Goal: Contribute content

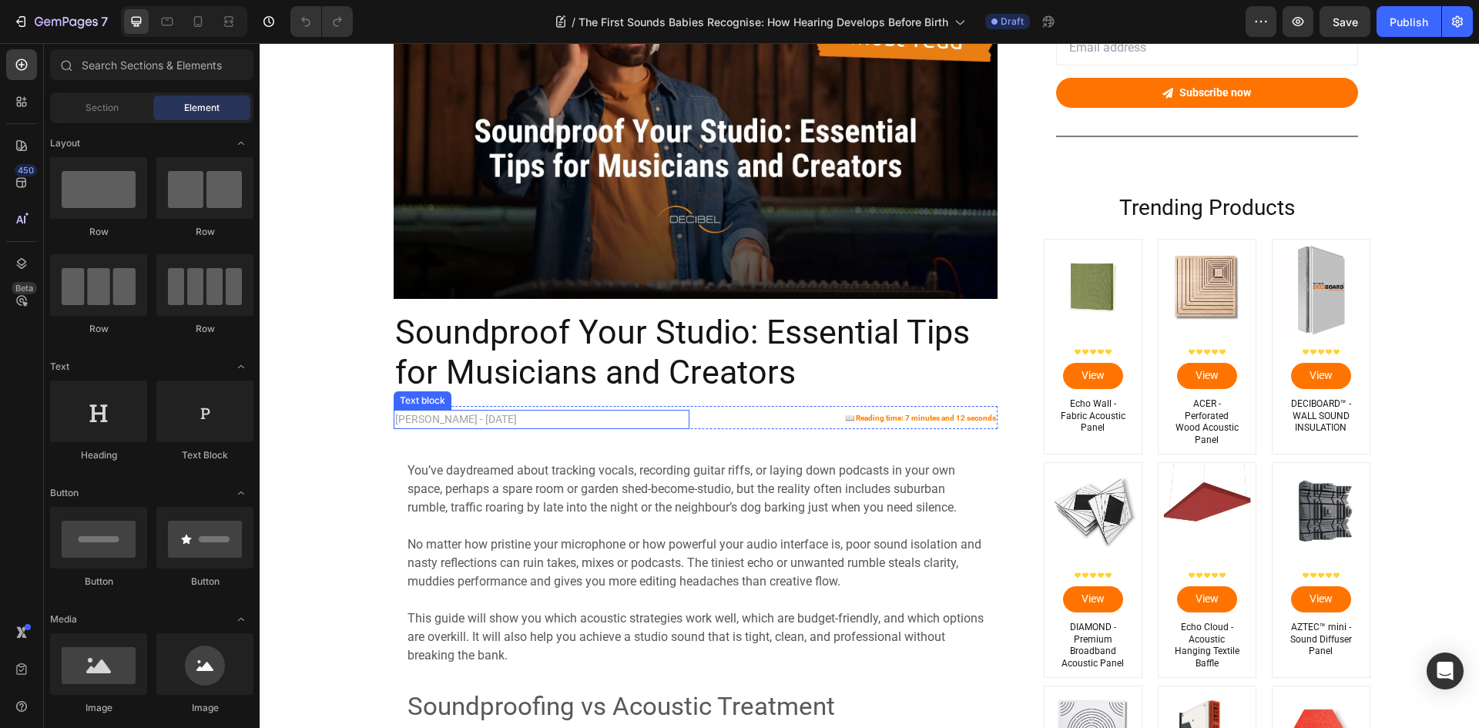
scroll to position [154, 0]
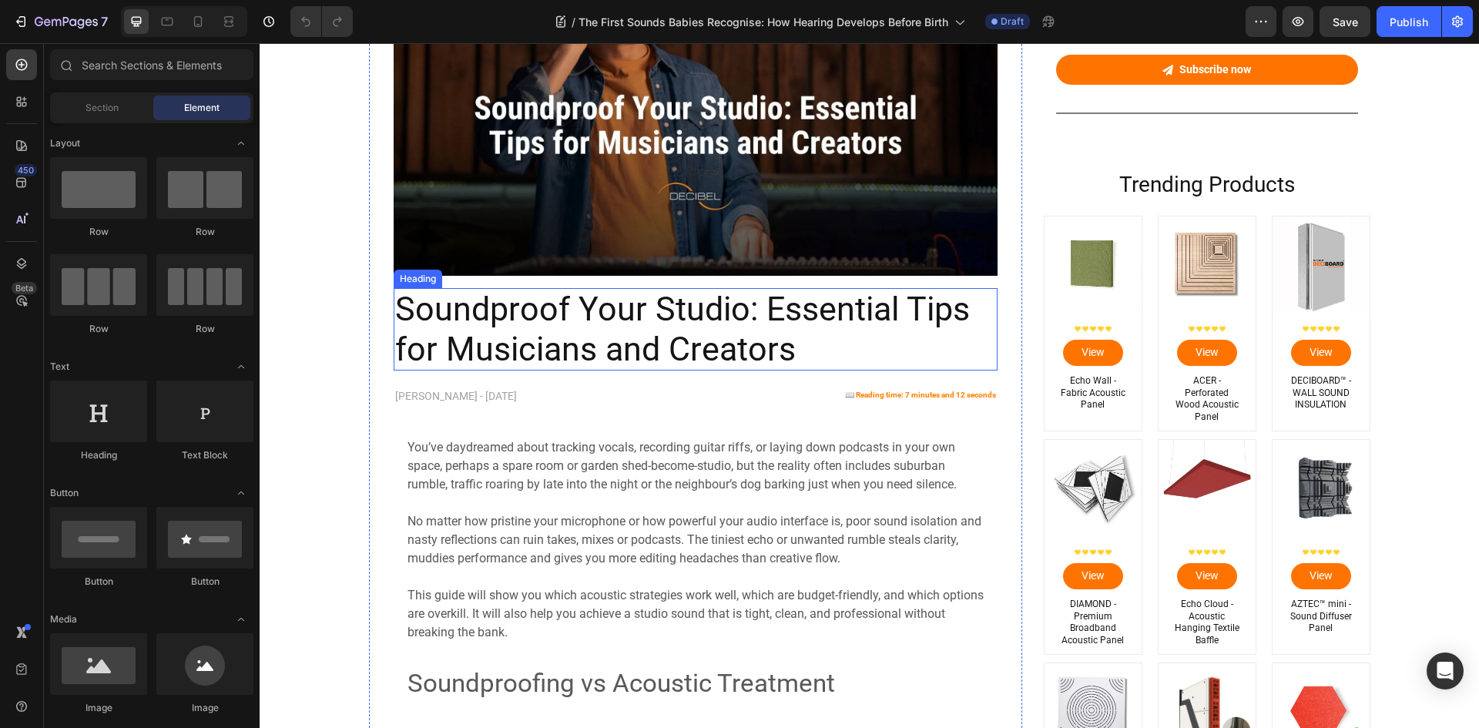
click at [500, 307] on h2 "Soundproof Your Studio: Essential Tips for Musicians and Creators" at bounding box center [696, 329] width 604 height 82
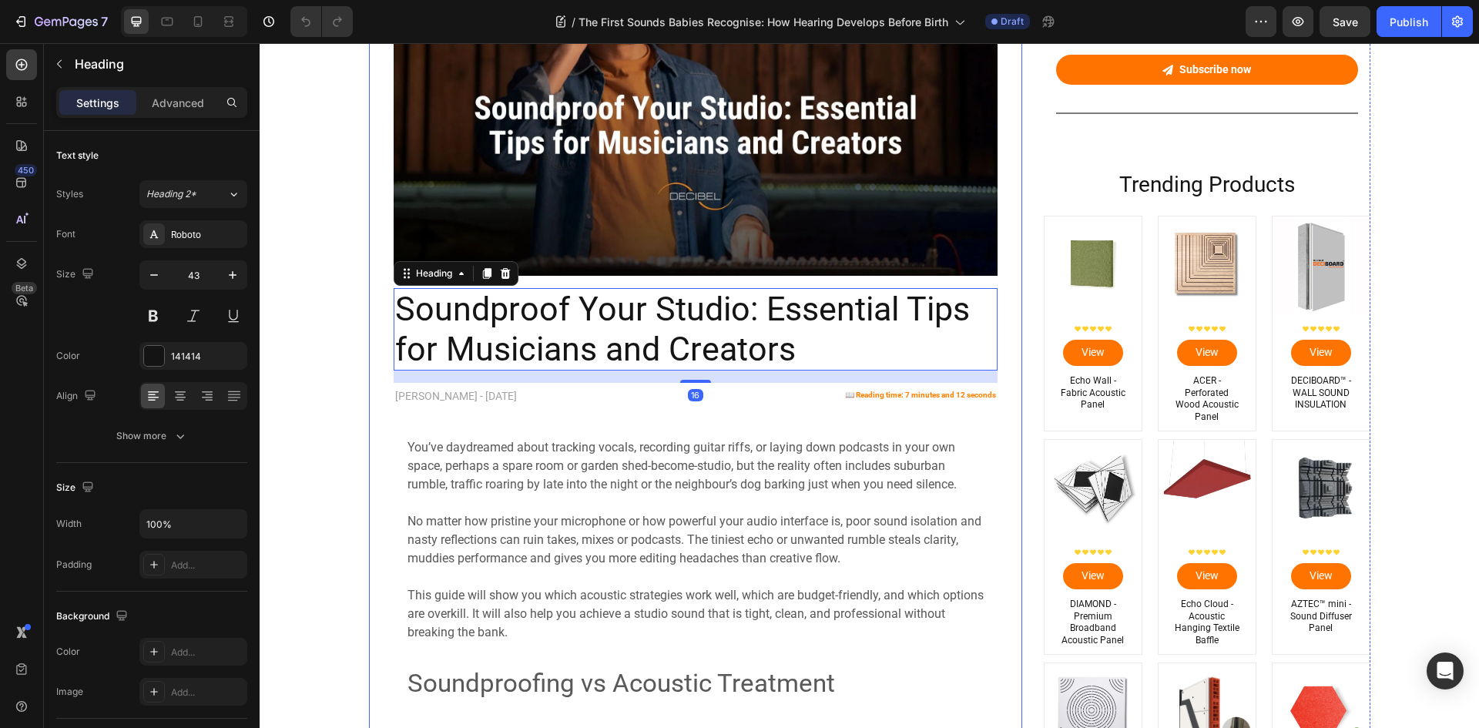
click at [464, 498] on p at bounding box center [695, 503] width 576 height 18
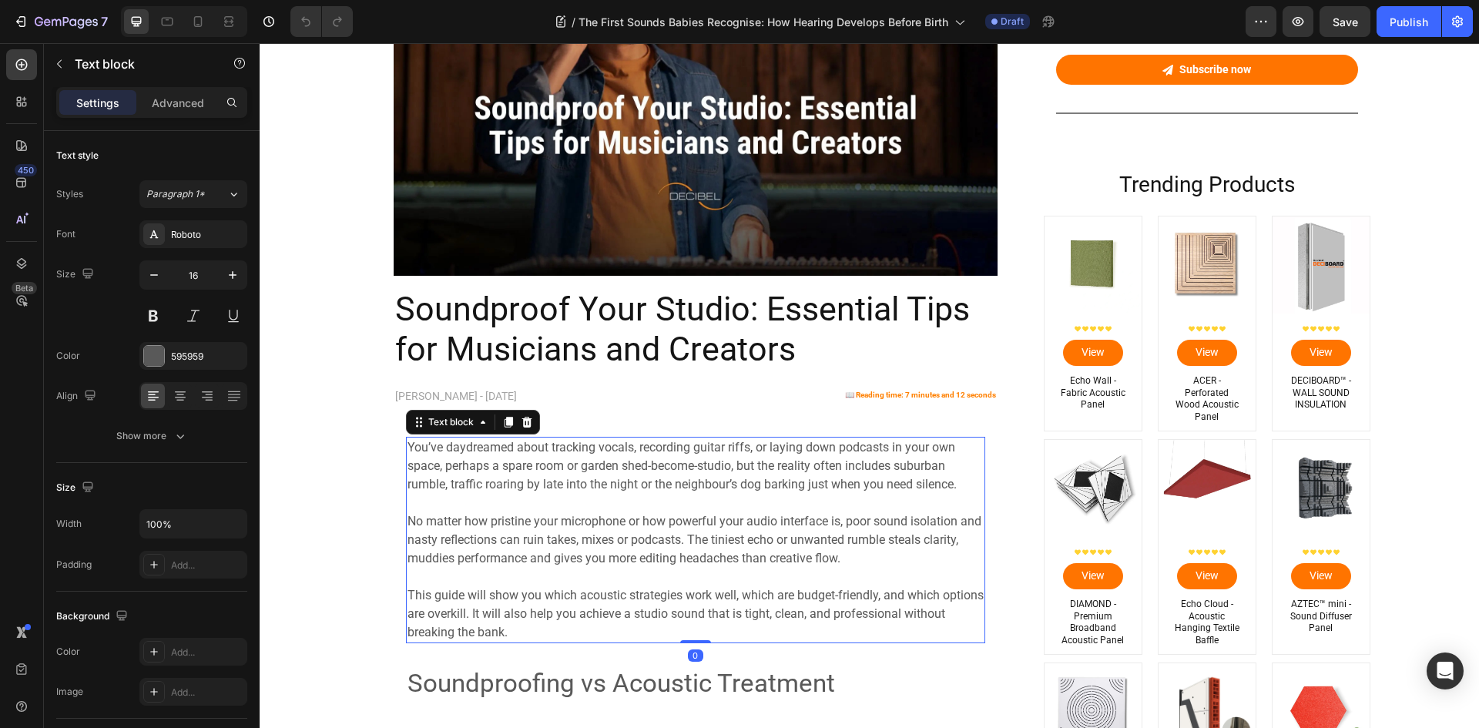
click at [531, 494] on p "You’ve daydreamed about tracking vocals, recording guitar riffs, or laying down…" at bounding box center [695, 465] width 576 height 55
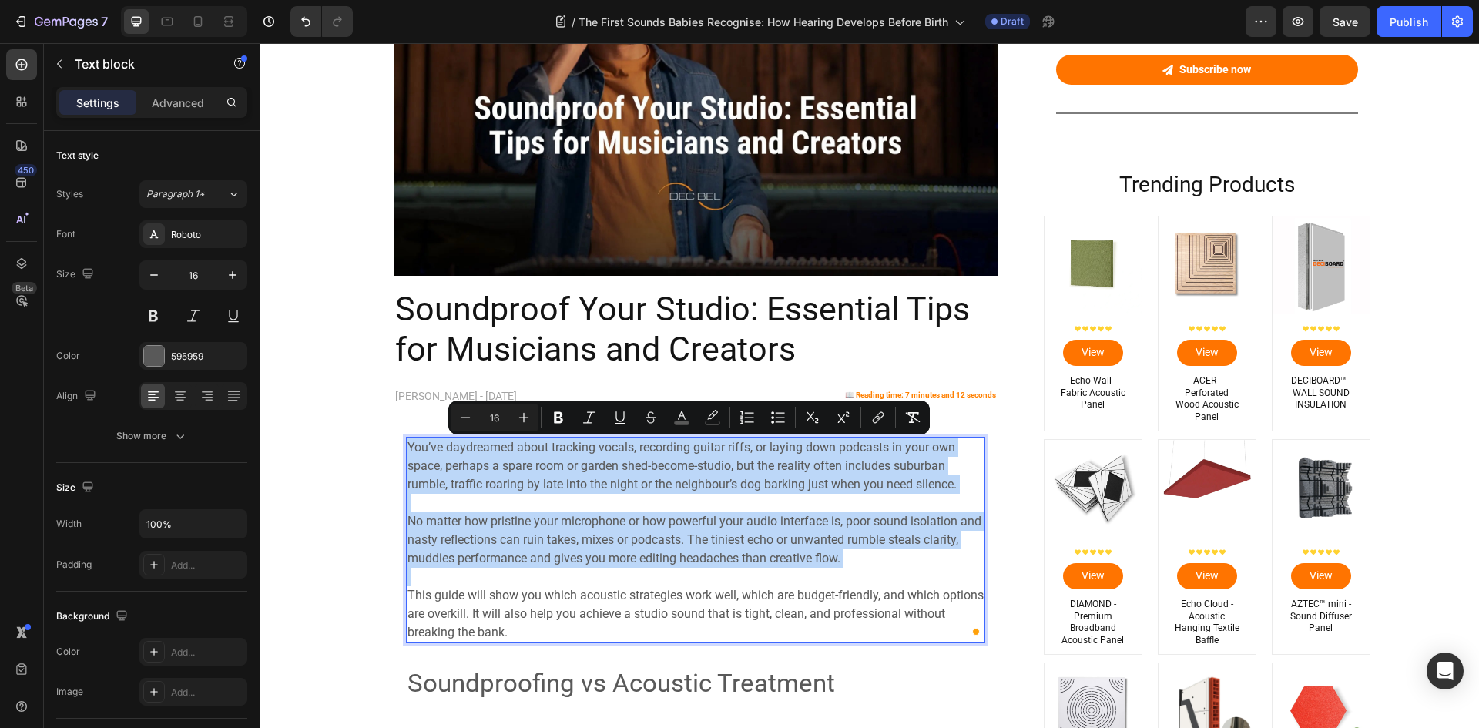
click at [733, 505] on p "To enrich screen reader interactions, please activate Accessibility in Grammarl…" at bounding box center [695, 503] width 576 height 18
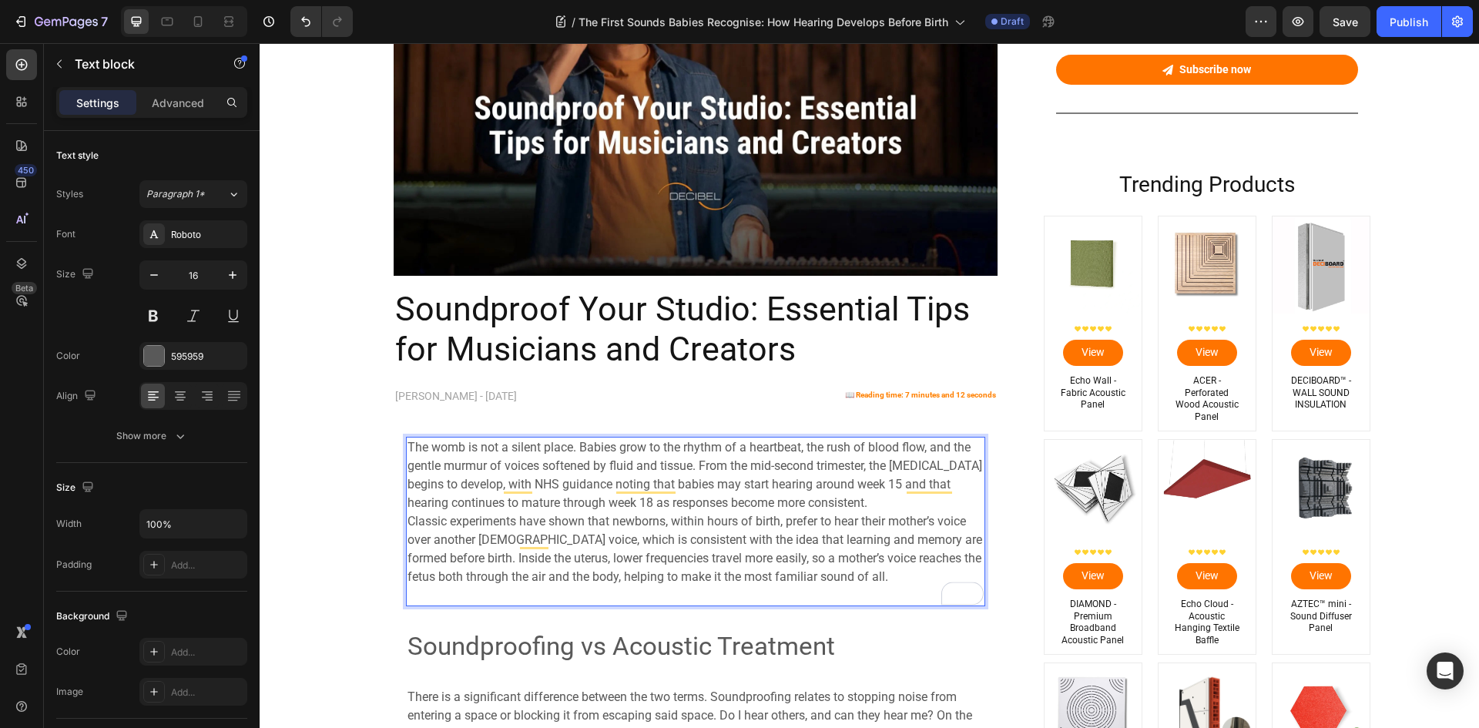
click at [890, 500] on p "The womb is not a silent place. Babies grow to the rhythm of a heartbeat, the r…" at bounding box center [695, 521] width 576 height 166
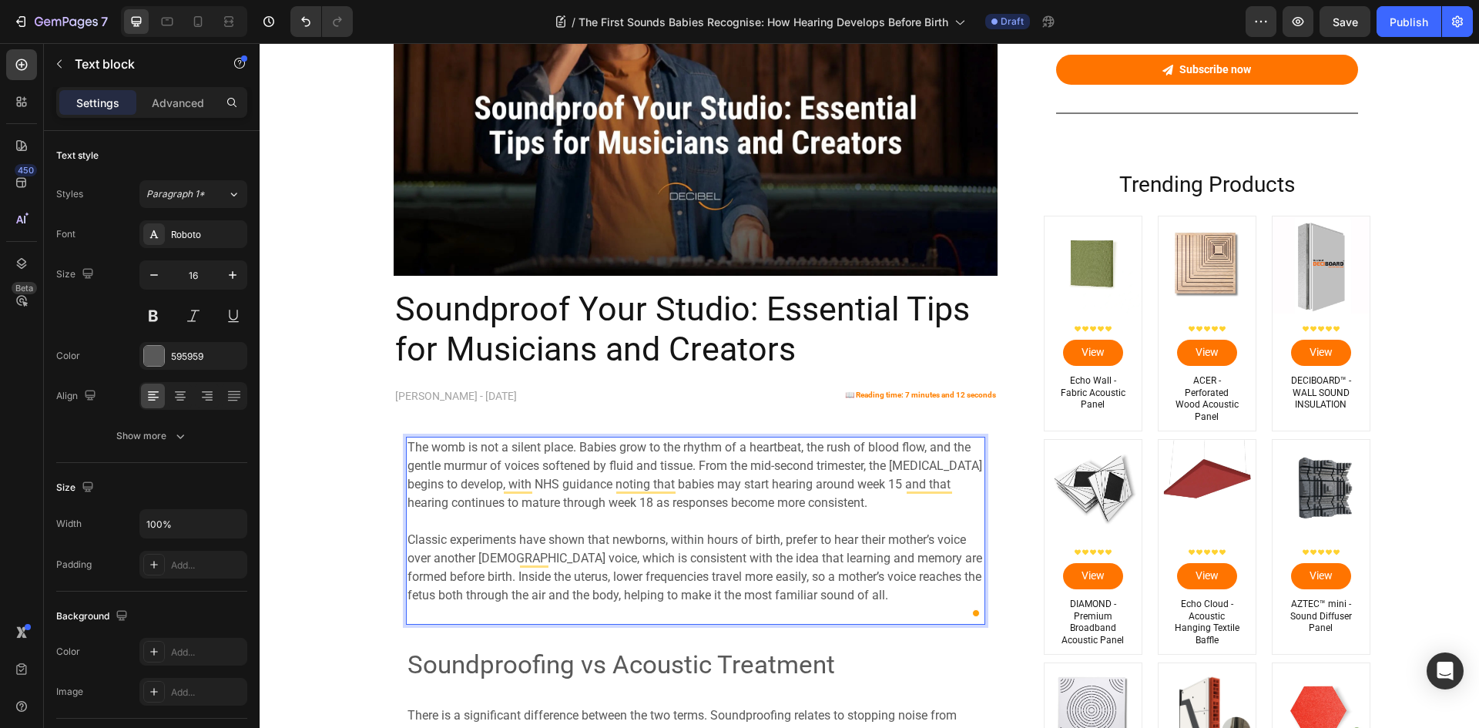
click at [558, 601] on span "Classic experiments have shown that newborns, within hours of birth, prefer to …" at bounding box center [694, 567] width 575 height 70
click at [563, 611] on p "Classic experiments have shown that newborns, within hours of birth, prefer to …" at bounding box center [695, 567] width 576 height 111
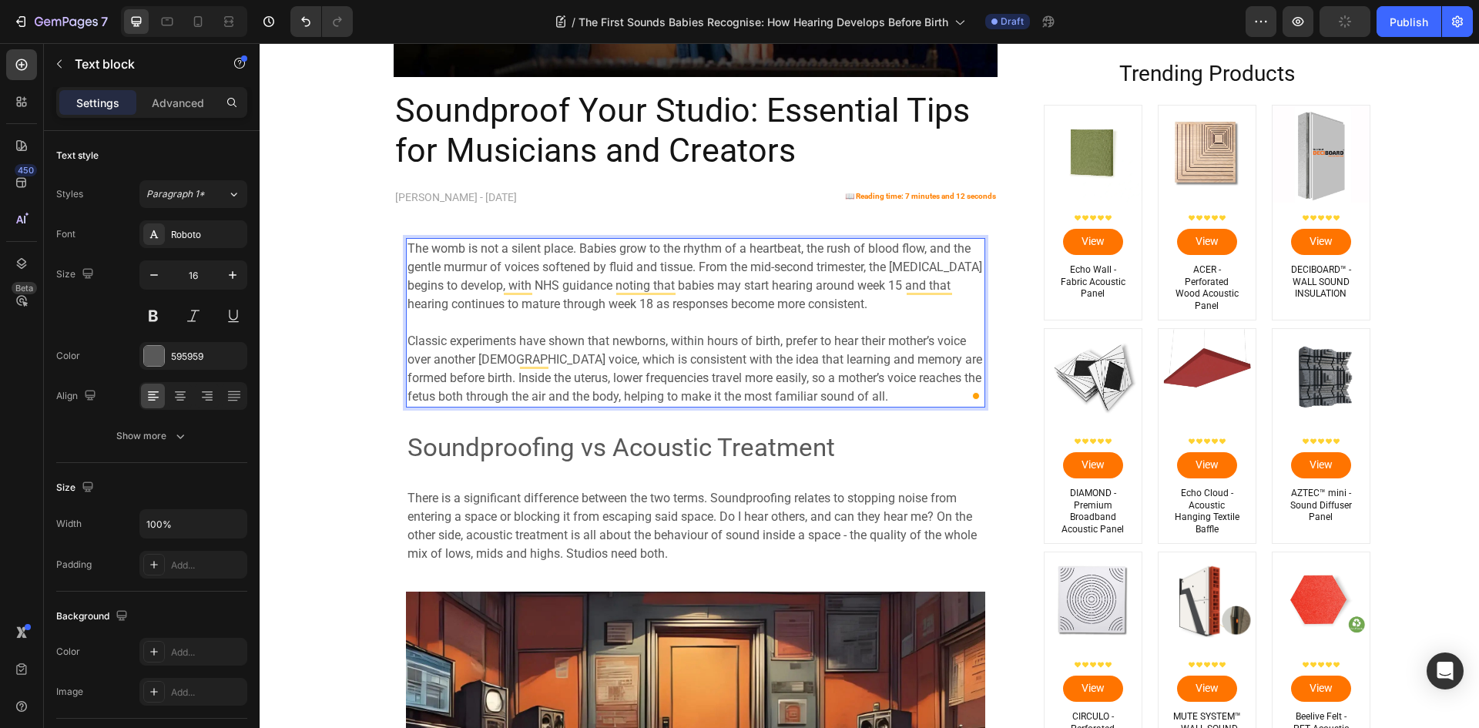
scroll to position [385, 0]
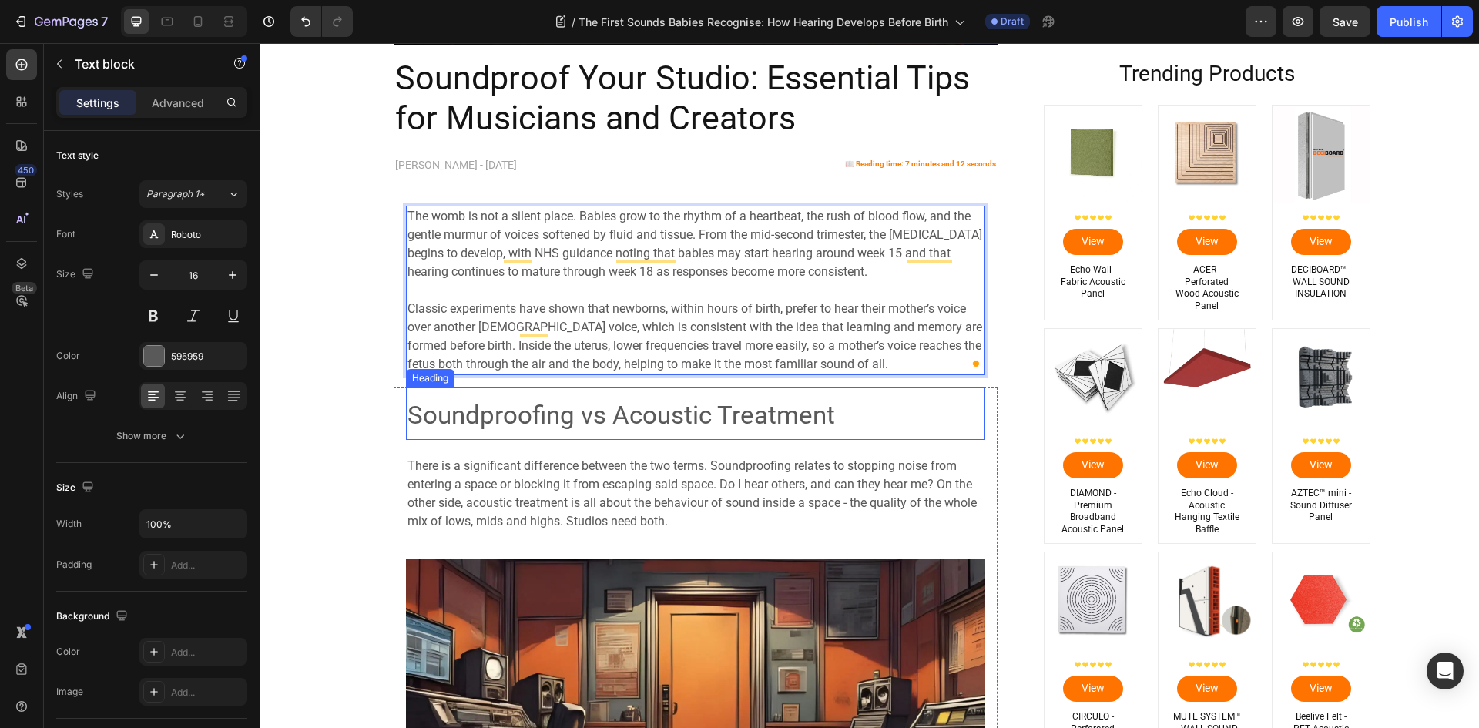
click at [588, 423] on span "Soundproofing vs Acoustic Treatment" at bounding box center [620, 415] width 427 height 30
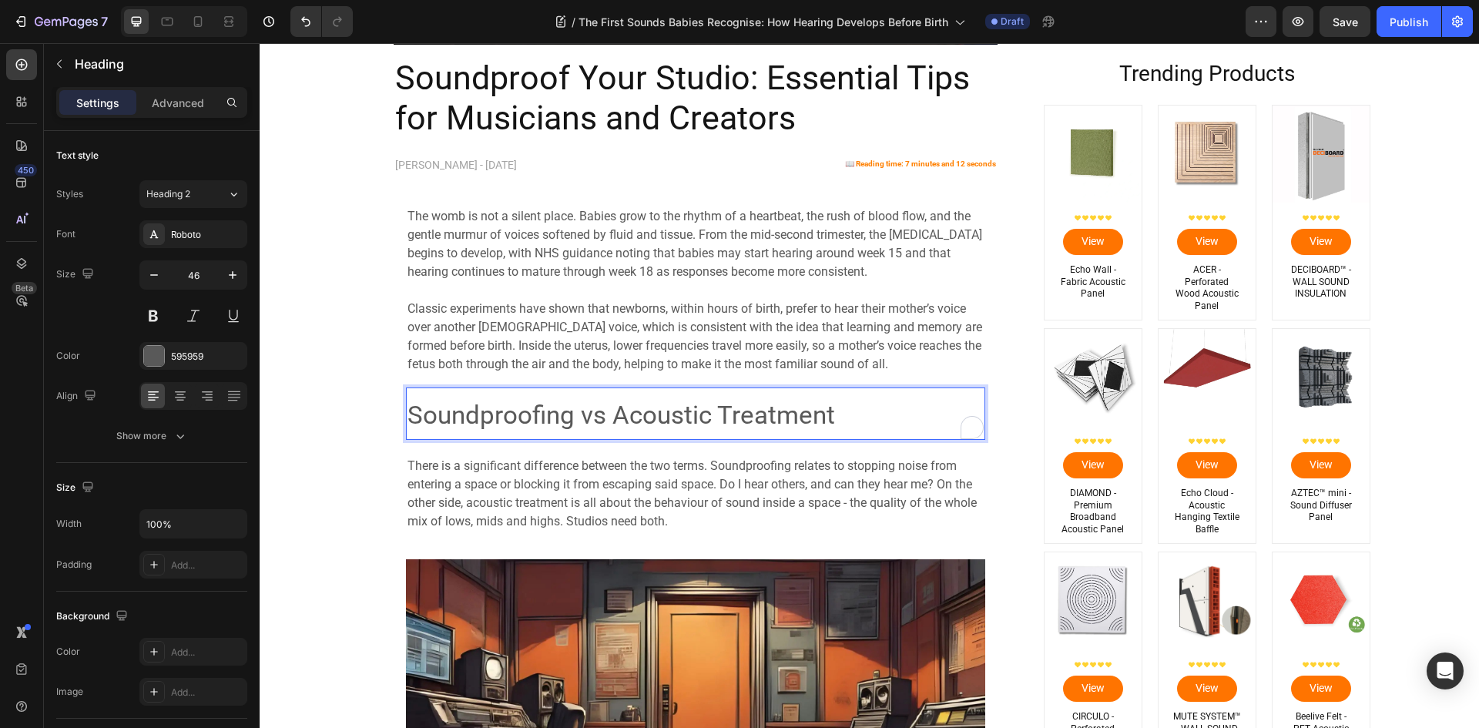
click at [576, 417] on span "Soundproofing vs Acoustic Treatment" at bounding box center [620, 415] width 427 height 30
click at [520, 498] on p "There is a significant difference between the two terms. Soundproofing relates …" at bounding box center [695, 494] width 576 height 74
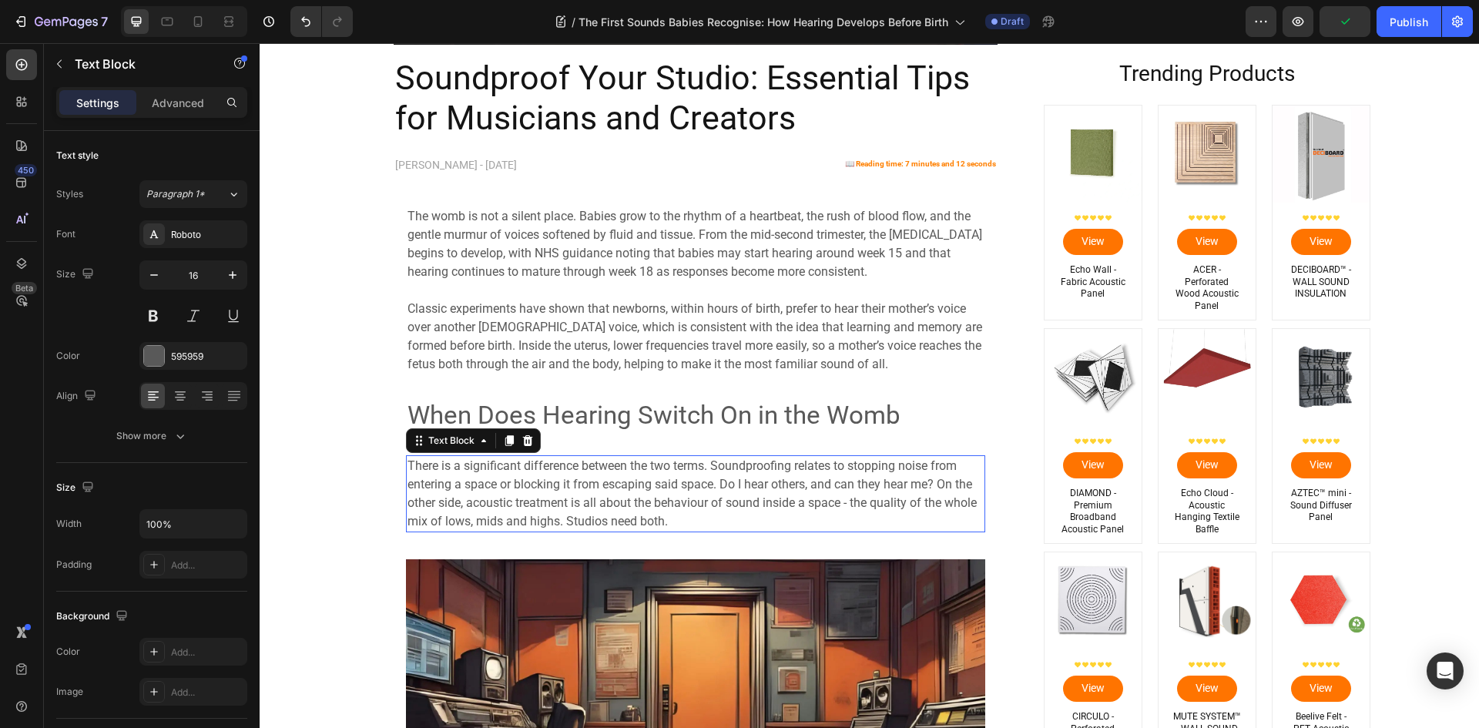
click at [570, 499] on p "There is a significant difference between the two terms. Soundproofing relates …" at bounding box center [695, 494] width 576 height 74
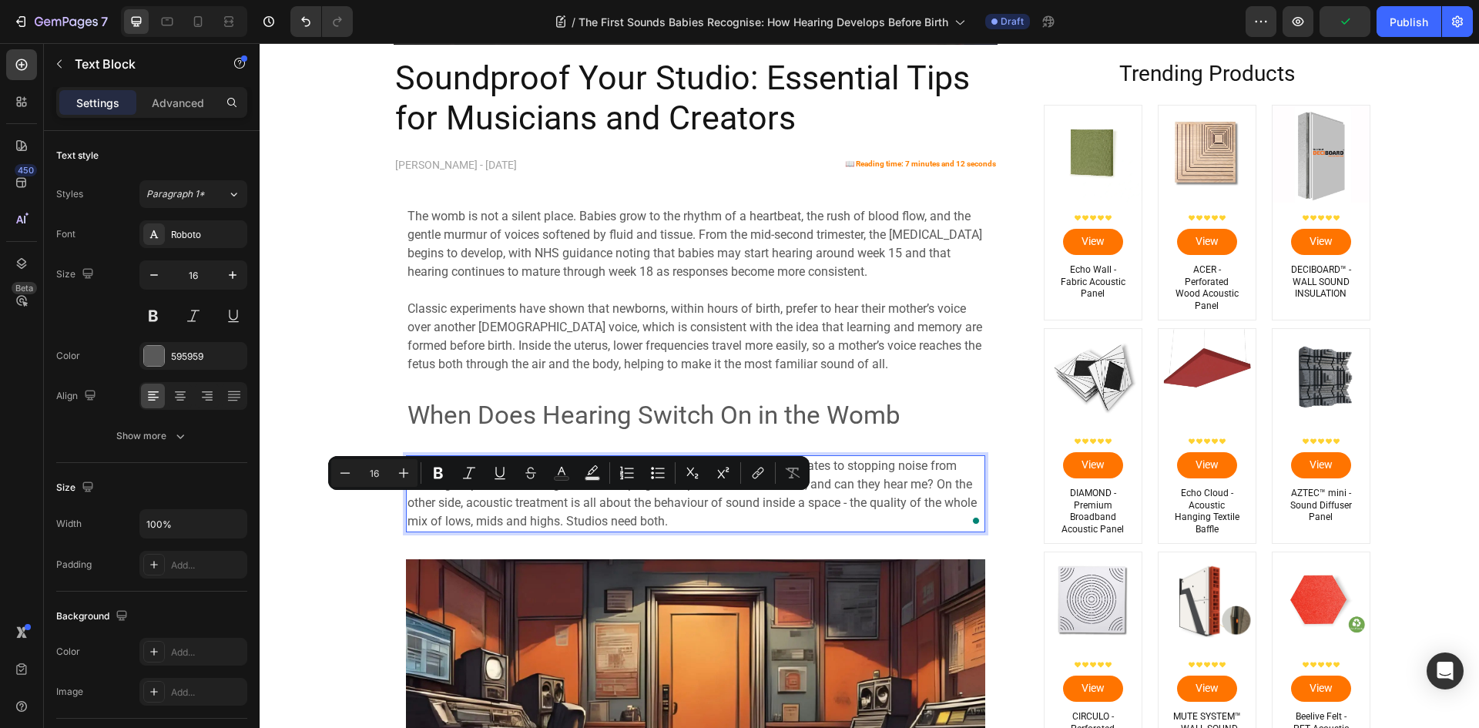
click at [582, 505] on p "There is a significant difference between the two terms. Soundproofing relates …" at bounding box center [695, 494] width 576 height 74
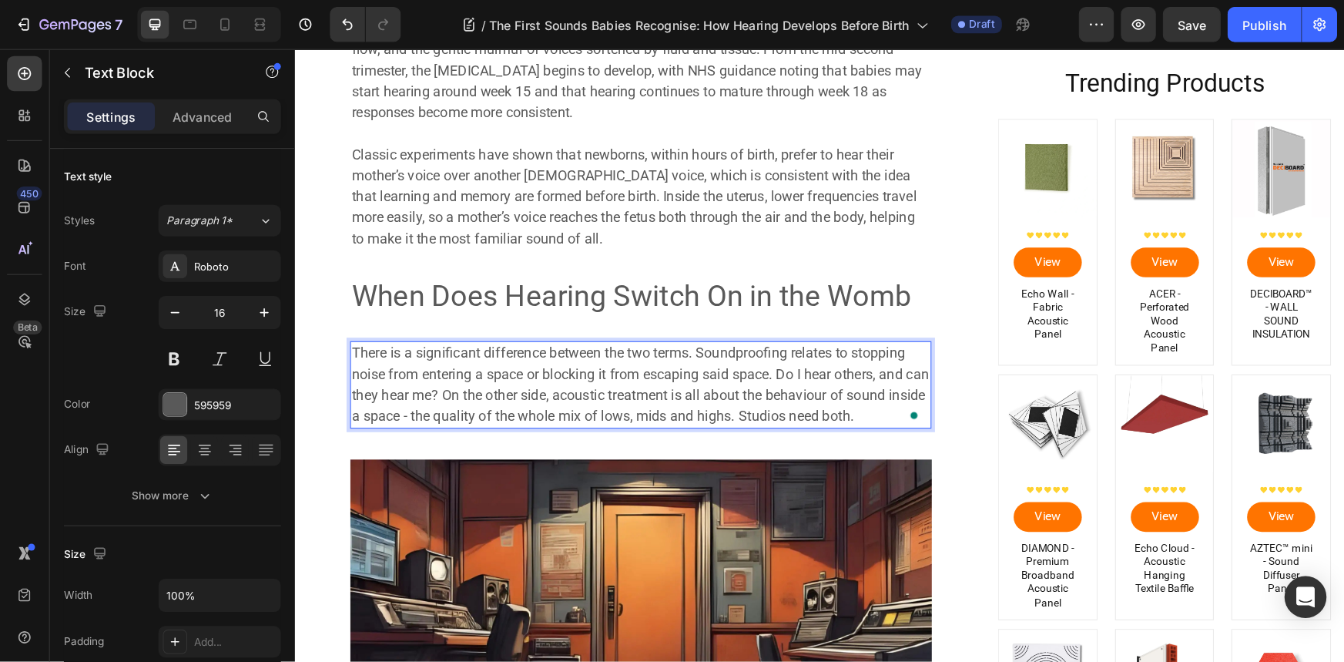
scroll to position [535, 0]
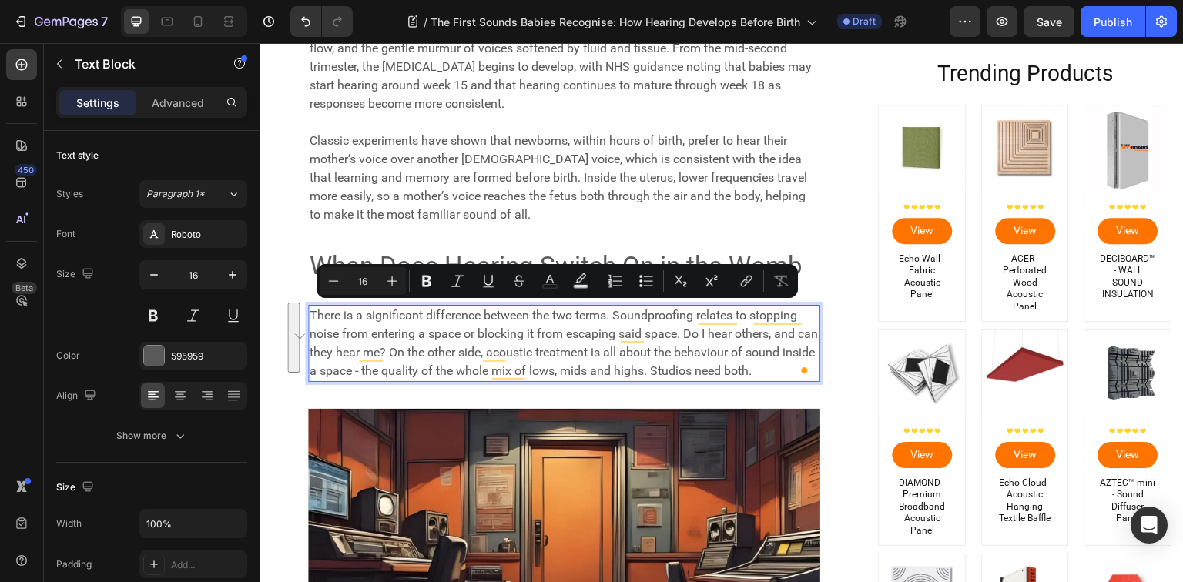
click at [439, 344] on p "There is a significant difference between the two terms. Soundproofing relates …" at bounding box center [564, 344] width 509 height 74
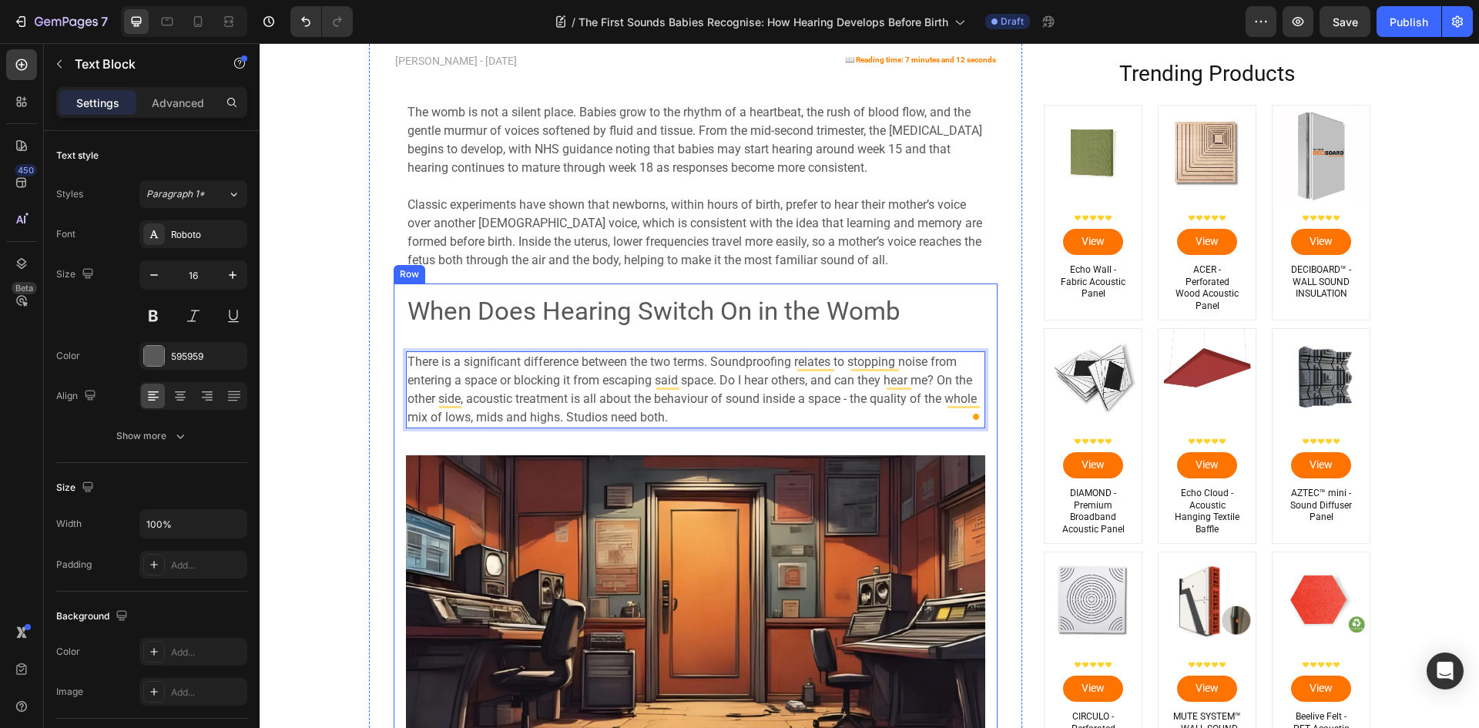
scroll to position [463, 0]
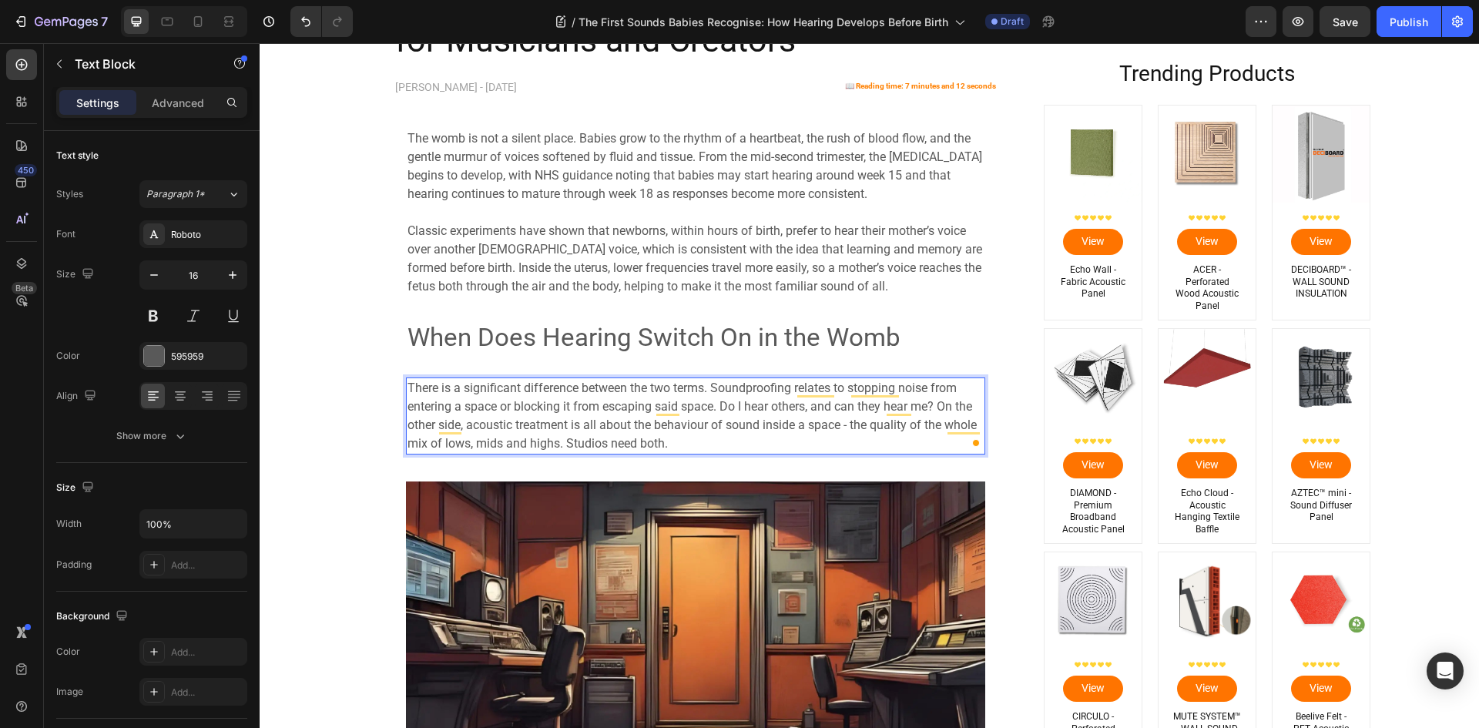
click at [595, 440] on p "There is a significant difference between the two terms. Soundproofing relates …" at bounding box center [695, 416] width 576 height 74
click at [598, 419] on p "There is a significant difference between the two terms. Soundproofing relates …" at bounding box center [695, 416] width 576 height 74
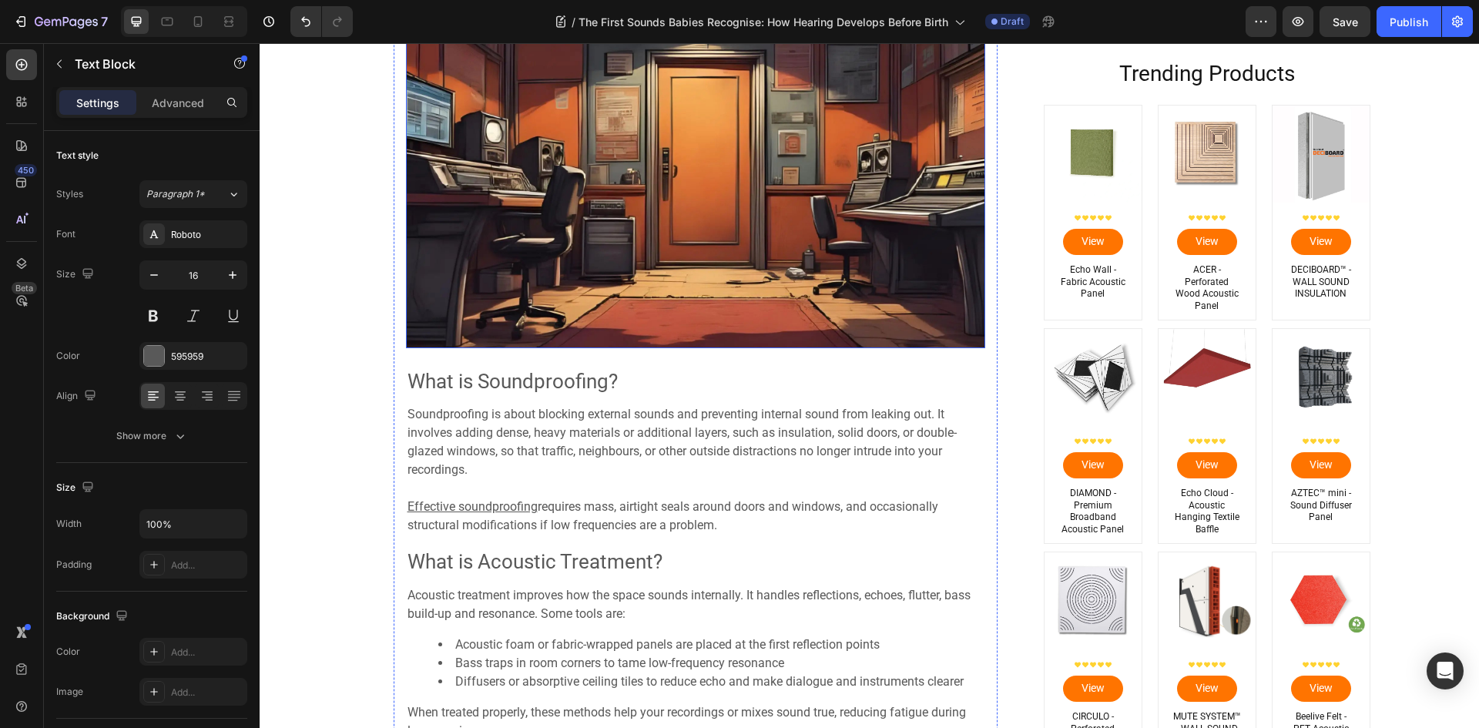
scroll to position [1002, 0]
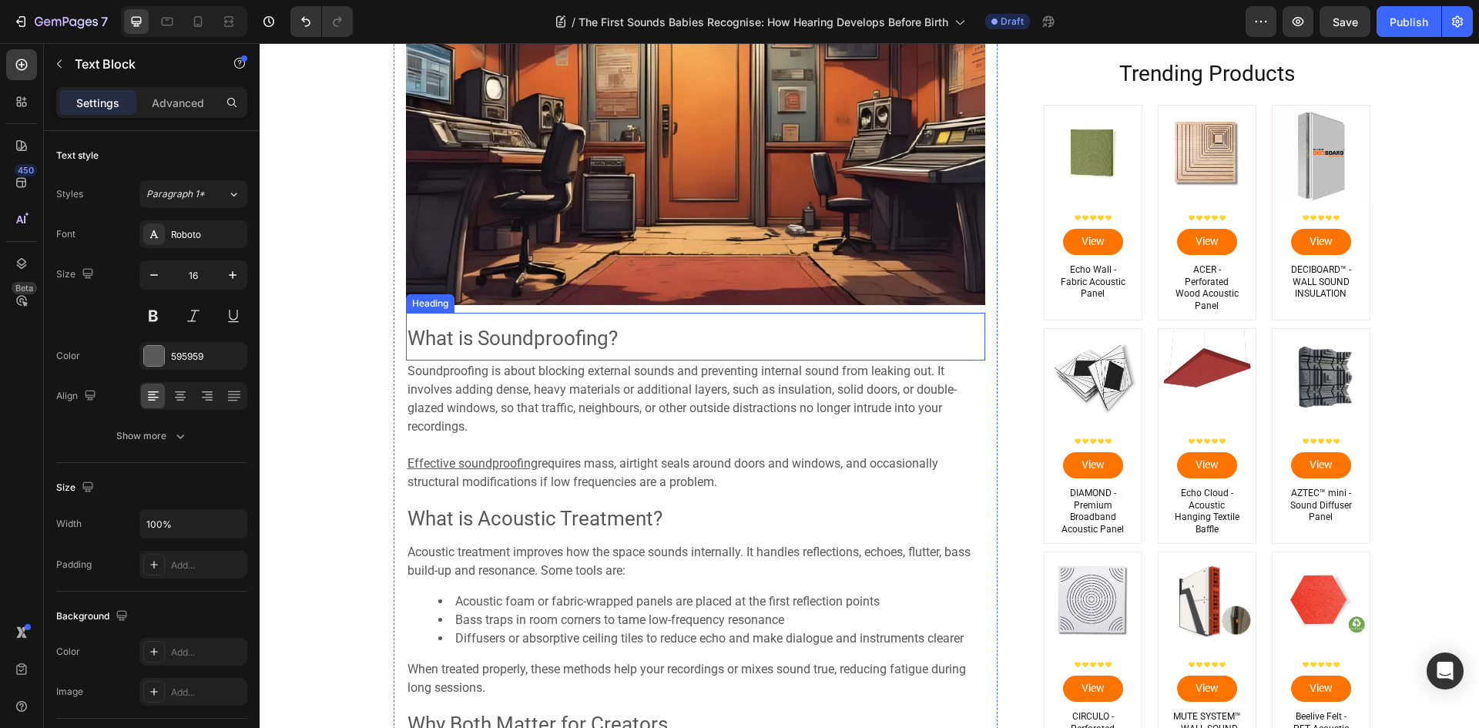
click at [542, 341] on span "What is Soundproofing?" at bounding box center [512, 338] width 210 height 23
click at [512, 299] on icon at bounding box center [517, 298] width 10 height 11
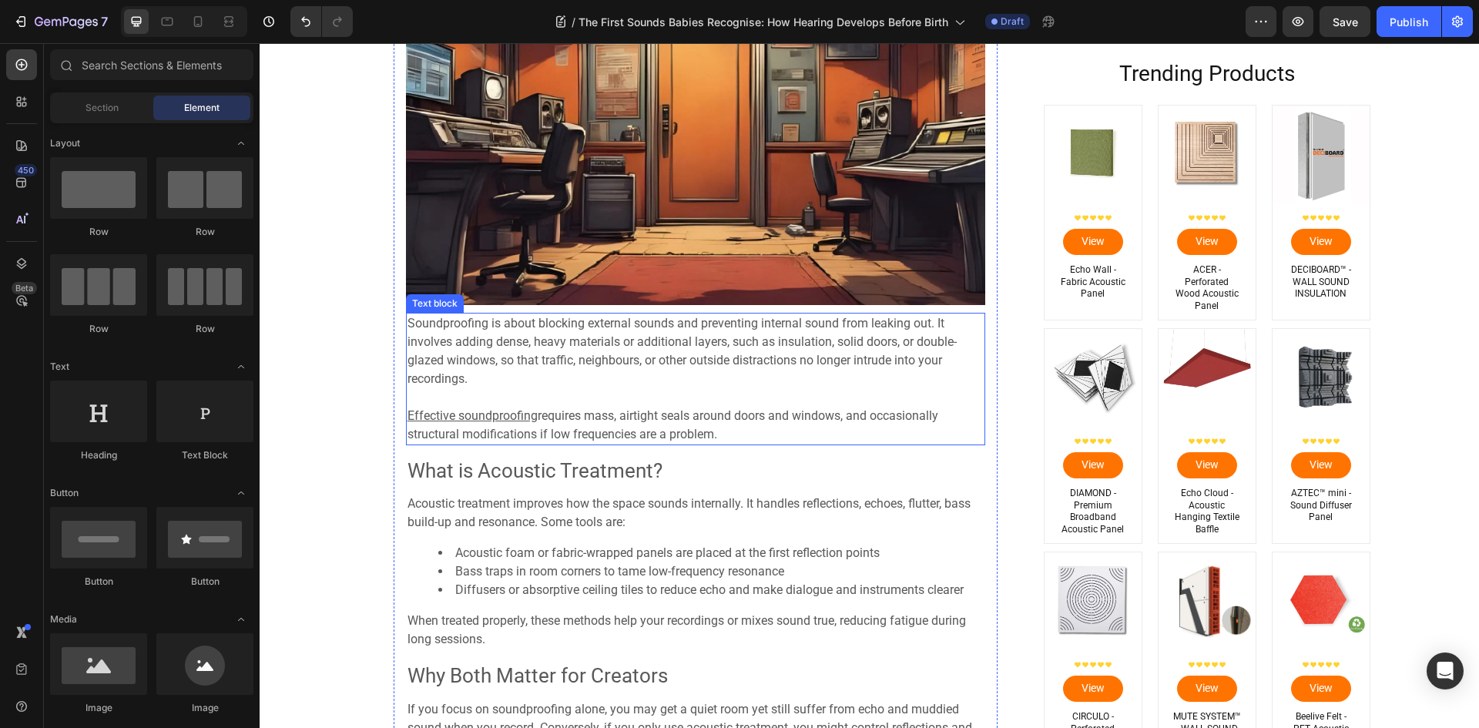
click at [632, 360] on span "Soundproofing is about blocking external sounds and preventing internal sound f…" at bounding box center [681, 351] width 549 height 70
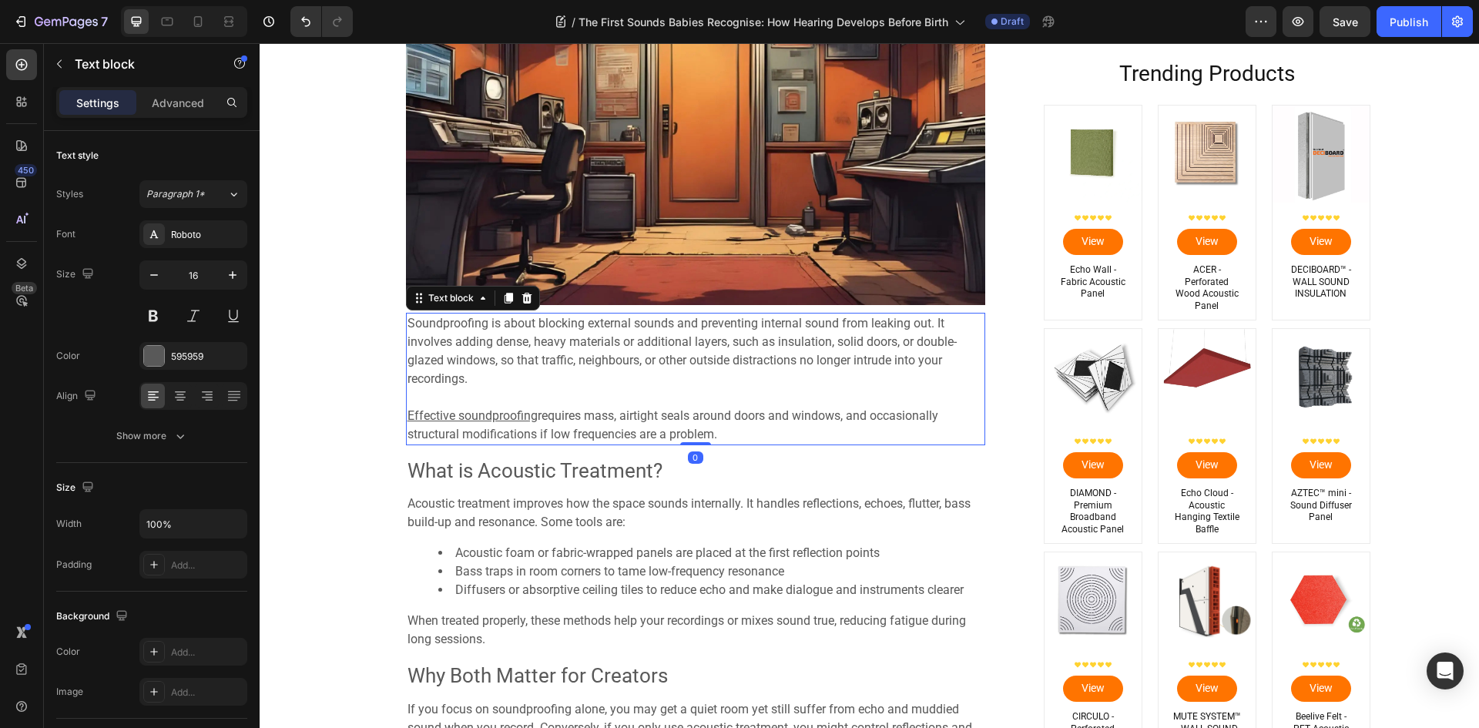
click at [579, 350] on p "Soundproofing is about blocking external sounds and preventing internal sound f…" at bounding box center [695, 351] width 576 height 74
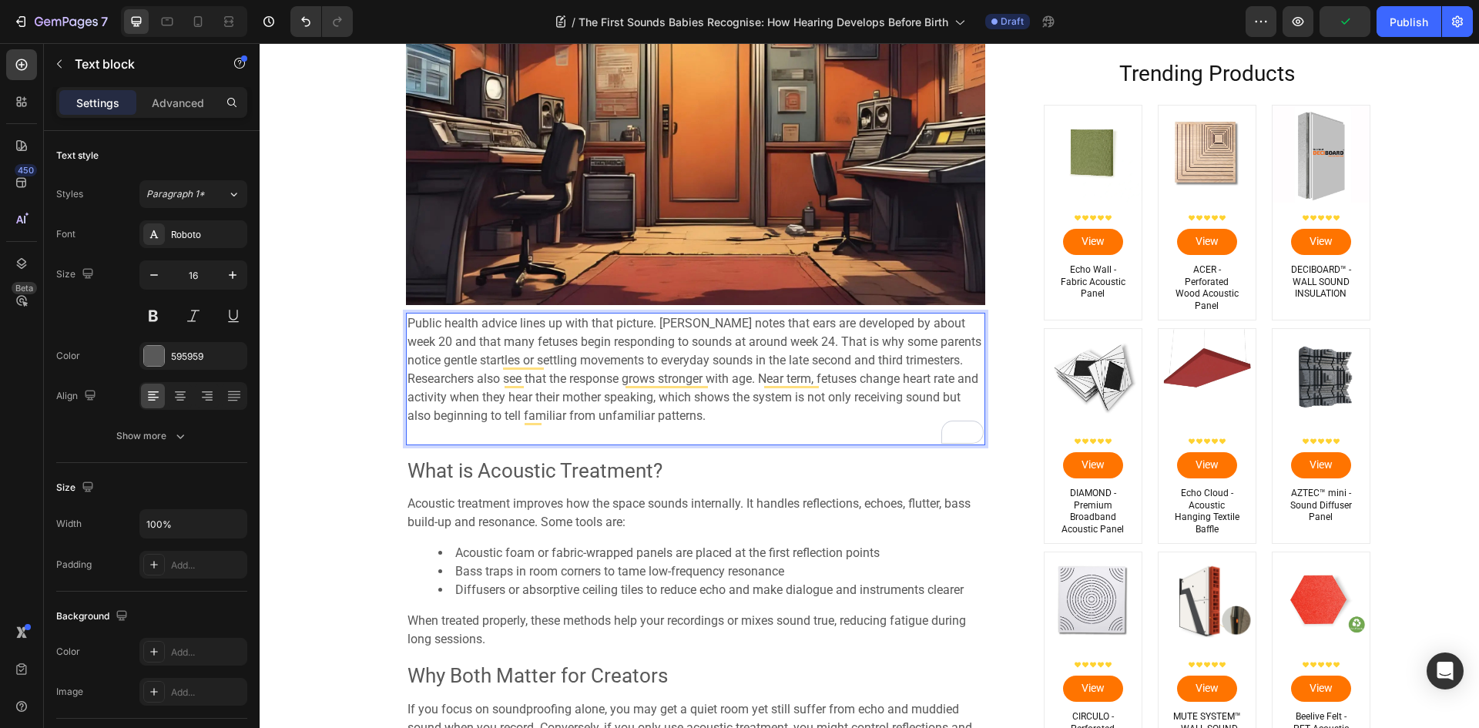
click at [407, 377] on span "Researchers also see that the response grows stronger with age. Near term, fetu…" at bounding box center [692, 397] width 571 height 52
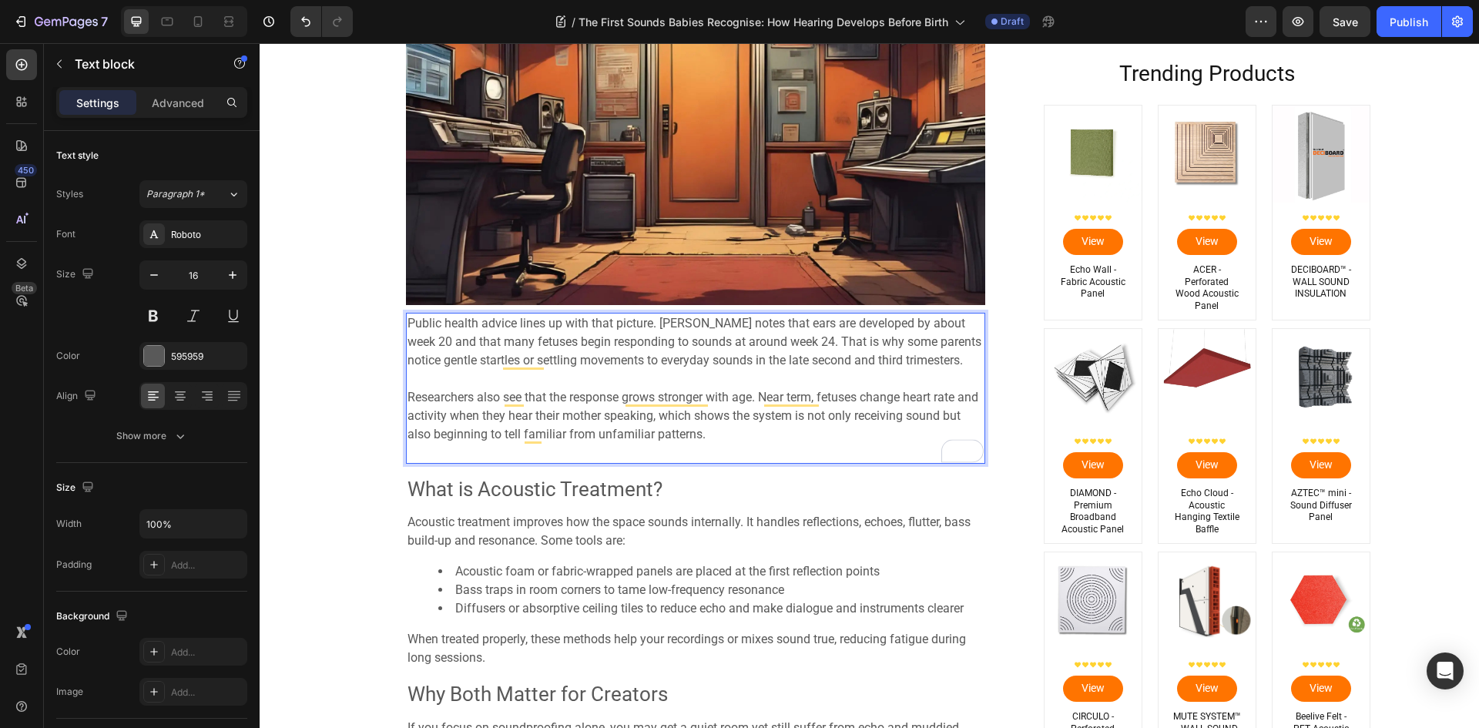
click at [563, 443] on p "Researchers also see that the response grows stronger with age. Near term, fetu…" at bounding box center [695, 425] width 576 height 74
click at [563, 445] on p "Researchers also see that the response grows stronger with age. Near term, fetu…" at bounding box center [695, 425] width 576 height 74
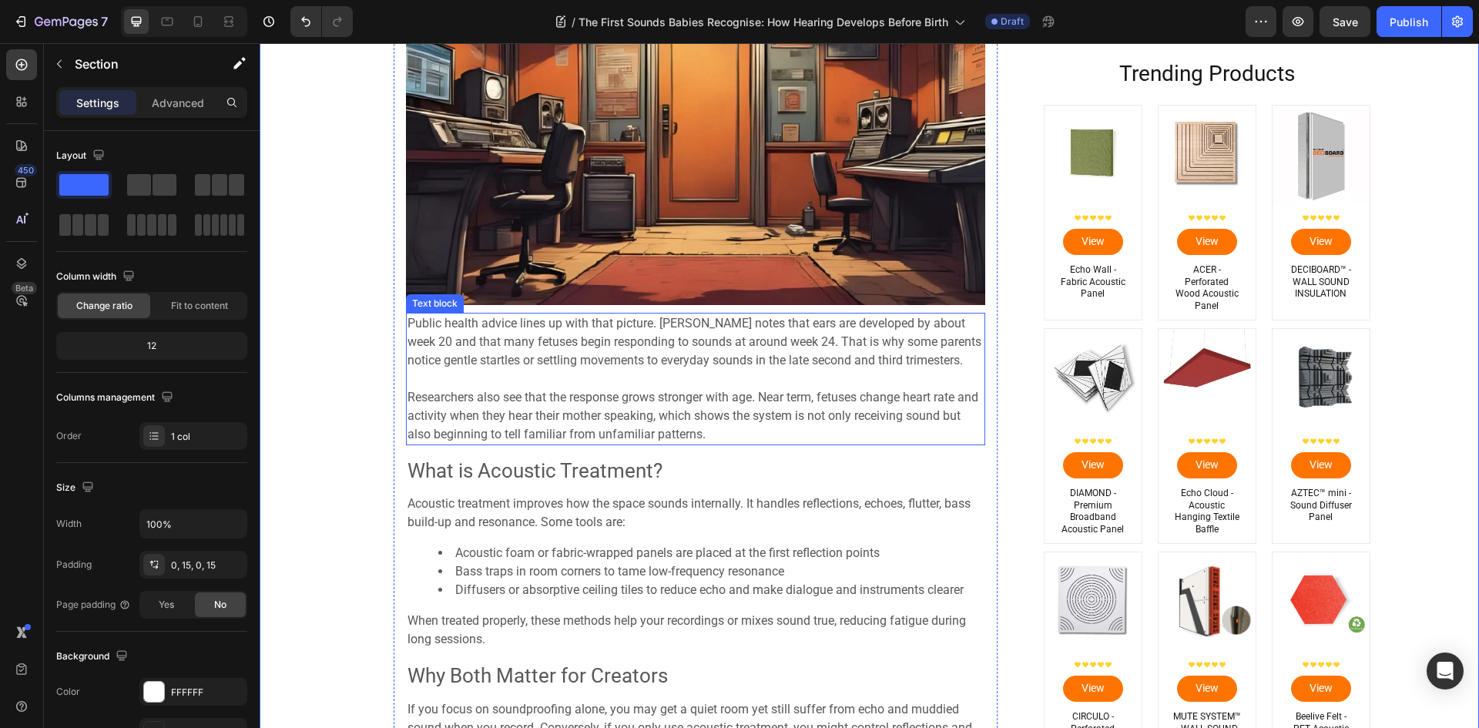
click at [545, 346] on span "Public health advice lines up with that picture. [PERSON_NAME] notes that ears …" at bounding box center [694, 342] width 574 height 52
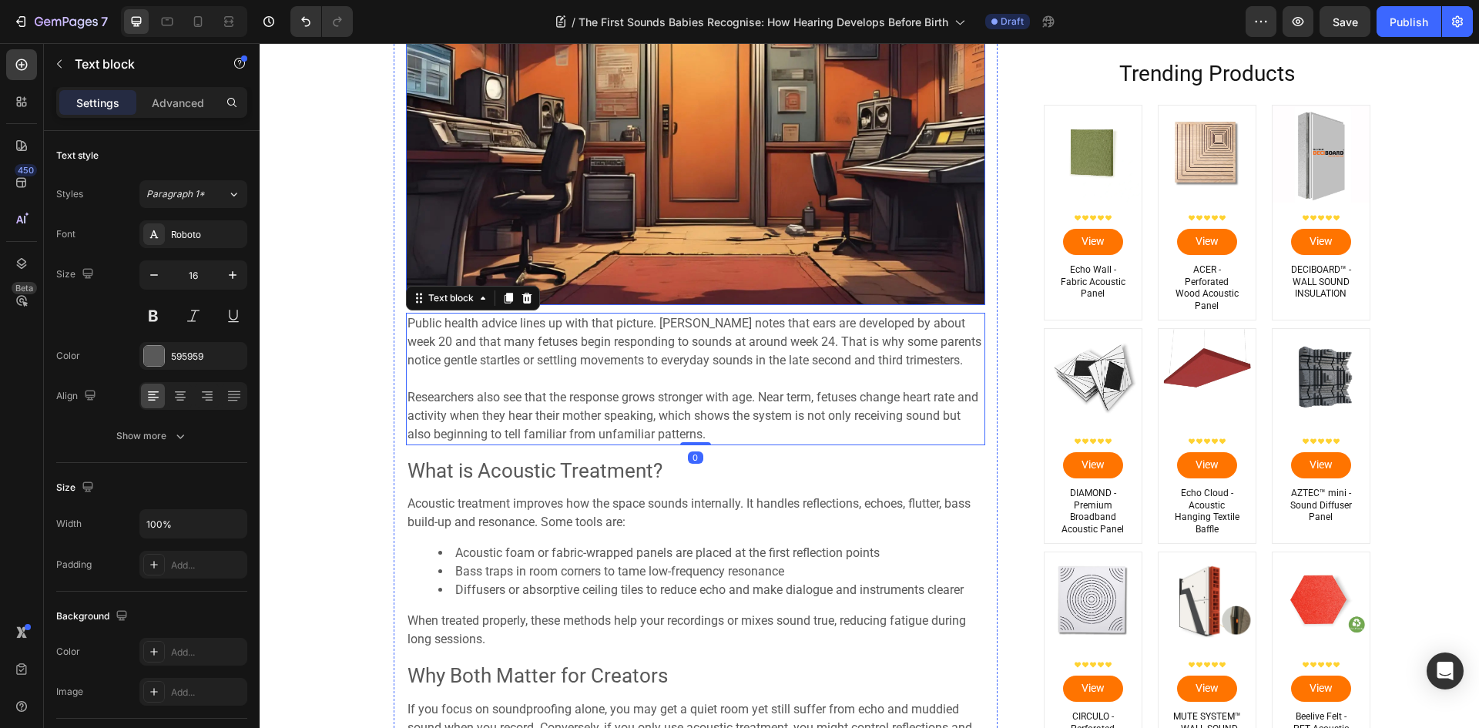
click at [667, 285] on img at bounding box center [695, 142] width 579 height 326
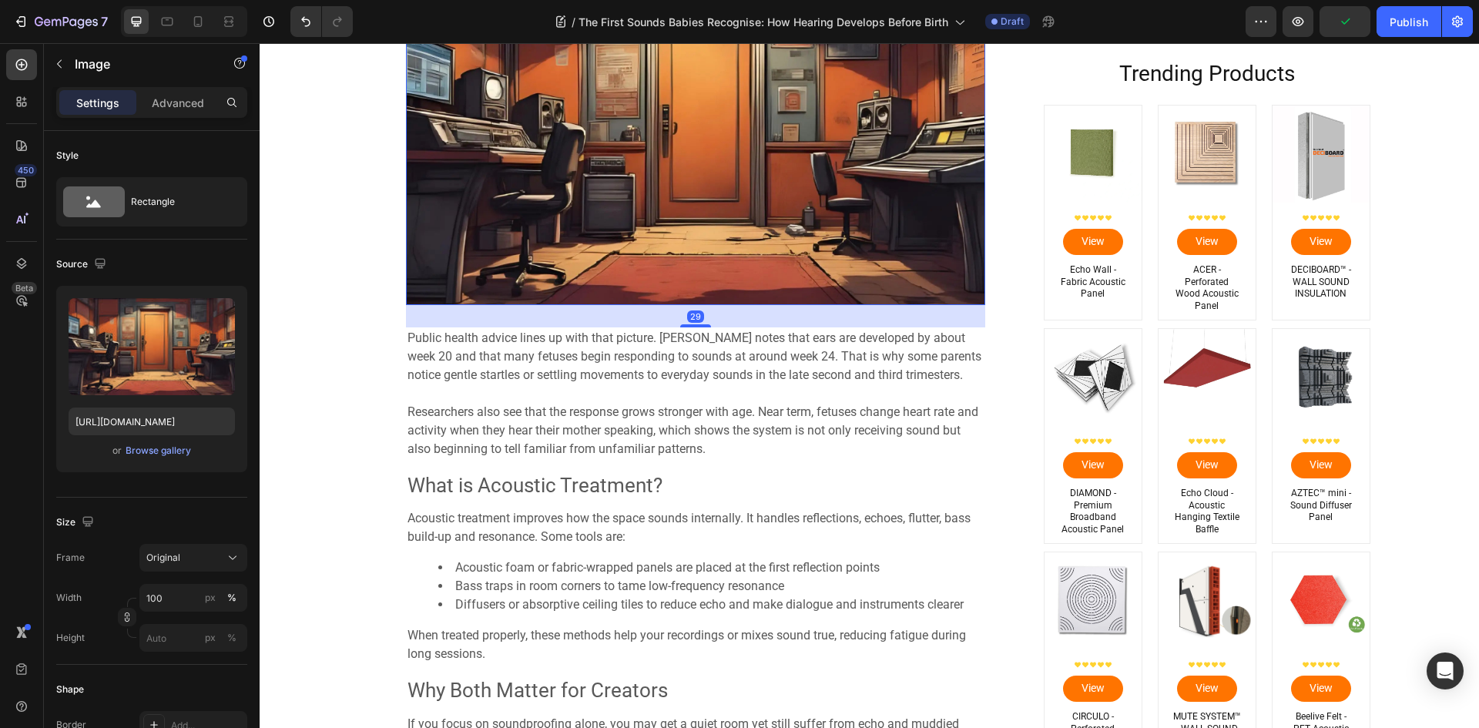
drag, startPoint x: 690, startPoint y: 311, endPoint x: 706, endPoint y: 326, distance: 21.8
click at [706, 305] on div "29" at bounding box center [695, 305] width 579 height 0
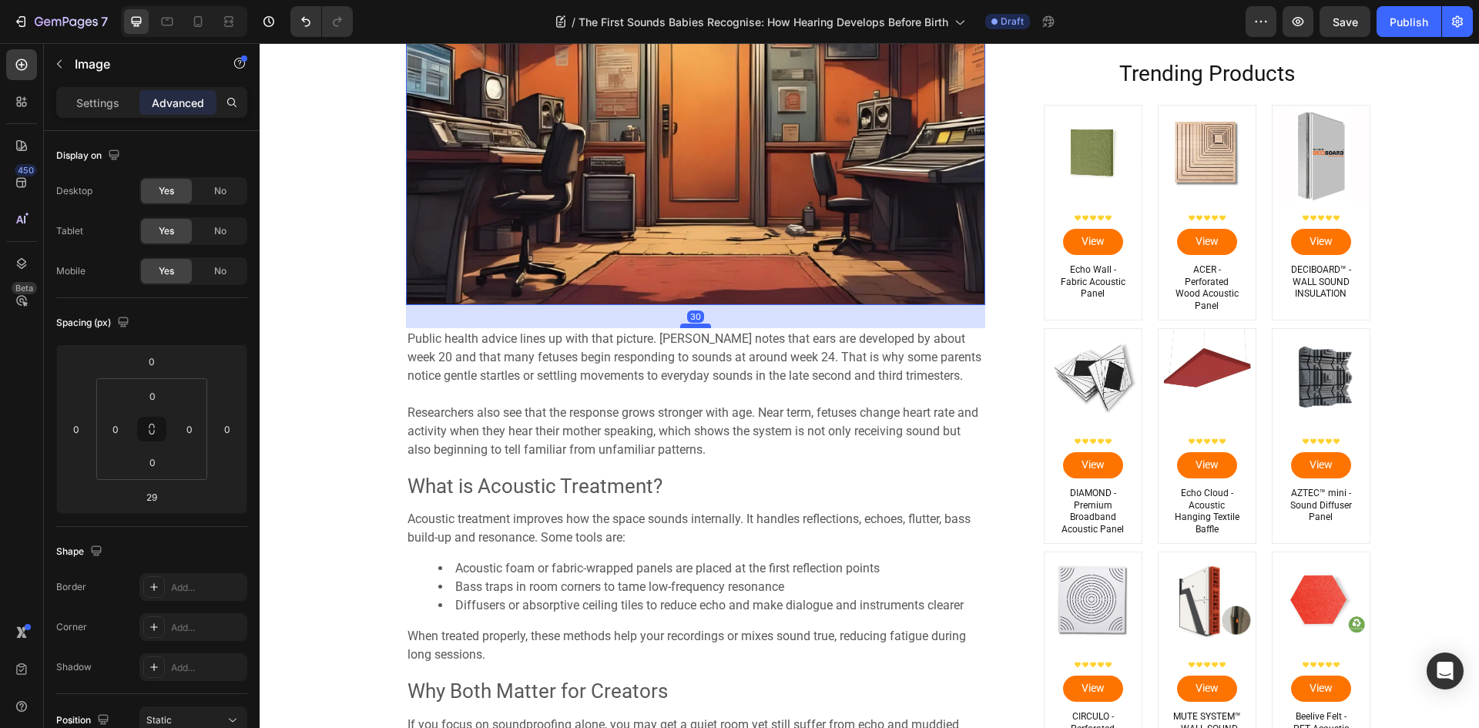
click at [703, 327] on div at bounding box center [695, 326] width 31 height 5
type input "30"
click at [669, 431] on span "Researchers also see that the response grows stronger with age. Near term, fetu…" at bounding box center [692, 431] width 571 height 52
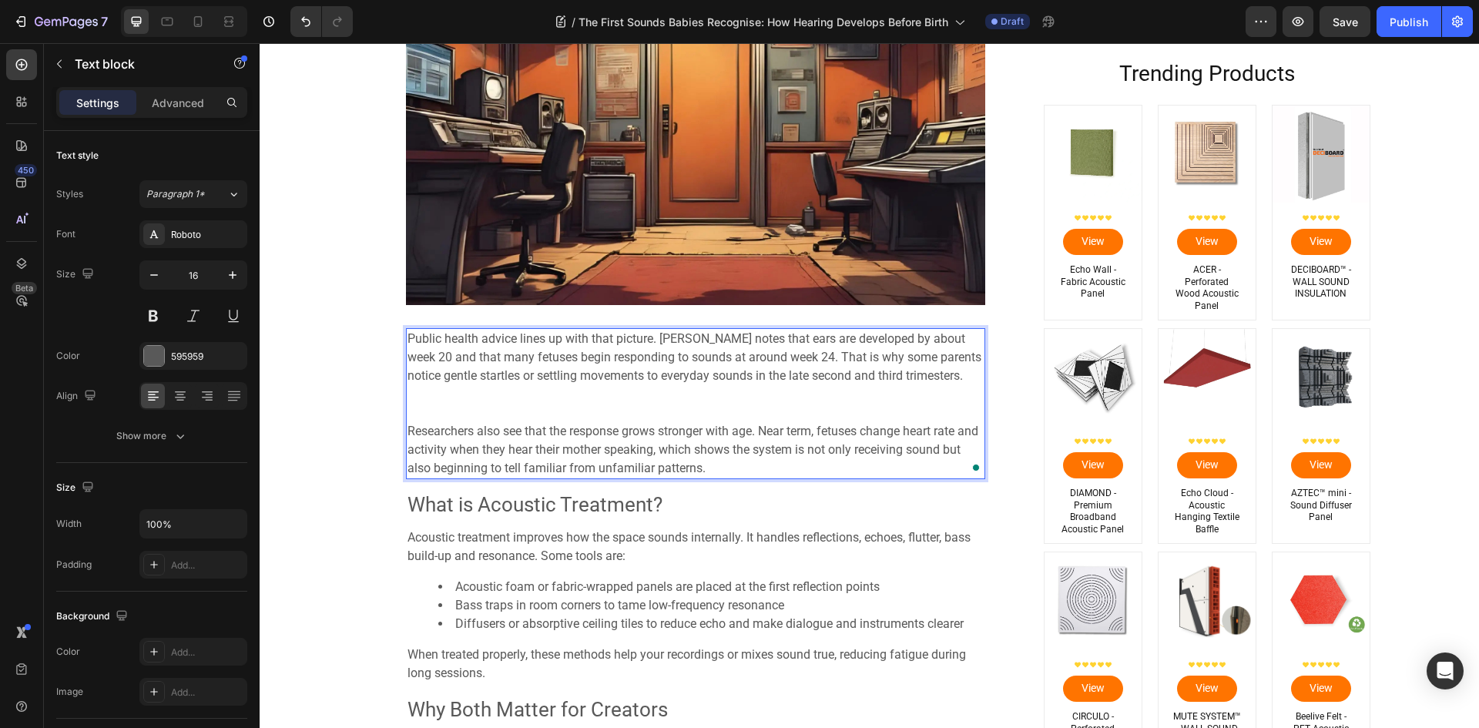
click at [699, 392] on p "Public health advice lines up with that picture. [PERSON_NAME] notes that ears …" at bounding box center [695, 376] width 576 height 92
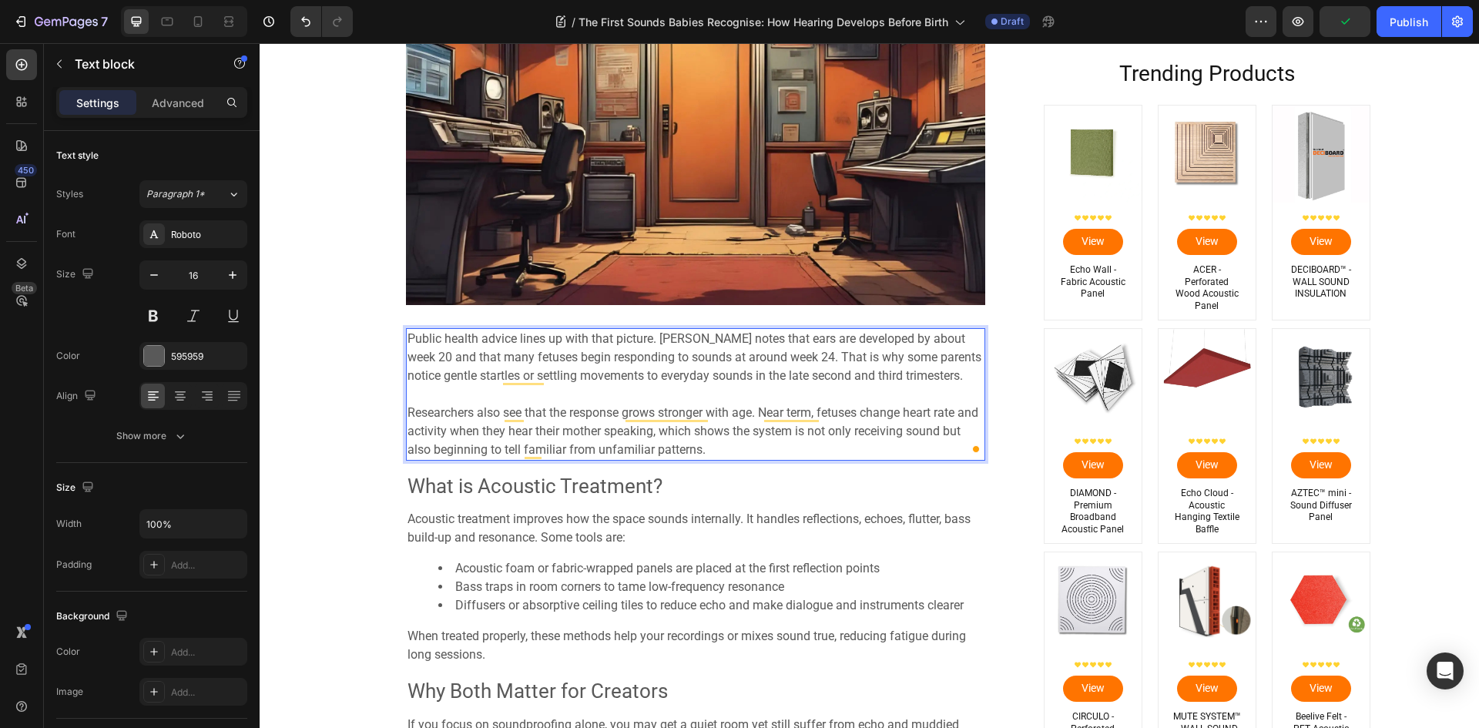
click at [758, 443] on p "Researchers also see that the response grows stronger with age. Near term, fetu…" at bounding box center [695, 431] width 576 height 55
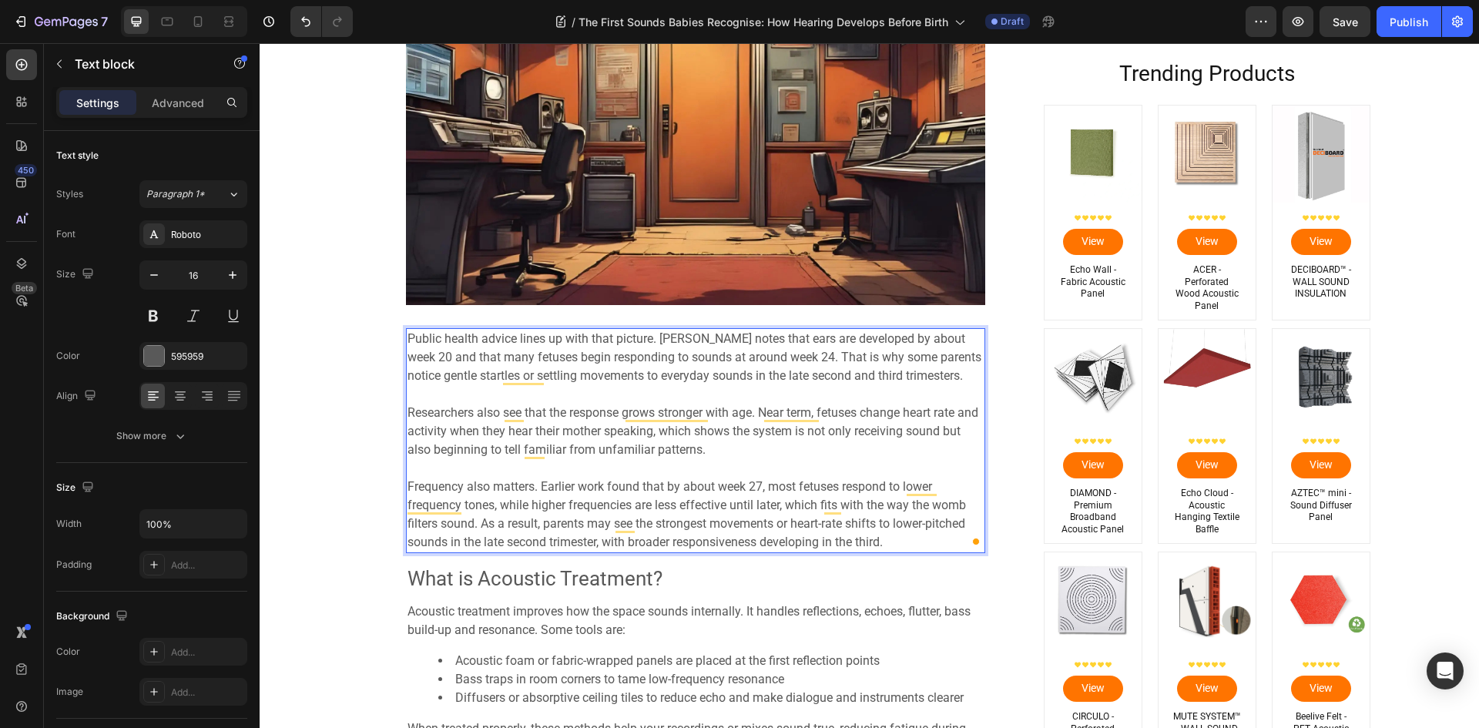
click at [708, 521] on span "Frequency also matters. Earlier work found that by about week 27, most fetuses …" at bounding box center [686, 514] width 558 height 70
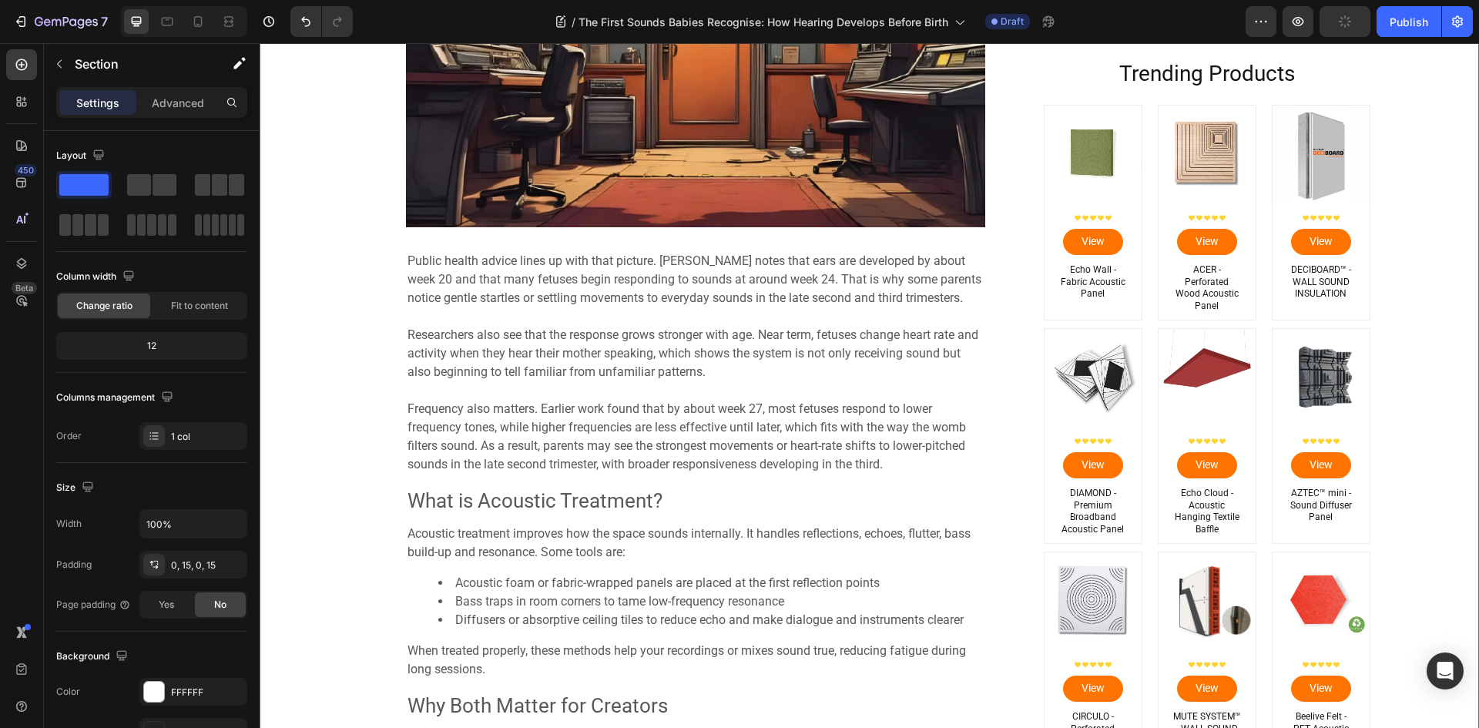
scroll to position [1156, 0]
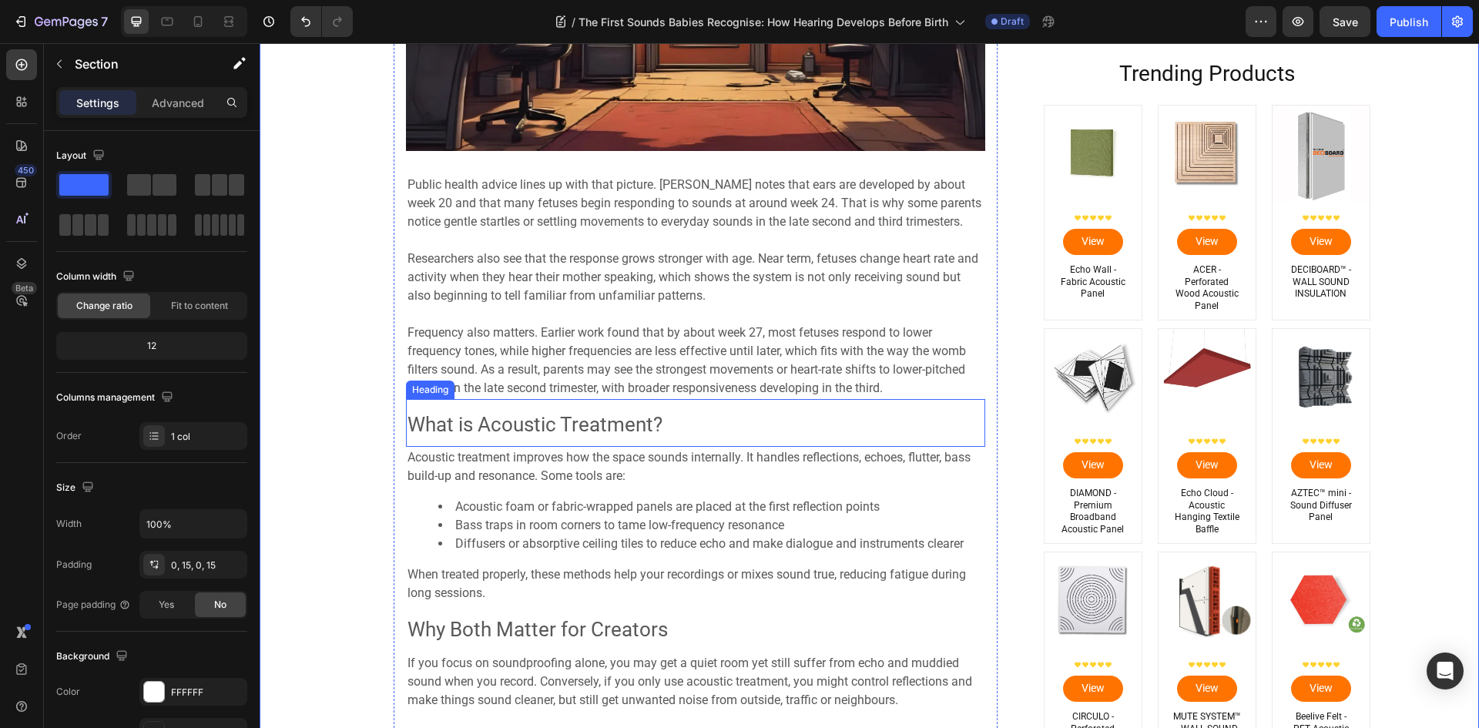
click at [505, 425] on span "What is Acoustic Treatment?" at bounding box center [534, 424] width 255 height 23
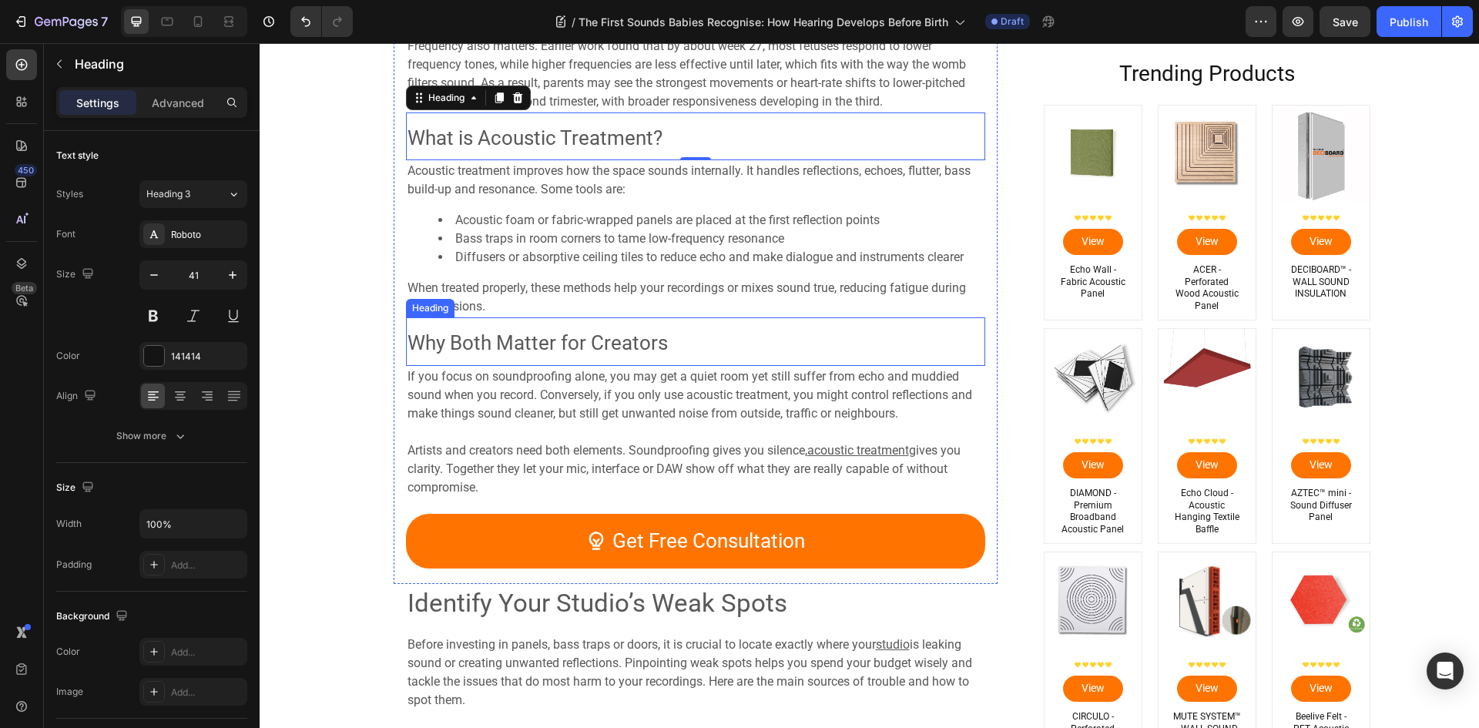
scroll to position [1464, 0]
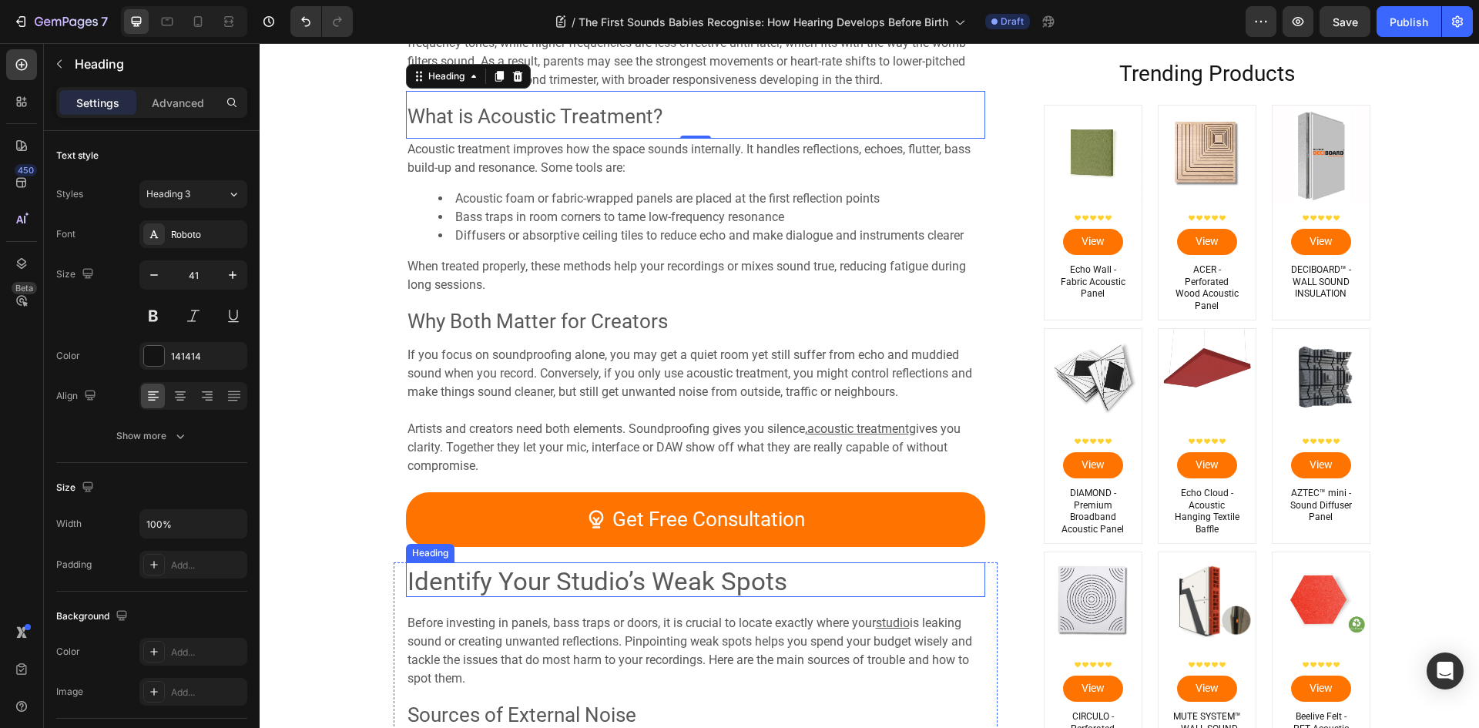
click at [506, 581] on span "Identify Your Studio’s Weak Spots" at bounding box center [597, 581] width 380 height 30
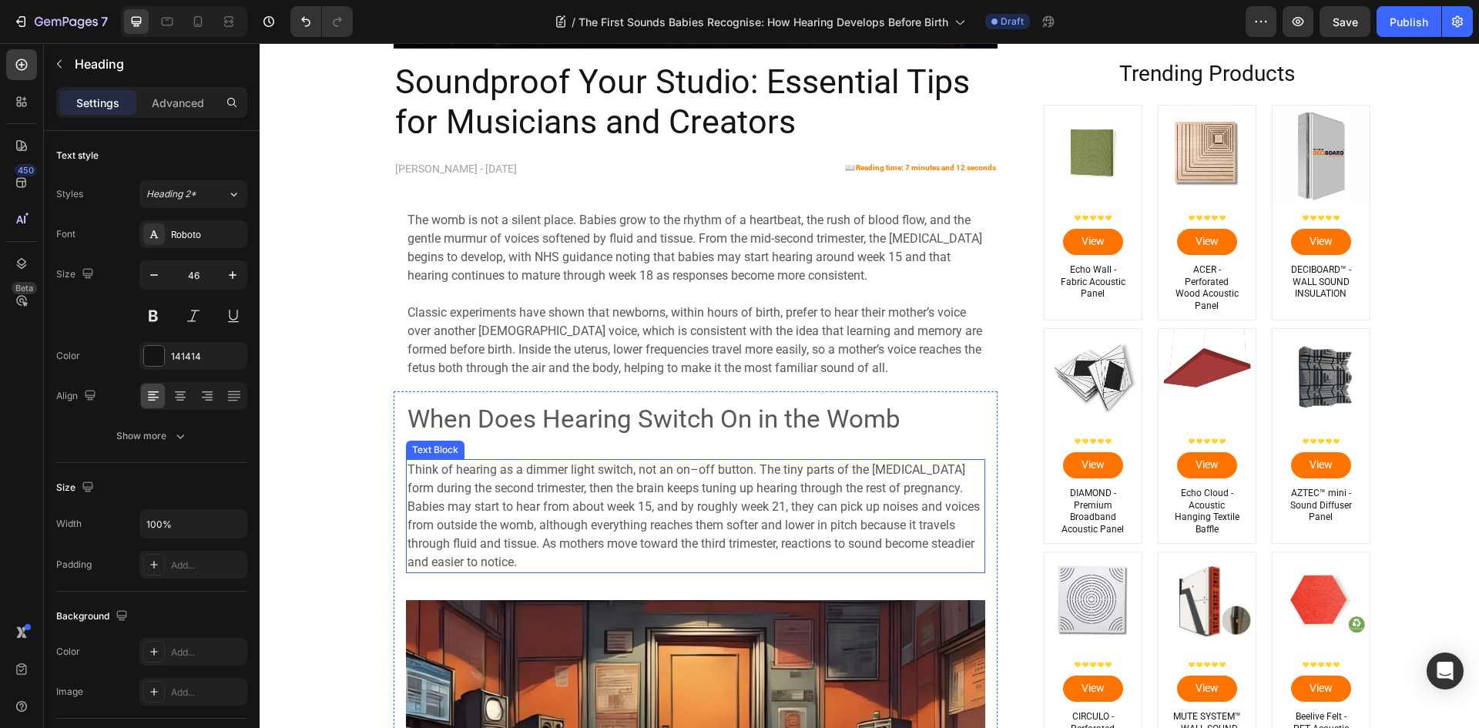
scroll to position [232, 0]
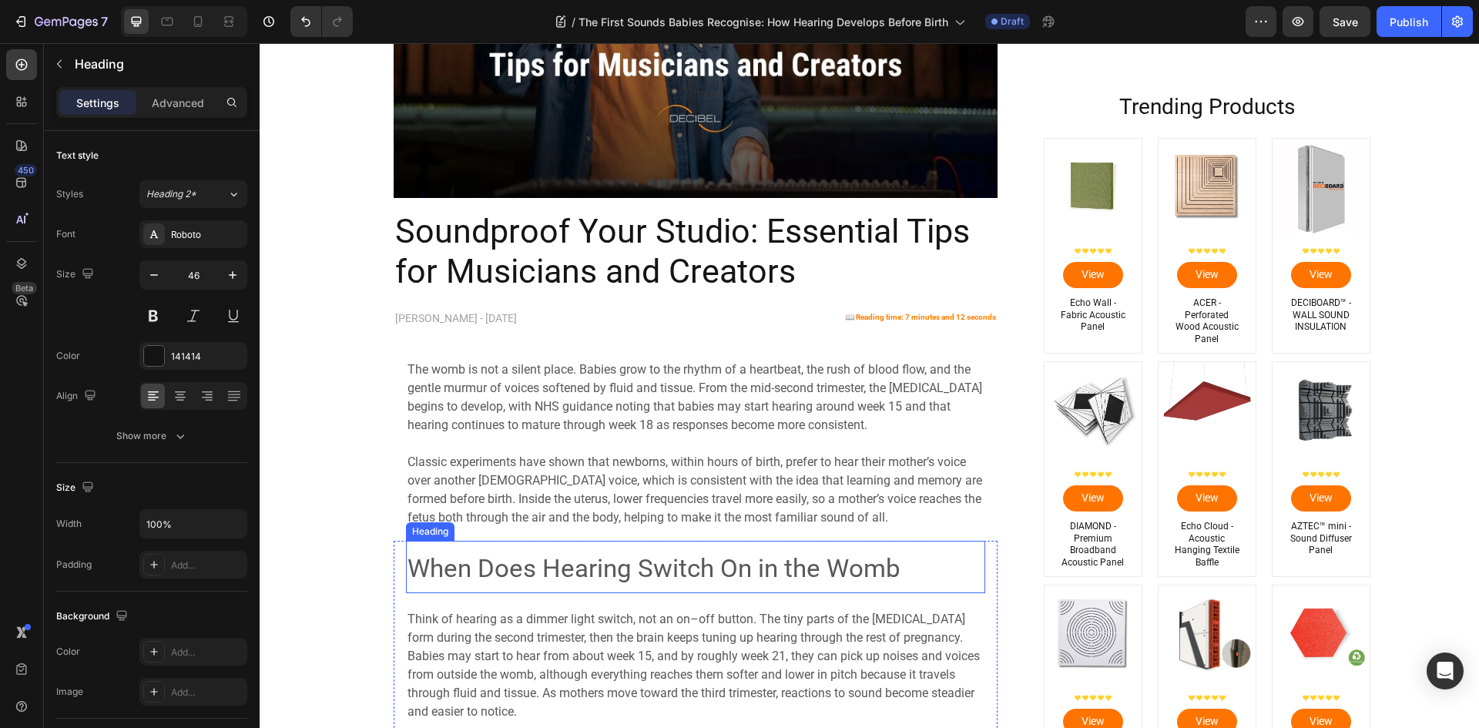
click at [510, 562] on span "When Does Hearing Switch On in the Womb" at bounding box center [653, 568] width 493 height 30
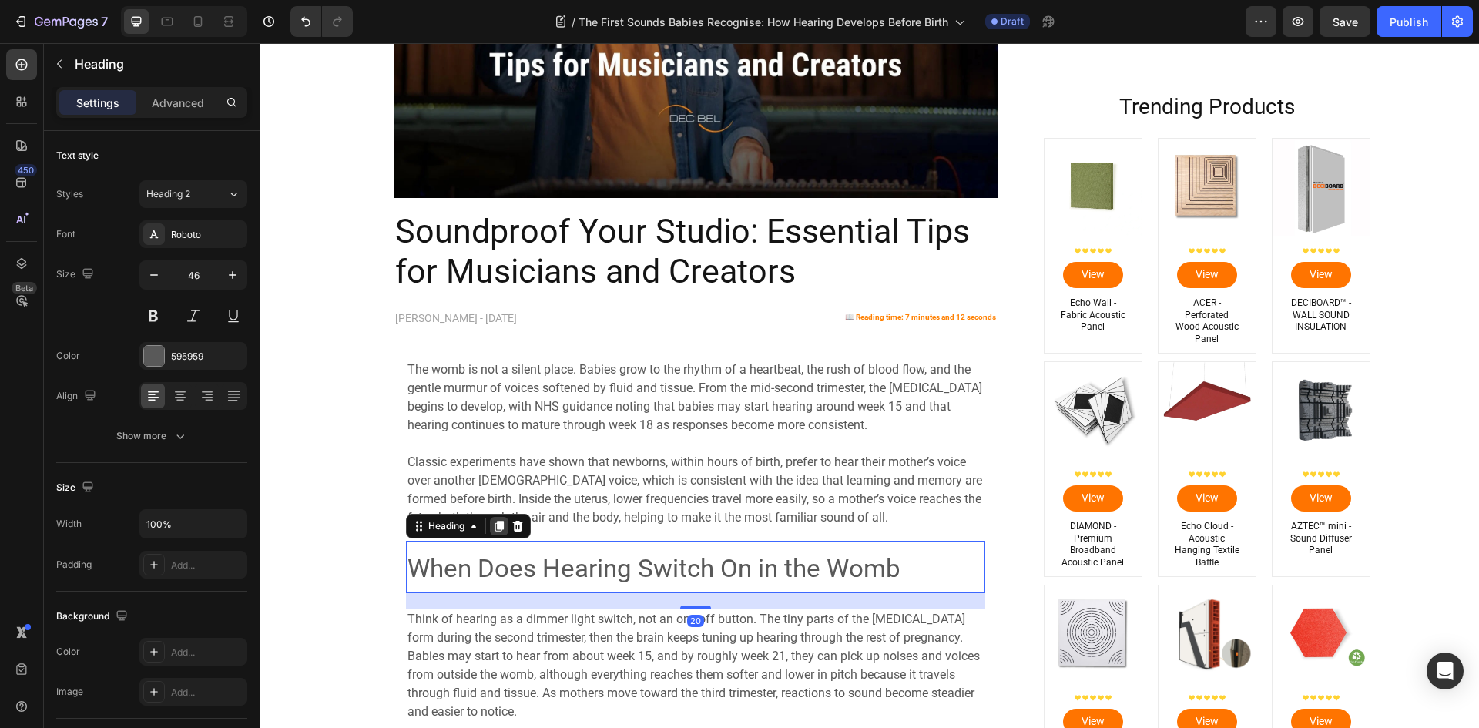
click at [498, 528] on icon at bounding box center [498, 526] width 8 height 11
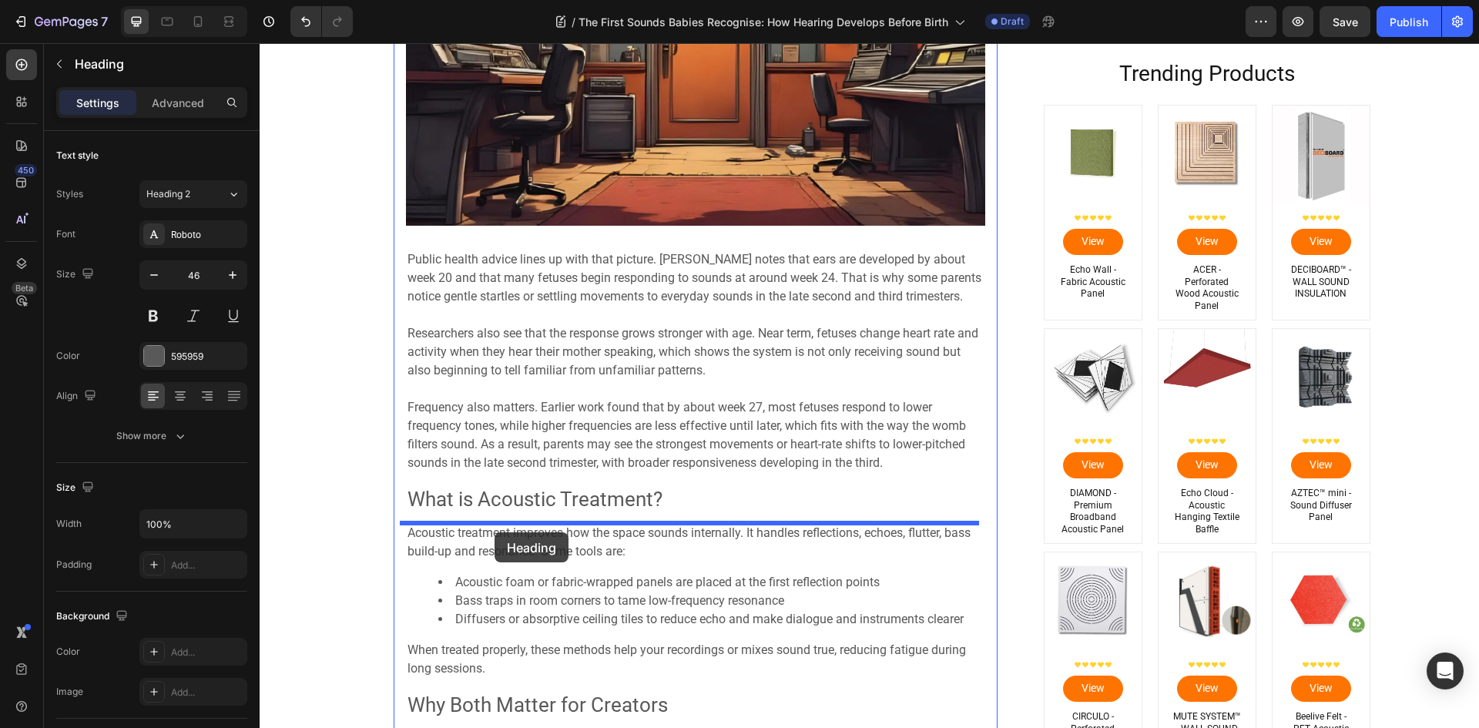
scroll to position [1156, 0]
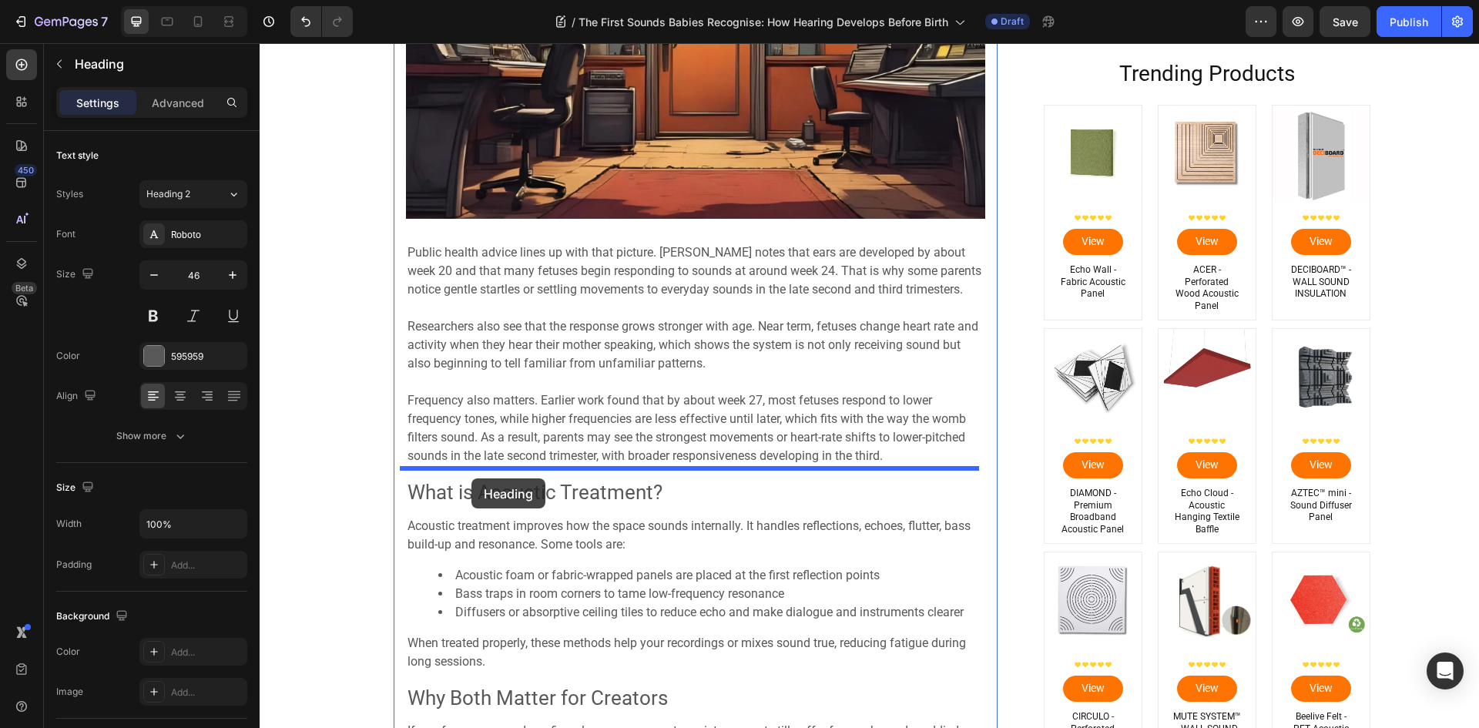
drag, startPoint x: 412, startPoint y: 290, endPoint x: 471, endPoint y: 478, distance: 197.8
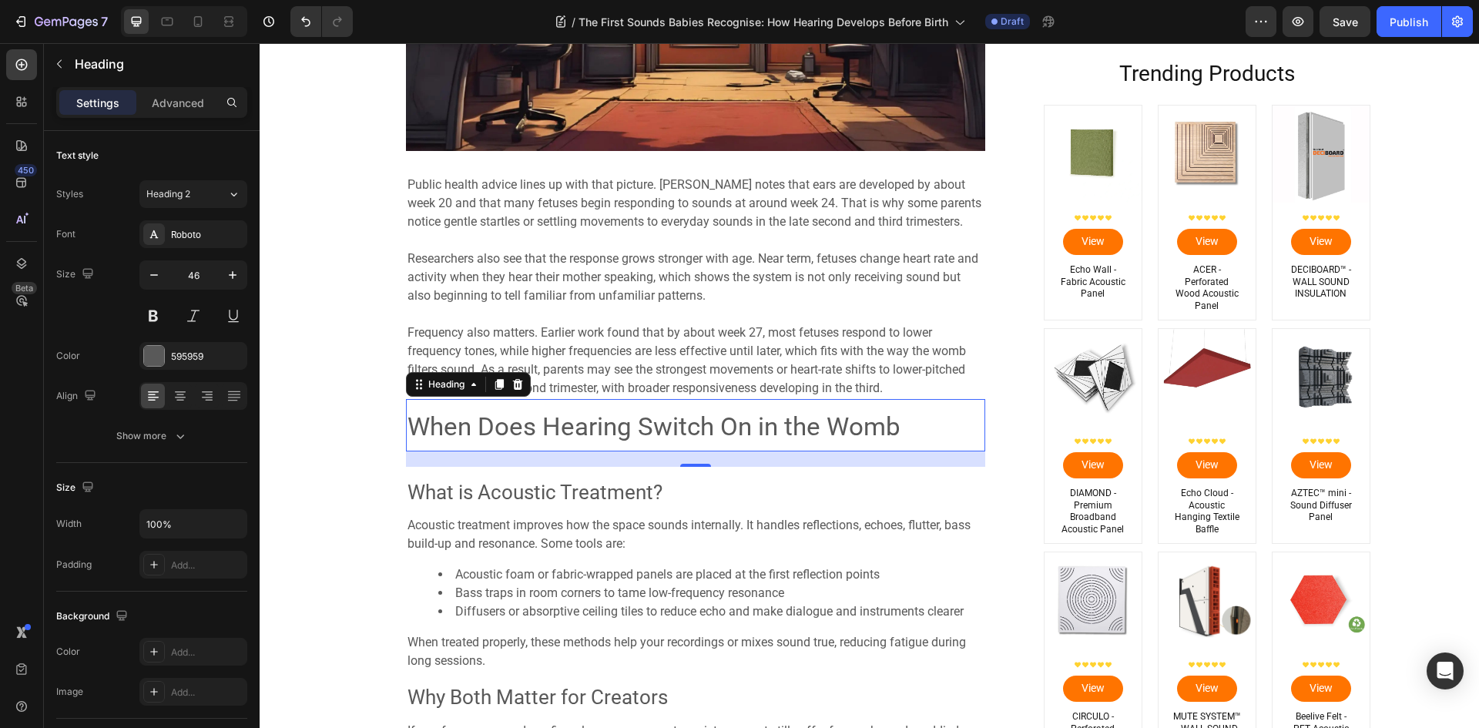
scroll to position [1088, 0]
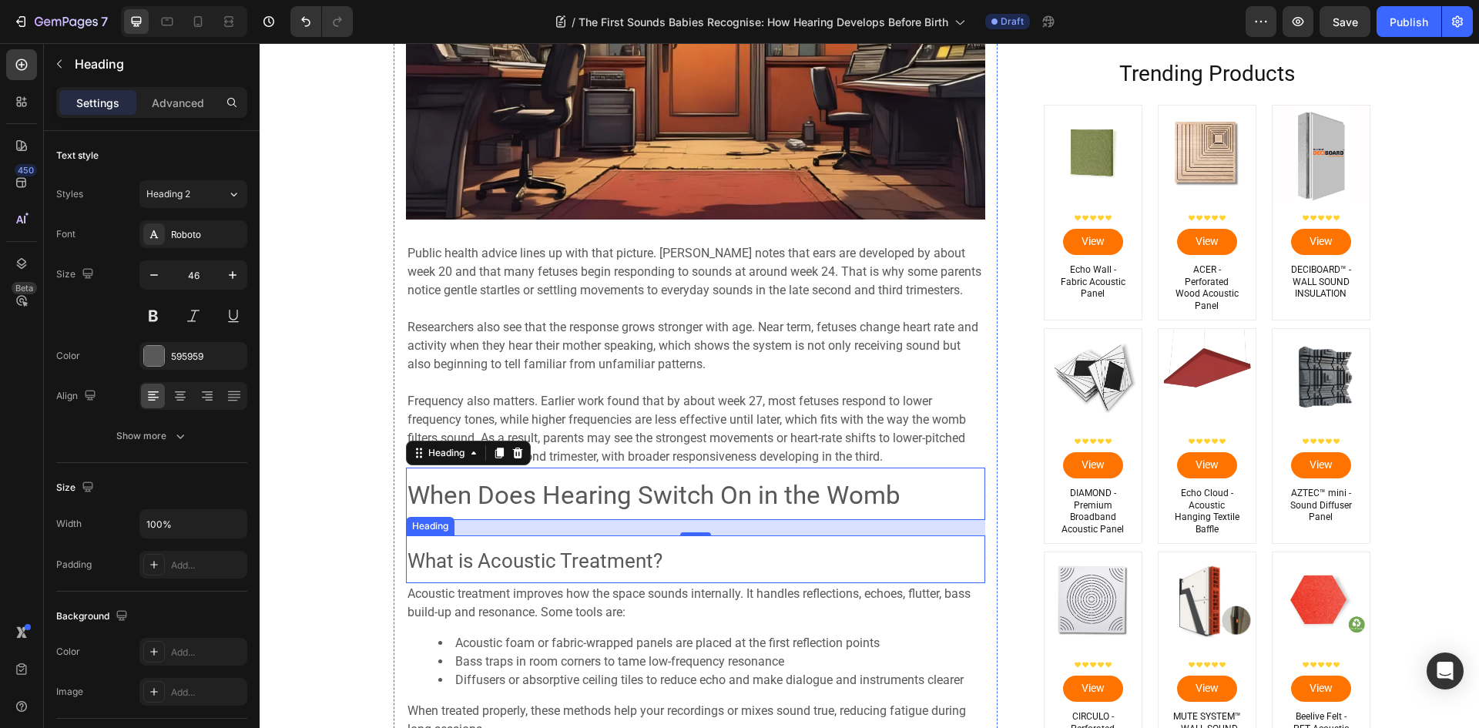
click at [494, 565] on span "What is Acoustic Treatment?" at bounding box center [534, 560] width 255 height 23
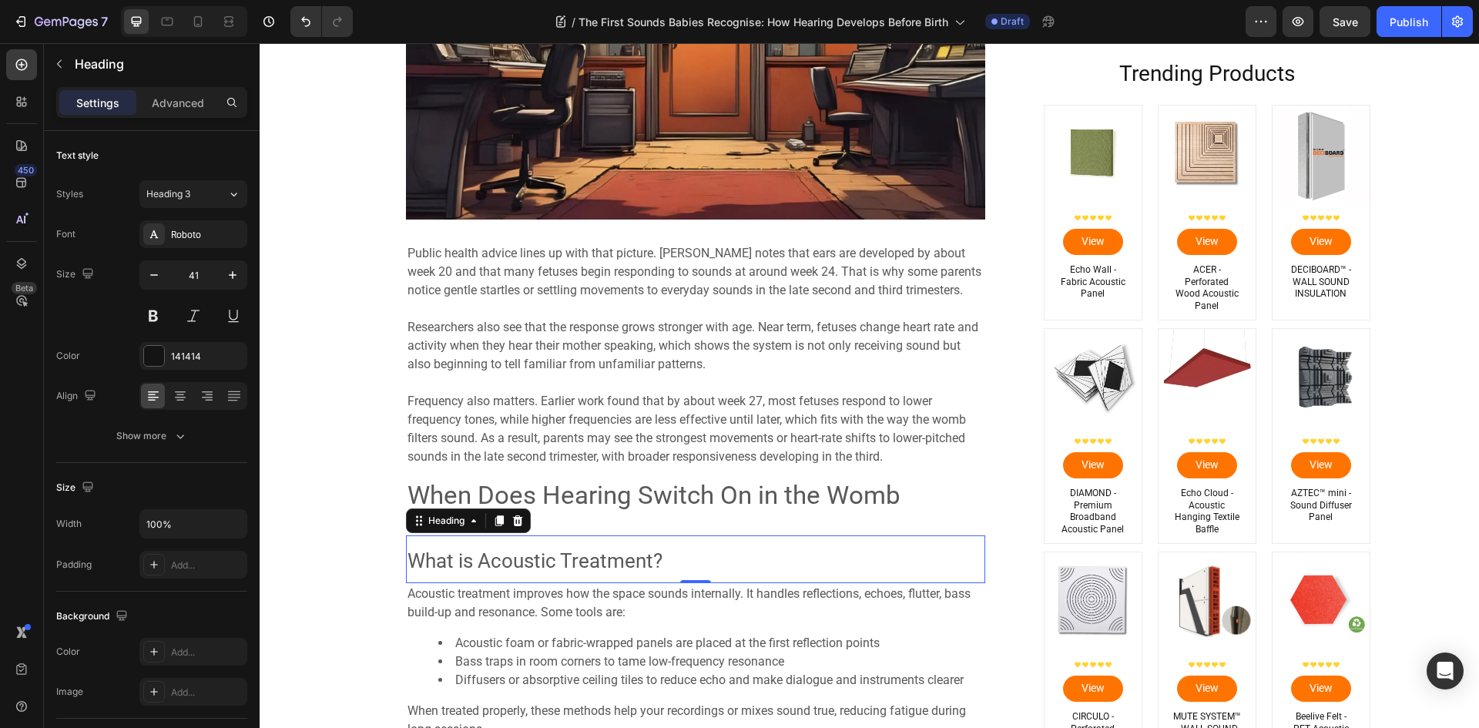
click at [512, 523] on icon at bounding box center [517, 520] width 10 height 11
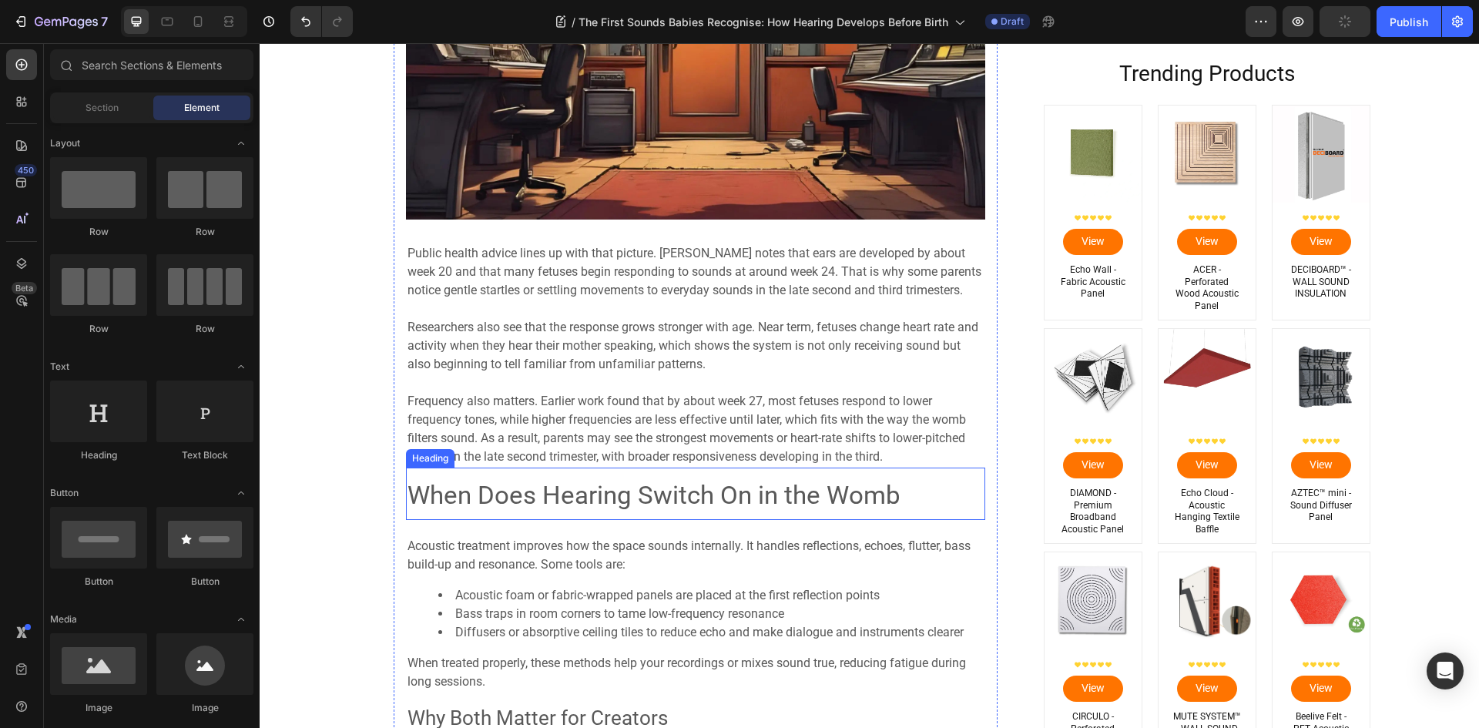
click at [519, 494] on span "When Does Hearing Switch On in the Womb" at bounding box center [653, 495] width 493 height 30
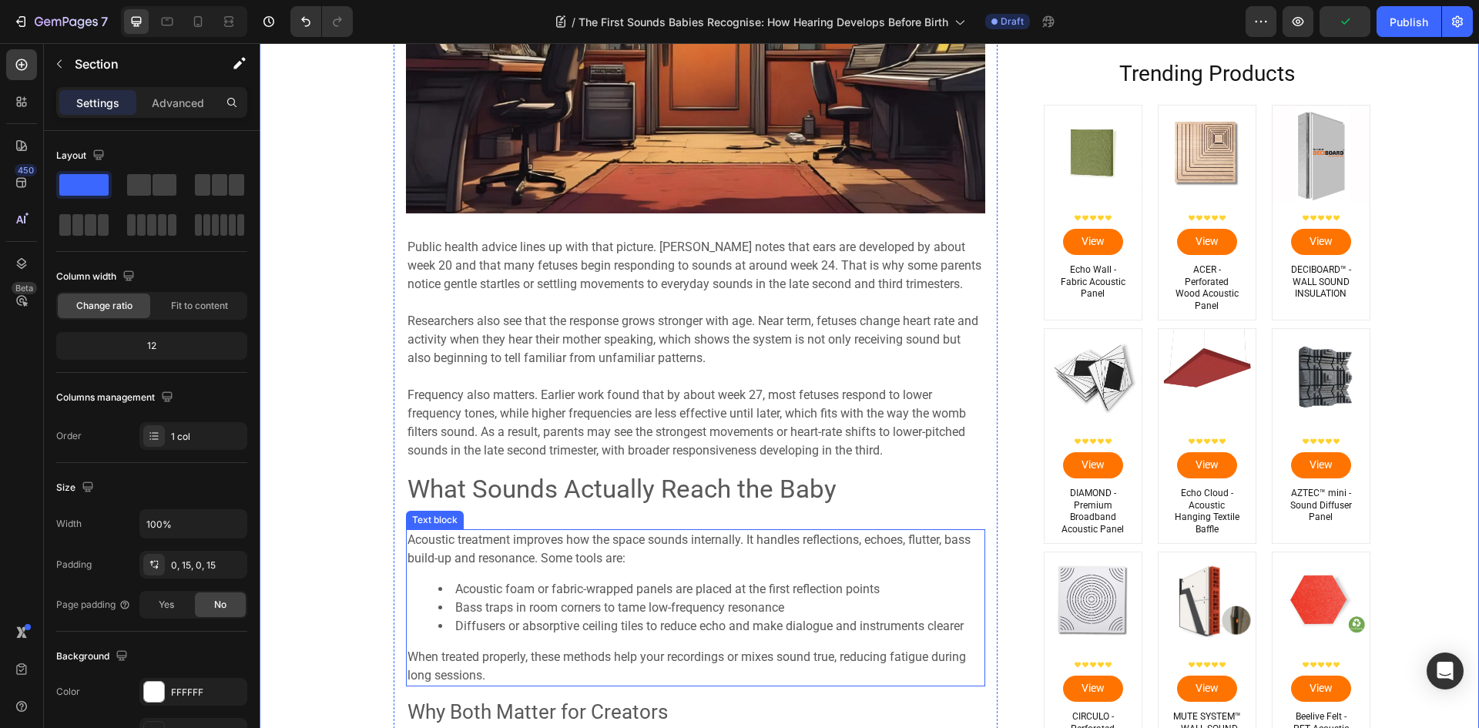
scroll to position [1242, 0]
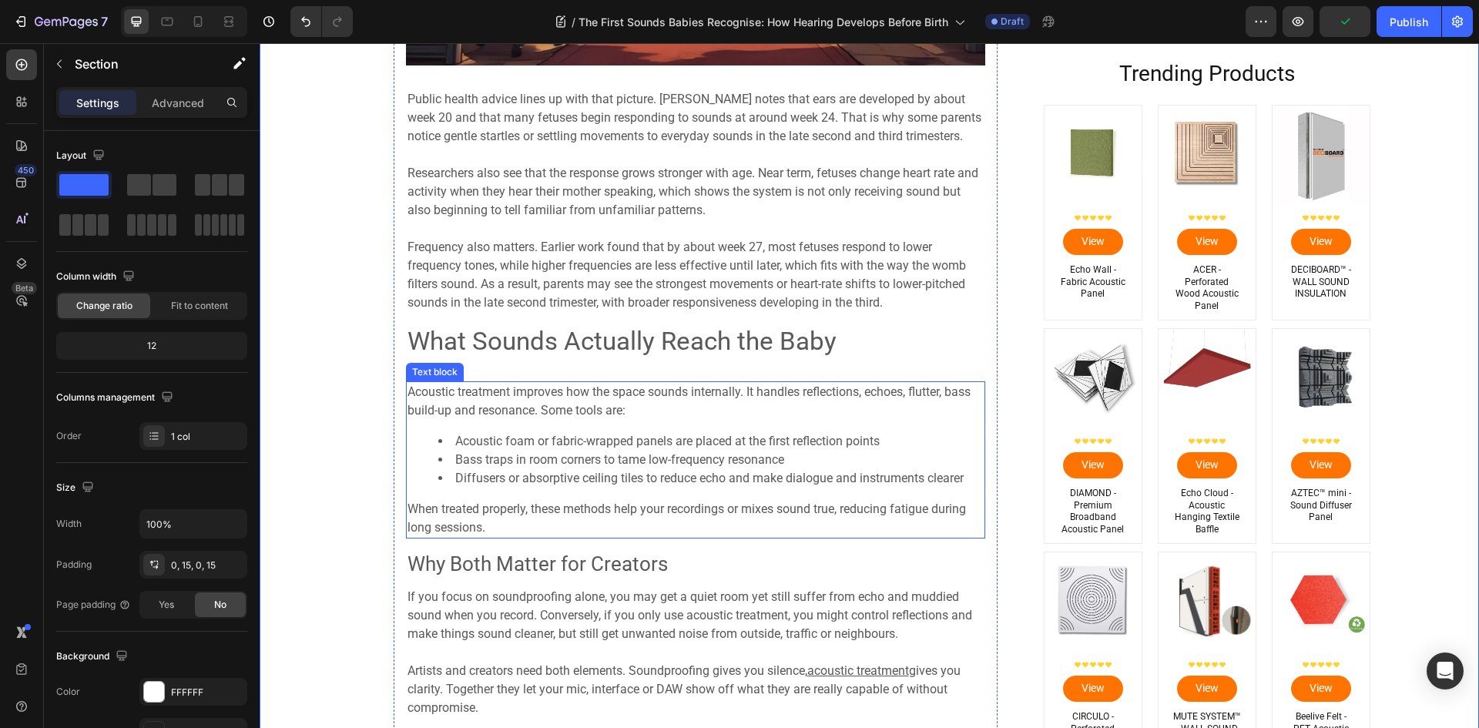
click at [520, 420] on div "Acoustic treatment improves how the space sounds internally. It handles reflect…" at bounding box center [695, 459] width 579 height 157
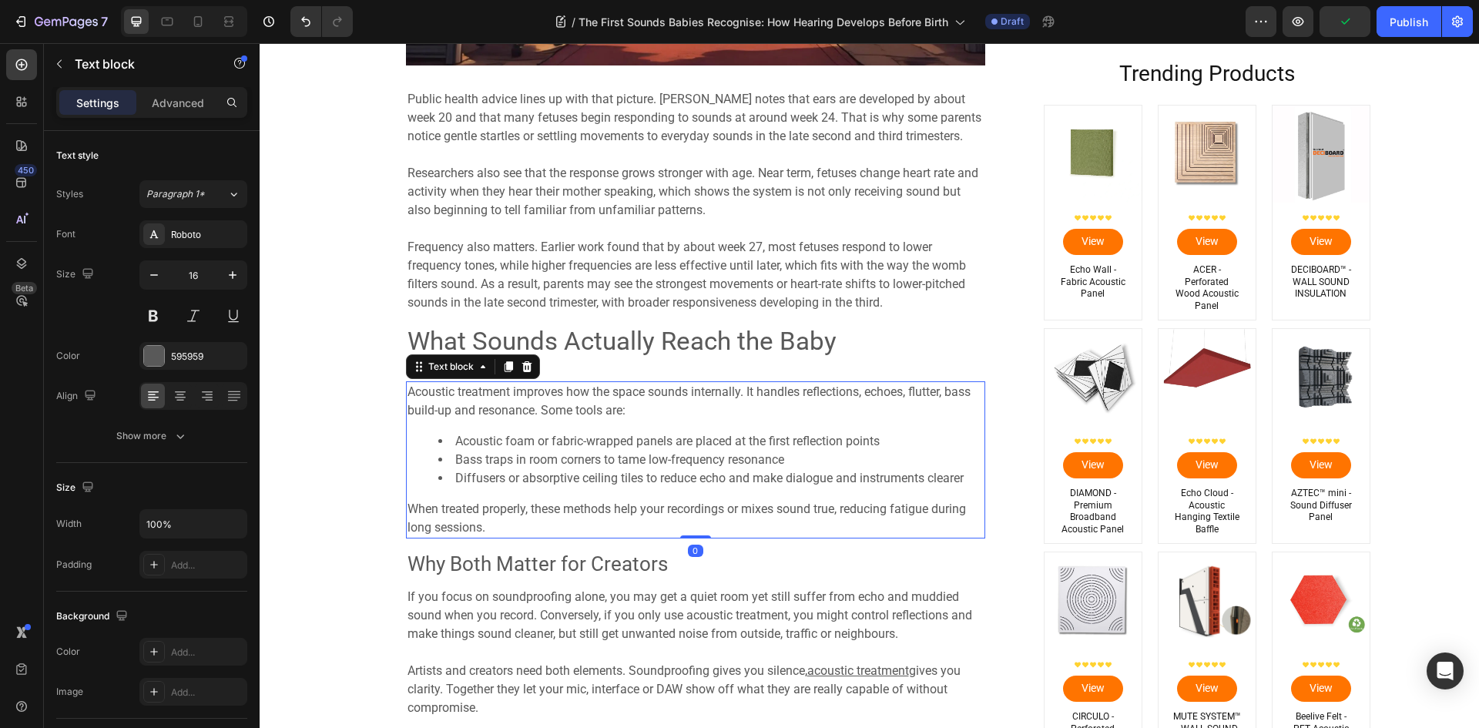
click at [532, 456] on span "Bass traps in room corners to tame low-frequency resonance" at bounding box center [619, 459] width 329 height 15
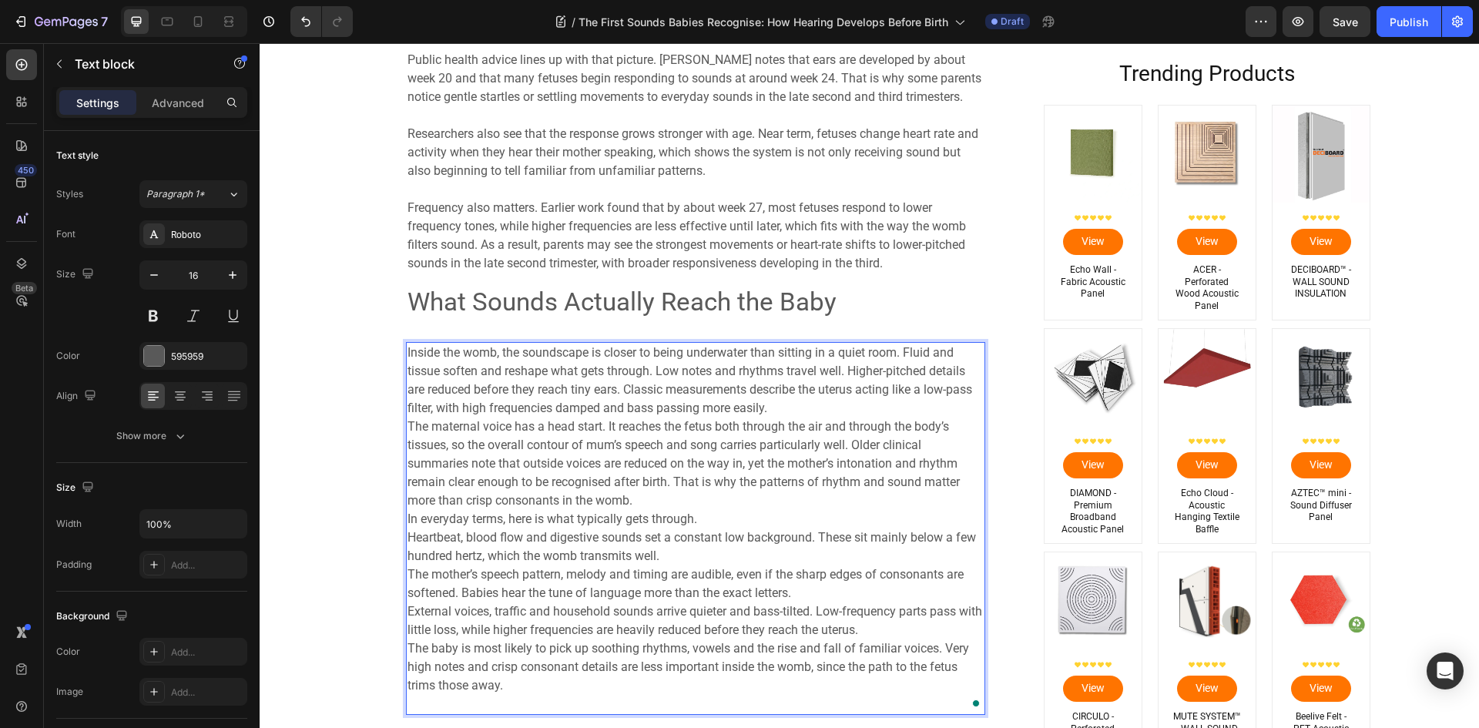
scroll to position [1282, 0]
click at [782, 411] on p "Inside the womb, the soundscape is closer to being underwater than sitting in a…" at bounding box center [695, 527] width 576 height 370
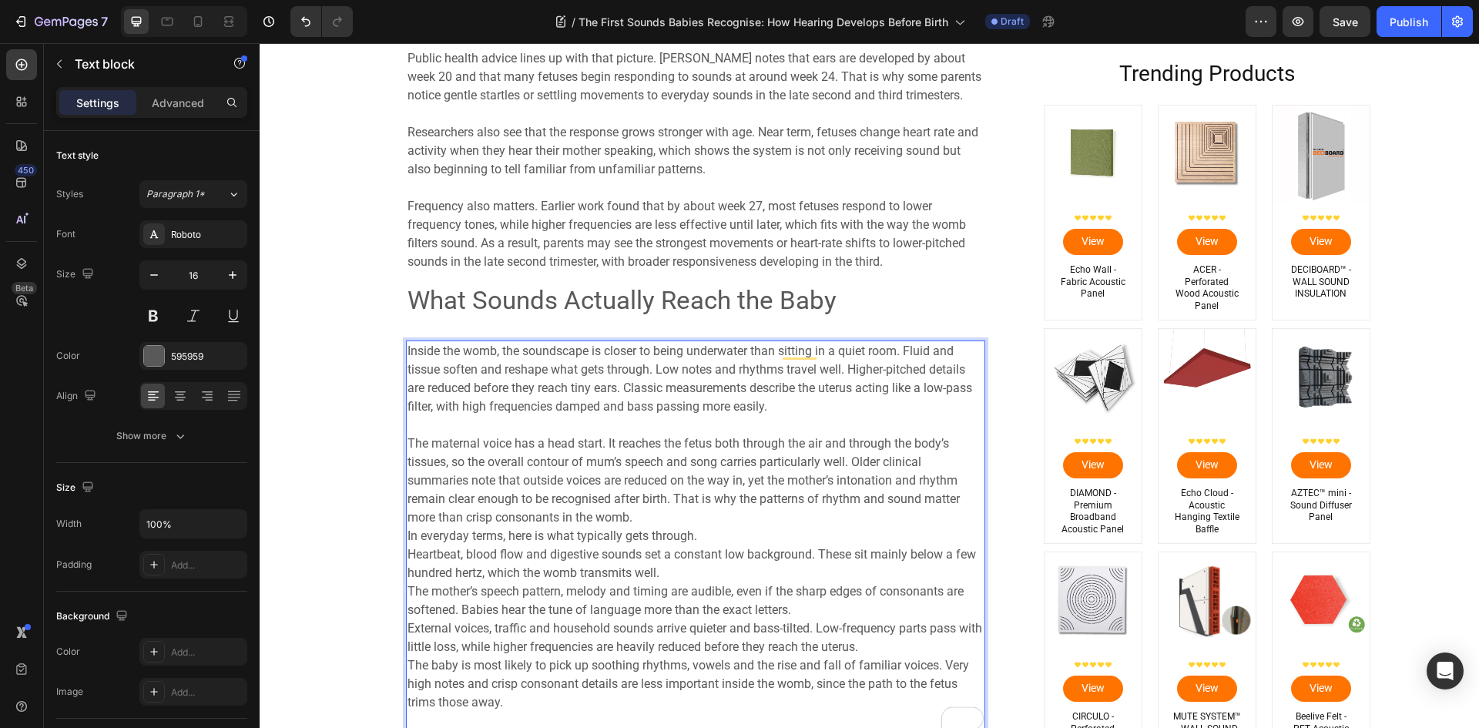
click at [655, 511] on p "The maternal voice has a head start. It reaches the fetus both through the air …" at bounding box center [695, 573] width 576 height 314
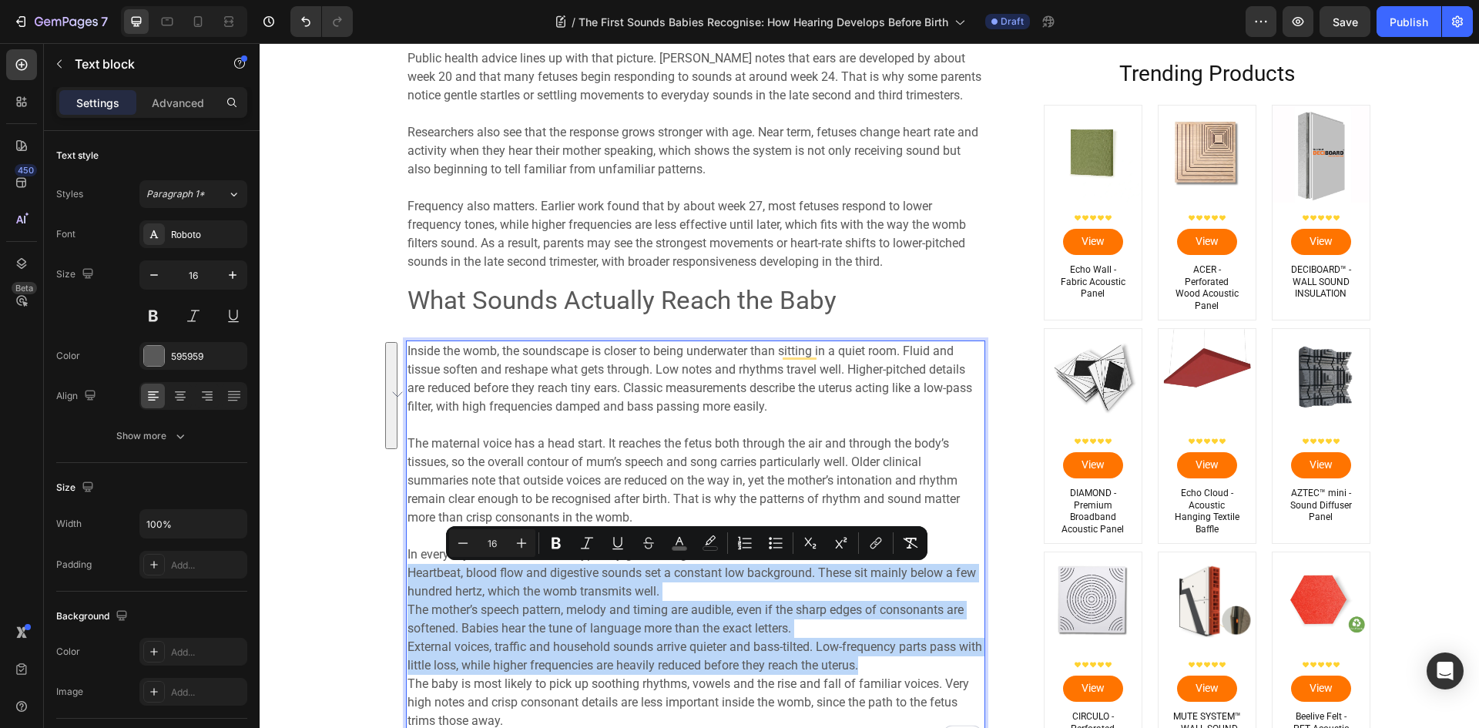
drag, startPoint x: 401, startPoint y: 572, endPoint x: 947, endPoint y: 669, distance: 554.8
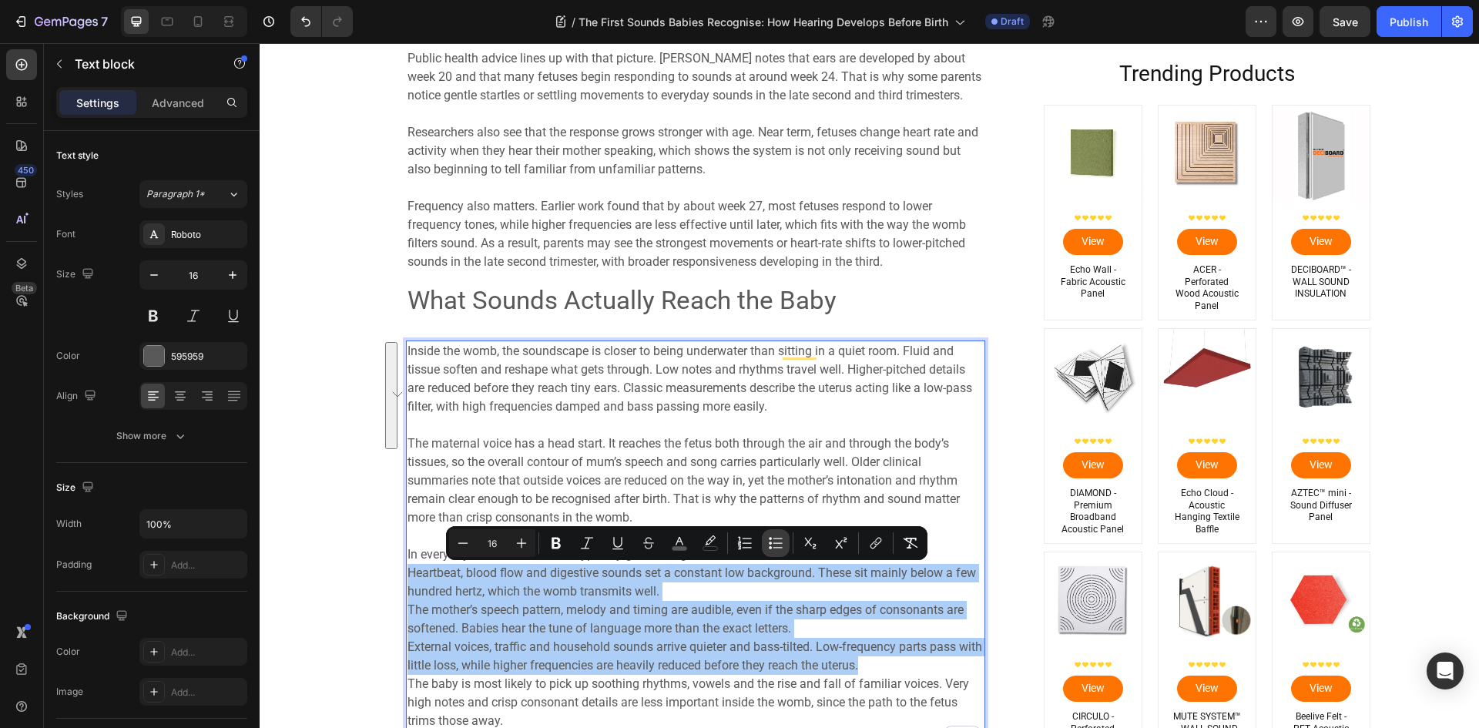
click at [777, 543] on icon "Editor contextual toolbar" at bounding box center [777, 542] width 9 height 1
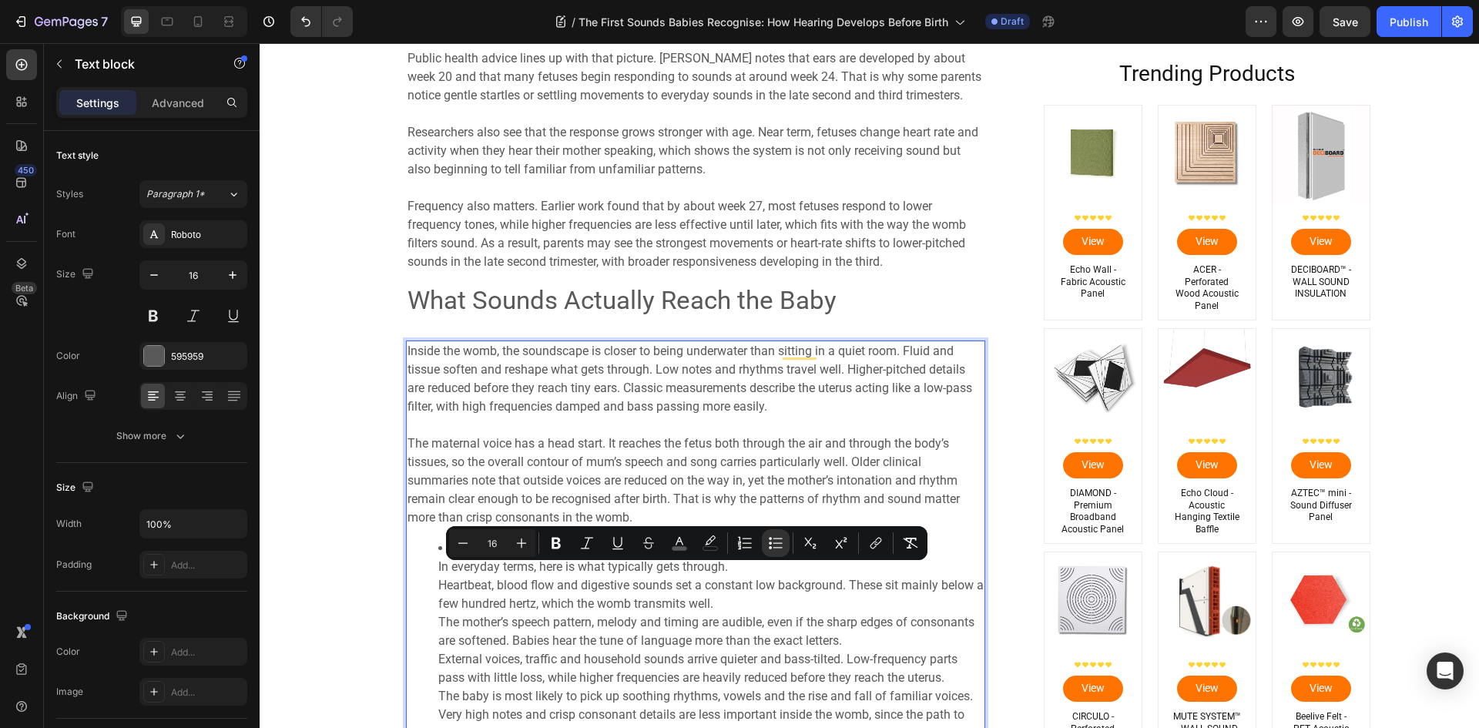
click at [425, 588] on ul "In everyday terms, here is what typically gets through. Heartbeat, blood flow a…" at bounding box center [695, 650] width 576 height 222
click at [427, 578] on ul "In everyday terms, here is what typically gets through. Heartbeat, blood flow a…" at bounding box center [695, 650] width 576 height 222
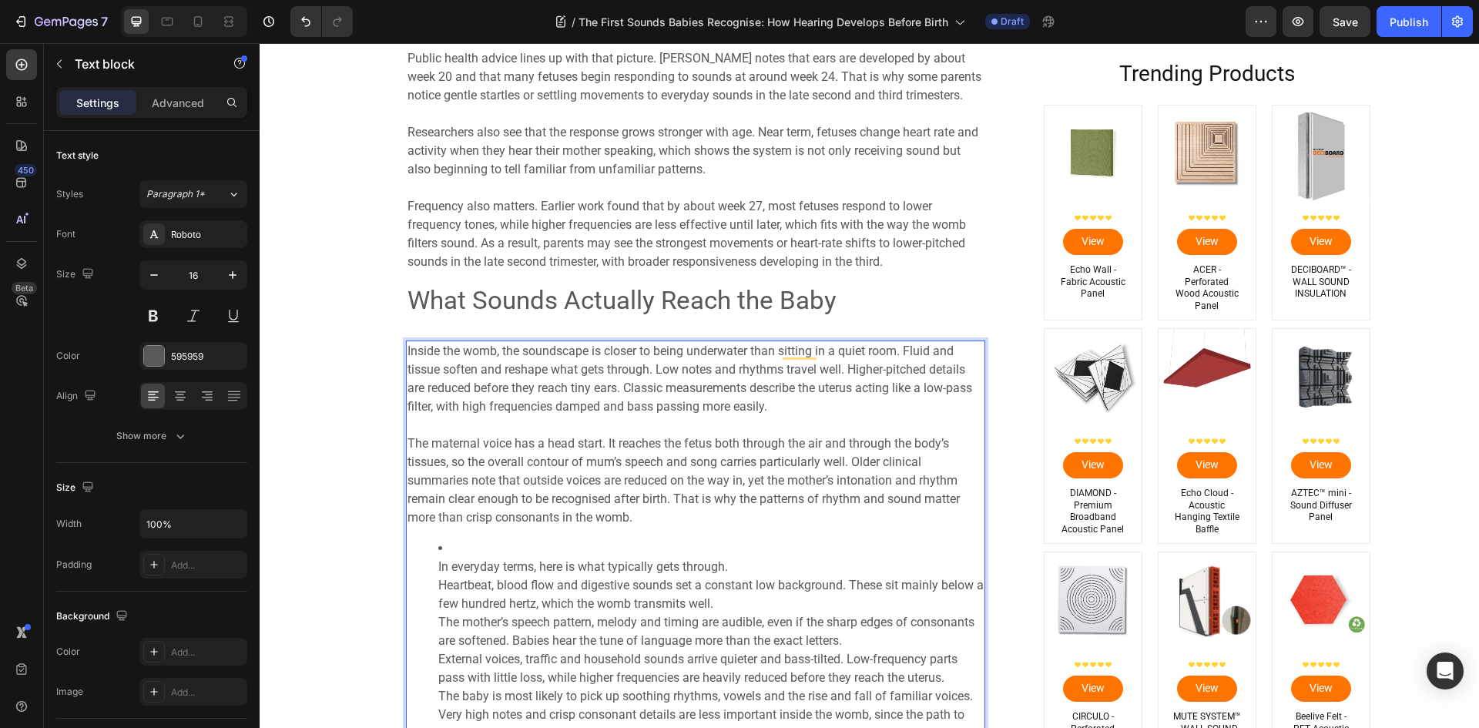
click at [418, 555] on ul "In everyday terms, here is what typically gets through. Heartbeat, blood flow a…" at bounding box center [695, 650] width 576 height 222
click at [419, 572] on ul "⁠⁠⁠⁠⁠⁠⁠ In everyday terms, here is what typically gets through. Heartbeat, bloo…" at bounding box center [695, 650] width 576 height 222
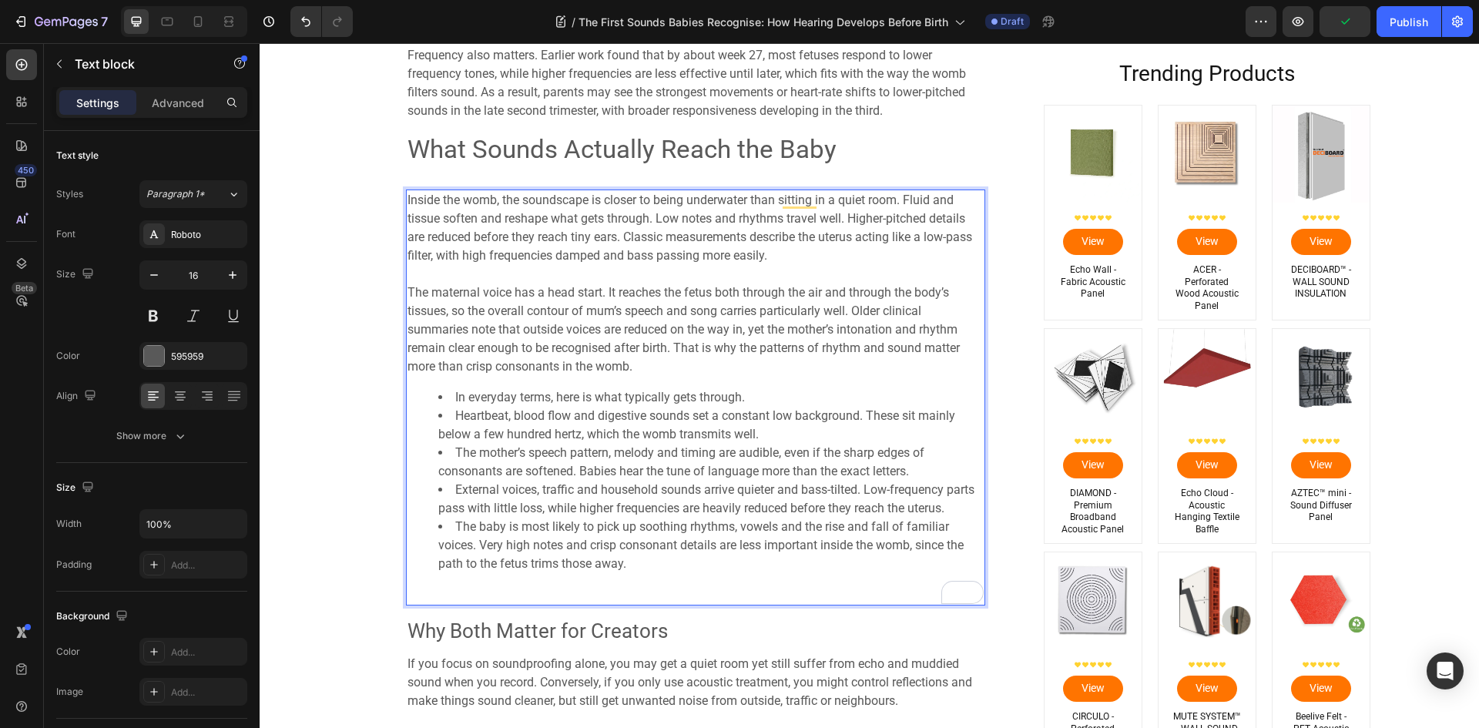
scroll to position [1437, 0]
click at [452, 522] on span "The baby is most likely to pick up soothing rhythms, vowels and the rise and fa…" at bounding box center [700, 542] width 525 height 52
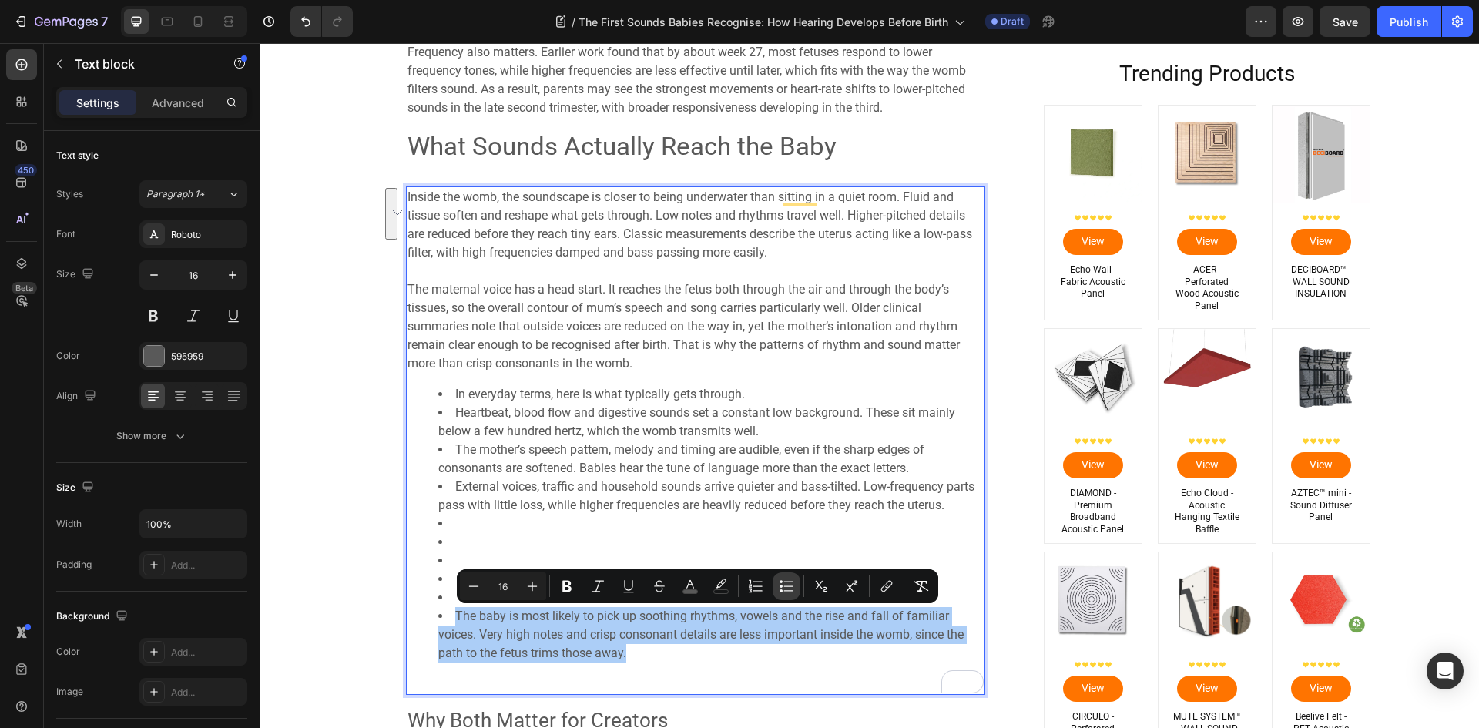
click at [791, 584] on icon "Editor contextual toolbar" at bounding box center [786, 585] width 15 height 15
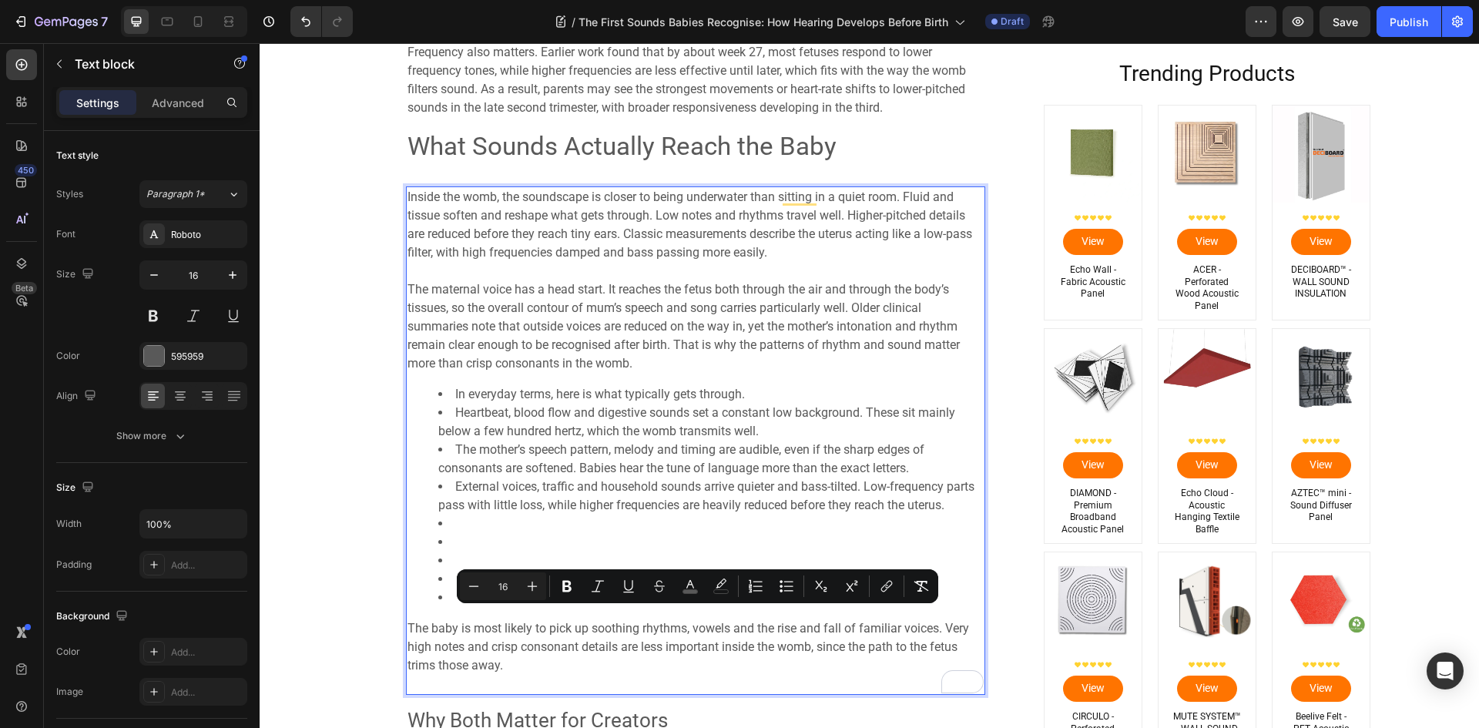
click at [444, 590] on li "Rich Text Editor. Editing area: main" at bounding box center [710, 597] width 545 height 18
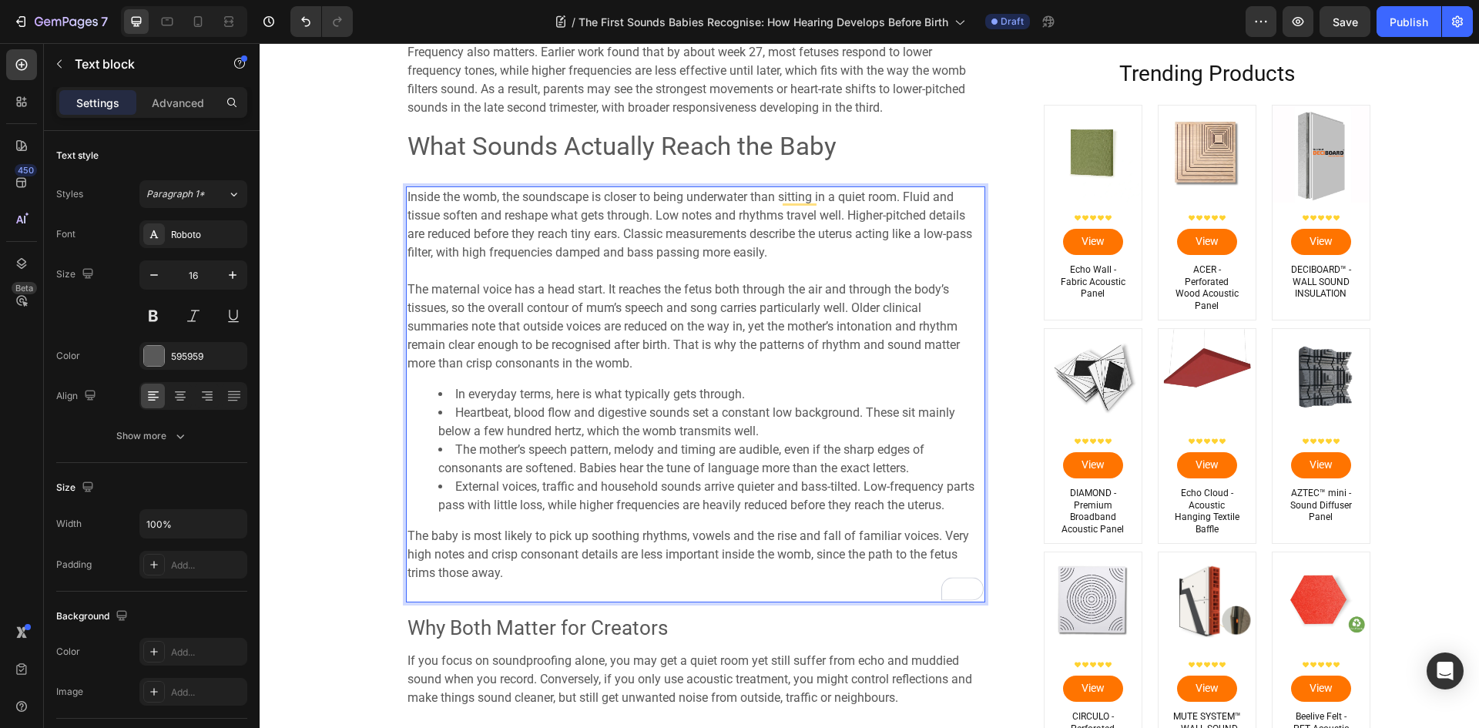
click at [455, 393] on span "In everyday terms, here is what typically gets through." at bounding box center [600, 394] width 290 height 15
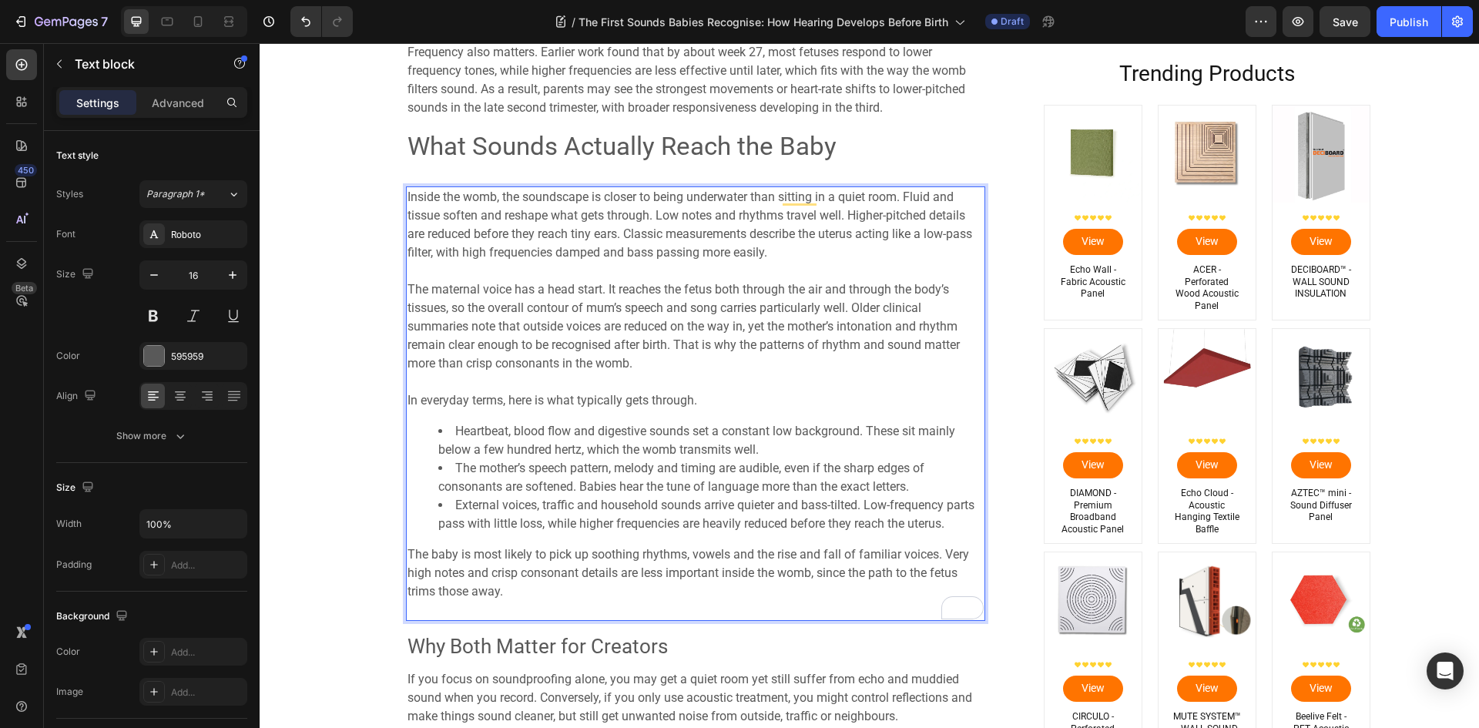
click at [465, 608] on p "The baby is most likely to pick up soothing rhythms, vowels and the rise and fa…" at bounding box center [695, 582] width 576 height 74
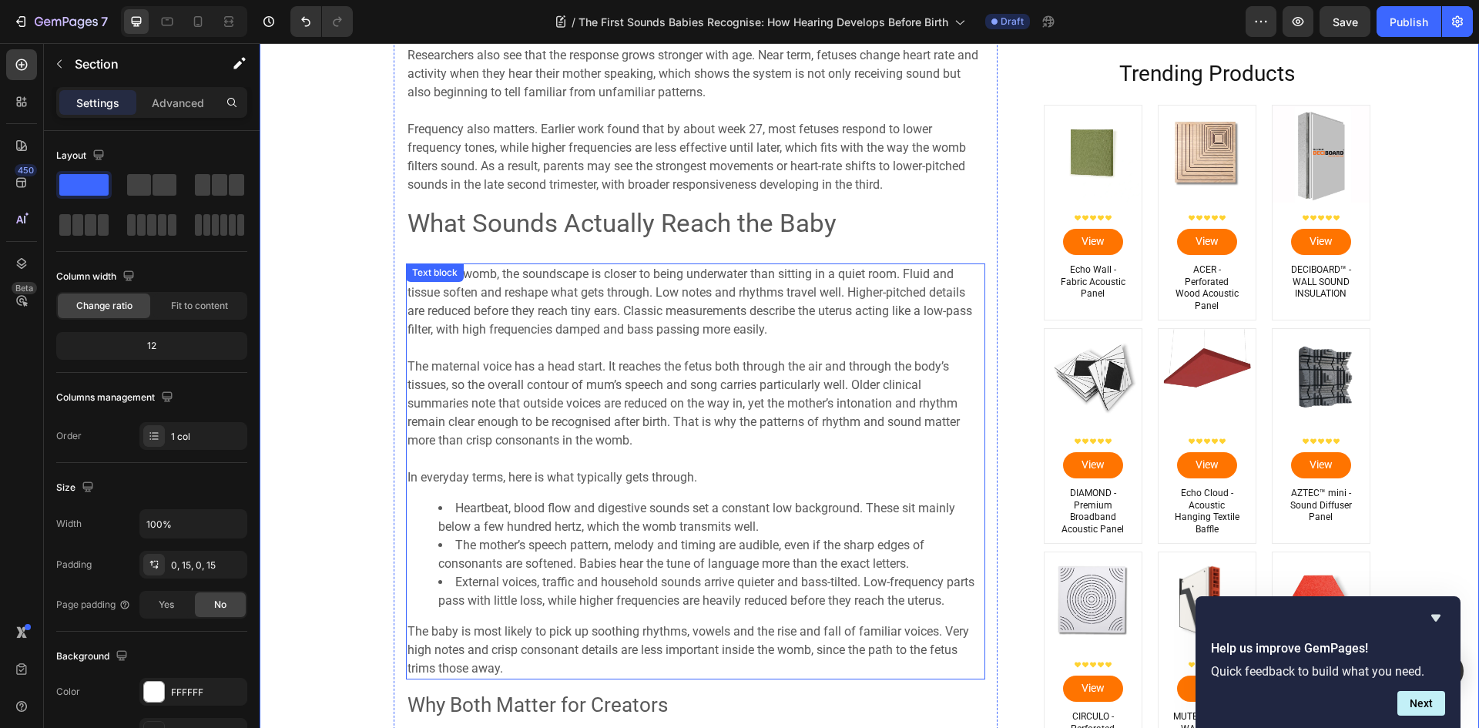
scroll to position [1205, 0]
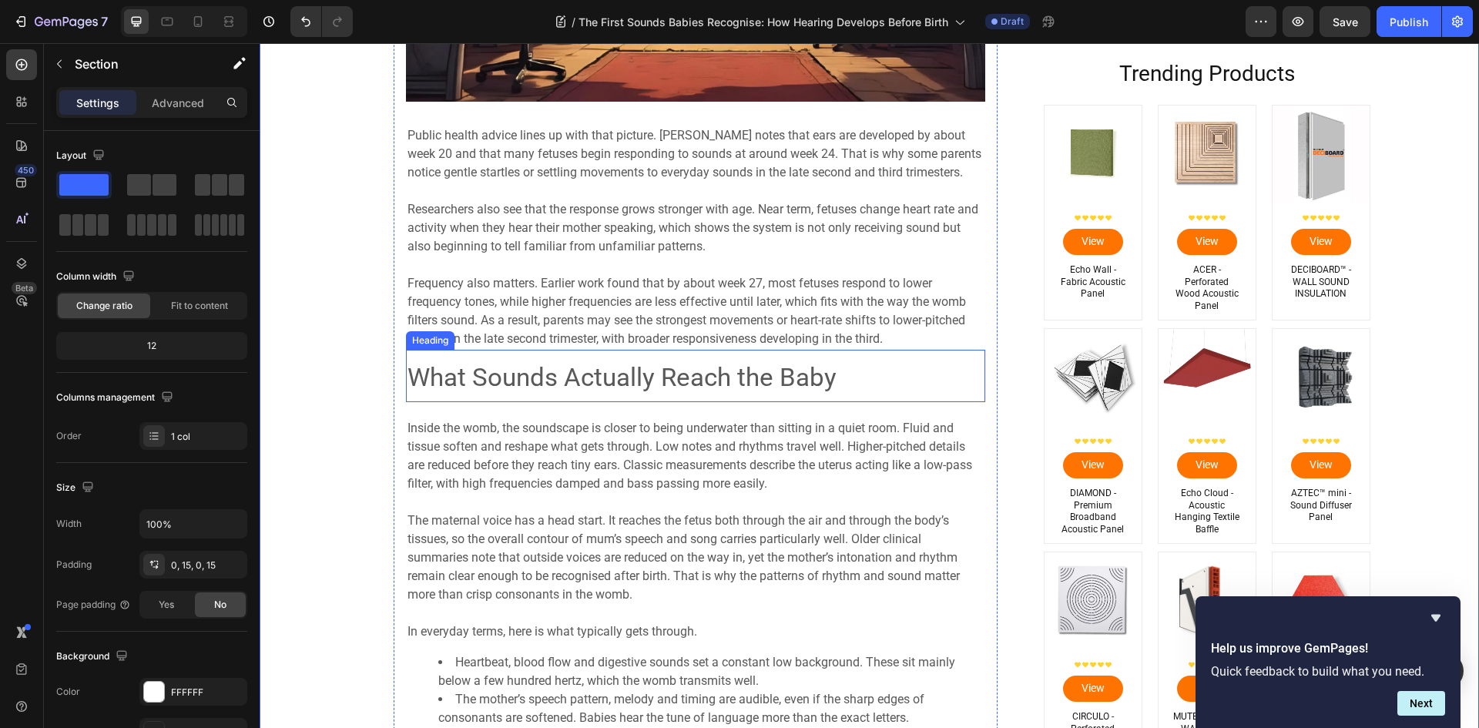
click at [522, 375] on span "What Sounds Actually Reach the Baby" at bounding box center [621, 377] width 429 height 30
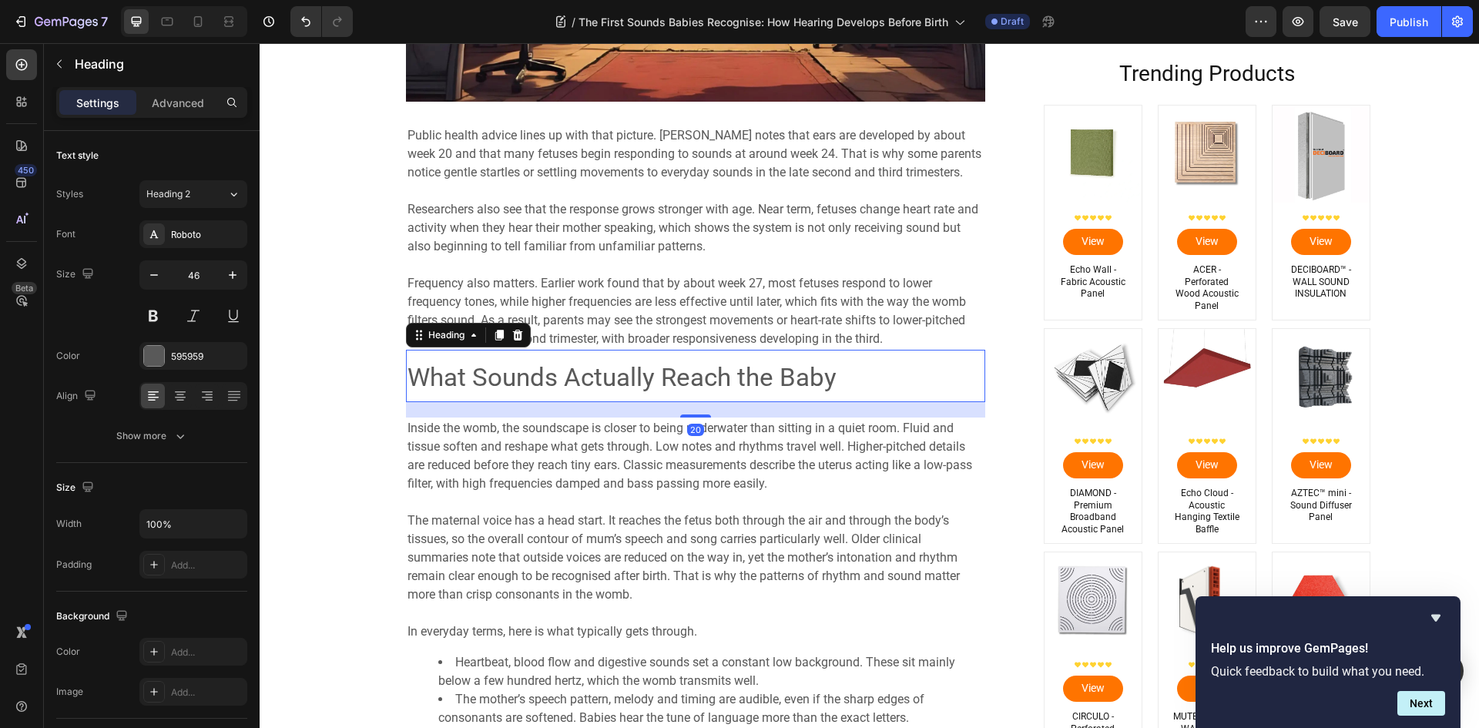
click at [497, 334] on icon at bounding box center [498, 335] width 8 height 11
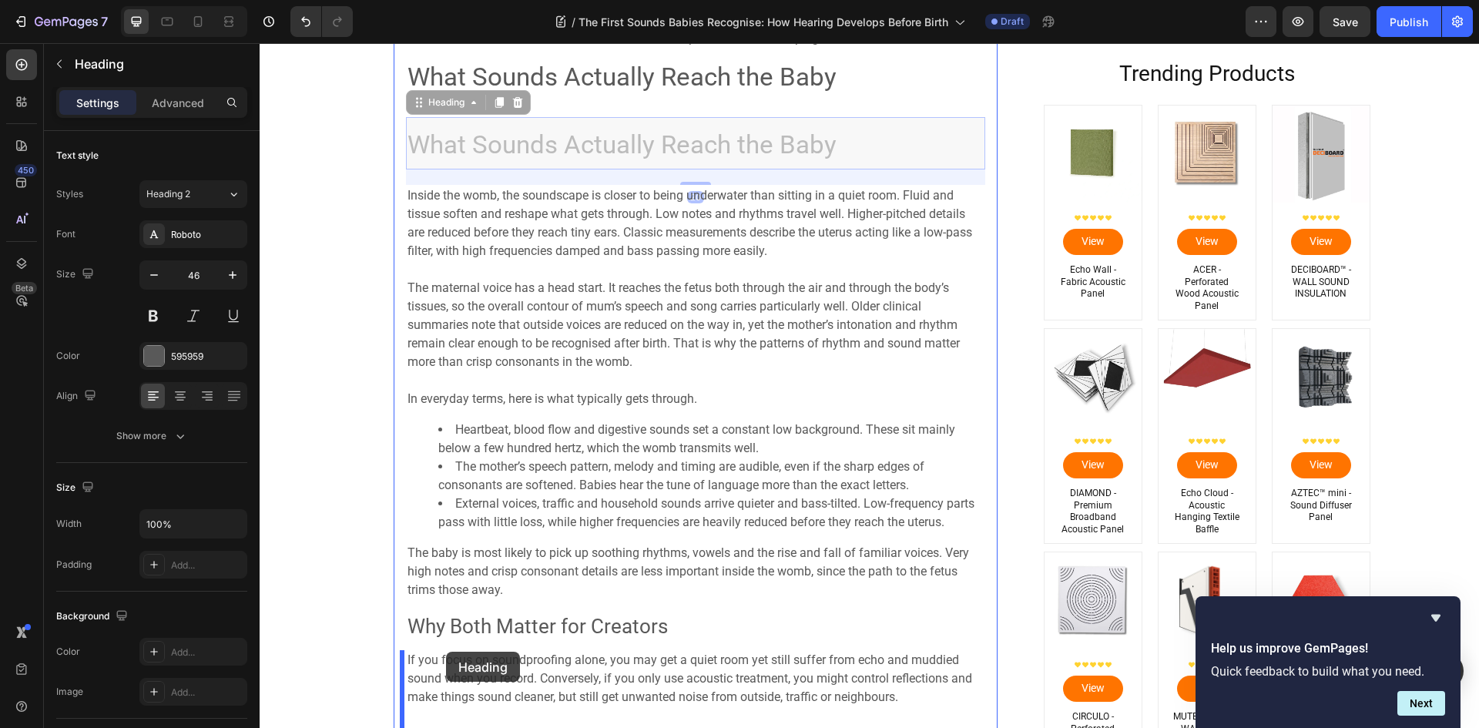
scroll to position [1534, 0]
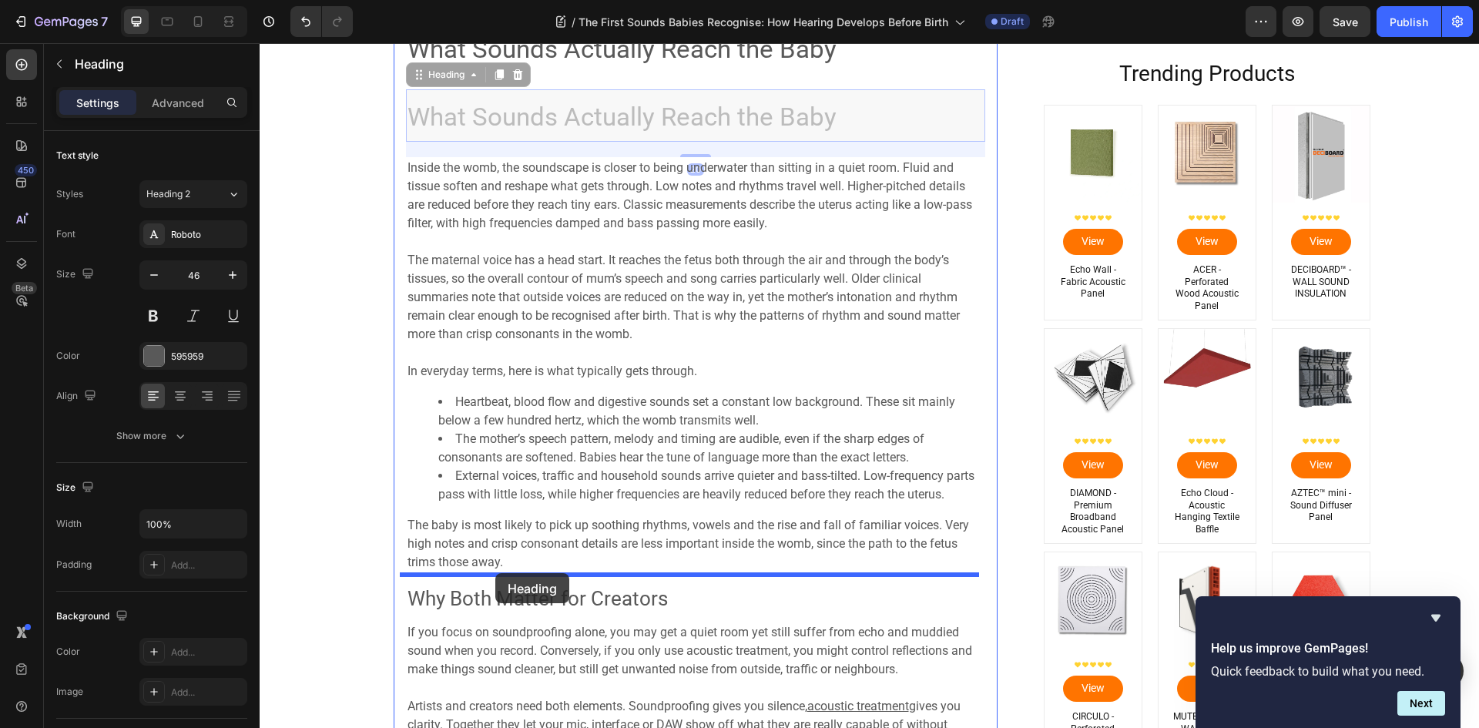
drag, startPoint x: 413, startPoint y: 175, endPoint x: 495, endPoint y: 573, distance: 406.7
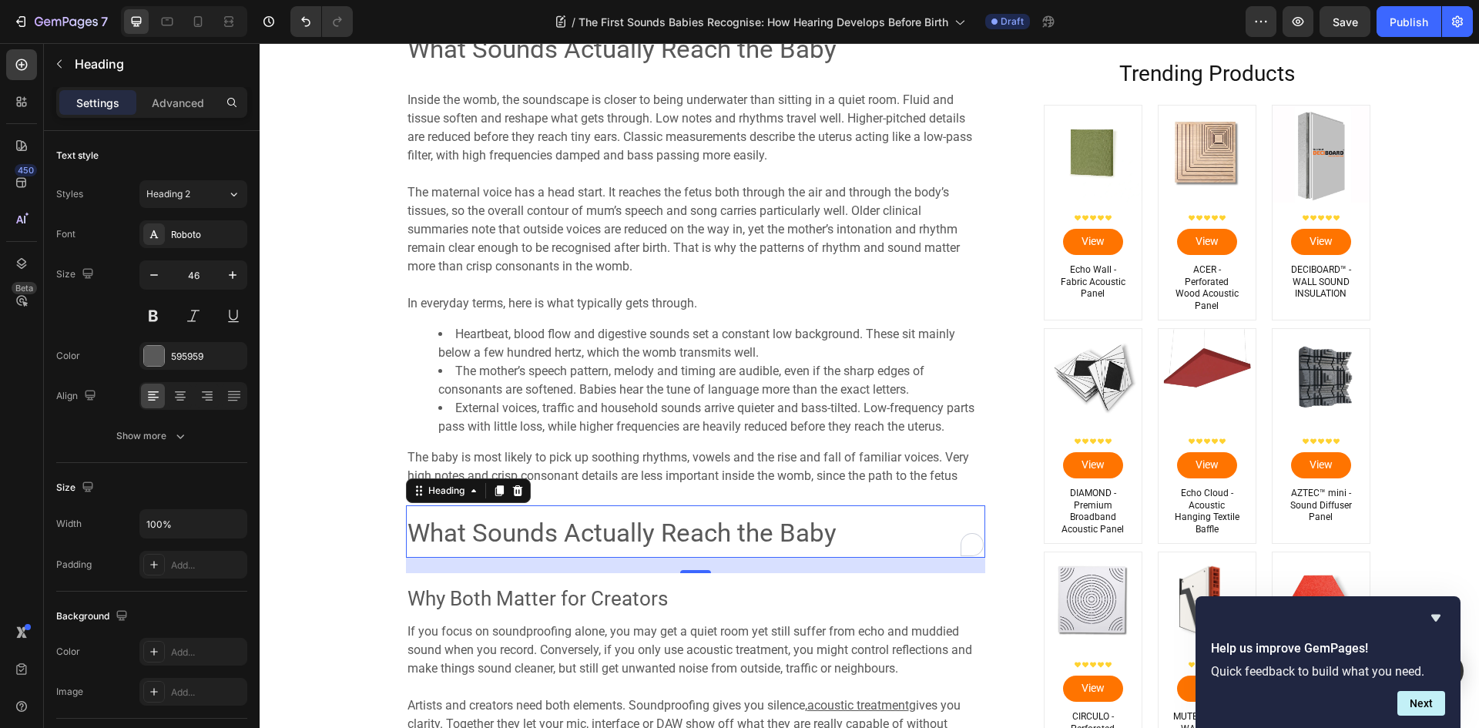
click at [573, 533] on span "What Sounds Actually Reach the Baby" at bounding box center [621, 533] width 429 height 30
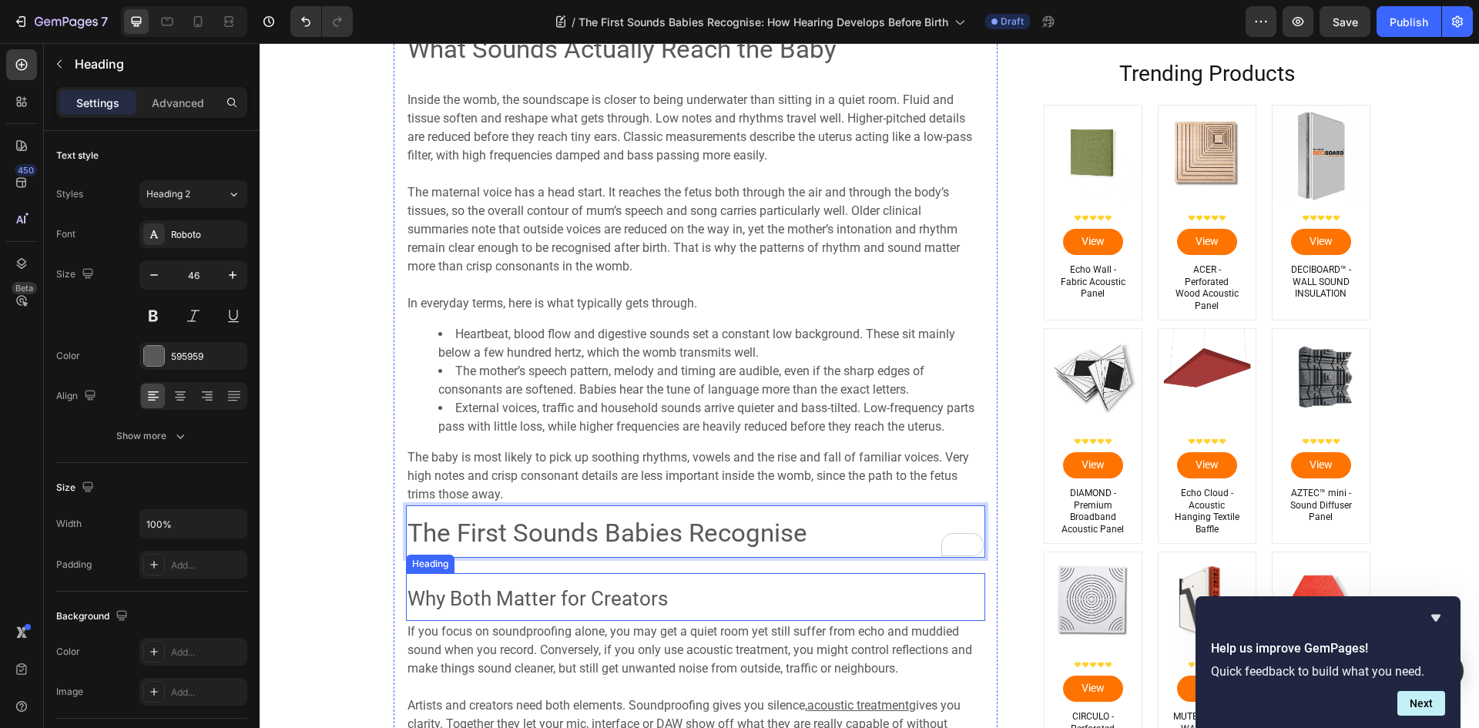
click at [497, 598] on span "Why Both Matter for Creators" at bounding box center [537, 598] width 260 height 23
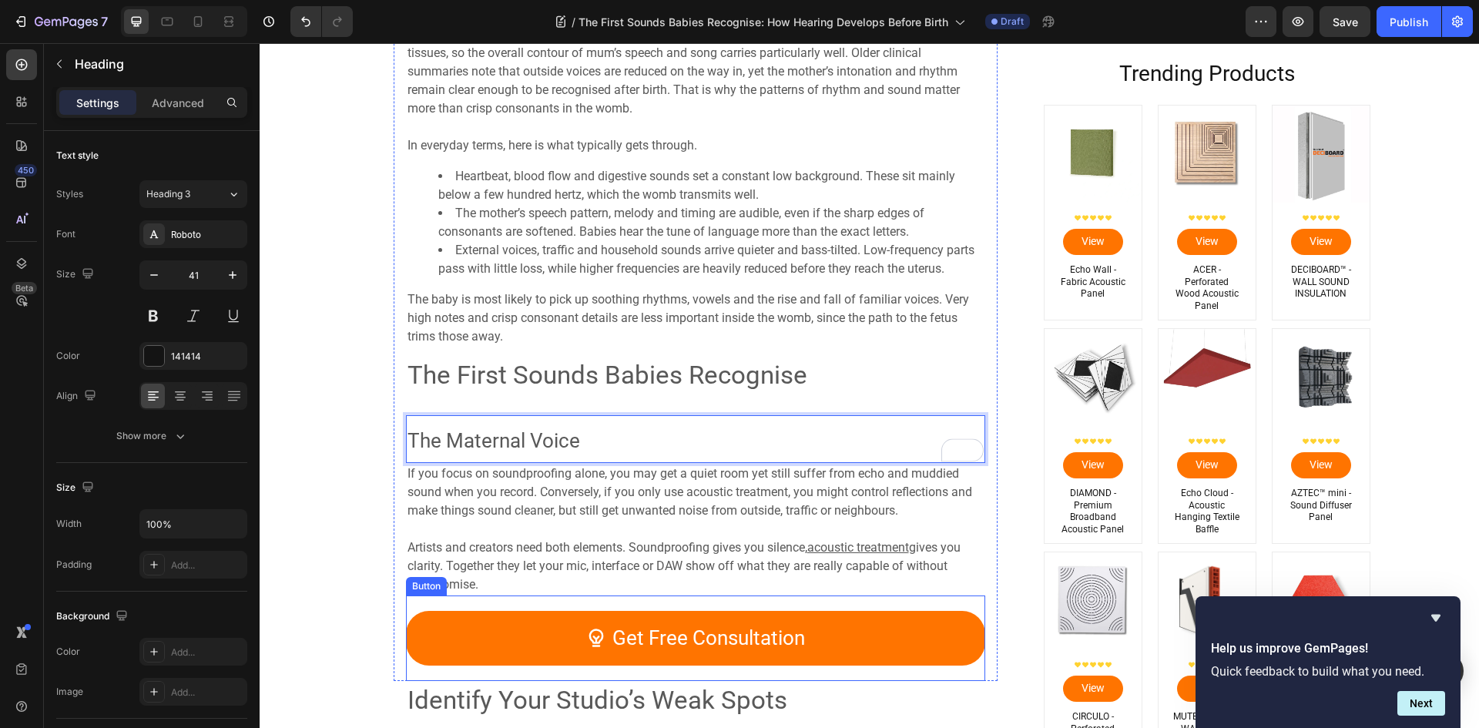
scroll to position [1765, 0]
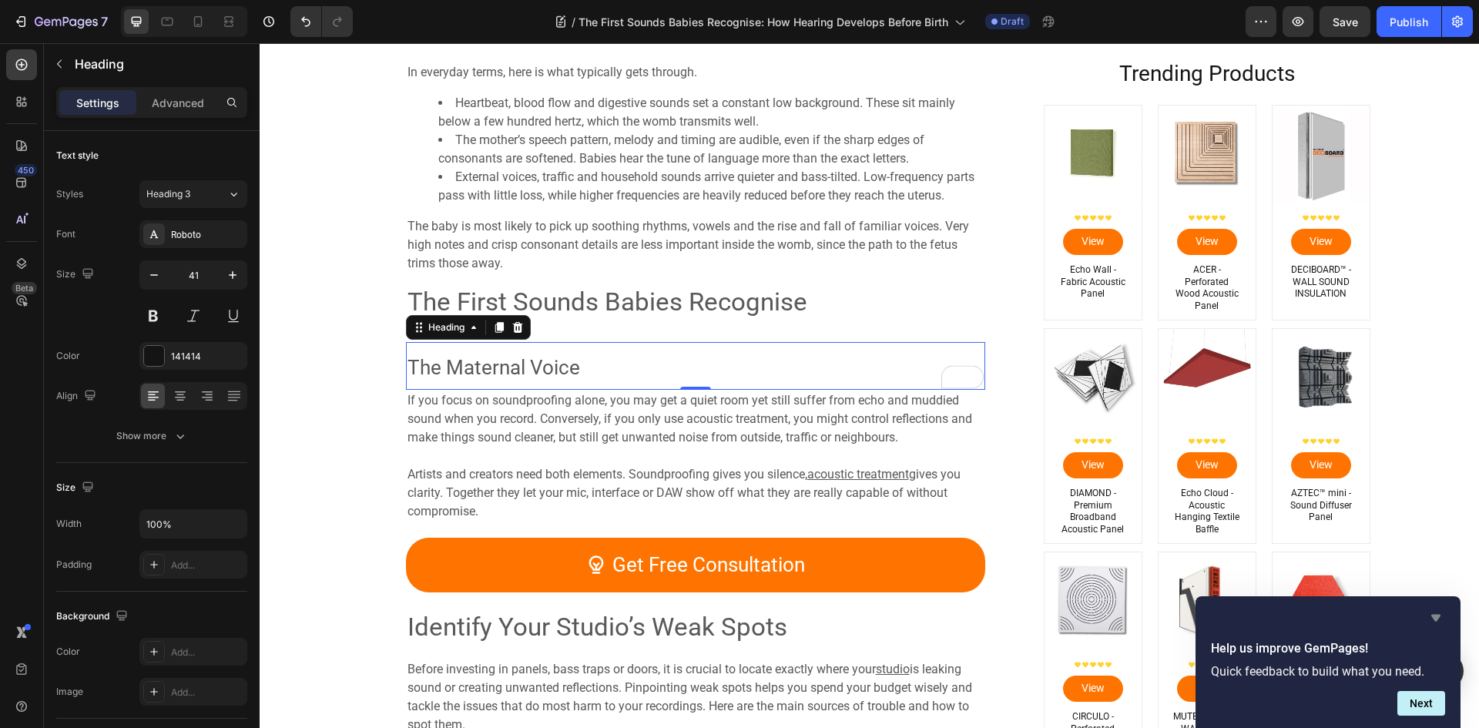
click at [1439, 617] on icon "Hide survey" at bounding box center [1435, 618] width 9 height 7
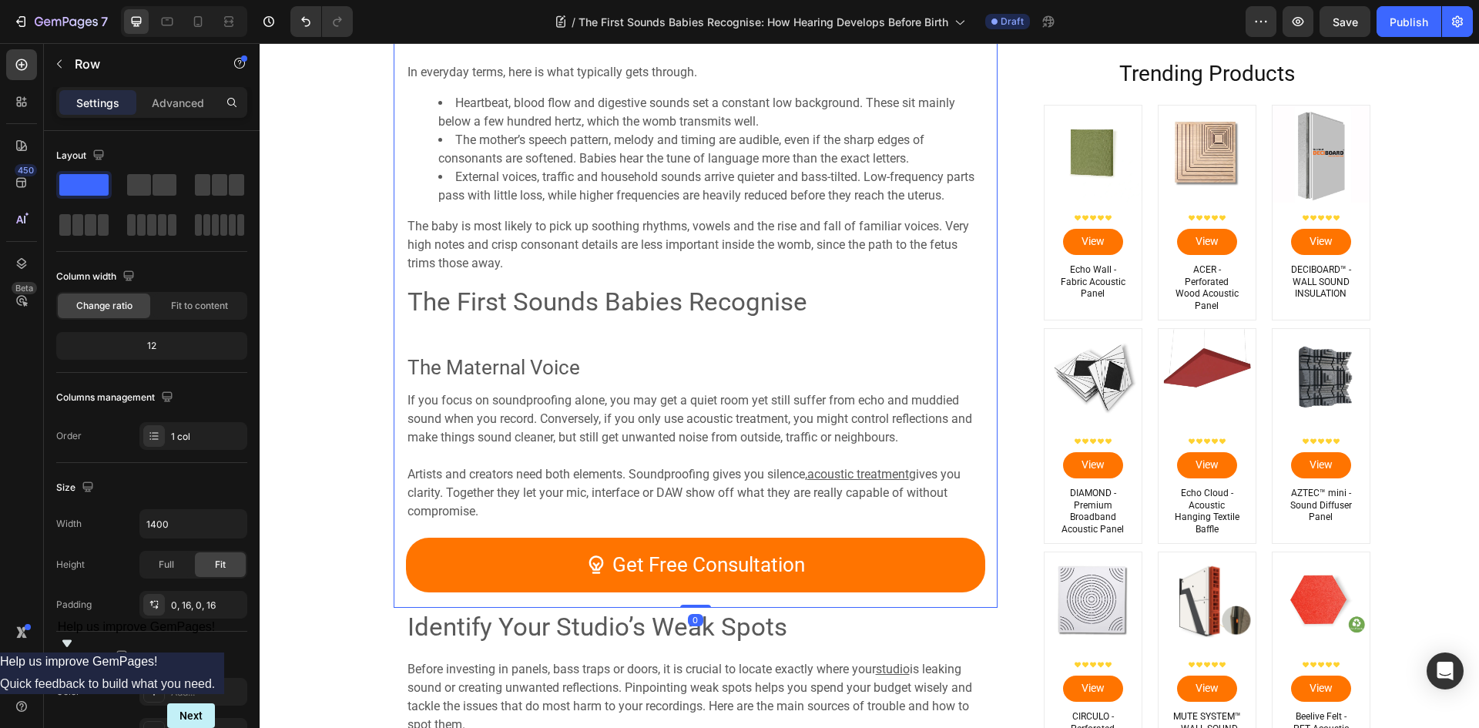
click at [592, 324] on p "⁠⁠⁠⁠⁠⁠⁠ The First Sounds Babies Recognise" at bounding box center [695, 300] width 576 height 49
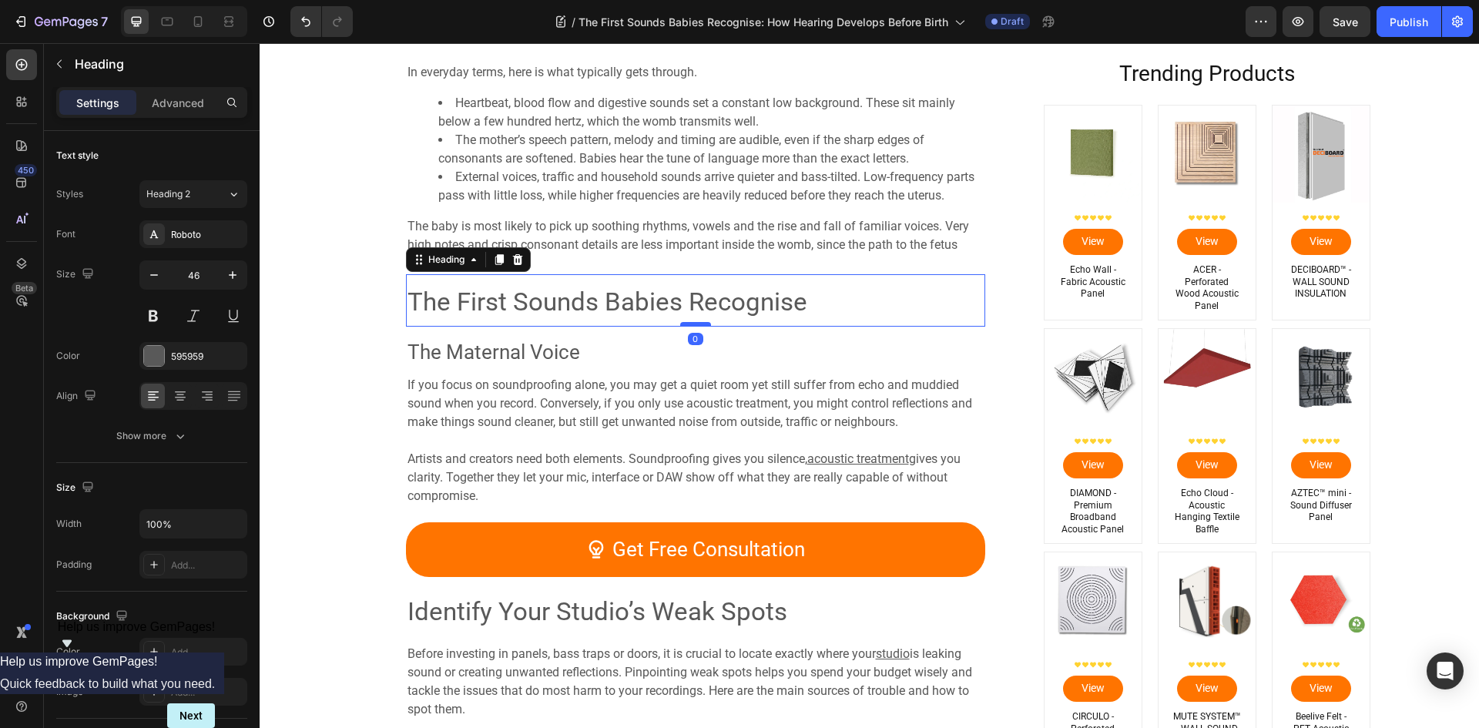
drag, startPoint x: 683, startPoint y: 341, endPoint x: 584, endPoint y: 357, distance: 100.7
click at [696, 324] on div at bounding box center [695, 325] width 31 height 3
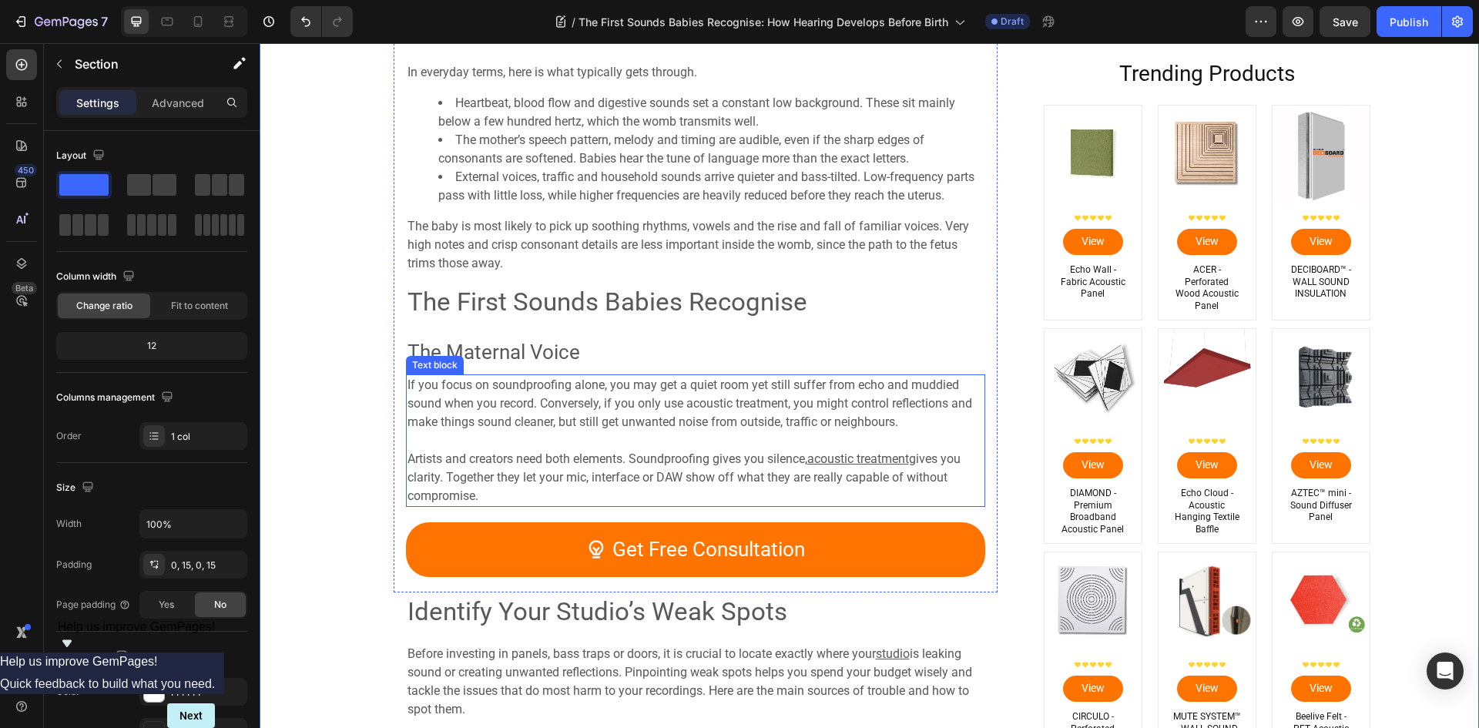
click at [548, 409] on span "If you focus on soundproofing alone, you may get a quiet room yet still suffer …" at bounding box center [689, 403] width 565 height 52
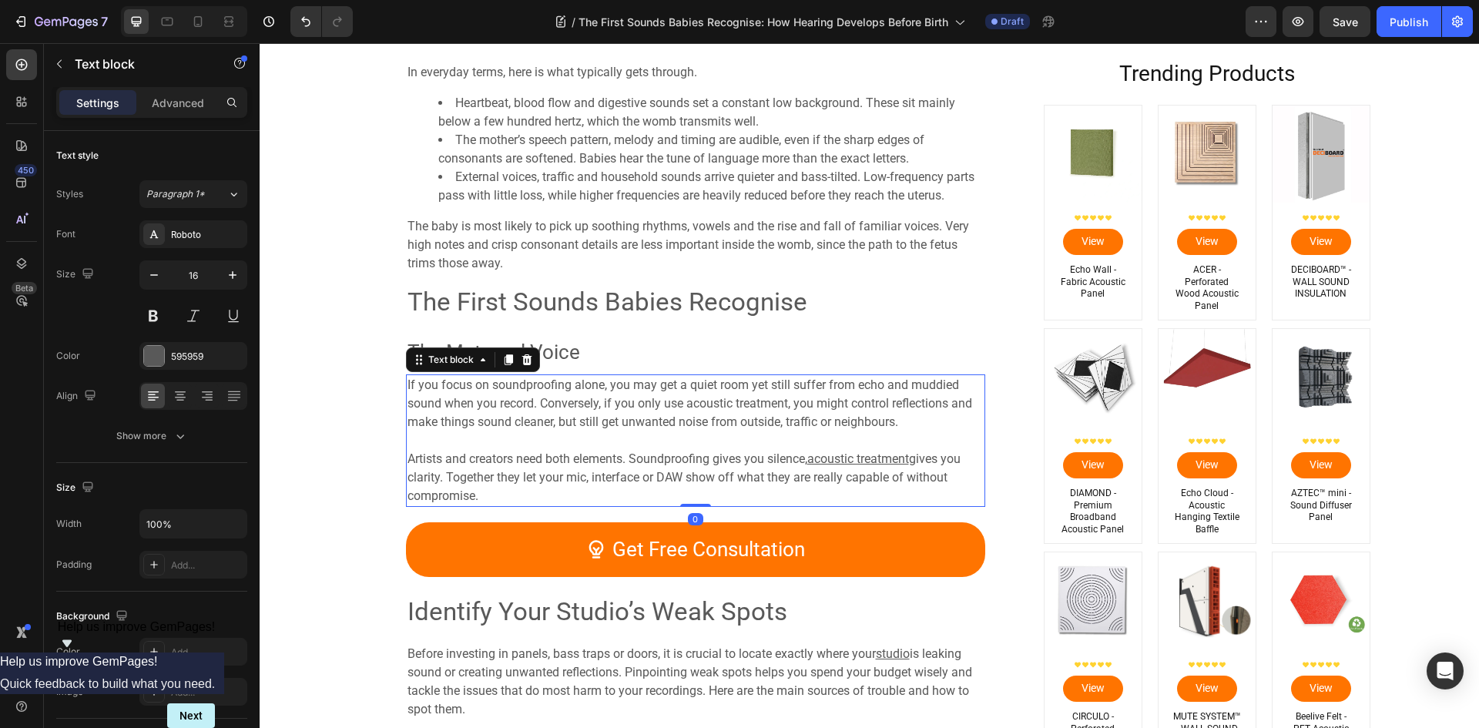
click at [545, 427] on span "If you focus on soundproofing alone, you may get a quiet room yet still suffer …" at bounding box center [689, 403] width 565 height 52
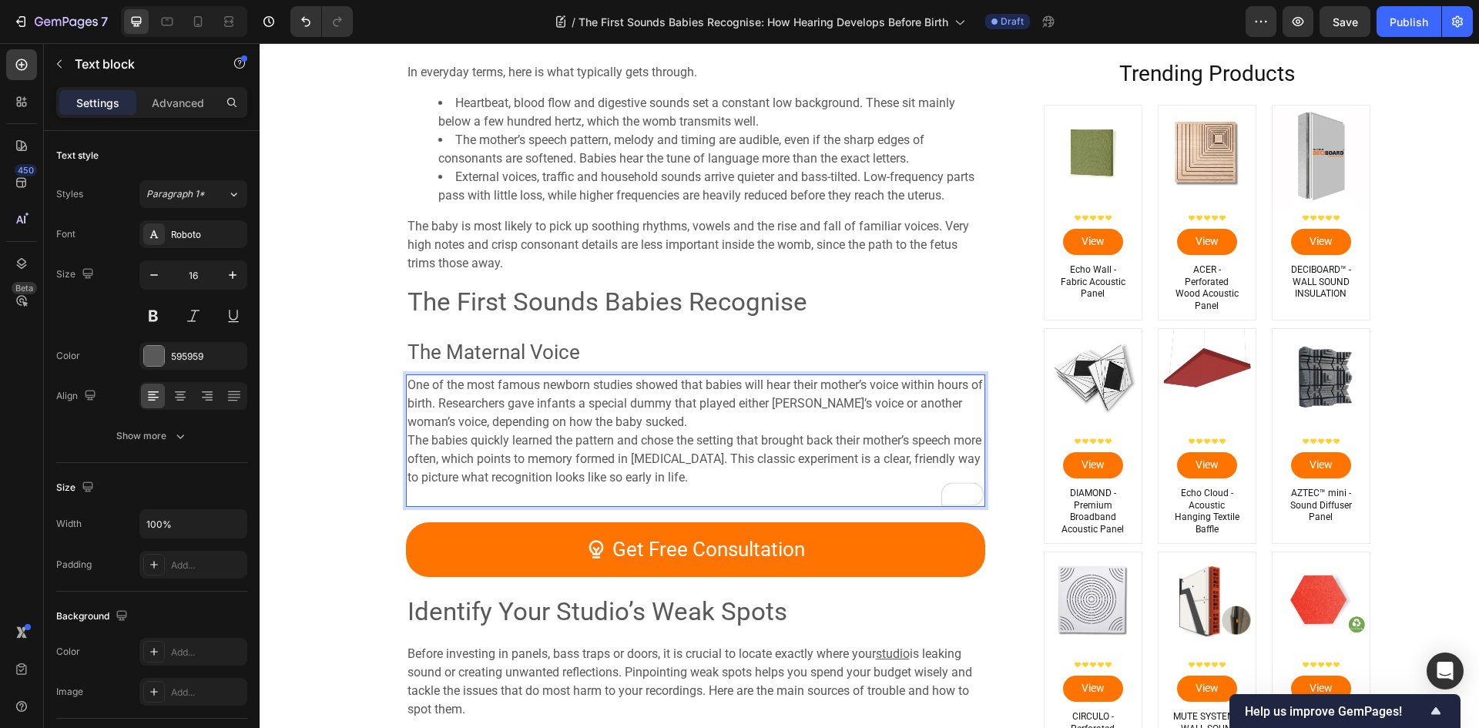
scroll to position [1765, 0]
click at [674, 417] on p "One of the most famous newborn studies showed that babies will hear their mothe…" at bounding box center [695, 440] width 576 height 129
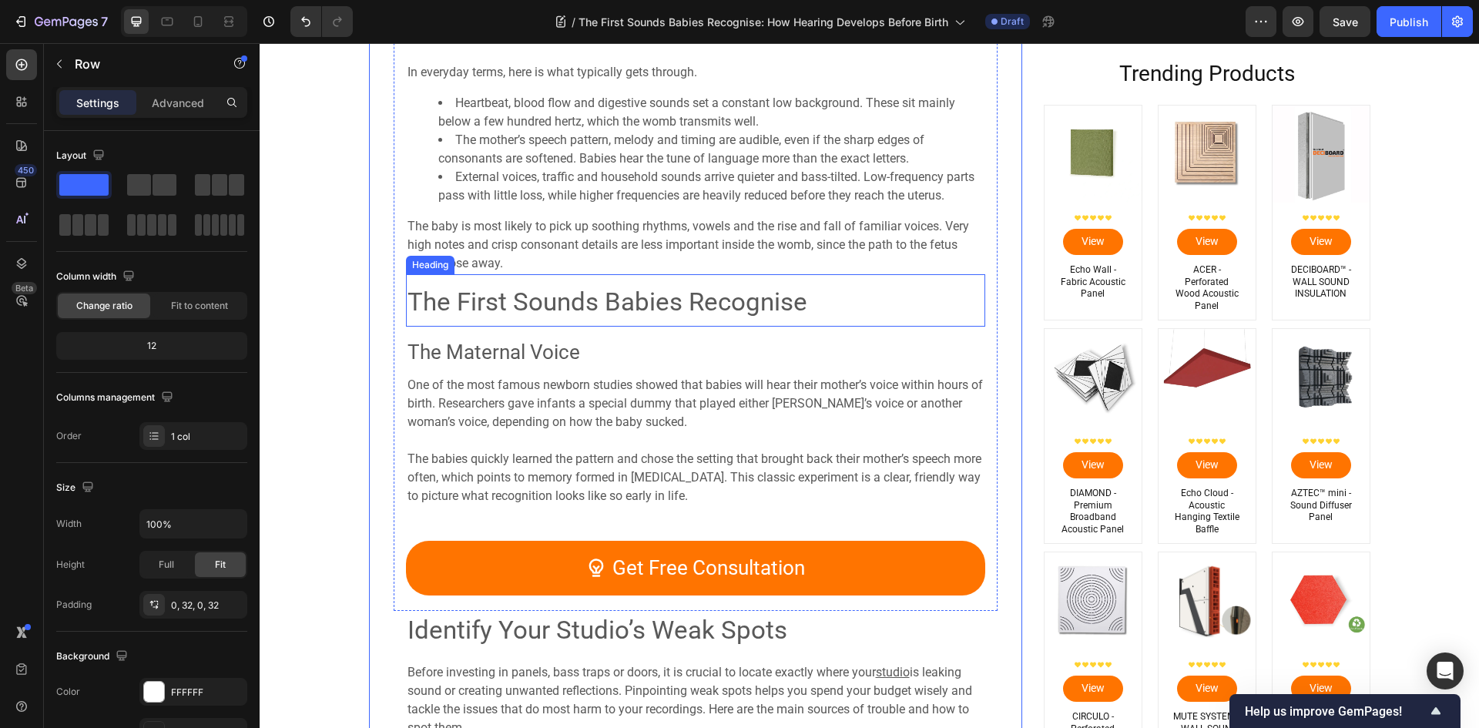
click at [582, 313] on span "The First Sounds Babies Recognise" at bounding box center [607, 302] width 400 height 30
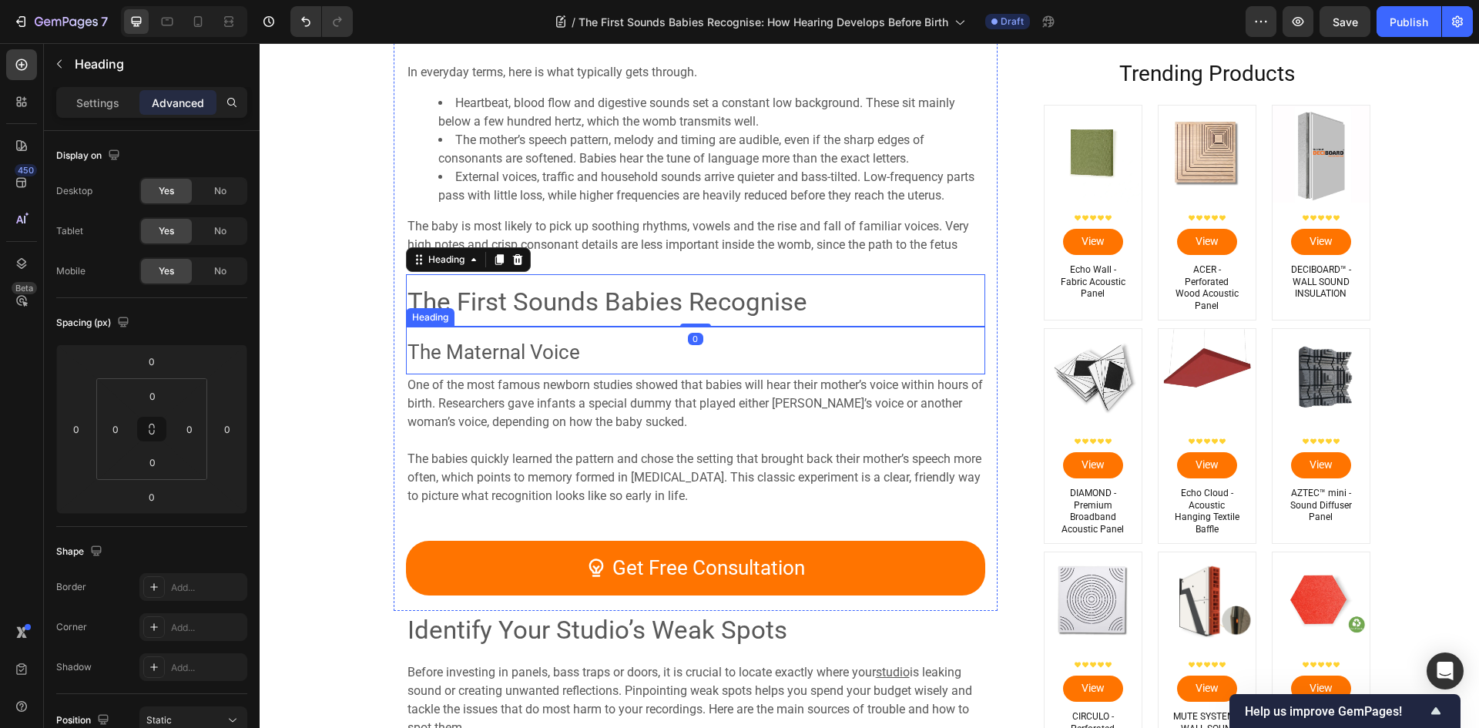
click at [568, 353] on span "The Maternal Voice" at bounding box center [493, 351] width 173 height 23
click at [411, 347] on span "The Maternal Voice" at bounding box center [493, 351] width 173 height 23
click at [495, 295] on span "The First Sounds Babies Recognise" at bounding box center [607, 302] width 400 height 30
drag, startPoint x: 690, startPoint y: 325, endPoint x: 692, endPoint y: 300, distance: 24.8
click at [692, 301] on div "⁠⁠⁠⁠⁠⁠⁠ The First Sounds Babies Recognise Heading 0" at bounding box center [695, 300] width 579 height 52
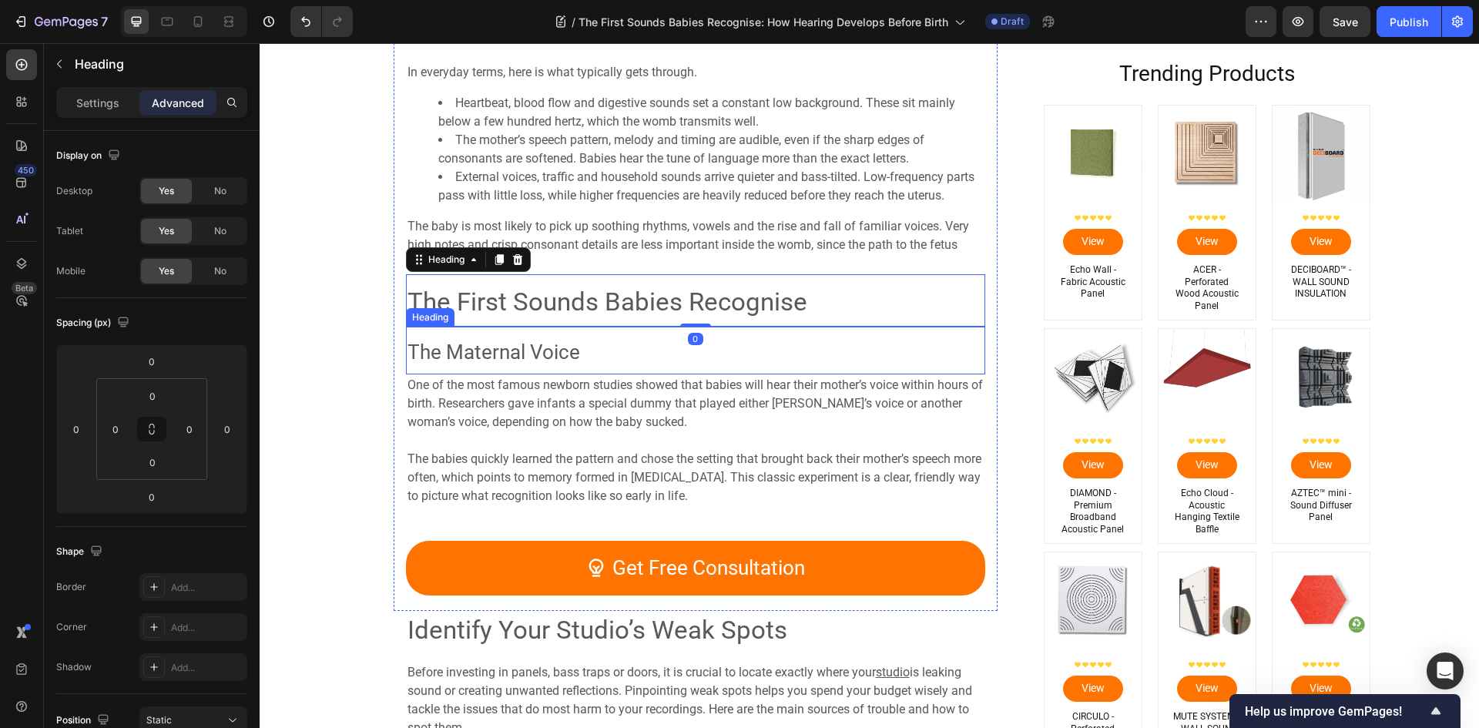
click at [585, 360] on p "⁠⁠⁠⁠⁠⁠⁠ The Maternal Voice" at bounding box center [695, 350] width 576 height 45
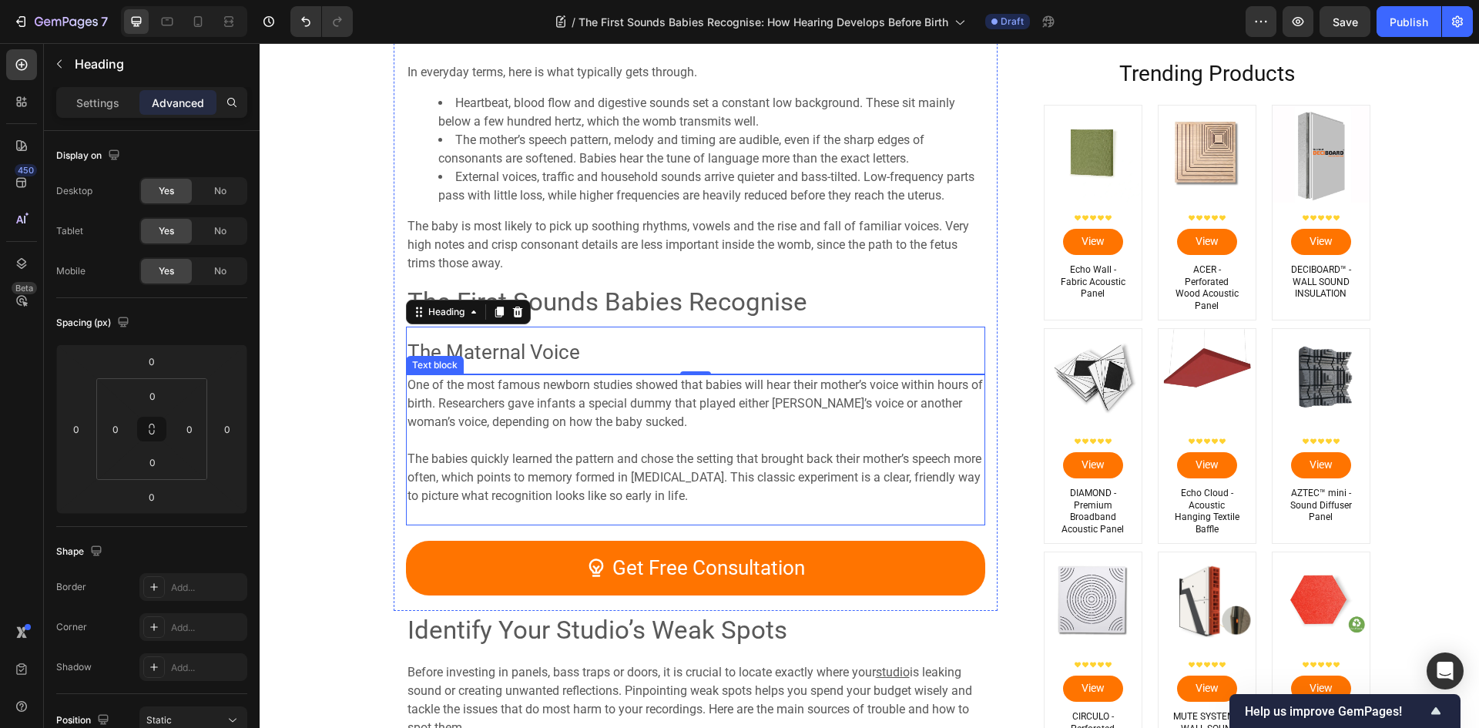
click at [669, 411] on span "One of the most famous newborn studies showed that babies will hear their mothe…" at bounding box center [694, 403] width 575 height 52
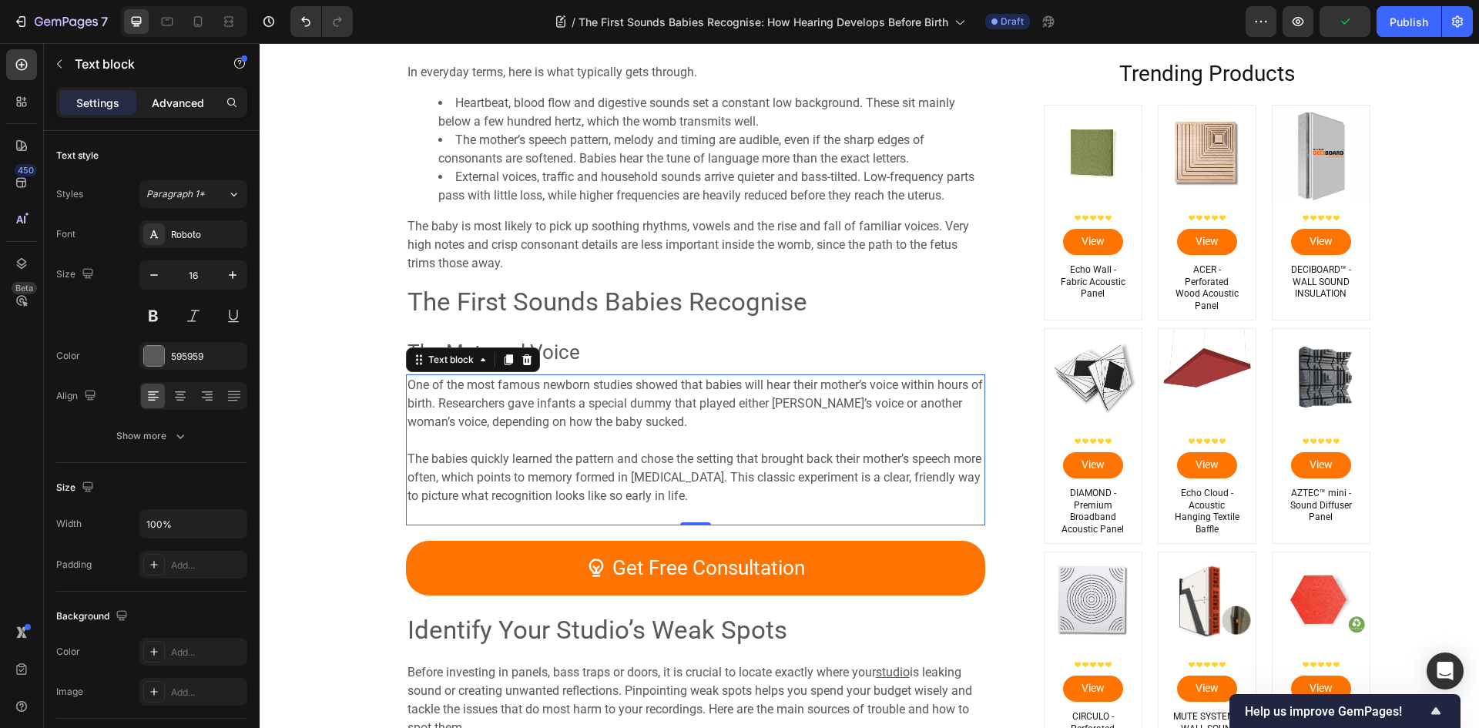
click at [167, 98] on p "Advanced" at bounding box center [178, 103] width 52 height 16
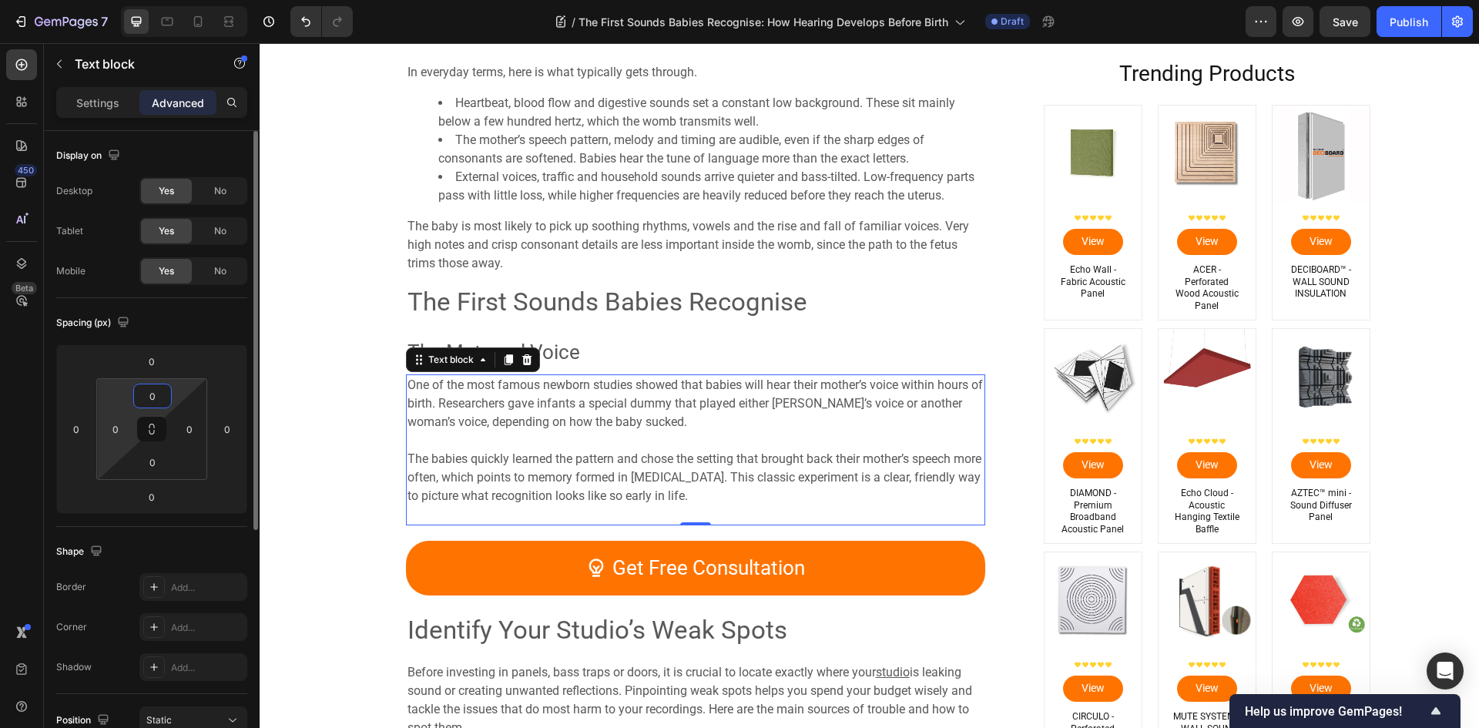
drag, startPoint x: 162, startPoint y: 393, endPoint x: 104, endPoint y: 387, distance: 58.1
click at [108, 389] on div "0 0 0 0" at bounding box center [151, 429] width 111 height 102
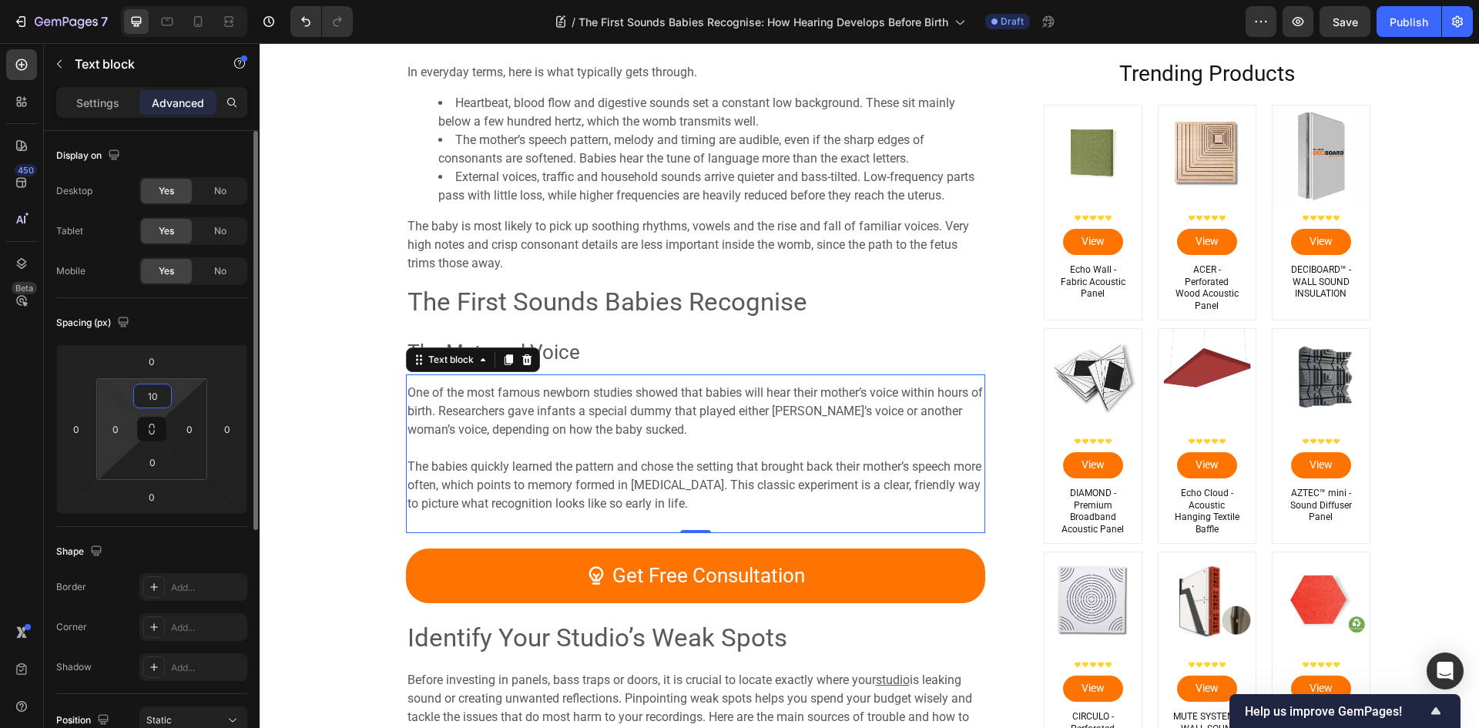
type input "10"
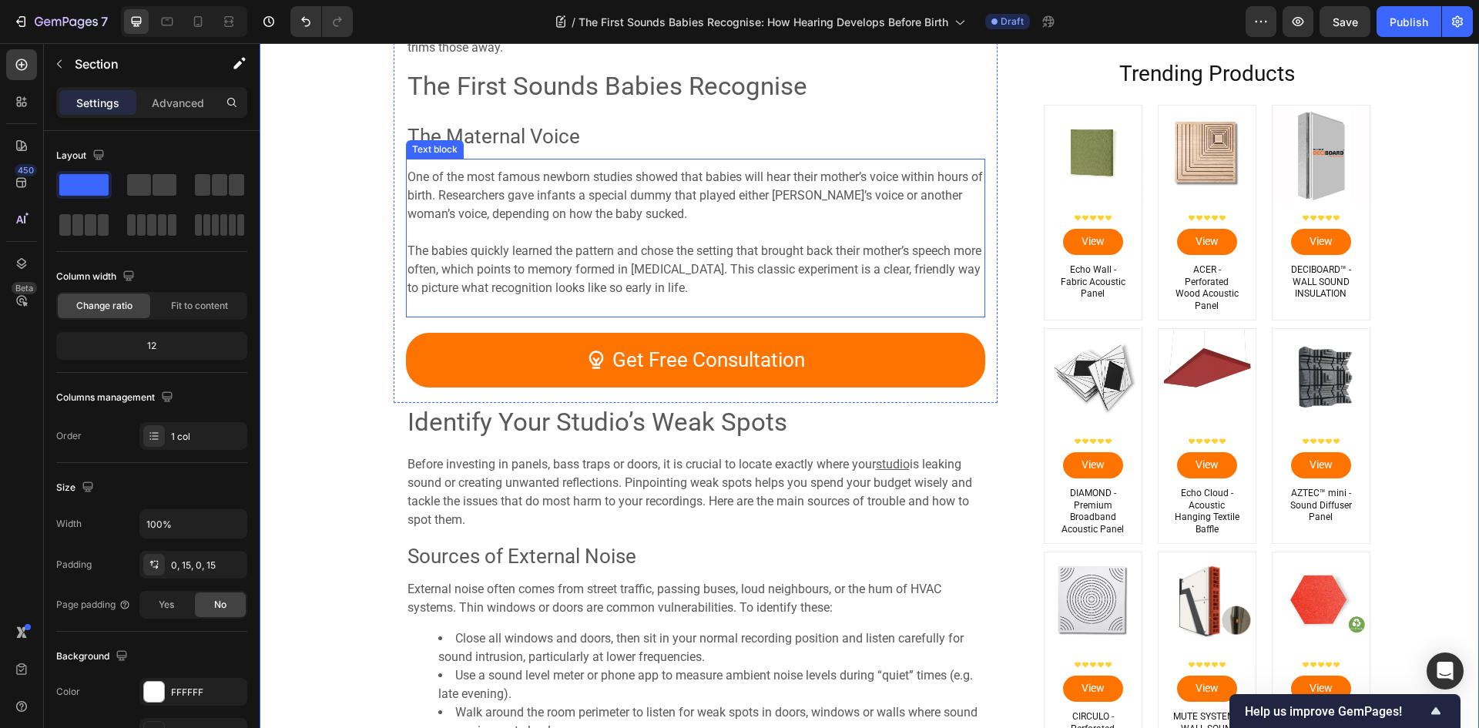
scroll to position [1996, 0]
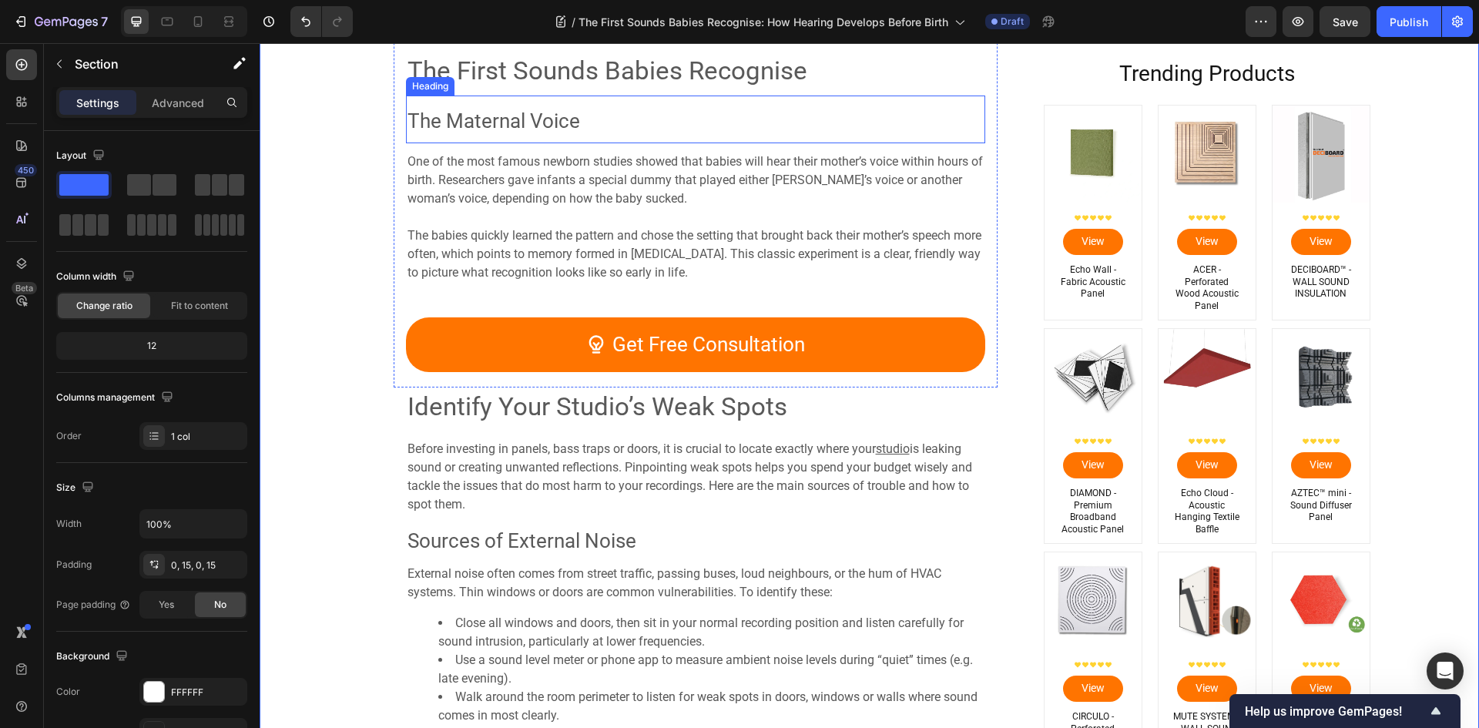
click at [531, 132] on span "The Maternal Voice" at bounding box center [493, 120] width 173 height 23
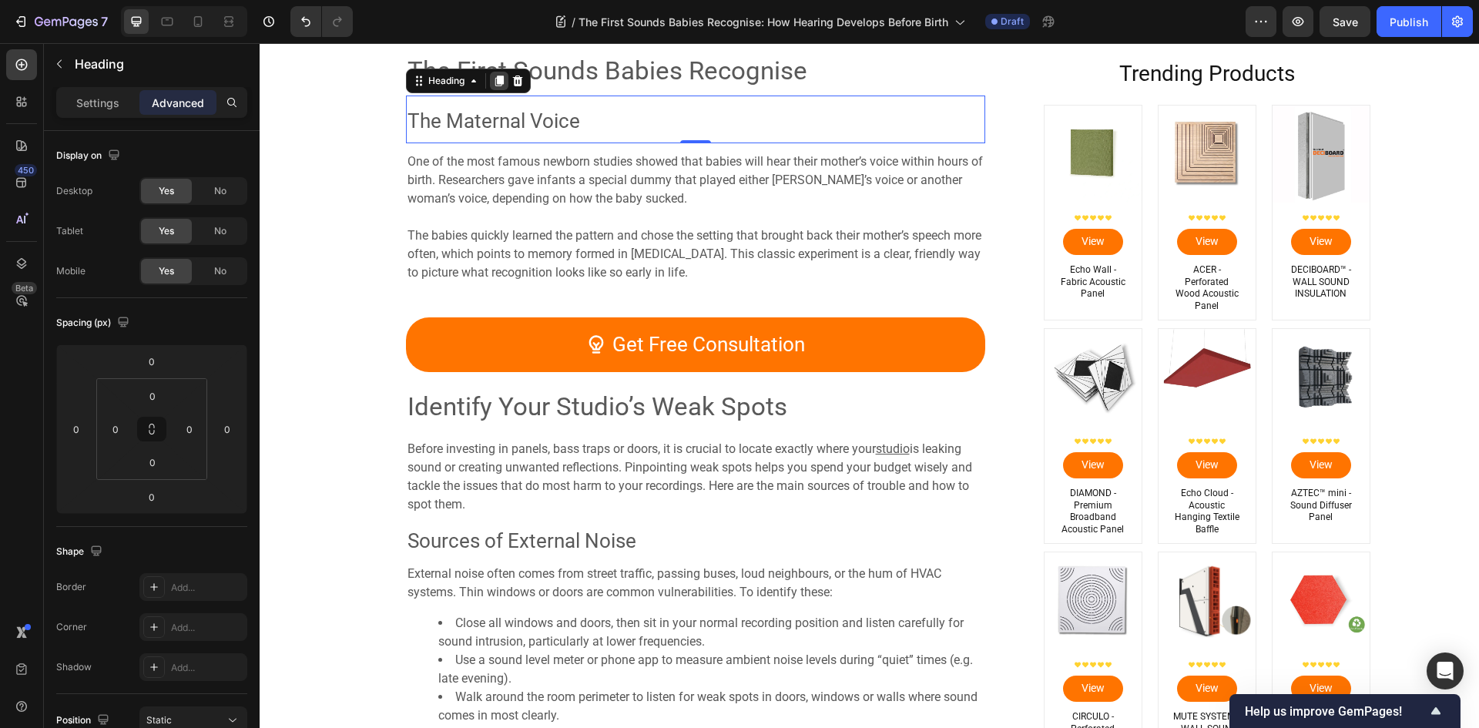
click at [495, 82] on icon at bounding box center [498, 80] width 8 height 11
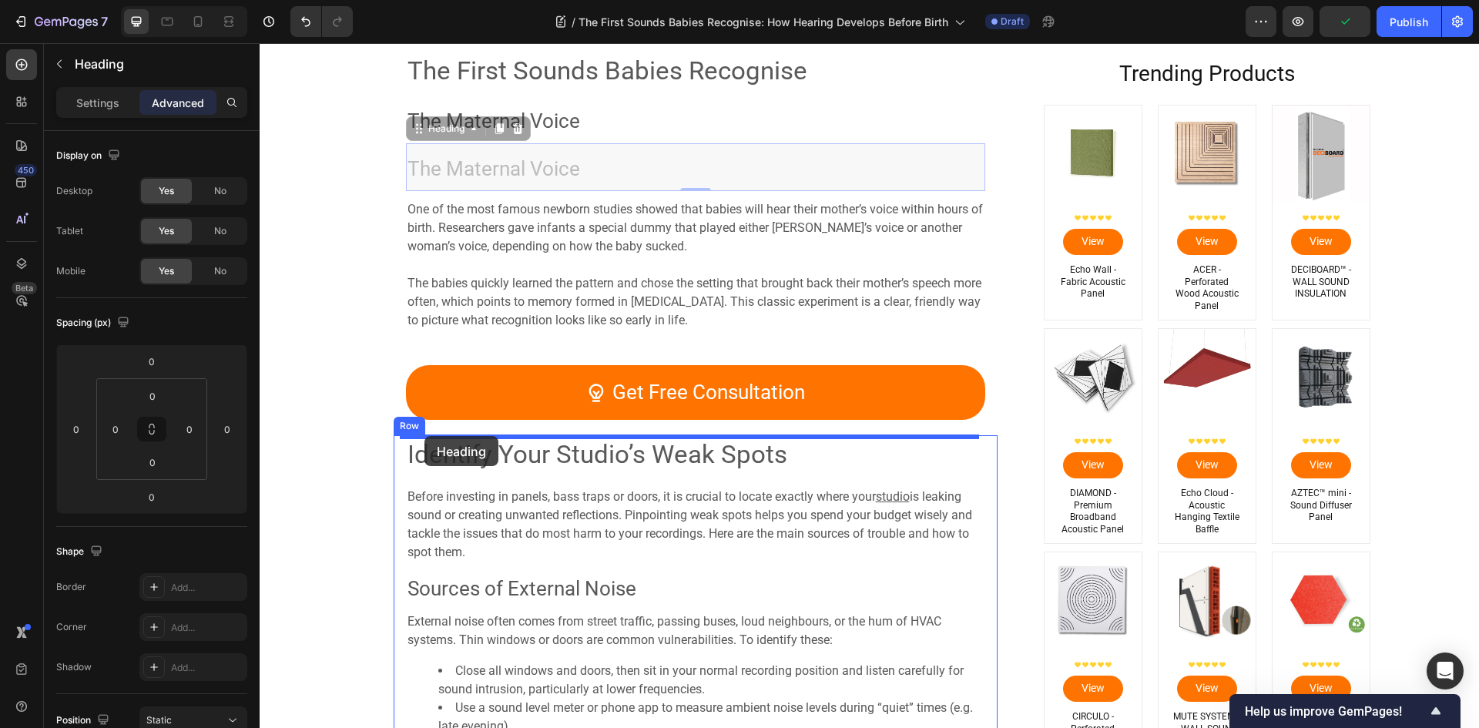
drag, startPoint x: 410, startPoint y: 129, endPoint x: 424, endPoint y: 436, distance: 307.7
type input "20"
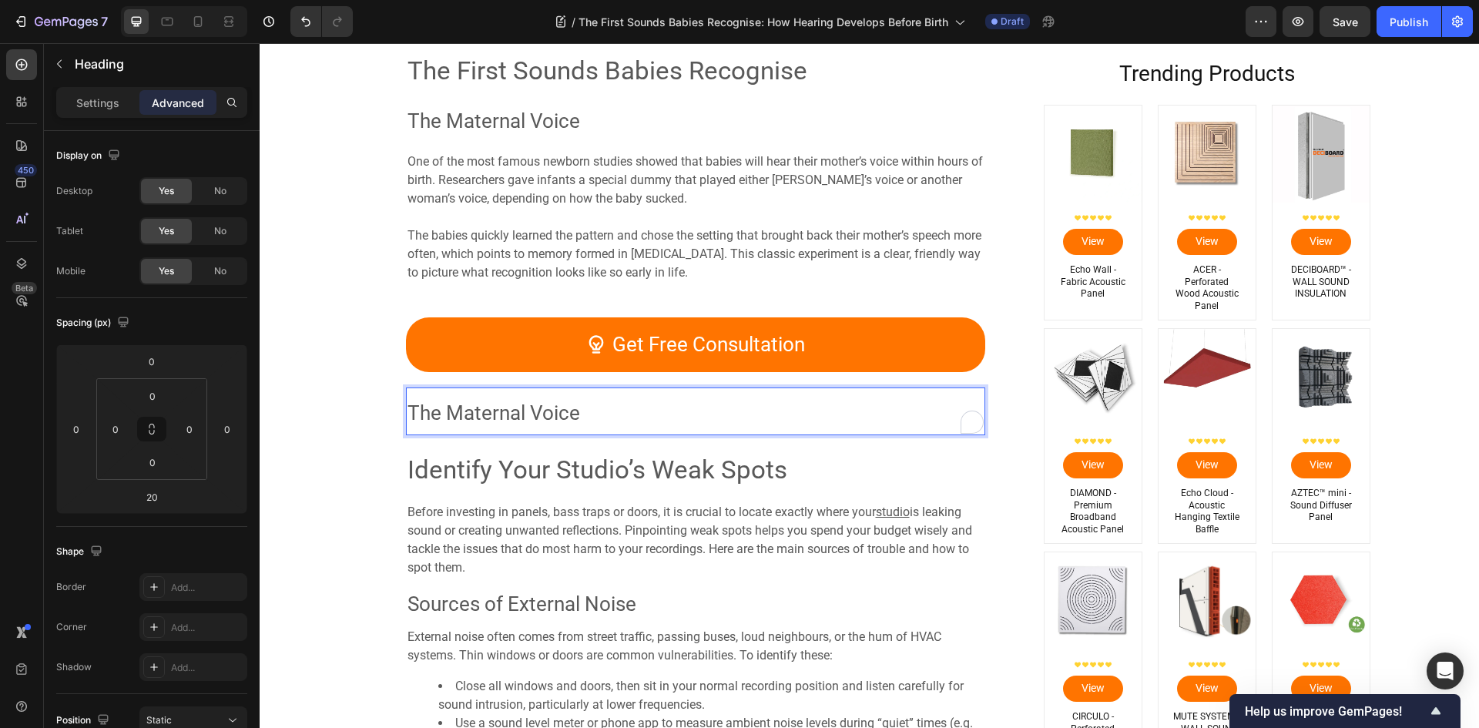
click at [521, 414] on span "The Maternal Voice" at bounding box center [493, 412] width 173 height 23
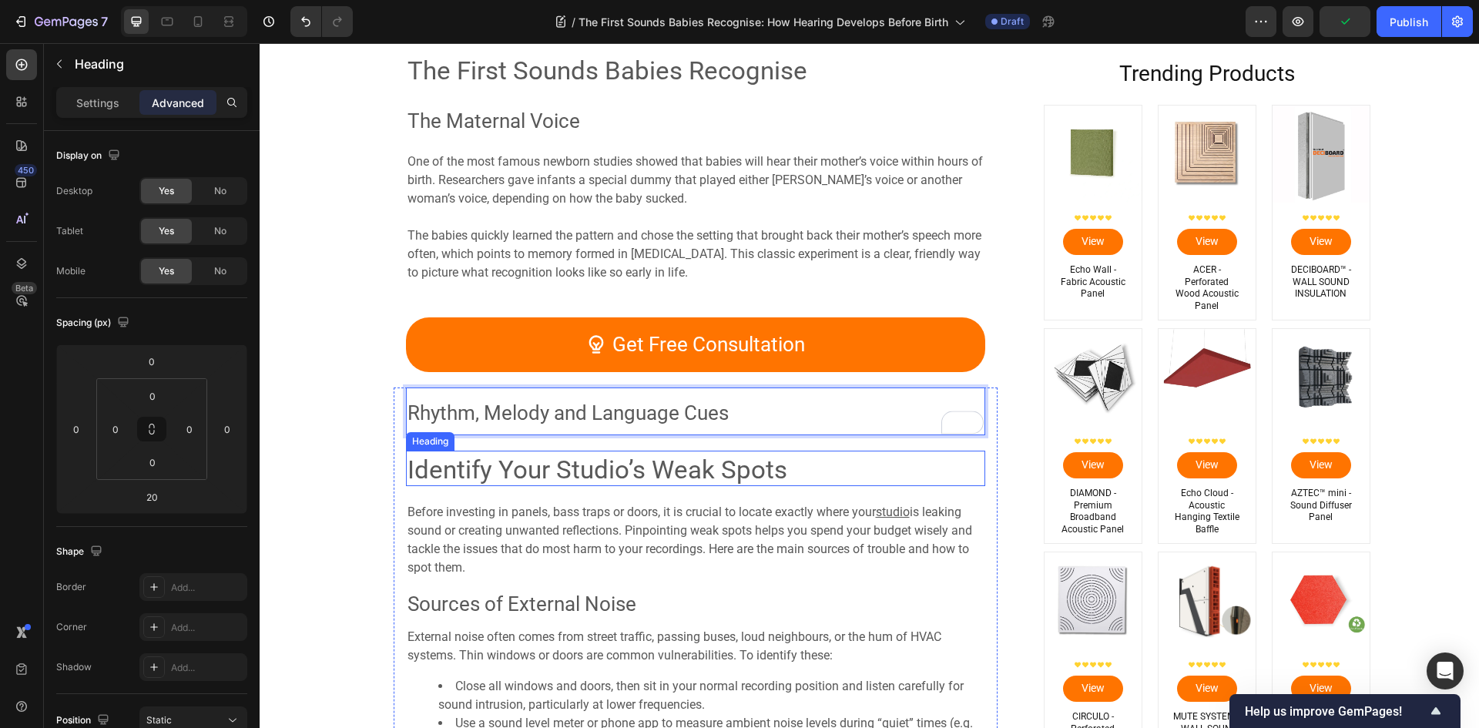
click at [649, 470] on span "Identify Your Studio’s Weak Spots" at bounding box center [597, 469] width 380 height 30
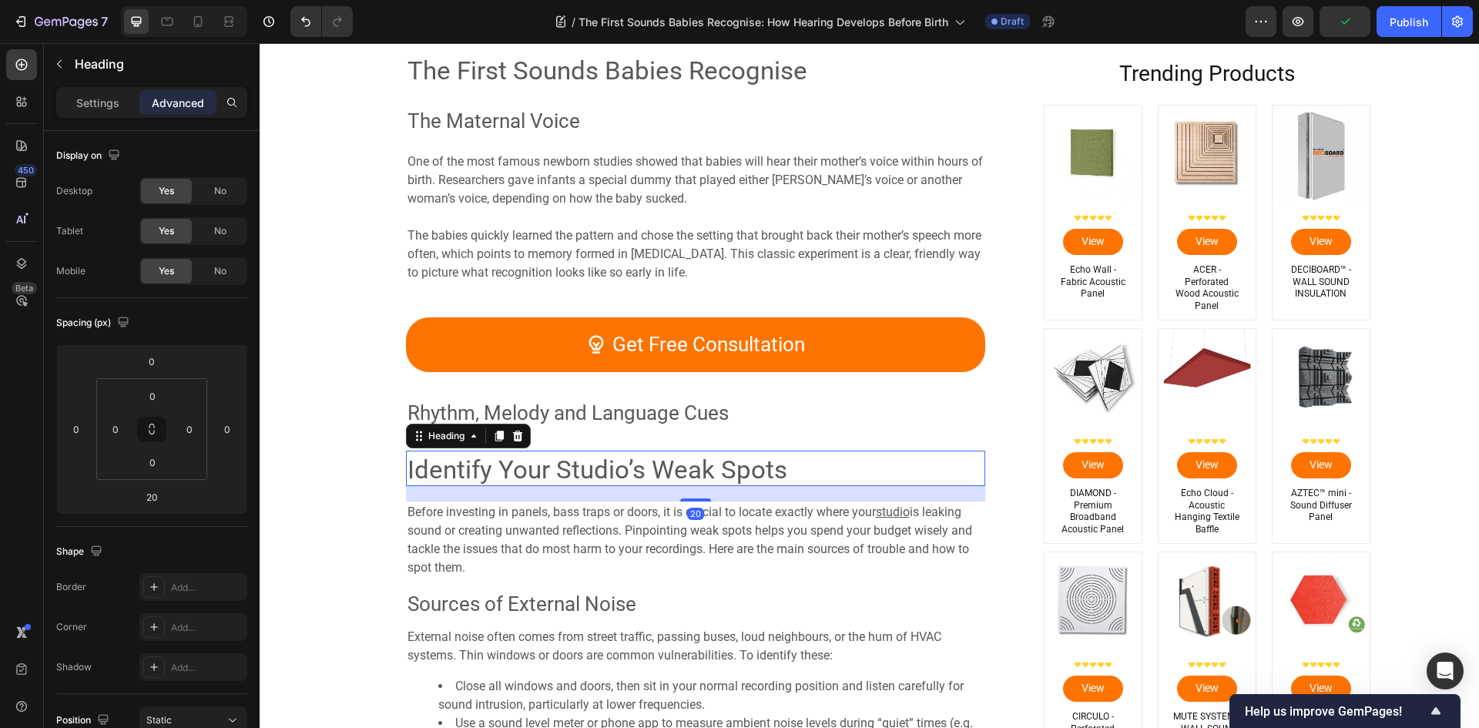
click at [868, 456] on h2 "Identify Your Studio’s Weak Spots" at bounding box center [695, 468] width 579 height 35
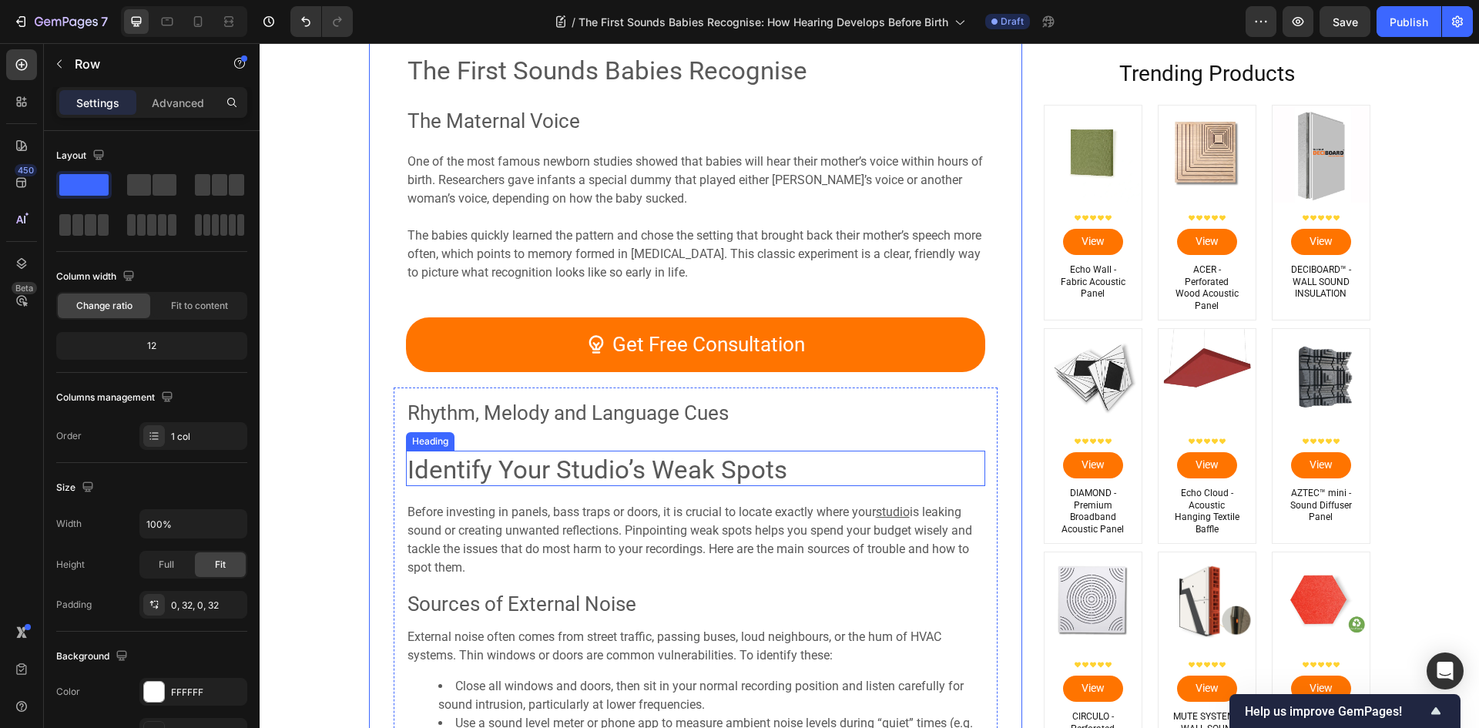
click at [450, 475] on span "Identify Your Studio’s Weak Spots" at bounding box center [597, 469] width 380 height 30
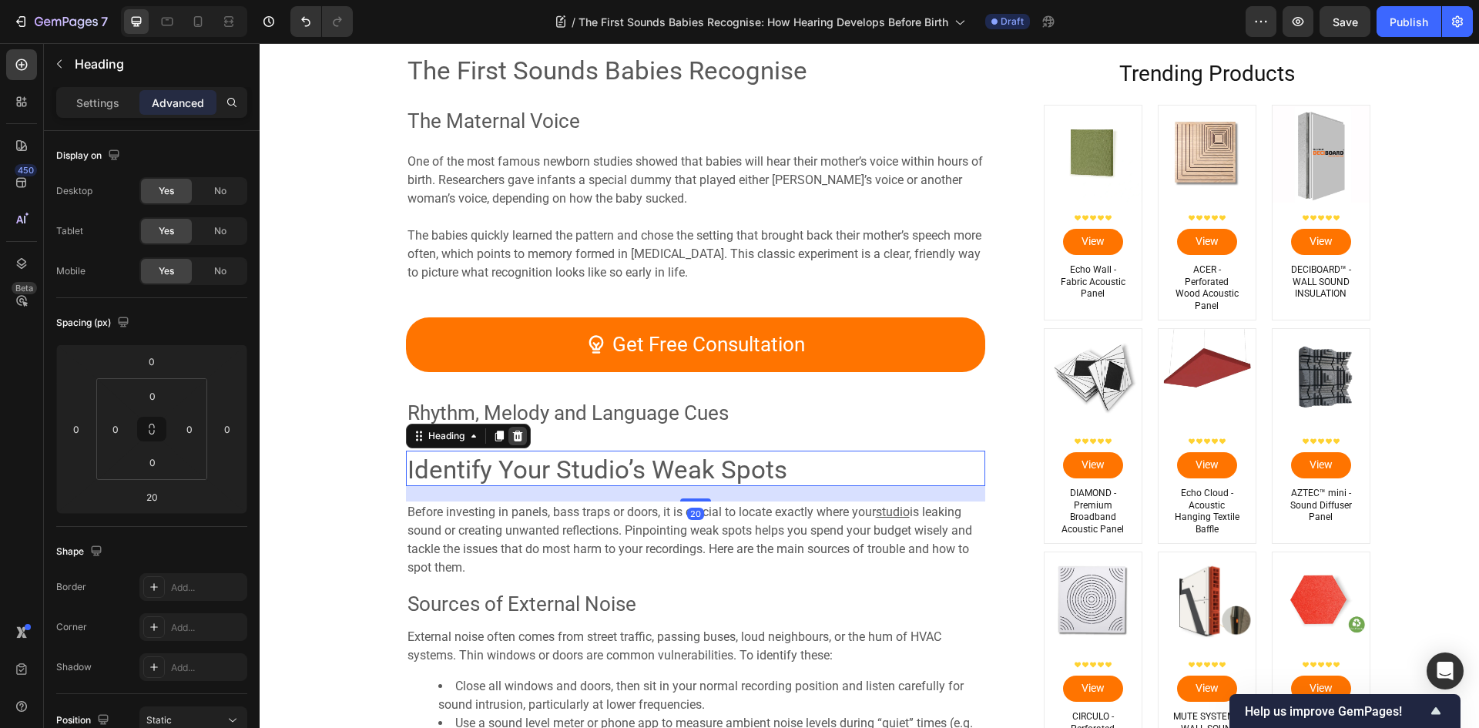
click at [512, 436] on icon at bounding box center [517, 436] width 10 height 11
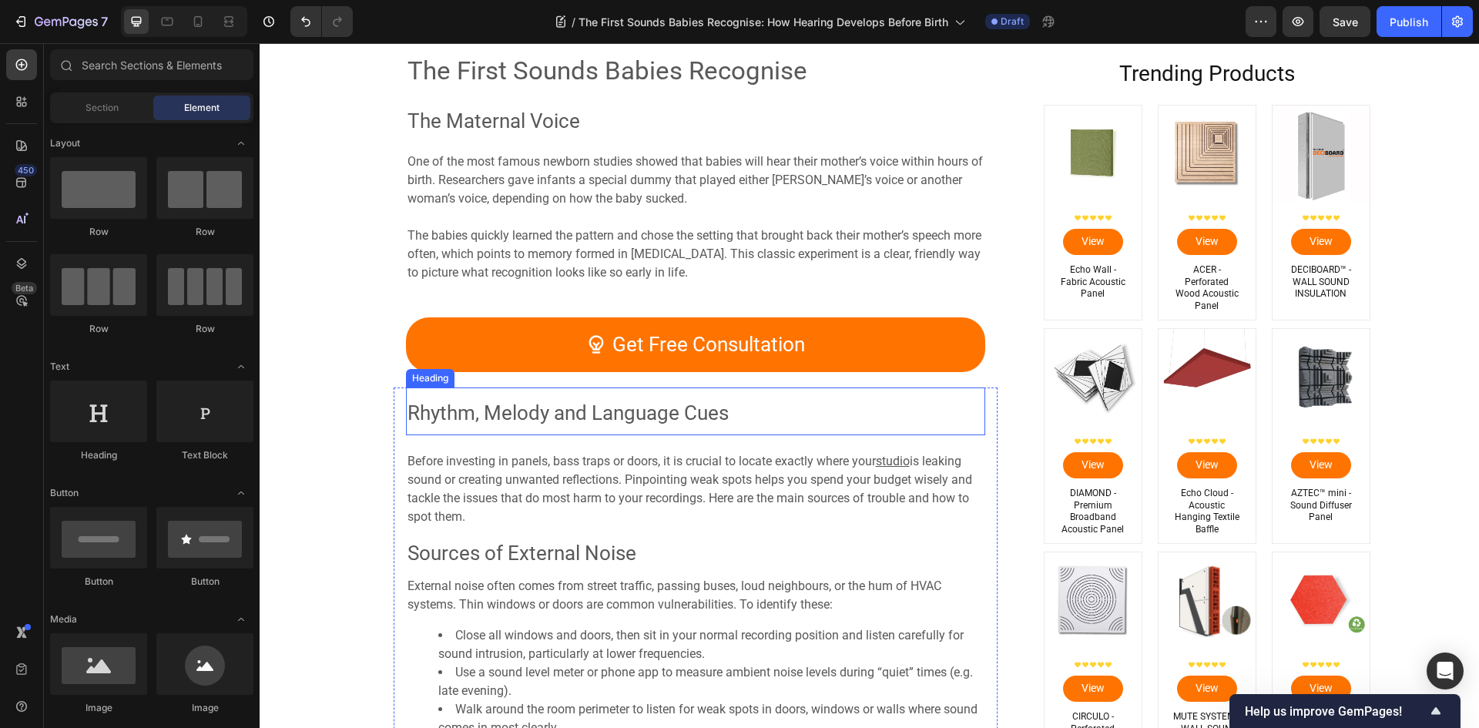
click at [608, 424] on span "Rhythm, Melody and Language Cues" at bounding box center [567, 412] width 321 height 23
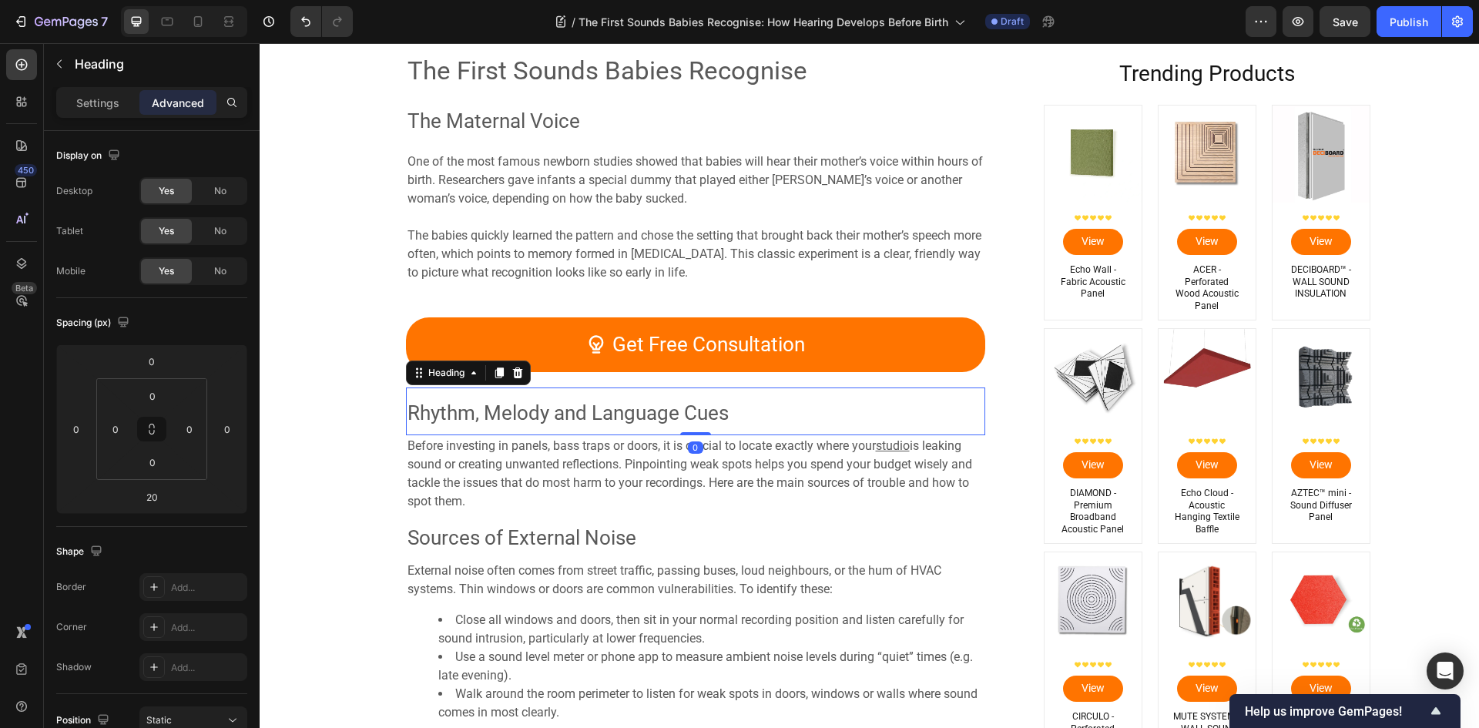
drag, startPoint x: 691, startPoint y: 448, endPoint x: 703, endPoint y: 433, distance: 19.1
click at [709, 428] on div "⁠⁠⁠⁠⁠⁠⁠ Rhythm, Melody and Language Cues Heading 0" at bounding box center [695, 411] width 579 height 48
type input "0"
click at [614, 472] on span "is leaking sound or creating unwanted reflections. Pinpointing weak spots helps…" at bounding box center [689, 473] width 565 height 70
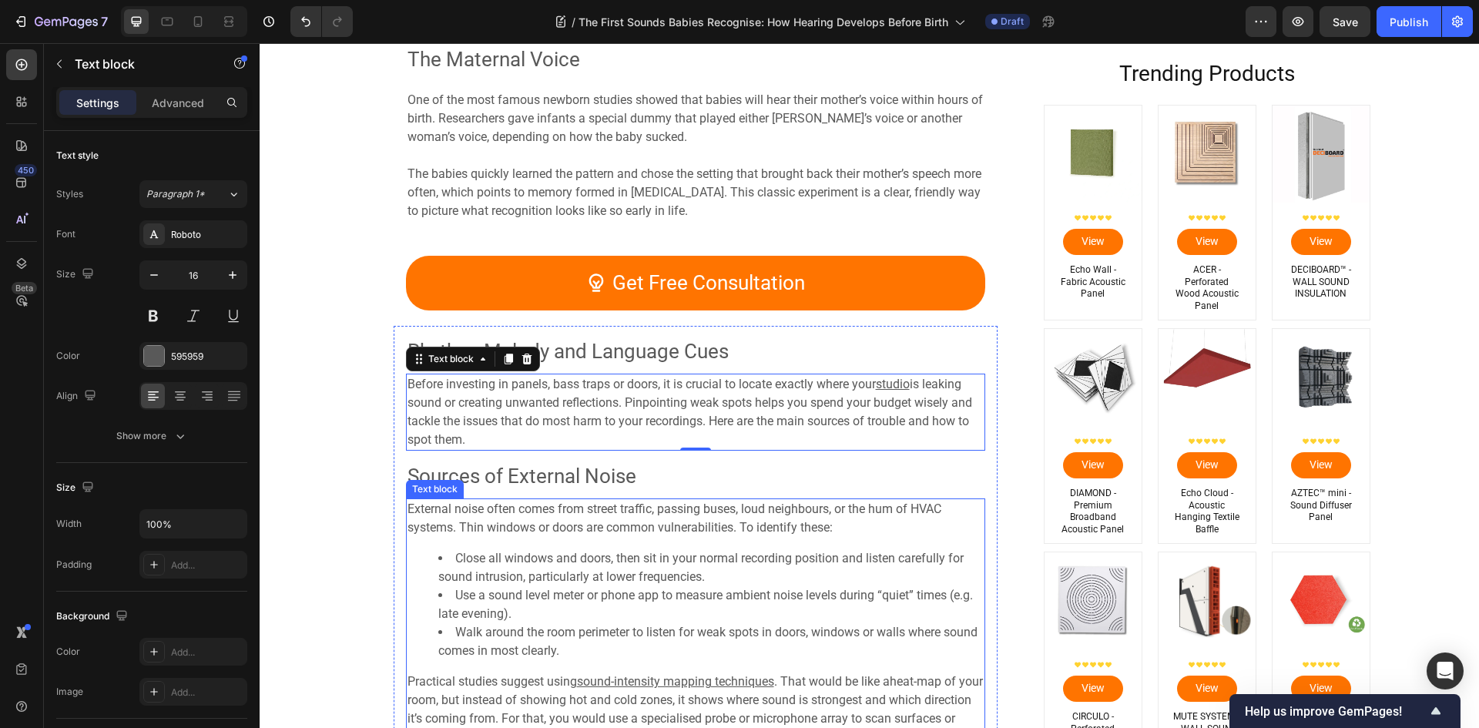
scroll to position [2073, 0]
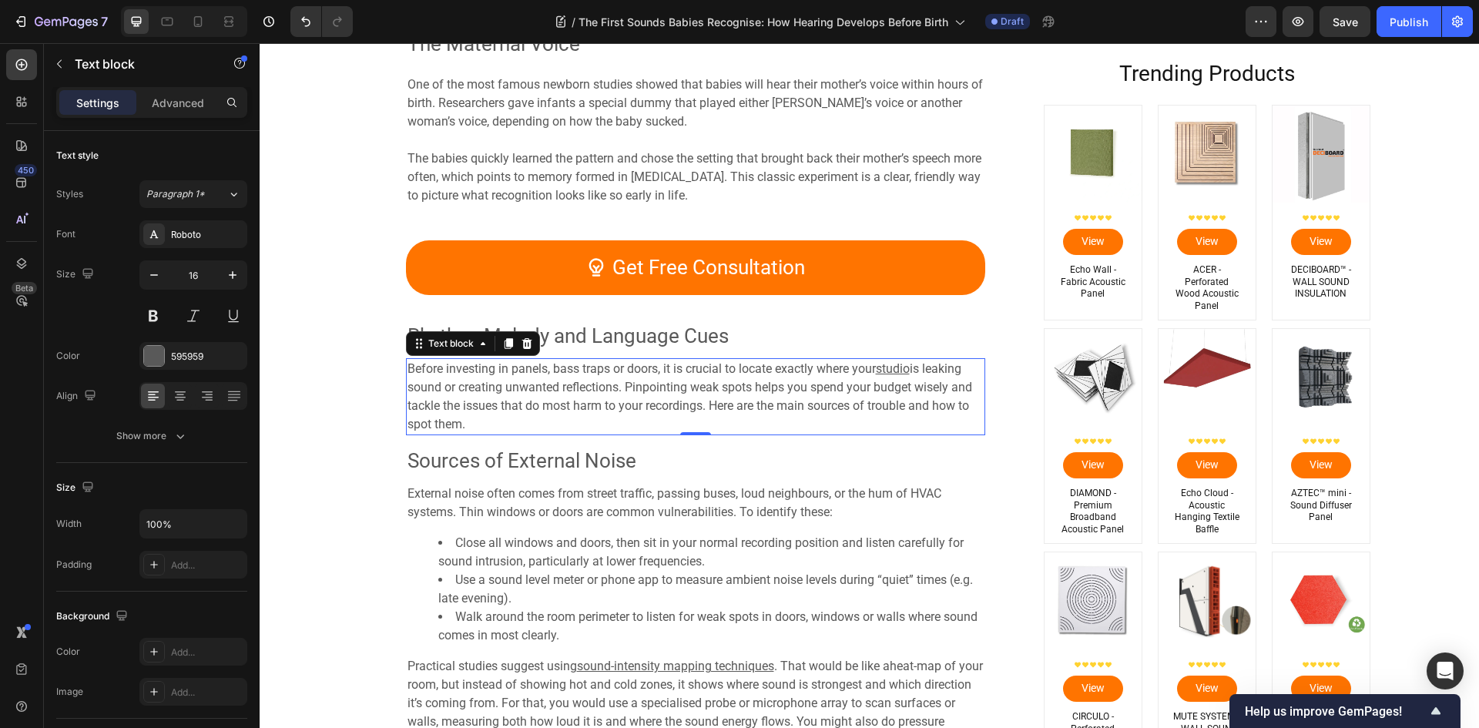
click at [660, 417] on p "Before investing in panels, bass traps or doors, it is crucial to locate exactl…" at bounding box center [695, 397] width 576 height 74
click at [608, 394] on span "is leaking sound or creating unwanted reflections. Pinpointing weak spots helps…" at bounding box center [689, 396] width 565 height 70
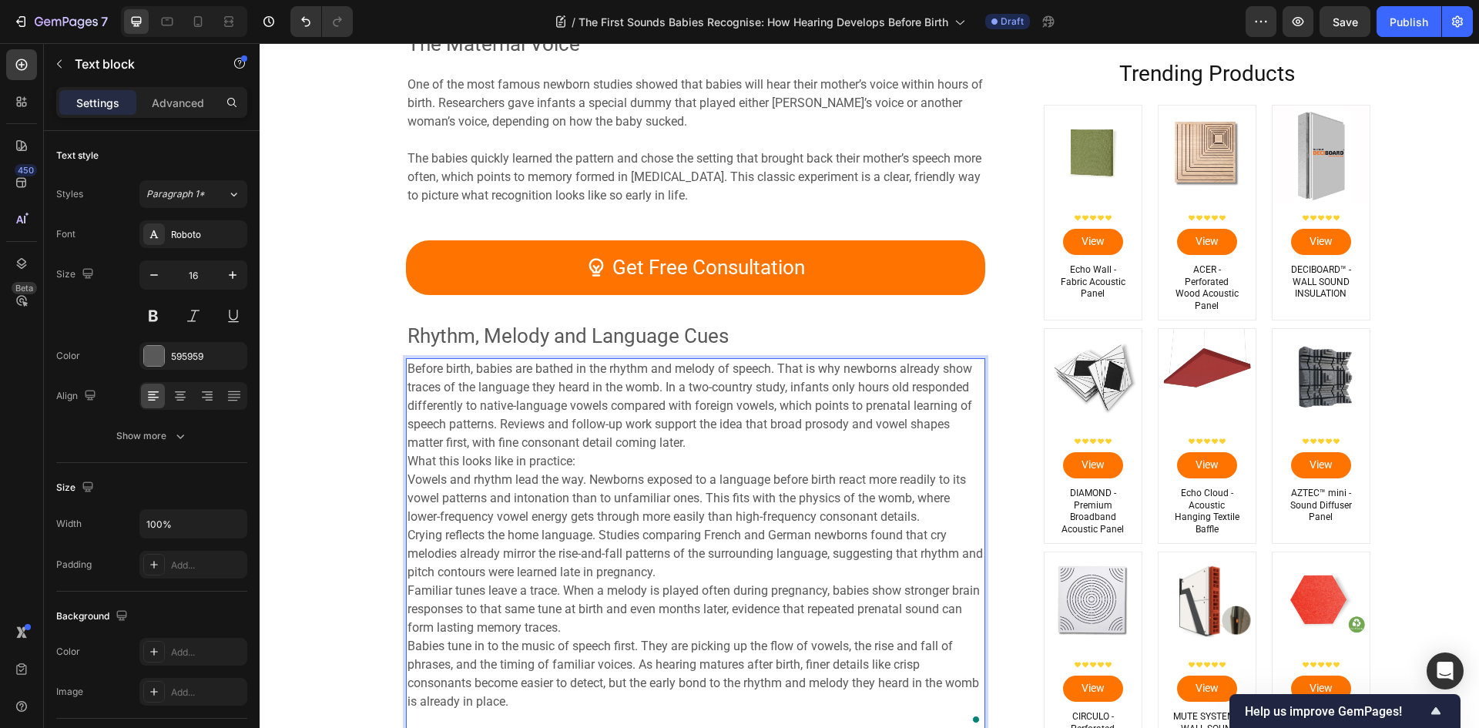
scroll to position [2091, 0]
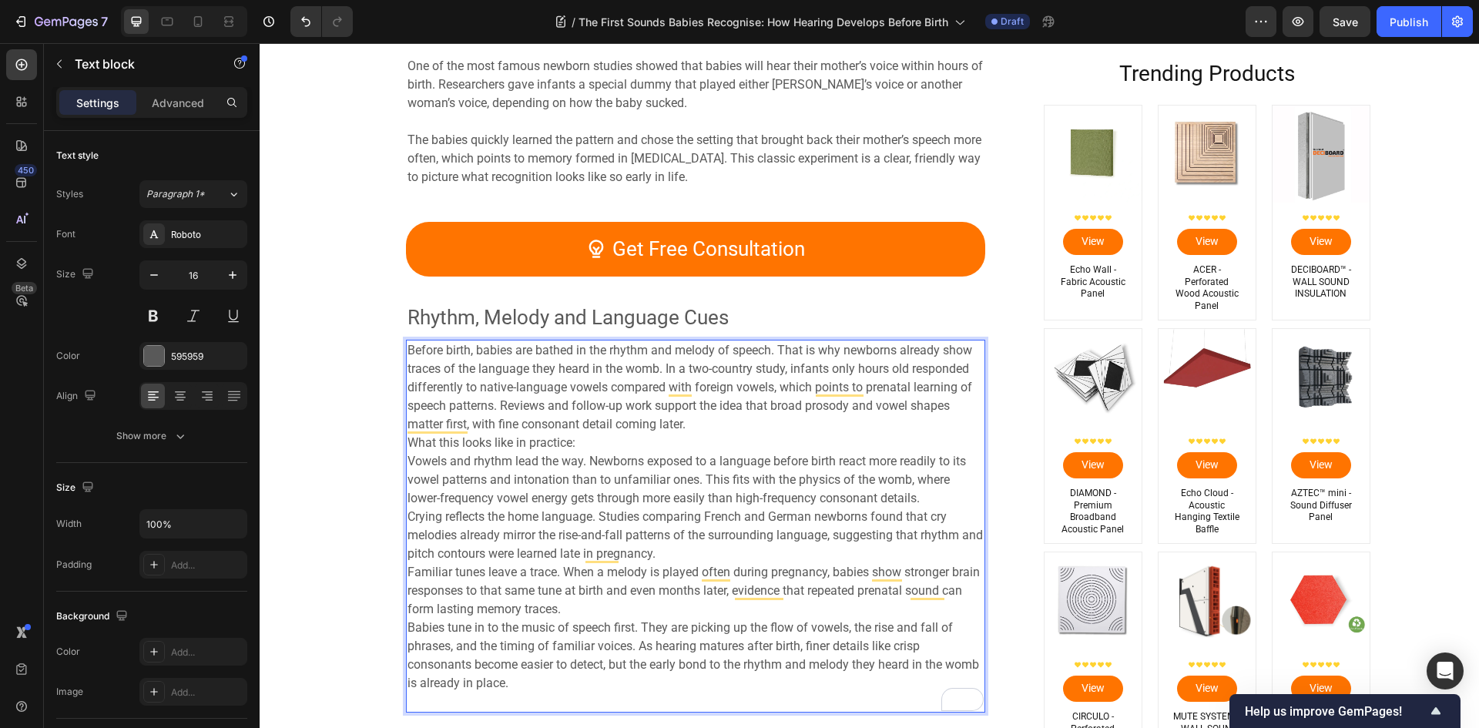
click at [691, 425] on p "Before birth, babies are bathed in the rhythm and melody of speech. That is why…" at bounding box center [695, 526] width 576 height 370
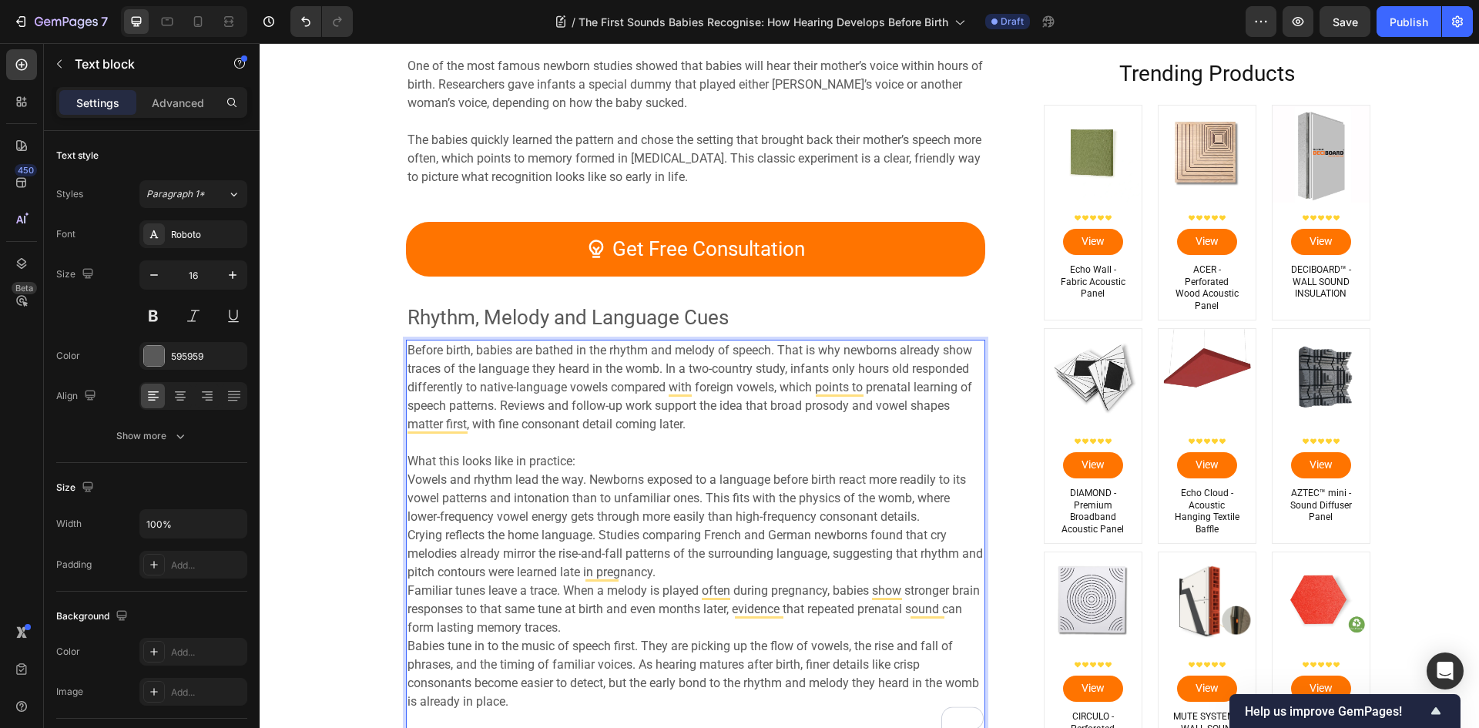
click at [589, 464] on p "⁠⁠⁠⁠⁠⁠⁠ What this looks like in practice: Vowels and rhythm lead the way. Newbo…" at bounding box center [695, 582] width 576 height 296
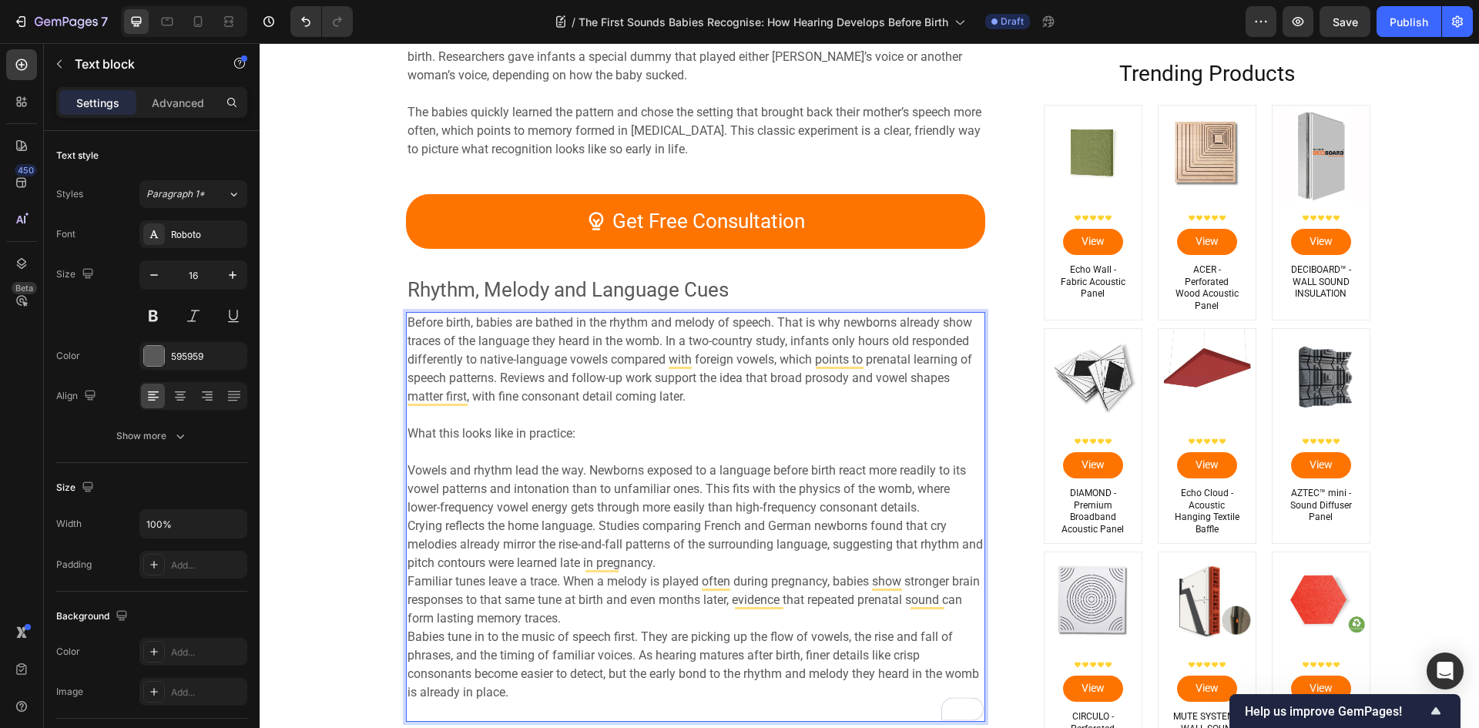
scroll to position [2168, 0]
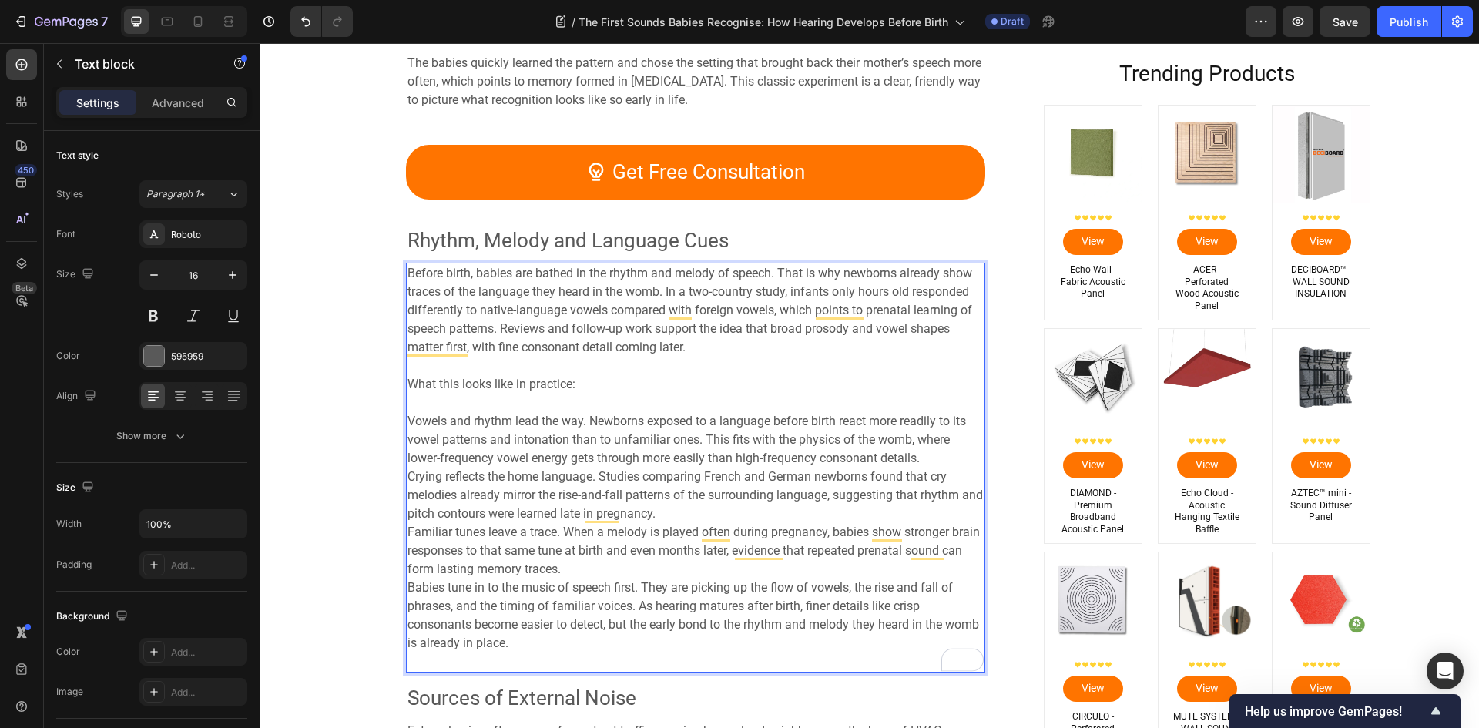
click at [579, 573] on p "Vowels and rhythm lead the way. Newborns exposed to a language before birth rea…" at bounding box center [695, 532] width 576 height 277
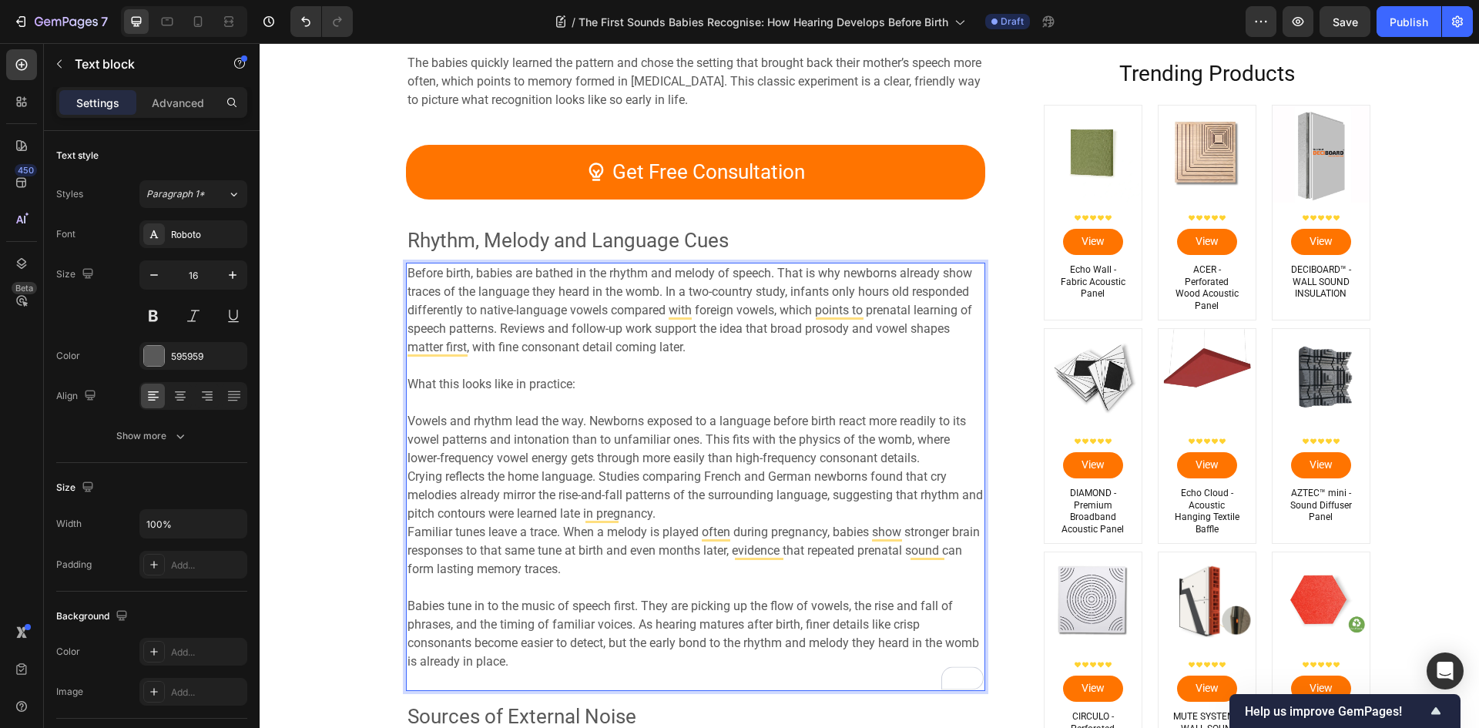
click at [701, 515] on p "Vowels and rhythm lead the way. Newborns exposed to a language before birth rea…" at bounding box center [695, 486] width 576 height 185
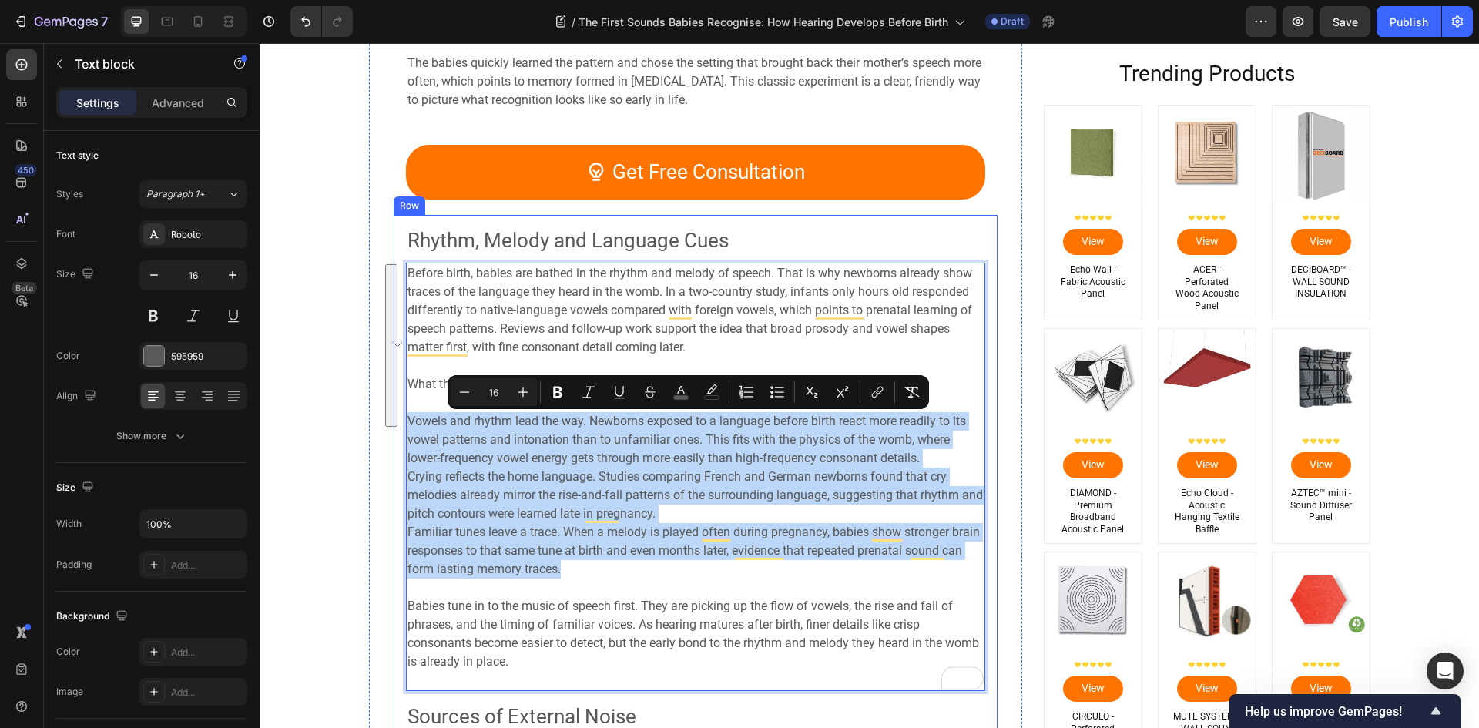
drag, startPoint x: 565, startPoint y: 568, endPoint x: 391, endPoint y: 425, distance: 225.0
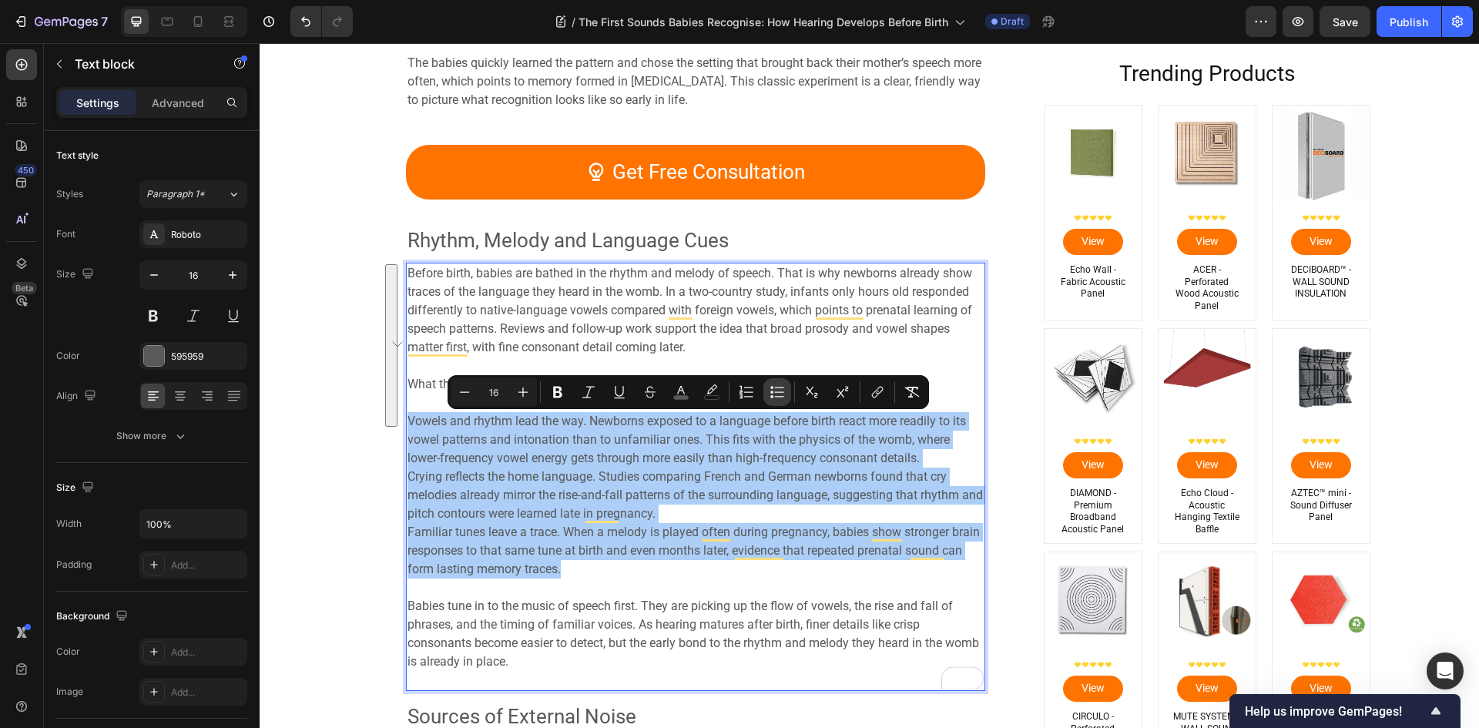
click at [778, 389] on icon "Editor contextual toolbar" at bounding box center [776, 391] width 15 height 15
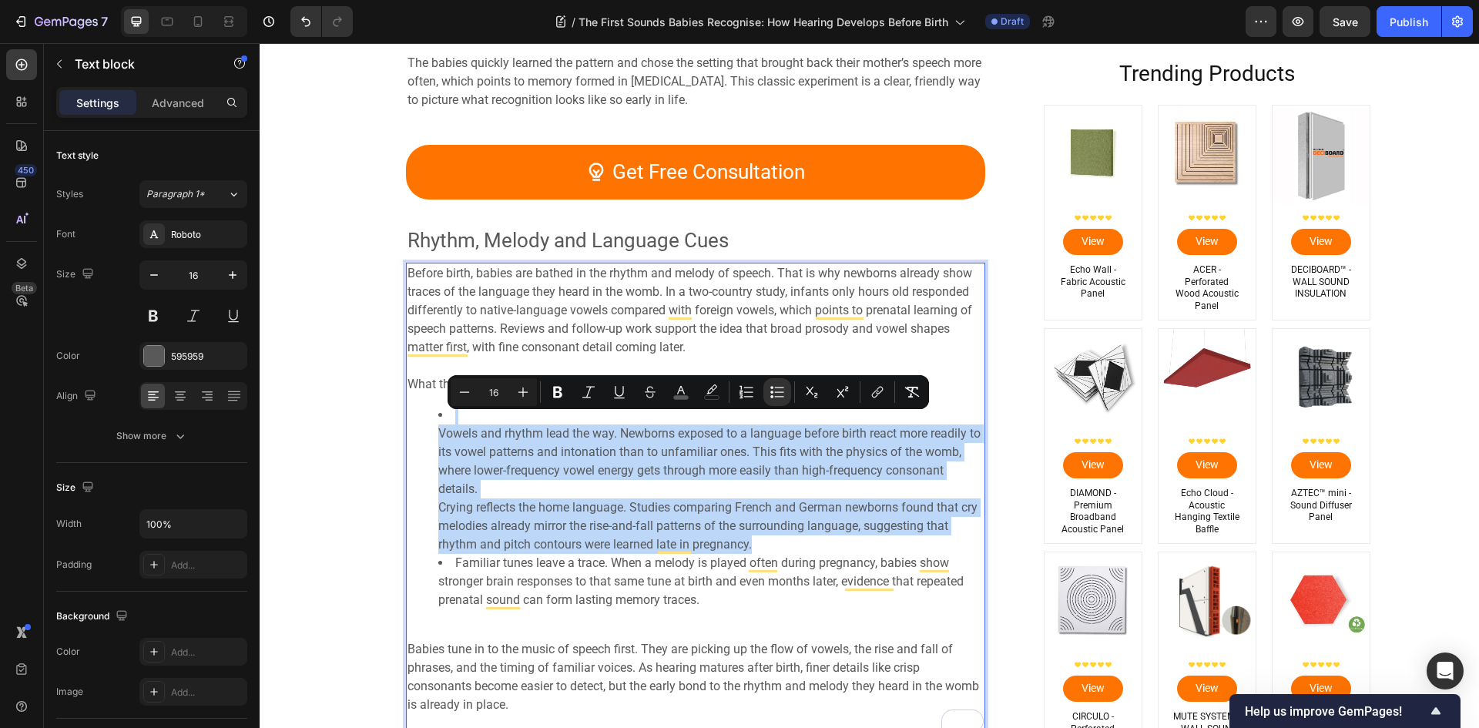
click at [431, 444] on ul "Vowels and rhythm lead the way. Newborns exposed to a language before birth rea…" at bounding box center [695, 507] width 576 height 203
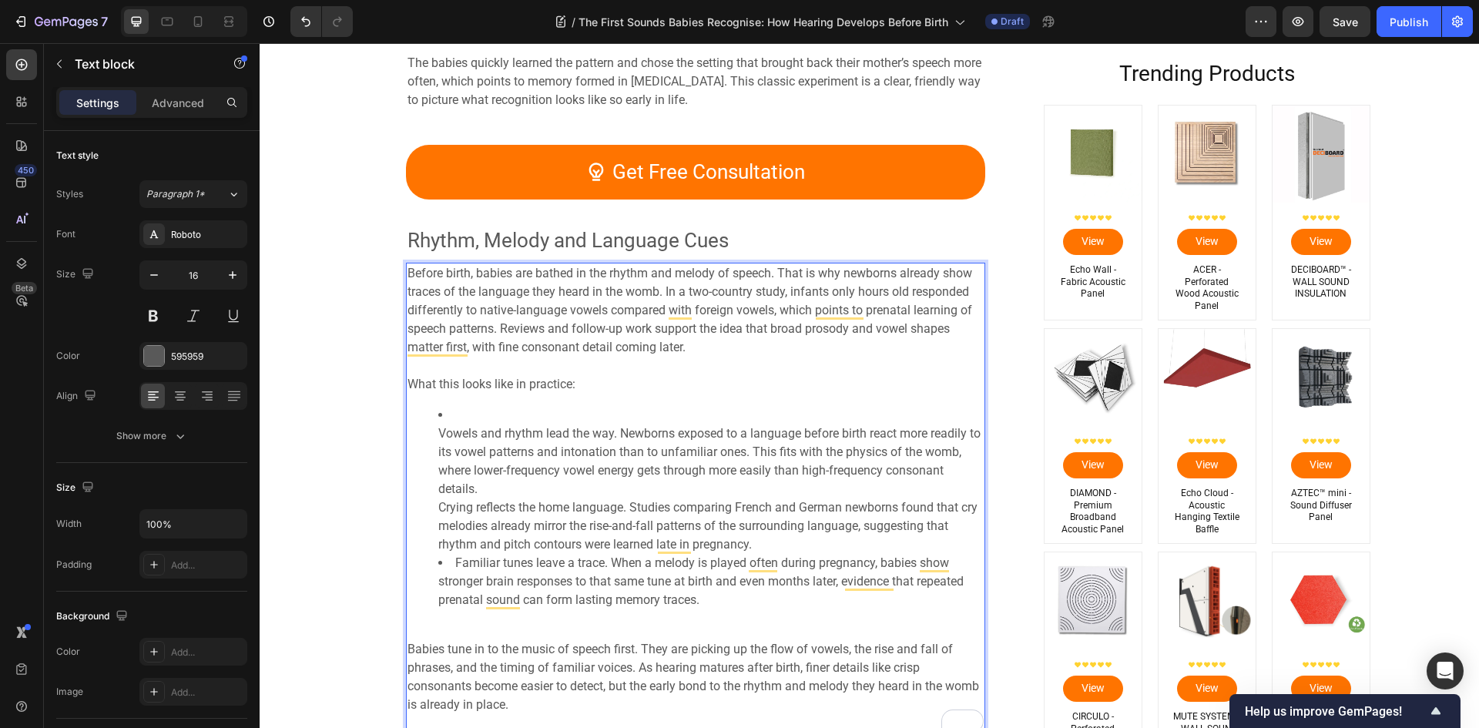
click at [422, 428] on ul "Vowels and rhythm lead the way. Newborns exposed to a language before birth rea…" at bounding box center [695, 507] width 576 height 203
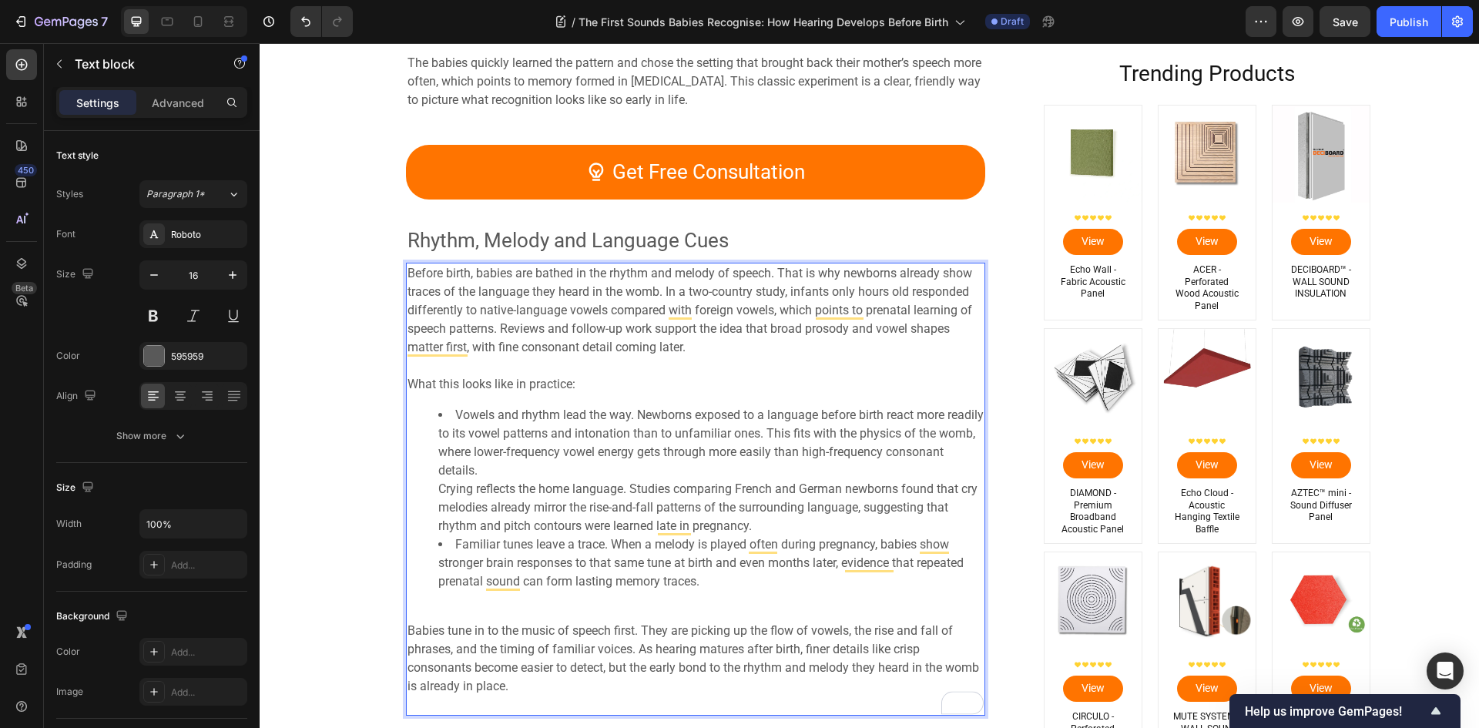
click at [417, 493] on ul "Vowels and rhythm lead the way. Newborns exposed to a language before birth rea…" at bounding box center [695, 498] width 576 height 185
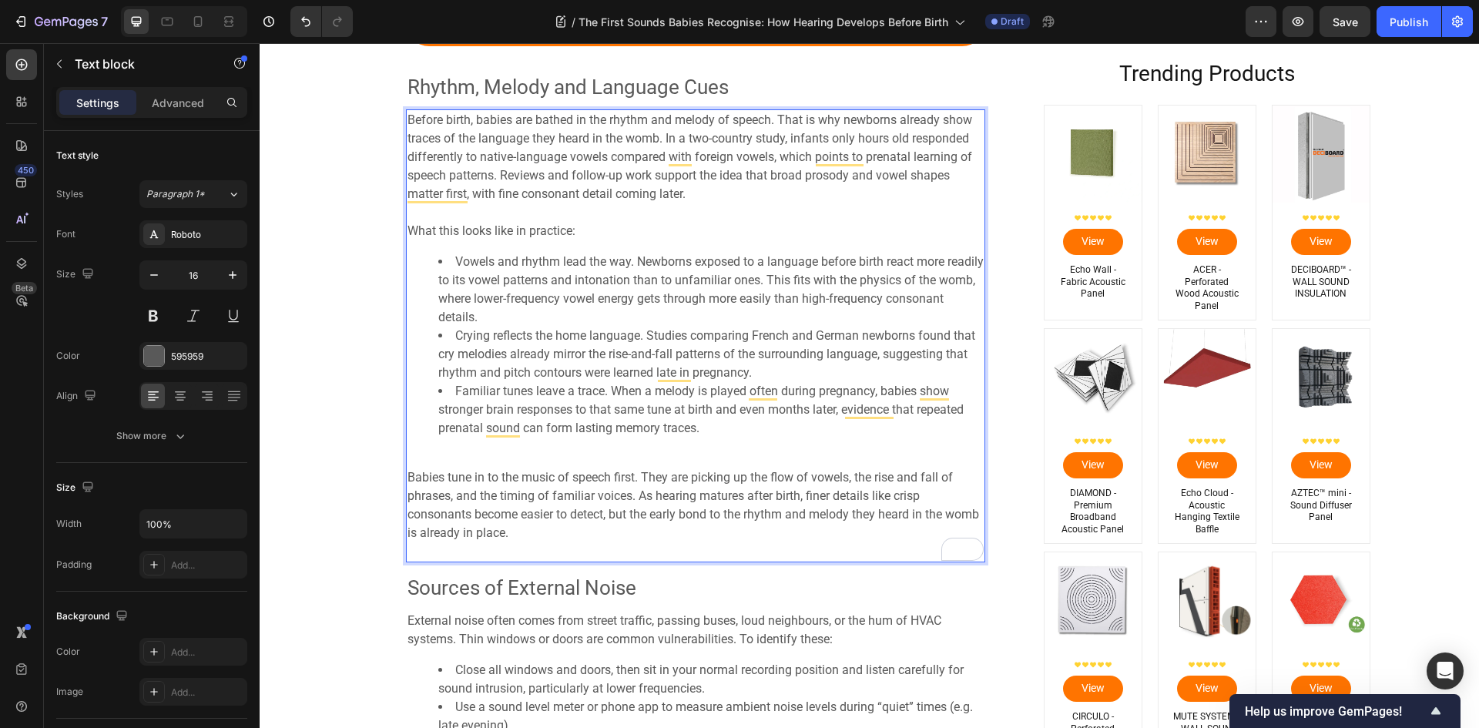
scroll to position [2322, 0]
click at [489, 457] on p "Babies tune in to the music of speech first. They are picking up the flow of vo…" at bounding box center [695, 504] width 576 height 111
click at [484, 447] on div "Before birth, babies are bathed in the rhythm and melody of speech. That is why…" at bounding box center [695, 335] width 579 height 453
click at [476, 440] on div "Before birth, babies are bathed in the rhythm and melody of speech. That is why…" at bounding box center [695, 335] width 579 height 453
click at [459, 437] on li "Familiar tunes leave a trace. When a melody is played often during pregnancy, b…" at bounding box center [710, 408] width 545 height 55
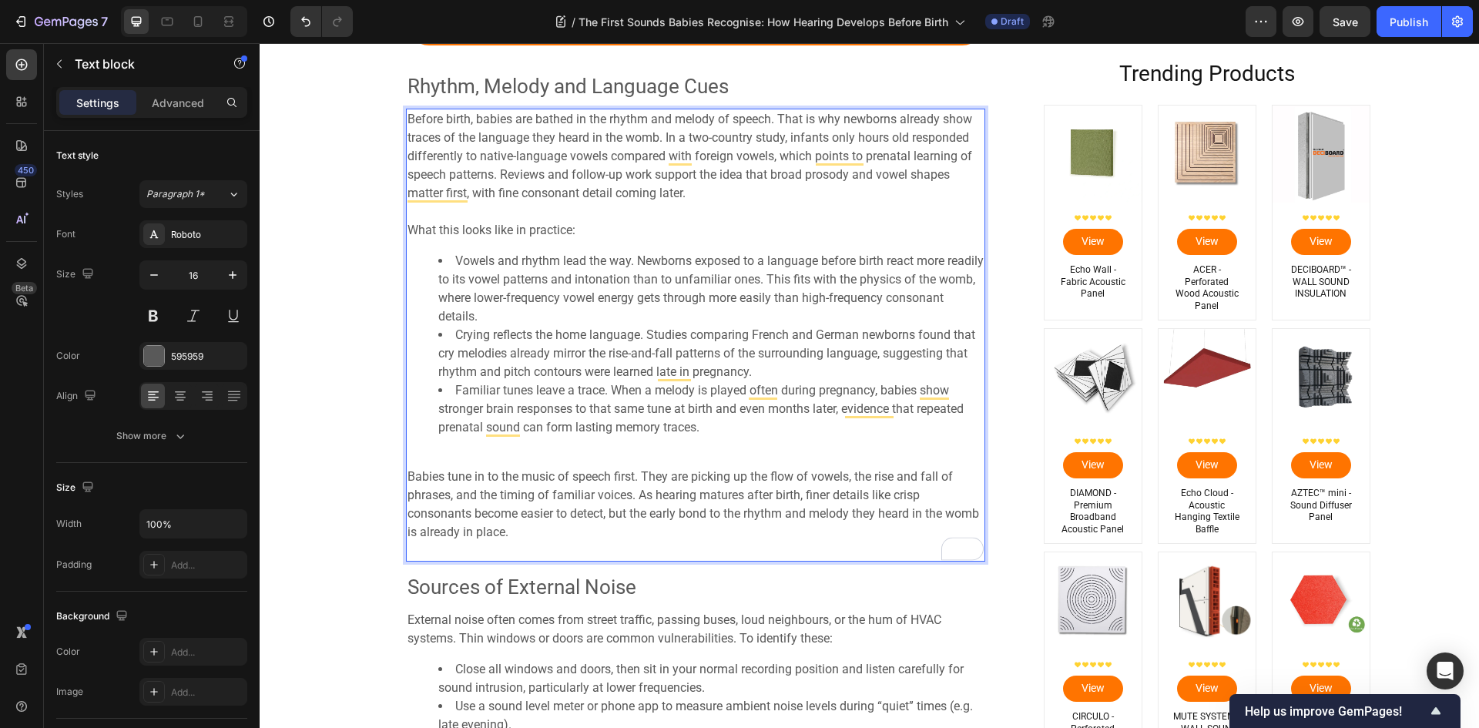
click at [739, 448] on div "Before birth, babies are bathed in the rhythm and melody of speech. That is why…" at bounding box center [695, 335] width 579 height 453
click at [539, 454] on p "Babies tune in to the music of speech first. They are picking up the flow of vo…" at bounding box center [695, 504] width 576 height 111
click at [589, 444] on div "Before birth, babies are bathed in the rhythm and melody of speech. That is why…" at bounding box center [695, 335] width 579 height 453
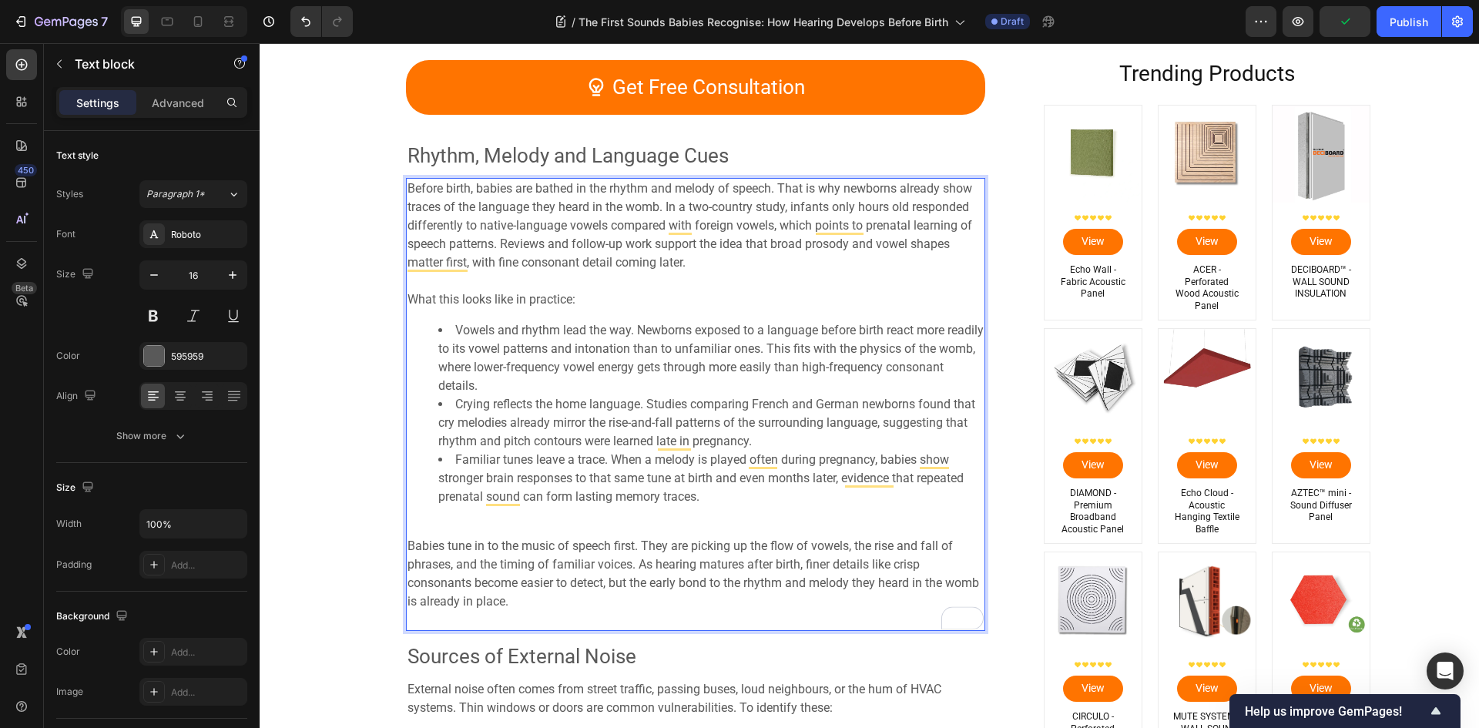
scroll to position [2245, 0]
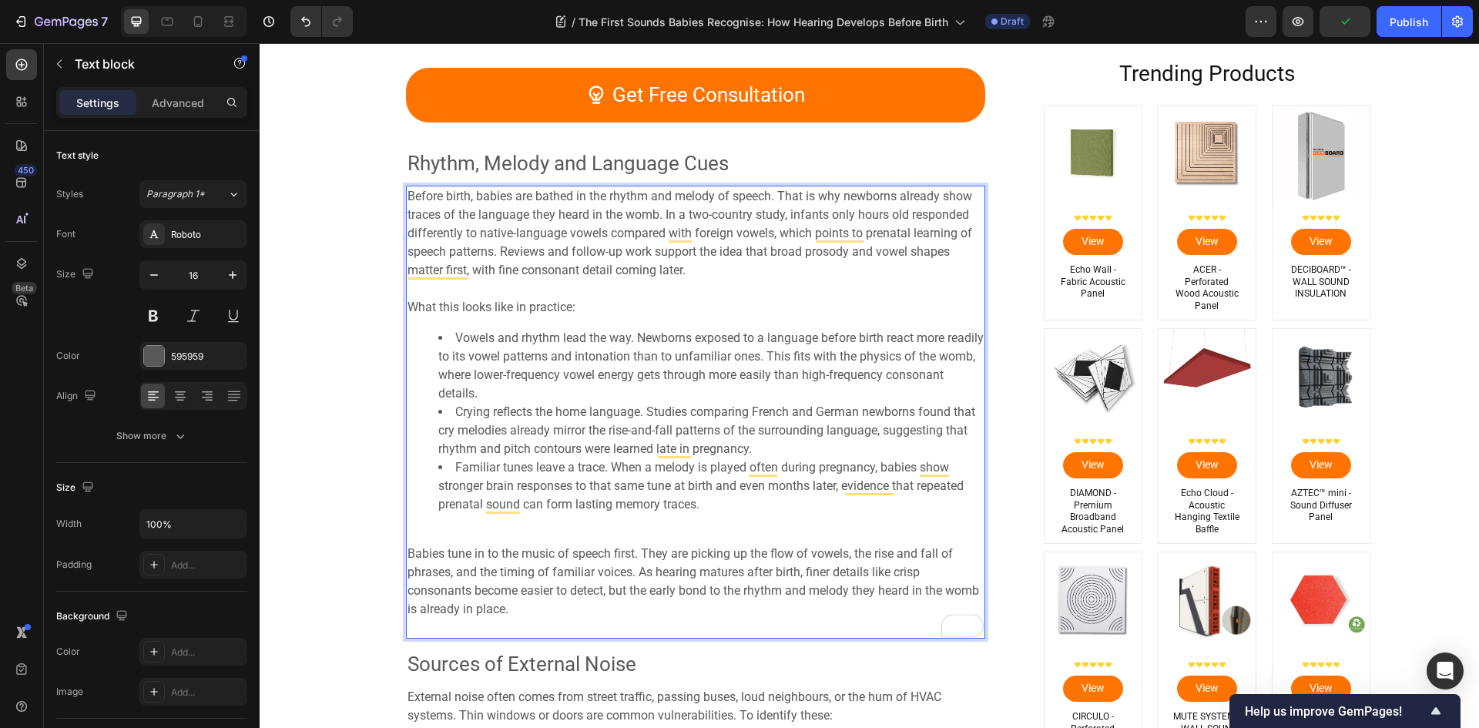
click at [718, 500] on li "Familiar tunes leave a trace. When a melody is played often during pregnancy, b…" at bounding box center [710, 485] width 545 height 55
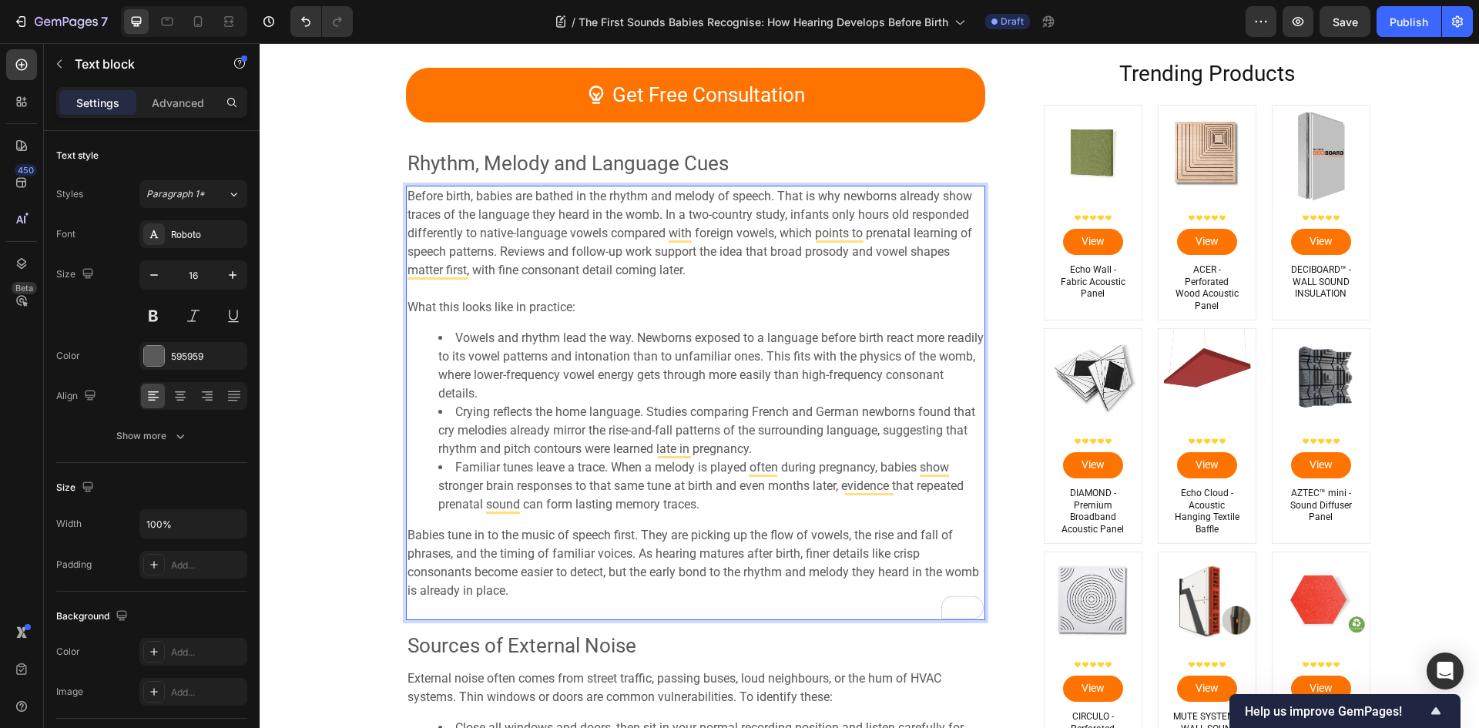
click at [501, 614] on p "Babies tune in to the music of speech first. They are picking up the flow of vo…" at bounding box center [695, 572] width 576 height 92
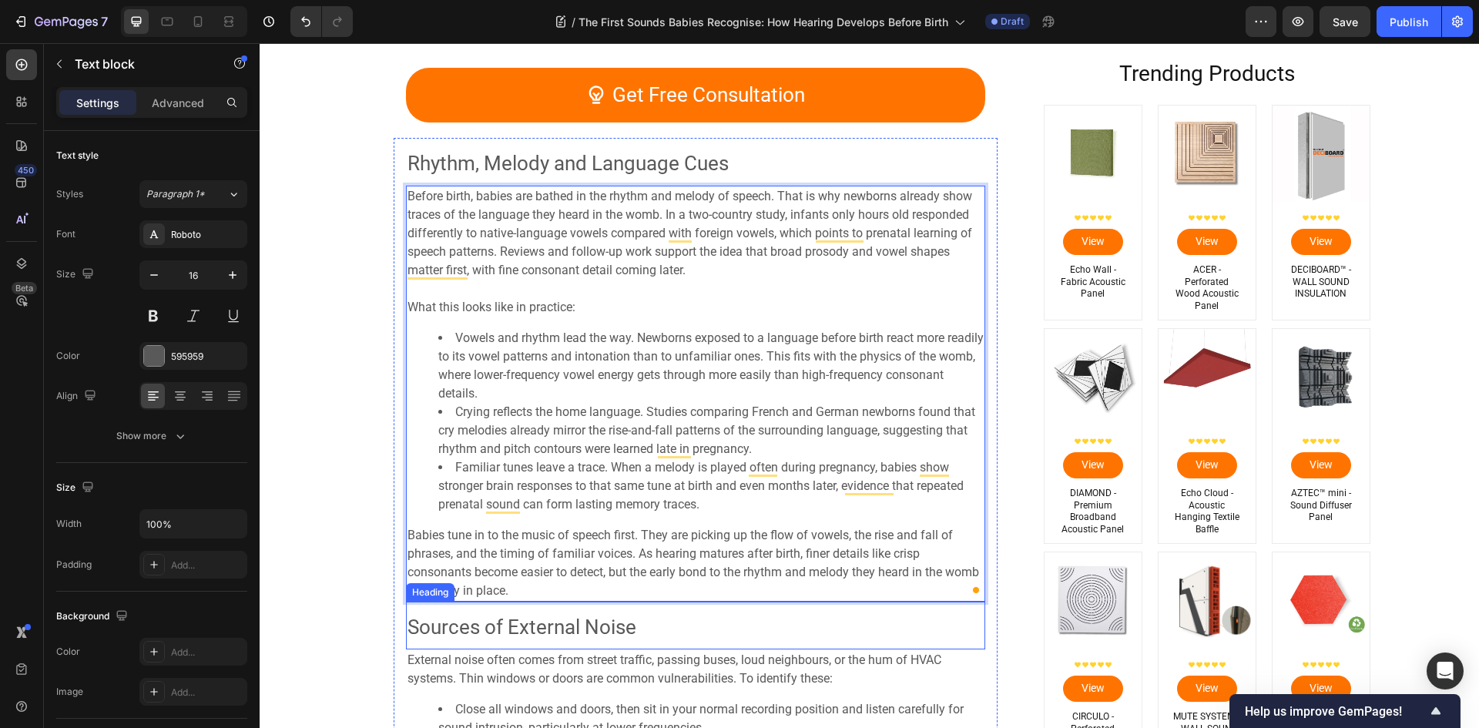
click at [525, 635] on span "Sources of External Noise" at bounding box center [521, 626] width 229 height 23
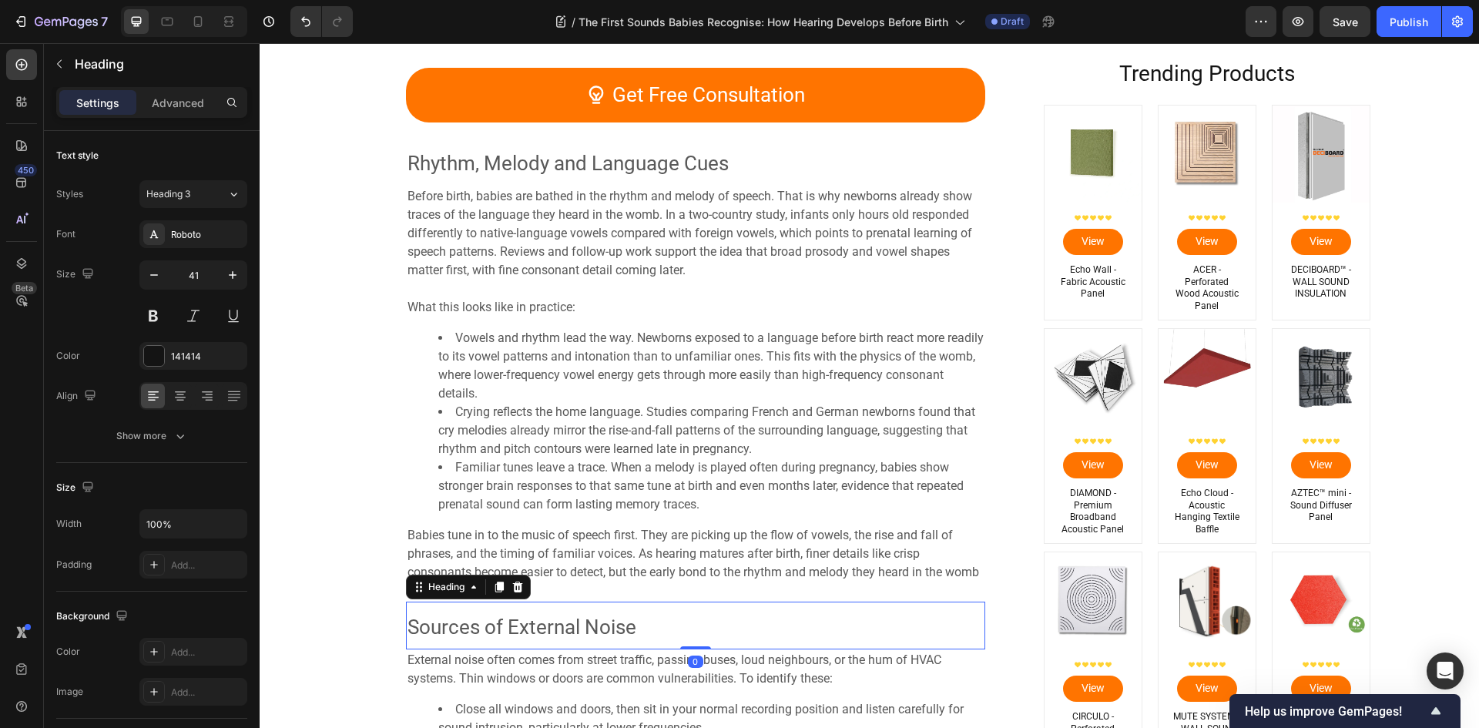
click at [560, 641] on h2 "Sources of External Noise" at bounding box center [695, 626] width 579 height 48
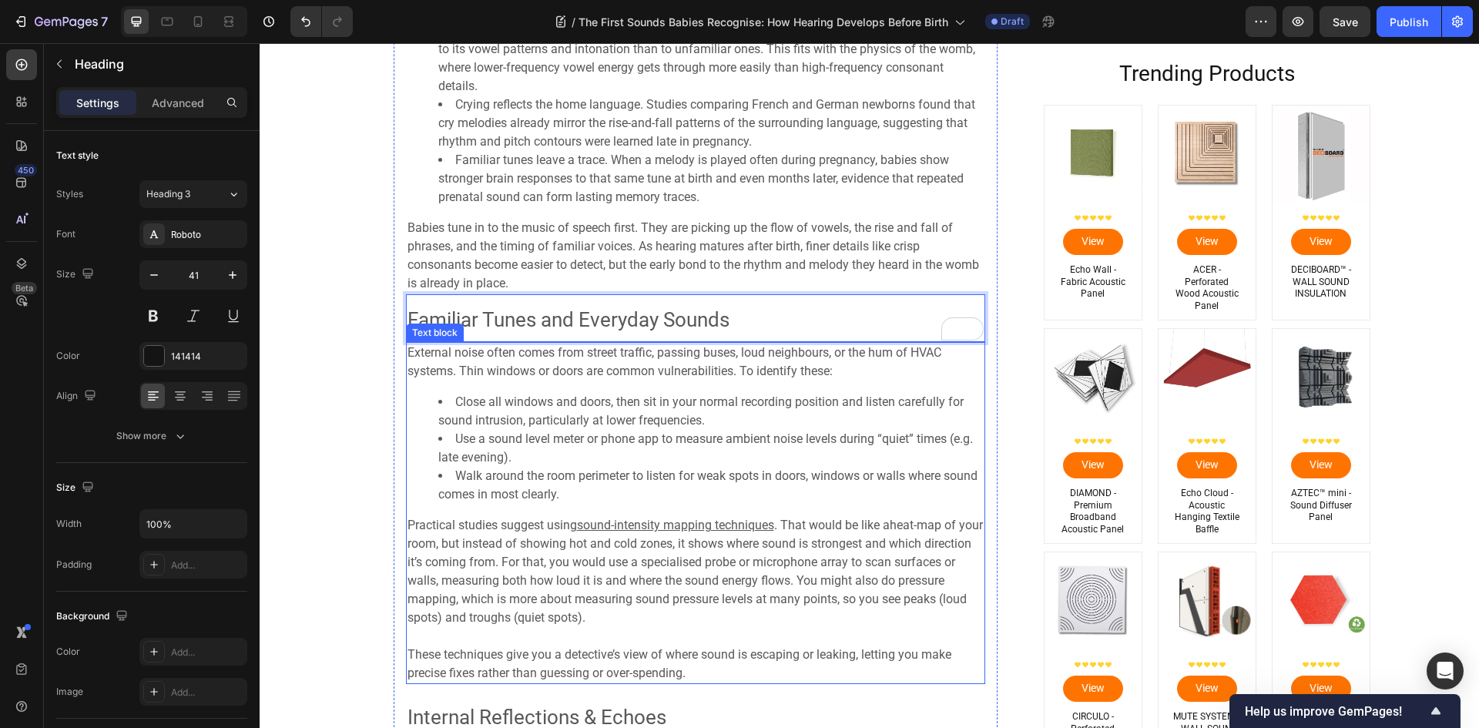
scroll to position [2553, 0]
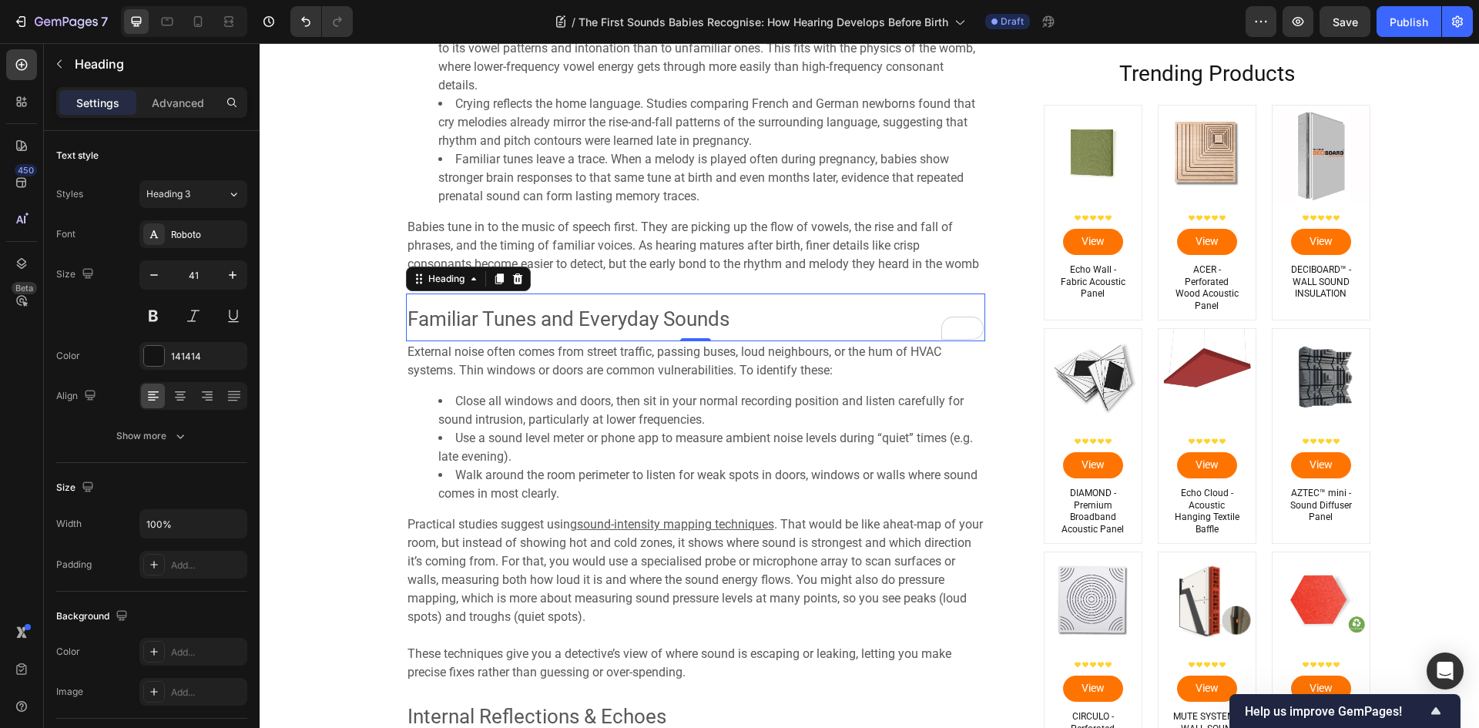
scroll to position [2553, 0]
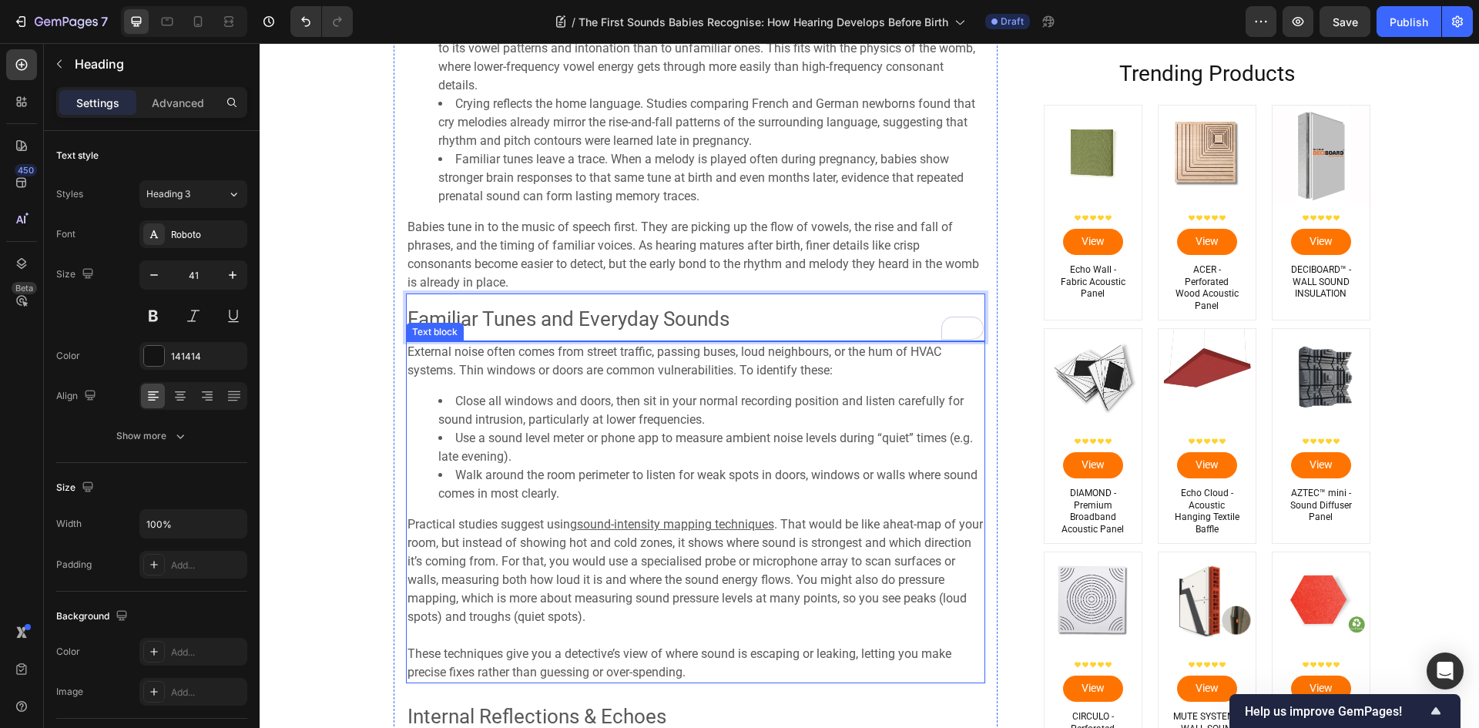
click at [509, 438] on span "Use a sound level meter or phone app to measure ambient noise levels during “qu…" at bounding box center [705, 447] width 535 height 33
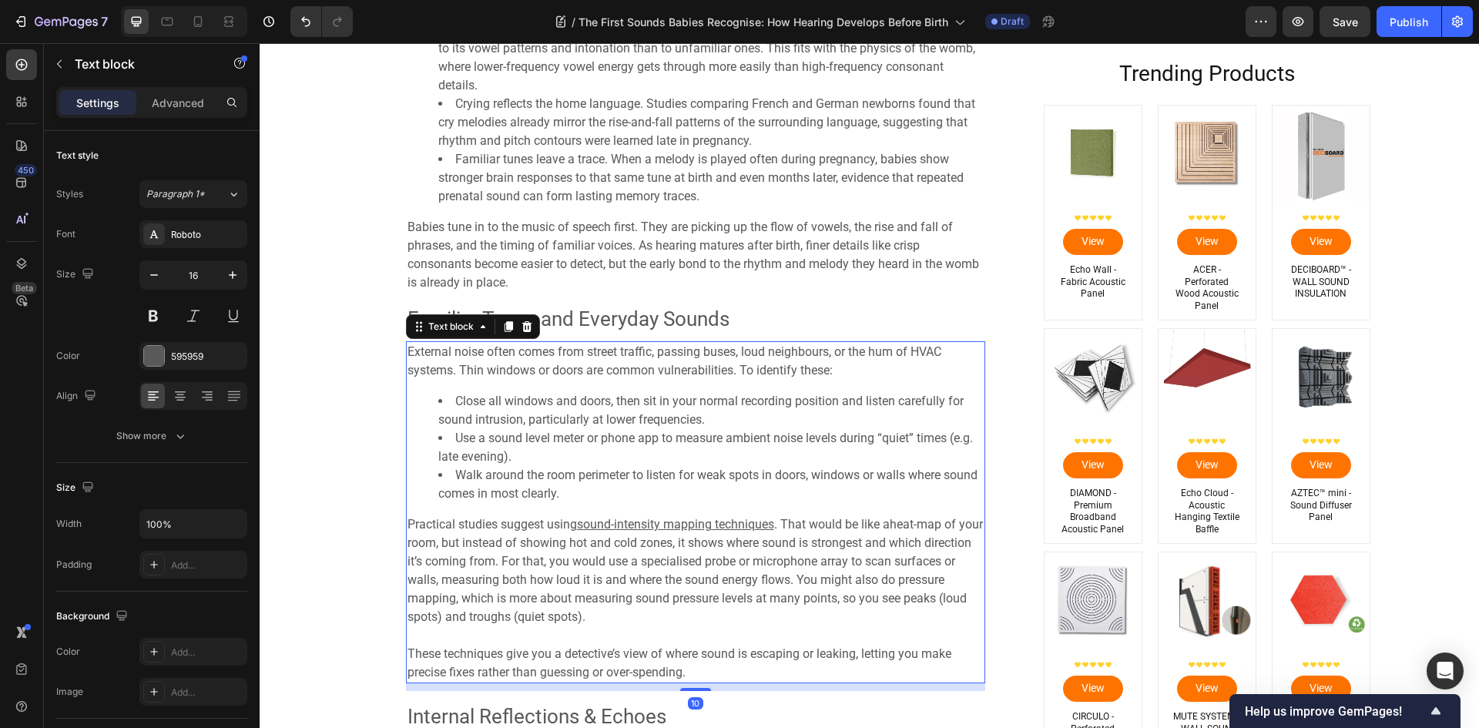
click at [509, 438] on span "Use a sound level meter or phone app to measure ambient noise levels during “qu…" at bounding box center [705, 447] width 535 height 33
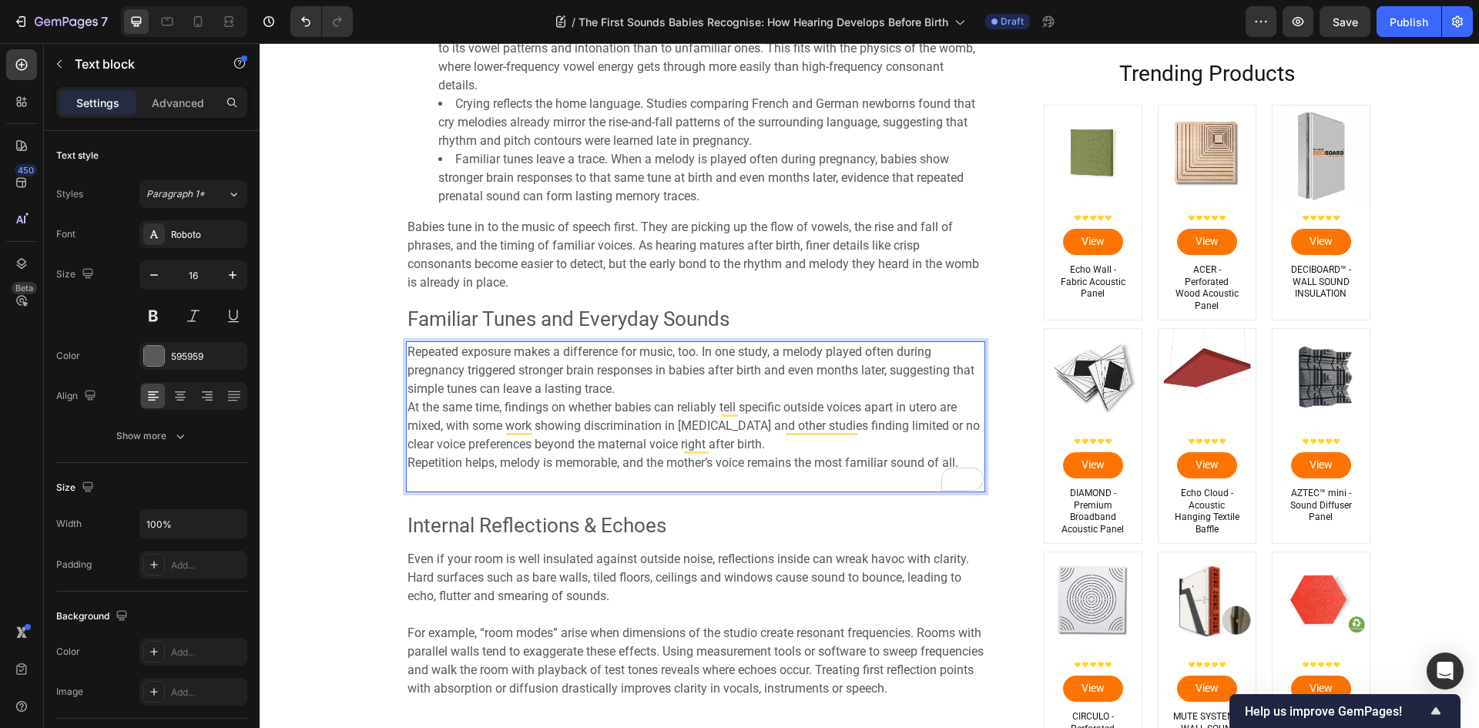
click at [628, 381] on p "Repeated exposure makes a difference for music, too. In one study, a melody pla…" at bounding box center [695, 417] width 576 height 148
click at [632, 390] on p "Repeated exposure makes a difference for music, too. In one study, a melody pla…" at bounding box center [695, 417] width 576 height 148
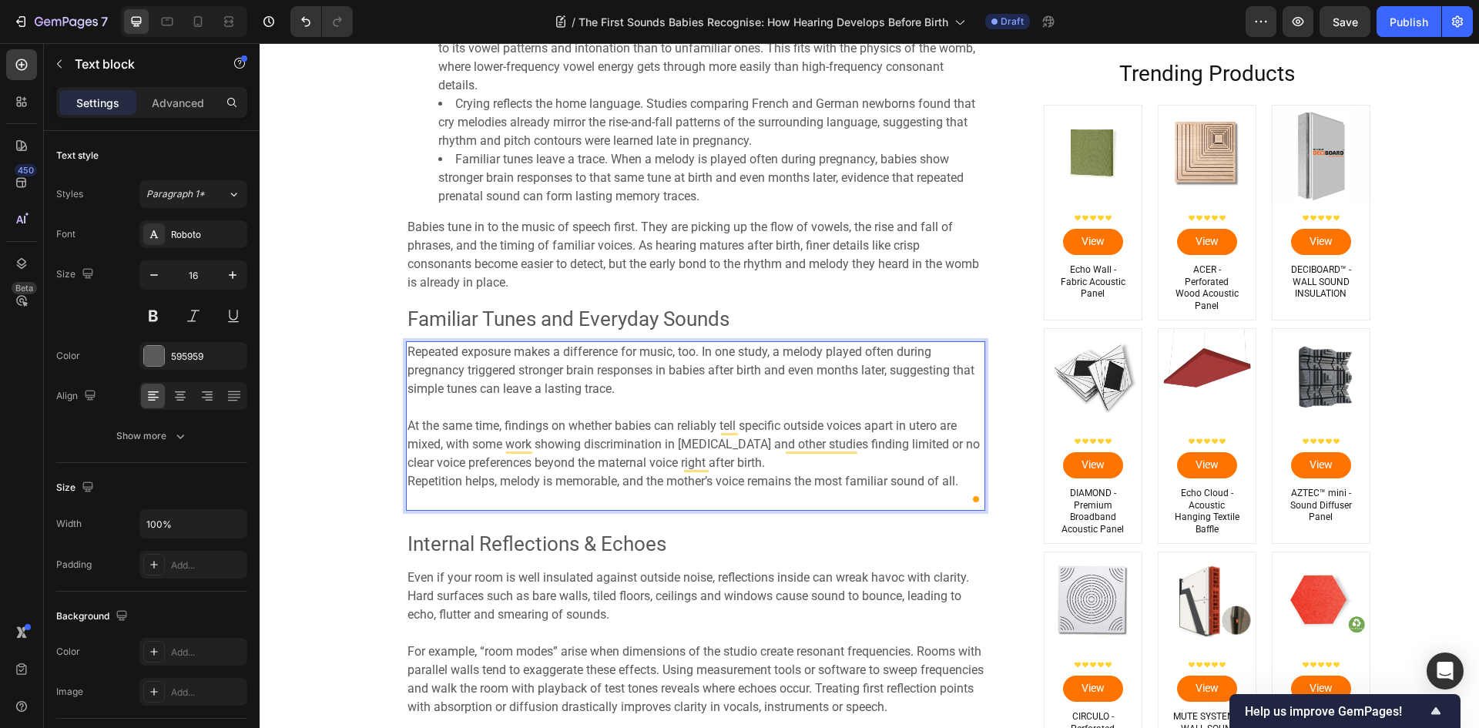
click at [783, 460] on p "⁠⁠⁠⁠⁠⁠⁠ At the same time, findings on whether babies can reliably tell specific…" at bounding box center [695, 453] width 576 height 111
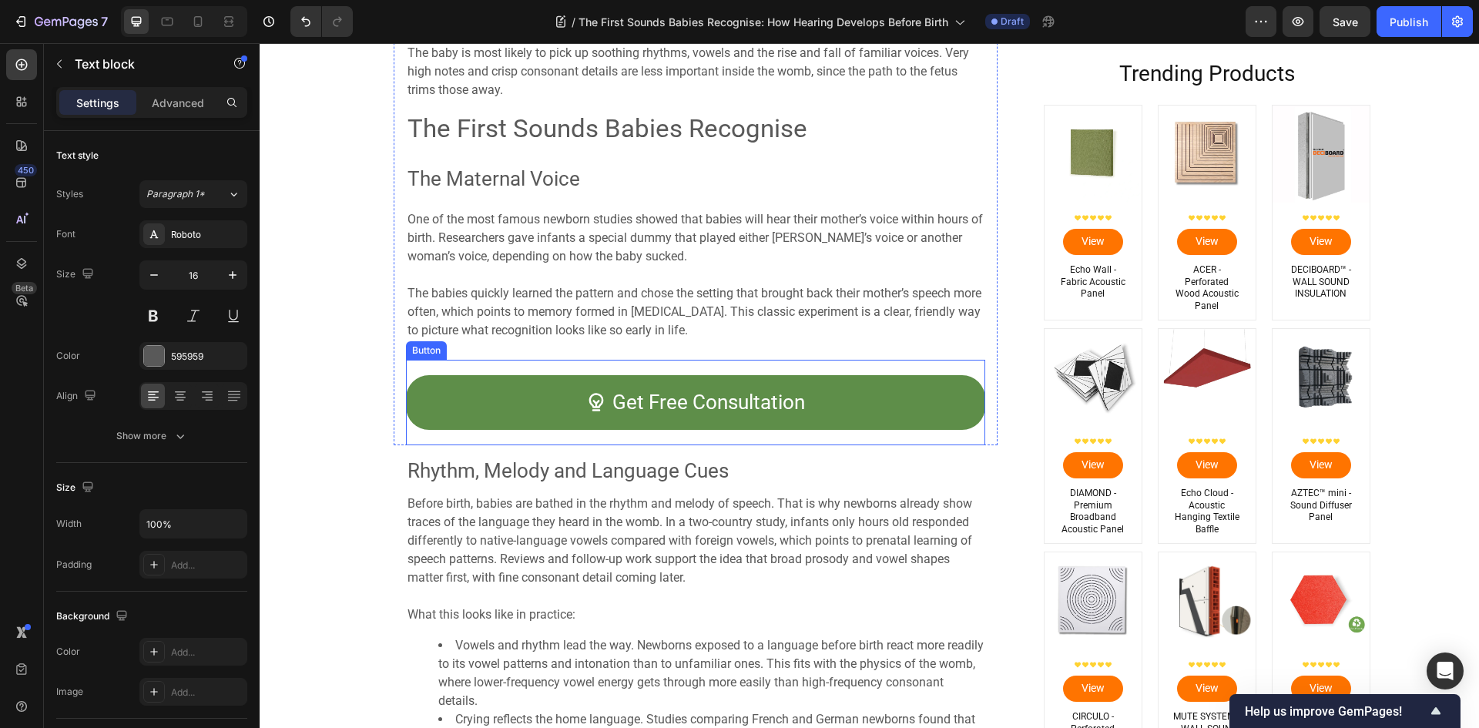
scroll to position [1783, 0]
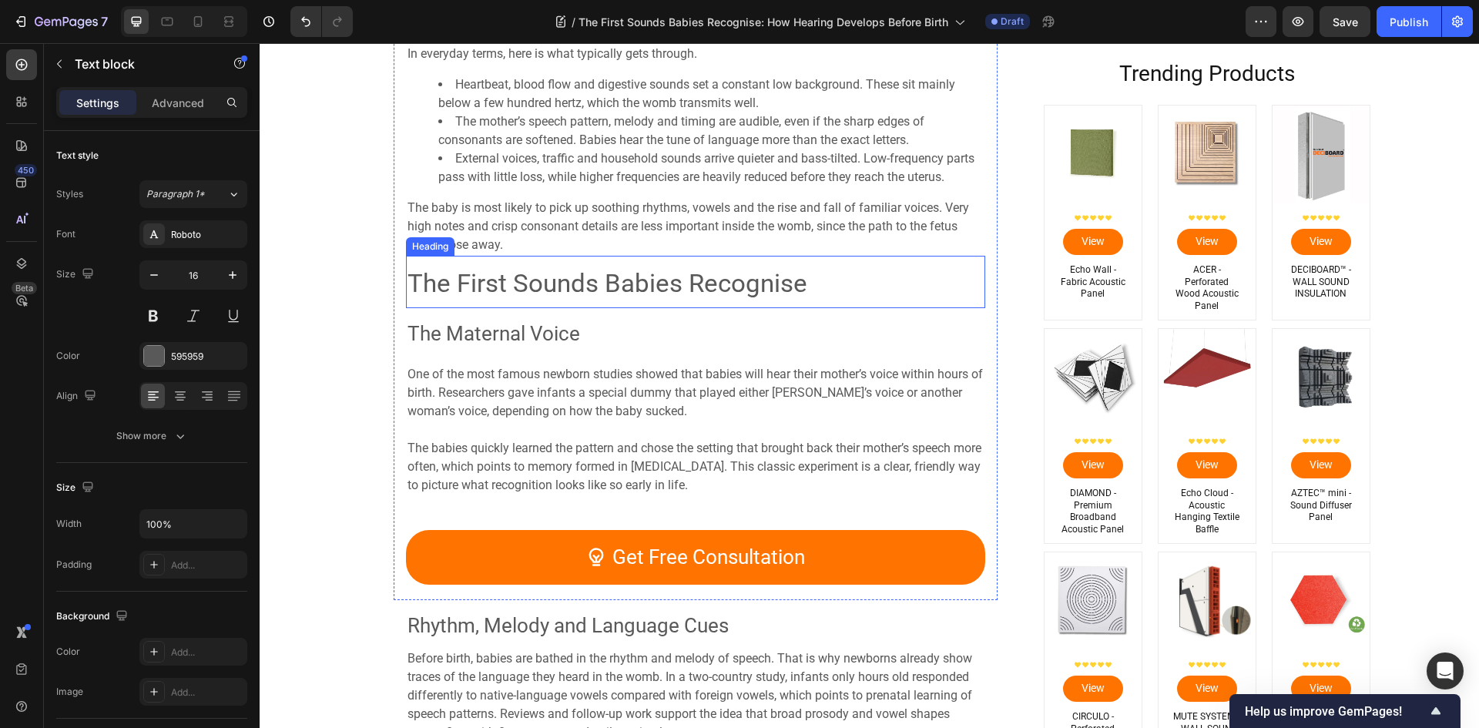
click at [558, 273] on span "The First Sounds Babies Recognise" at bounding box center [607, 283] width 400 height 30
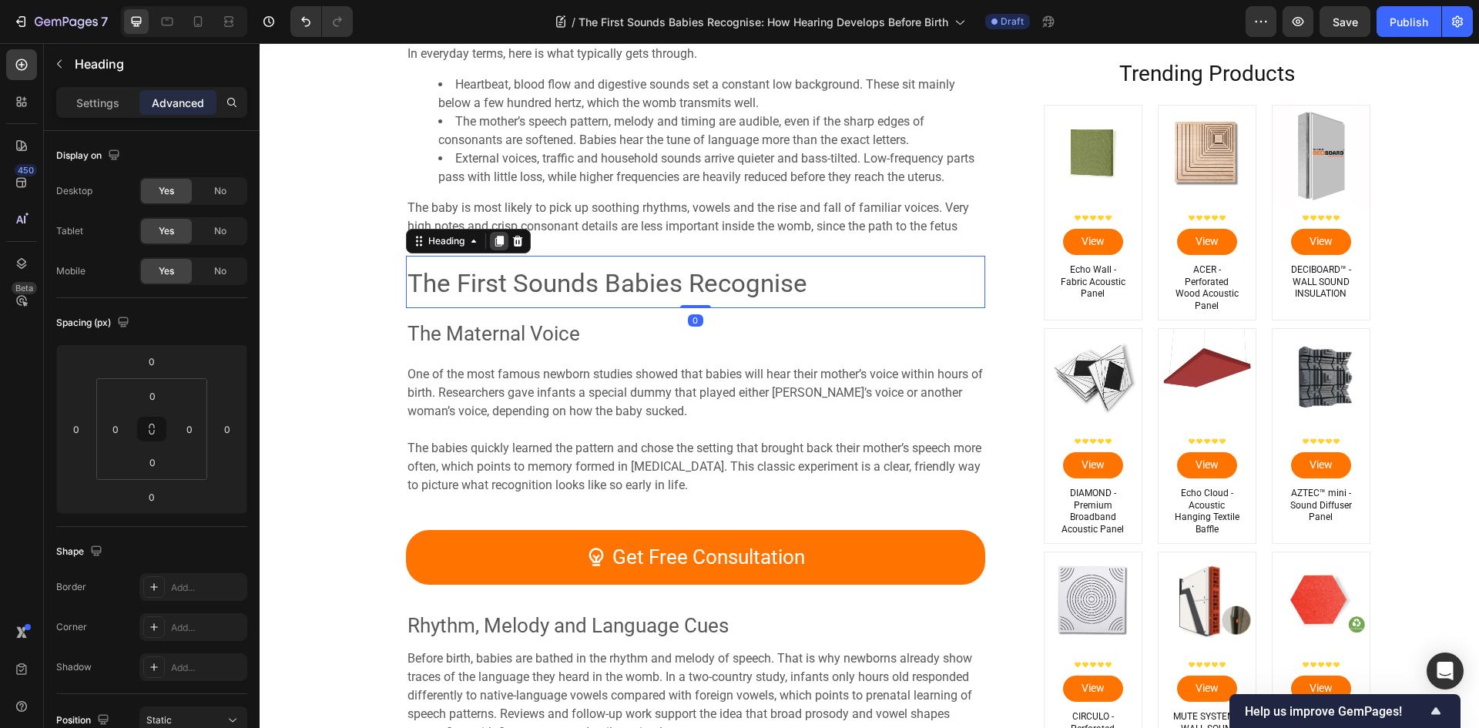
click at [493, 239] on icon at bounding box center [499, 241] width 12 height 12
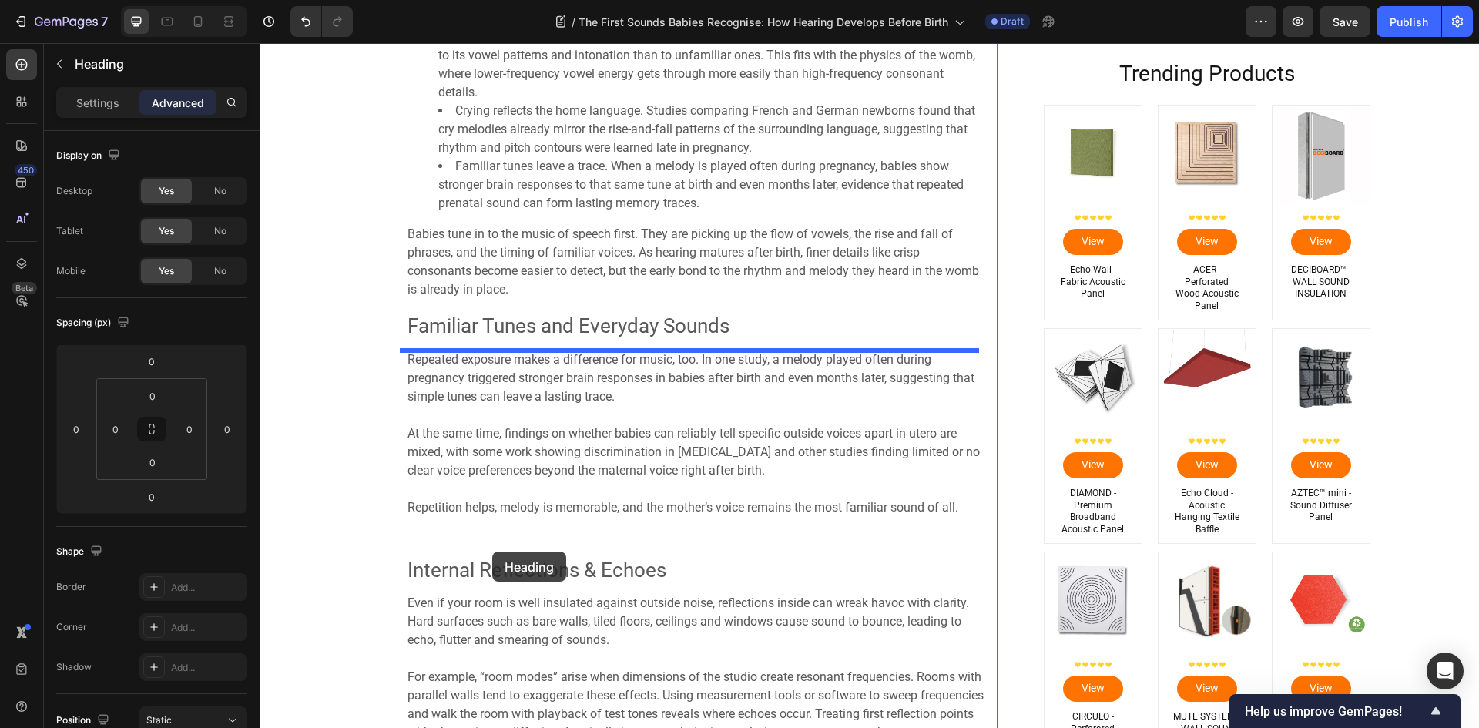
scroll to position [2630, 0]
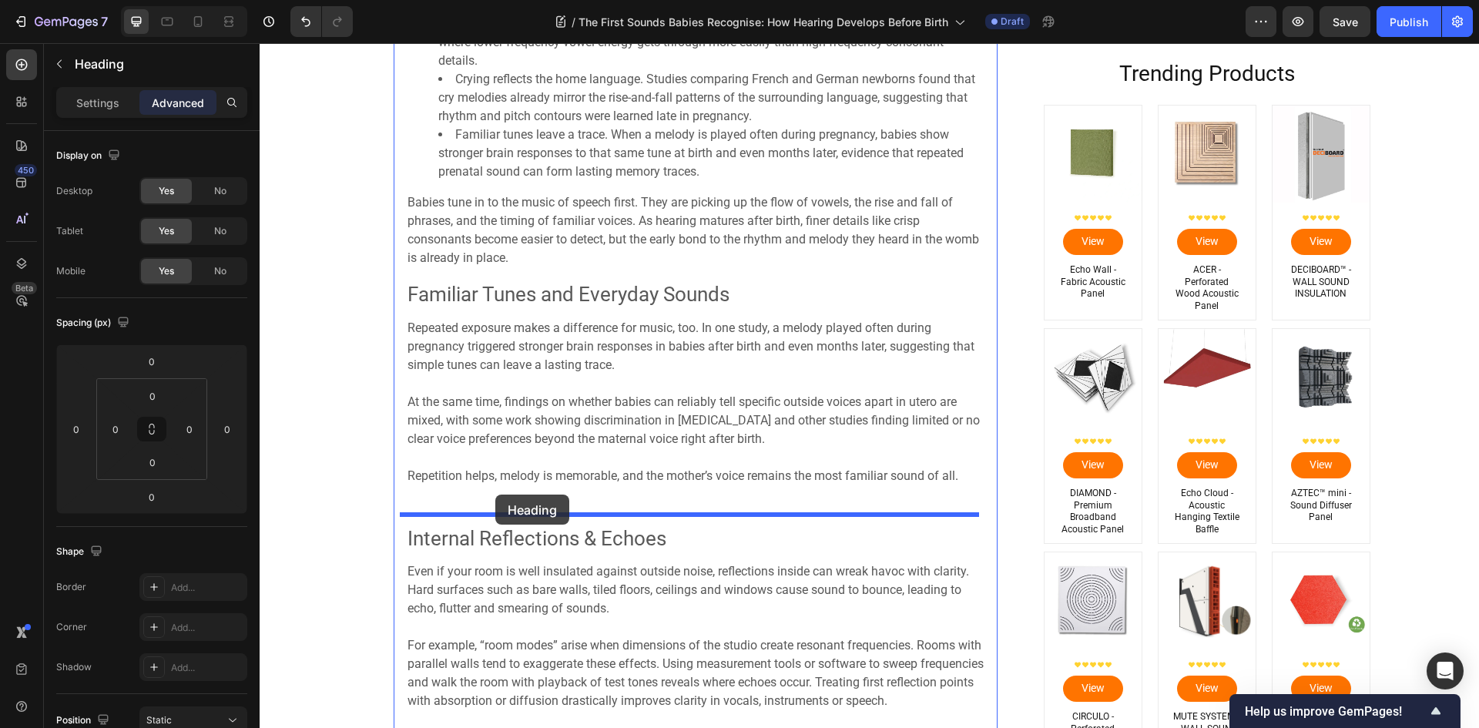
drag, startPoint x: 411, startPoint y: 293, endPoint x: 495, endPoint y: 494, distance: 218.2
type input "10"
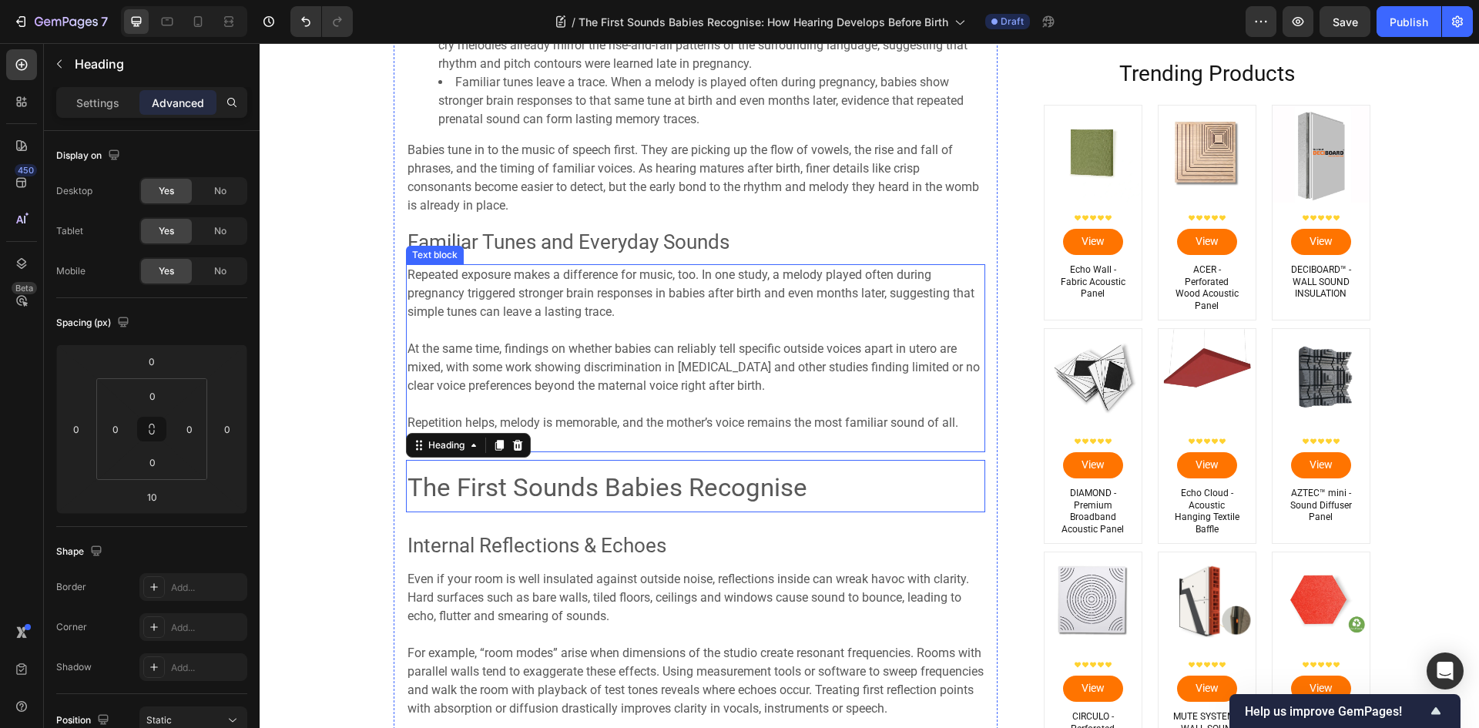
scroll to position [2577, 0]
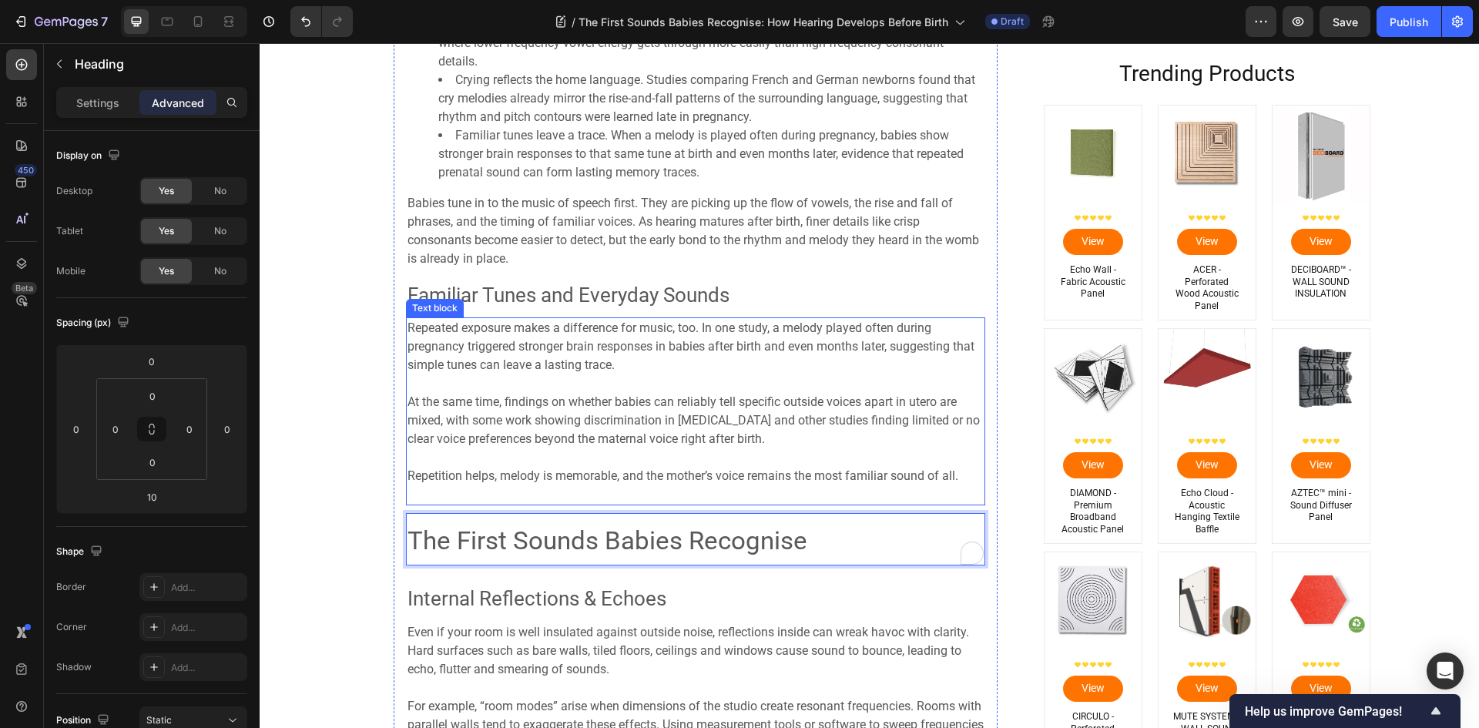
click at [642, 498] on p "⁠⁠⁠⁠⁠⁠⁠ Repetition helps, melody is memorable, and the mother’s voice remains t…" at bounding box center [695, 475] width 576 height 55
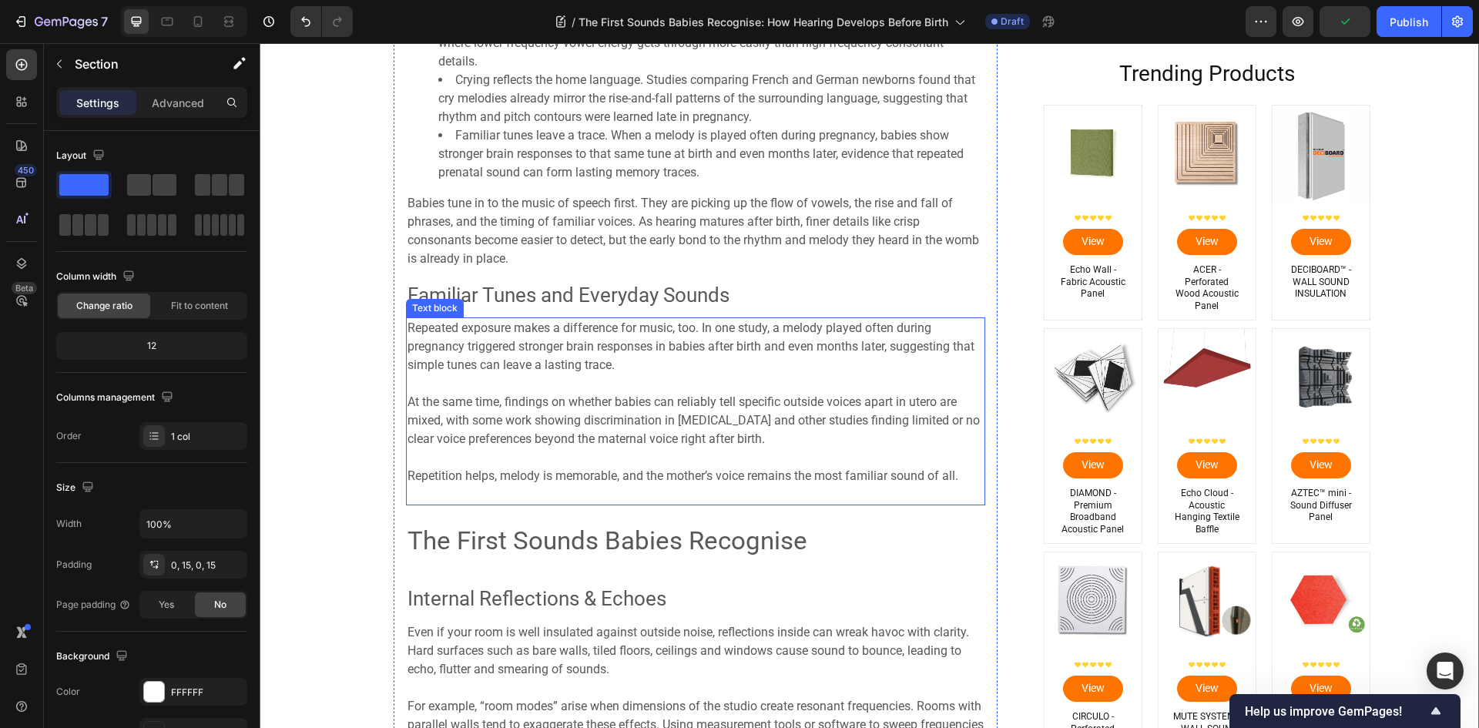
click at [566, 465] on p "⁠⁠⁠⁠⁠⁠⁠ Repetition helps, melody is memorable, and the mother’s voice remains t…" at bounding box center [695, 475] width 576 height 55
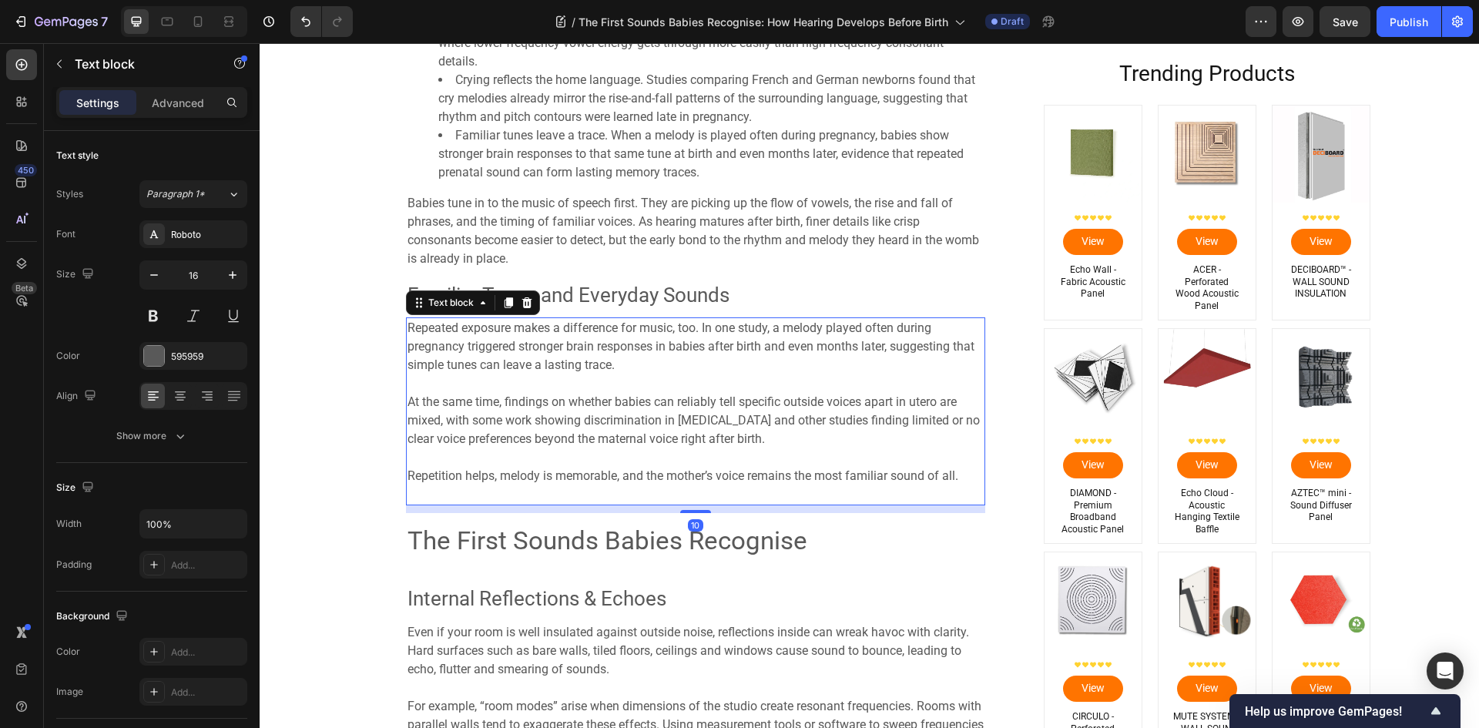
drag, startPoint x: 696, startPoint y: 509, endPoint x: 713, endPoint y: 478, distance: 35.8
click at [713, 478] on div "Repeated exposure makes a difference for music, too. In one study, a melody pla…" at bounding box center [695, 411] width 579 height 188
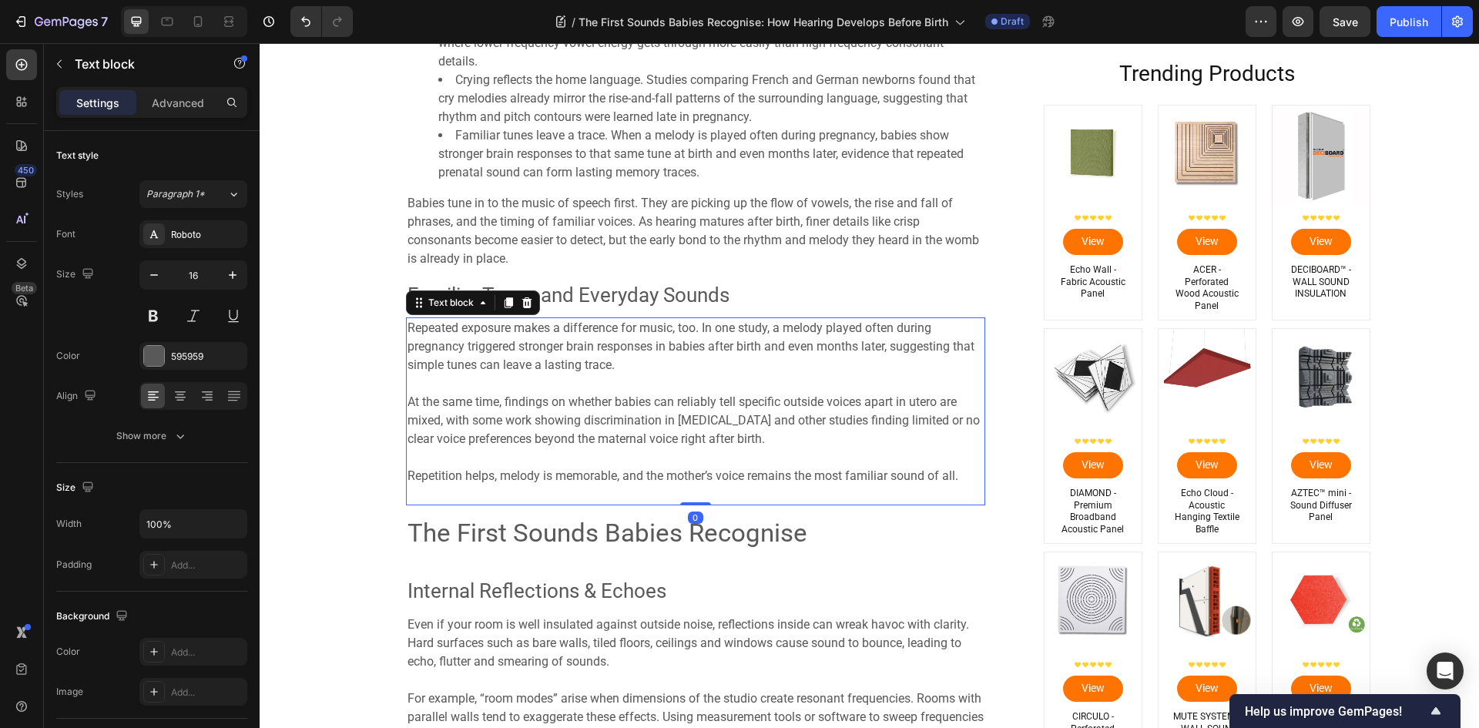
drag, startPoint x: 692, startPoint y: 511, endPoint x: 709, endPoint y: 461, distance: 52.9
click at [709, 461] on div "Repeated exposure makes a difference for music, too. In one study, a melody pla…" at bounding box center [695, 411] width 579 height 188
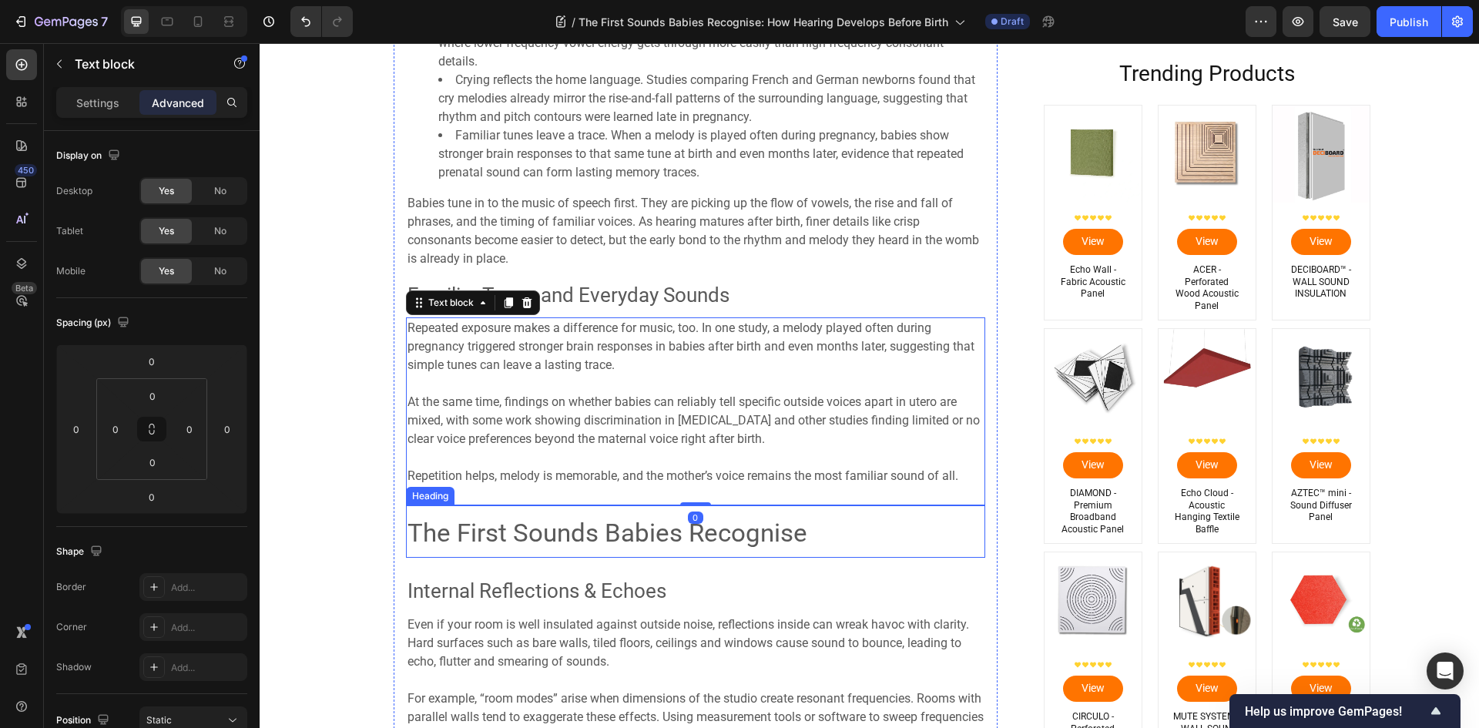
click at [575, 541] on span "The First Sounds Babies Recognise" at bounding box center [607, 533] width 400 height 30
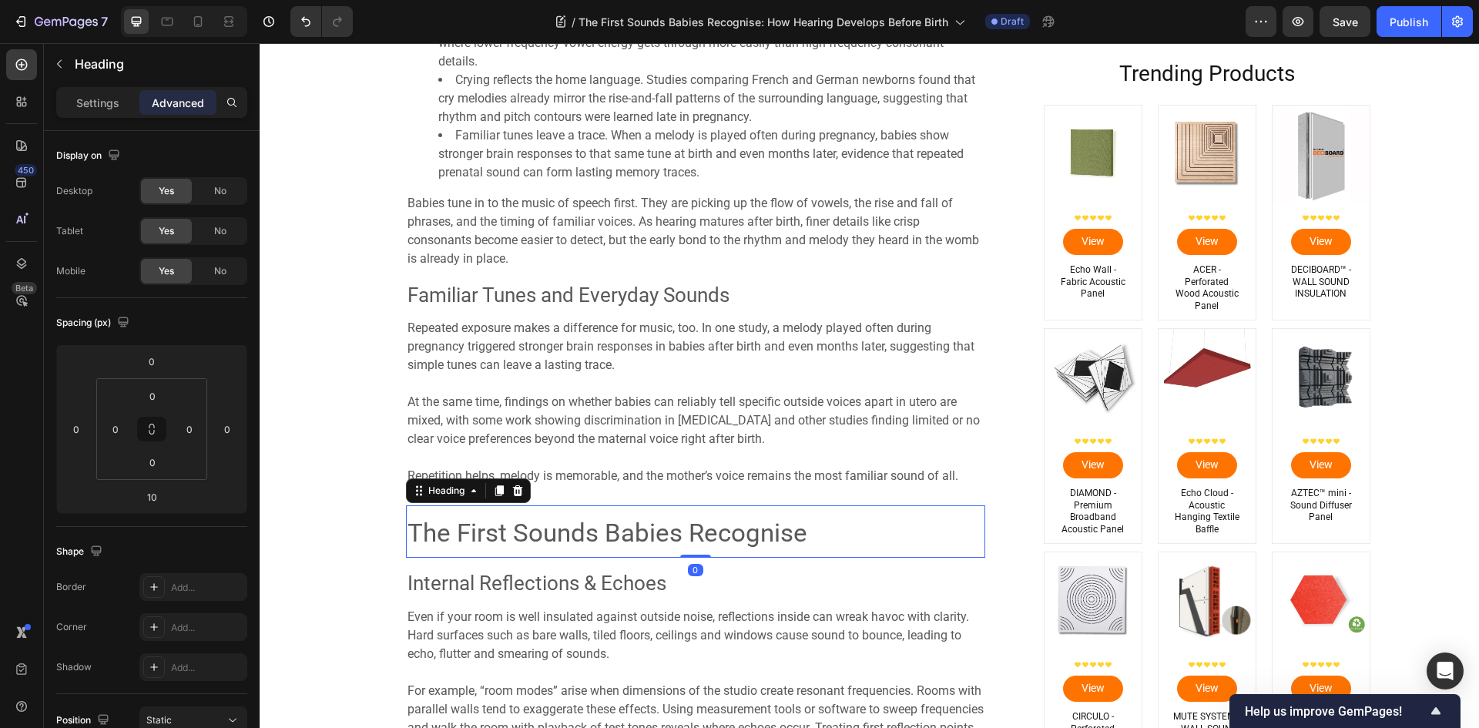
drag, startPoint x: 687, startPoint y: 564, endPoint x: 691, endPoint y: 533, distance: 31.0
click at [691, 533] on div "⁠⁠⁠⁠⁠⁠⁠ The First Sounds Babies Recognise Heading 0" at bounding box center [695, 531] width 579 height 52
type input "0"
click at [536, 536] on span "The First Sounds Babies Recognise" at bounding box center [607, 533] width 400 height 30
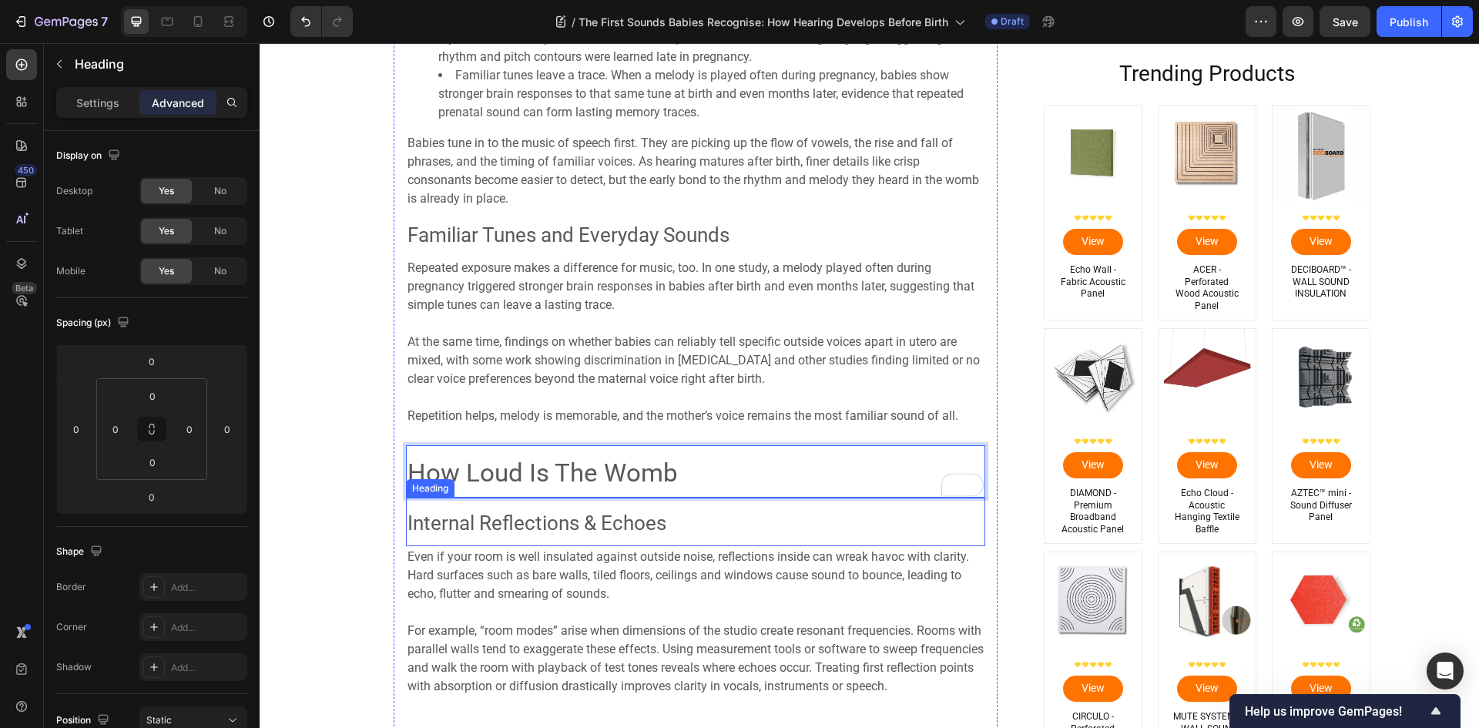
scroll to position [2654, 0]
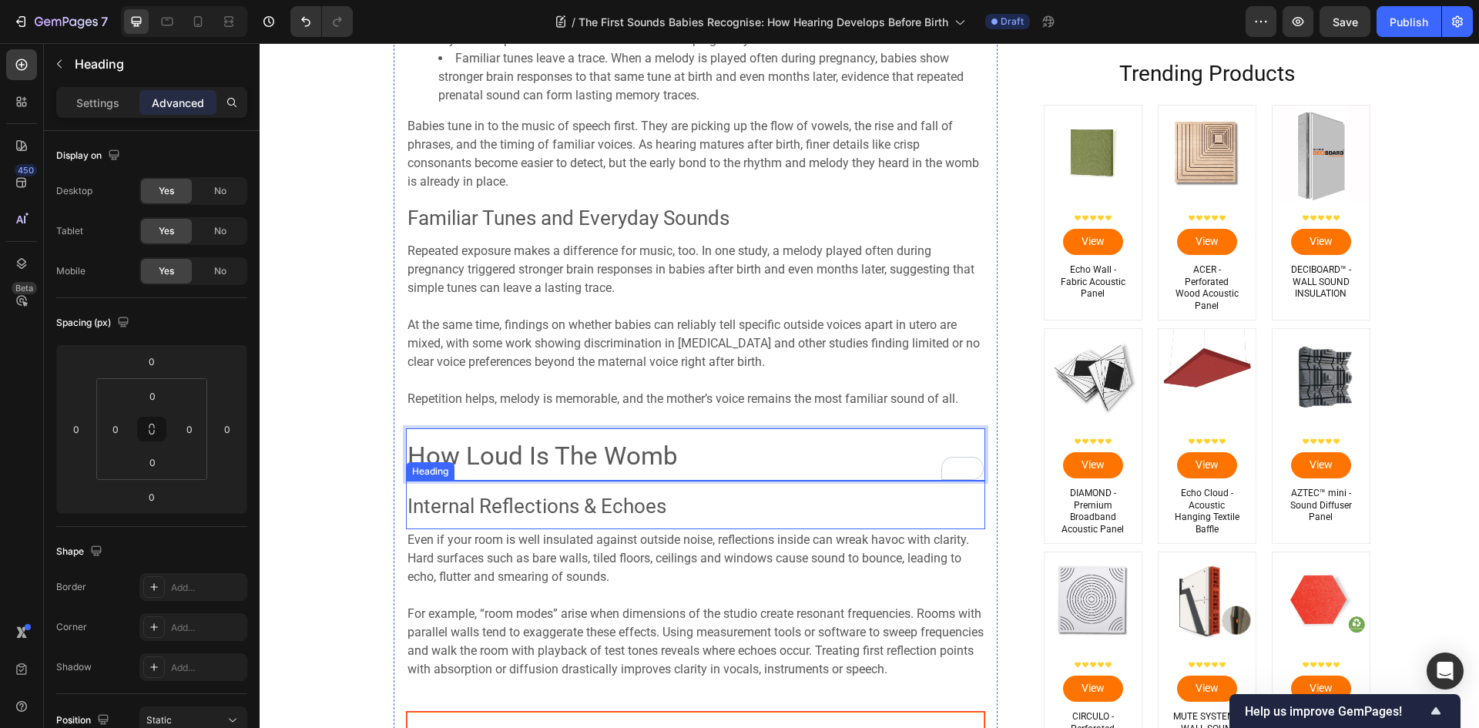
click at [471, 507] on span "Internal Reflections & Echoes" at bounding box center [536, 505] width 259 height 23
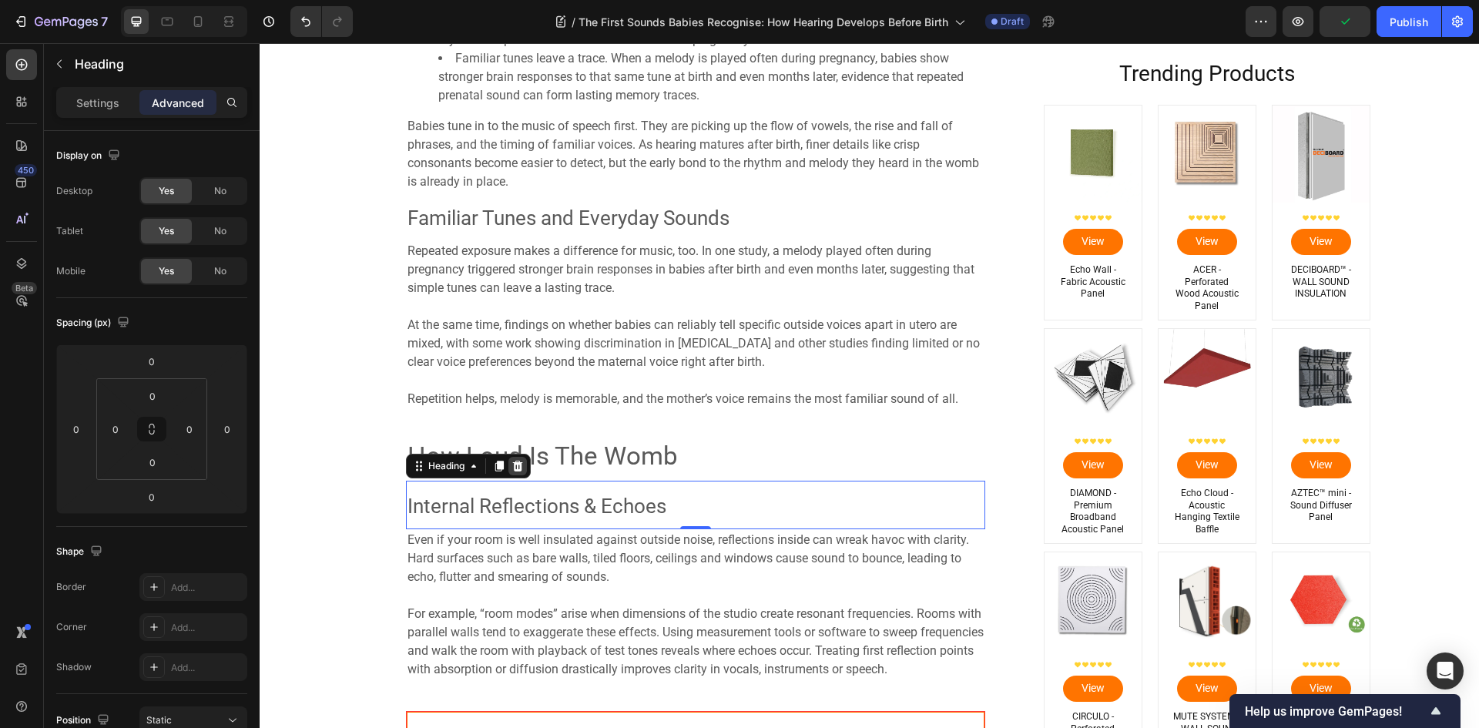
click at [515, 471] on icon at bounding box center [517, 466] width 10 height 11
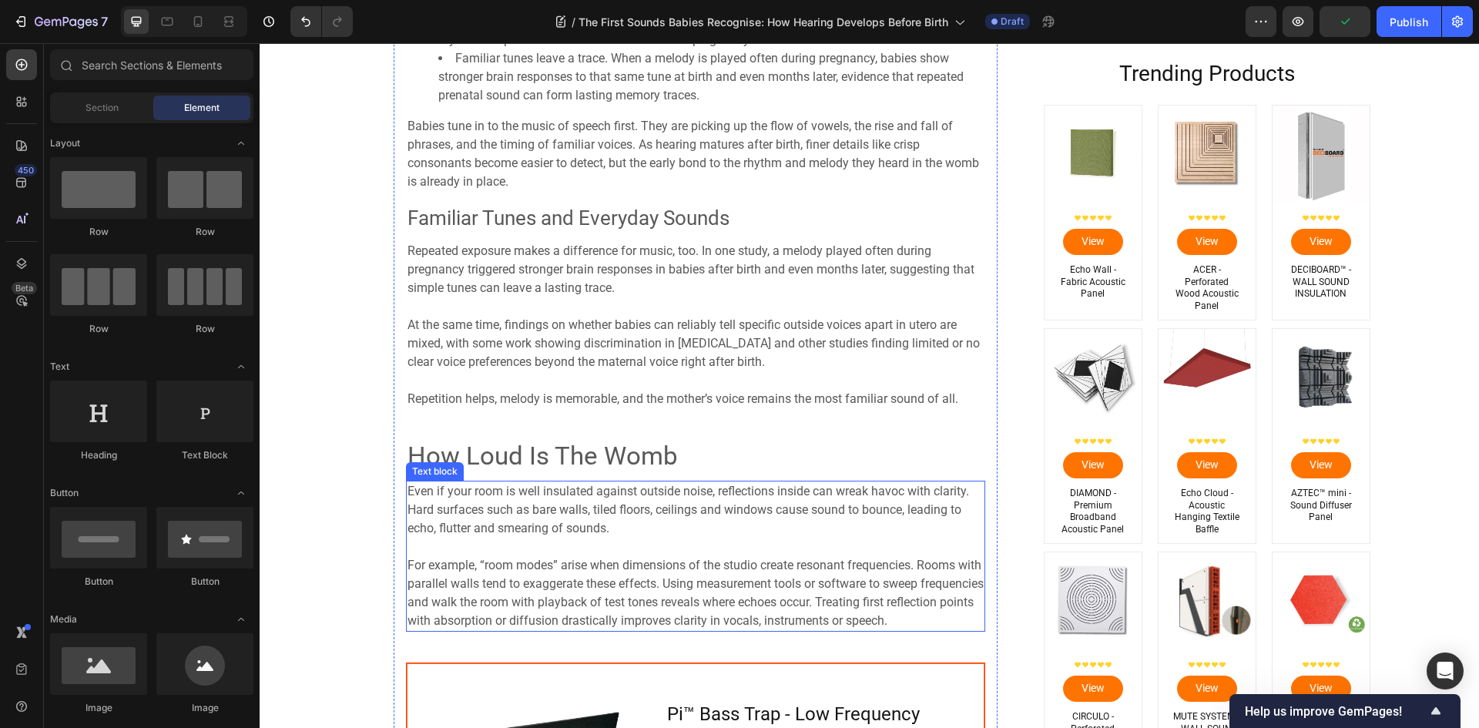
click at [546, 546] on p at bounding box center [695, 547] width 576 height 18
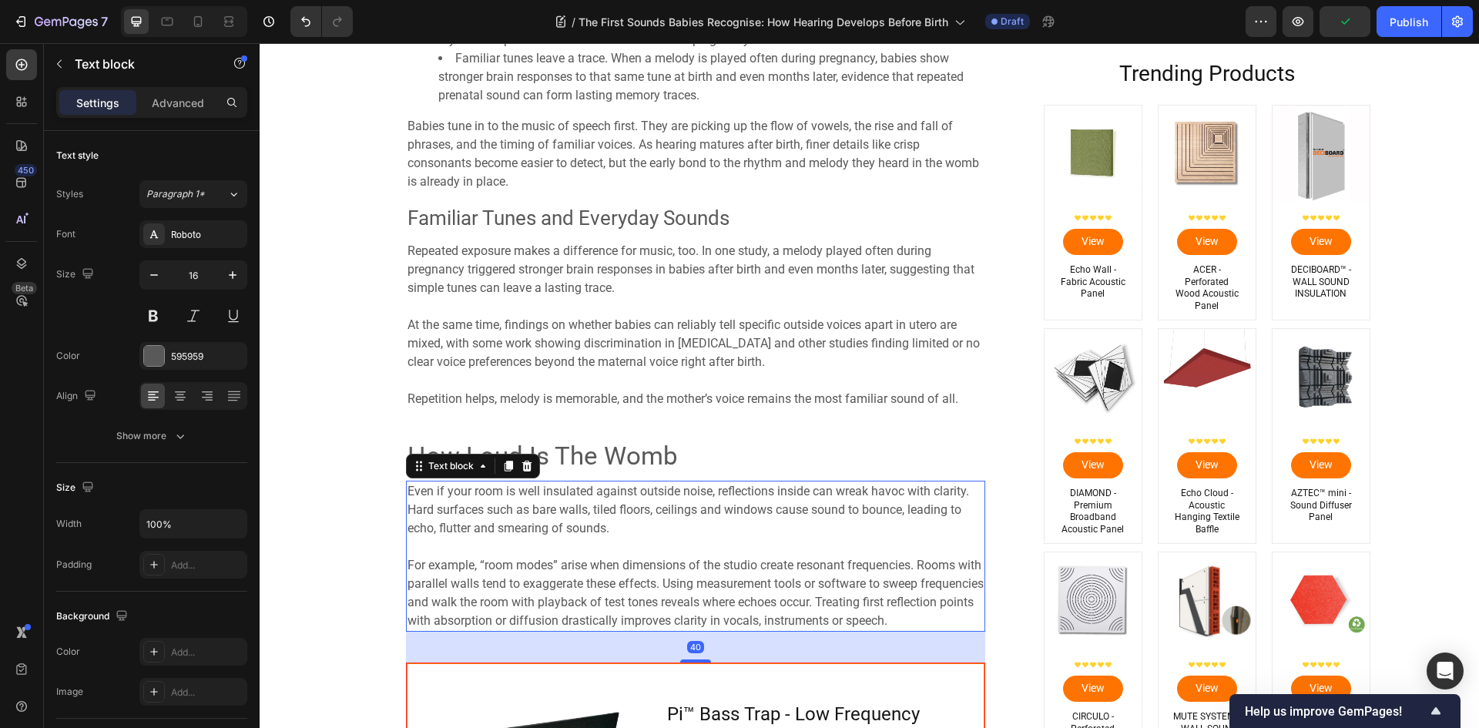
click at [547, 549] on p at bounding box center [695, 547] width 576 height 18
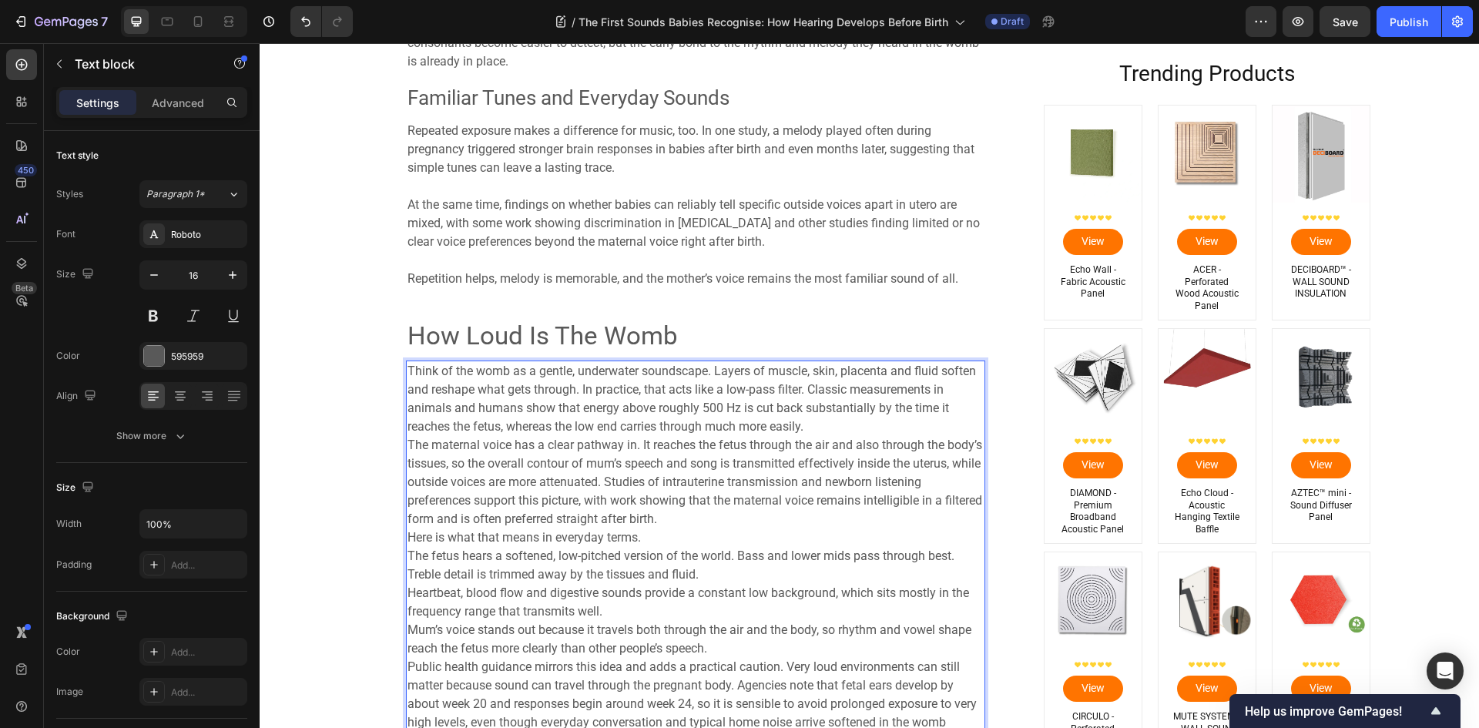
scroll to position [2814, 0]
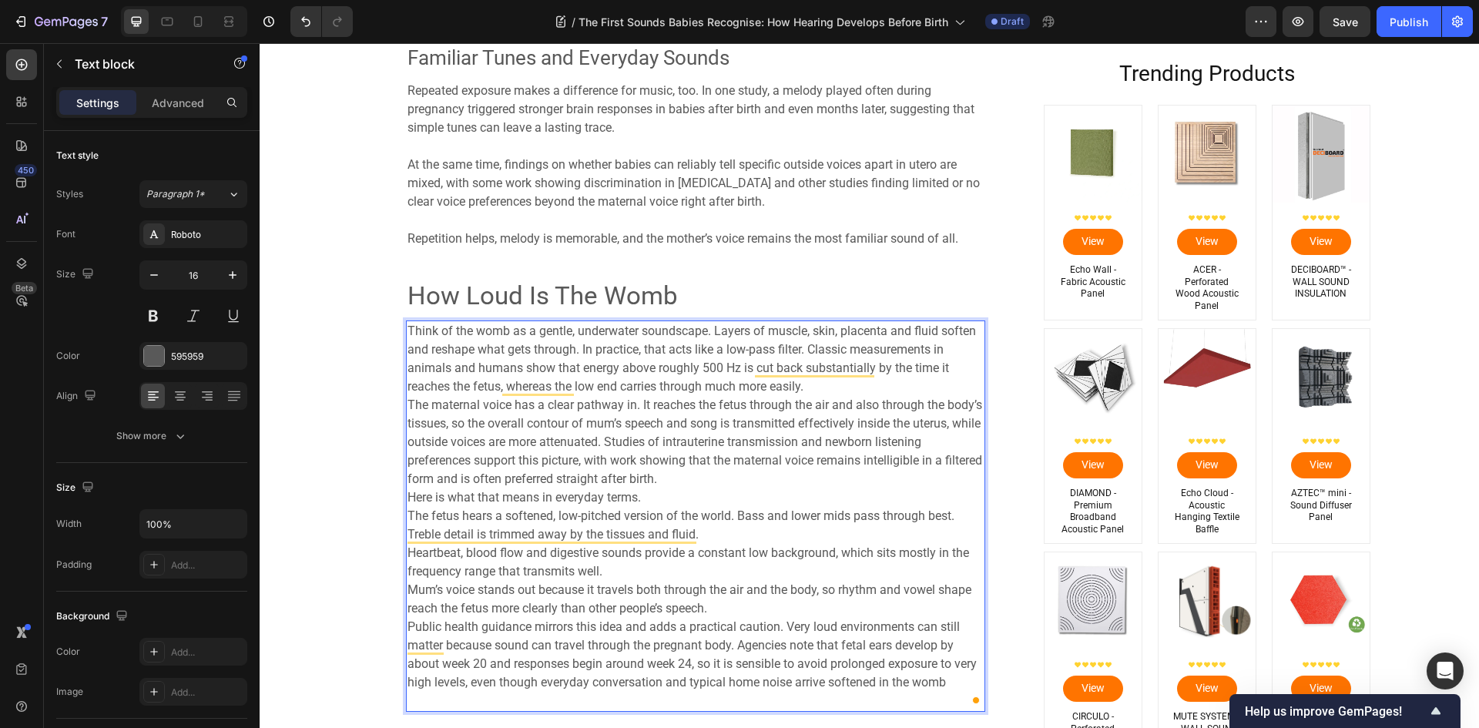
click at [819, 384] on p "Think of the womb as a gentle, underwater soundscape. Layers of muscle, skin, p…" at bounding box center [695, 516] width 576 height 388
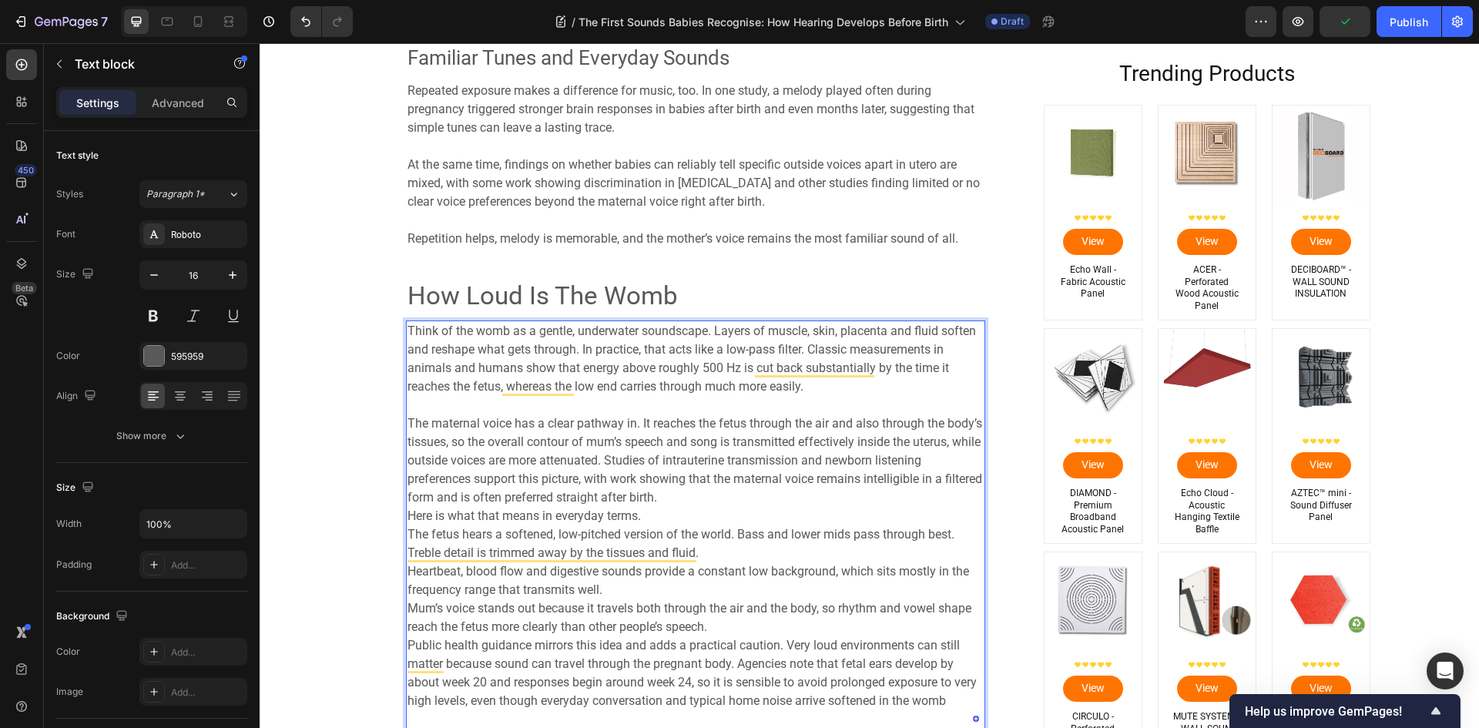
click at [730, 500] on p "The maternal voice has a clear pathway in. It reaches the fetus through the air…" at bounding box center [695, 562] width 576 height 333
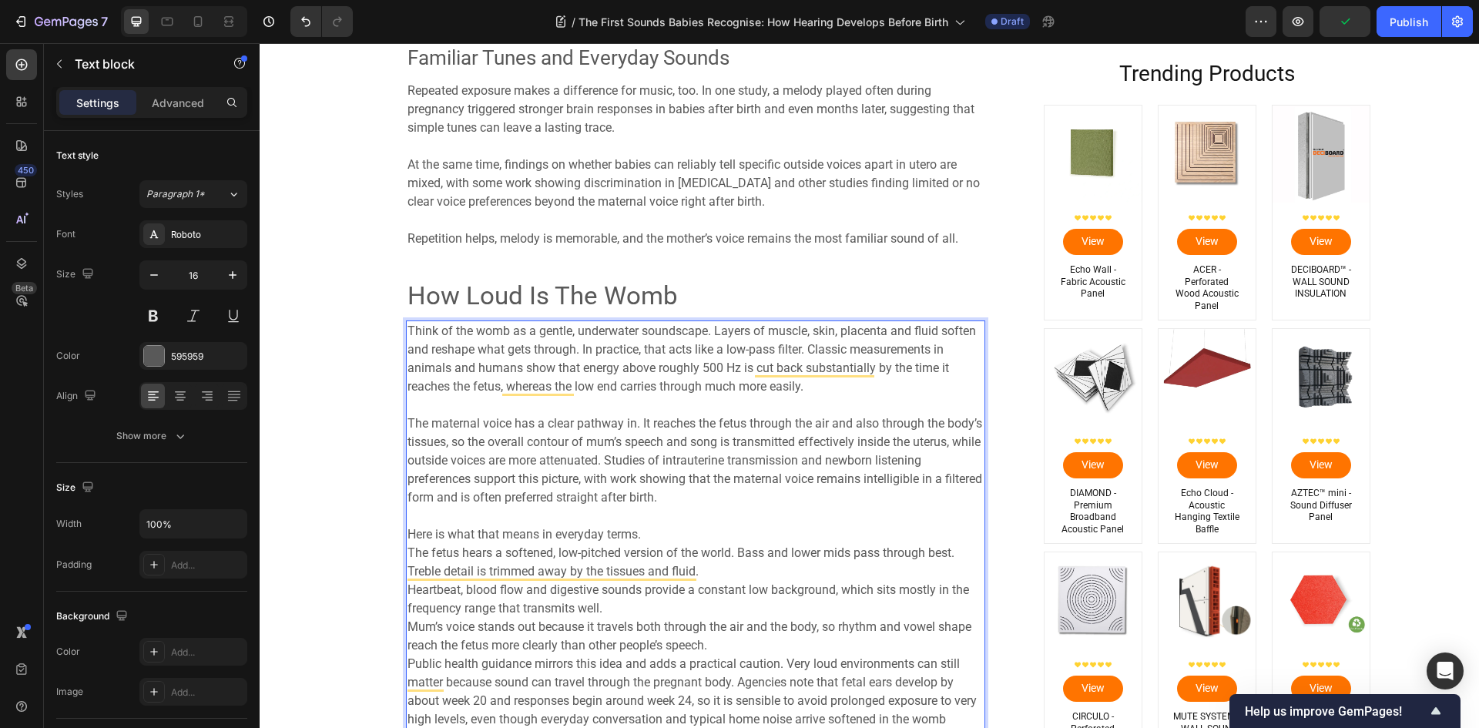
click at [697, 532] on p "Here is what that means in everyday terms. The fetus hears a softened, low-pitc…" at bounding box center [695, 627] width 576 height 240
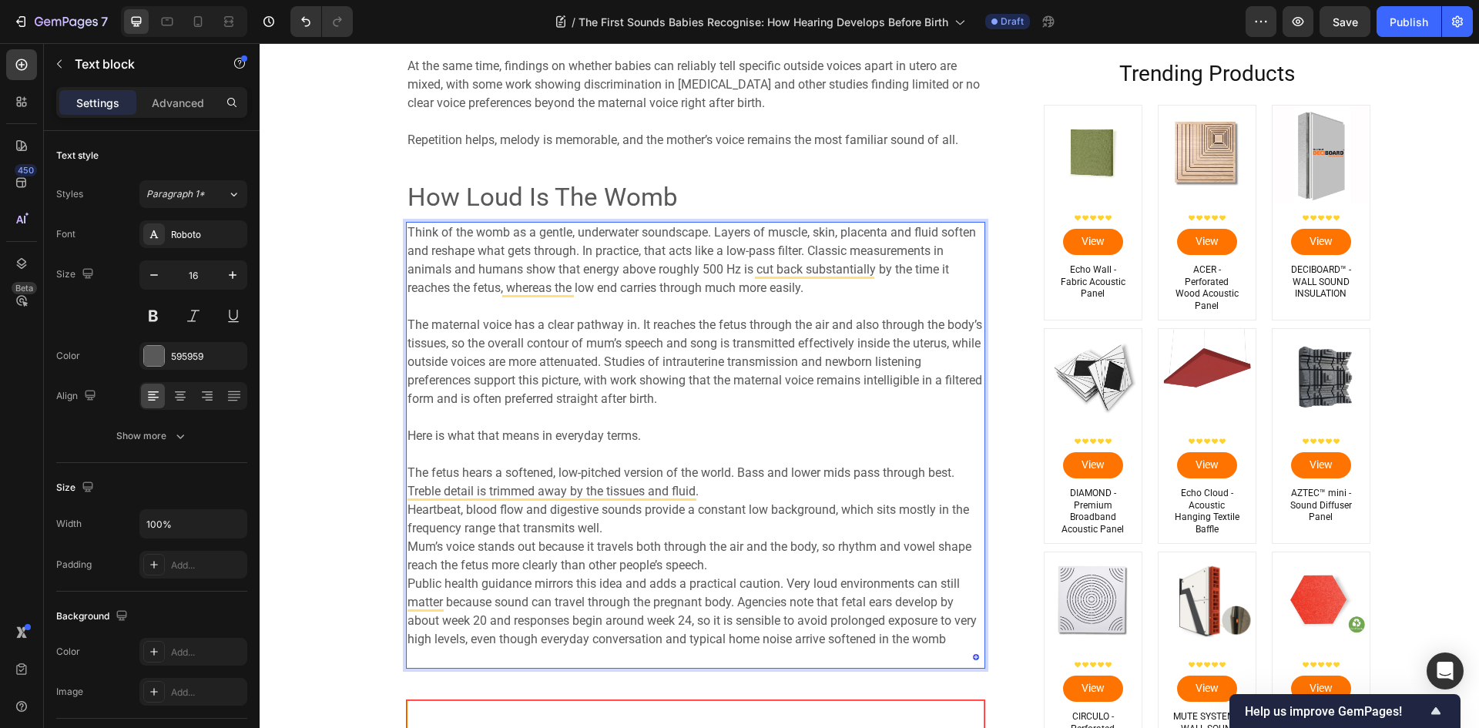
scroll to position [2969, 0]
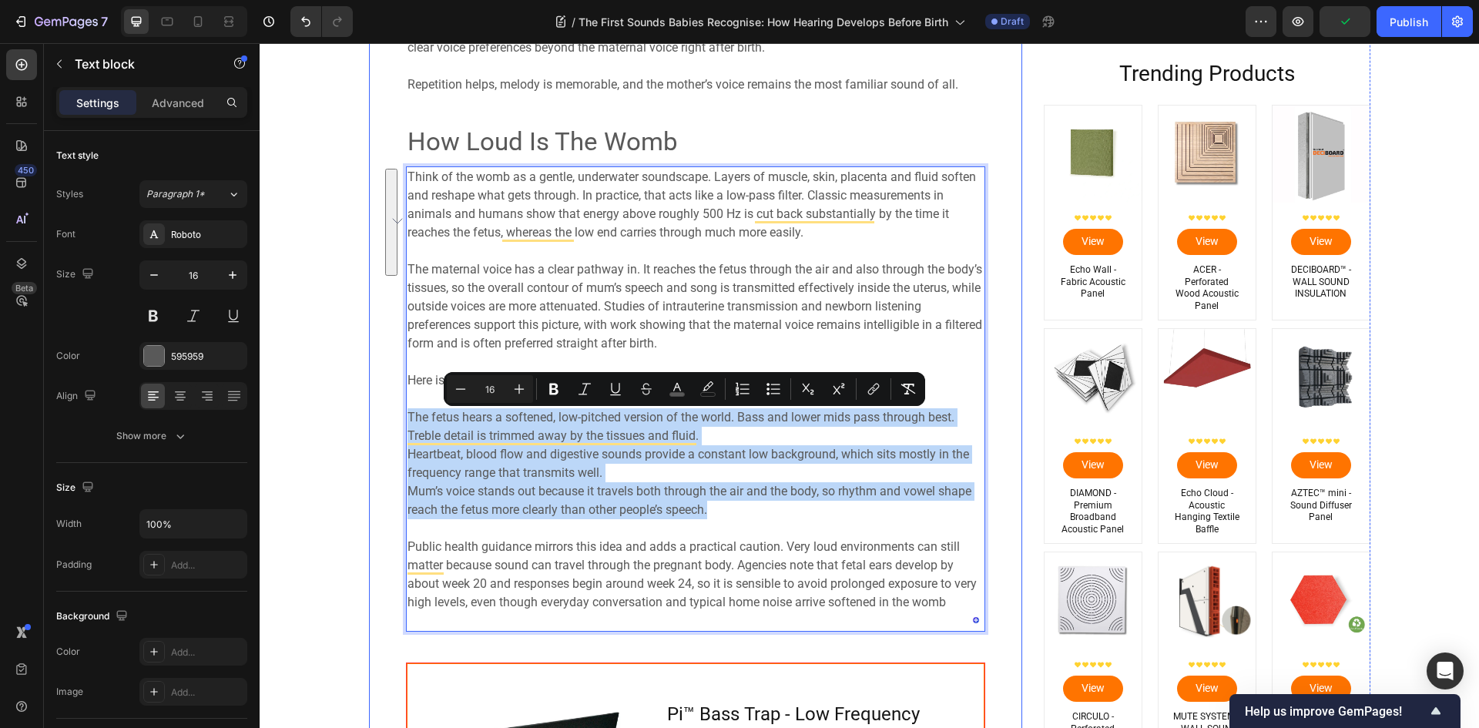
drag, startPoint x: 710, startPoint y: 509, endPoint x: 389, endPoint y: 414, distance: 335.1
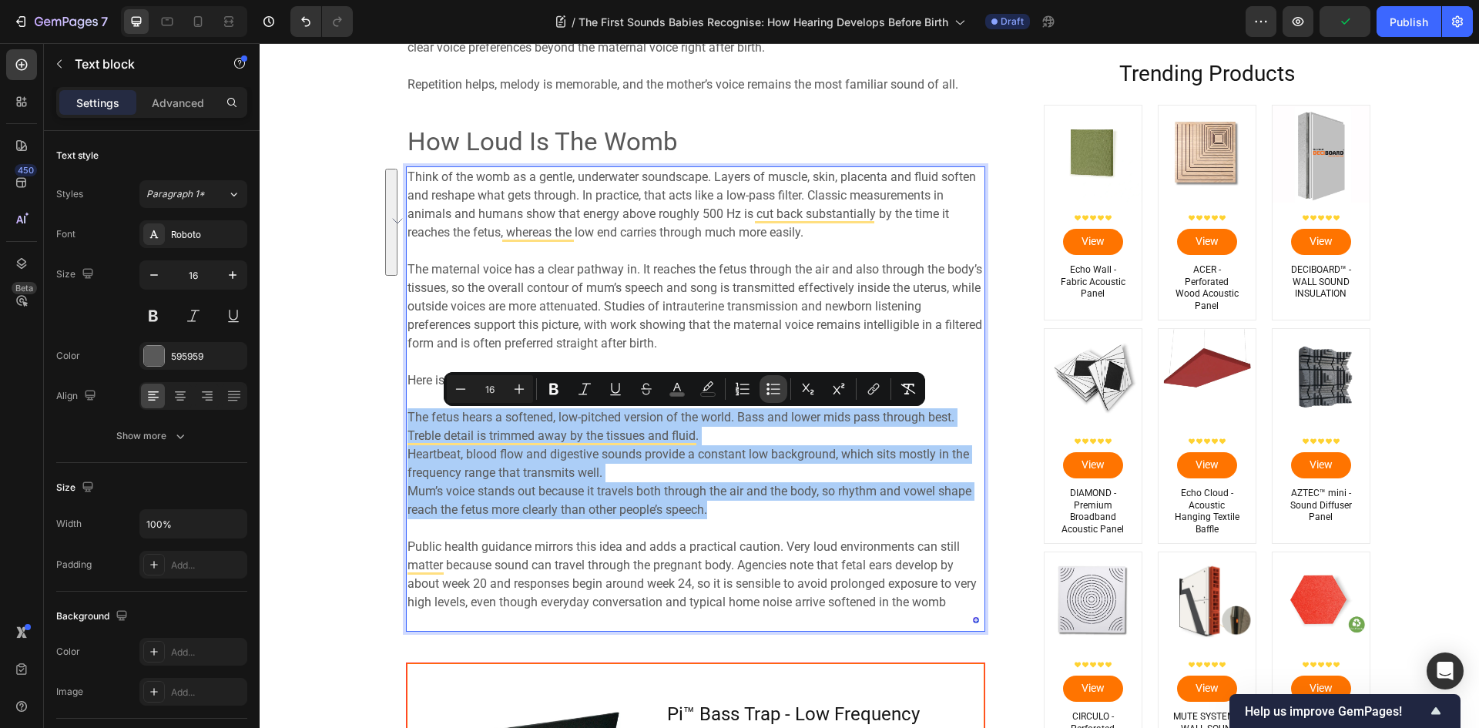
click at [783, 393] on button "Bulleted List" at bounding box center [773, 389] width 28 height 28
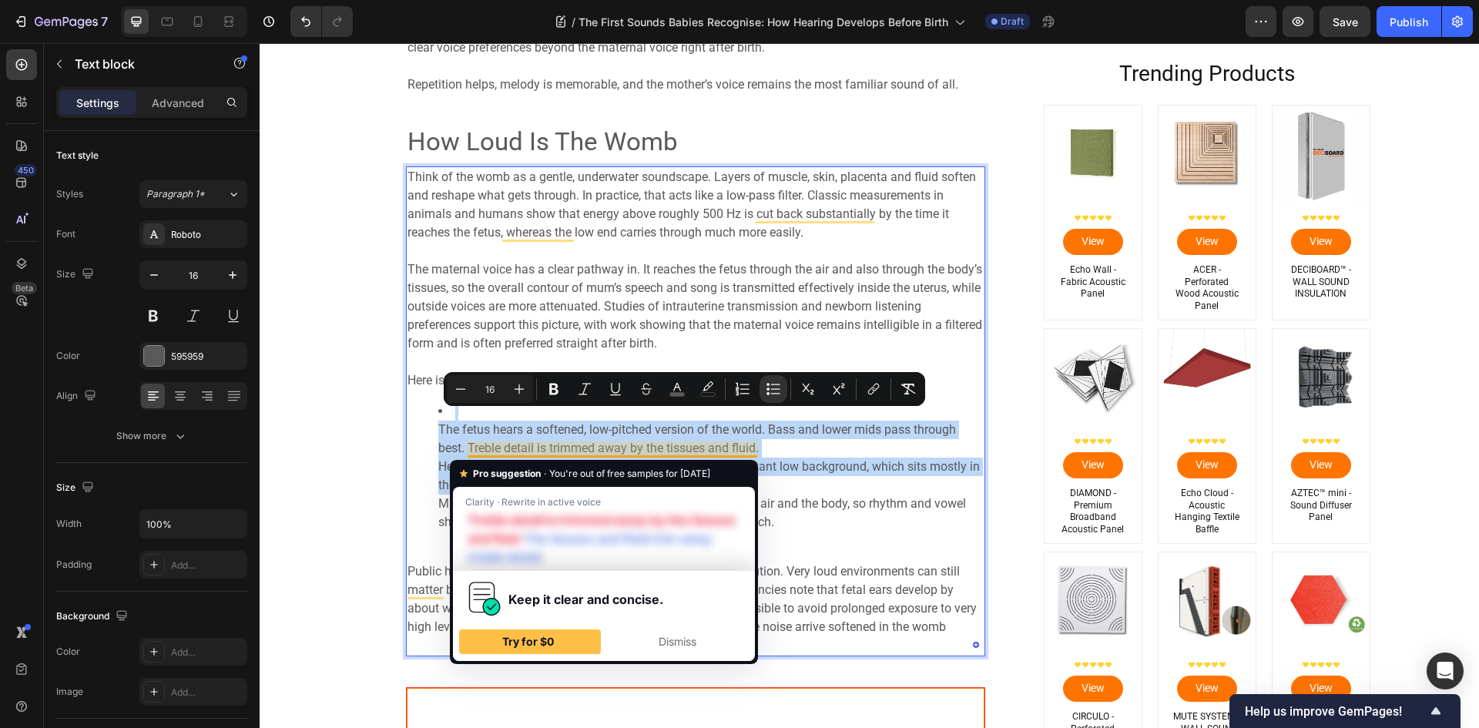
click at [438, 434] on span "The fetus hears a softened, low-pitched version of the world. Bass and lower mi…" at bounding box center [697, 438] width 518 height 33
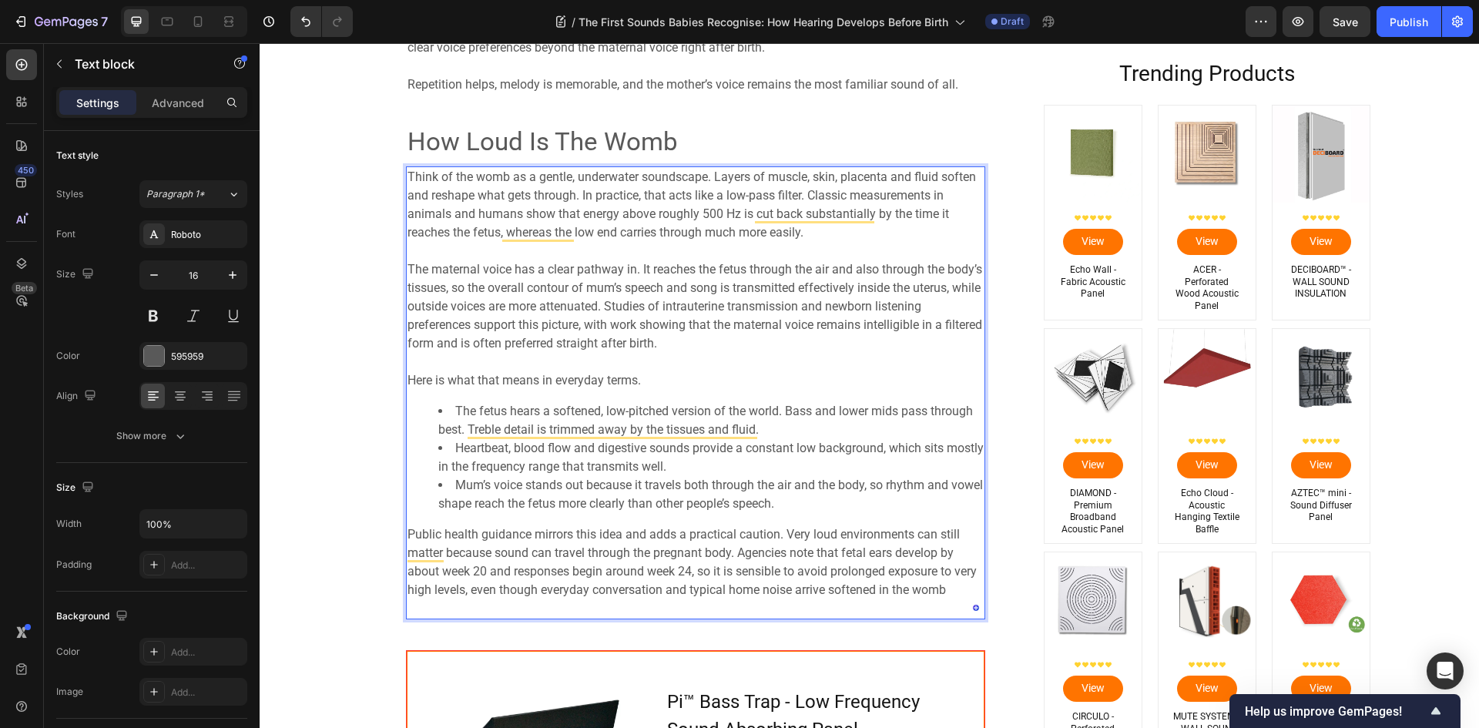
click at [621, 612] on p "Public health guidance mirrors this idea and adds a practical caution. Very lou…" at bounding box center [695, 571] width 576 height 92
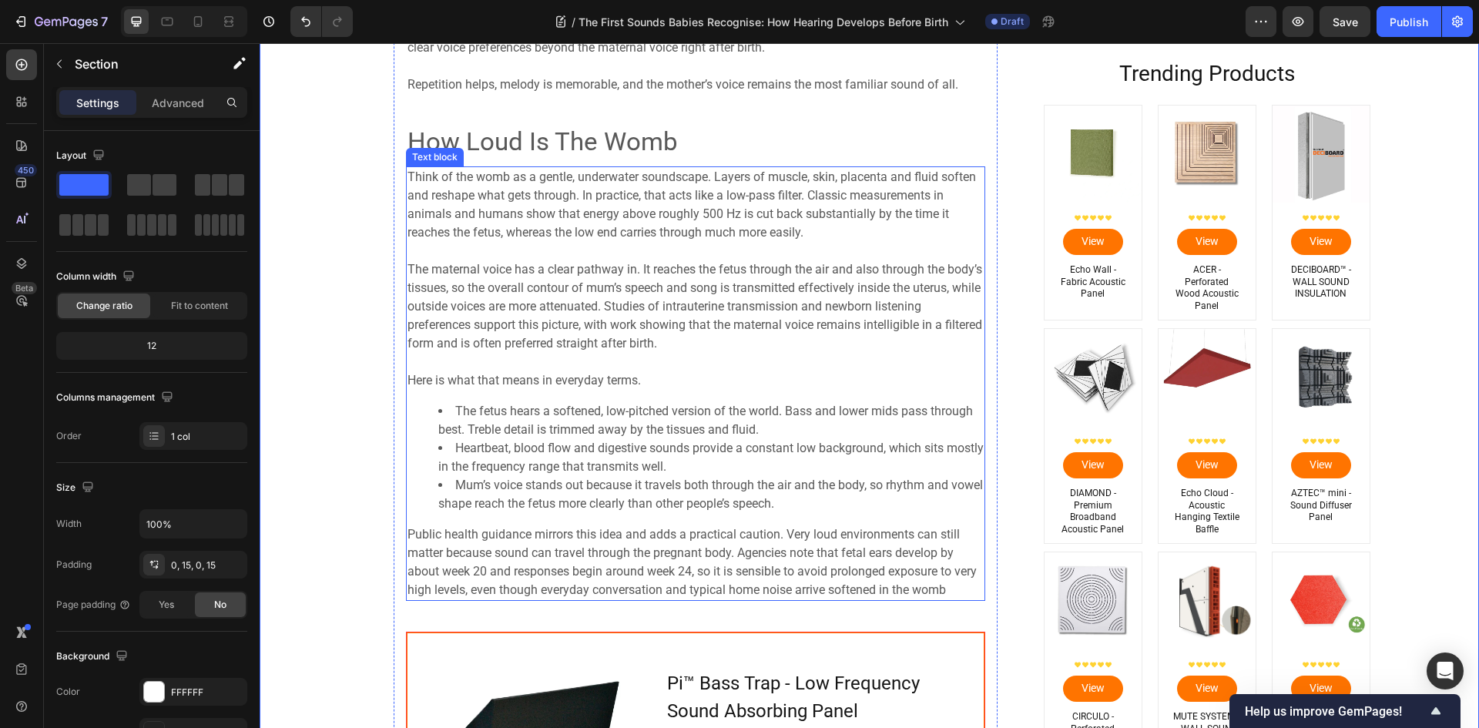
click at [615, 283] on span "The maternal voice has a clear pathway in. It reaches the fetus through the air…" at bounding box center [694, 306] width 575 height 89
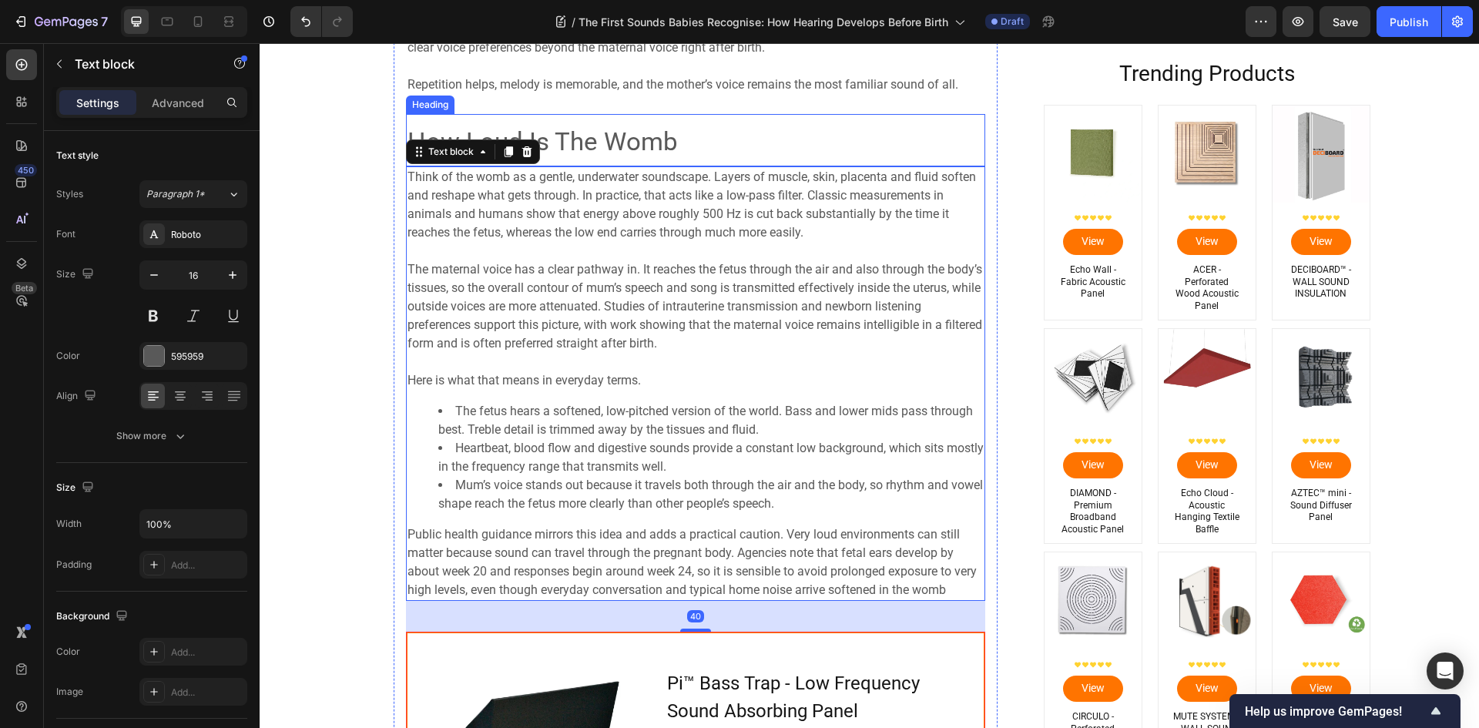
click at [632, 152] on span "How Loud Is The Womb" at bounding box center [542, 141] width 270 height 30
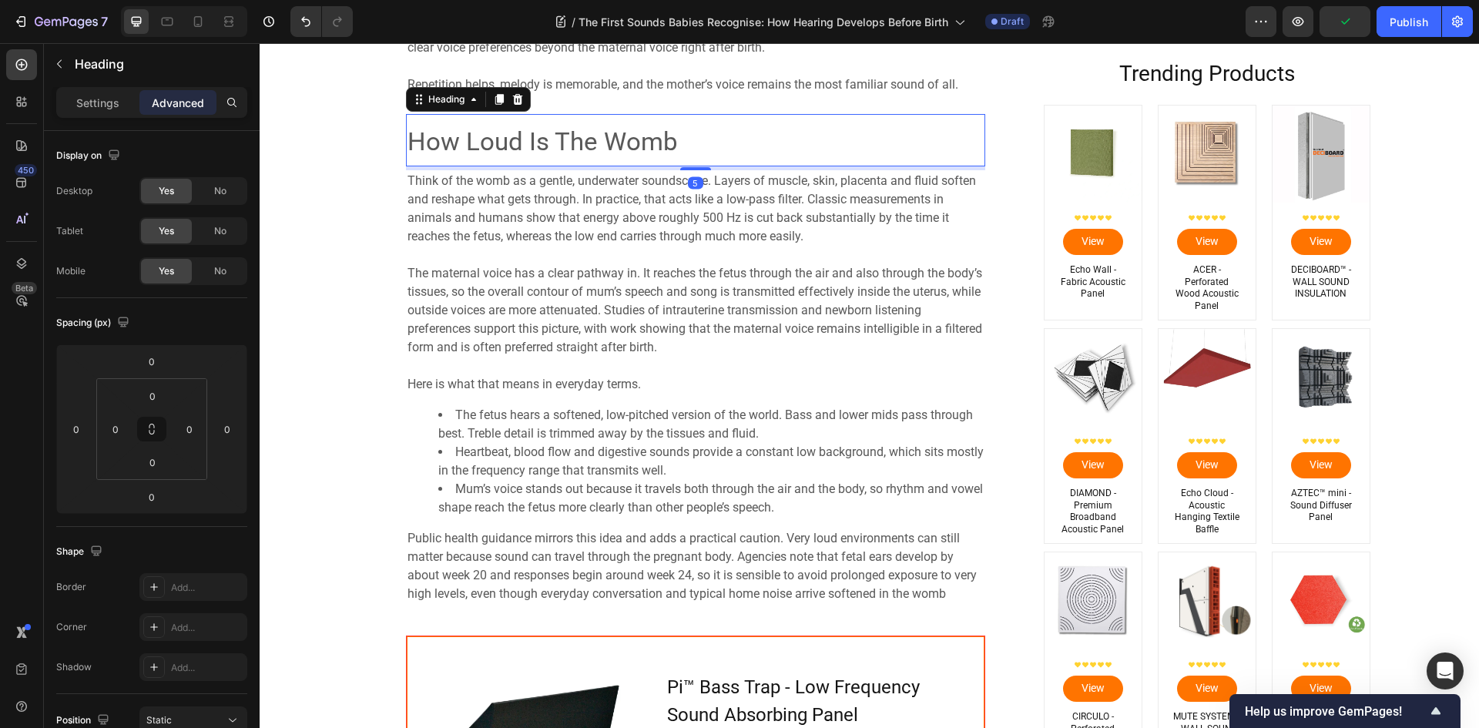
drag, startPoint x: 692, startPoint y: 164, endPoint x: 627, endPoint y: 203, distance: 75.3
click at [702, 168] on div at bounding box center [695, 168] width 31 height 3
type input "5"
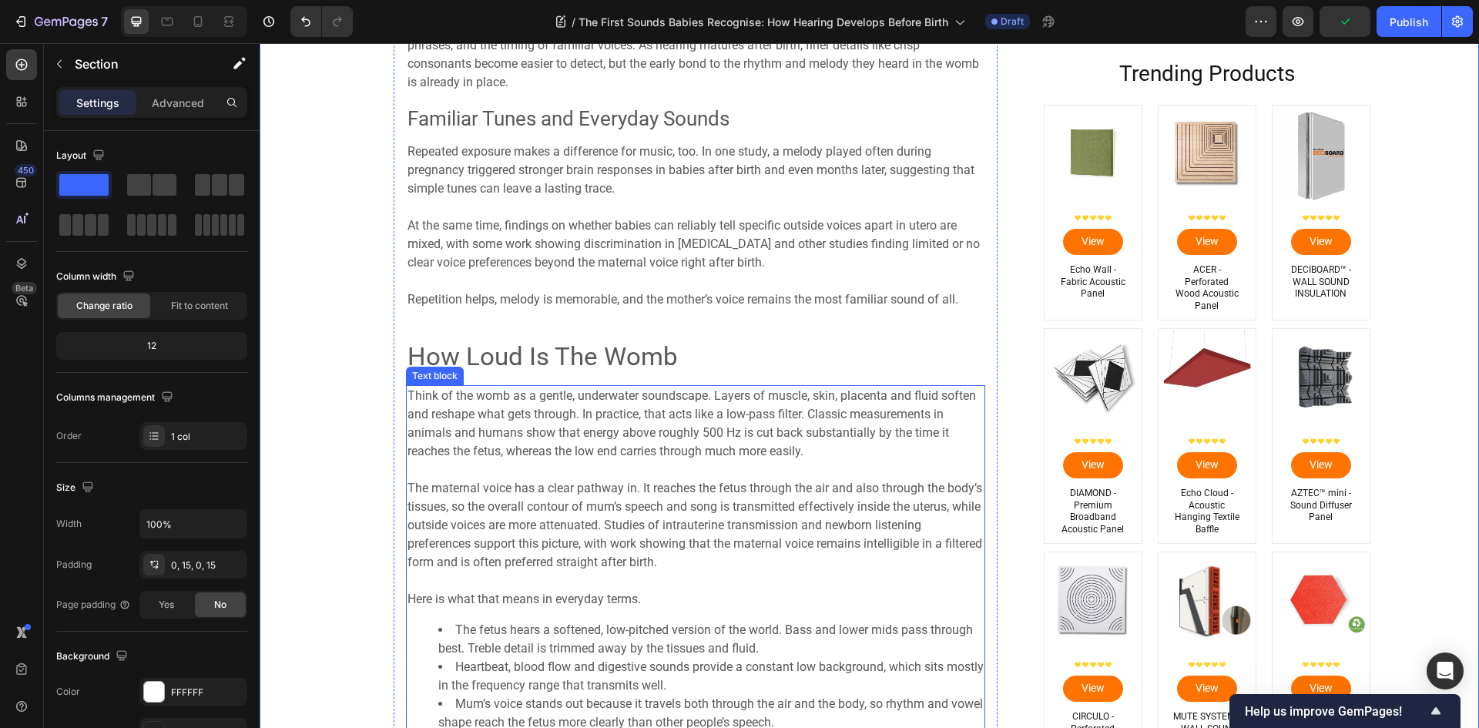
scroll to position [2737, 0]
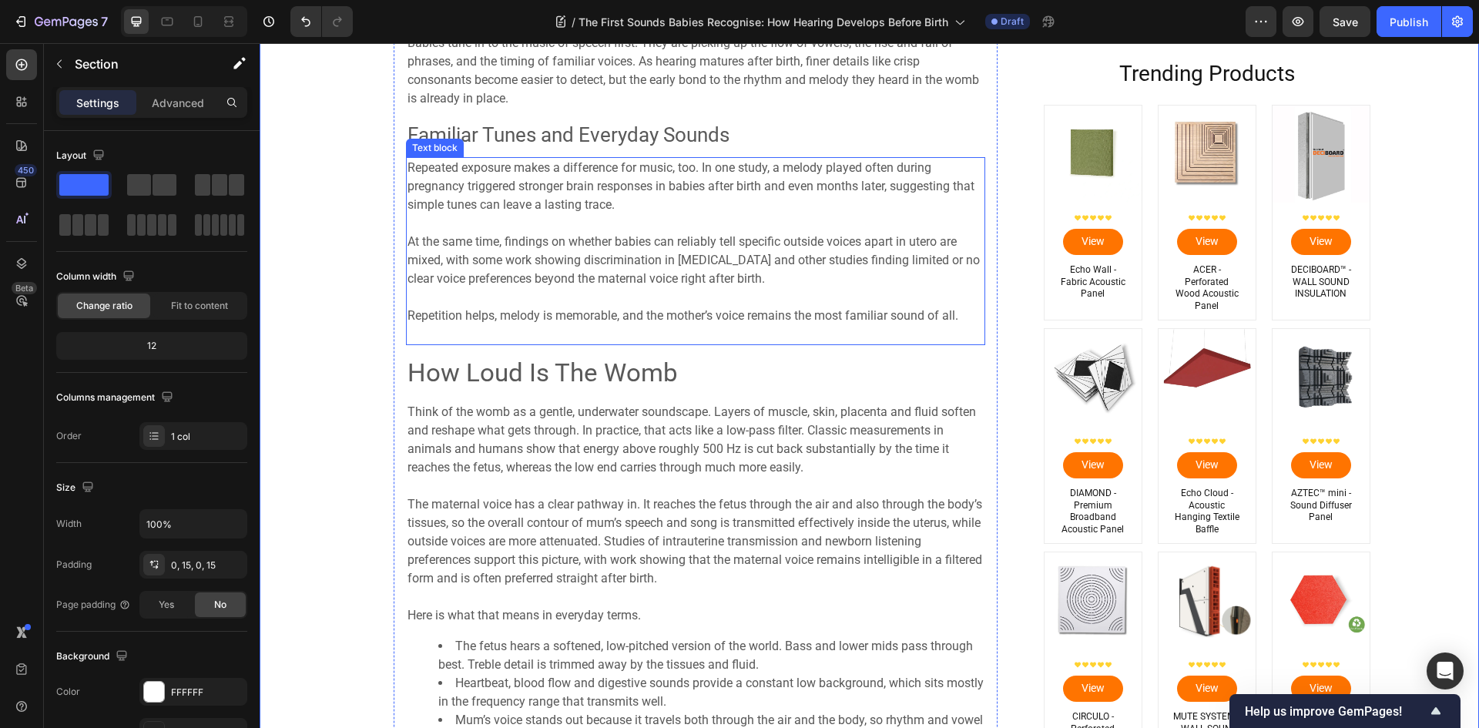
click at [670, 317] on span "Repetition helps, melody is memorable, and the mother’s voice remains the most …" at bounding box center [682, 315] width 551 height 15
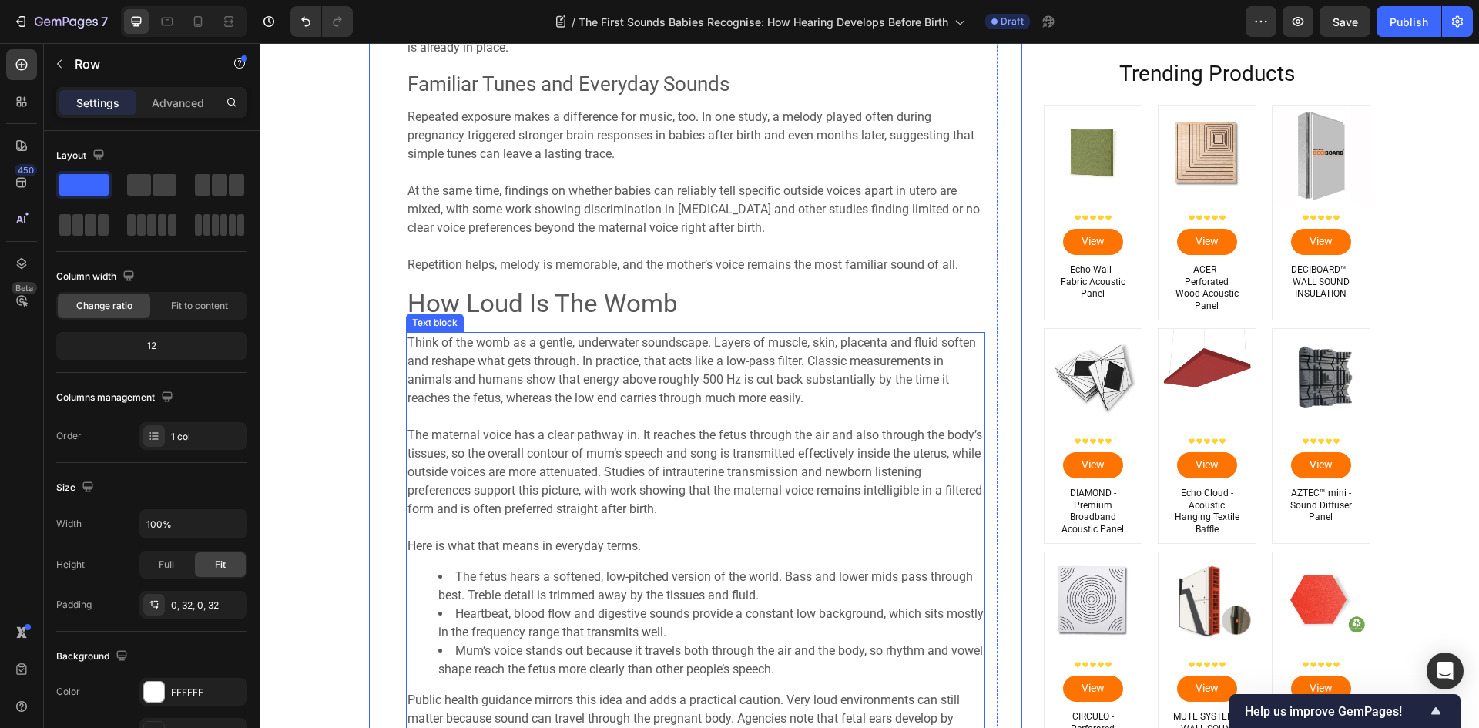
scroll to position [2814, 0]
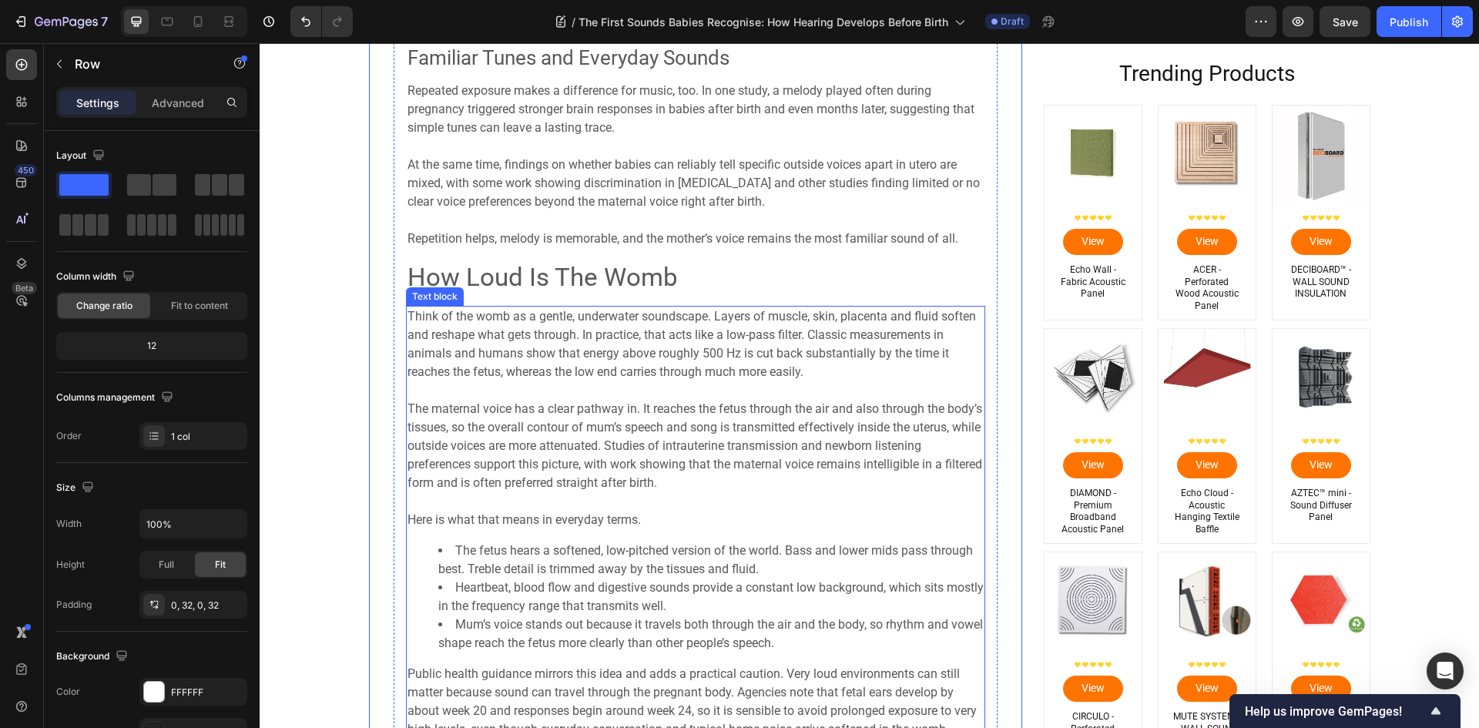
click at [624, 481] on span "The maternal voice has a clear pathway in. It reaches the fetus through the air…" at bounding box center [694, 445] width 575 height 89
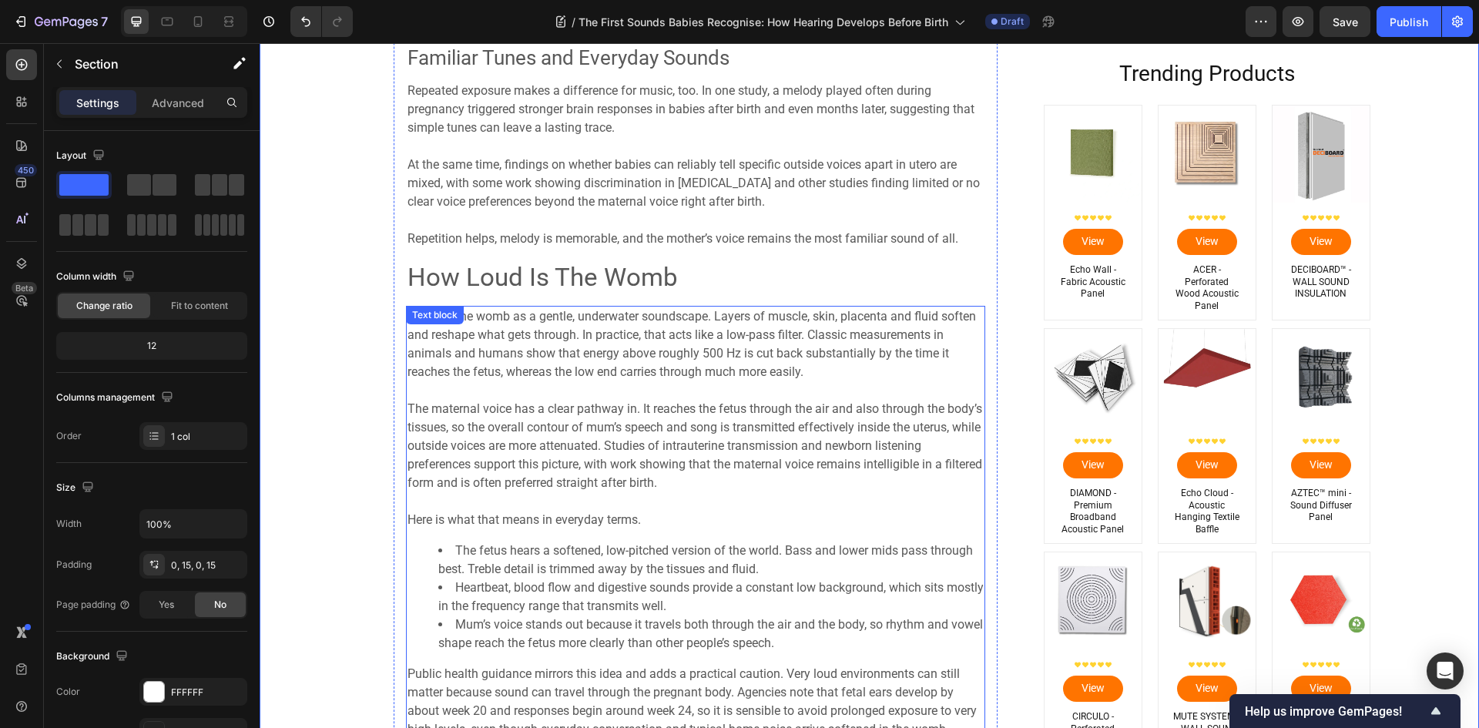
scroll to position [2660, 0]
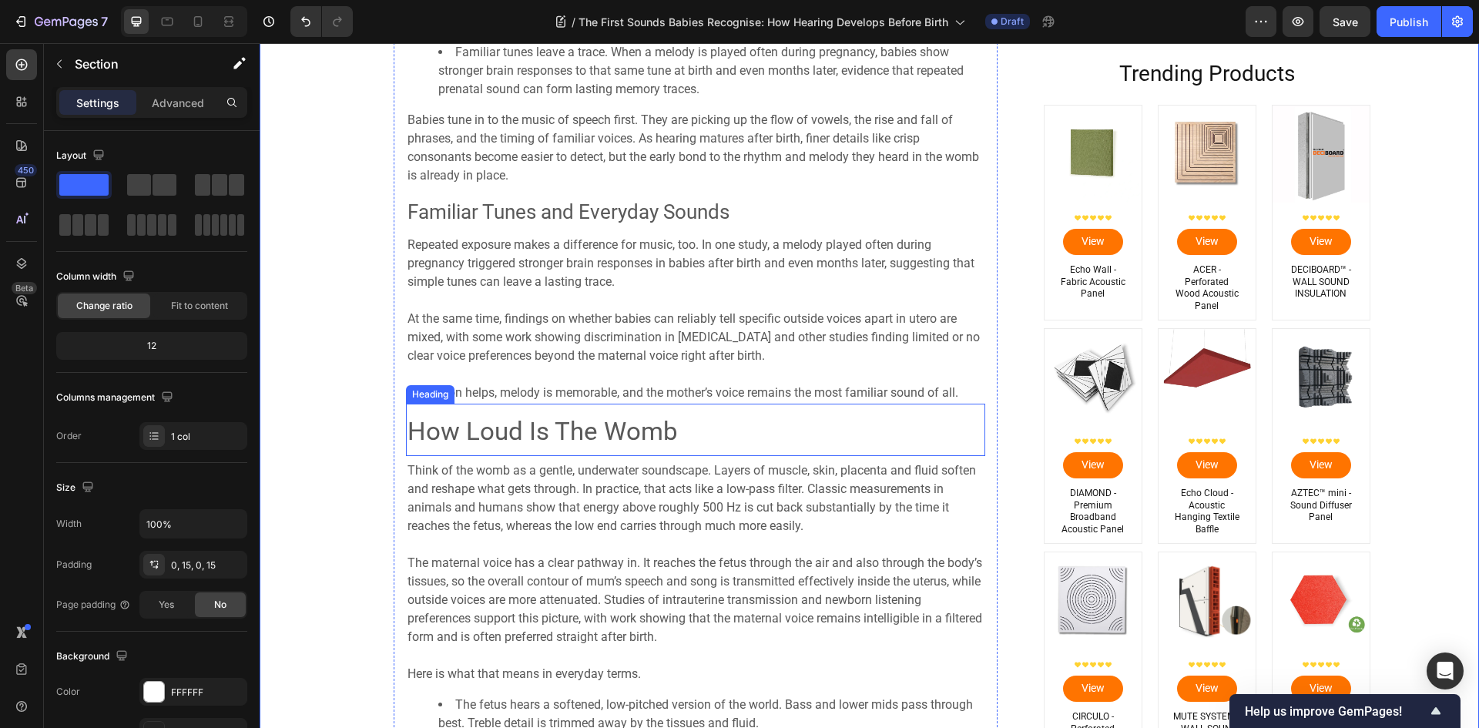
click at [541, 426] on span "How Loud Is The Womb" at bounding box center [542, 431] width 270 height 30
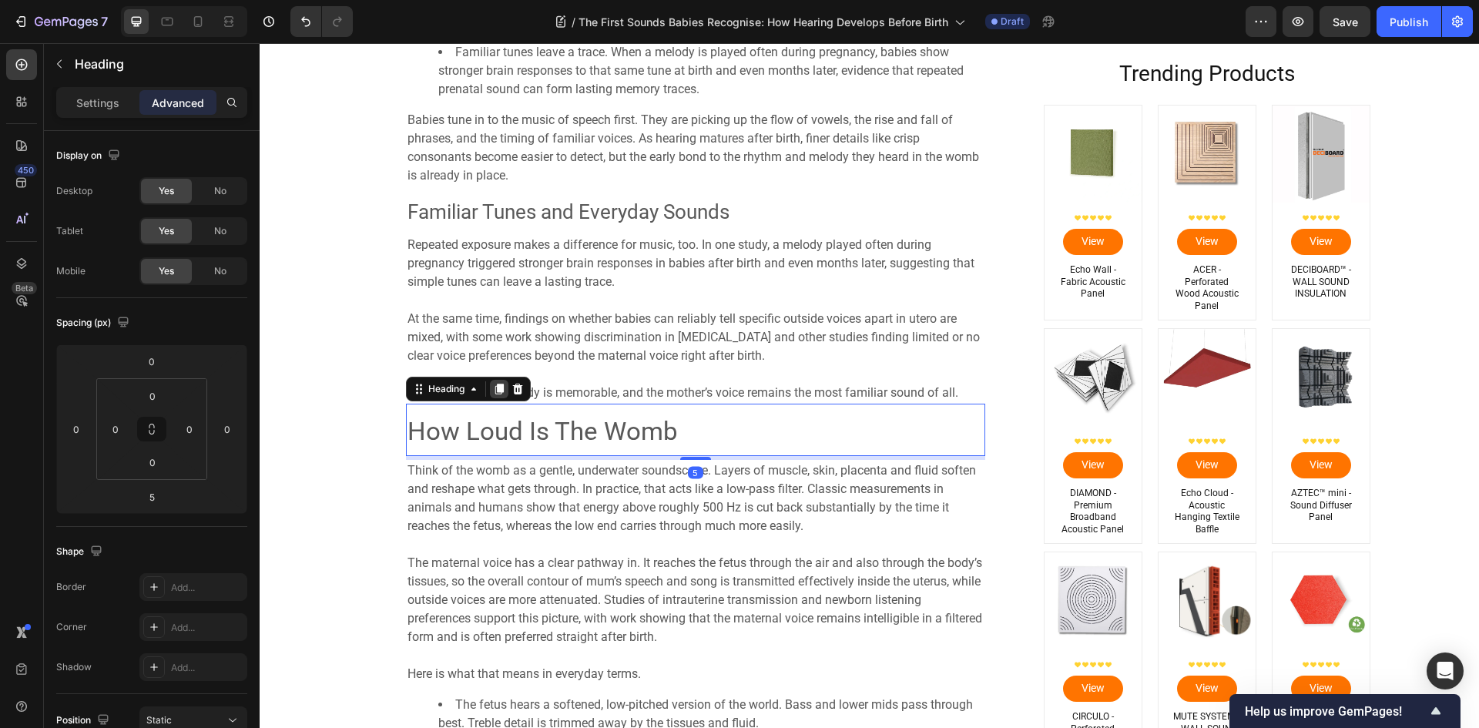
click at [500, 386] on div at bounding box center [499, 389] width 18 height 18
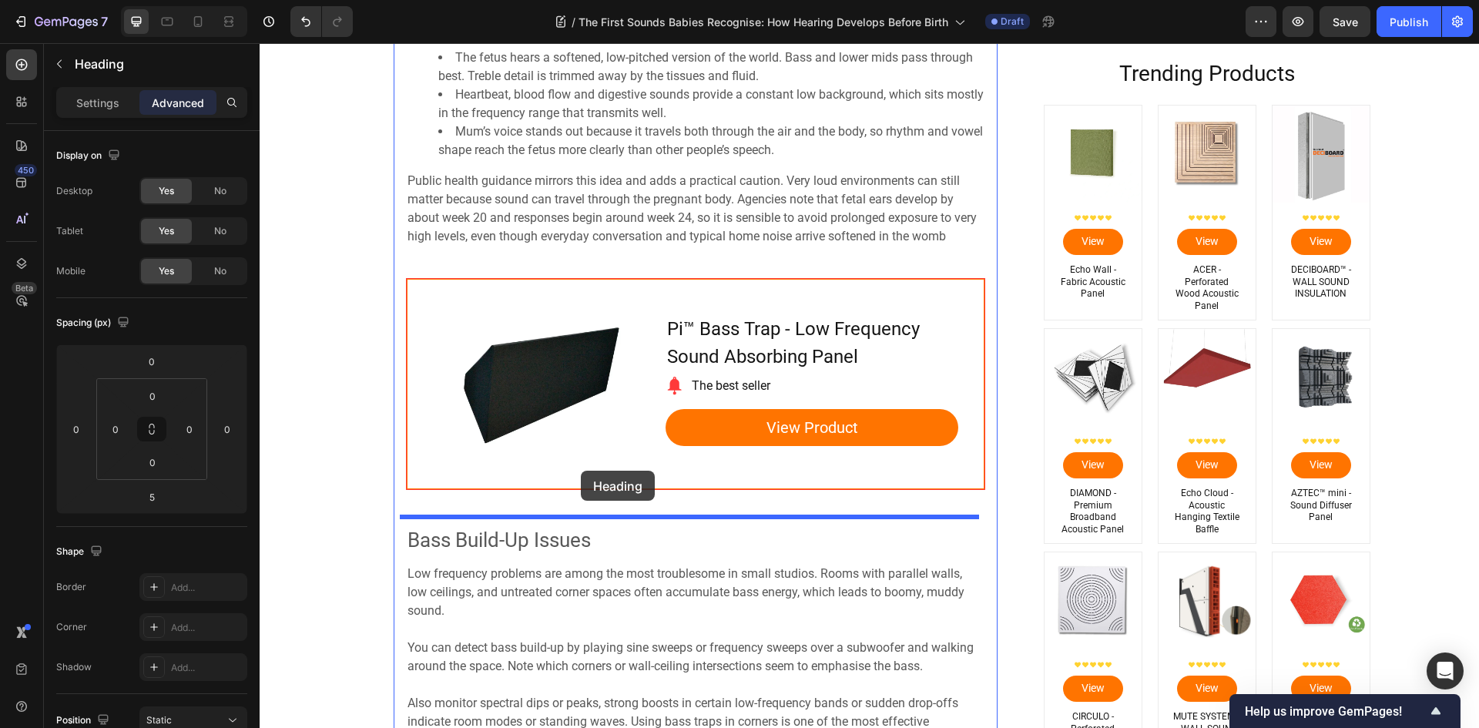
scroll to position [3431, 0]
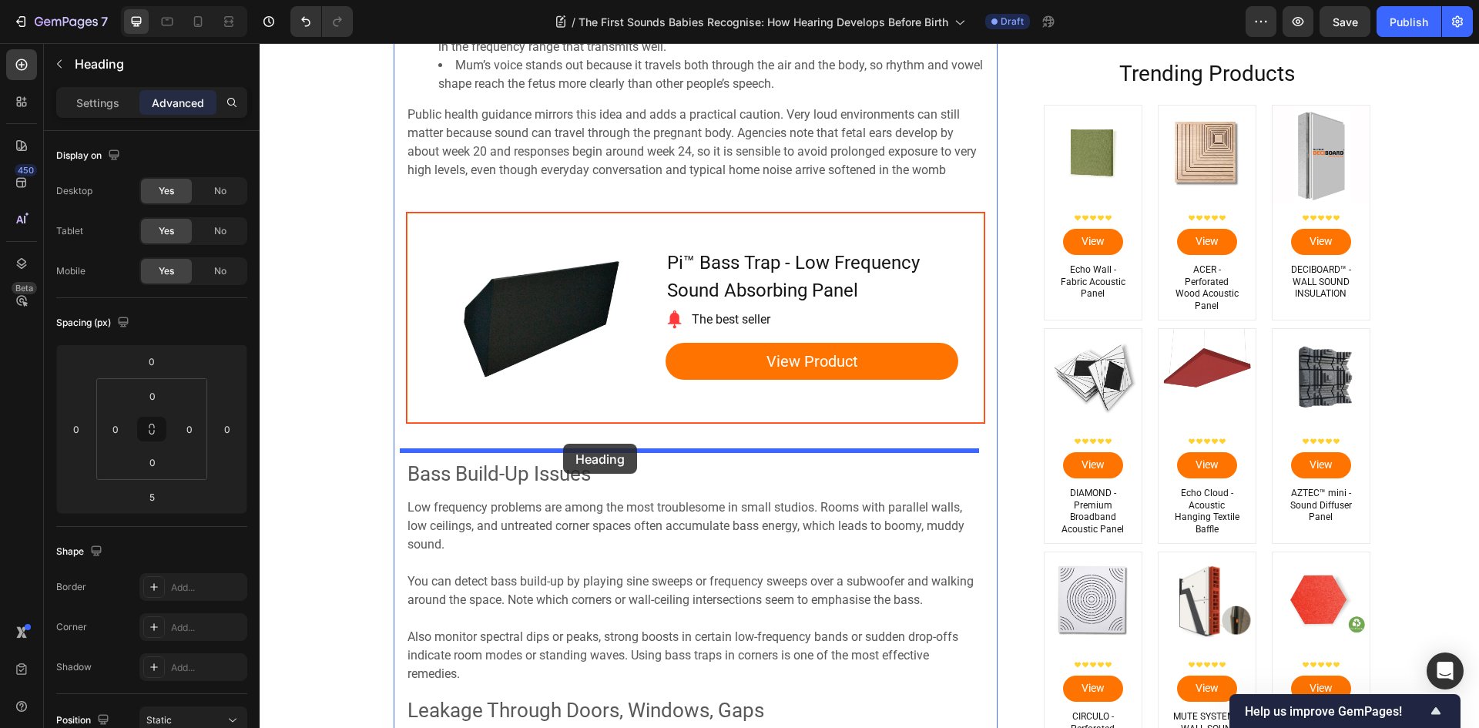
drag, startPoint x: 416, startPoint y: 294, endPoint x: 563, endPoint y: 444, distance: 209.7
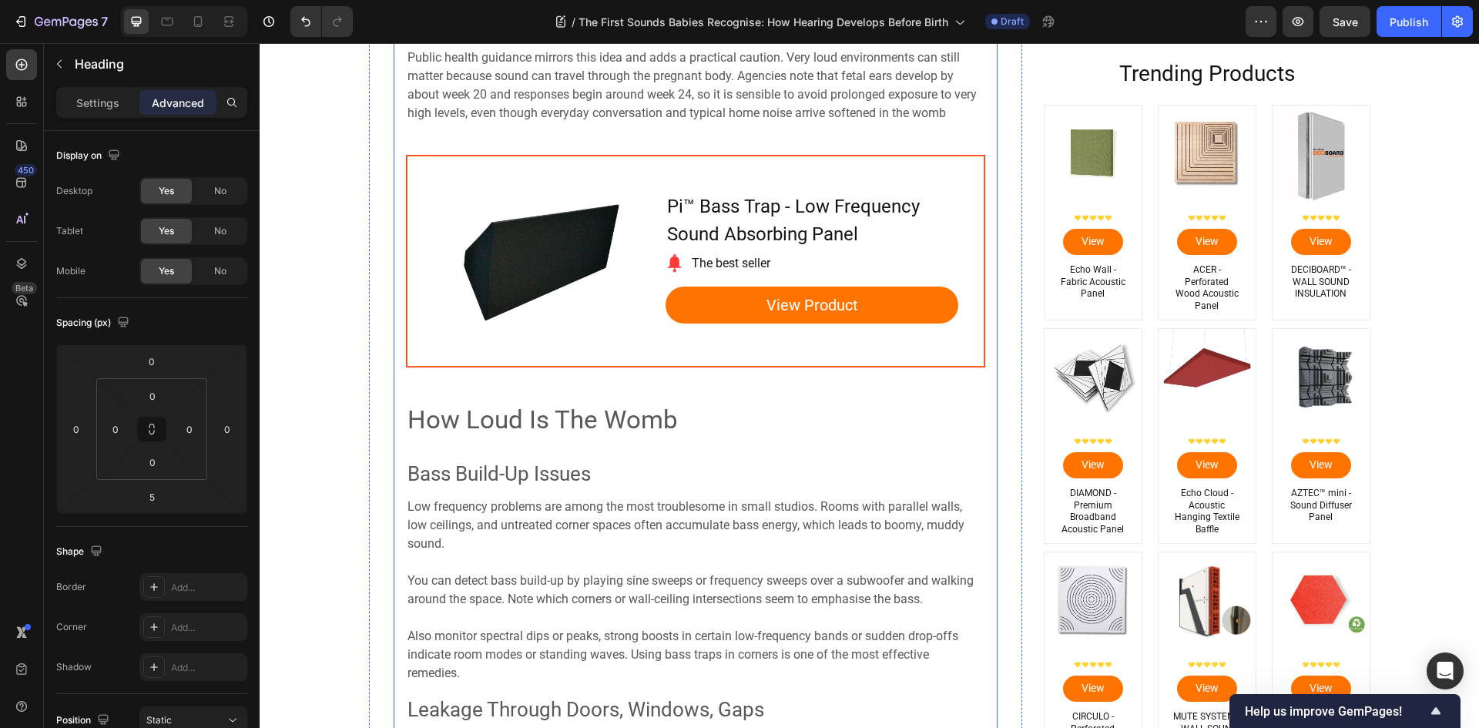
scroll to position [3374, 0]
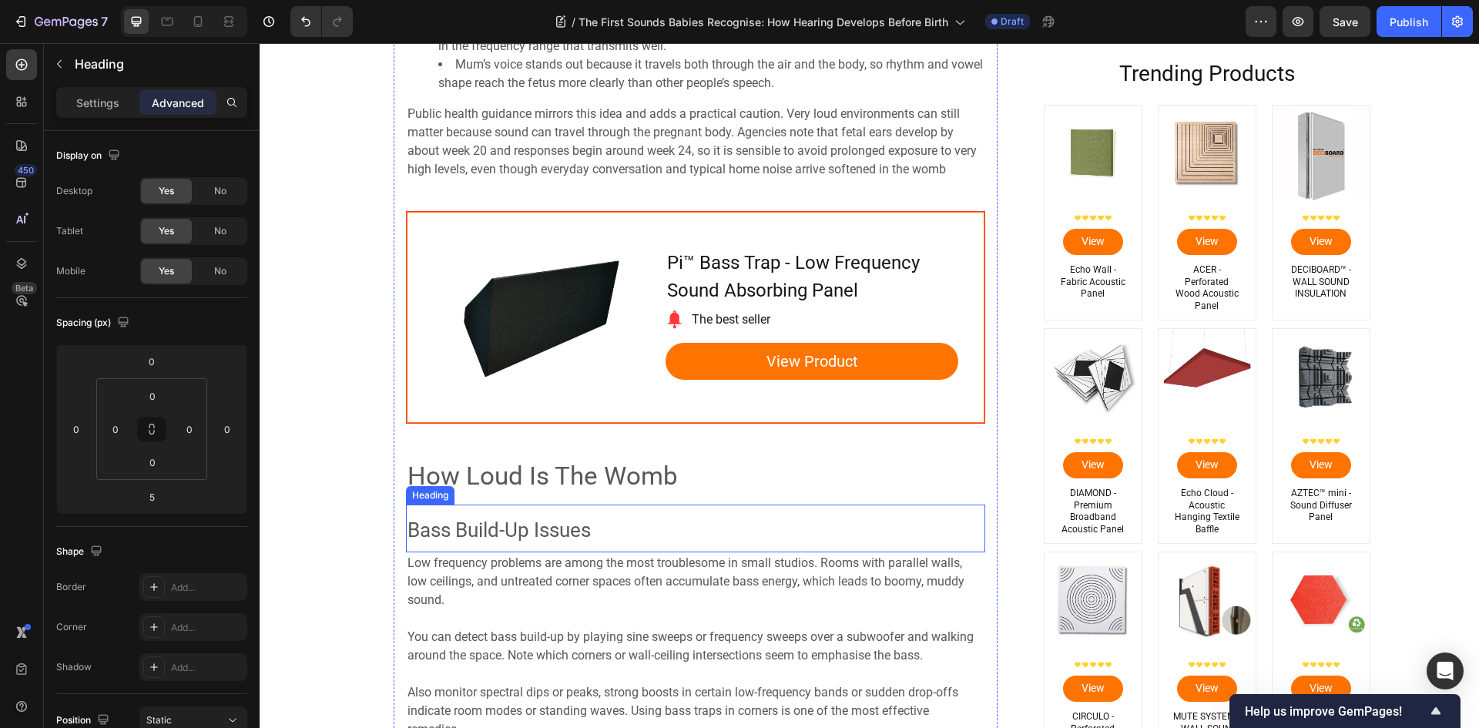
click at [489, 531] on span "Bass Build-Up Issues" at bounding box center [498, 529] width 183 height 23
click at [512, 491] on icon at bounding box center [517, 489] width 10 height 11
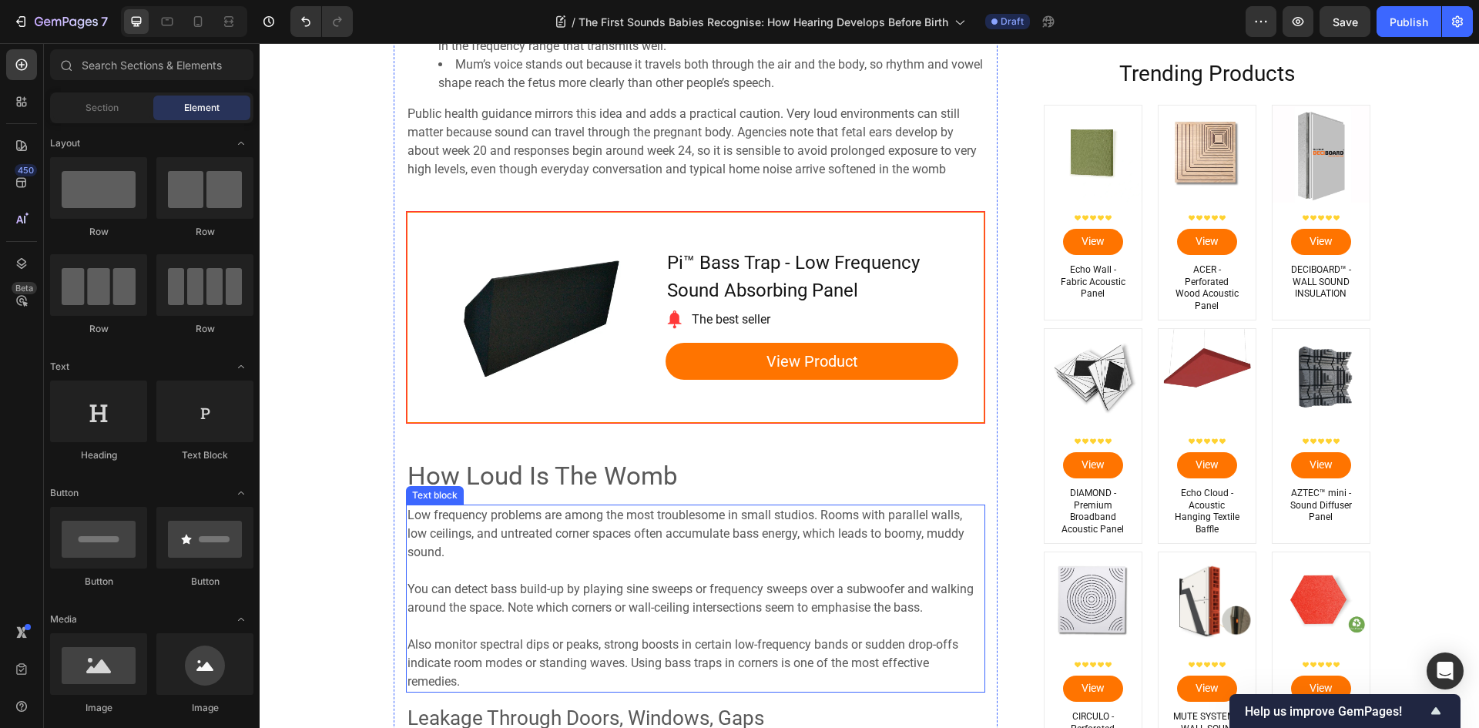
click at [510, 562] on p "Low frequency problems are among the most troublesome in small studios. Rooms w…" at bounding box center [695, 543] width 576 height 74
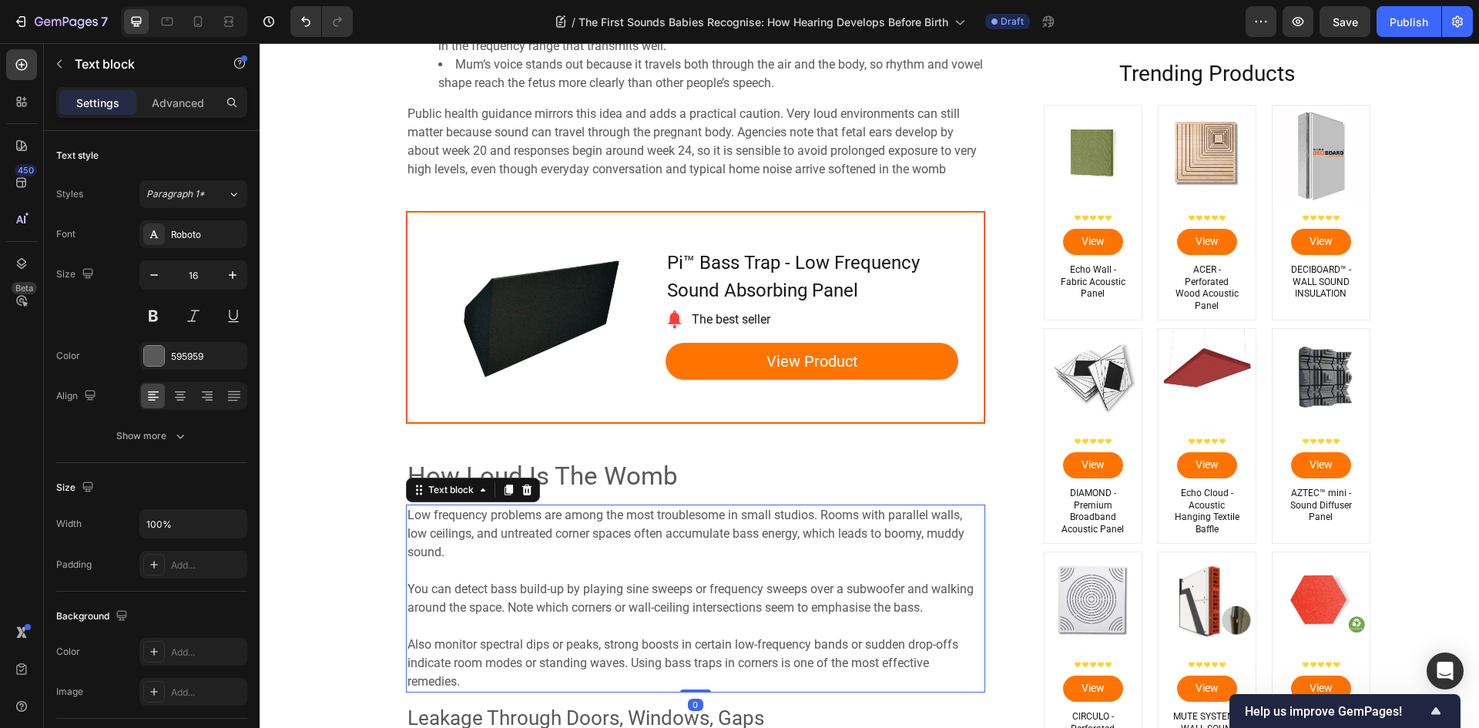
click at [512, 568] on p "Low frequency problems are among the most troublesome in small studios. Rooms w…" at bounding box center [695, 543] width 576 height 74
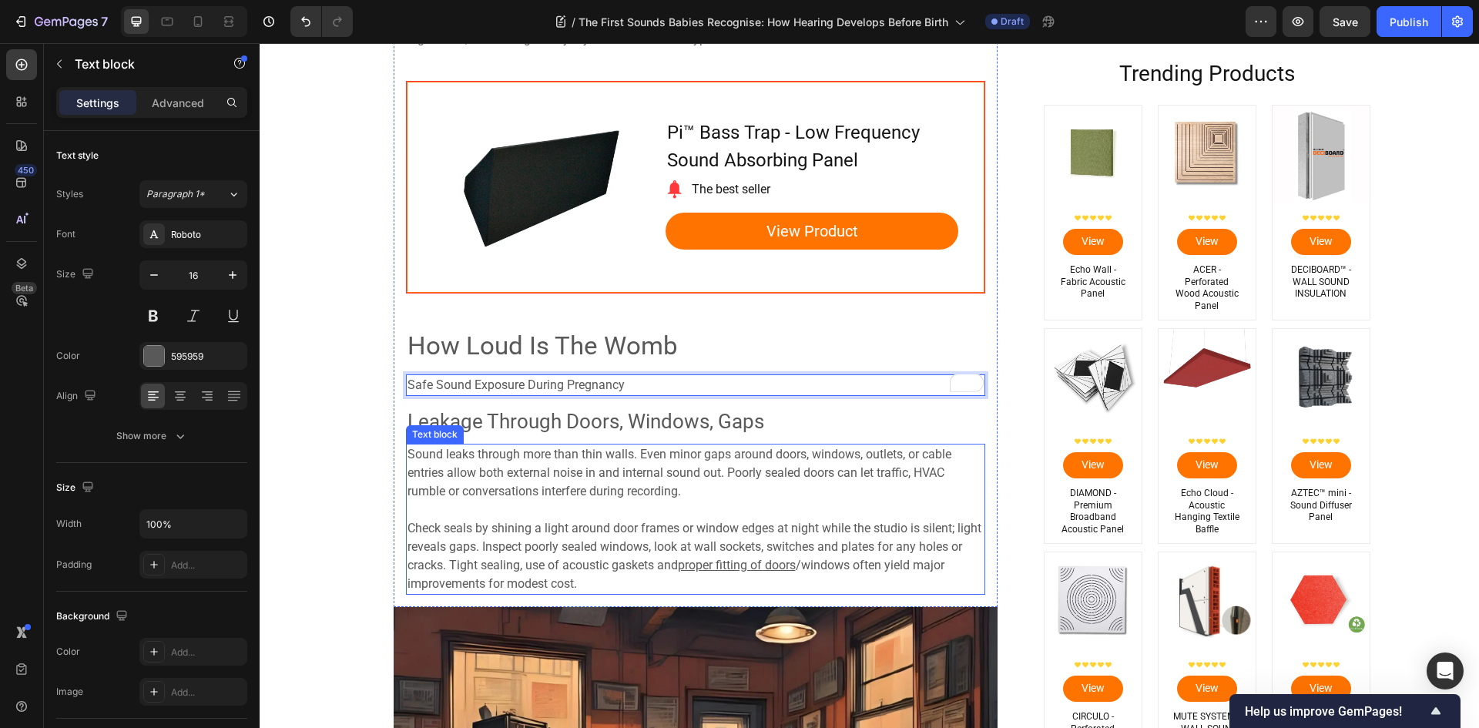
scroll to position [3528, 0]
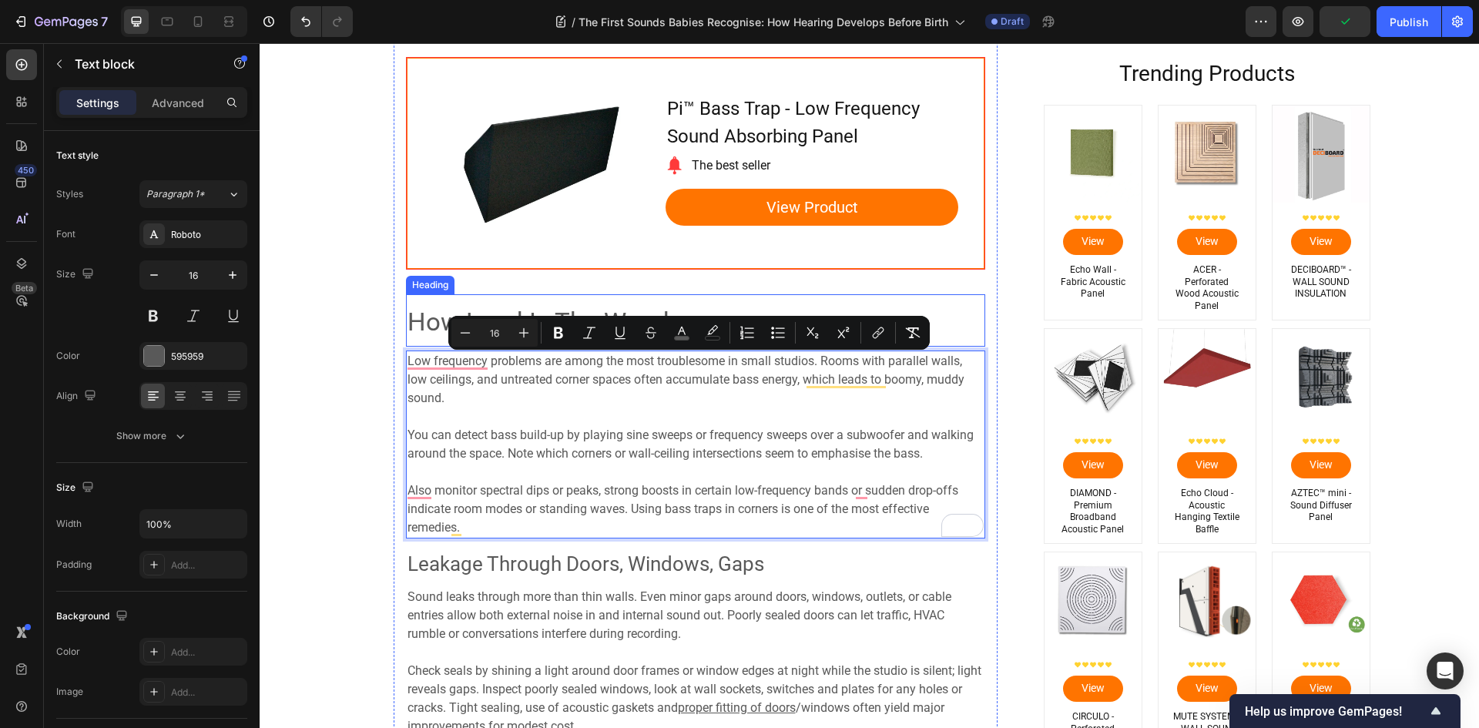
click at [420, 323] on span "How Loud Is The Womb" at bounding box center [542, 322] width 270 height 30
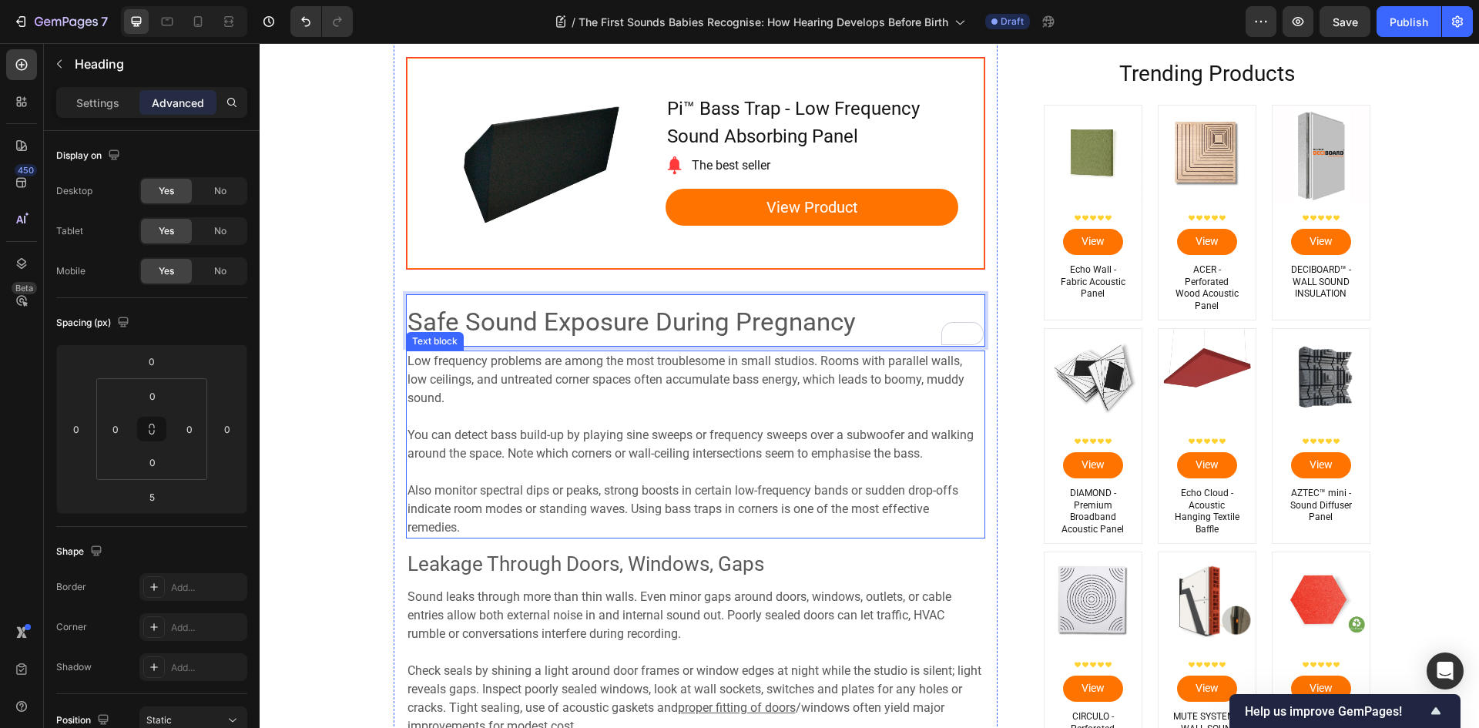
click at [506, 424] on p "Low frequency problems are among the most troublesome in small studios. Rooms w…" at bounding box center [695, 389] width 576 height 74
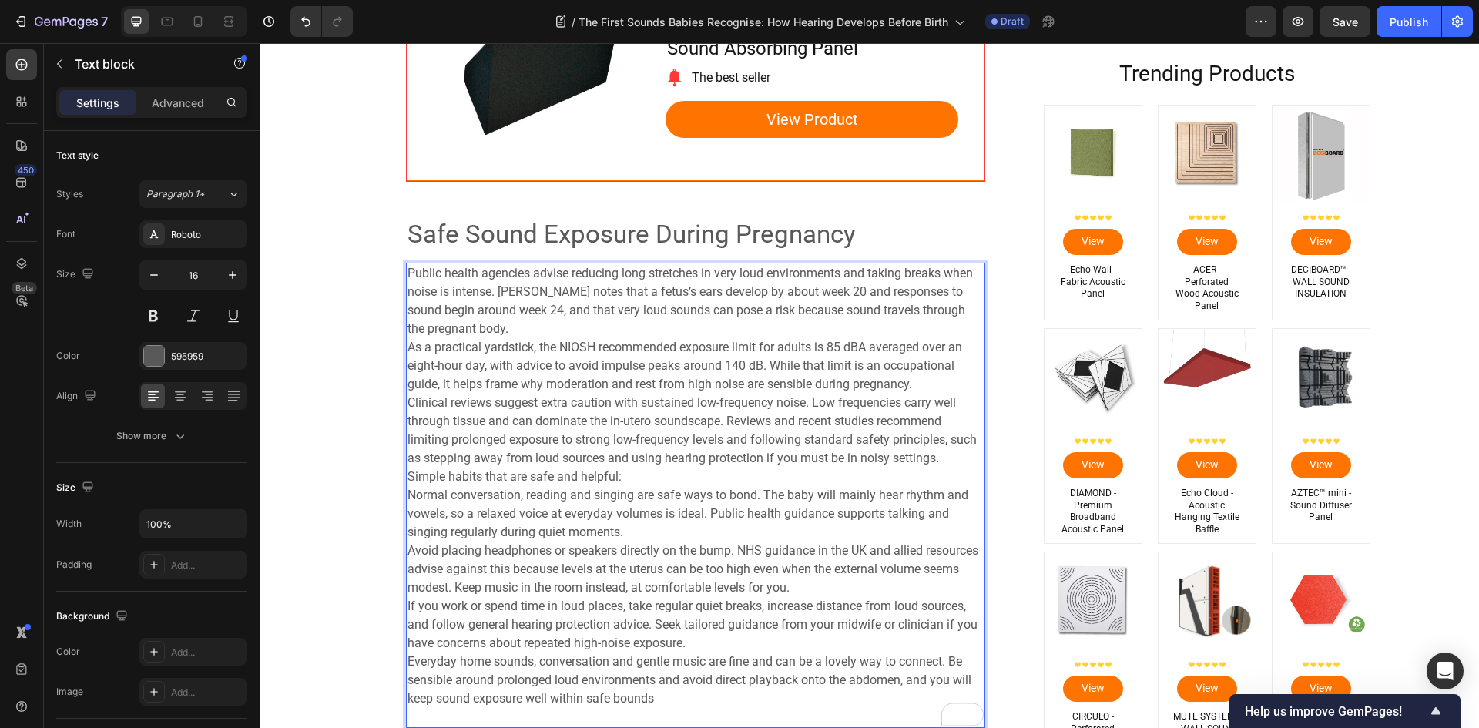
scroll to position [3632, 0]
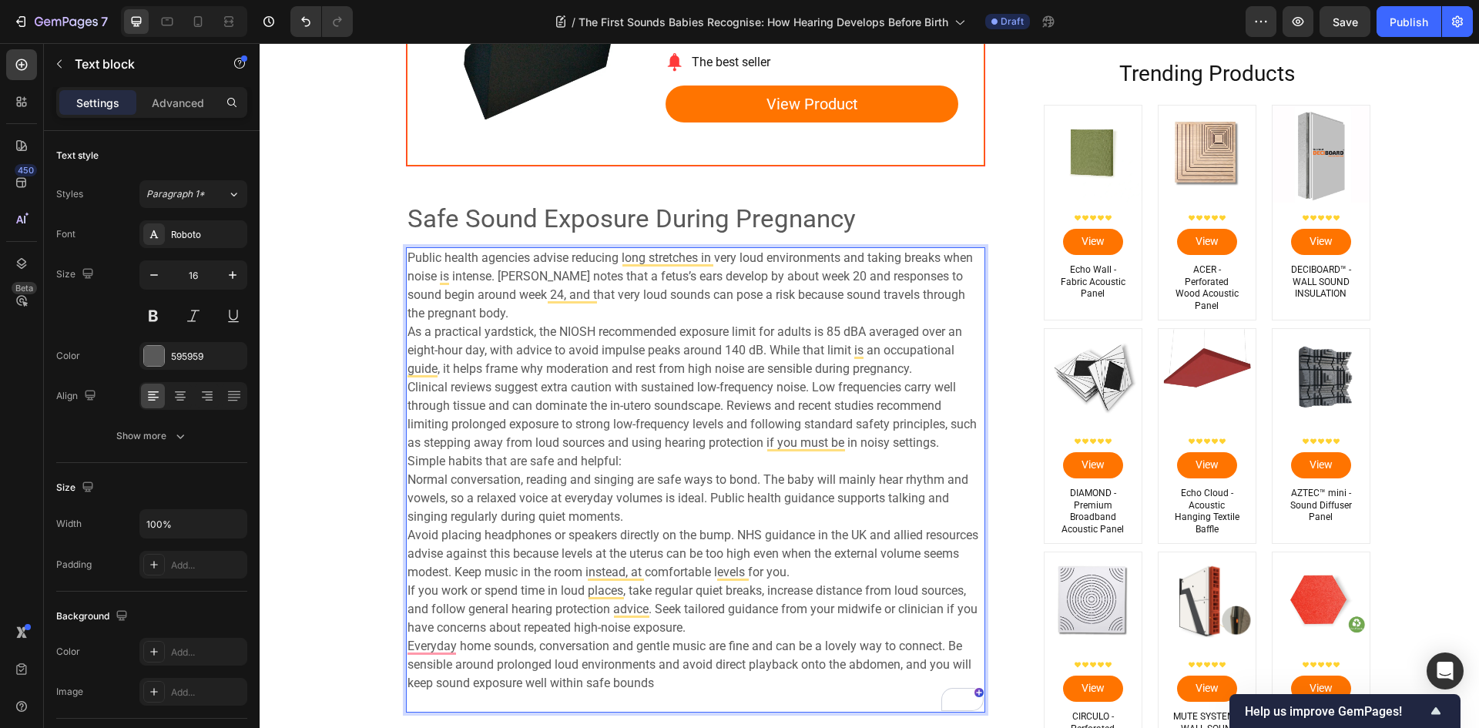
click at [482, 310] on p "Public health agencies advise reducing long stretches in very loud environments…" at bounding box center [695, 480] width 576 height 462
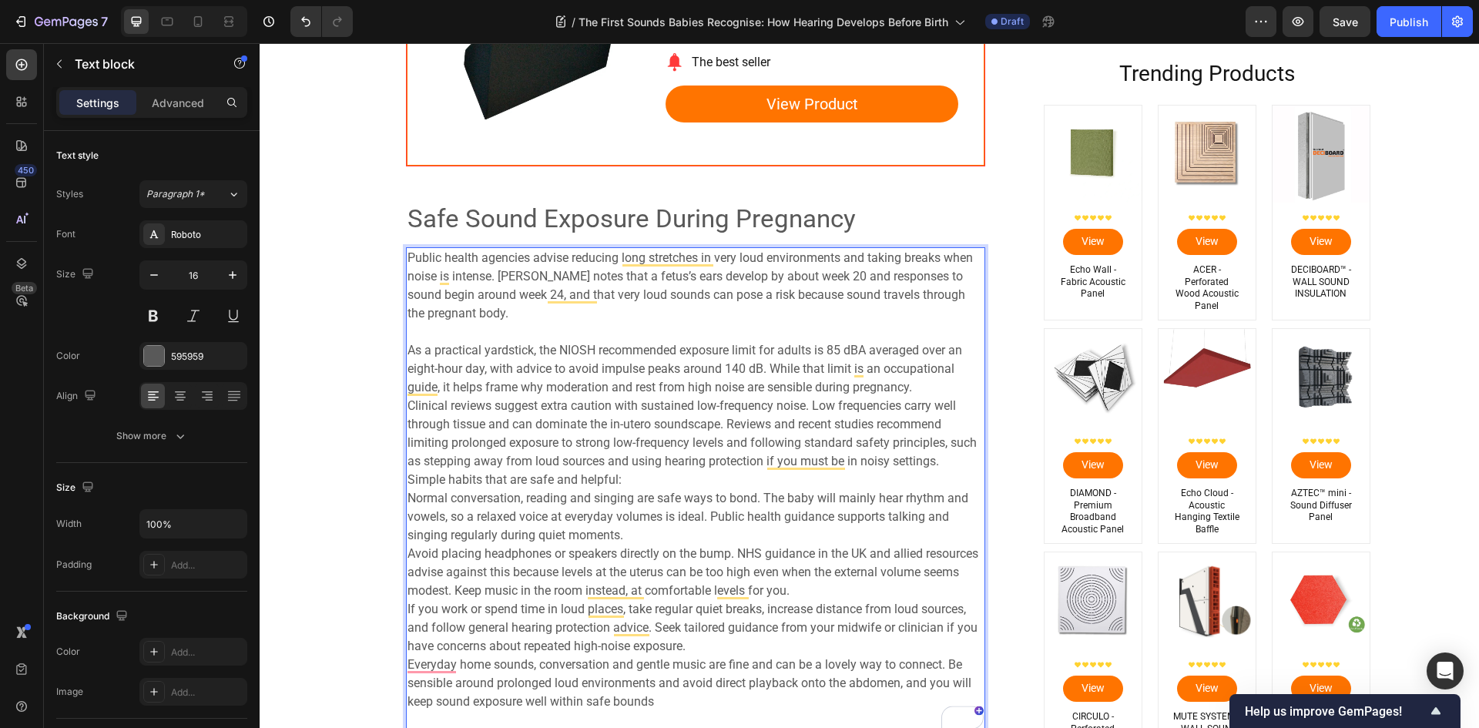
click at [930, 387] on p "⁠⁠⁠⁠⁠⁠⁠ As a practical yardstick, the NIOSH recommended exposure limit for adul…" at bounding box center [695, 526] width 576 height 407
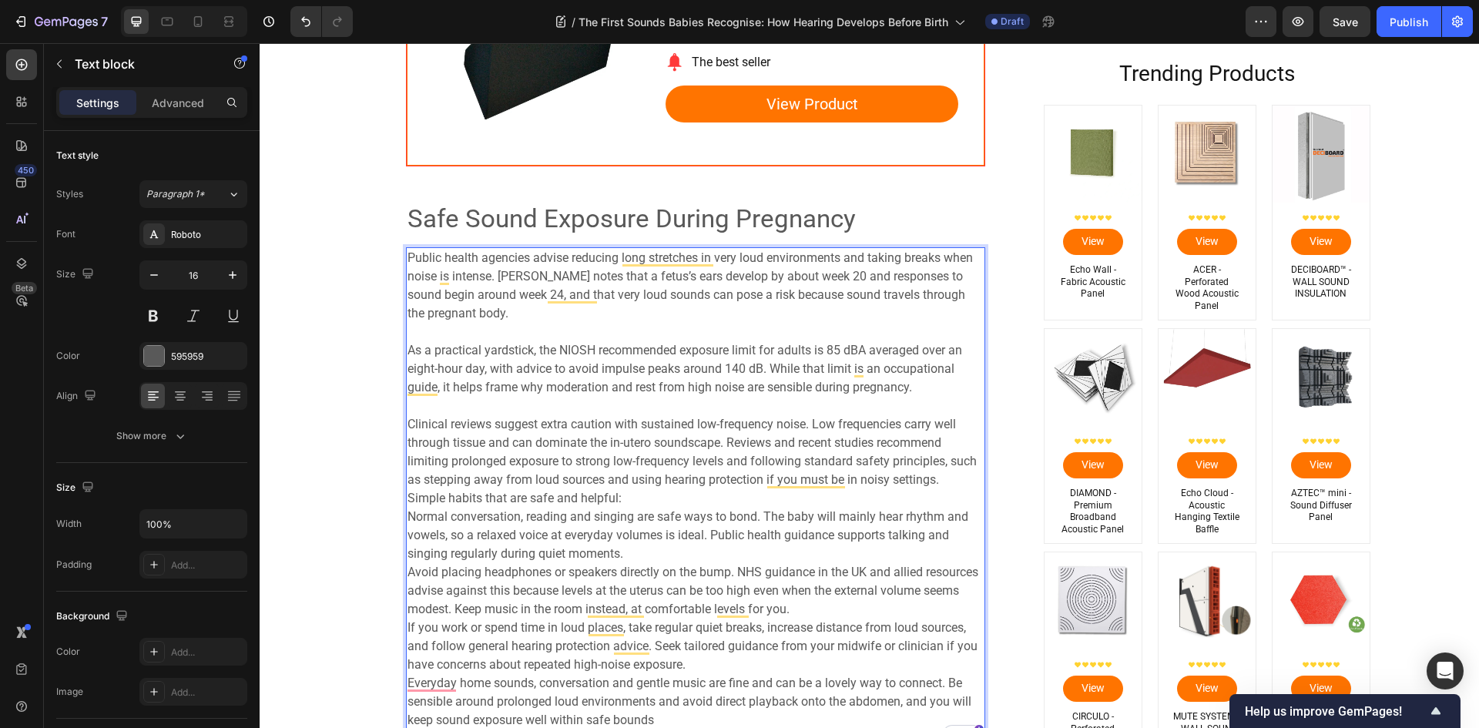
click at [407, 496] on span "Simple habits that are safe and helpful:" at bounding box center [514, 498] width 214 height 15
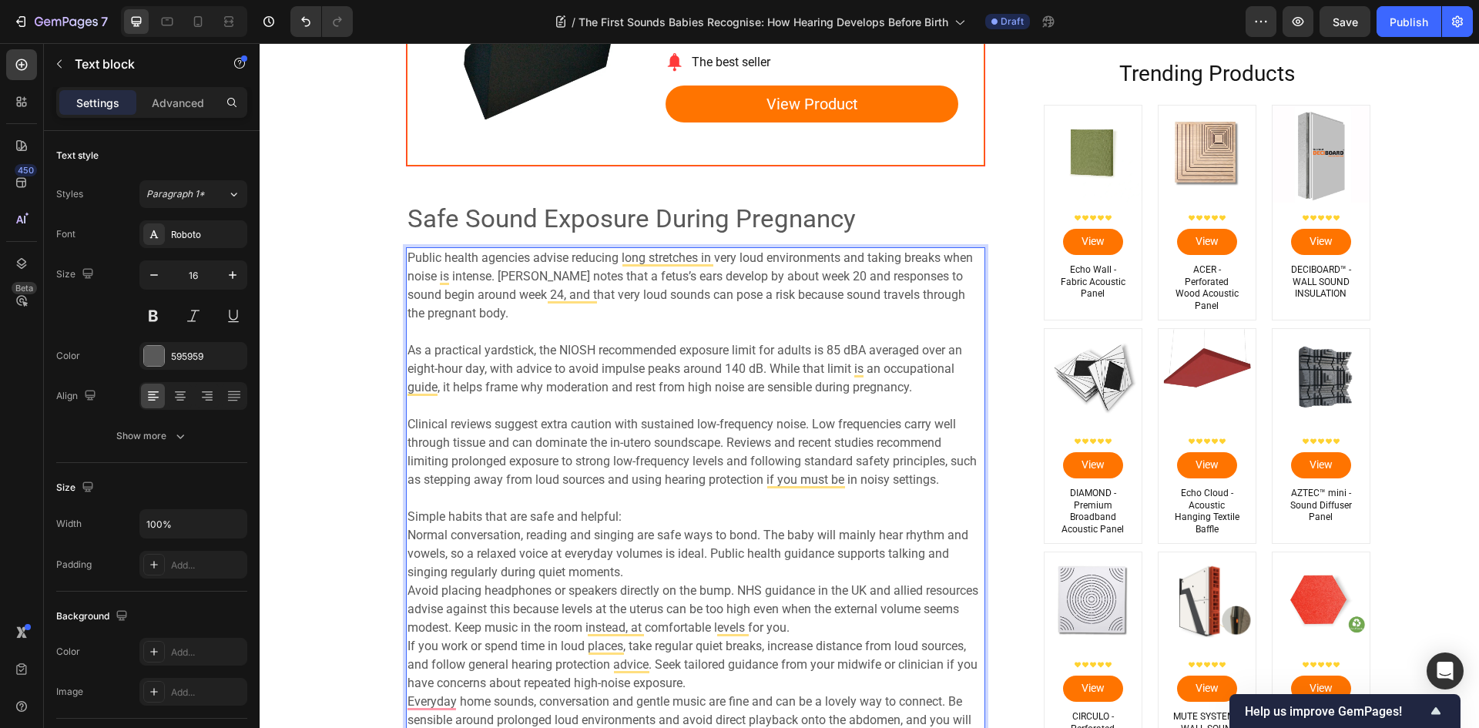
click at [660, 515] on p "Simple habits that are safe and helpful: Normal conversation, reading and singi…" at bounding box center [695, 637] width 576 height 259
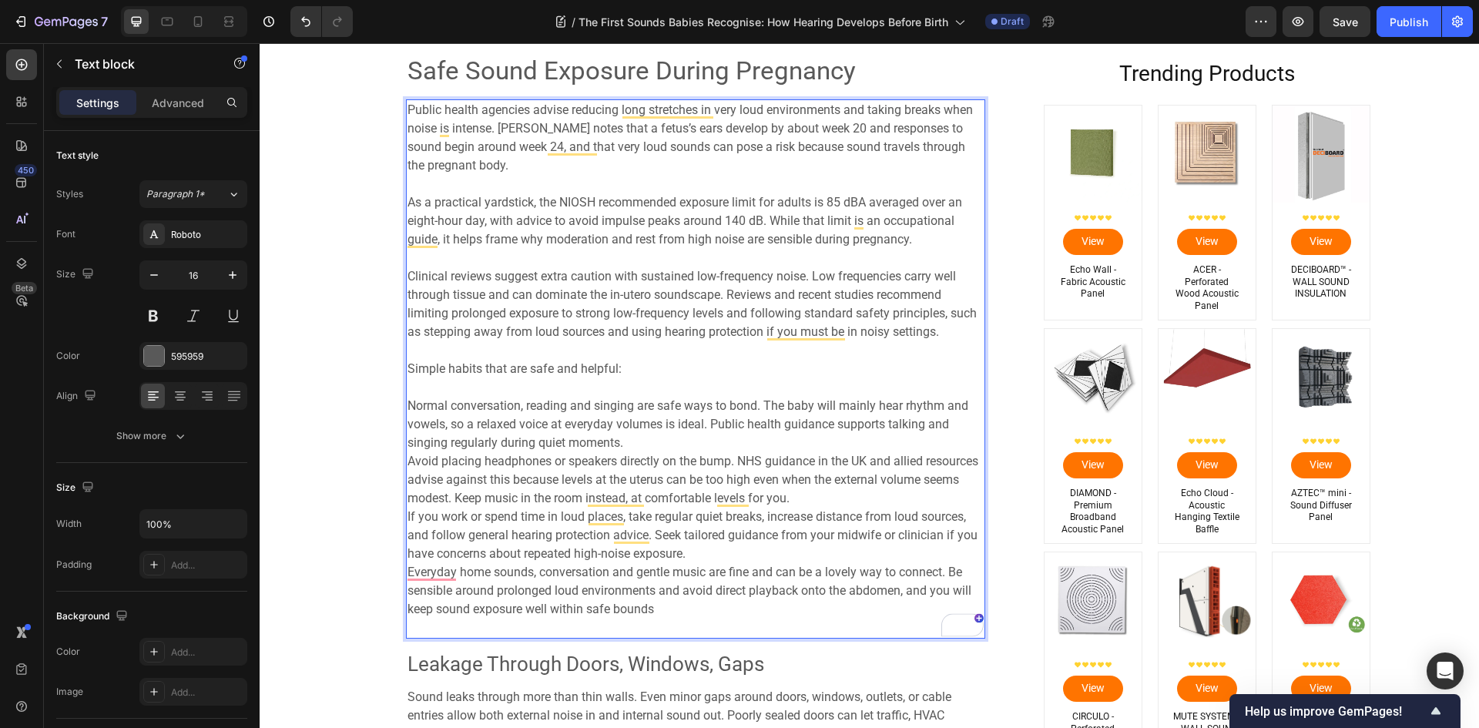
scroll to position [3786, 0]
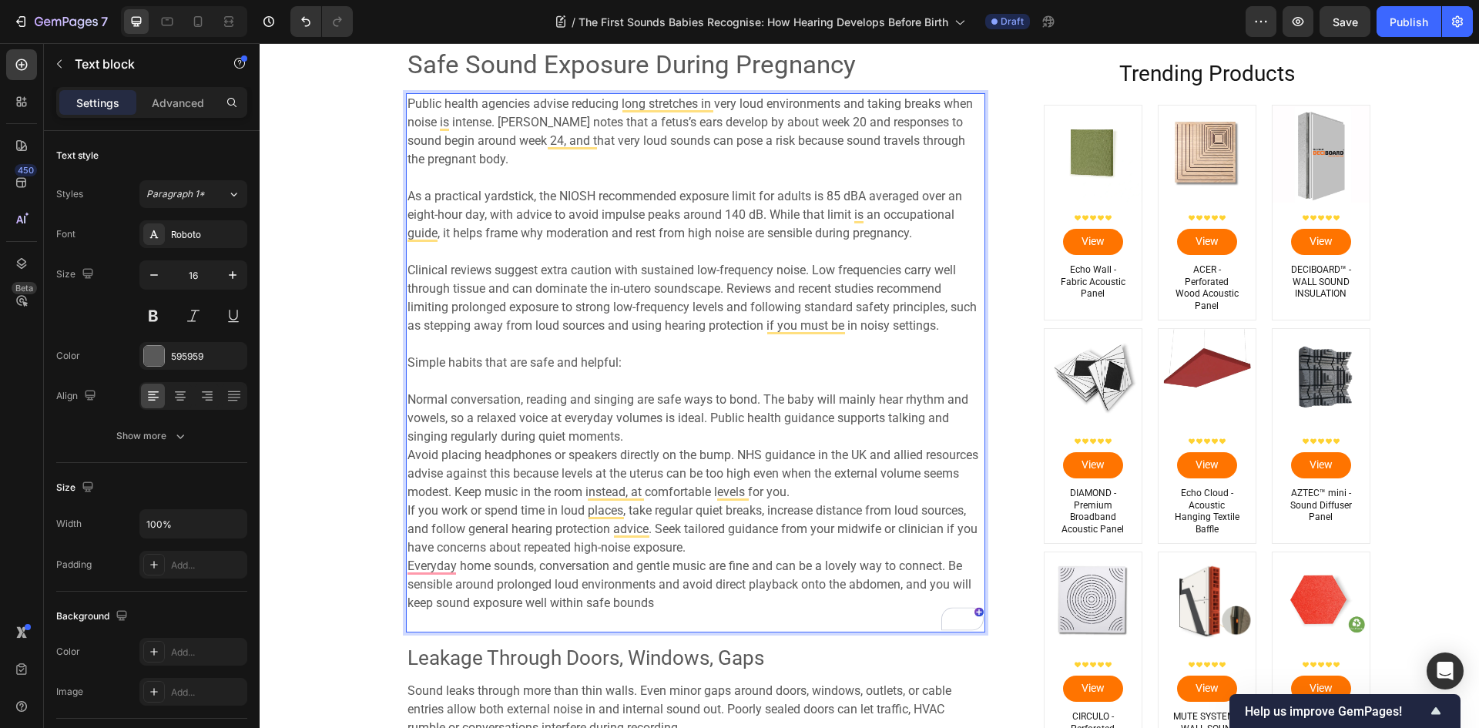
click at [709, 547] on p "⁠⁠⁠⁠⁠⁠⁠ Normal conversation, reading and singing are safe ways to bond. The bab…" at bounding box center [695, 501] width 576 height 259
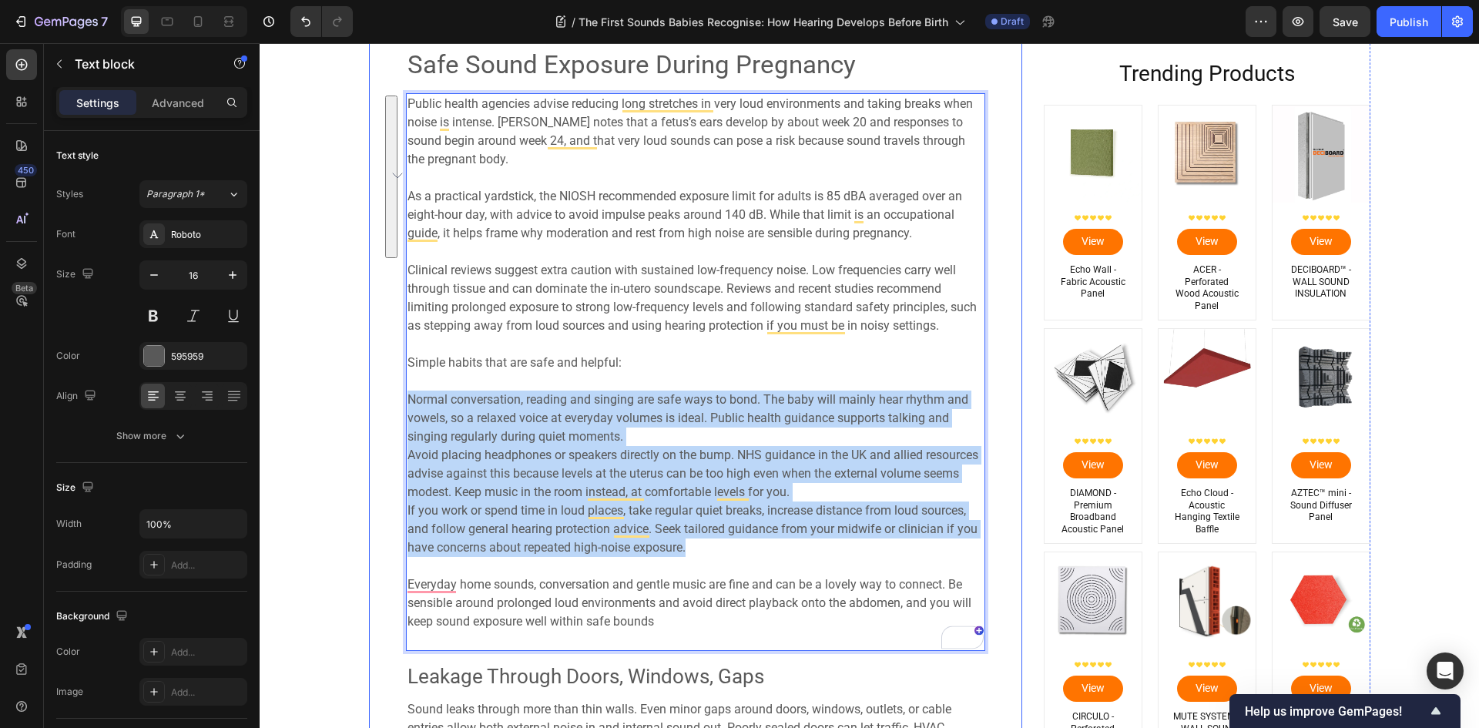
drag, startPoint x: 695, startPoint y: 545, endPoint x: 390, endPoint y: 409, distance: 333.8
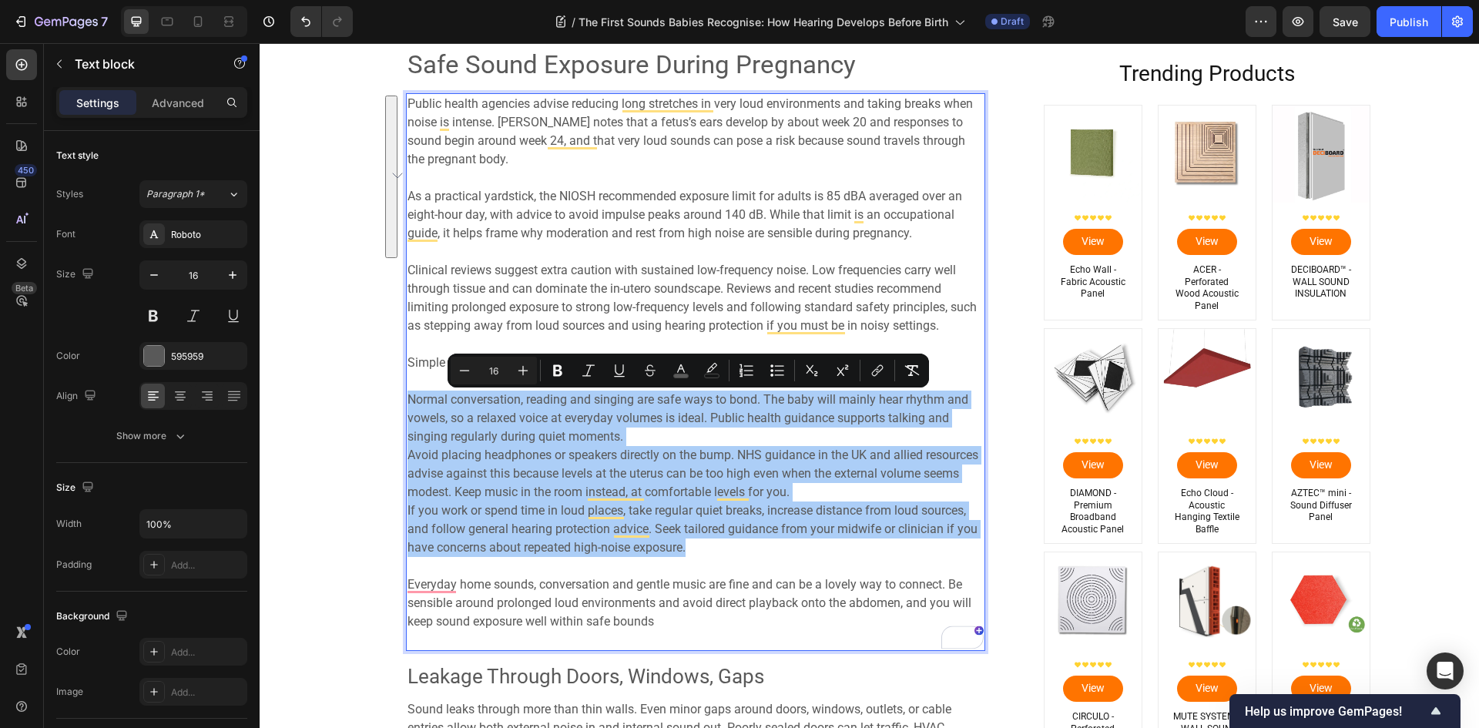
drag, startPoint x: 770, startPoint y: 373, endPoint x: 751, endPoint y: 384, distance: 22.5
click at [771, 373] on icon "Editor contextual toolbar" at bounding box center [776, 370] width 15 height 15
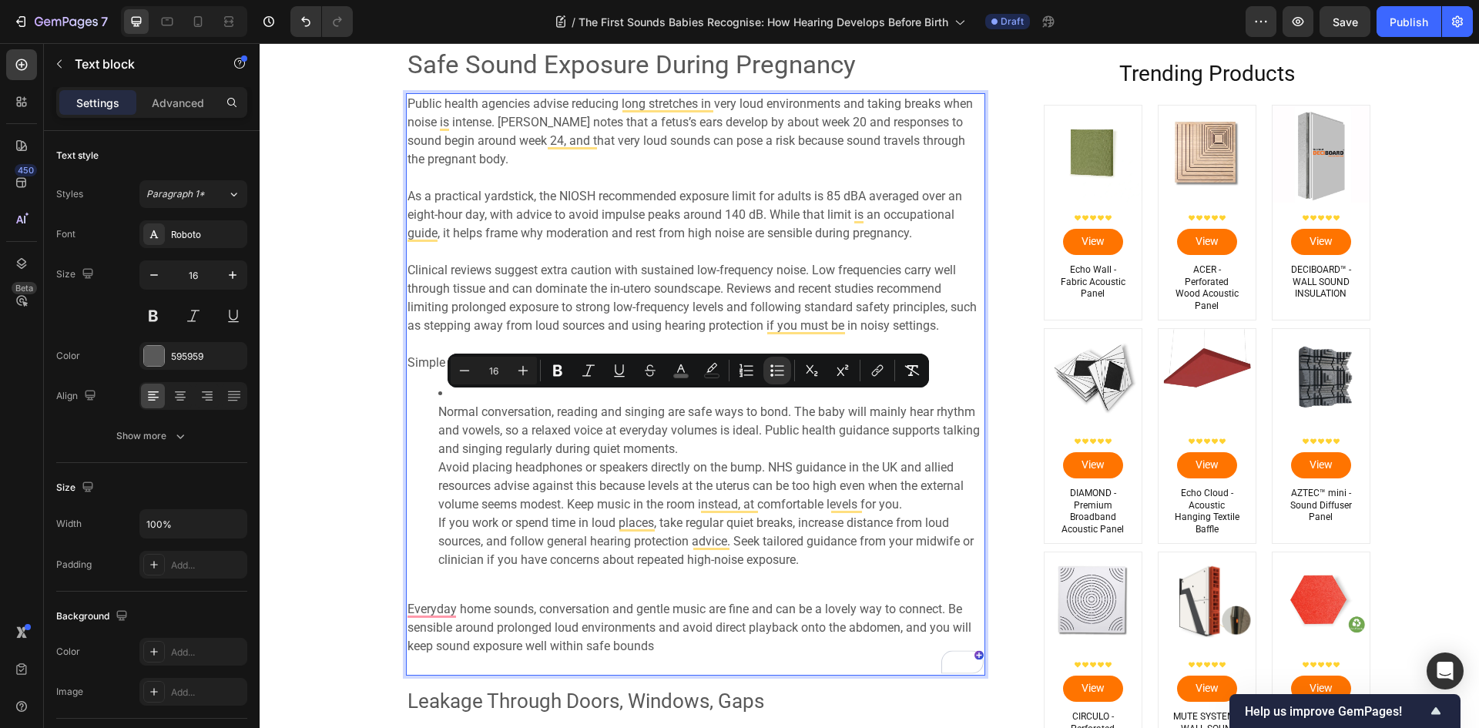
click at [425, 414] on ul "Normal conversation, reading and singing are safe ways to bond. The baby will m…" at bounding box center [695, 476] width 576 height 185
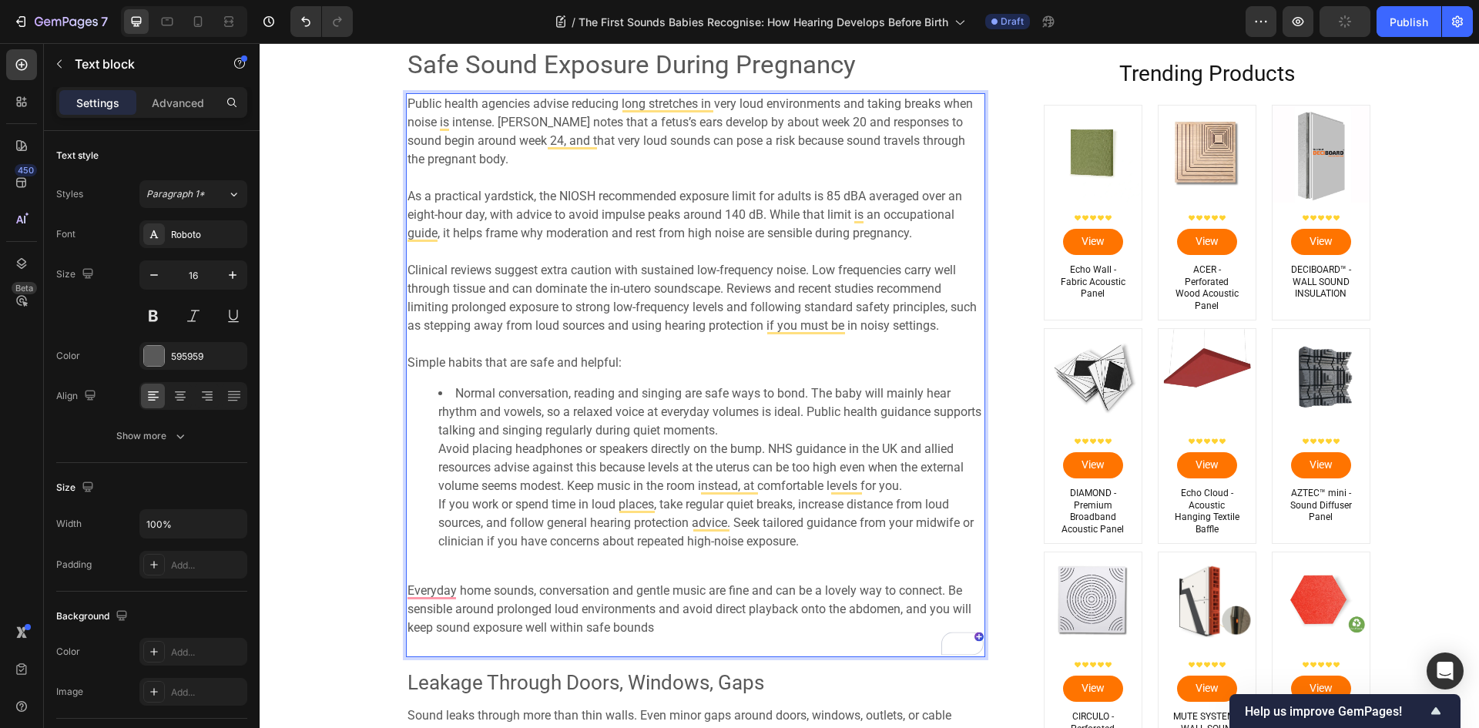
click at [782, 431] on li "Normal conversation, reading and singing are safe ways to bond. The baby will m…" at bounding box center [710, 467] width 545 height 166
click at [419, 505] on ul "Normal conversation, reading and singing are safe ways to bond. The baby will m…" at bounding box center [695, 467] width 576 height 166
click at [535, 575] on p "Everyday home sounds, conversation and gentle music are fine and can be a lovel…" at bounding box center [695, 609] width 576 height 92
click at [454, 548] on span "If you work or spend time in loud places, take regular quiet breaks, increase d…" at bounding box center [705, 523] width 535 height 52
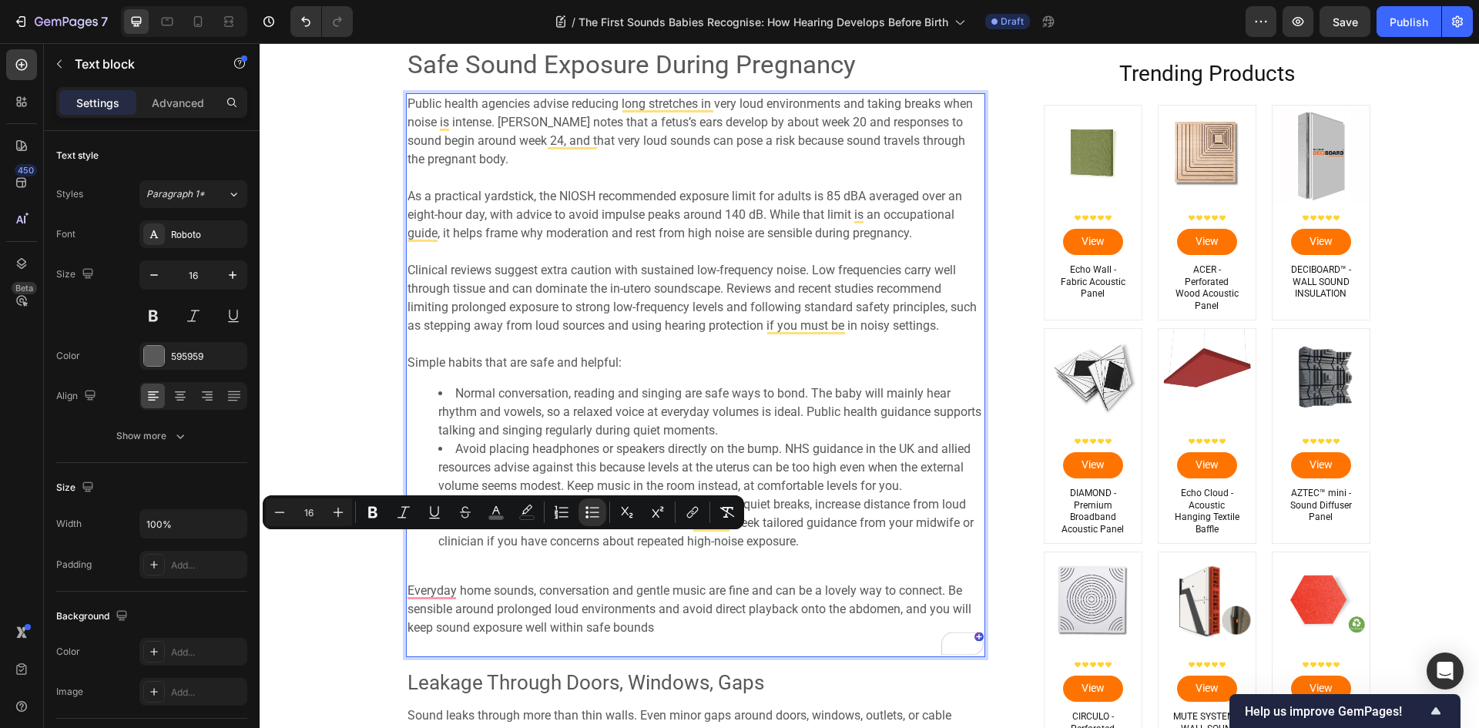
click at [458, 562] on div "Public health agencies advise reducing long stretches in very loud environments…" at bounding box center [695, 375] width 579 height 564
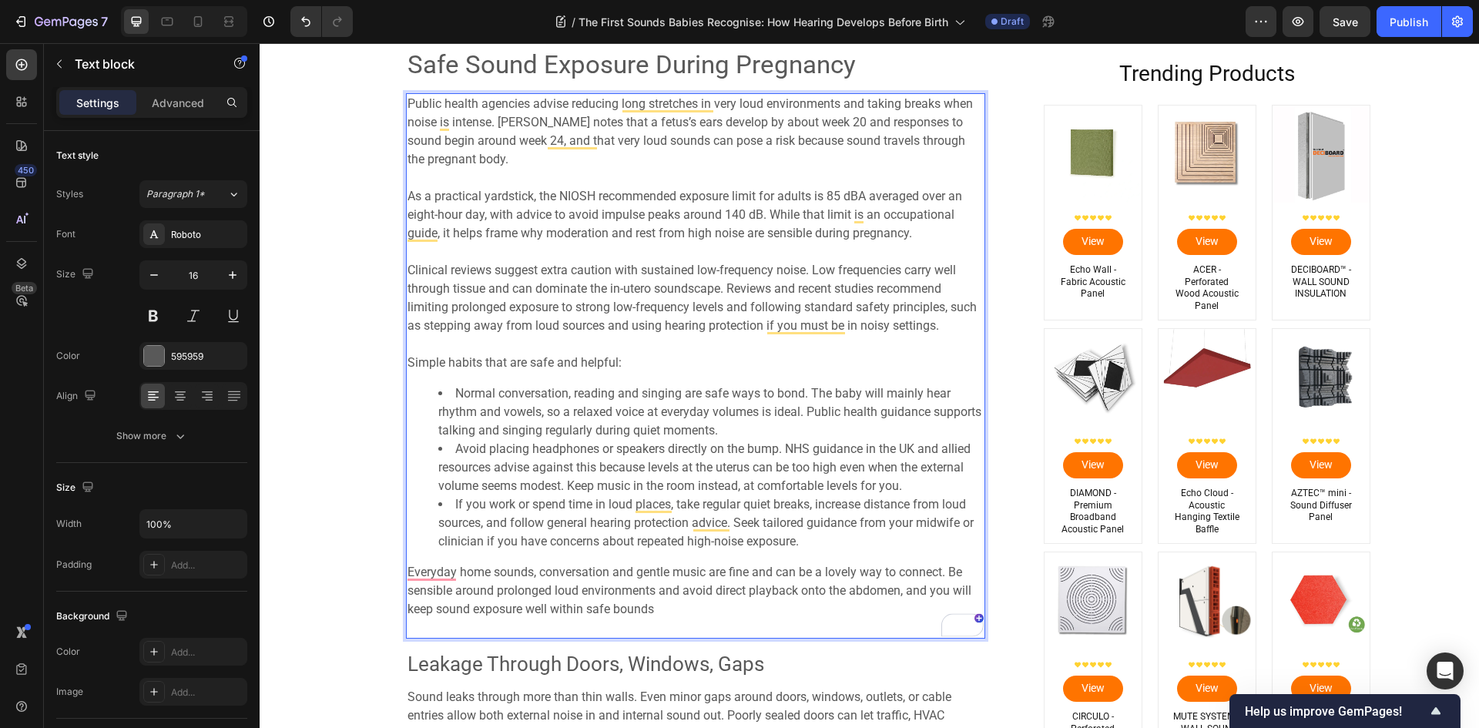
click at [483, 616] on span "Everyday home sounds, conversation and gentle music are fine and can be a lovel…" at bounding box center [689, 591] width 564 height 52
click at [491, 637] on p "Everyday home sounds, conversation and gentle music are fine and can be a lovel…" at bounding box center [695, 600] width 576 height 74
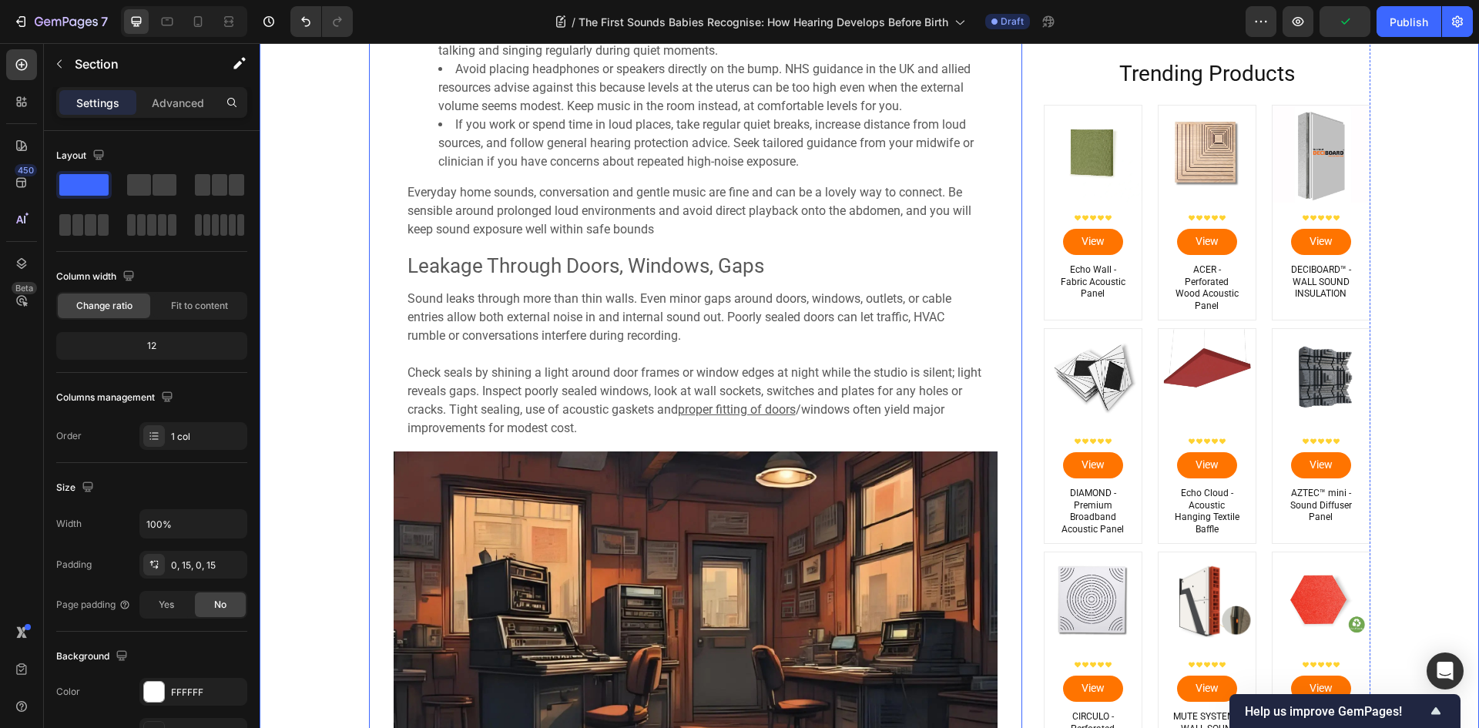
scroll to position [4171, 0]
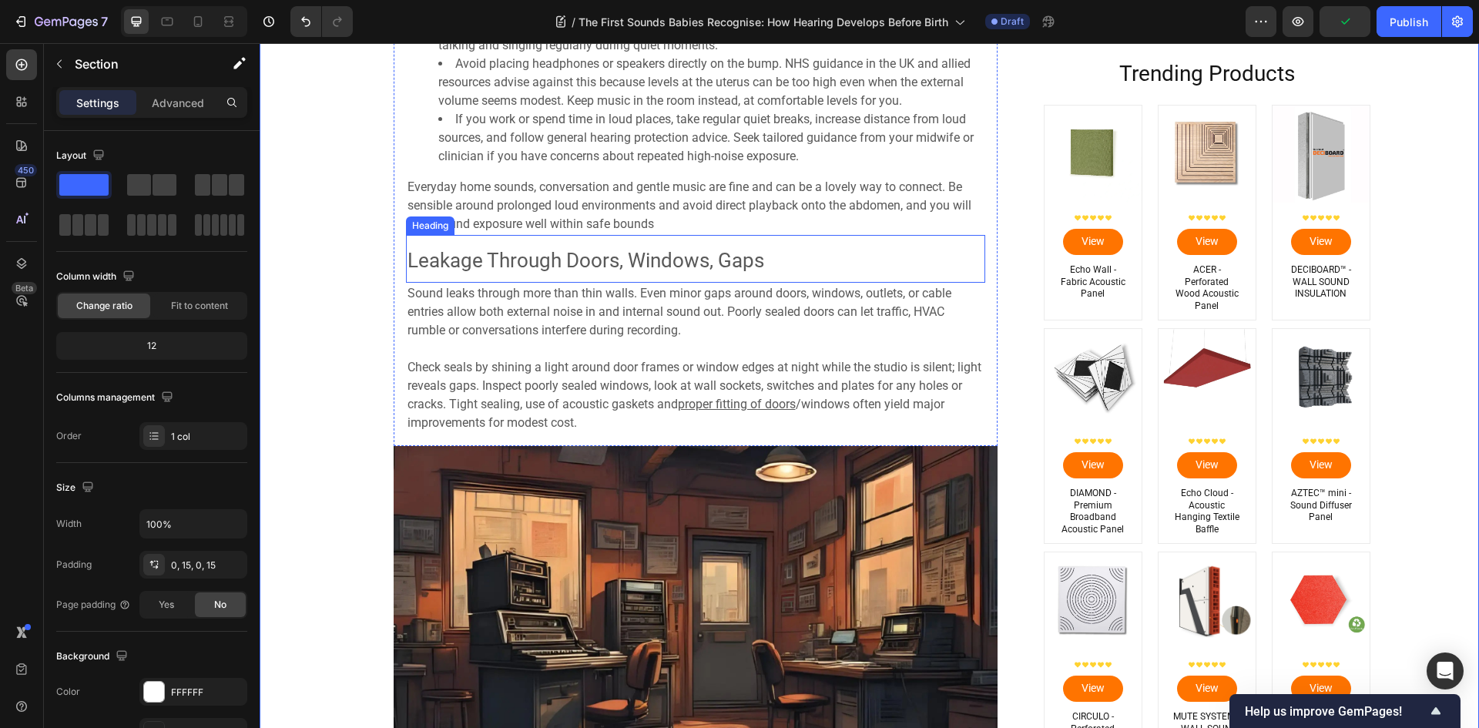
click at [505, 268] on span "Leakage Through Doors, Windows, Gaps" at bounding box center [585, 260] width 357 height 23
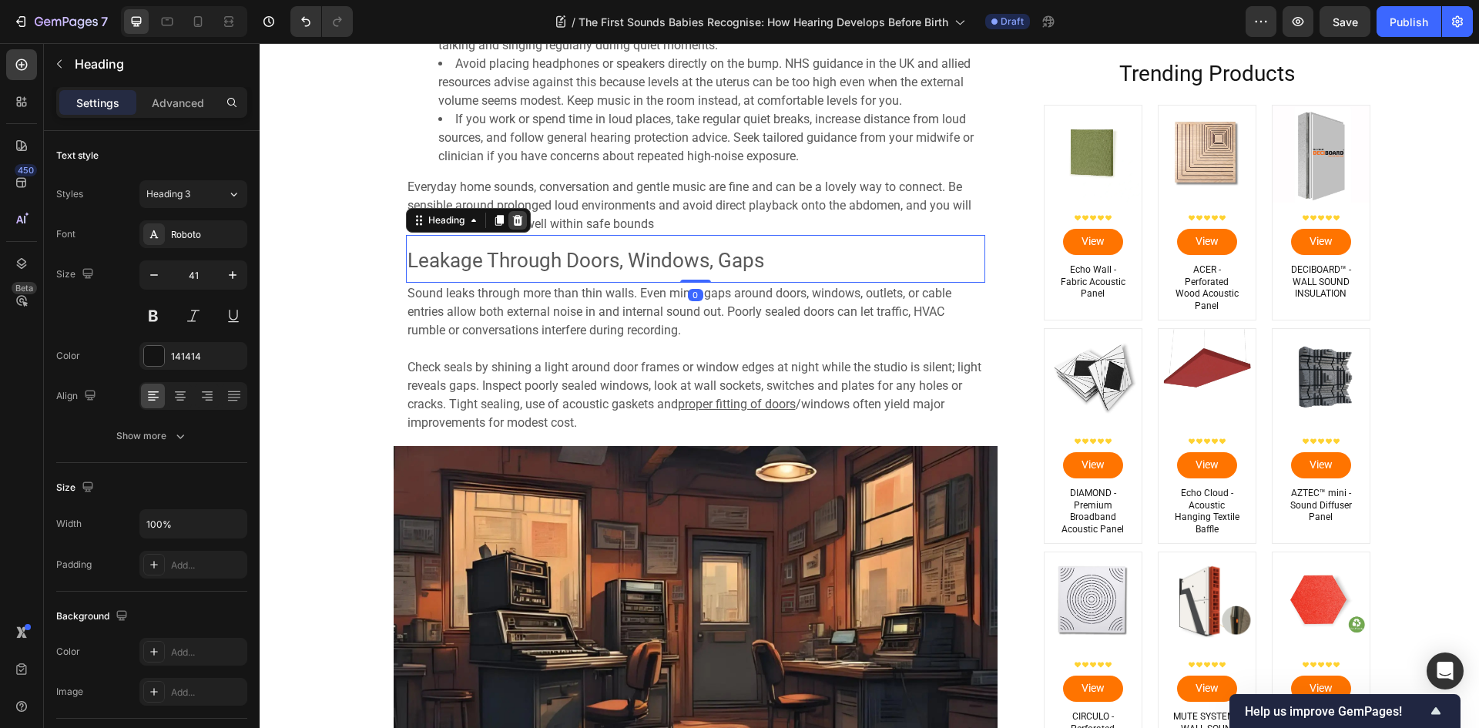
click at [512, 219] on icon at bounding box center [517, 220] width 10 height 11
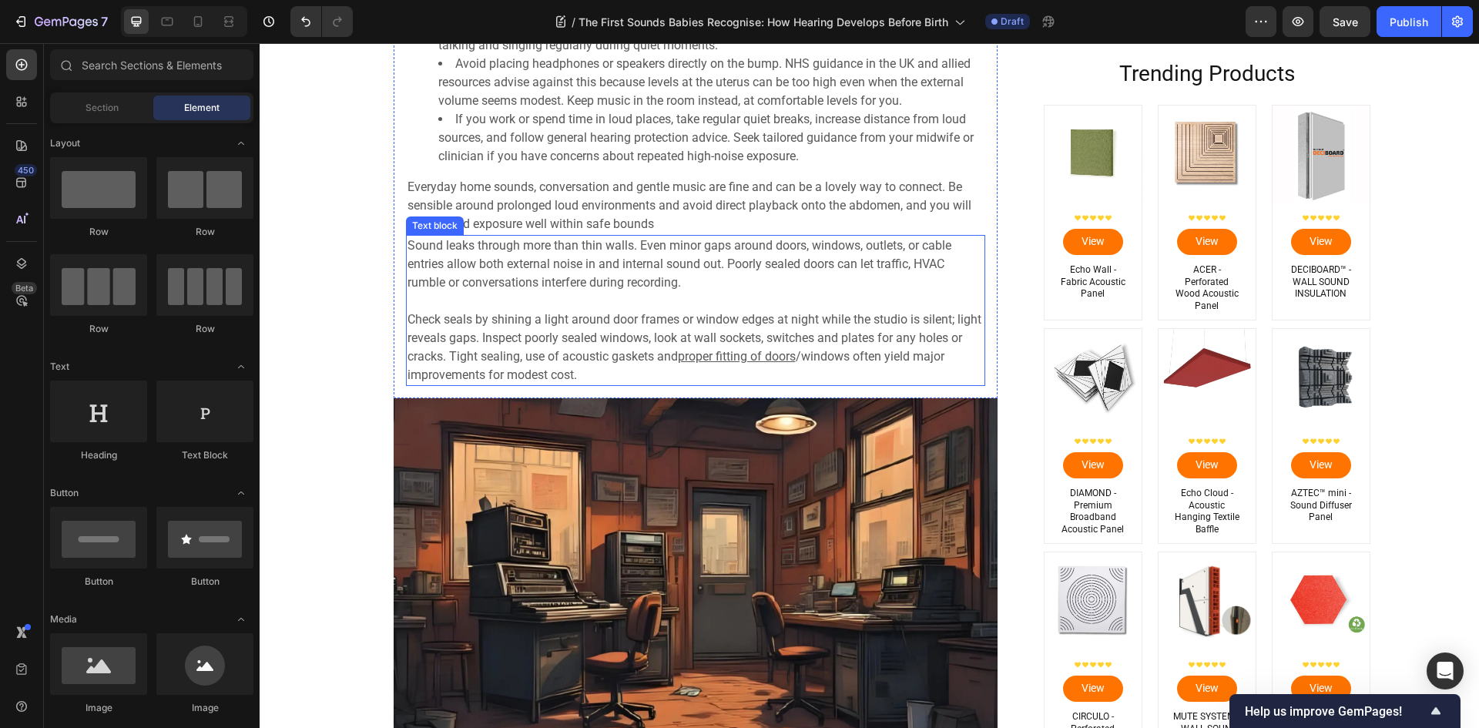
click at [541, 331] on p "Check seals by shining a light around door frames or window edges at night whil…" at bounding box center [695, 347] width 576 height 74
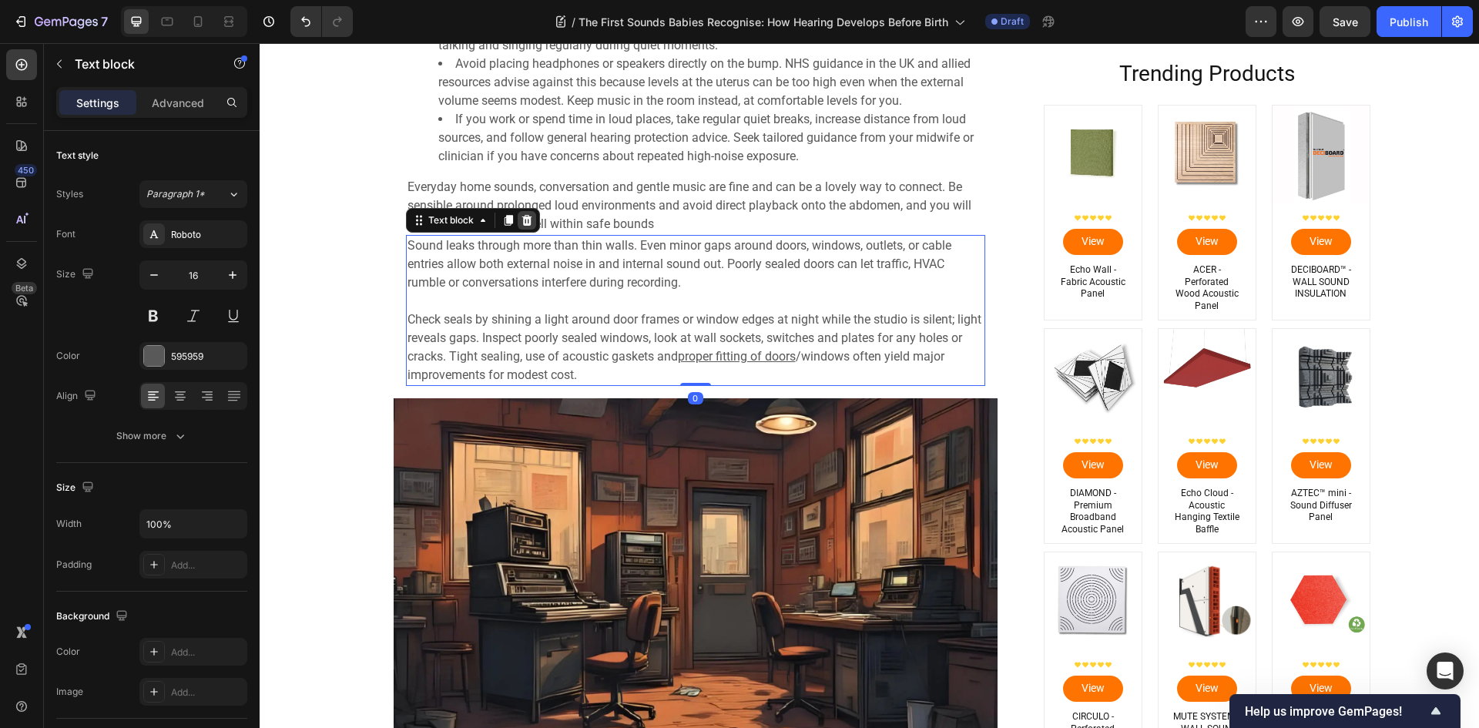
click at [524, 226] on icon at bounding box center [527, 220] width 12 height 12
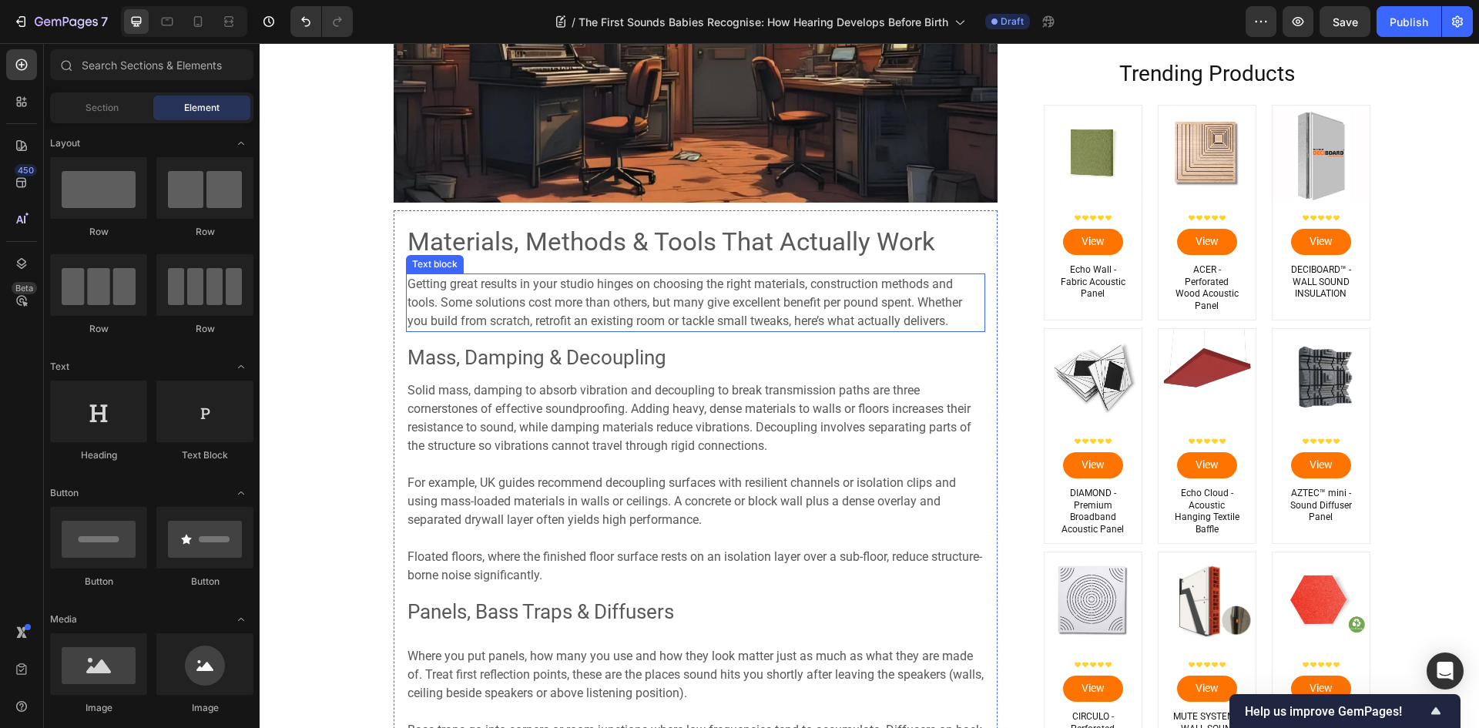
scroll to position [4556, 0]
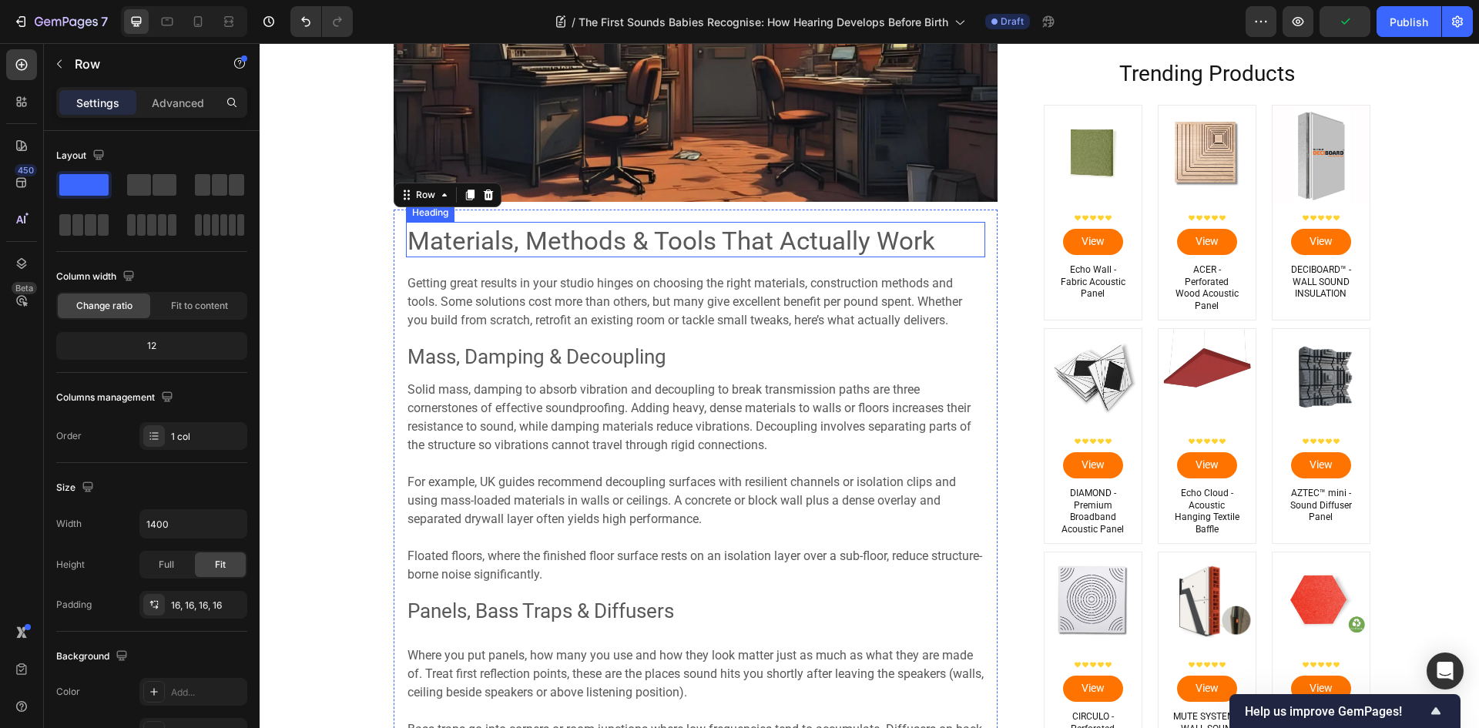
click at [568, 239] on span "Materials, Methods & Tools That Actually Work" at bounding box center [671, 241] width 528 height 30
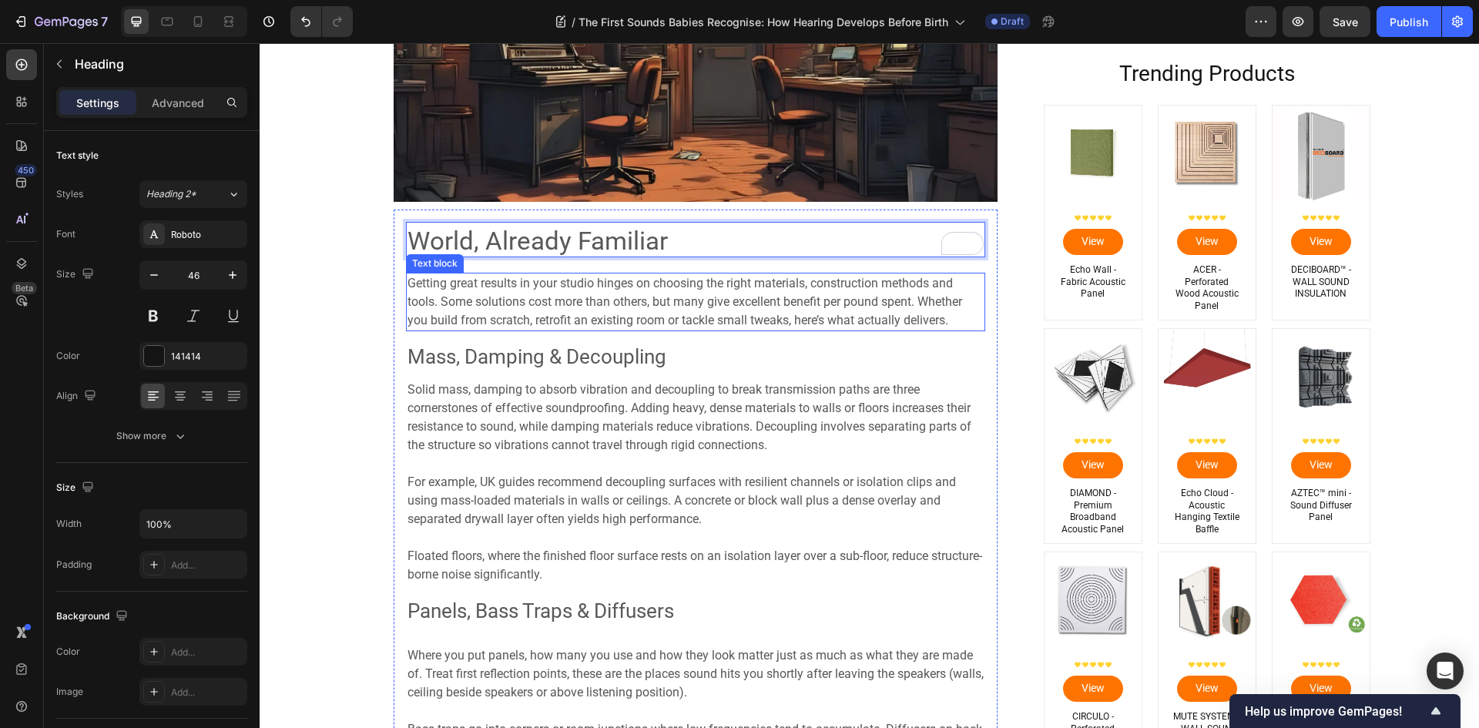
click at [575, 300] on span "Getting great results in your studio hinges on choosing the right materials, co…" at bounding box center [684, 302] width 555 height 52
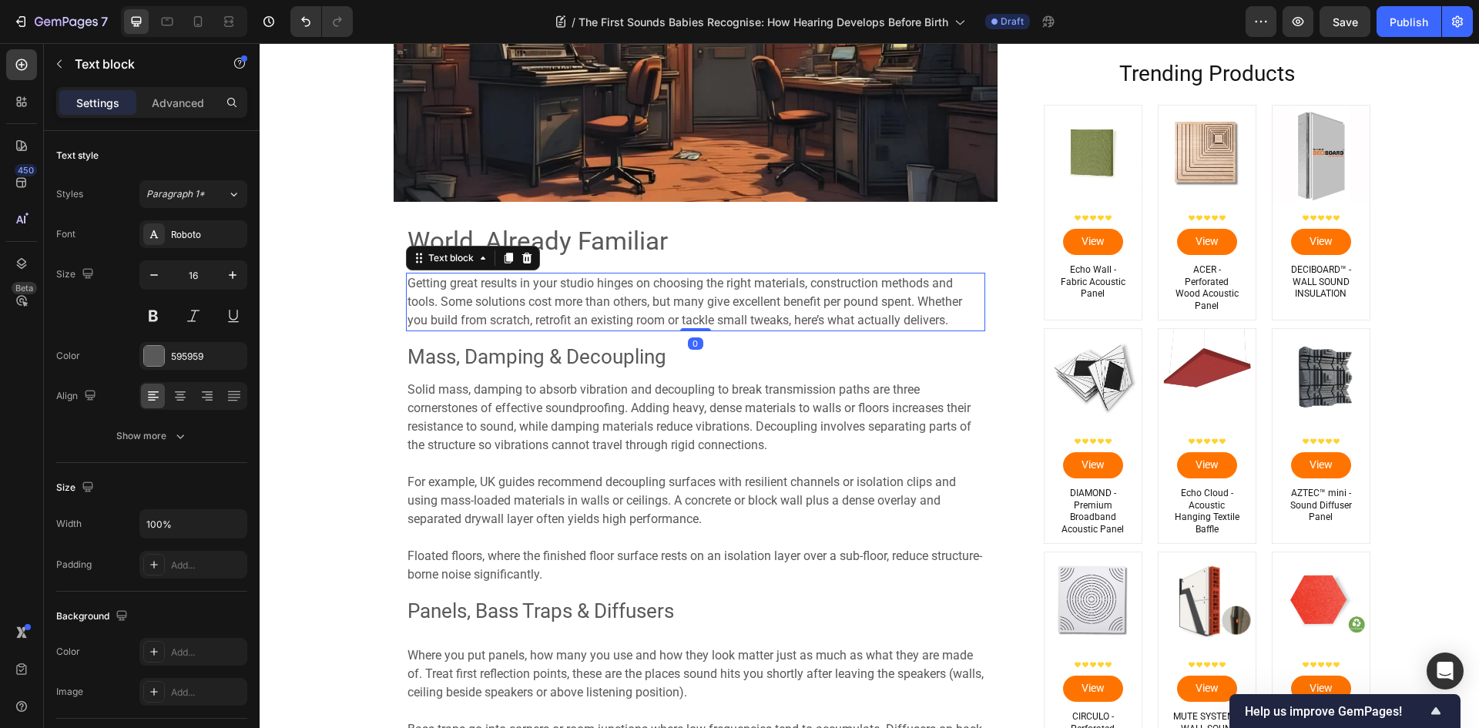
click at [575, 300] on span "Getting great results in your studio hinges on choosing the right materials, co…" at bounding box center [684, 302] width 555 height 52
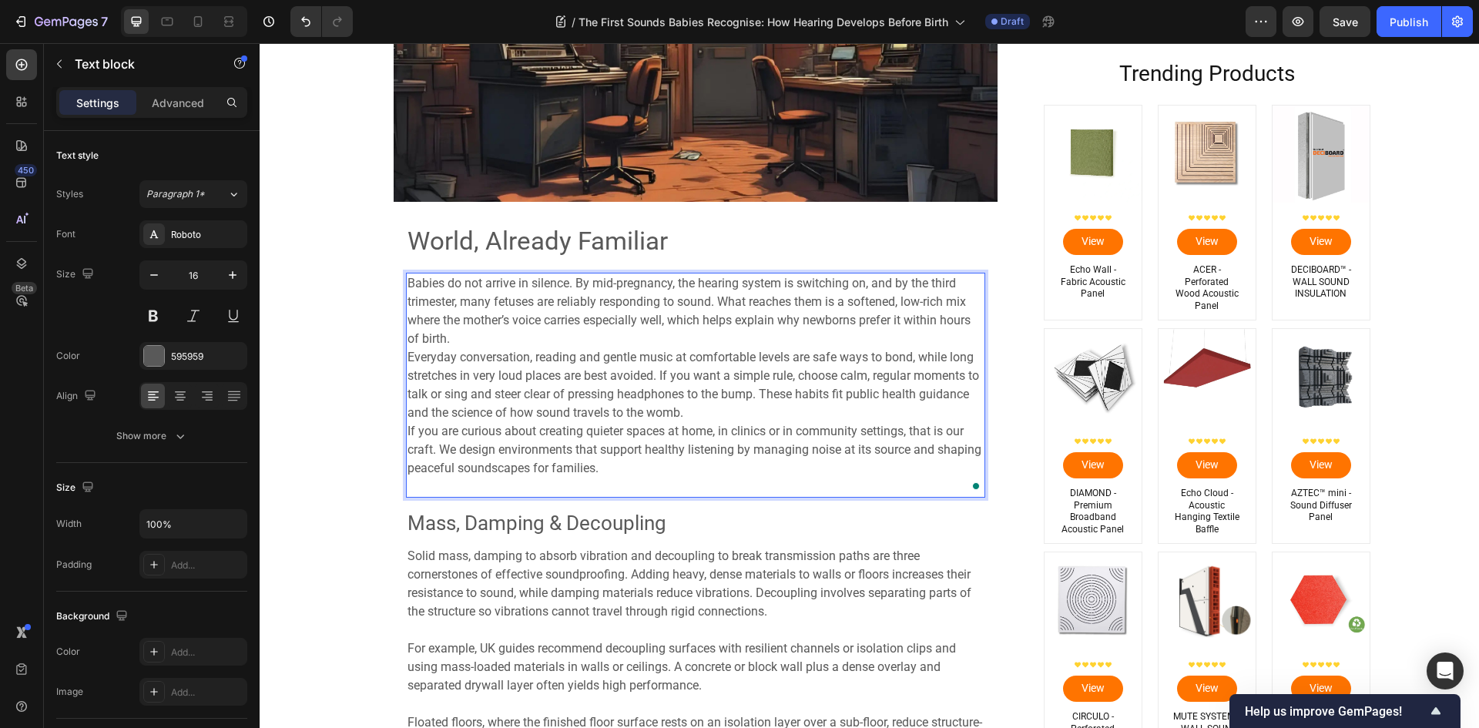
click at [578, 336] on p "Babies do not arrive in silence. By mid-pregnancy, the hearing system is switch…" at bounding box center [695, 385] width 576 height 222
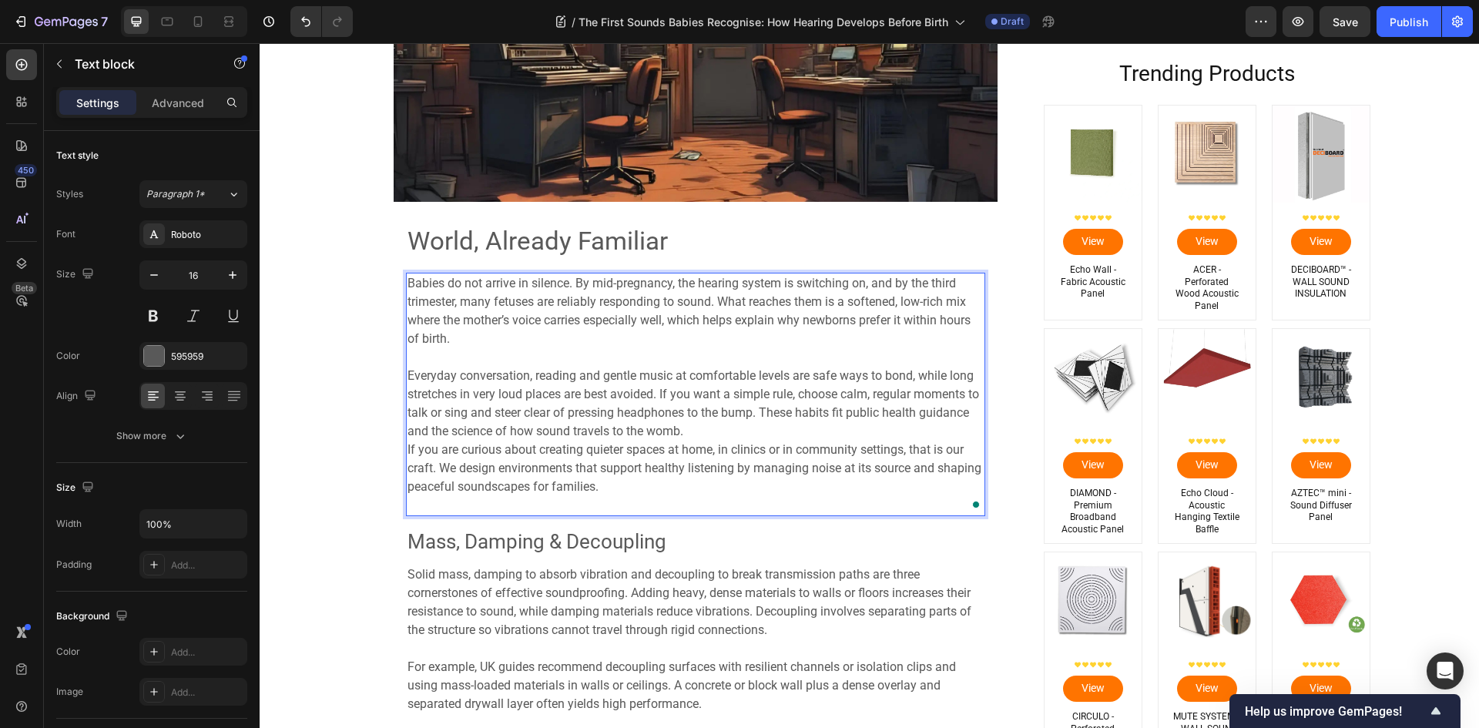
click at [764, 435] on p "⁠⁠⁠⁠⁠⁠⁠ Everyday conversation, reading and gentle music at comfortable levels a…" at bounding box center [695, 431] width 576 height 166
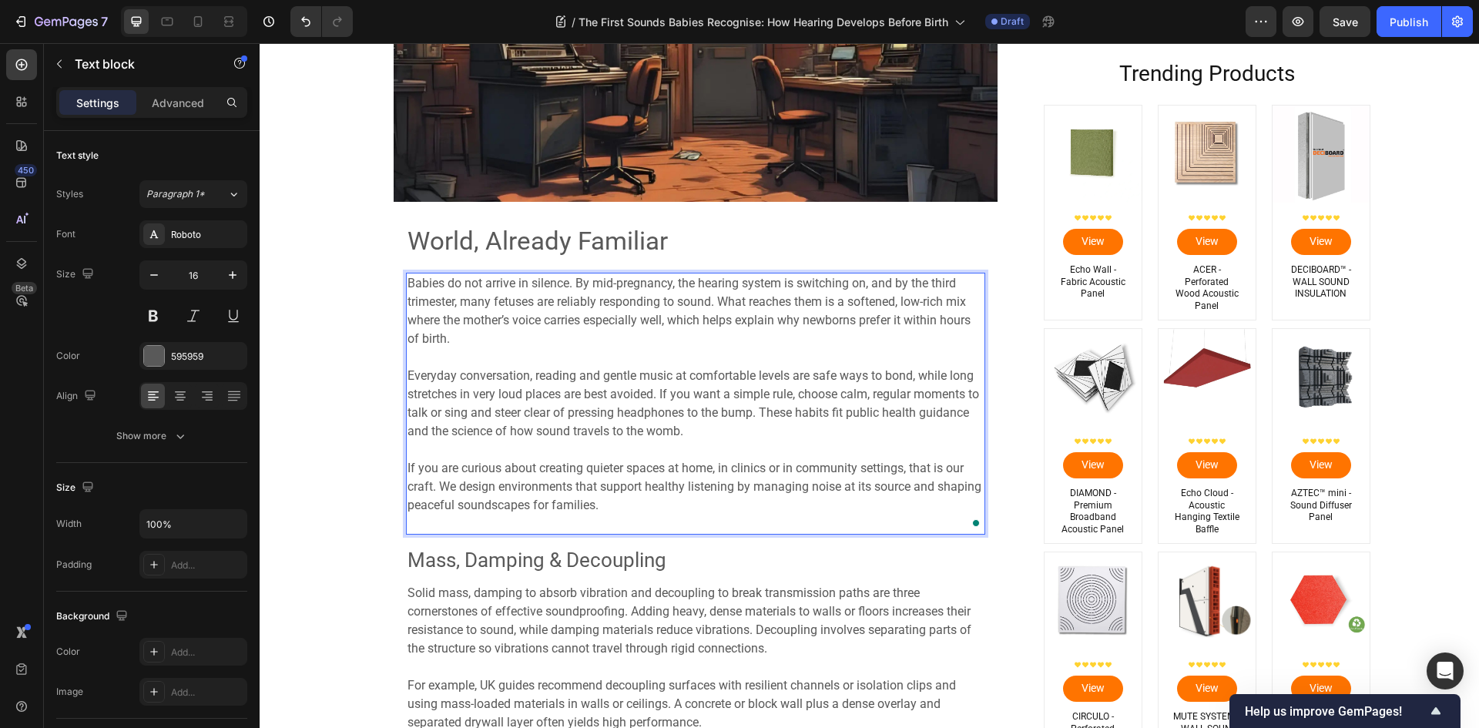
click at [535, 535] on div "Babies do not arrive in silence. By mid-pregnancy, the hearing system is switch…" at bounding box center [695, 404] width 579 height 262
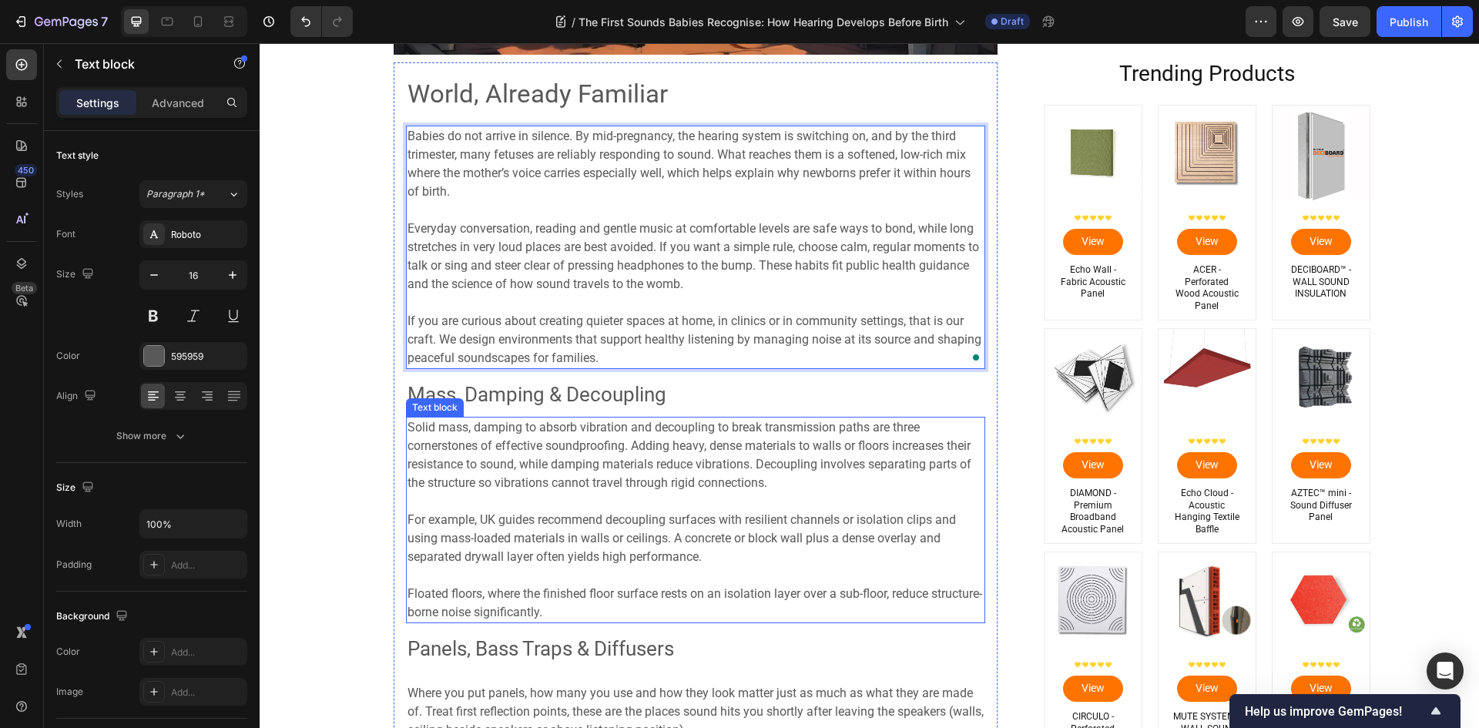
scroll to position [4710, 0]
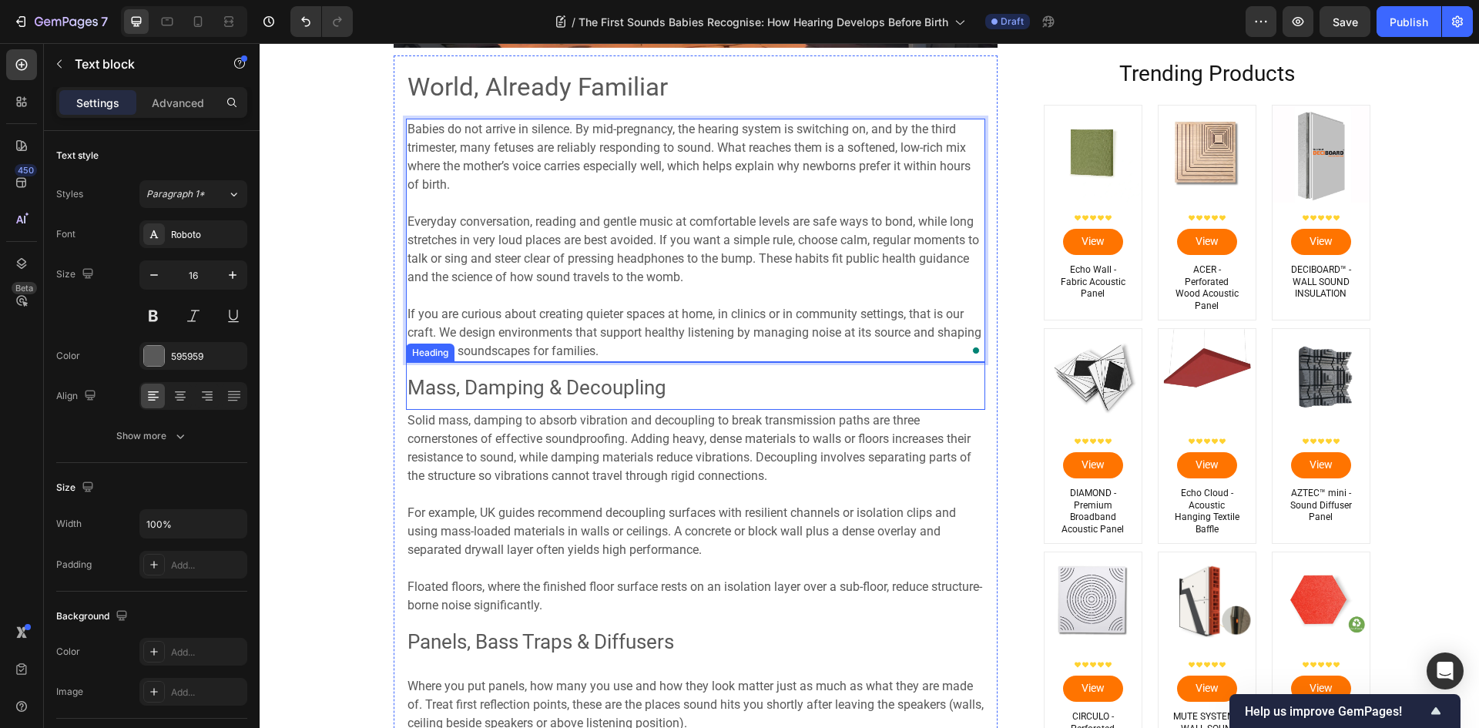
click at [813, 391] on h2 "Mass, Damping & Decoupling" at bounding box center [695, 386] width 579 height 48
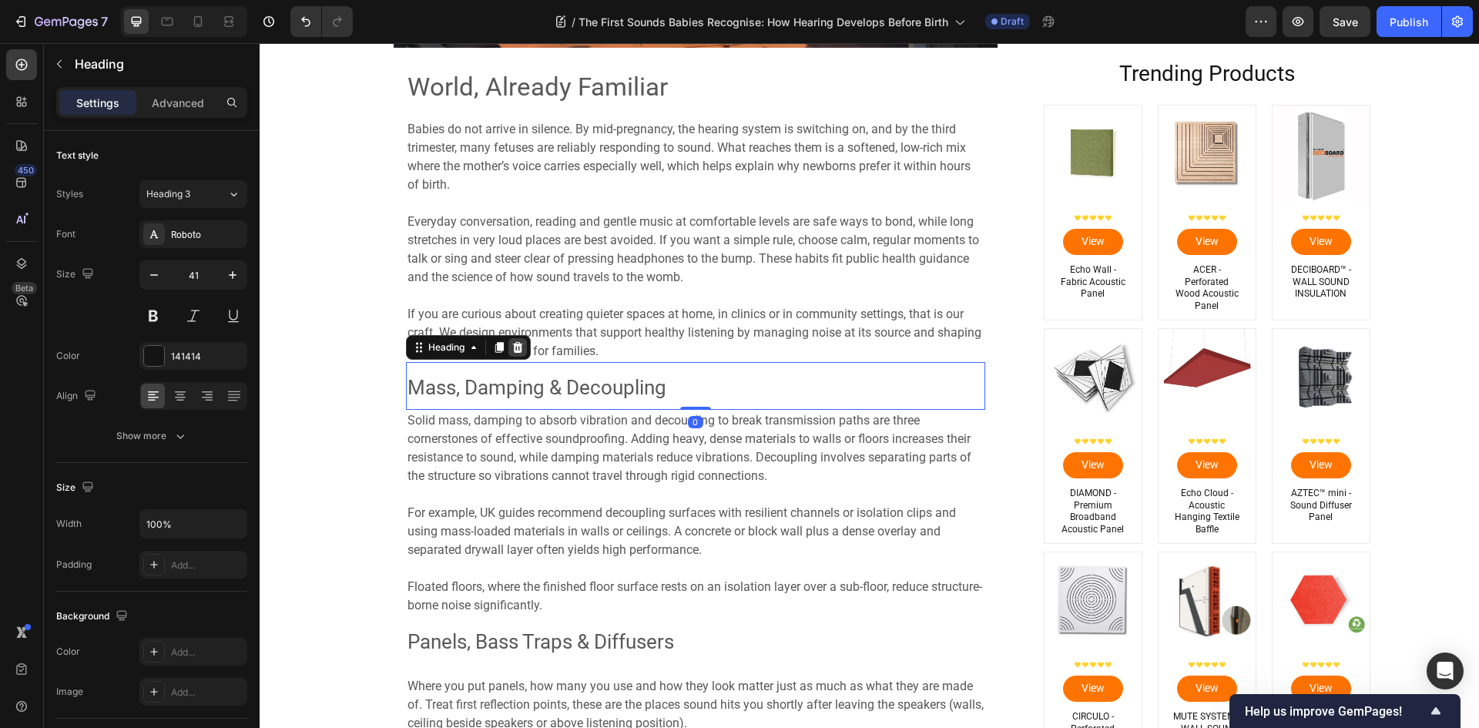
click at [514, 348] on icon at bounding box center [517, 347] width 12 height 12
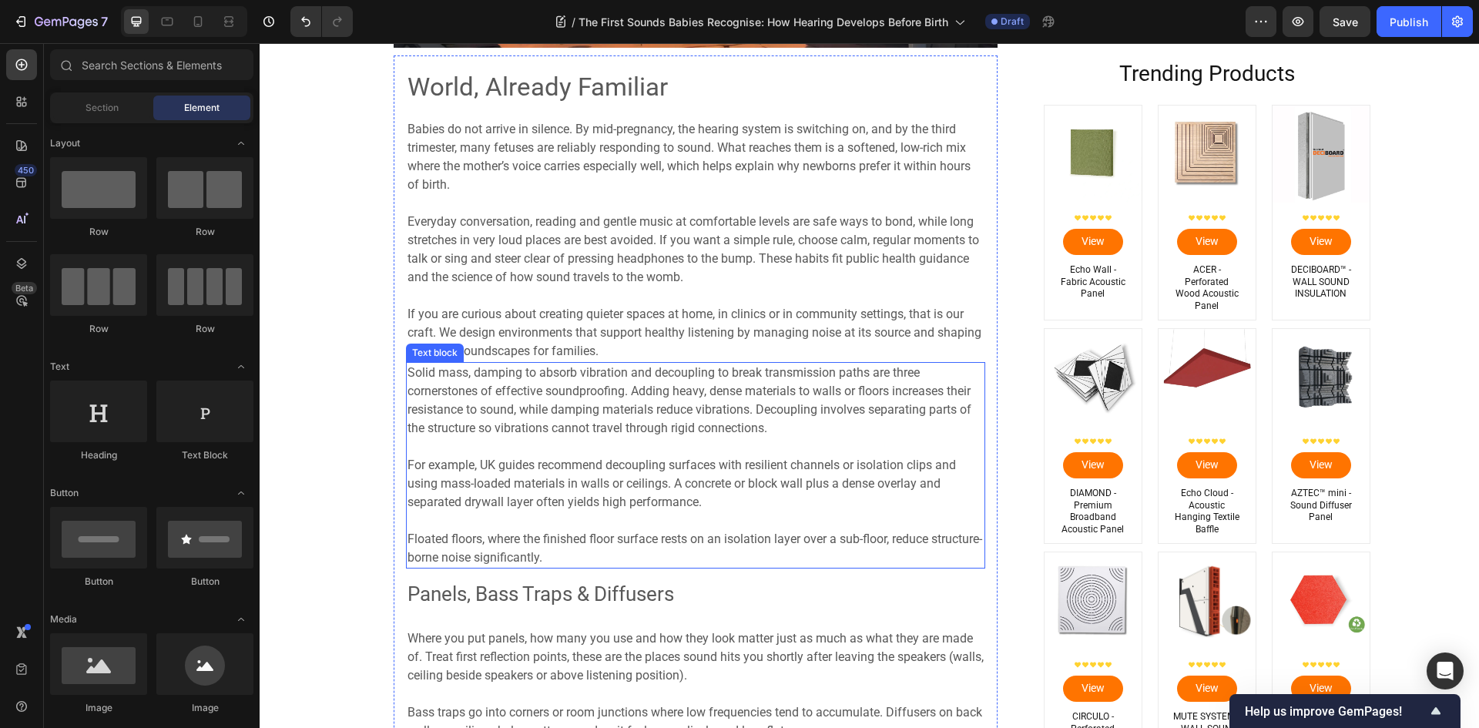
click at [655, 461] on span "For example, UK guides recommend decoupling surfaces with resilient channels or…" at bounding box center [681, 484] width 548 height 52
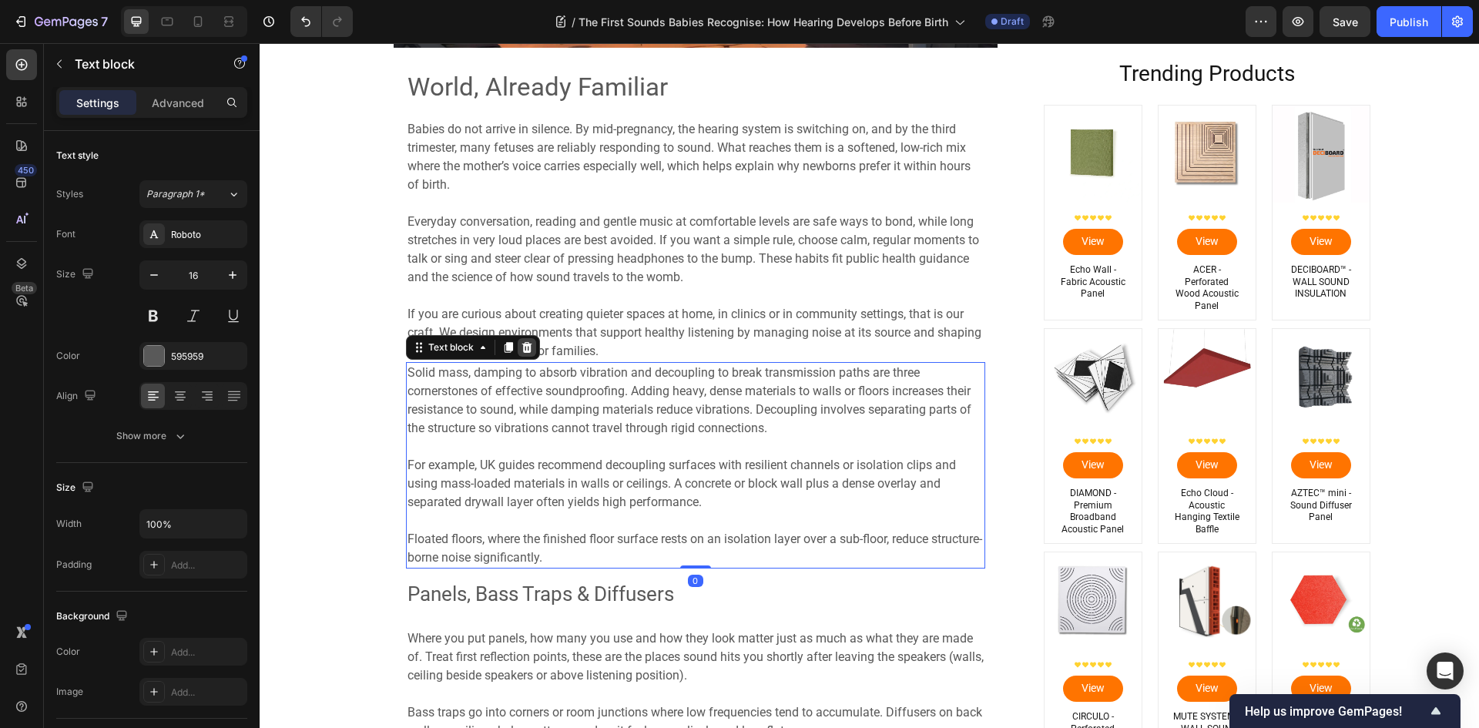
click at [521, 345] on icon at bounding box center [526, 346] width 10 height 11
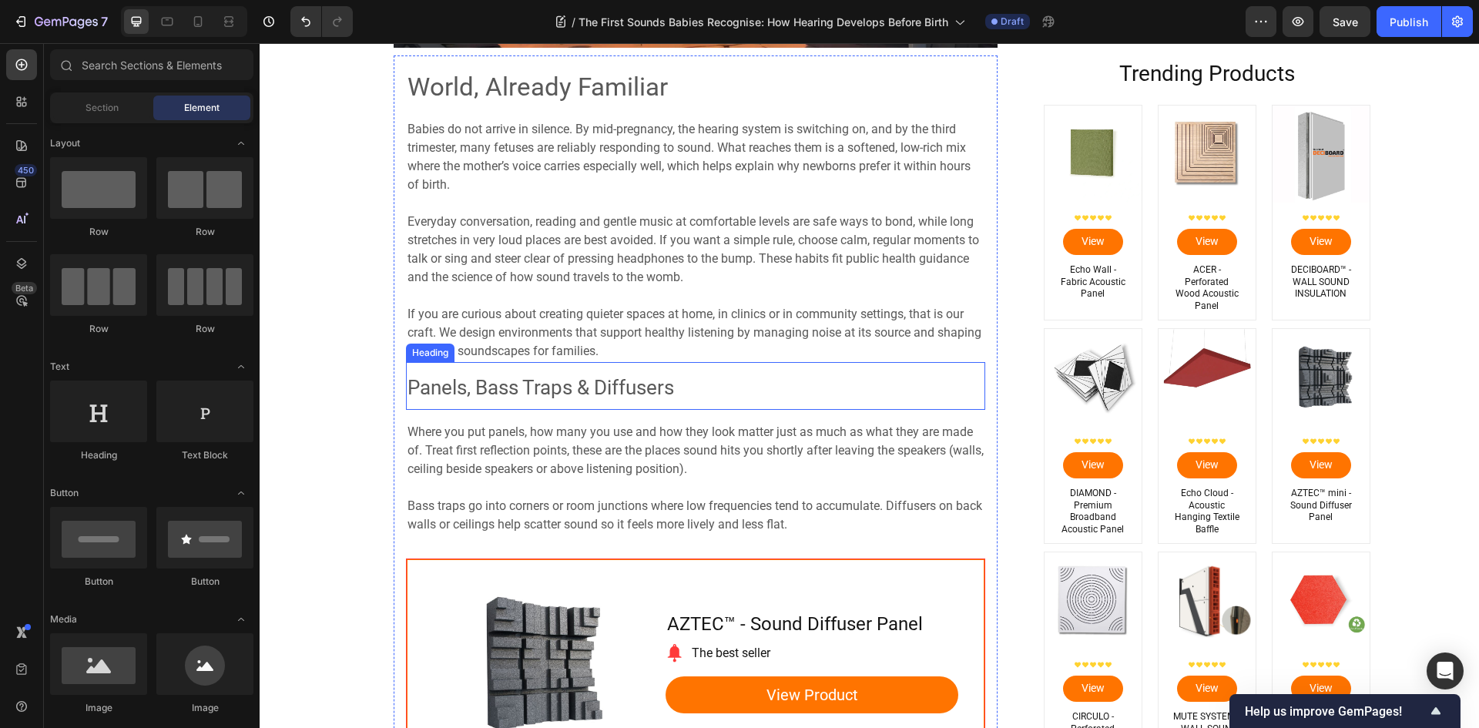
click at [619, 387] on span "Panels, Bass Traps & Diffusers" at bounding box center [540, 387] width 267 height 23
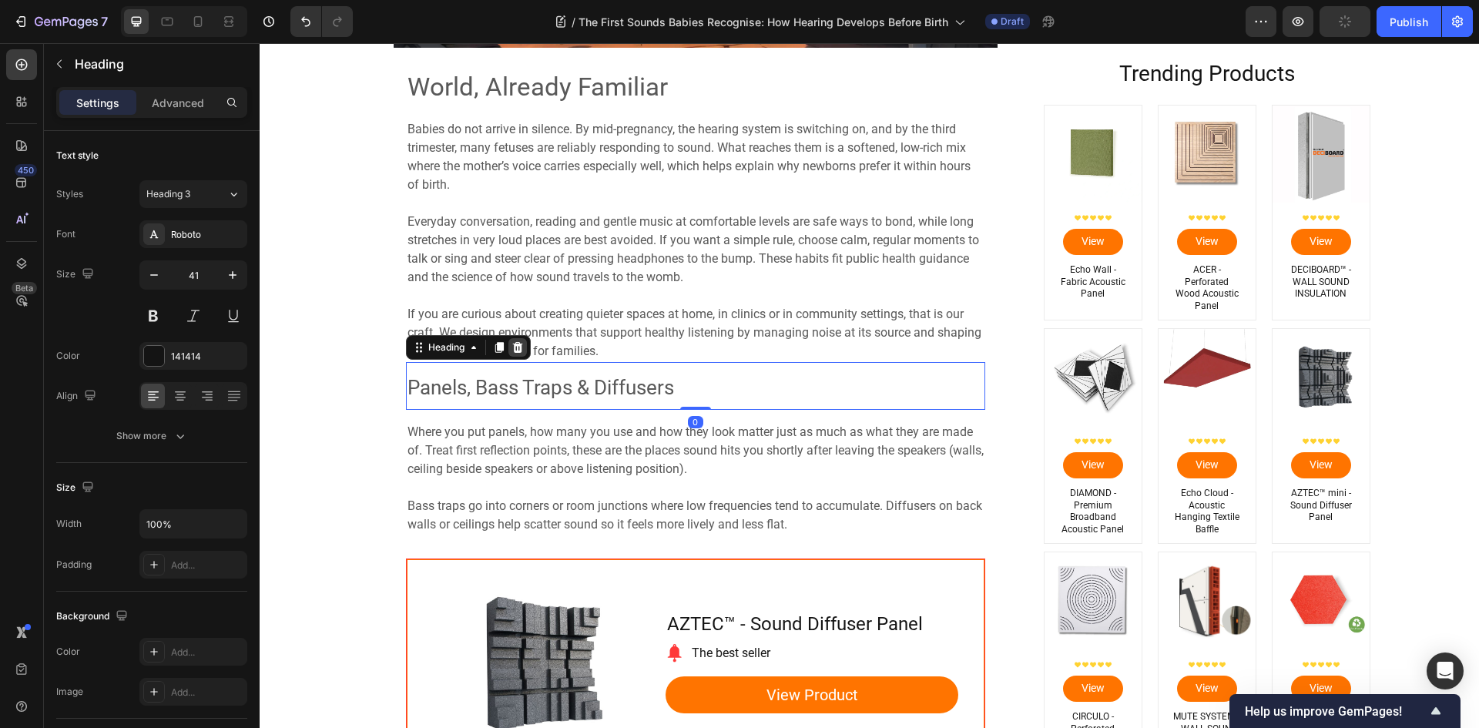
click at [513, 349] on icon at bounding box center [517, 347] width 12 height 12
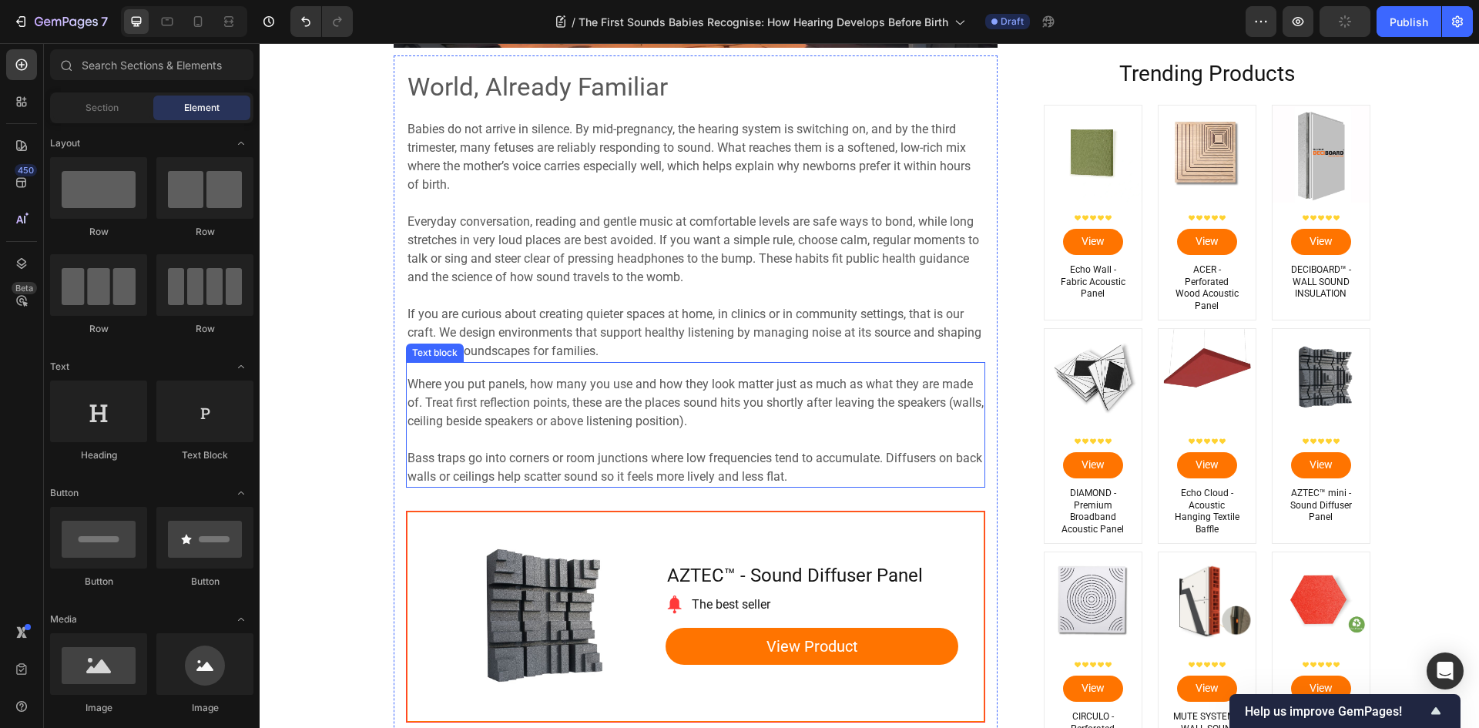
click at [629, 434] on p at bounding box center [695, 440] width 576 height 18
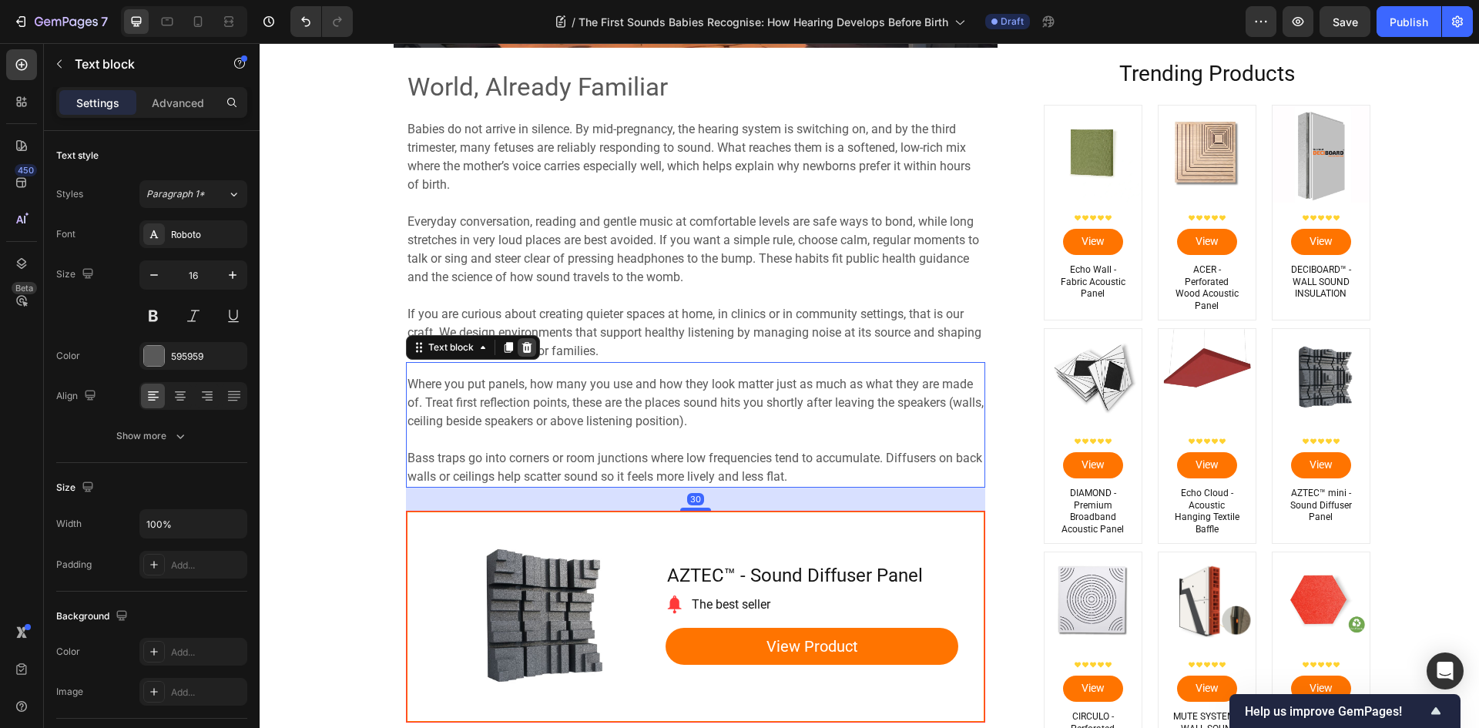
click at [524, 343] on icon at bounding box center [527, 347] width 12 height 12
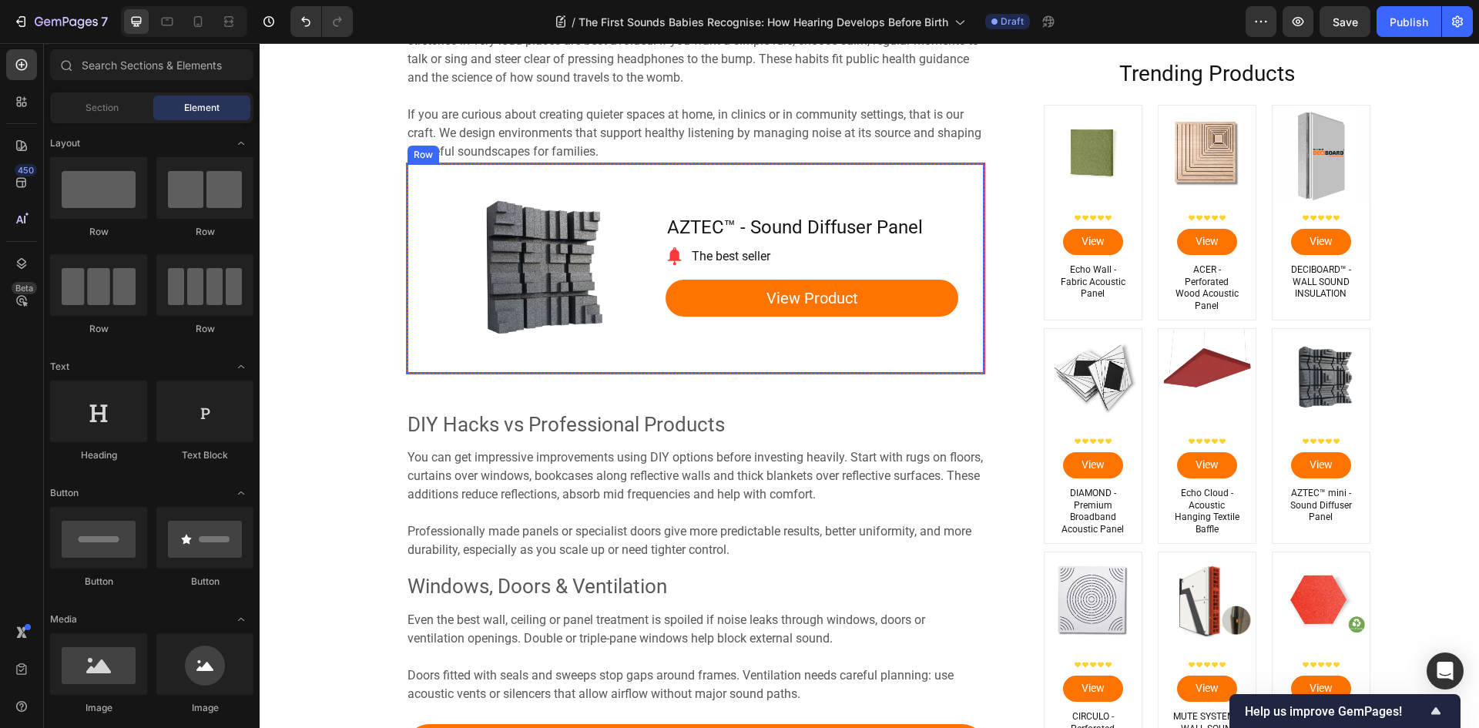
scroll to position [4941, 0]
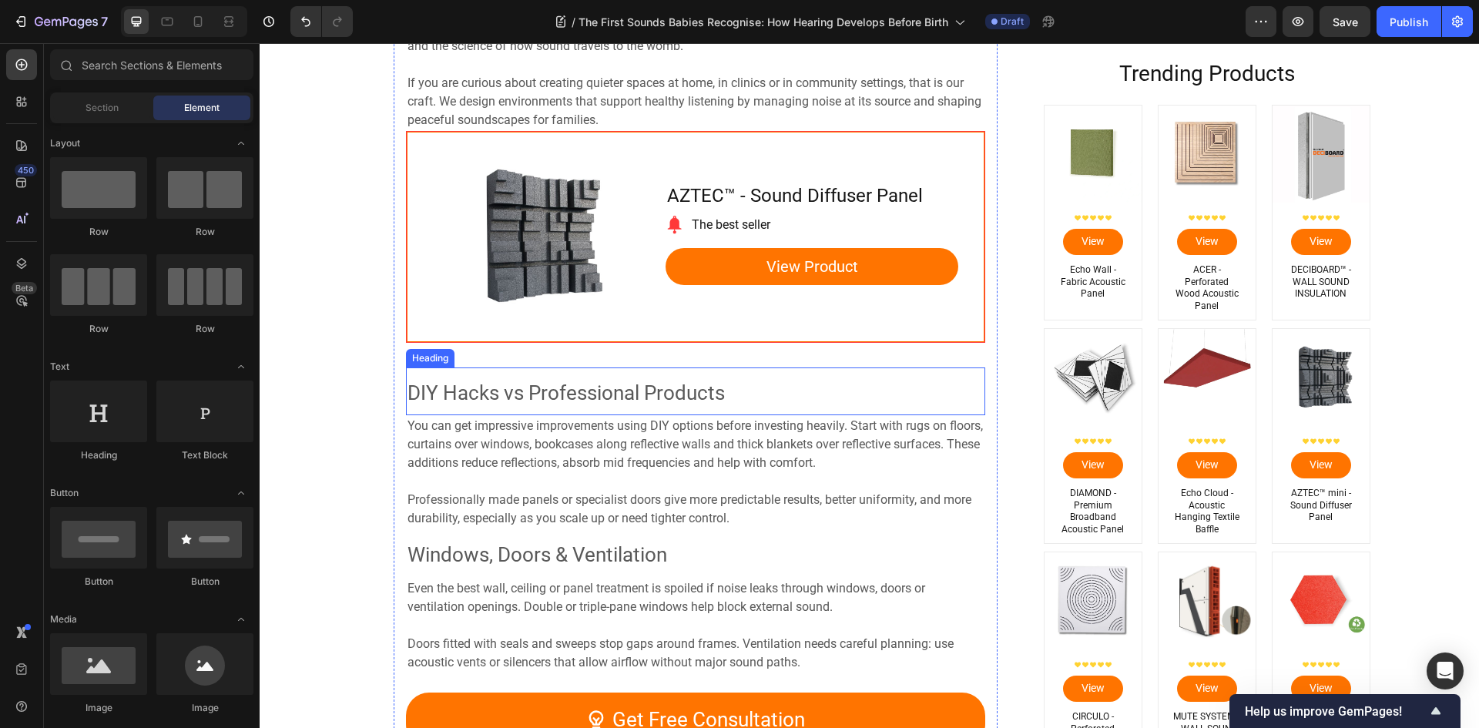
click at [535, 391] on span "DIY Hacks vs Professional Products" at bounding box center [565, 392] width 317 height 23
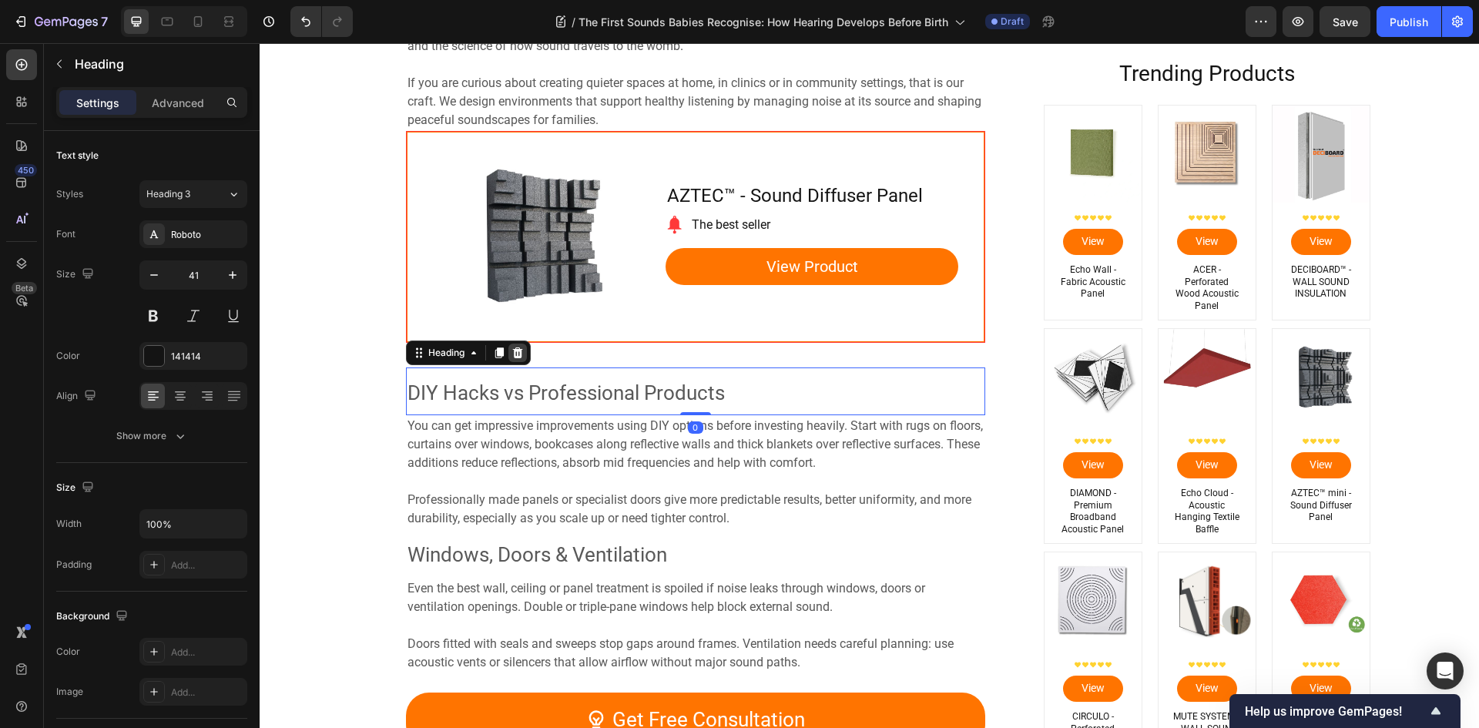
click at [515, 354] on icon at bounding box center [517, 352] width 10 height 11
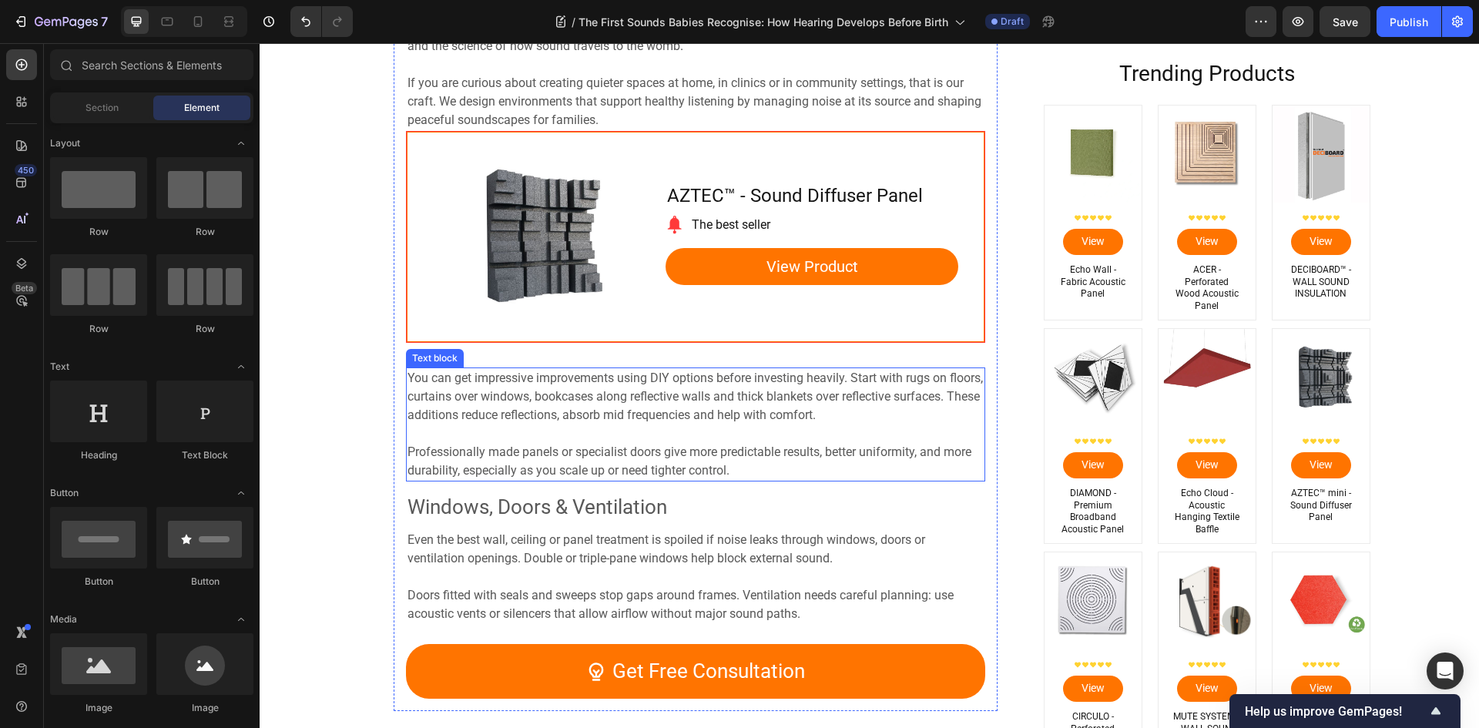
click at [531, 393] on span "You can get impressive improvements using DIY options before investing heavily.…" at bounding box center [694, 396] width 575 height 52
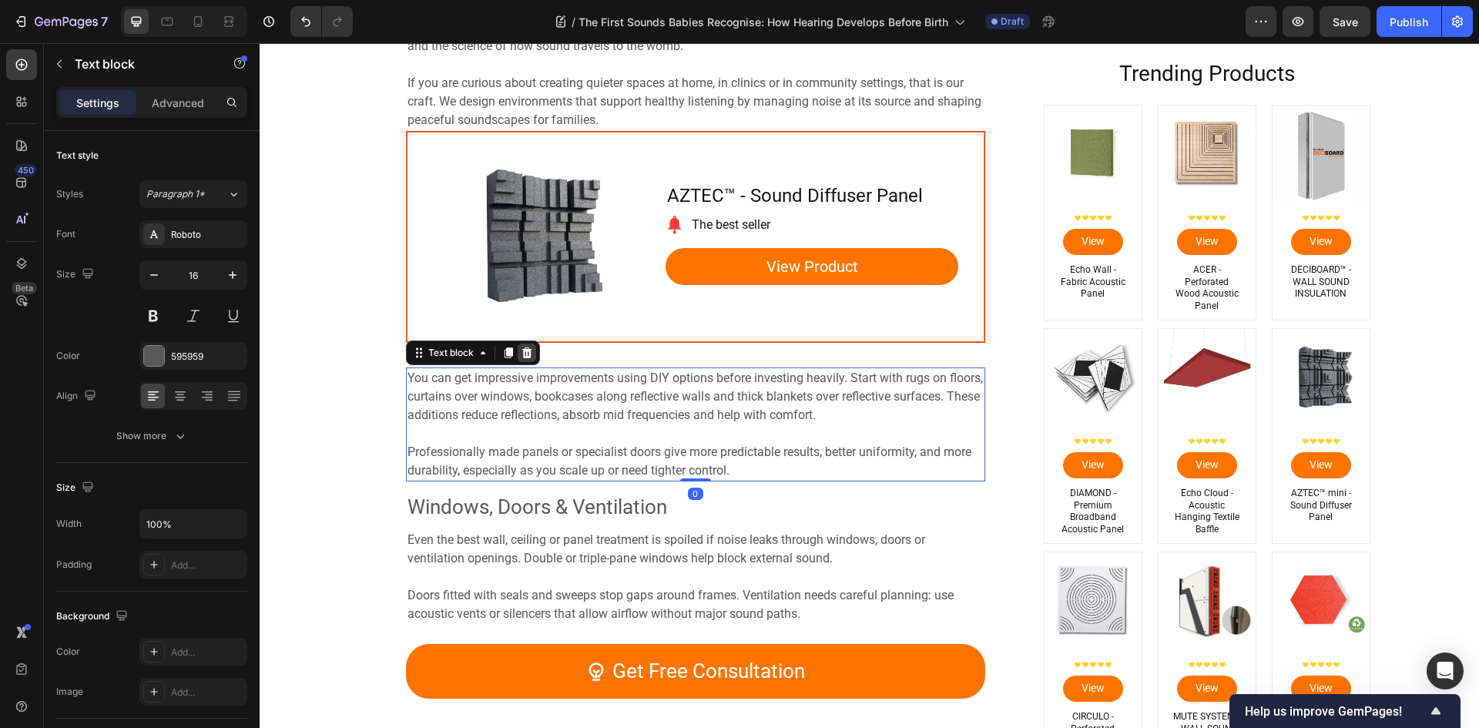
click at [526, 348] on icon at bounding box center [527, 353] width 12 height 12
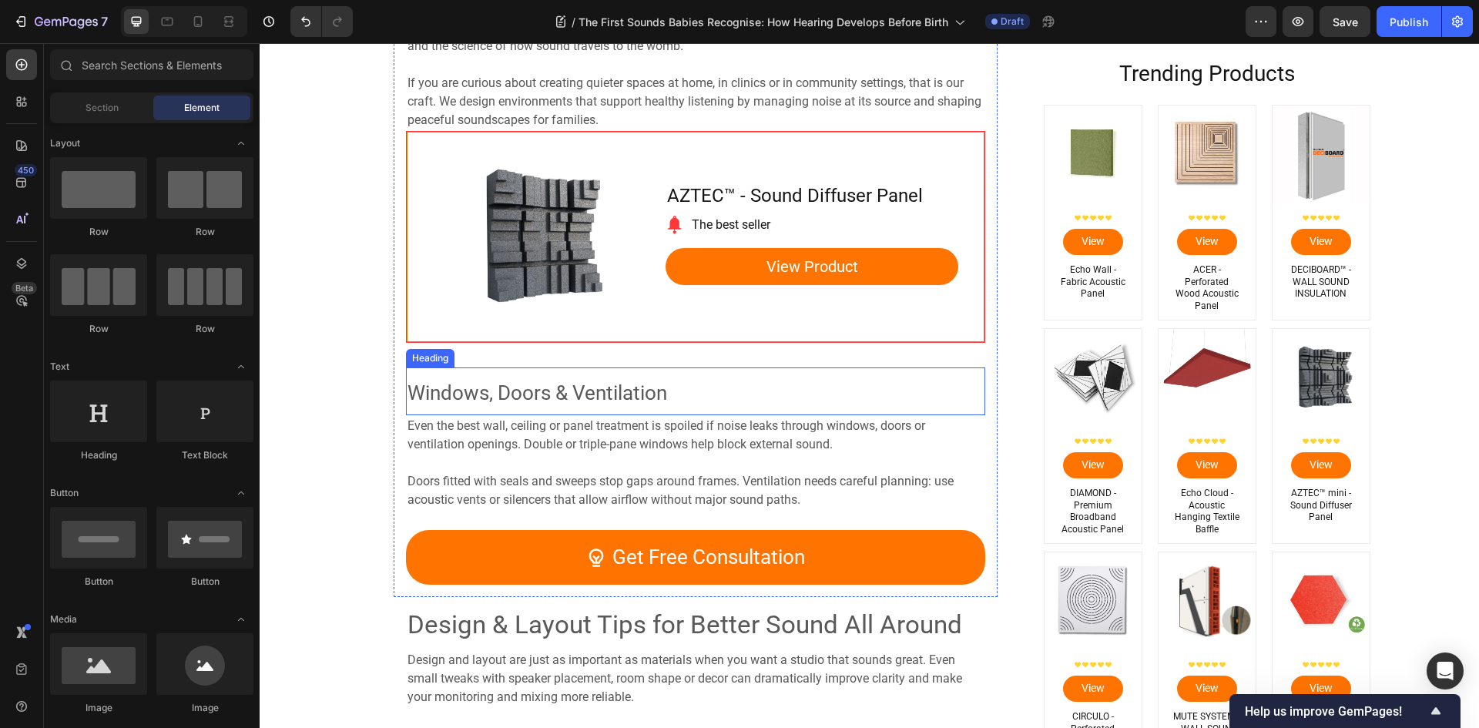
click at [548, 394] on span "Windows, Doors & Ventilation" at bounding box center [537, 392] width 260 height 23
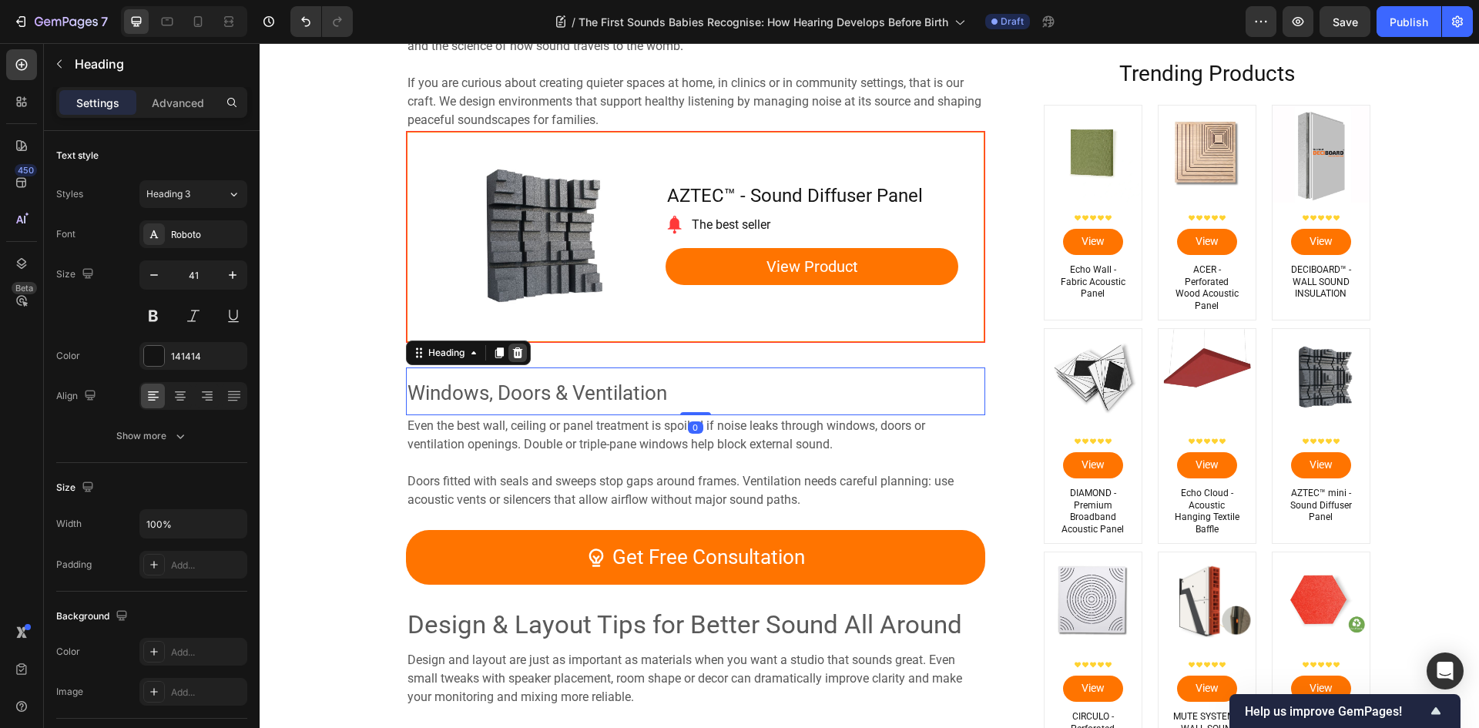
click at [513, 357] on icon at bounding box center [517, 353] width 12 height 12
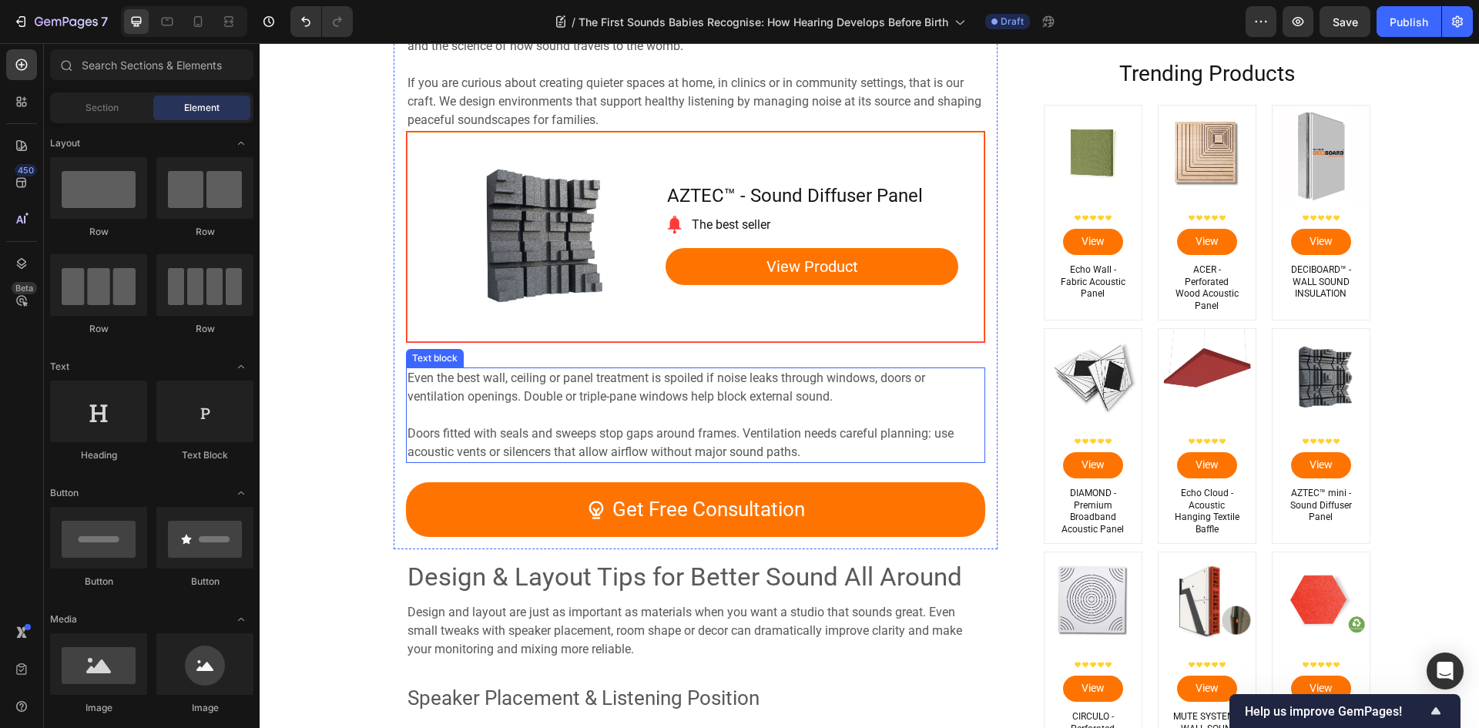
click at [547, 407] on p at bounding box center [695, 415] width 576 height 18
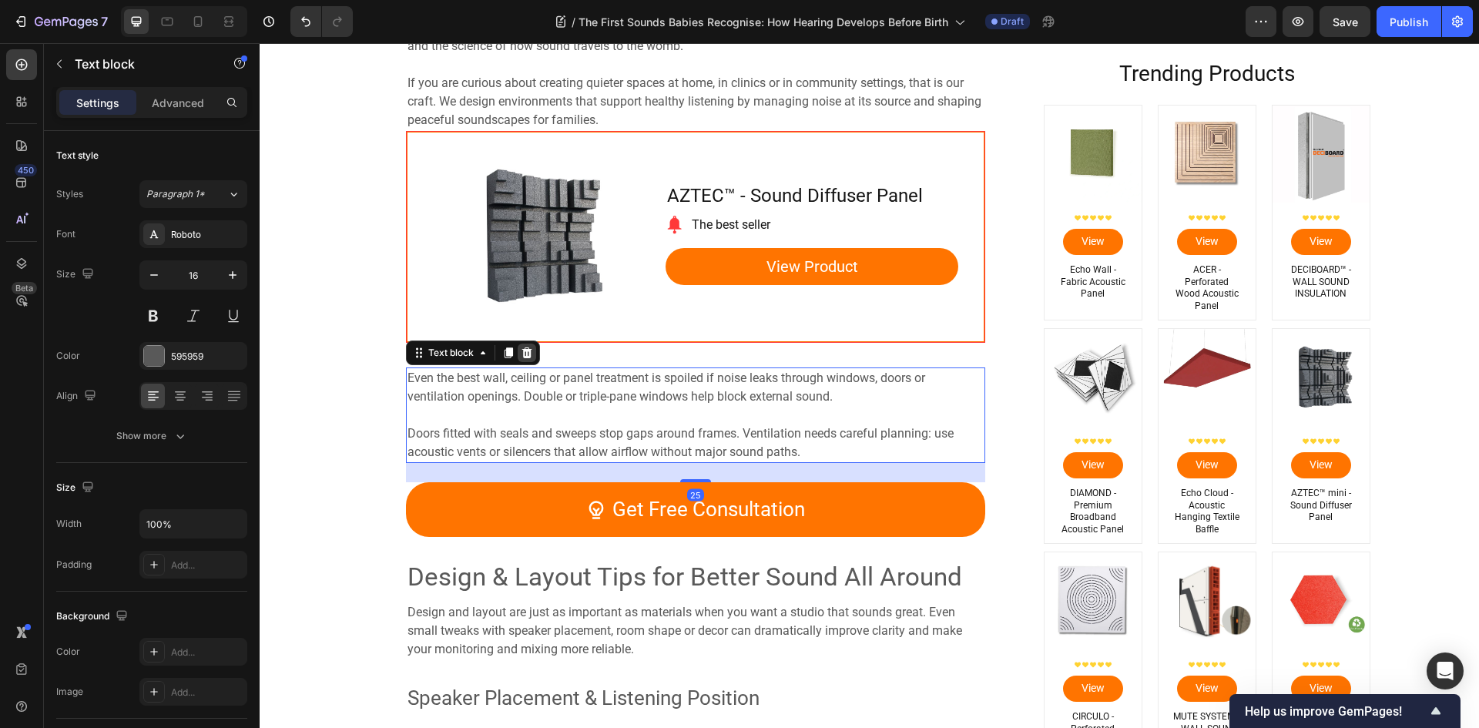
click at [526, 355] on icon at bounding box center [527, 353] width 12 height 12
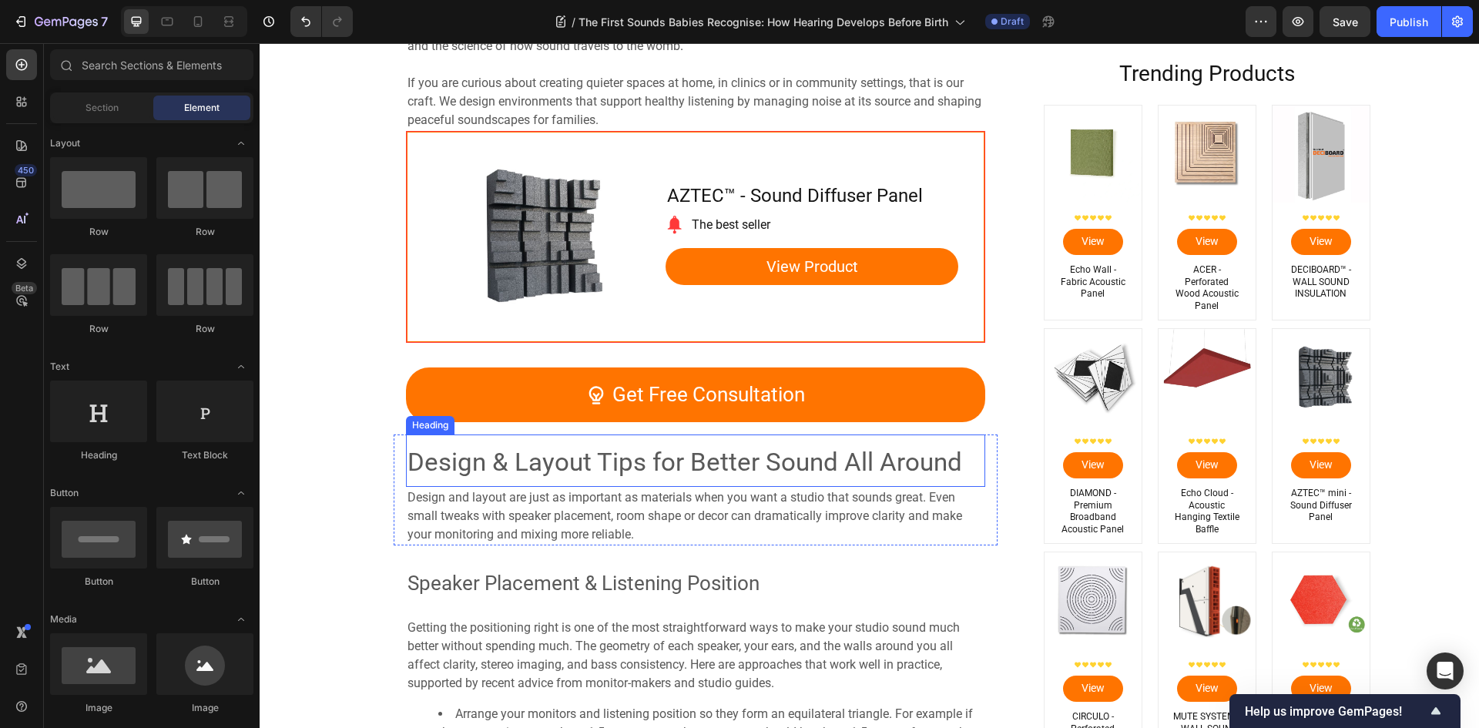
click at [534, 468] on span "Design & Layout Tips for Better Sound All Around" at bounding box center [684, 462] width 555 height 30
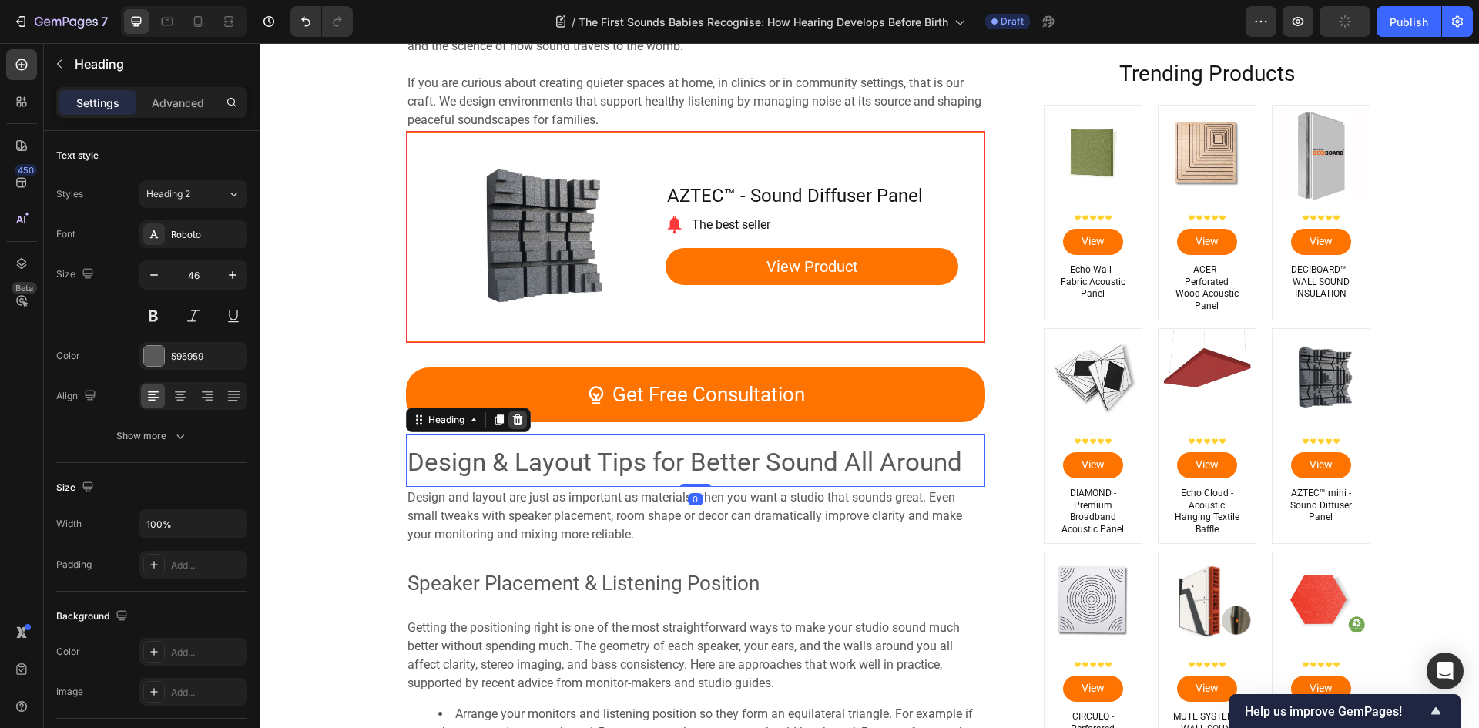
click at [517, 421] on icon at bounding box center [517, 420] width 12 height 12
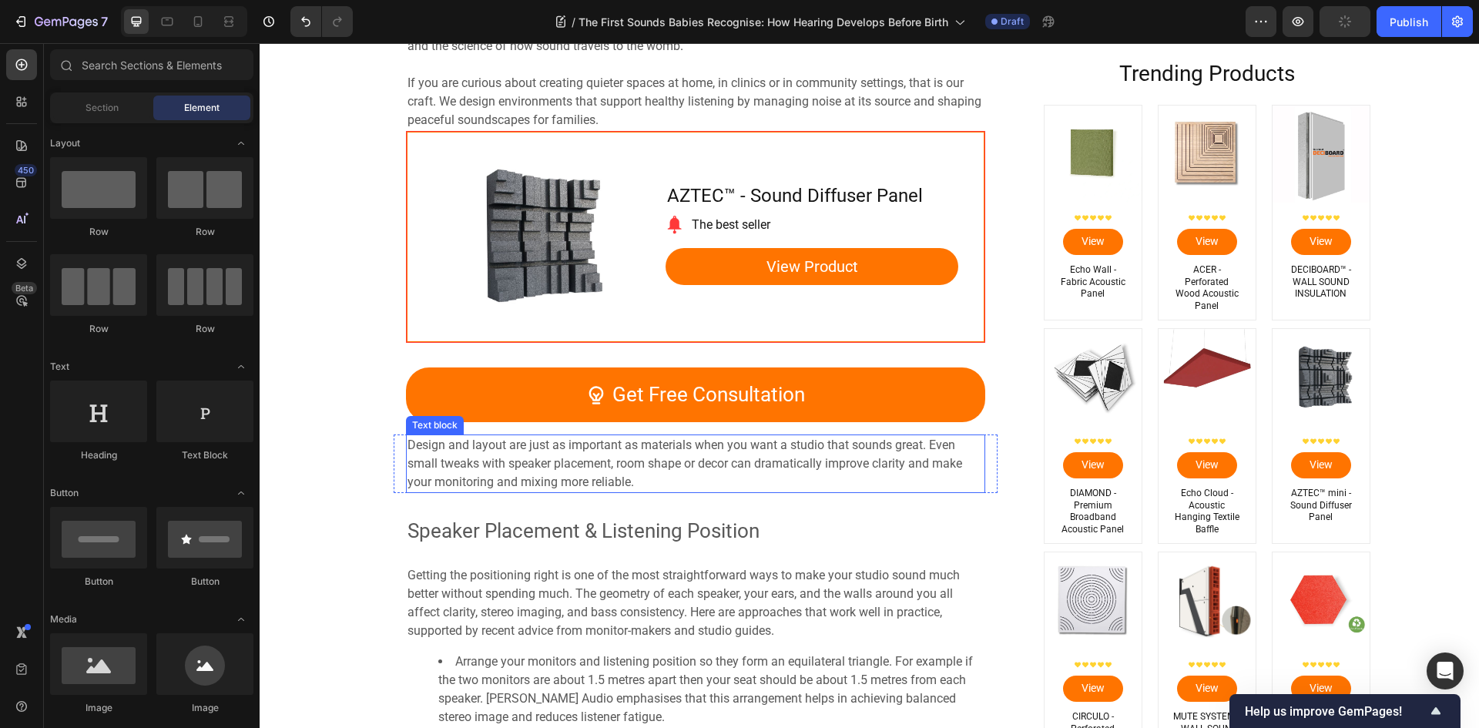
click at [527, 461] on span "Design and layout are just as important as materials when you want a studio tha…" at bounding box center [684, 463] width 555 height 52
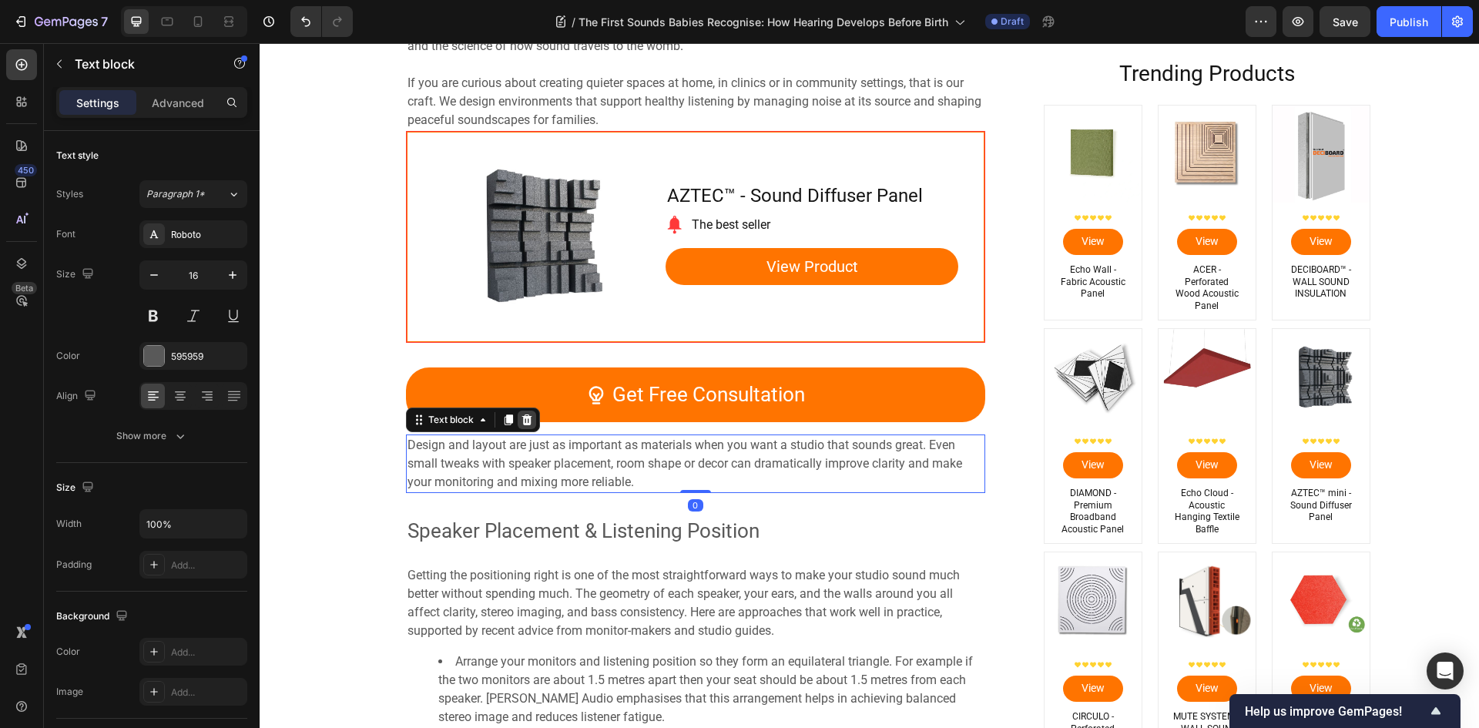
click at [523, 418] on icon at bounding box center [526, 419] width 10 height 11
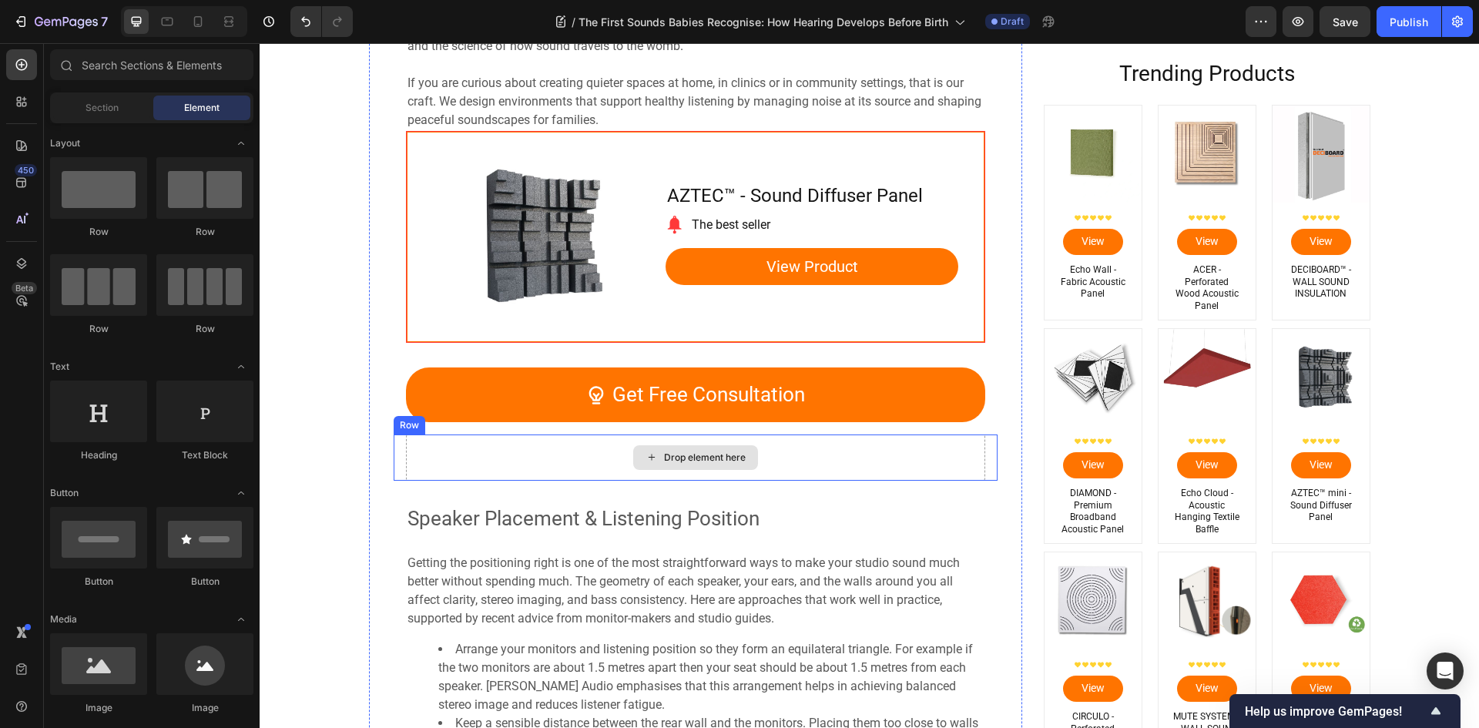
click at [552, 468] on div "Drop element here" at bounding box center [695, 457] width 579 height 46
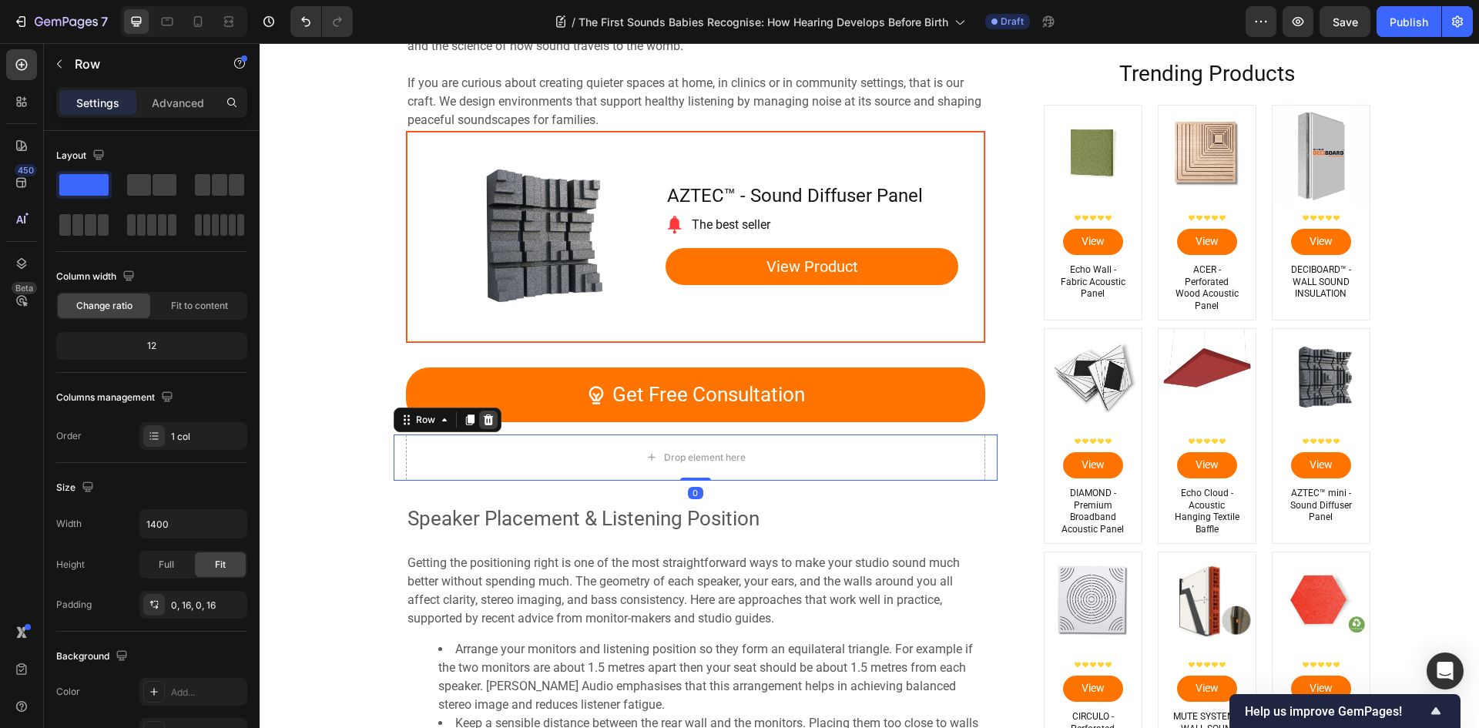
click at [485, 422] on icon at bounding box center [488, 419] width 10 height 11
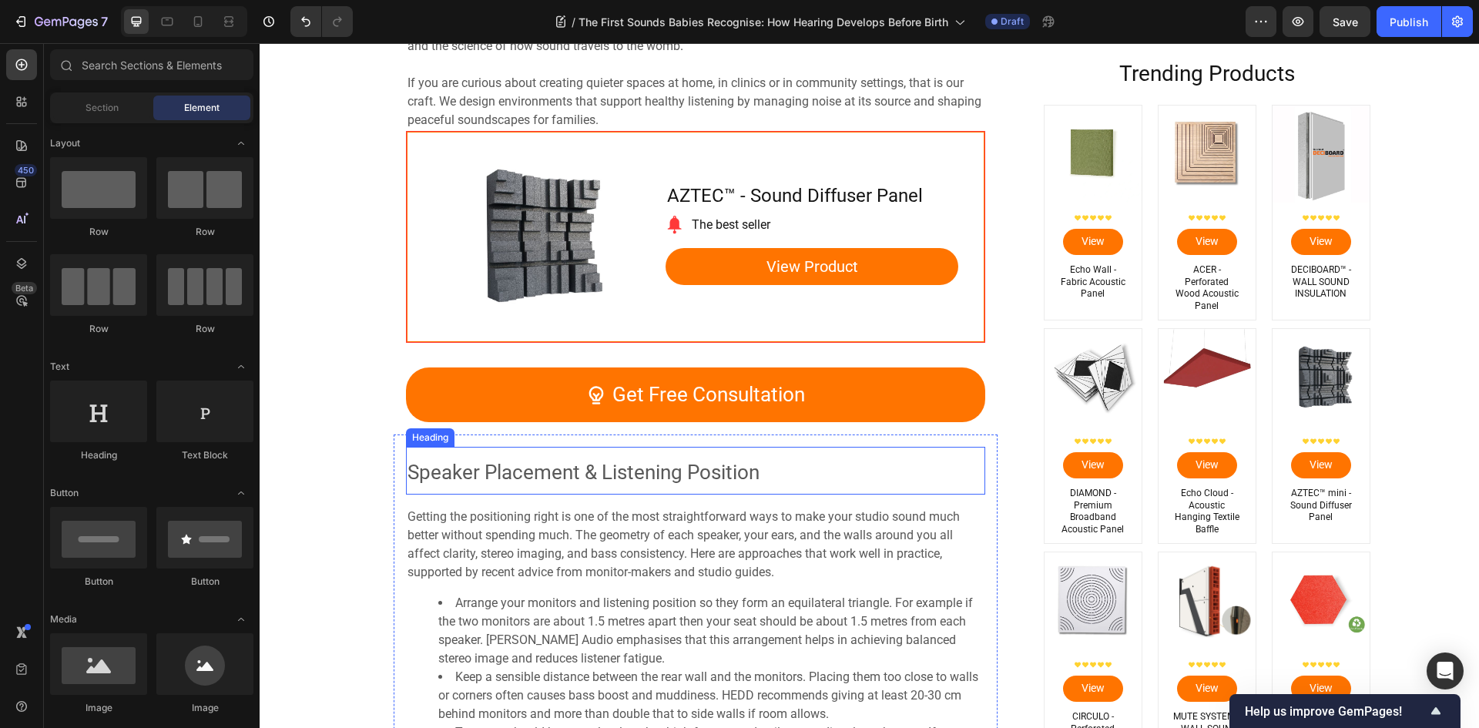
click at [505, 474] on span "Speaker Placement & Listening Position" at bounding box center [583, 472] width 352 height 23
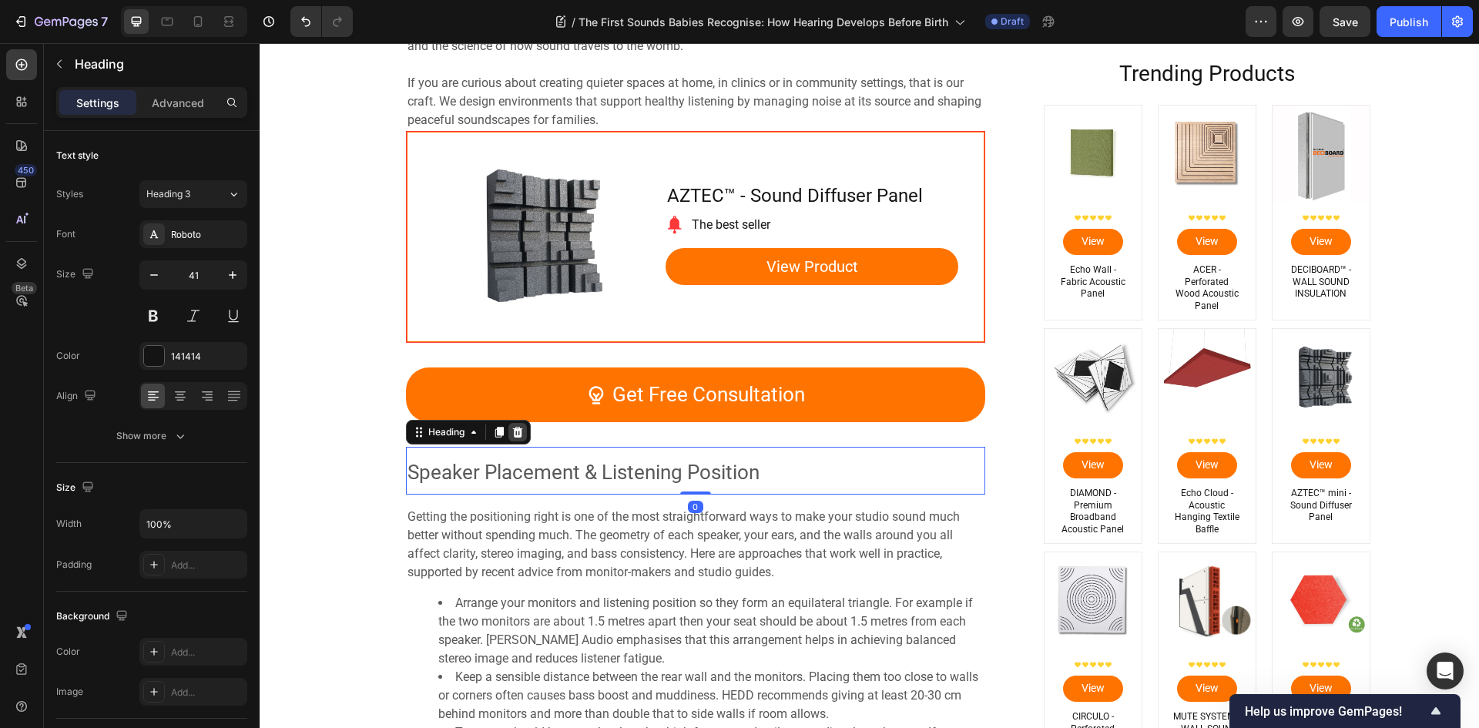
click at [512, 435] on icon at bounding box center [517, 432] width 10 height 11
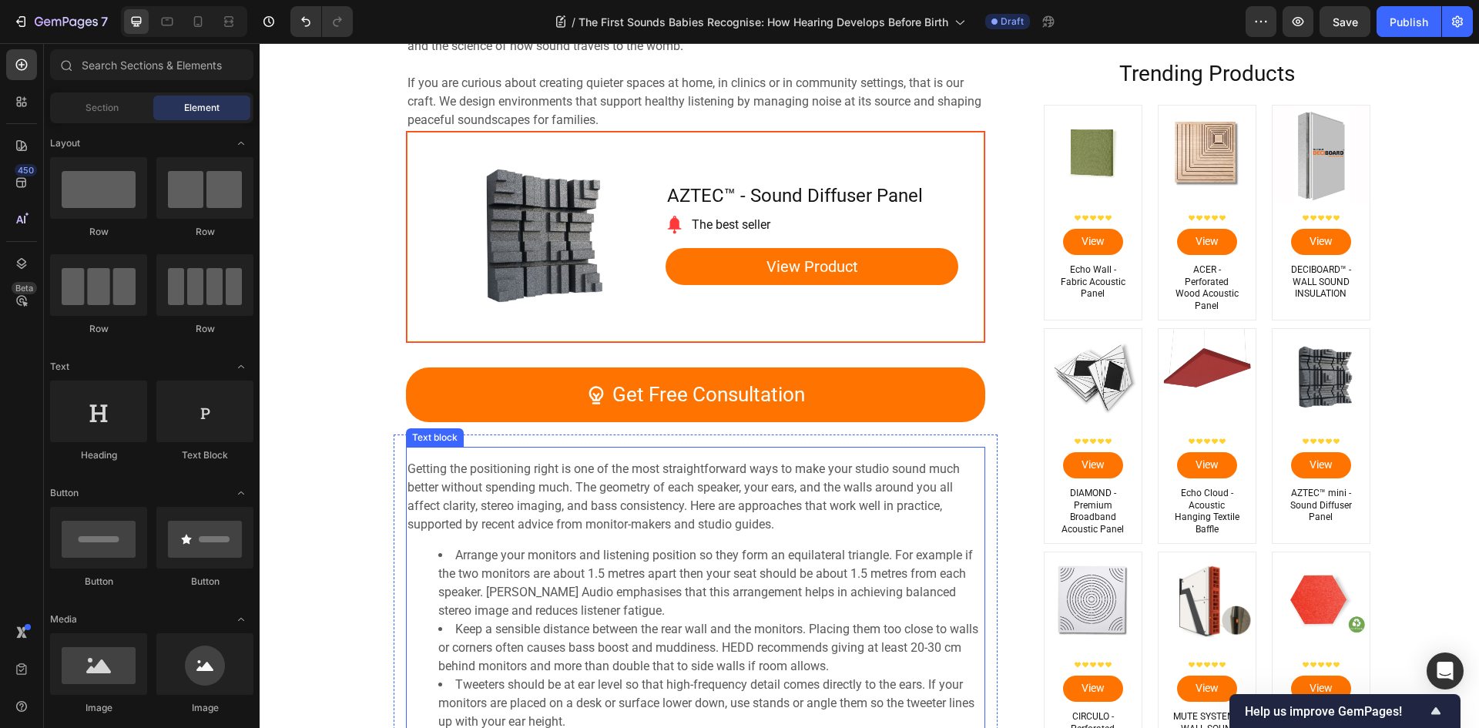
click at [512, 494] on span "Getting the positioning right is one of the most straightforward ways to make y…" at bounding box center [683, 496] width 552 height 70
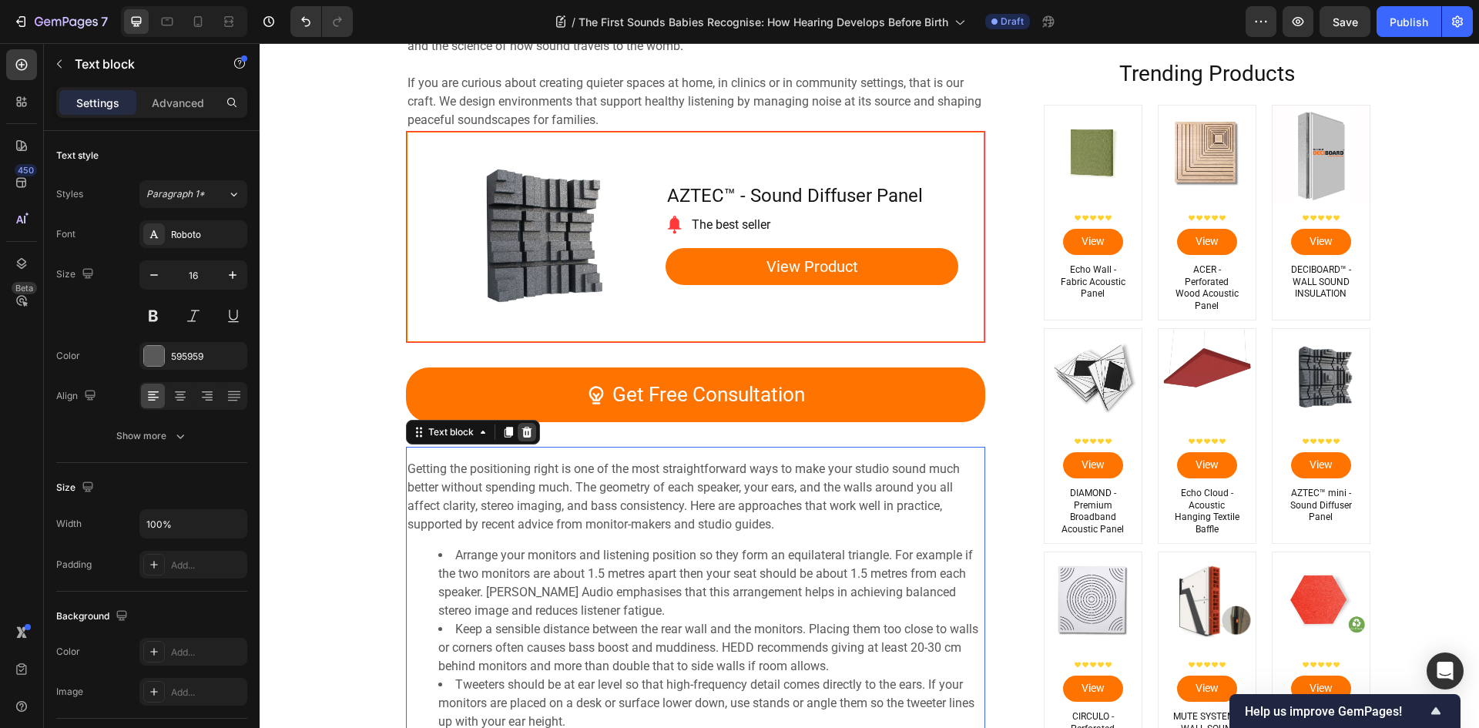
click at [521, 434] on icon at bounding box center [526, 432] width 10 height 11
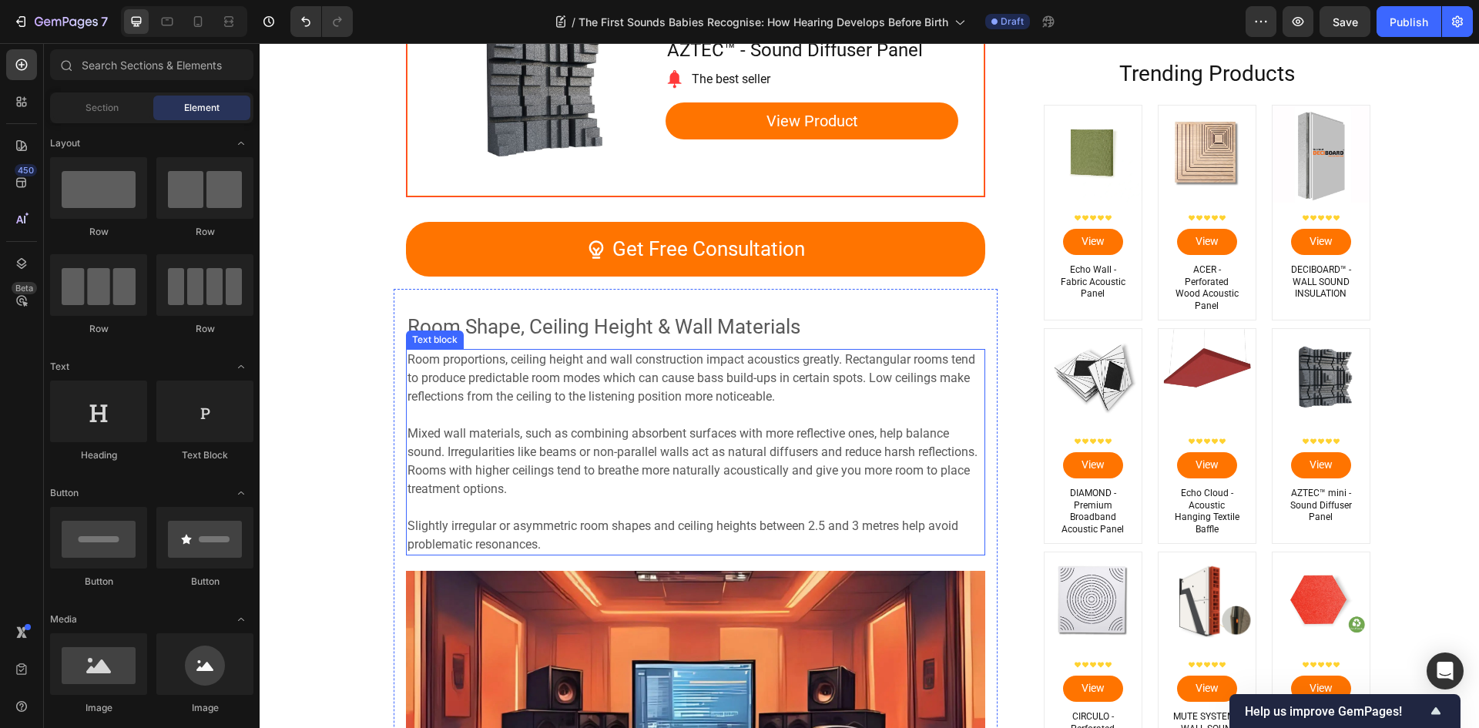
scroll to position [5095, 0]
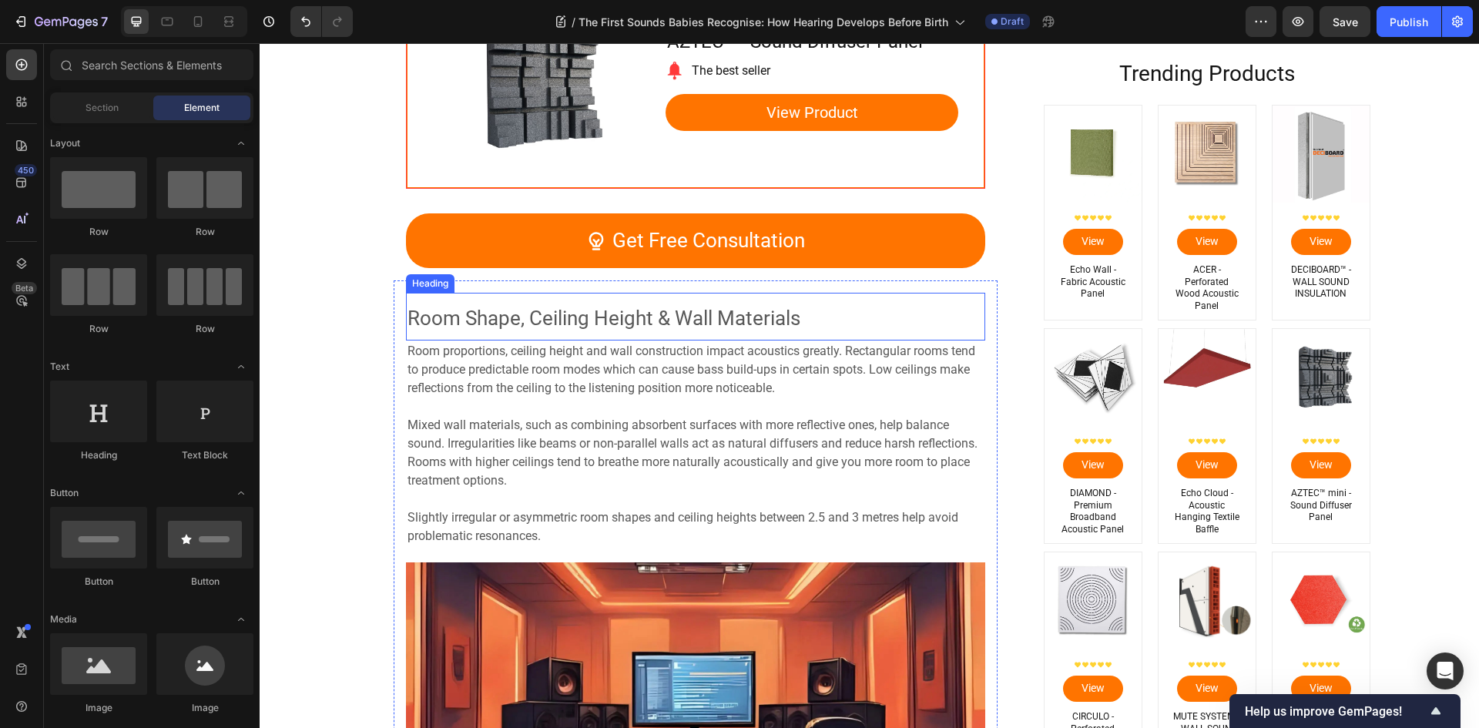
click at [577, 319] on span "Room Shape, Ceiling Height & Wall Materials" at bounding box center [603, 318] width 393 height 23
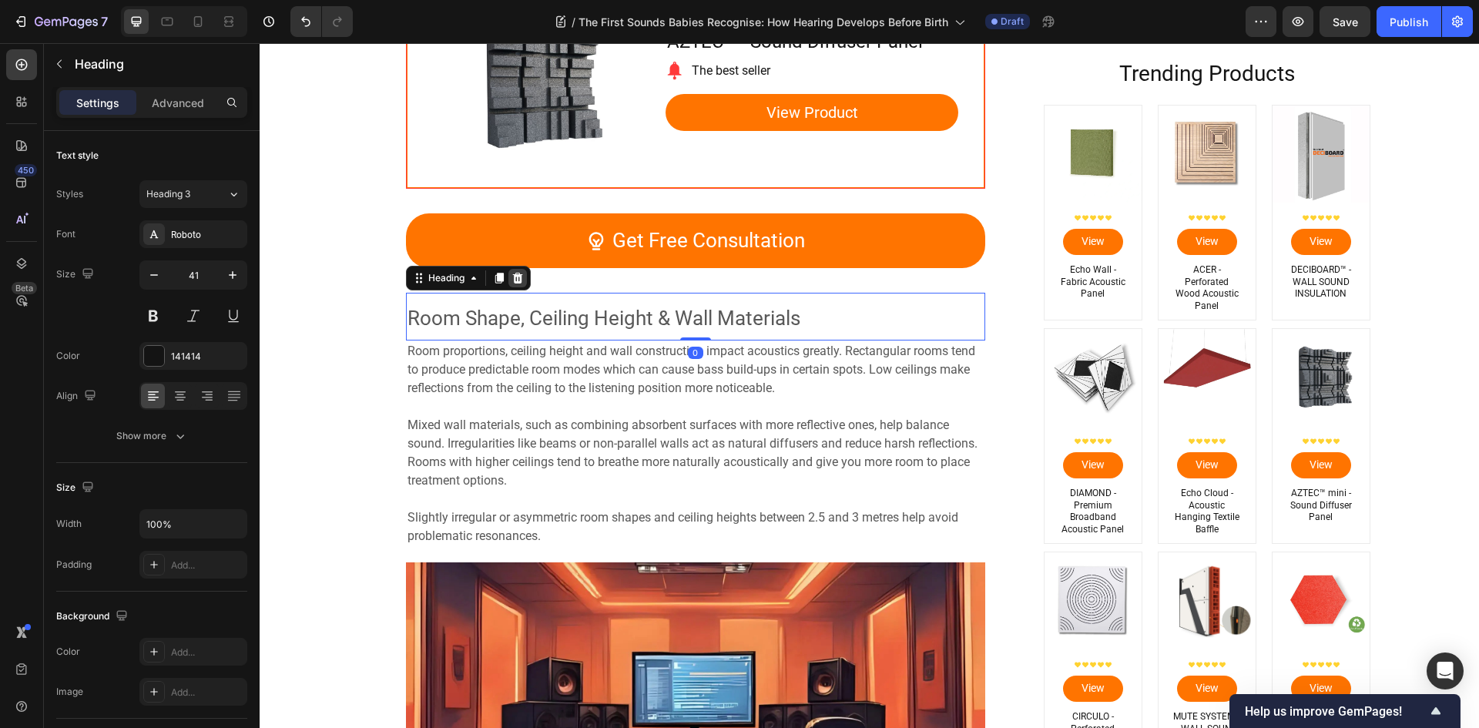
click at [513, 278] on icon at bounding box center [517, 278] width 12 height 12
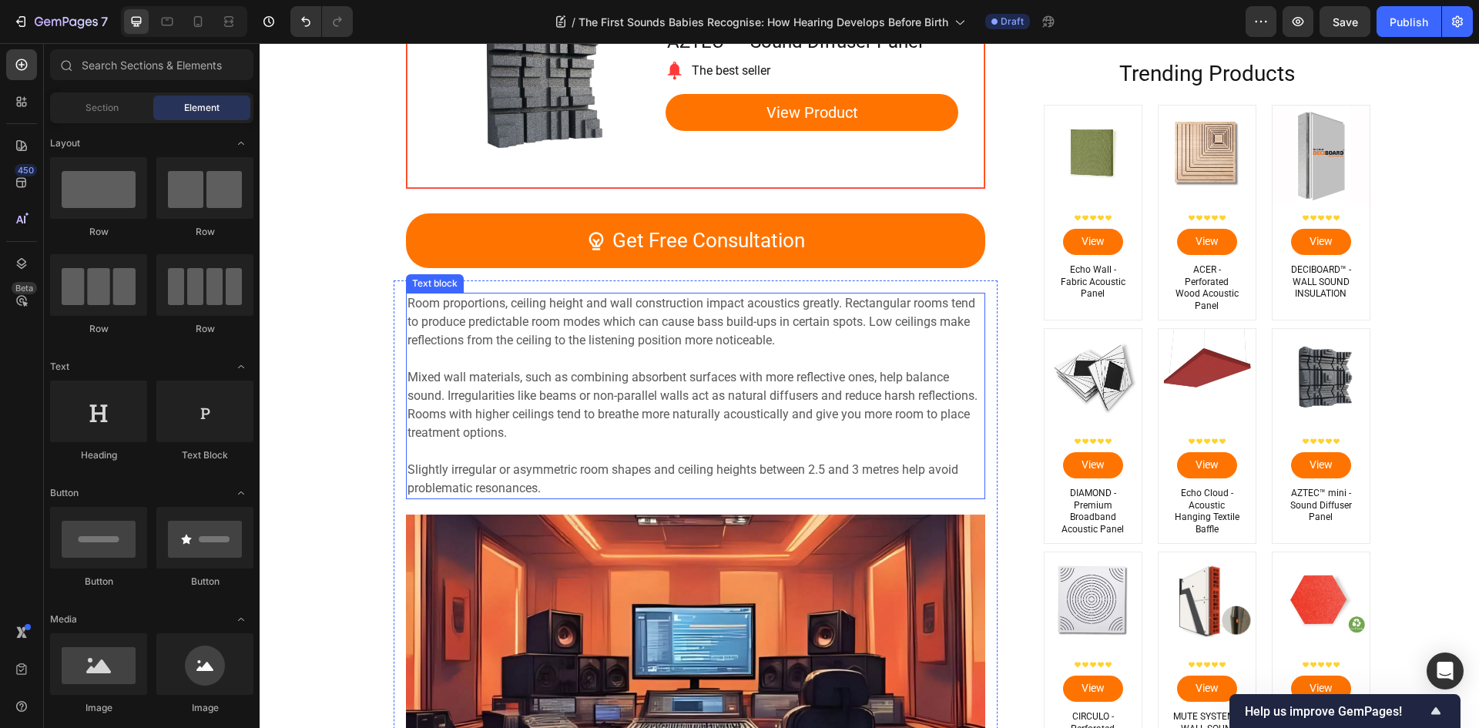
click at [543, 343] on span "Room proportions, ceiling height and wall construction impact acoustics greatly…" at bounding box center [691, 322] width 568 height 52
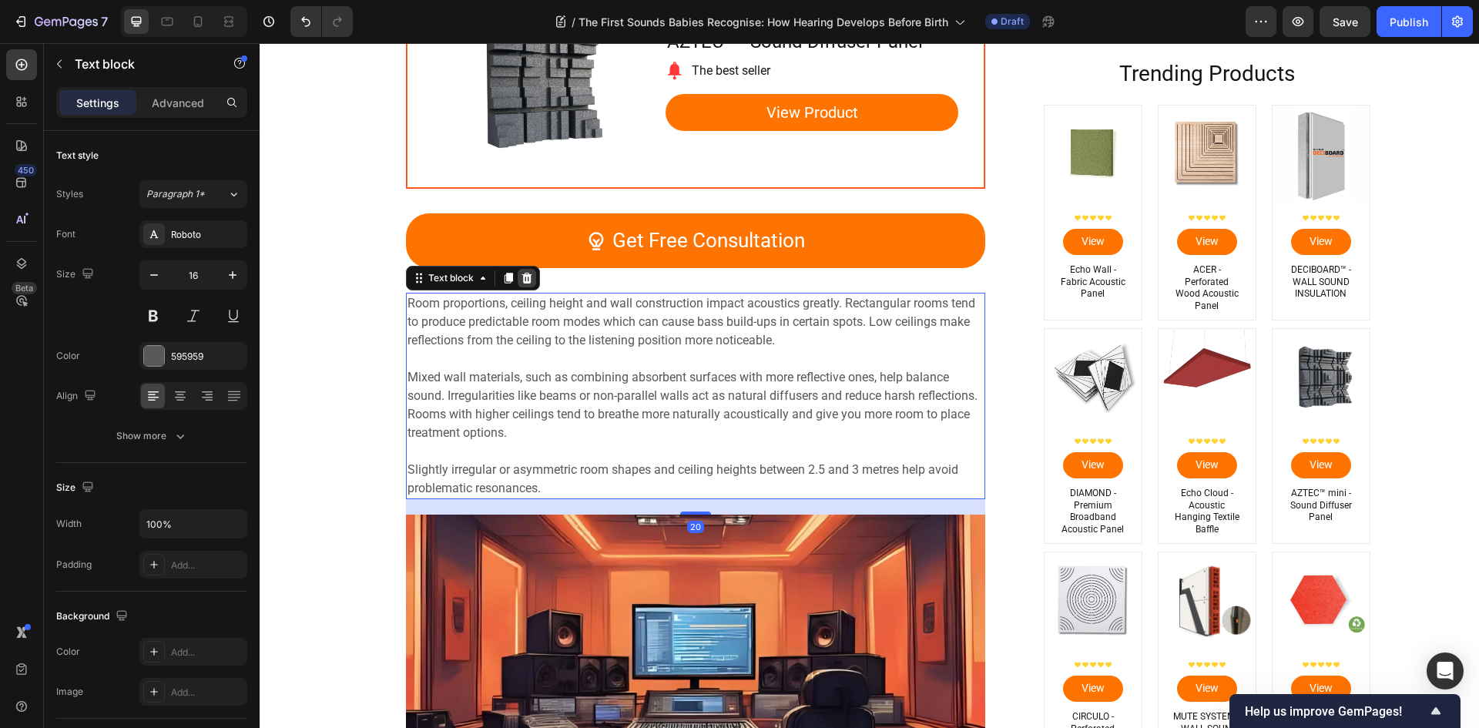
click at [522, 277] on icon at bounding box center [526, 278] width 10 height 11
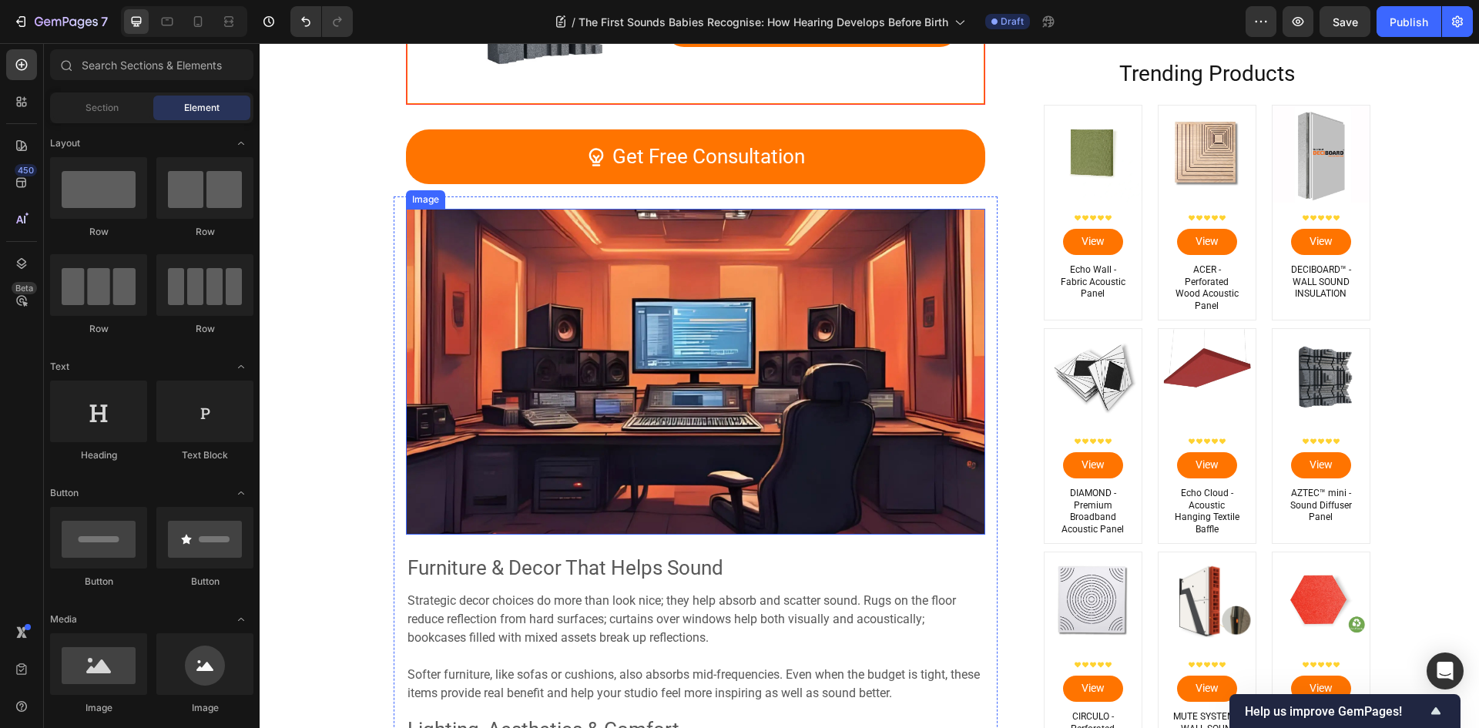
scroll to position [5249, 0]
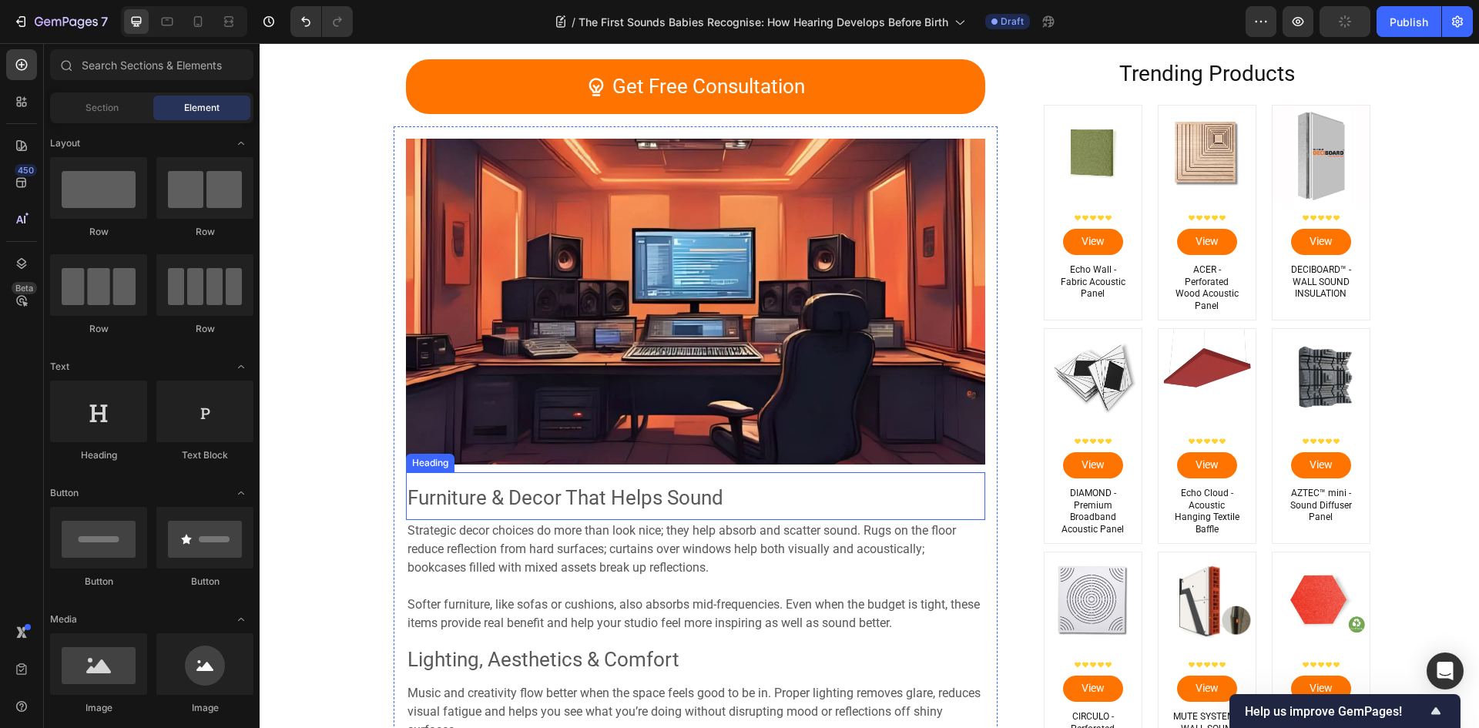
click at [508, 500] on span "Furniture & Decor That Helps Sound" at bounding box center [565, 497] width 316 height 23
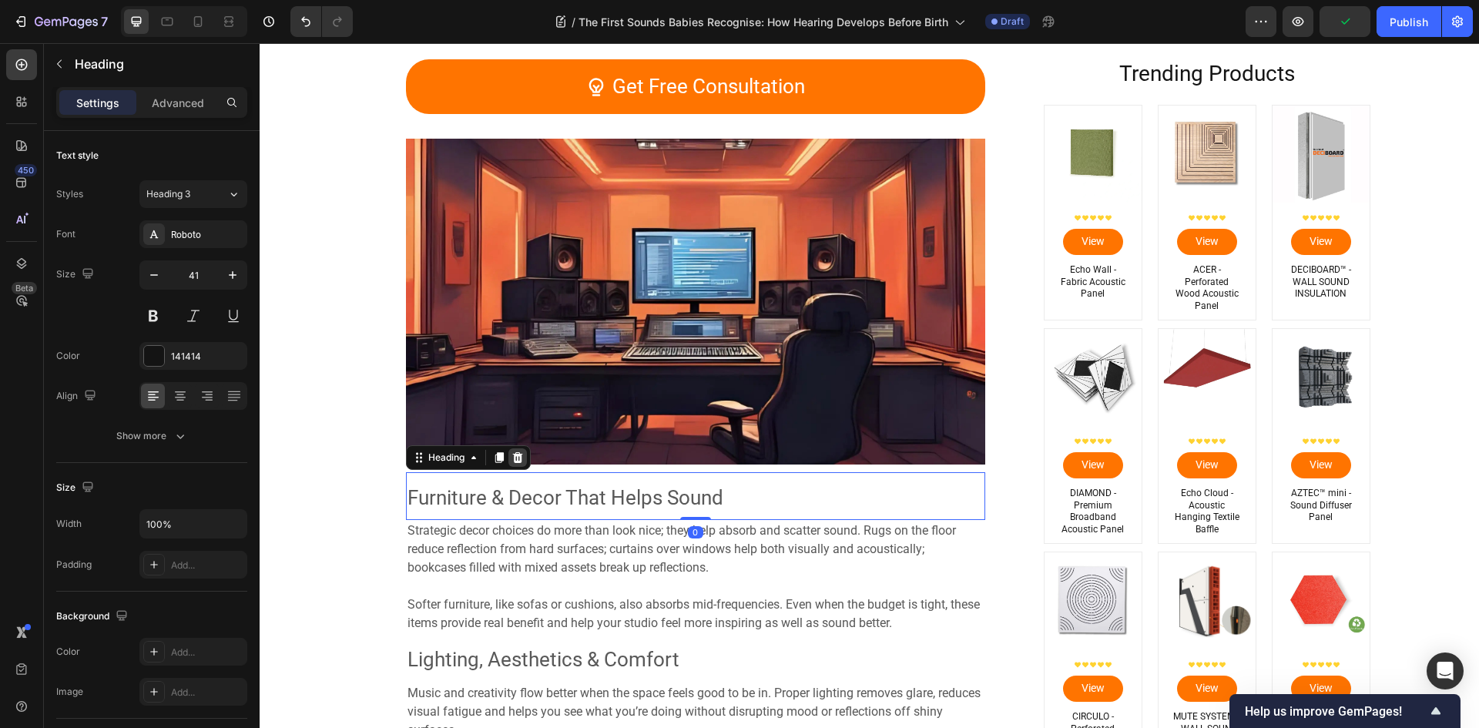
click at [511, 461] on icon at bounding box center [517, 457] width 12 height 12
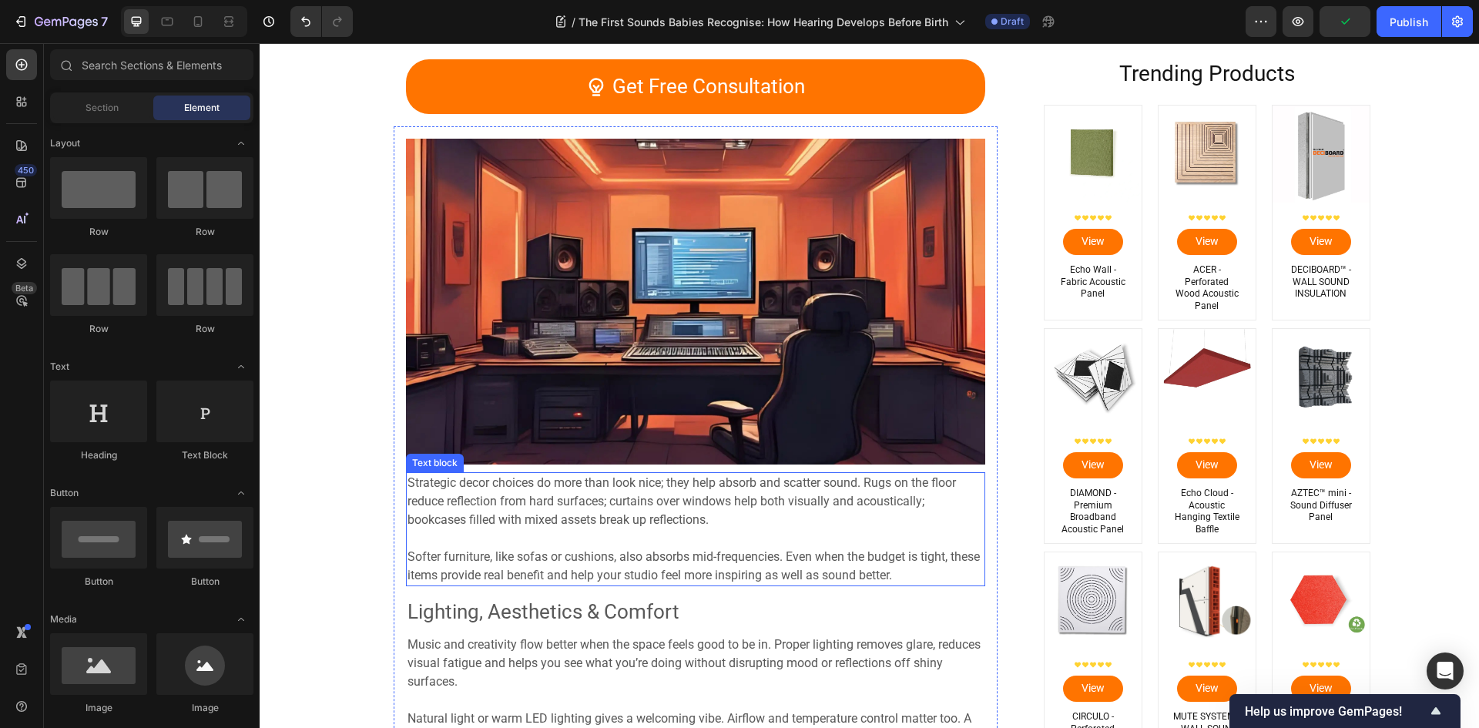
scroll to position [5403, 0]
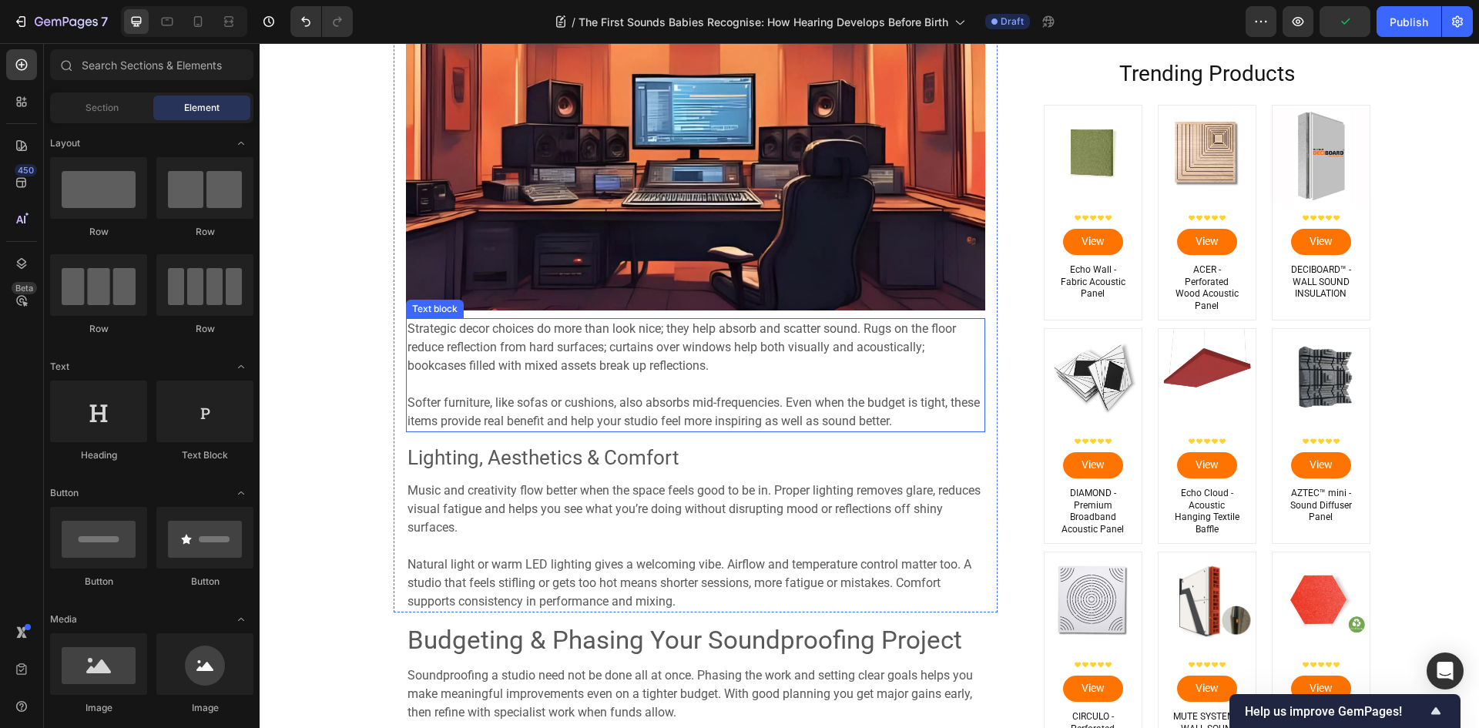
click at [564, 404] on span "Softer furniture, like sofas or cushions, also absorbs mid-frequencies. Even wh…" at bounding box center [693, 411] width 572 height 33
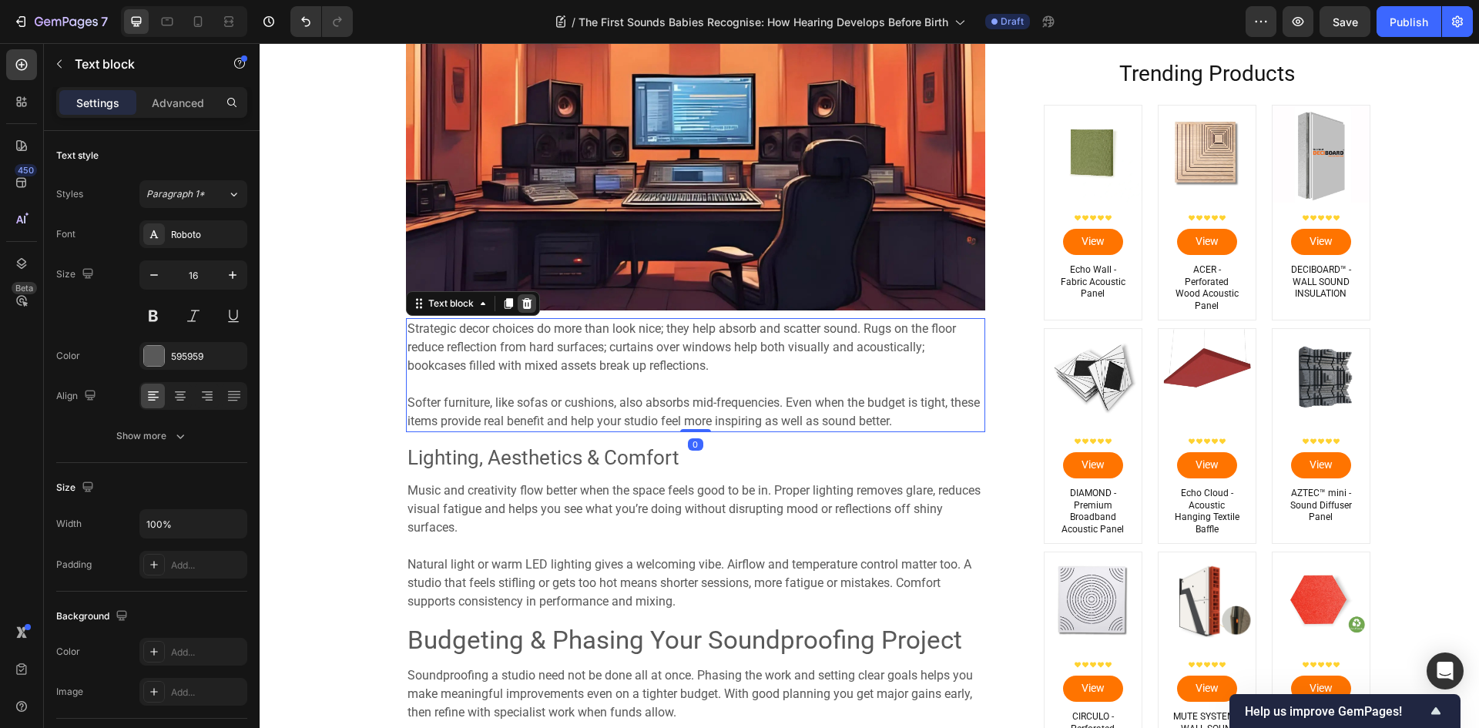
click at [521, 304] on icon at bounding box center [526, 303] width 10 height 11
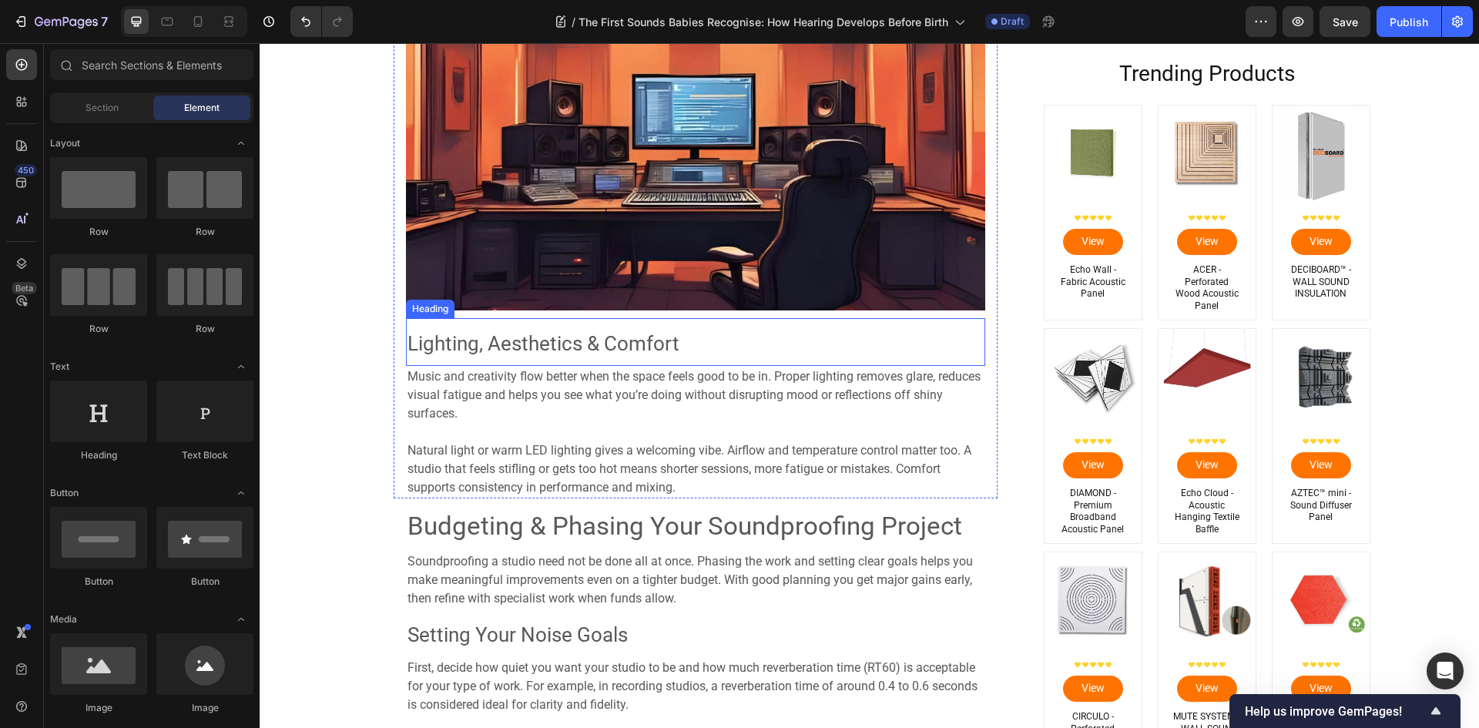
click at [525, 352] on span "Lighting, Aesthetics & Comfort" at bounding box center [543, 343] width 272 height 23
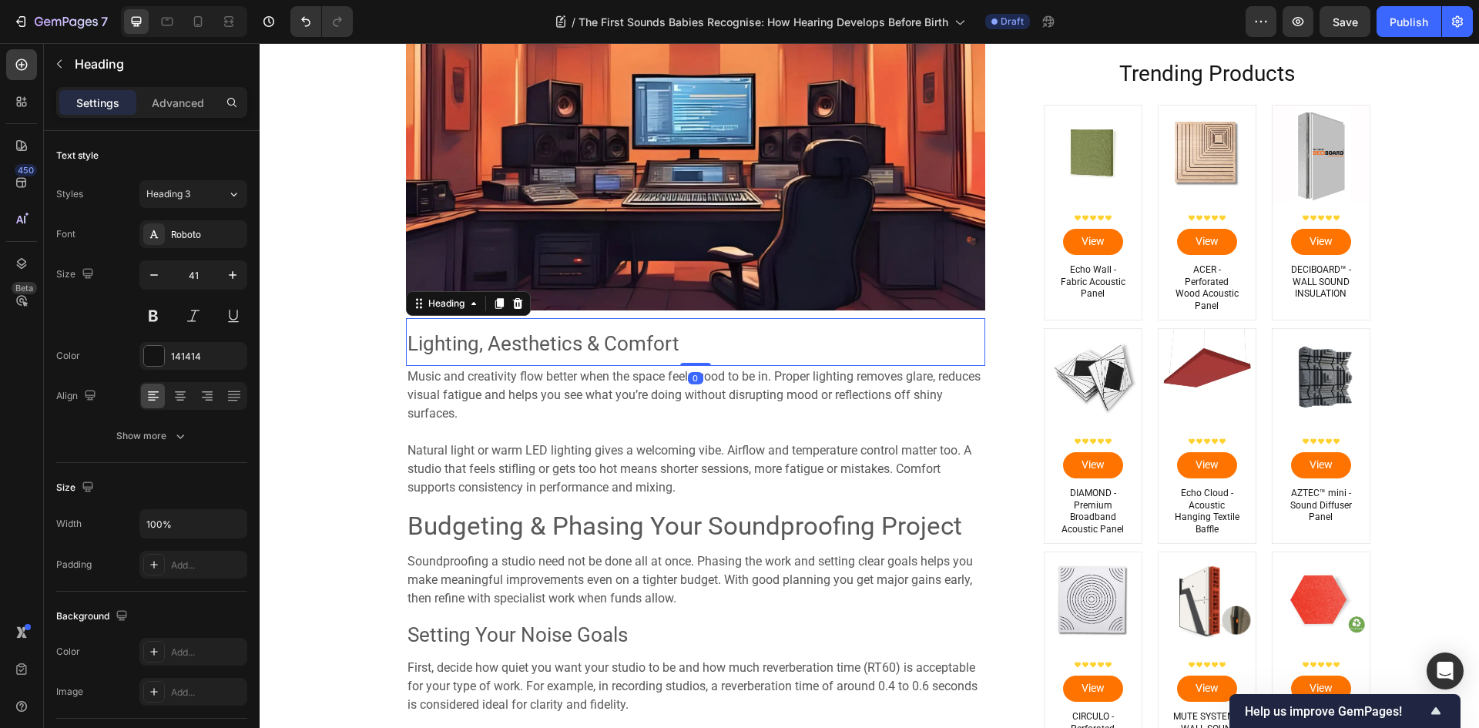
click at [511, 303] on icon at bounding box center [517, 303] width 12 height 12
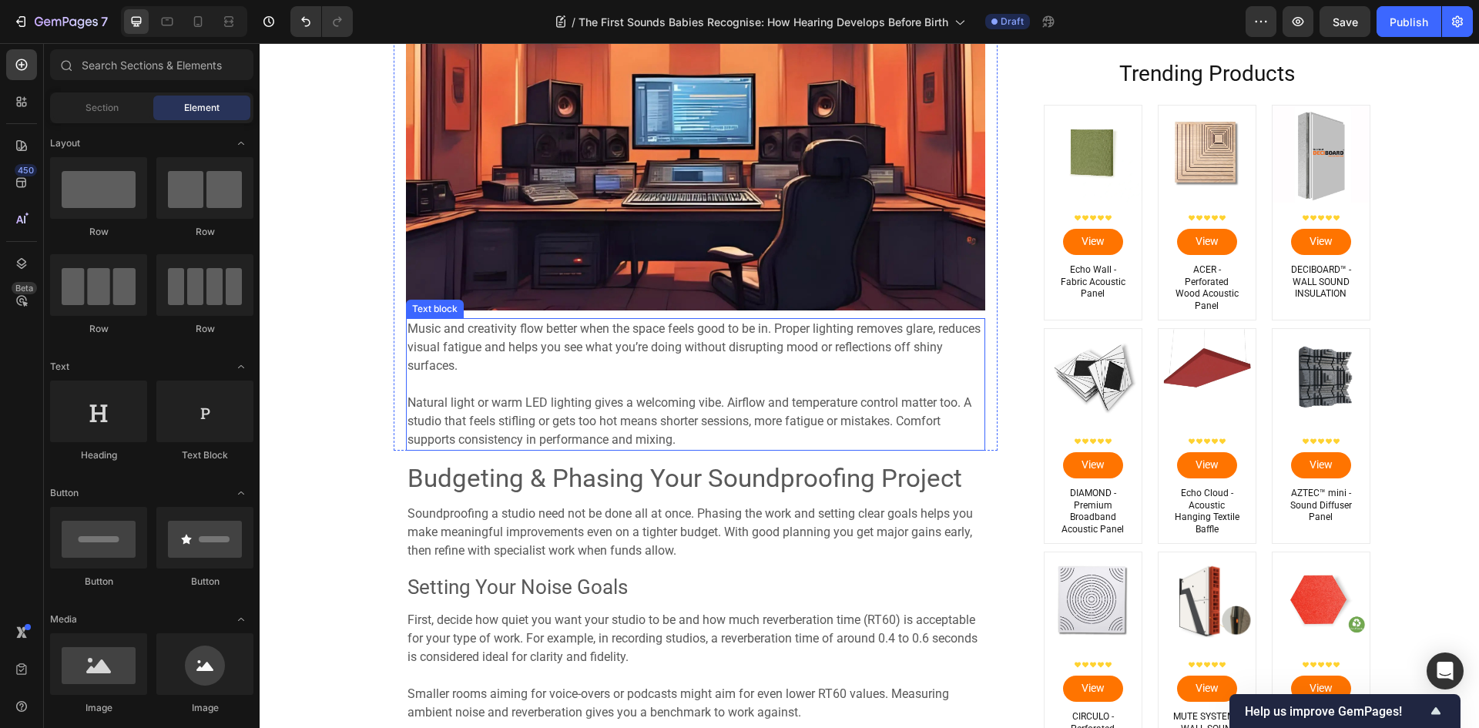
click at [495, 368] on p "Music and creativity flow better when the space feels good to be in. Proper lig…" at bounding box center [695, 347] width 576 height 55
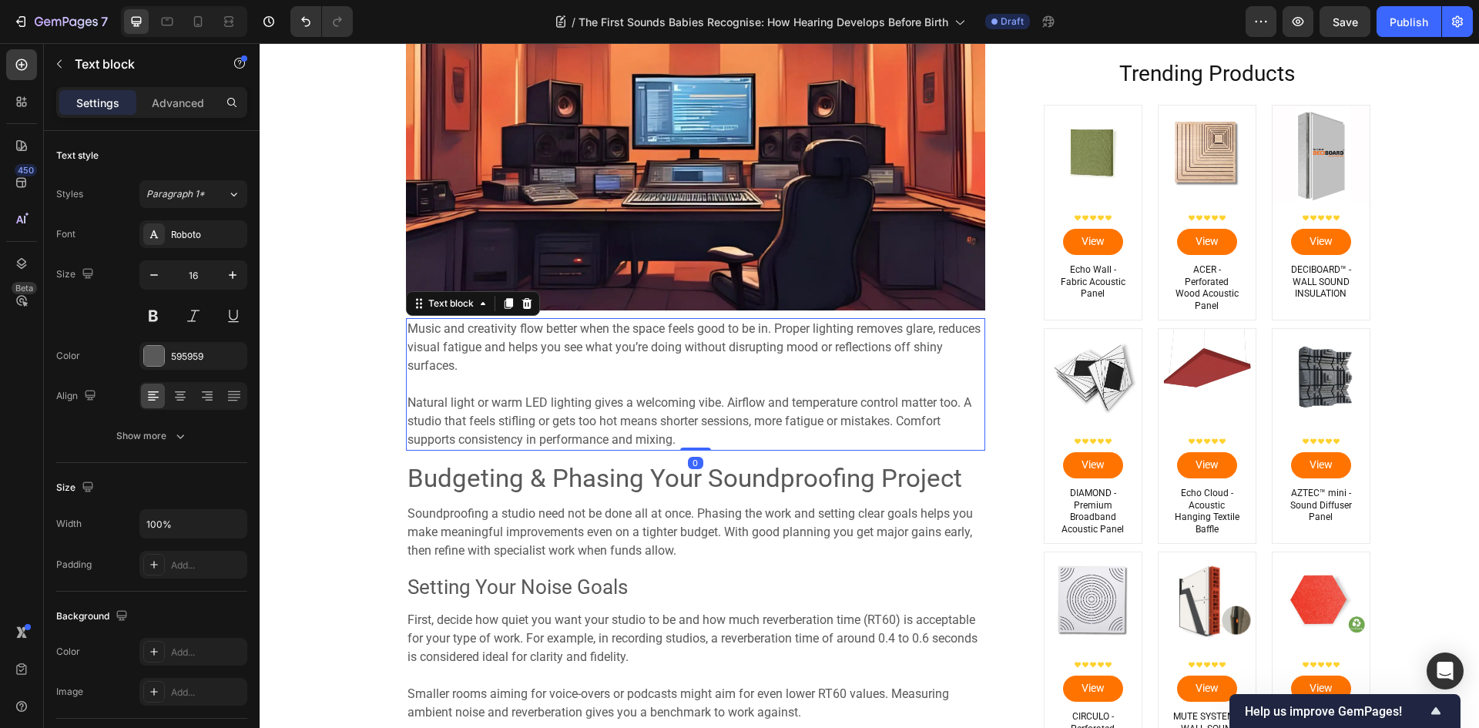
drag, startPoint x: 520, startPoint y: 304, endPoint x: 517, endPoint y: 318, distance: 14.2
click at [521, 304] on icon at bounding box center [527, 303] width 12 height 12
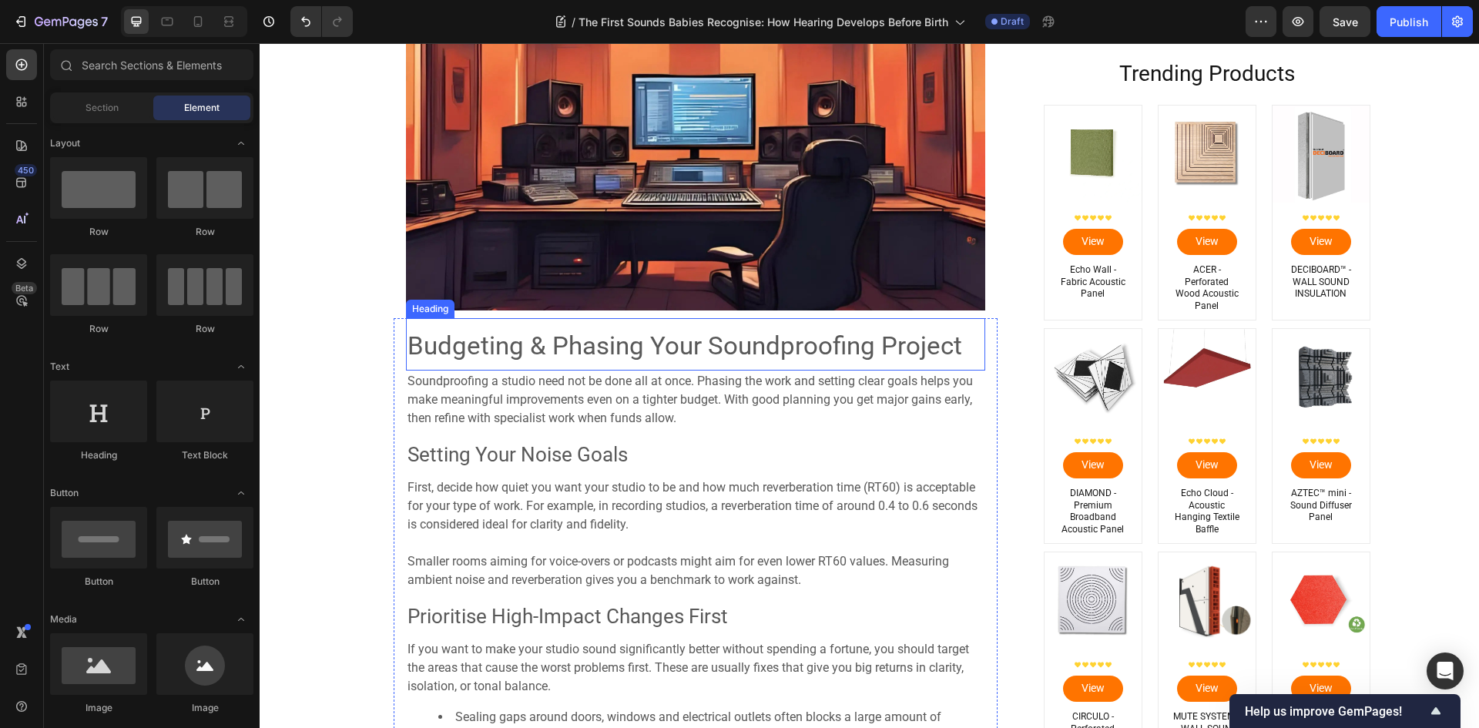
click at [501, 357] on span "Budgeting & Phasing Your Soundproofing Project" at bounding box center [684, 345] width 555 height 30
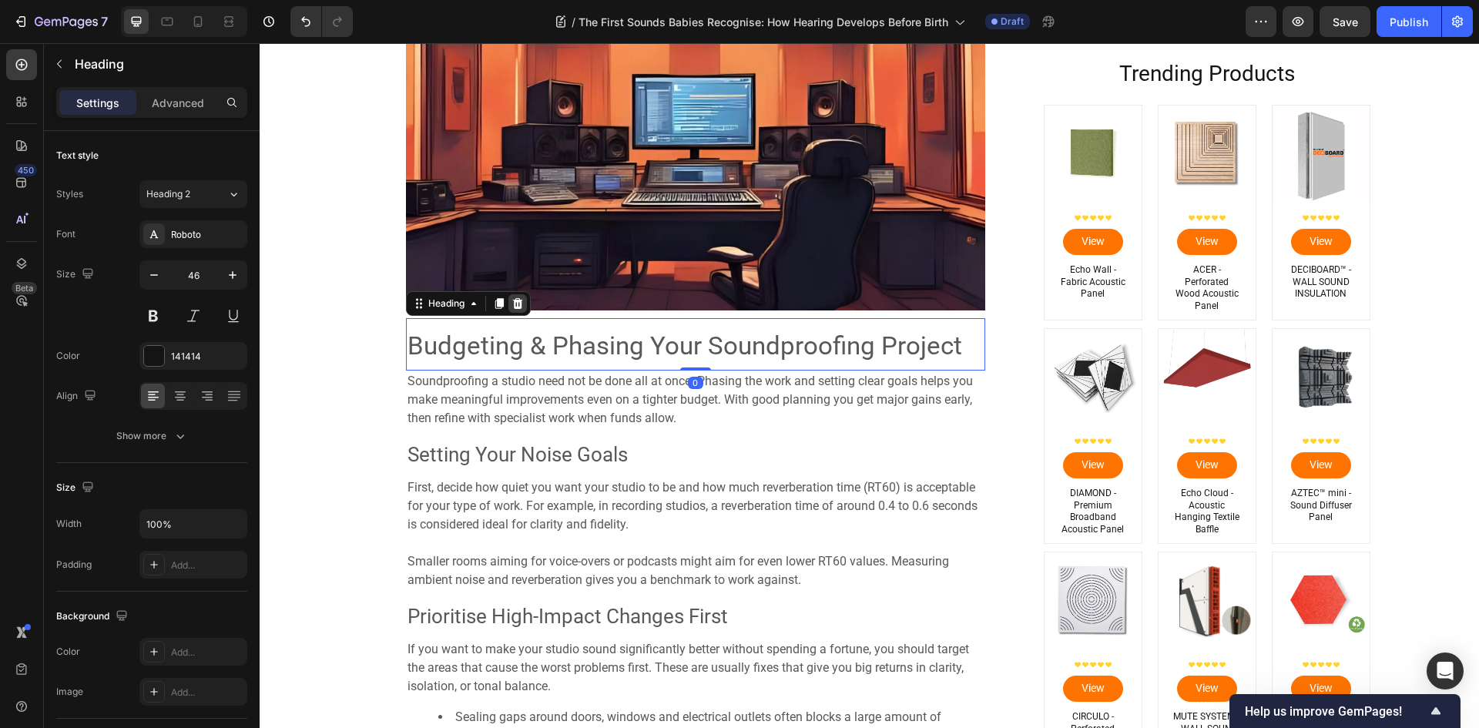
click at [512, 309] on icon at bounding box center [517, 303] width 10 height 11
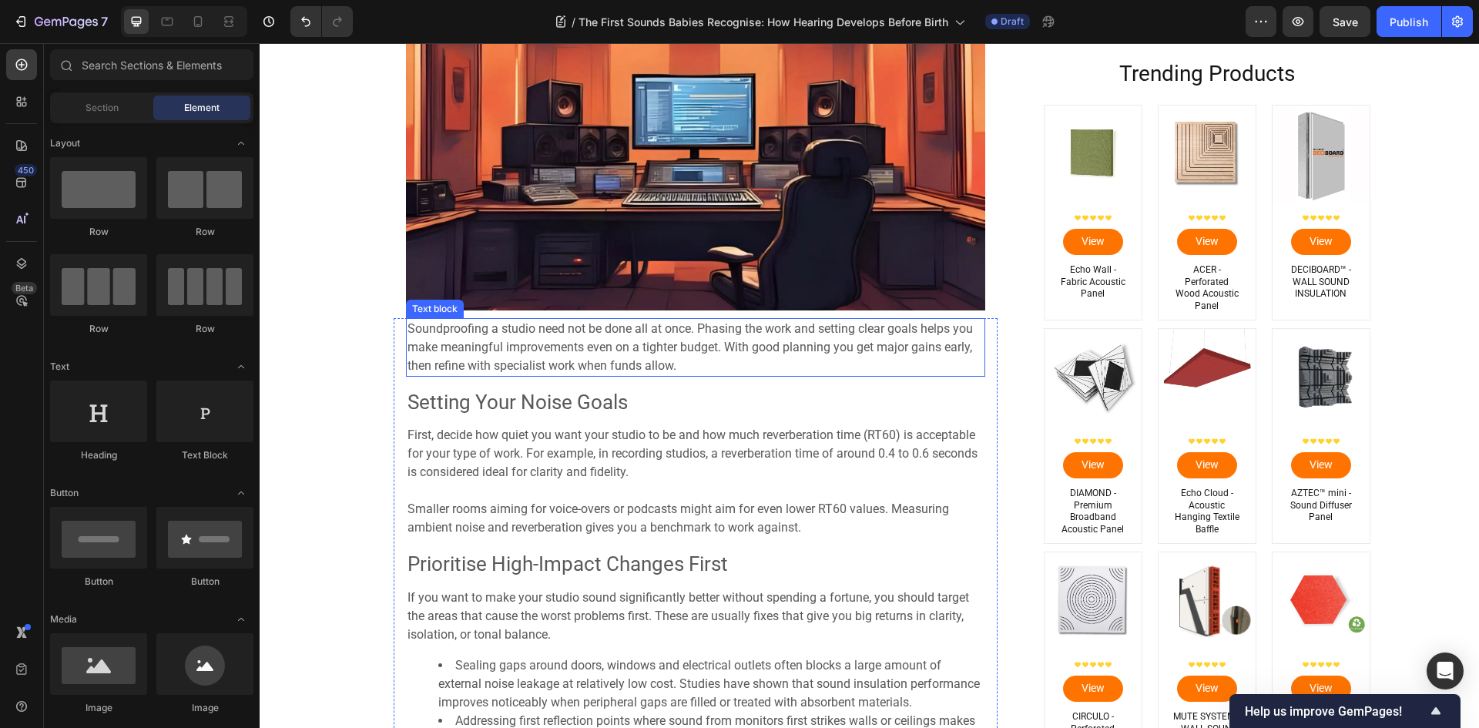
click at [478, 353] on span "Soundproofing a studio need not be done all at once. Phasing the work and setti…" at bounding box center [689, 347] width 565 height 52
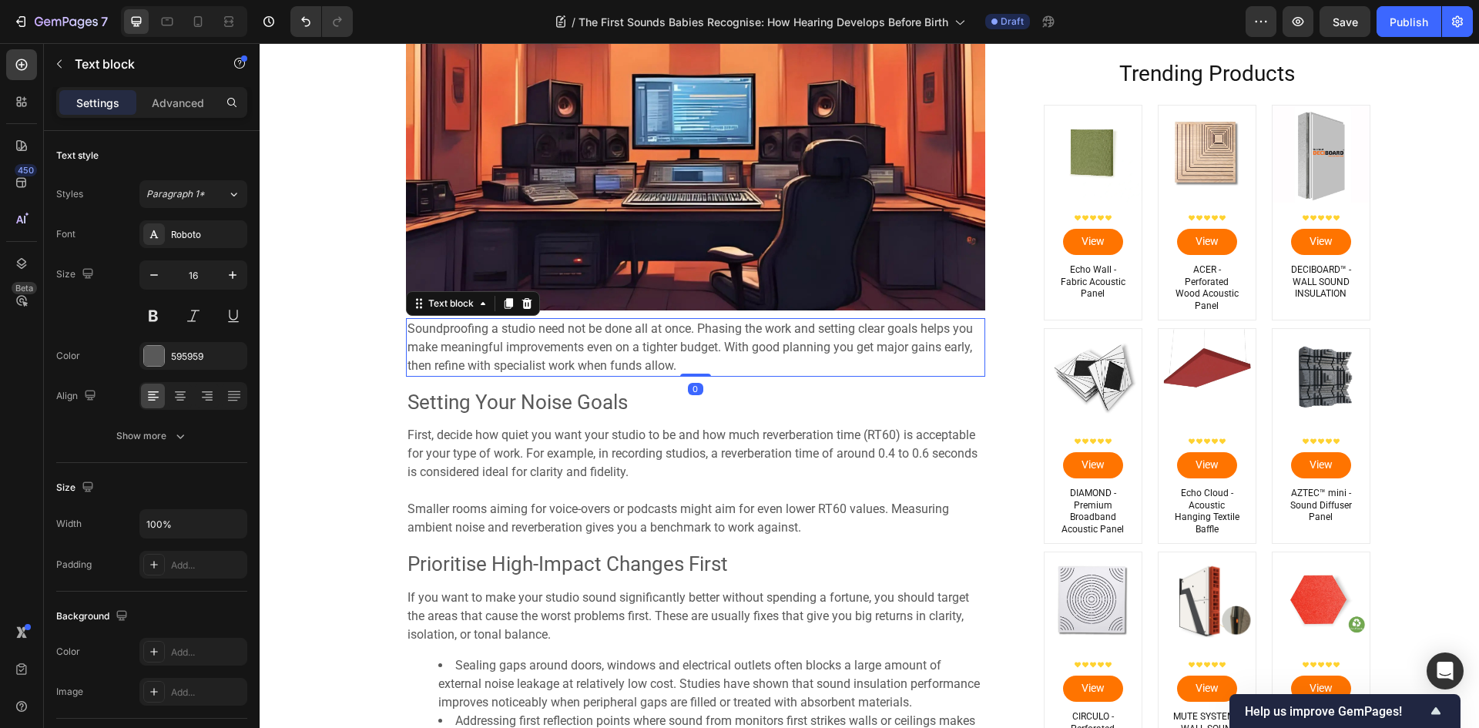
drag, startPoint x: 521, startPoint y: 309, endPoint x: 517, endPoint y: 324, distance: 15.9
click at [521, 309] on icon at bounding box center [526, 303] width 10 height 11
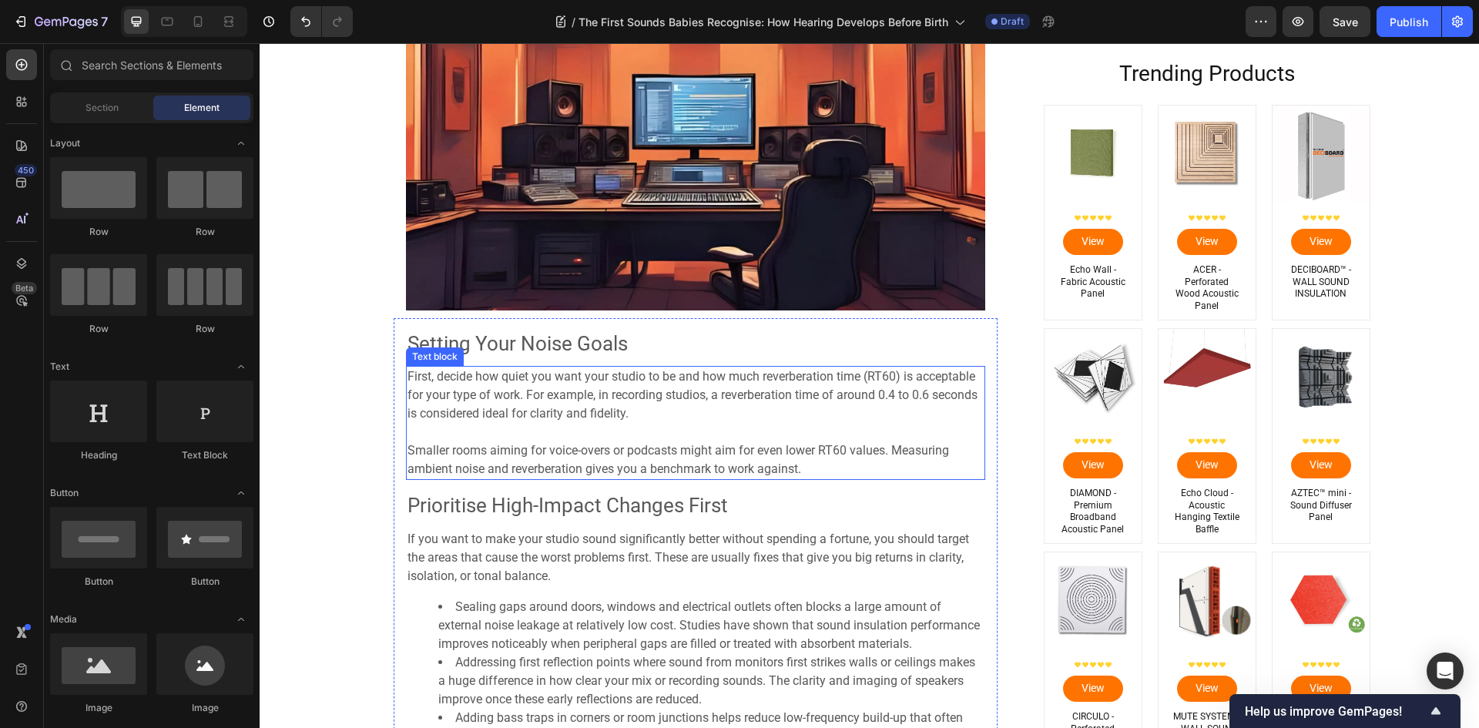
click at [501, 351] on span "Setting Your Noise Goals" at bounding box center [517, 343] width 220 height 23
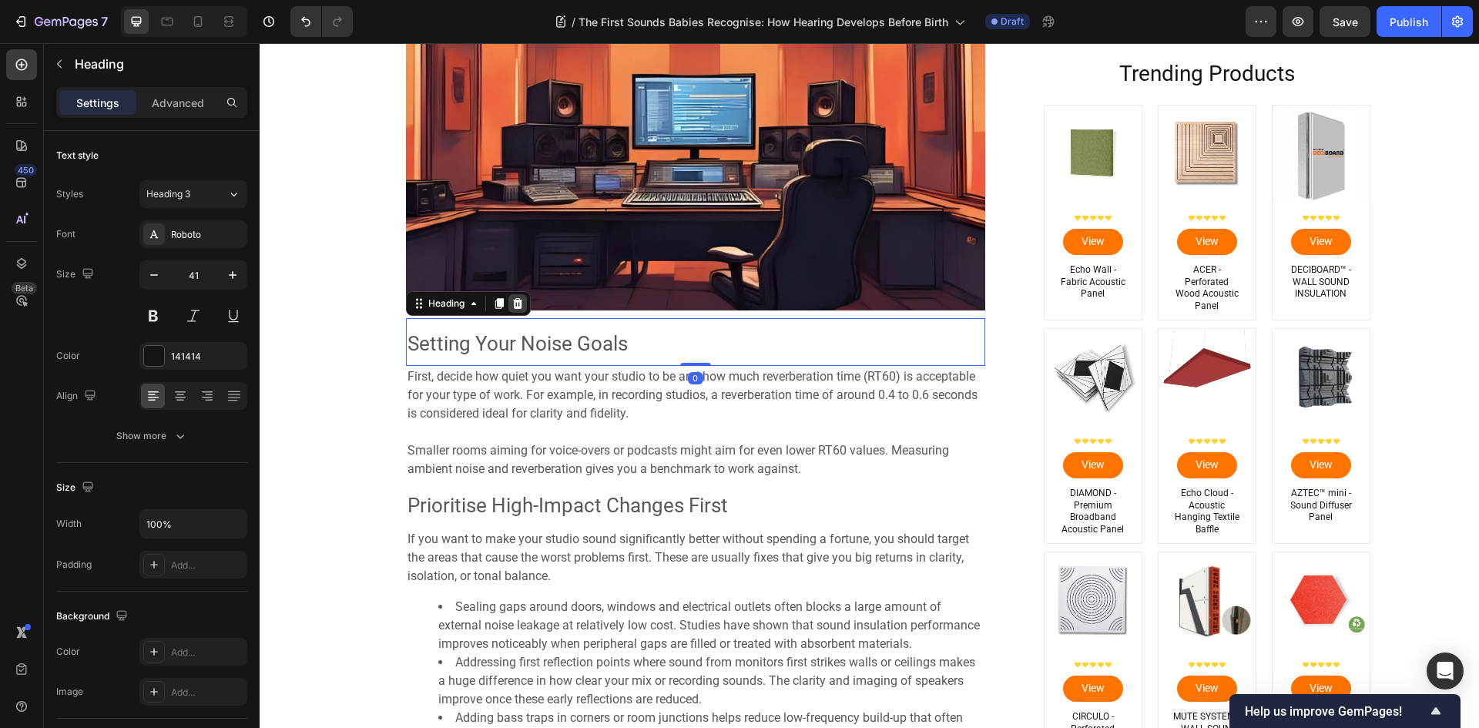
click at [516, 308] on icon at bounding box center [517, 303] width 12 height 12
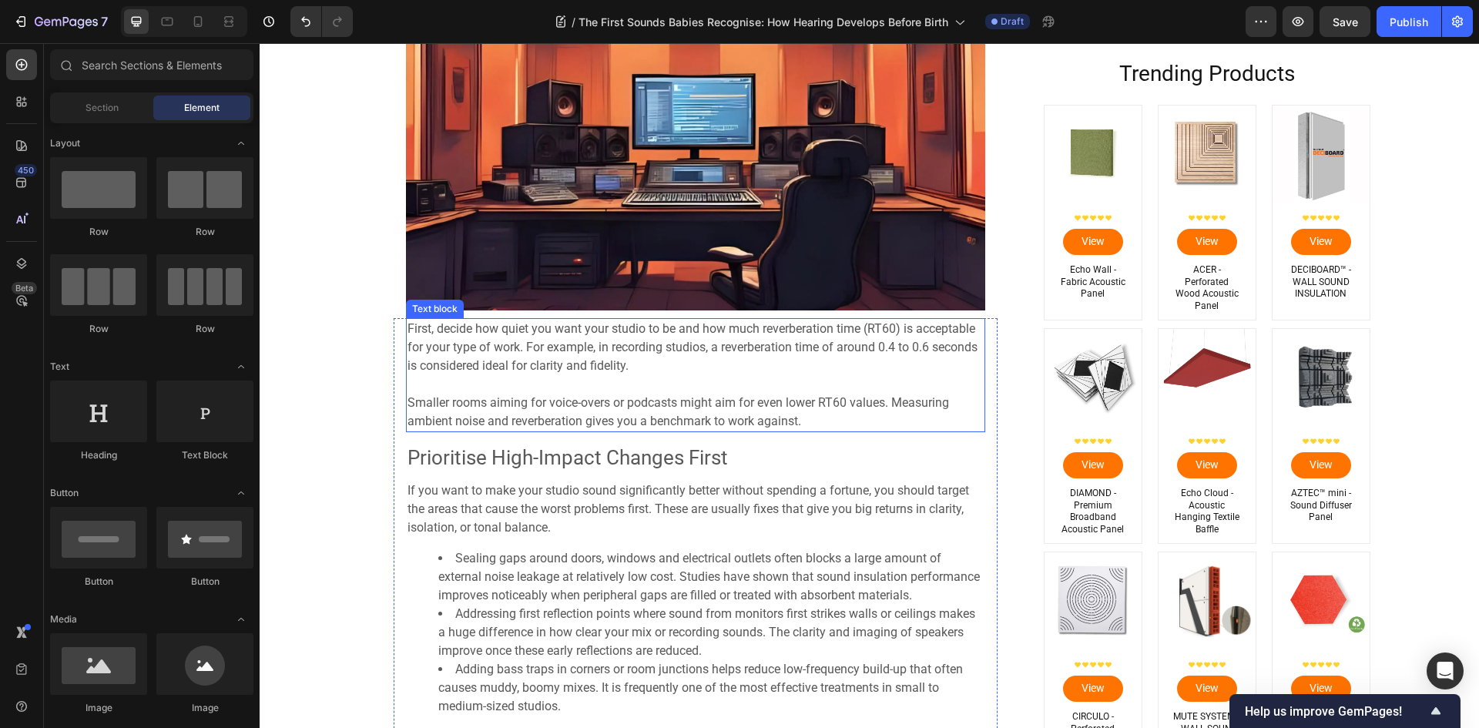
click at [514, 346] on span "First, decide how quiet you want your studio to be and how much reverberation t…" at bounding box center [692, 347] width 570 height 52
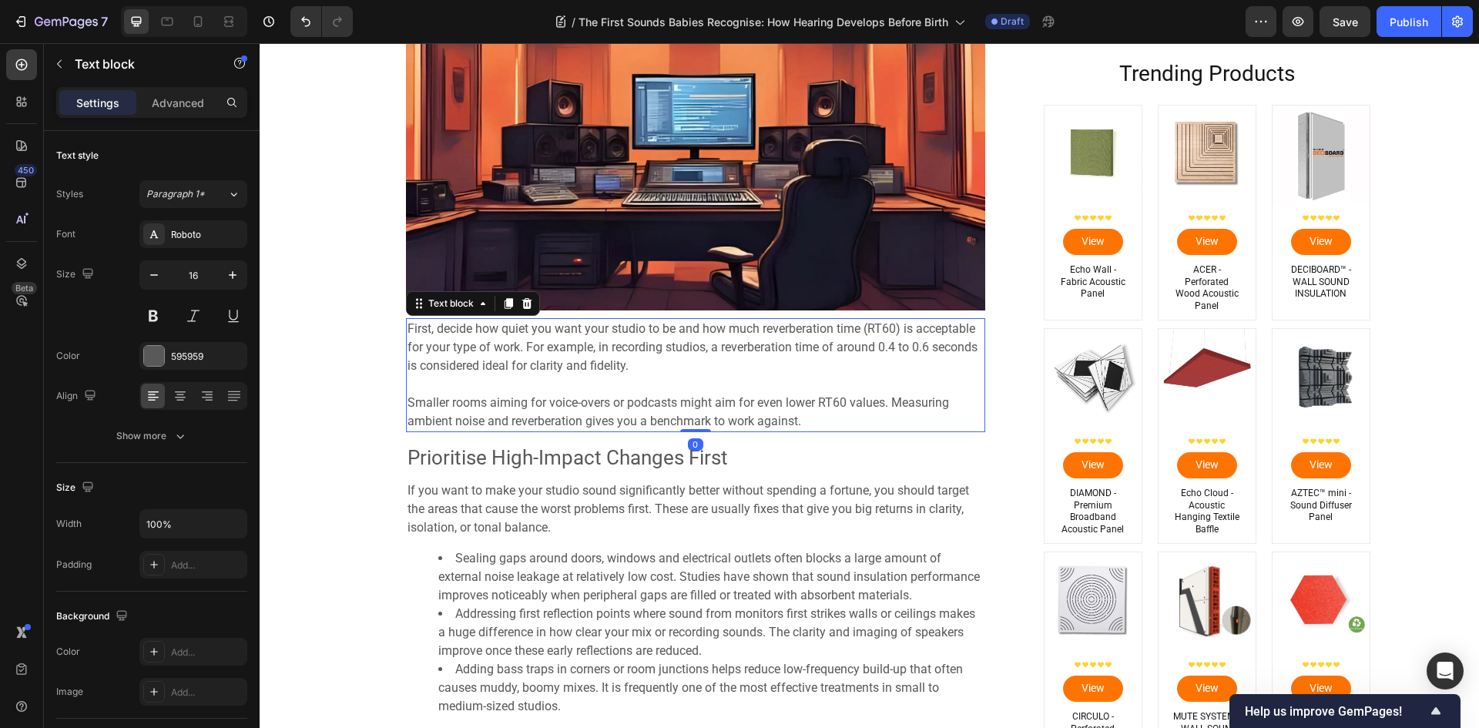
drag, startPoint x: 522, startPoint y: 303, endPoint x: 522, endPoint y: 314, distance: 10.8
click at [522, 304] on icon at bounding box center [527, 303] width 12 height 12
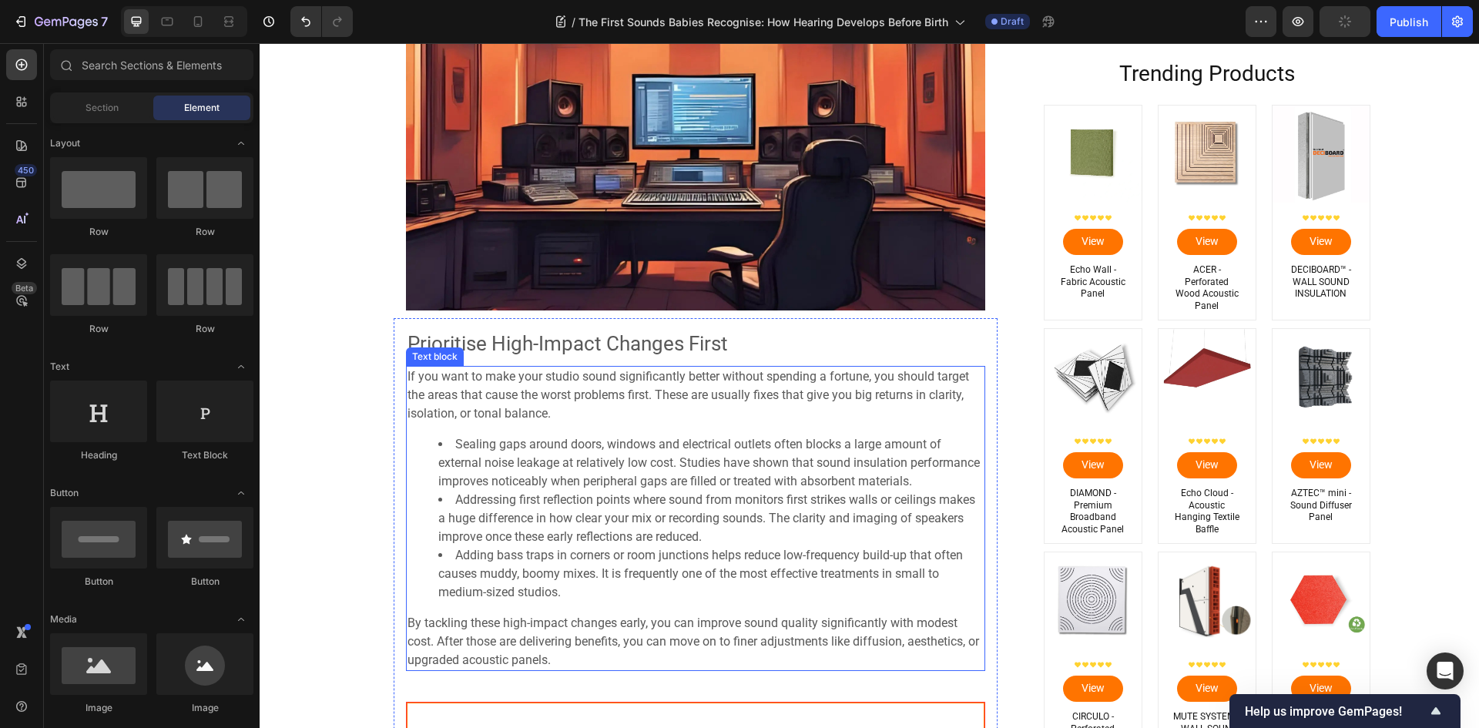
click at [501, 347] on span "Prioritise High-Impact Changes First" at bounding box center [567, 343] width 320 height 23
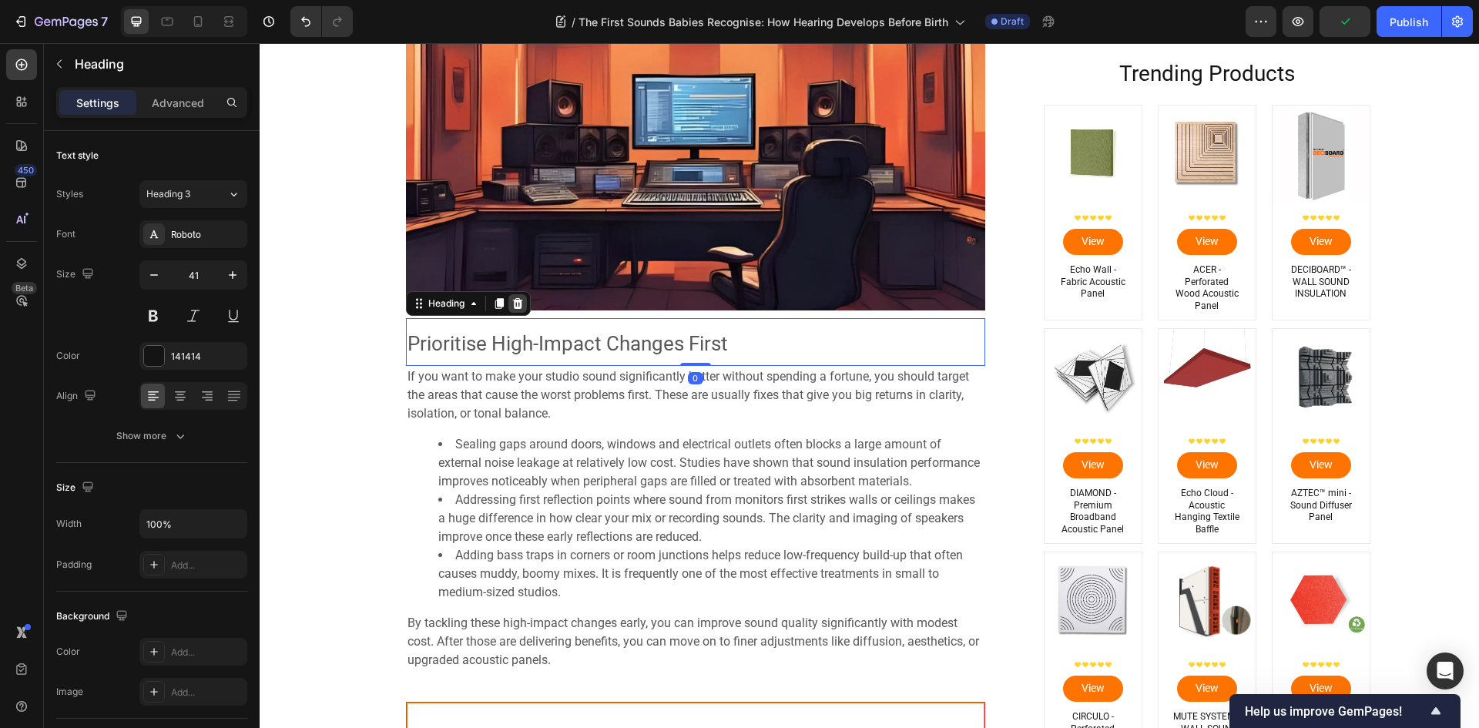
click at [516, 310] on icon at bounding box center [517, 303] width 12 height 12
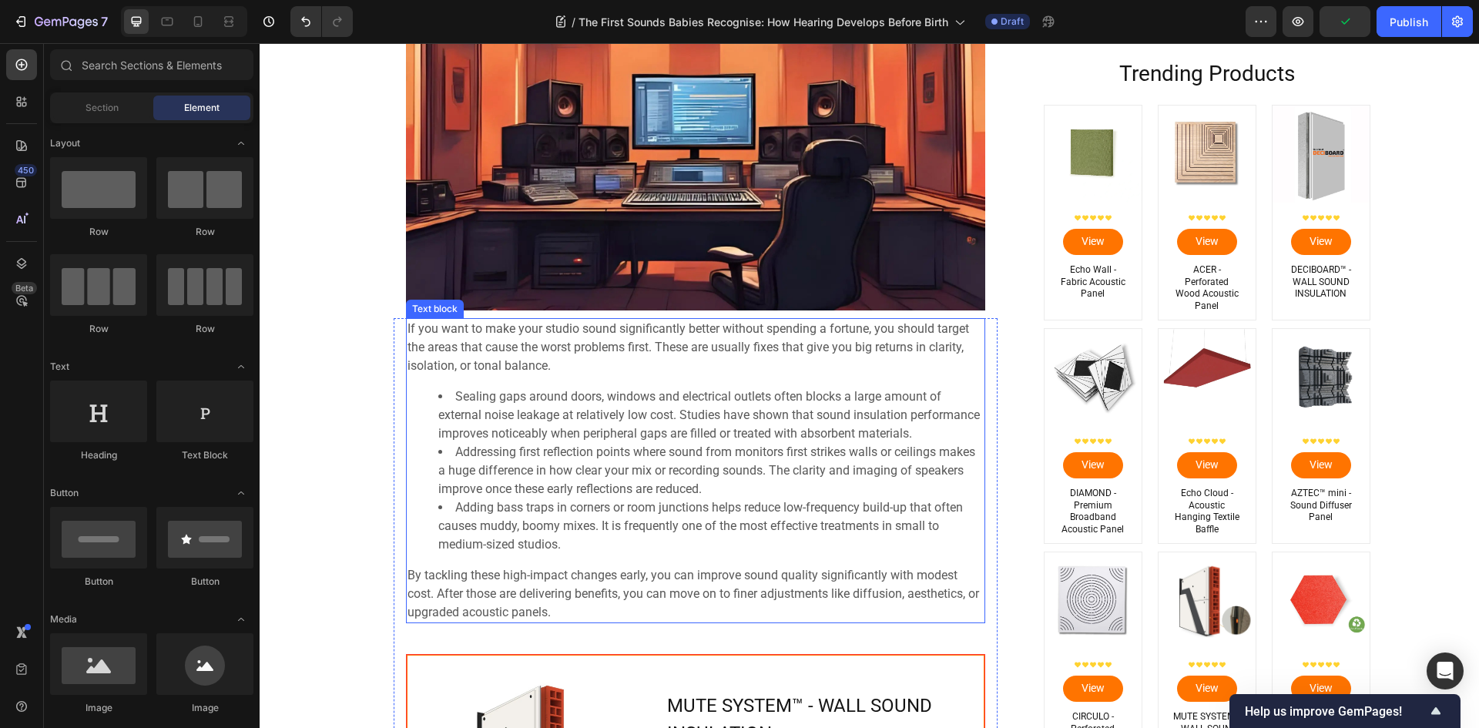
click at [511, 391] on li "Sealing gaps around doors, windows and electrical outlets often blocks a large …" at bounding box center [710, 414] width 545 height 55
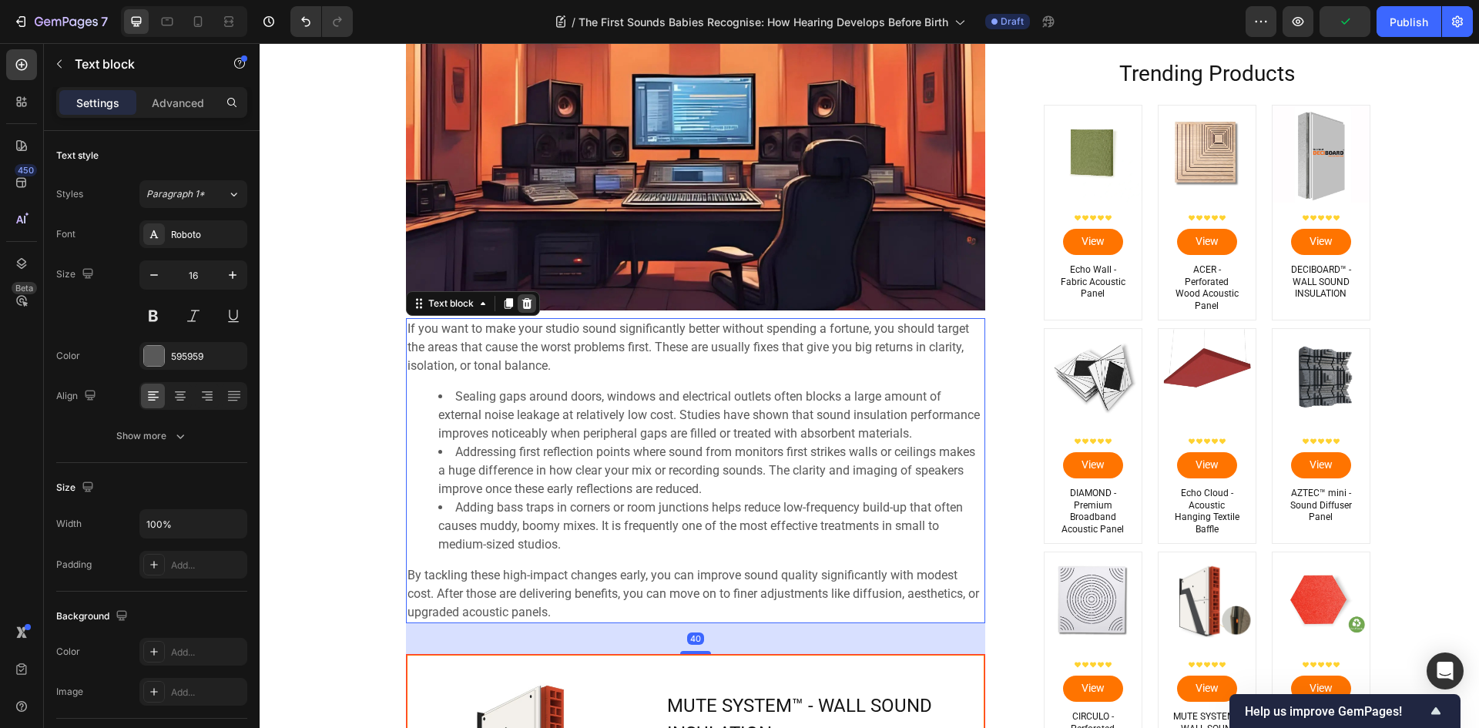
click at [523, 306] on icon at bounding box center [526, 303] width 10 height 11
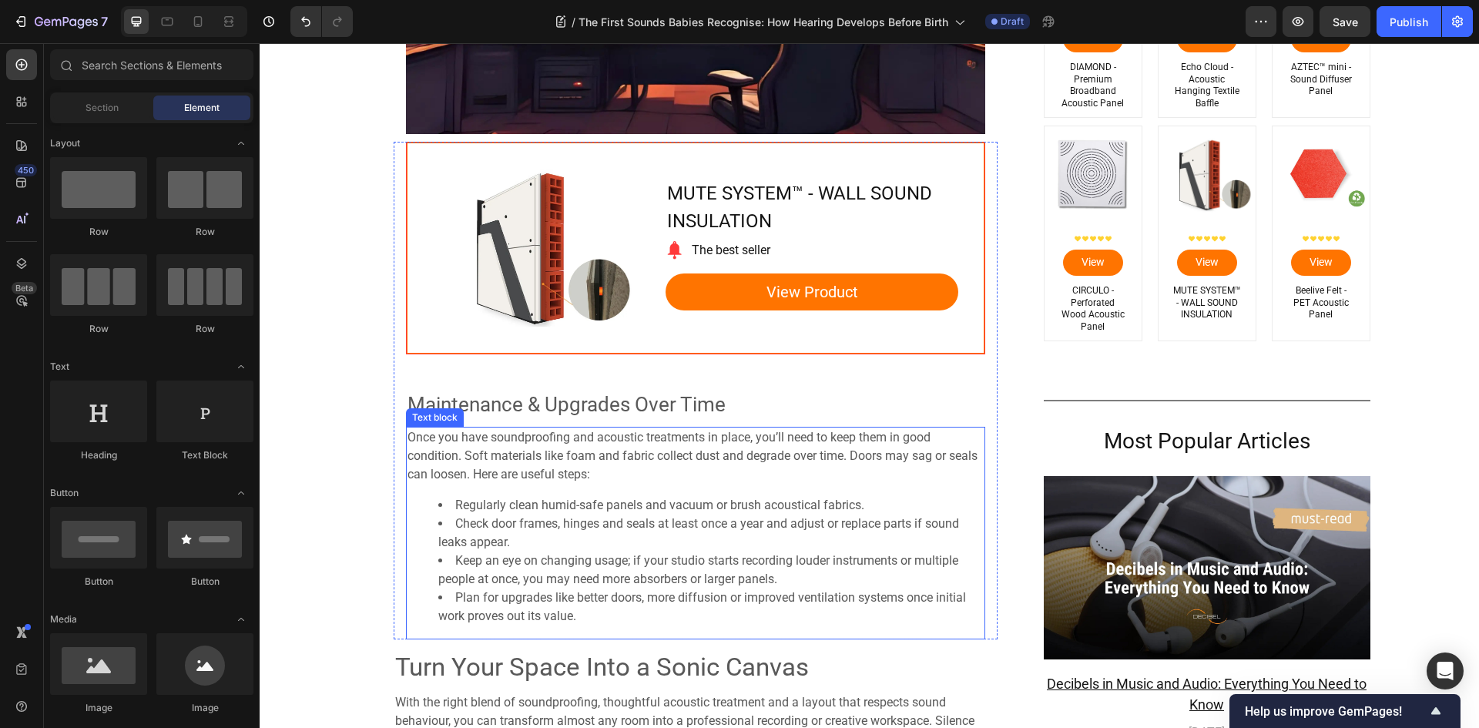
scroll to position [5634, 0]
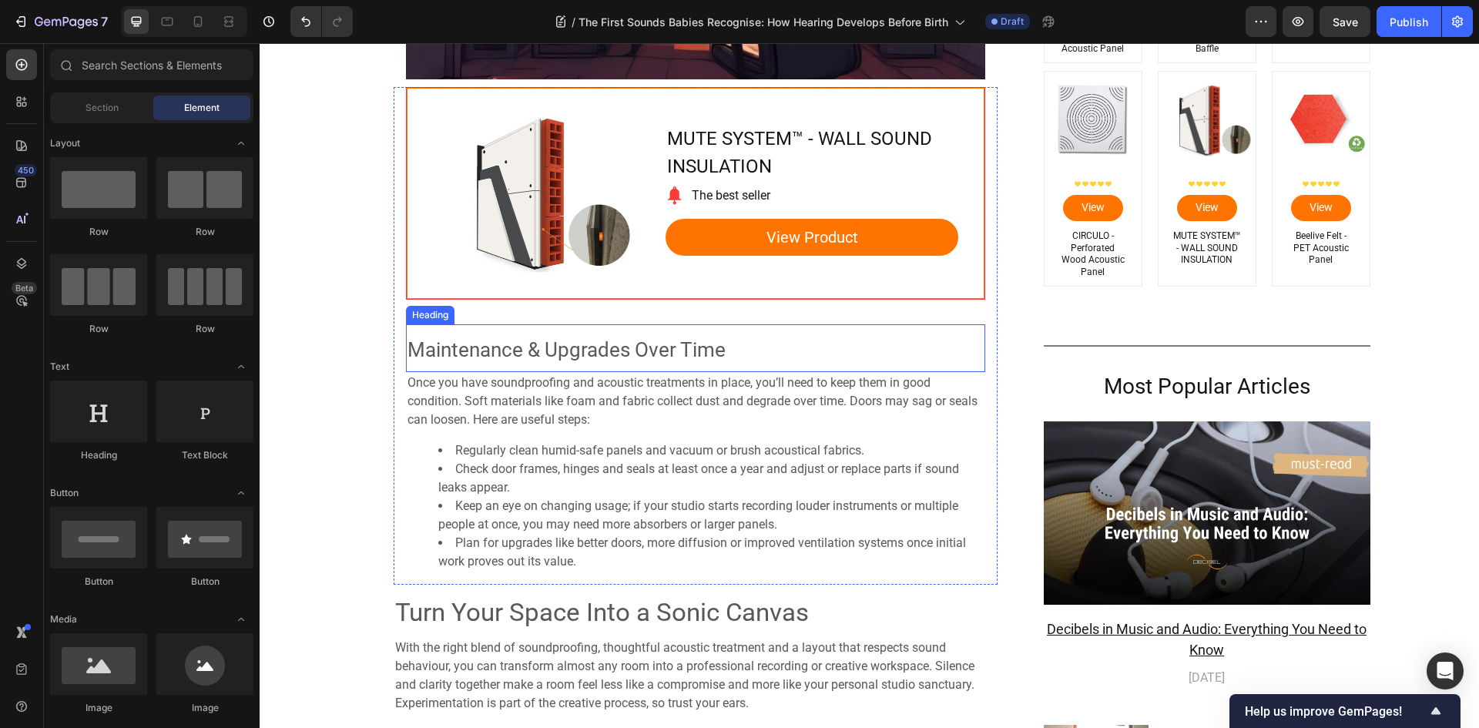
click at [545, 360] on span "Maintenance & Upgrades Over Time" at bounding box center [566, 349] width 318 height 23
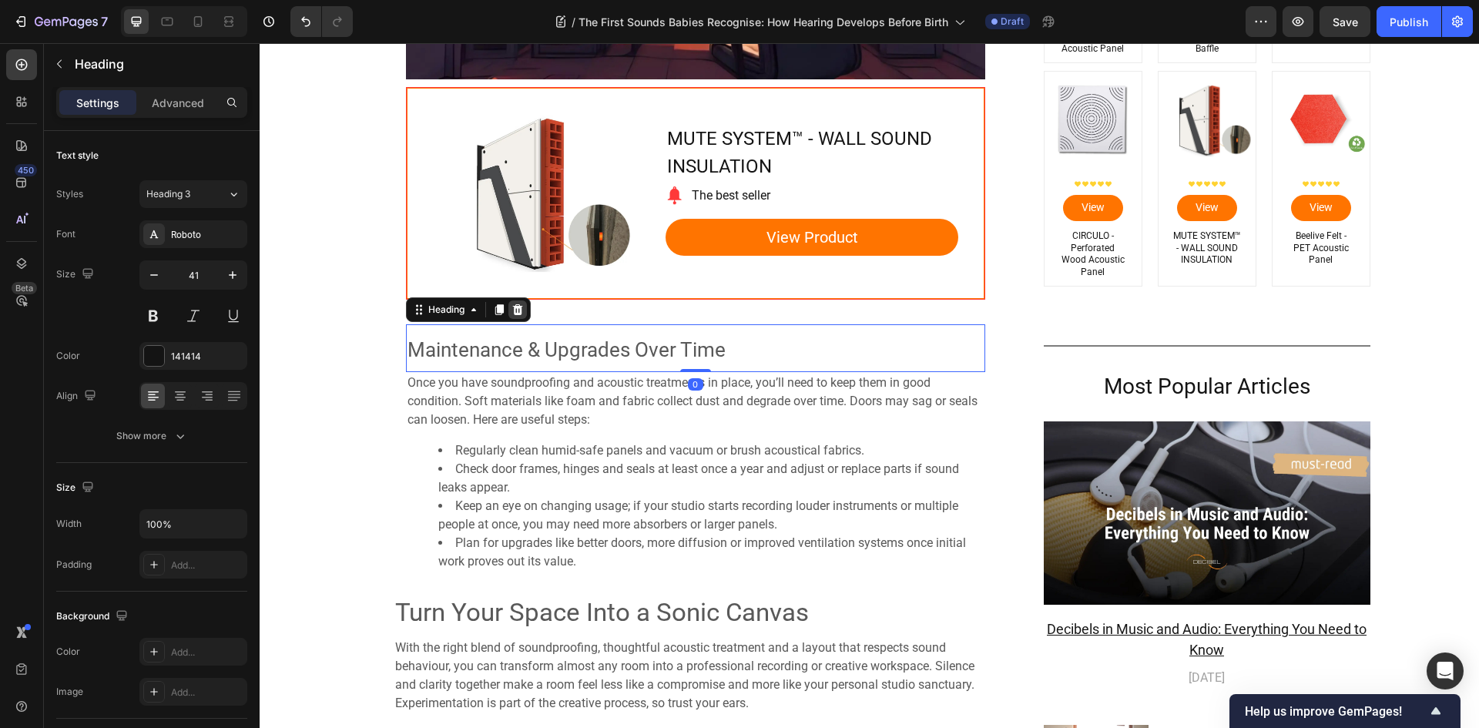
click at [515, 309] on icon at bounding box center [517, 309] width 10 height 11
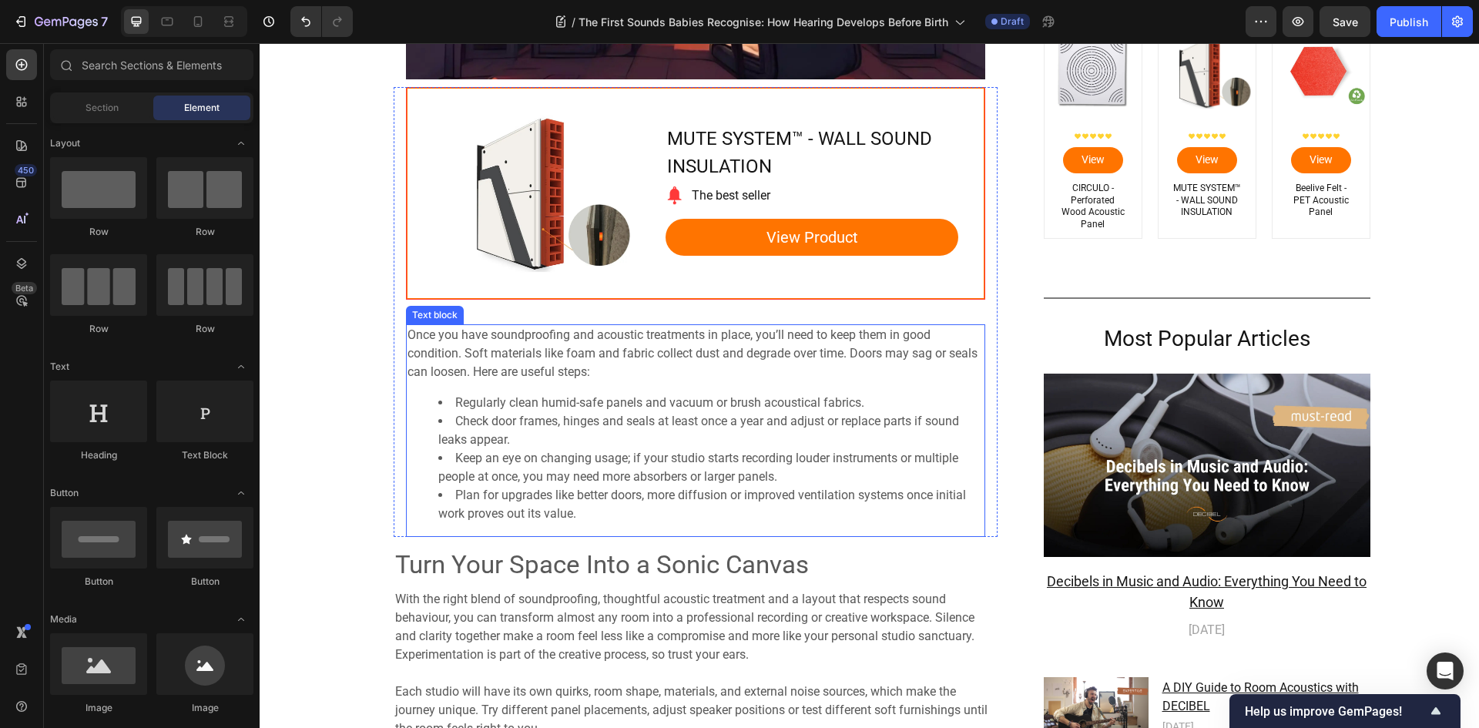
click at [518, 357] on span "Once you have soundproofing and acoustic treatments in place, you’ll need to ke…" at bounding box center [692, 353] width 570 height 52
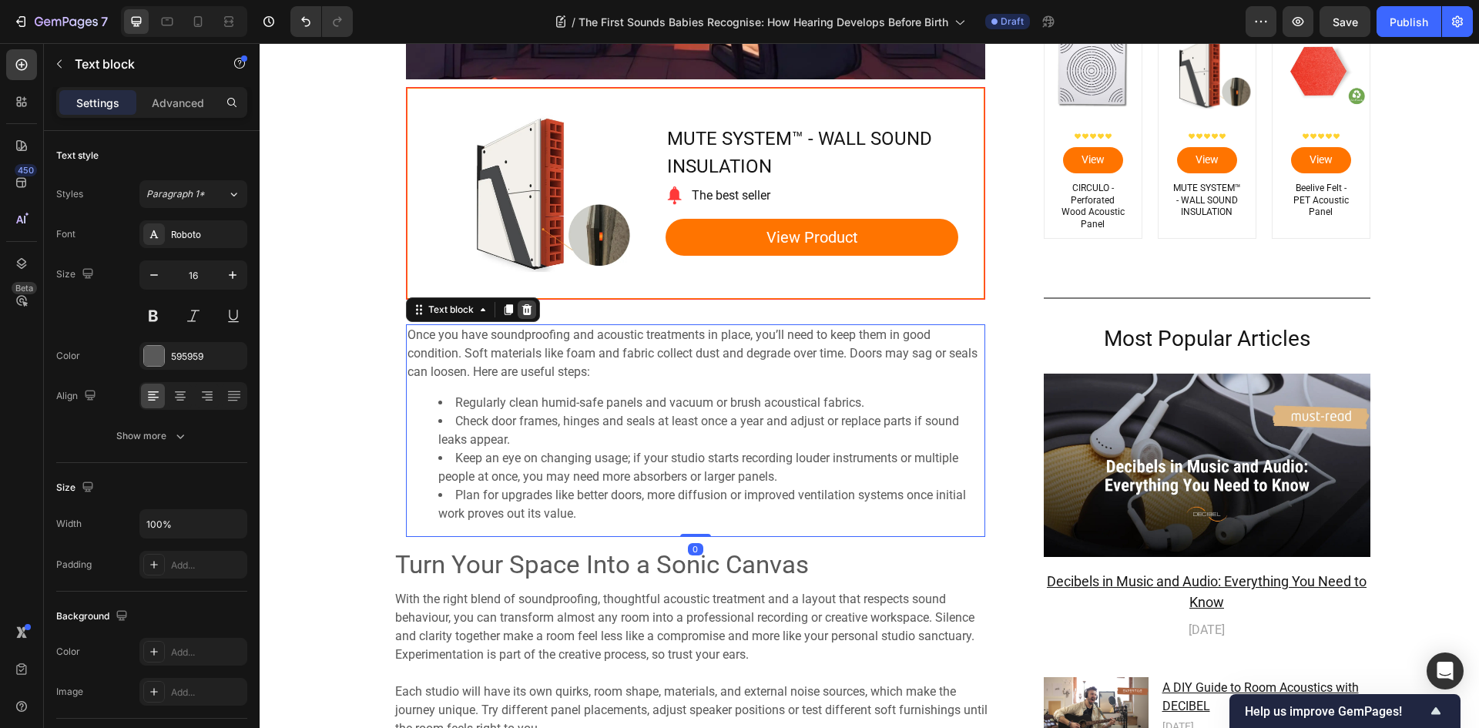
click at [522, 310] on icon at bounding box center [526, 309] width 10 height 11
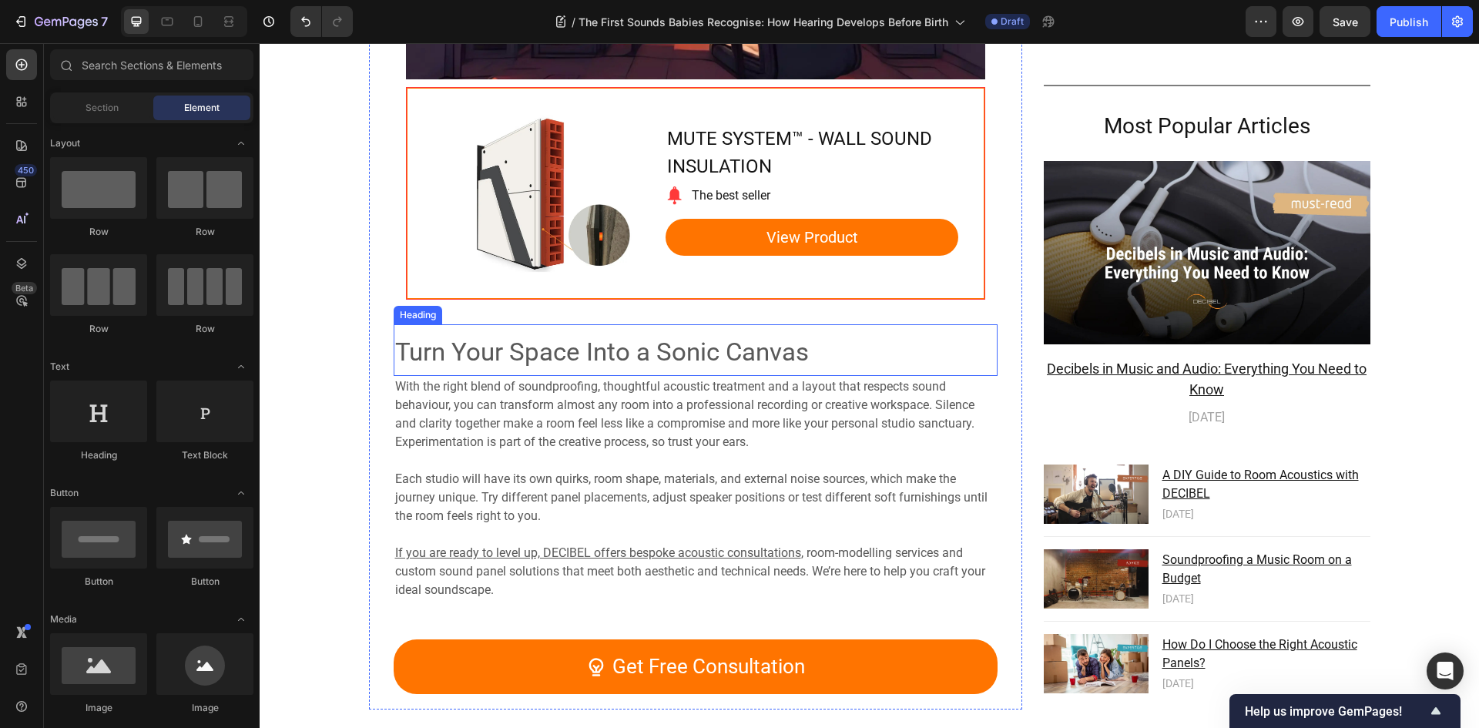
click at [528, 348] on span "Turn Your Space Into a Sonic Canvas" at bounding box center [602, 352] width 414 height 30
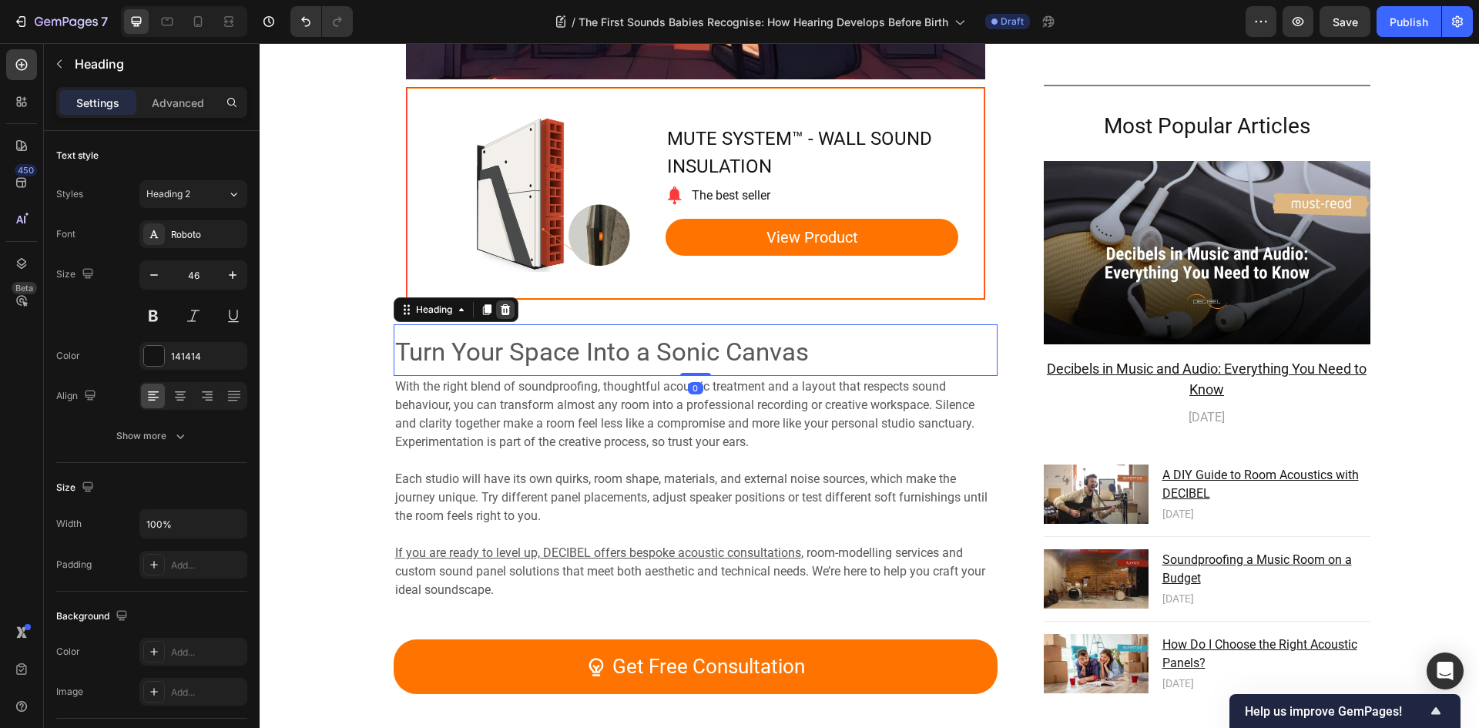
click at [500, 310] on icon at bounding box center [505, 309] width 10 height 11
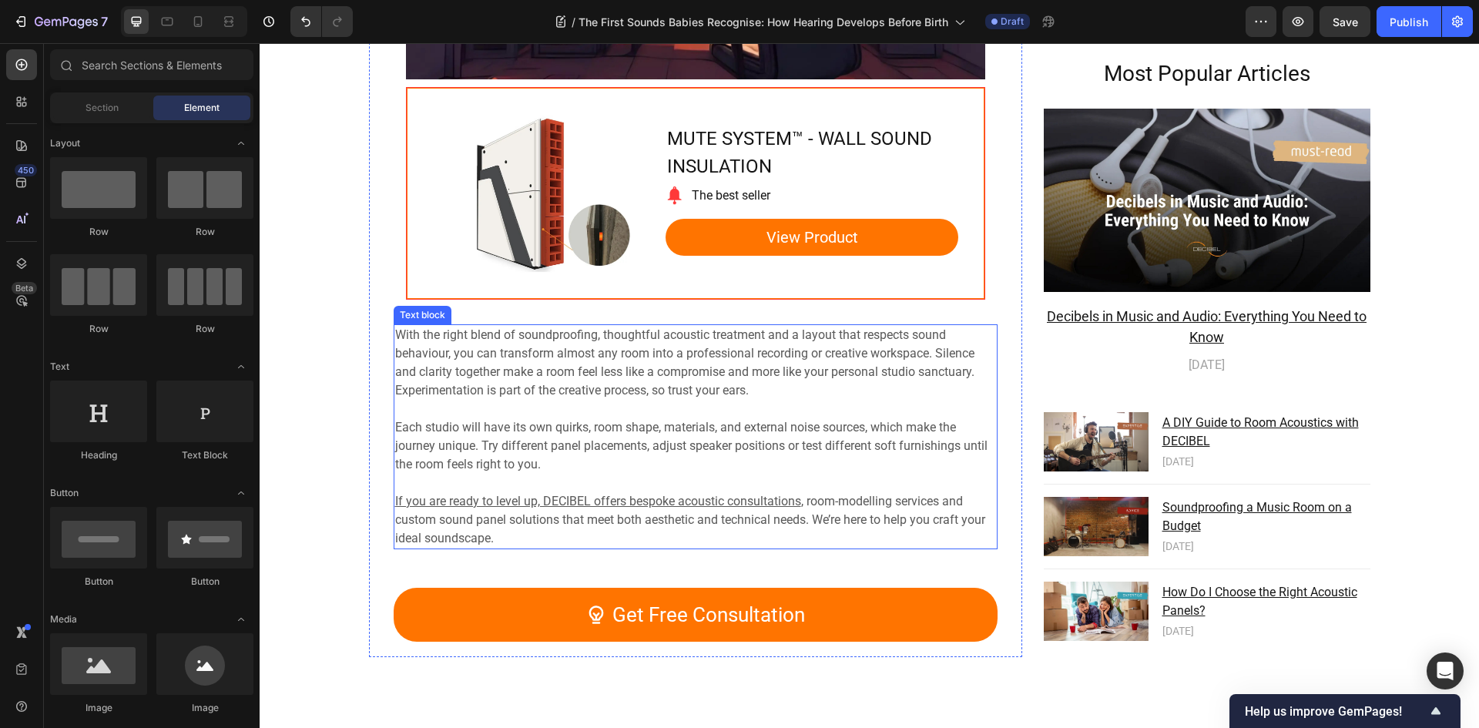
click at [519, 376] on span "With the right blend of soundproofing, thoughtful acoustic treatment and a layo…" at bounding box center [684, 353] width 579 height 52
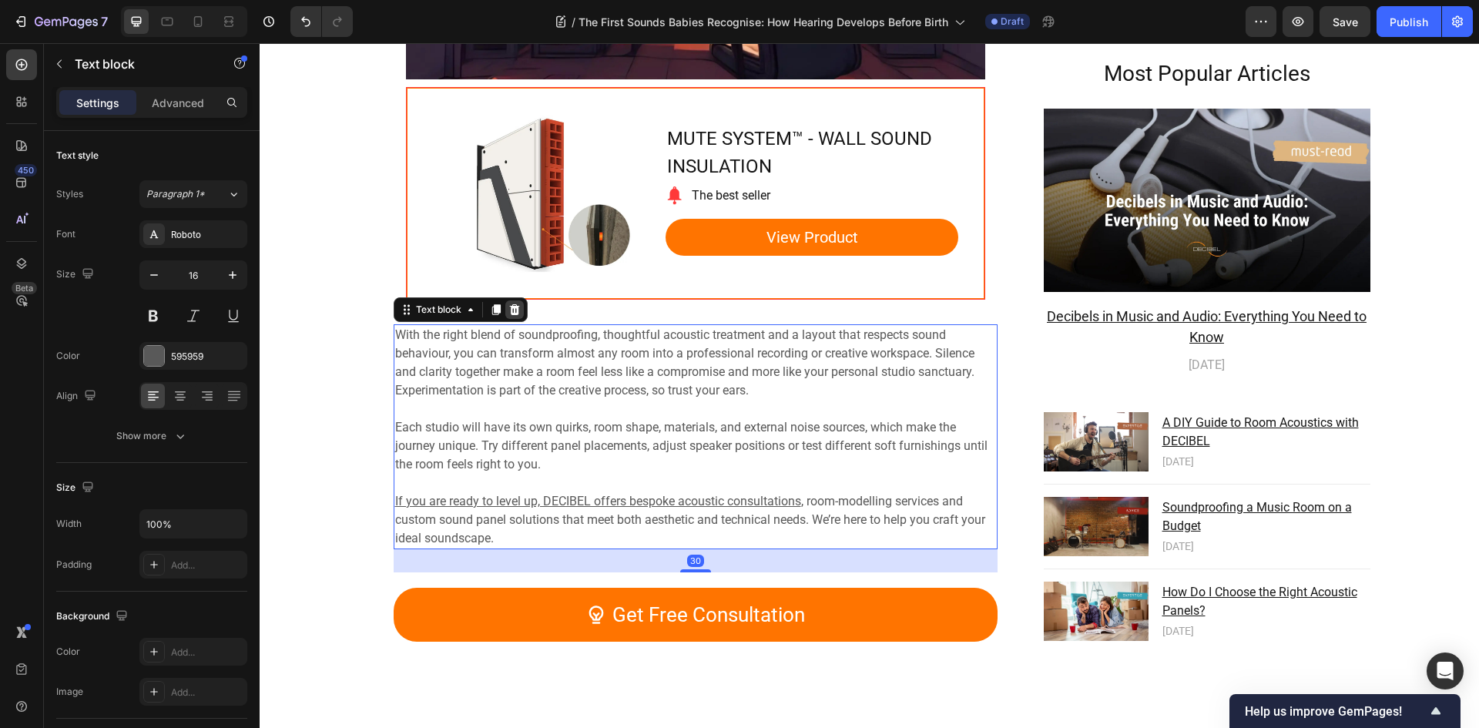
click at [512, 313] on icon at bounding box center [514, 309] width 10 height 11
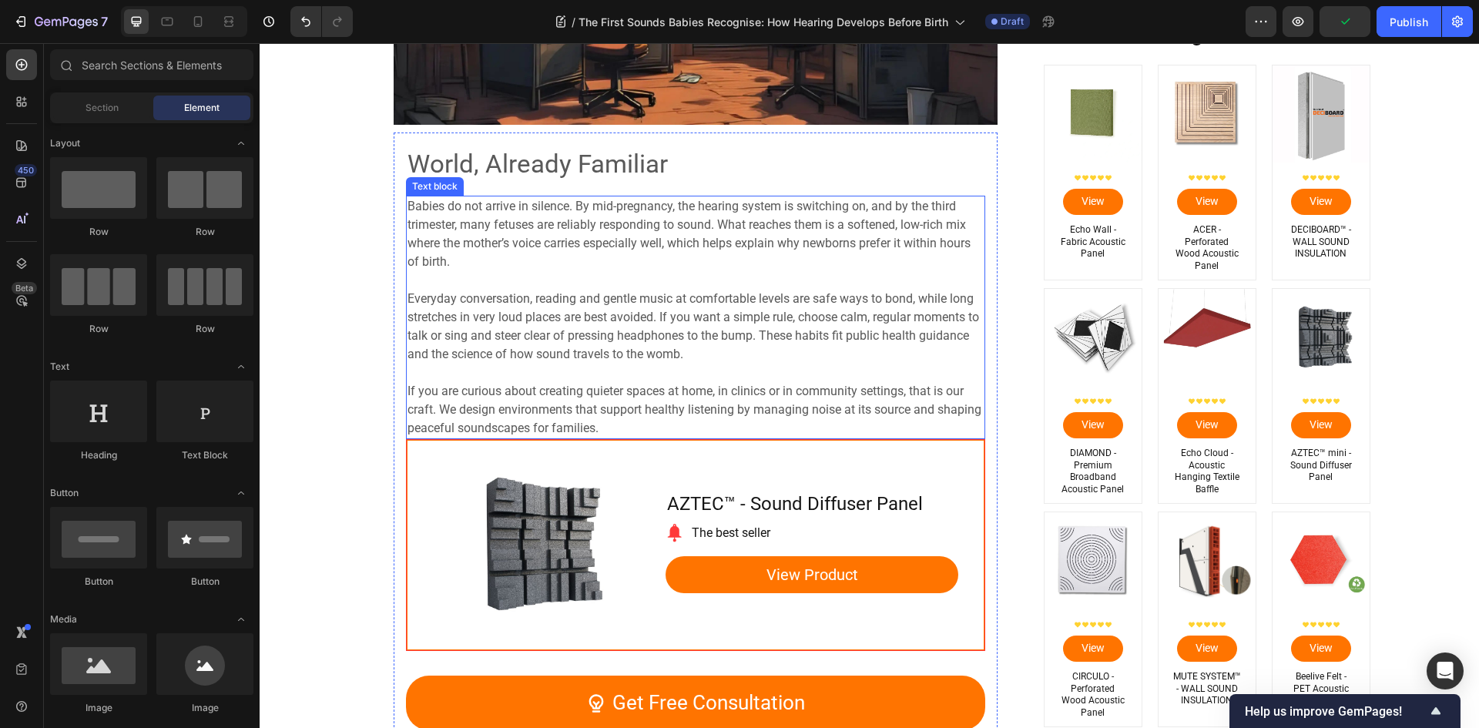
scroll to position [4556, 0]
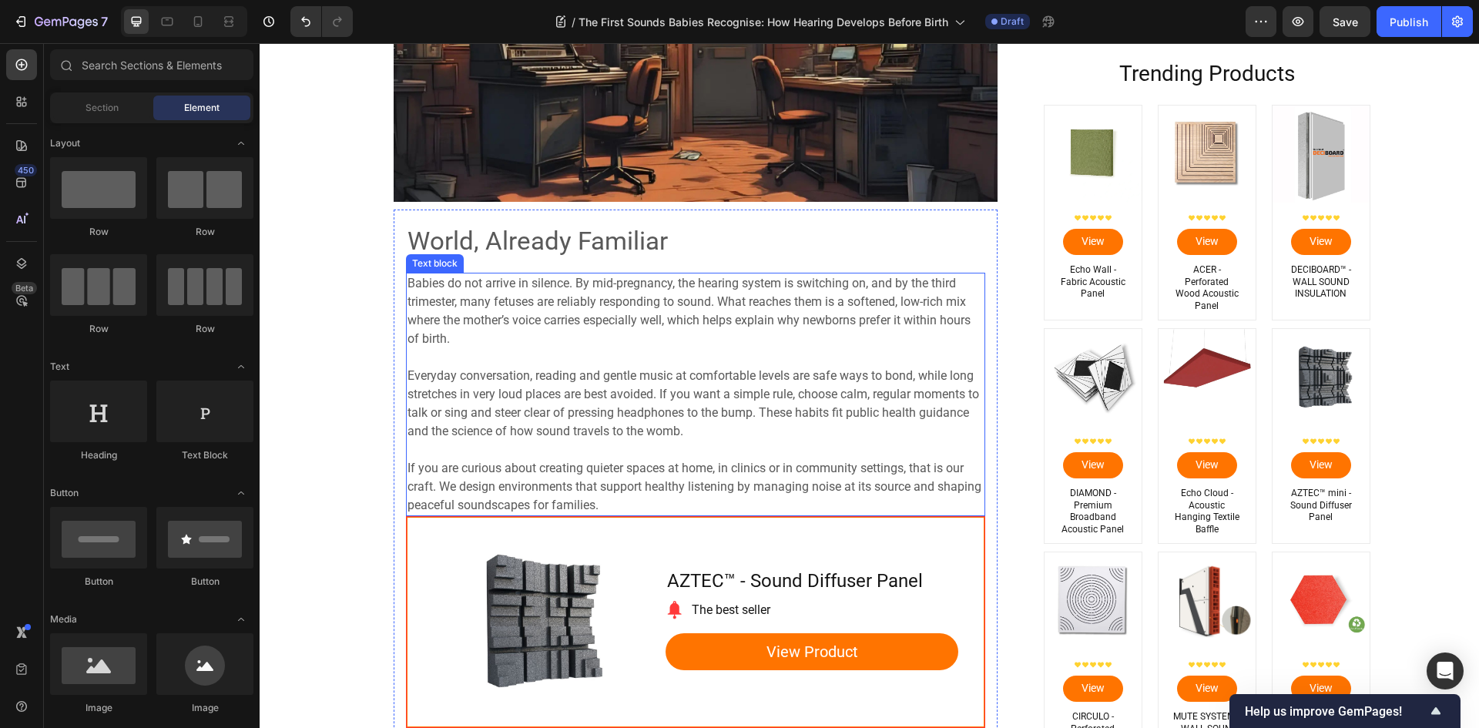
click at [498, 400] on span "Everyday conversation, reading and gentle music at comfortable levels are safe …" at bounding box center [693, 403] width 572 height 70
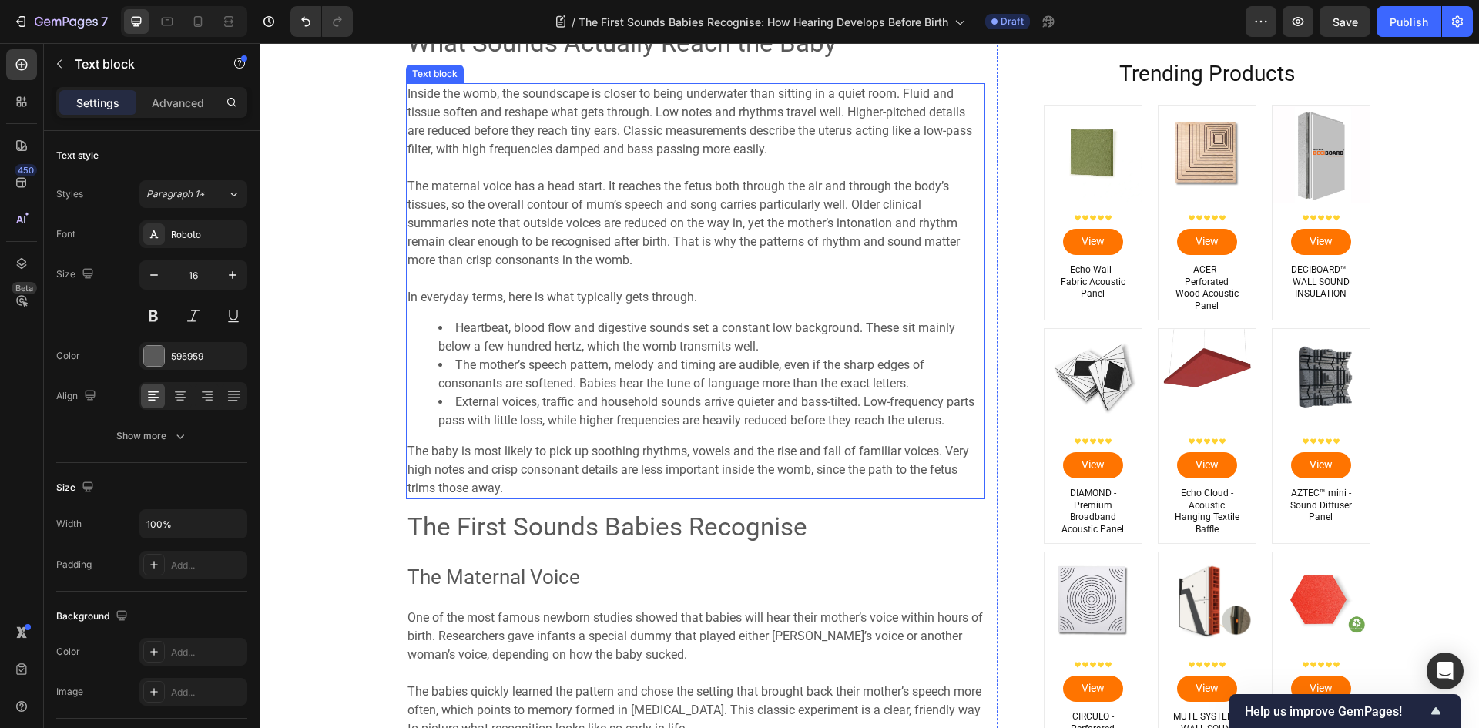
scroll to position [1540, 0]
click at [636, 339] on li "Heartbeat, blood flow and digestive sounds set a constant low background. These…" at bounding box center [710, 336] width 545 height 37
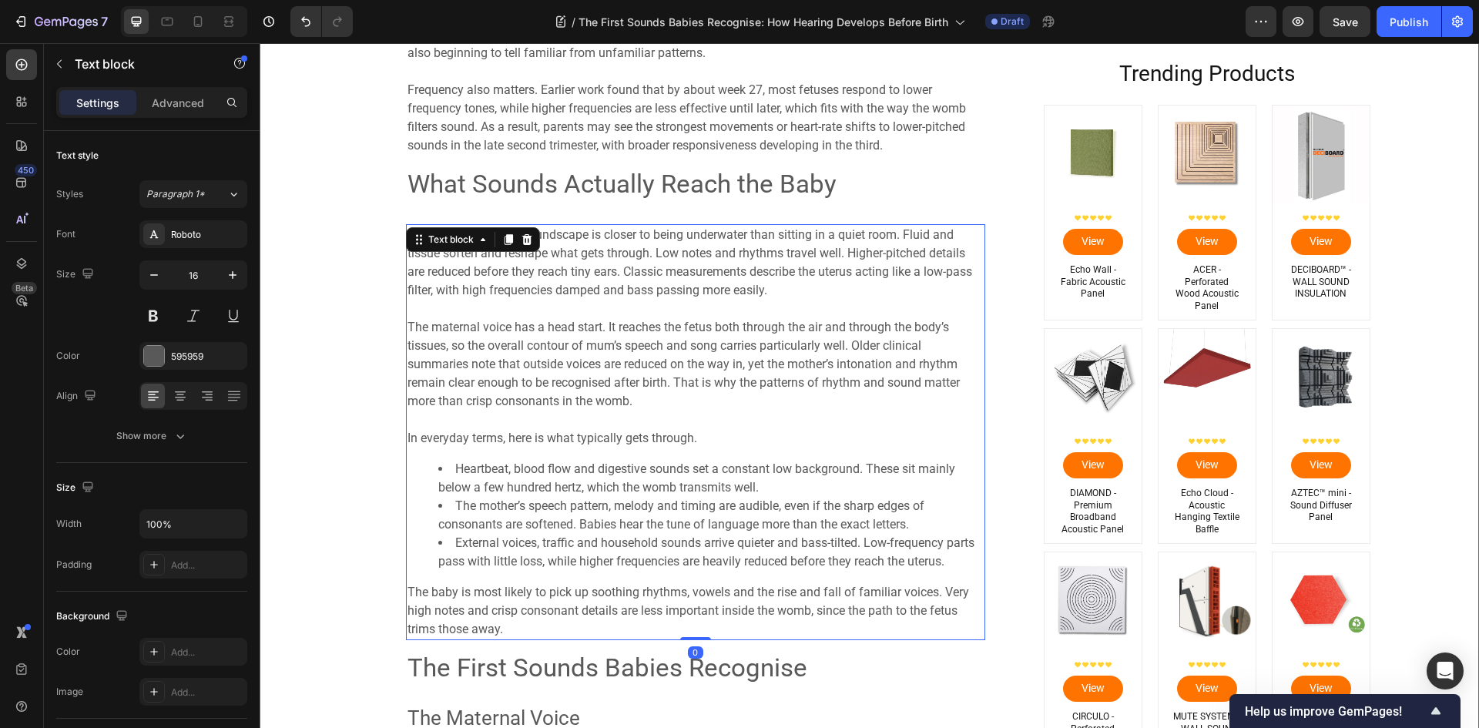
scroll to position [1386, 0]
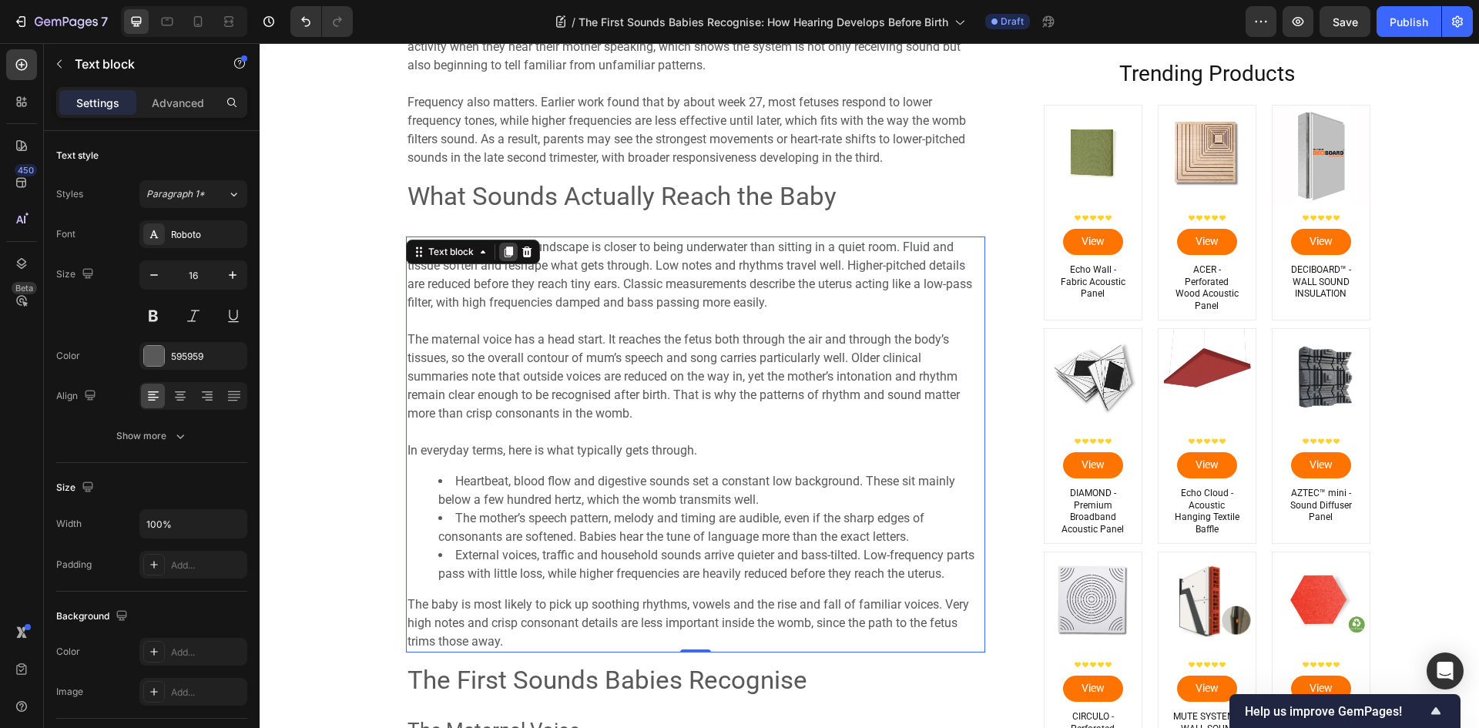
click at [504, 254] on icon at bounding box center [508, 251] width 8 height 11
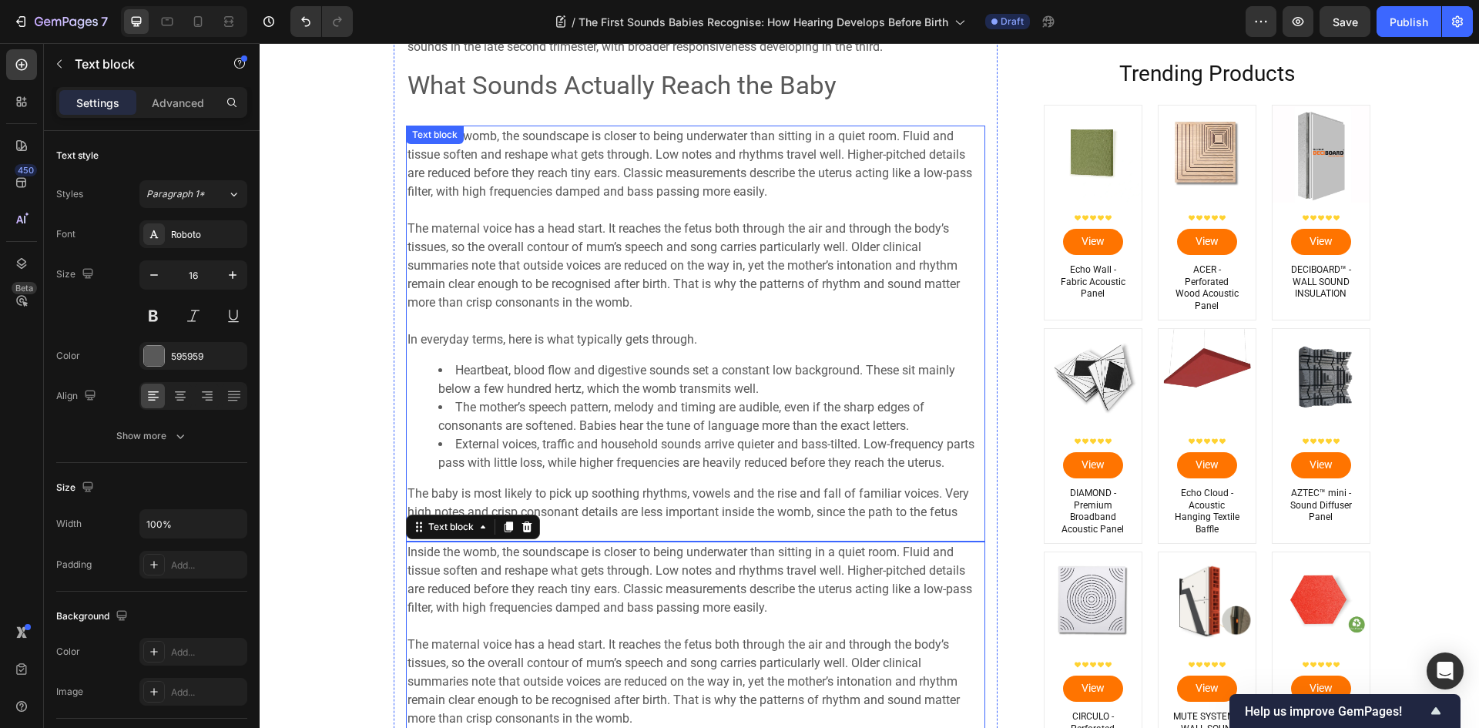
scroll to position [1480, 0]
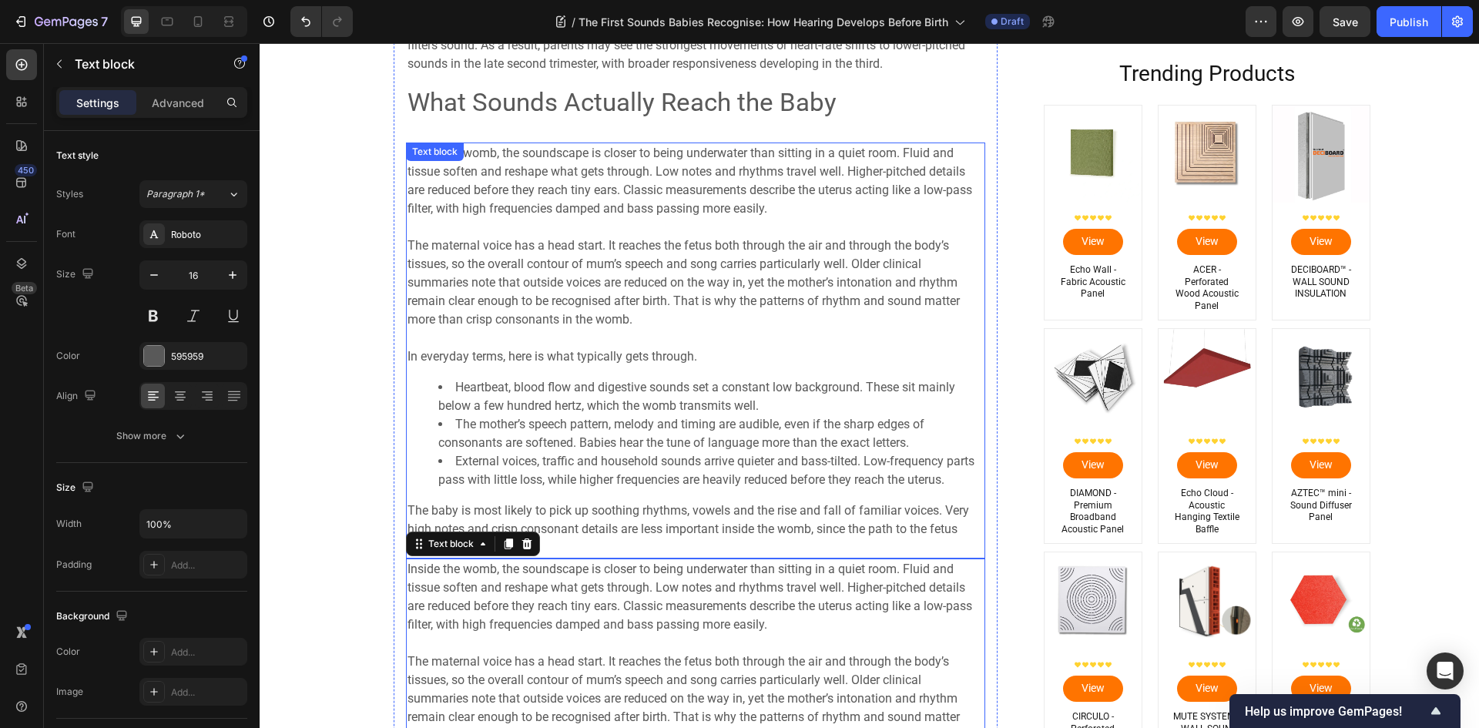
click at [659, 364] on span "In everyday terms, here is what typically gets through." at bounding box center [552, 356] width 290 height 15
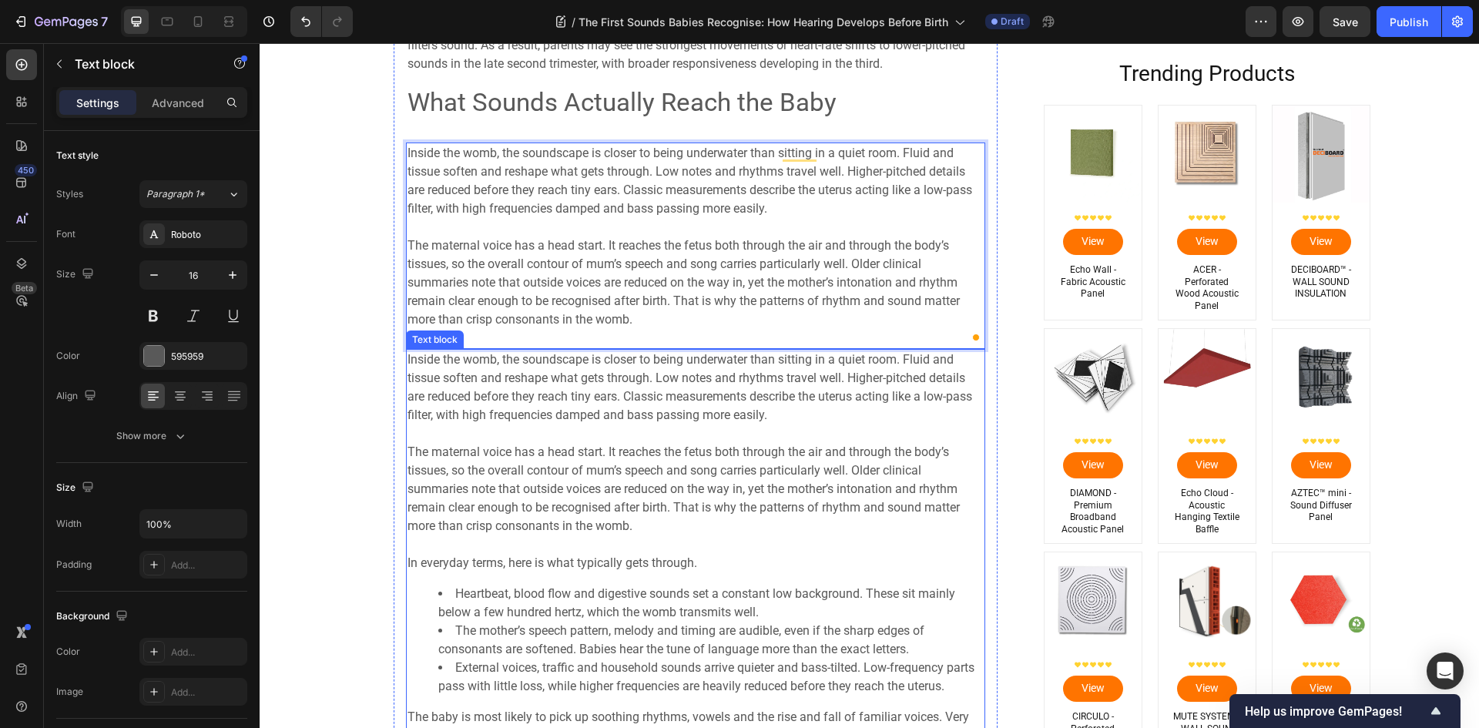
click at [560, 446] on span "The maternal voice has a head start. It reaches the fetus both through the air …" at bounding box center [683, 488] width 552 height 89
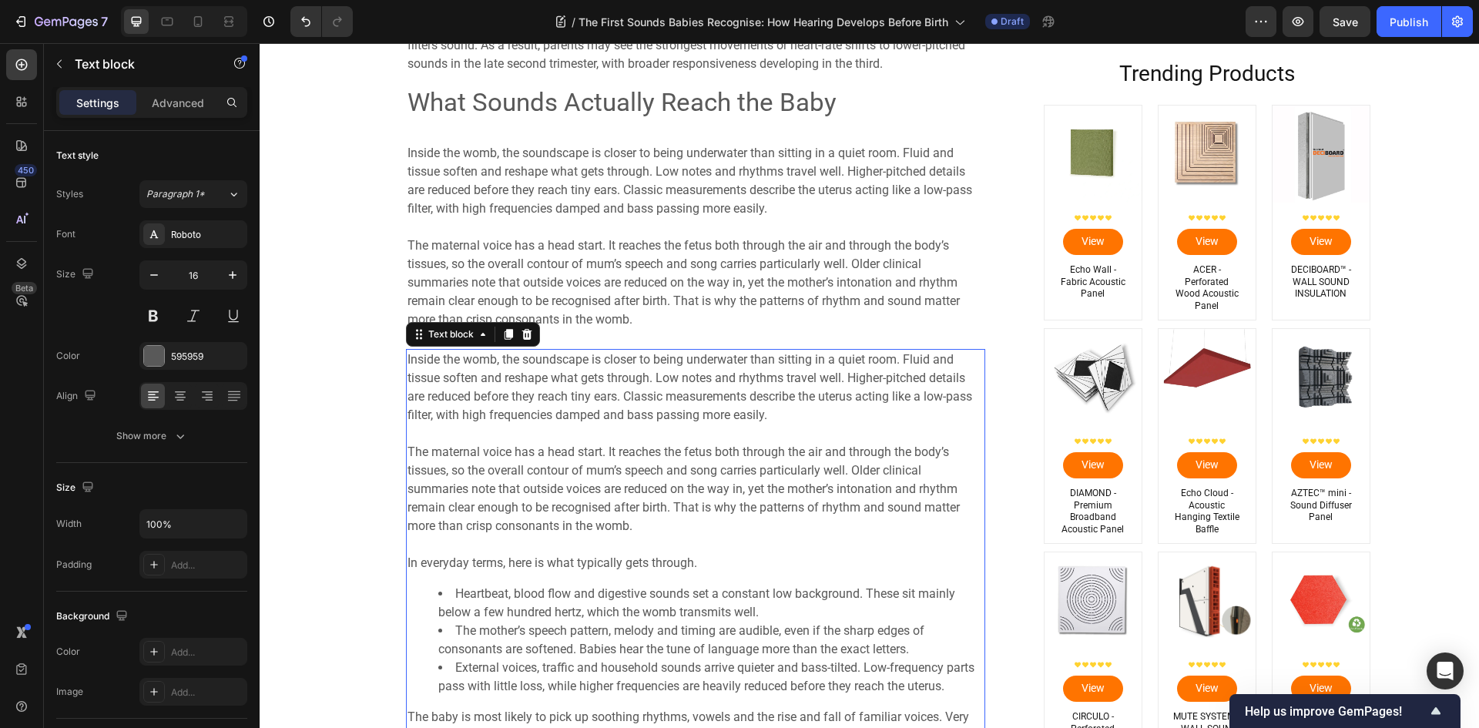
click at [627, 537] on p at bounding box center [695, 544] width 576 height 18
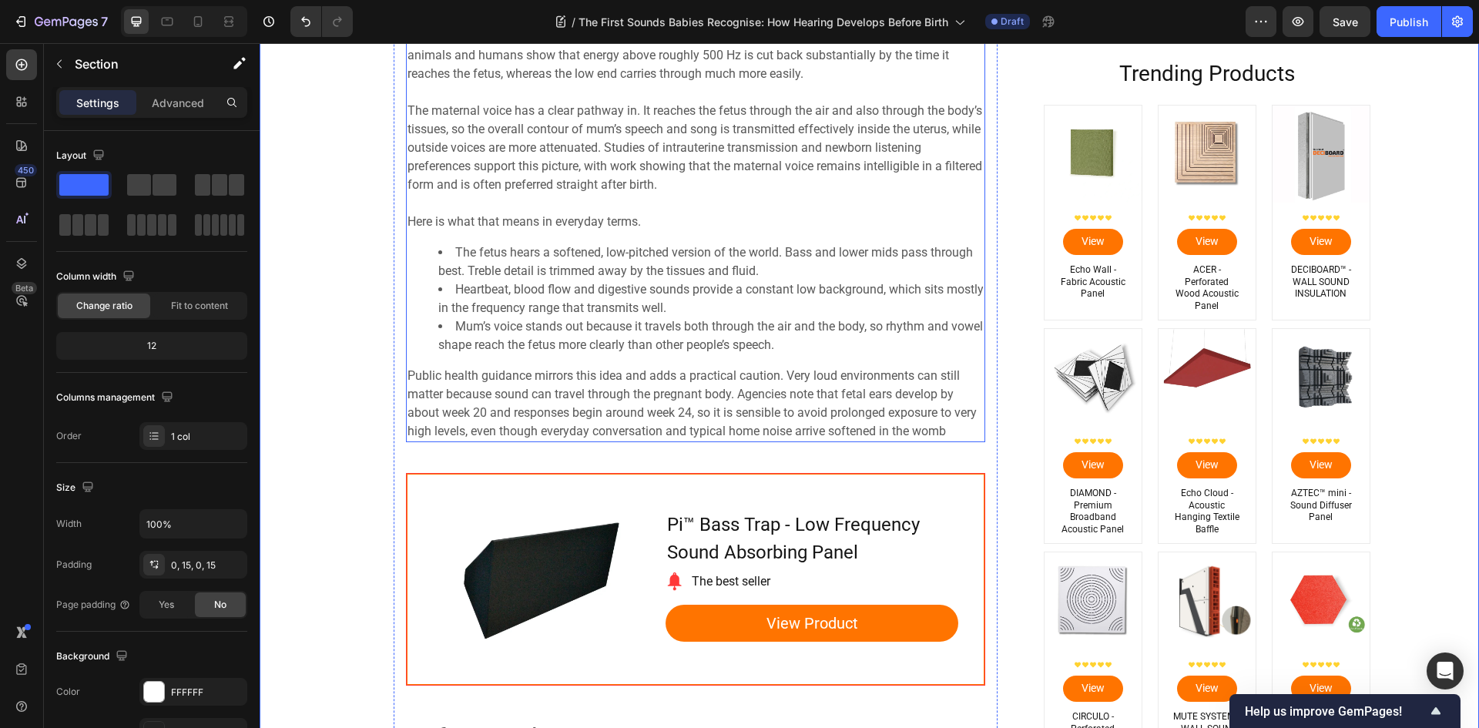
scroll to position [3252, 0]
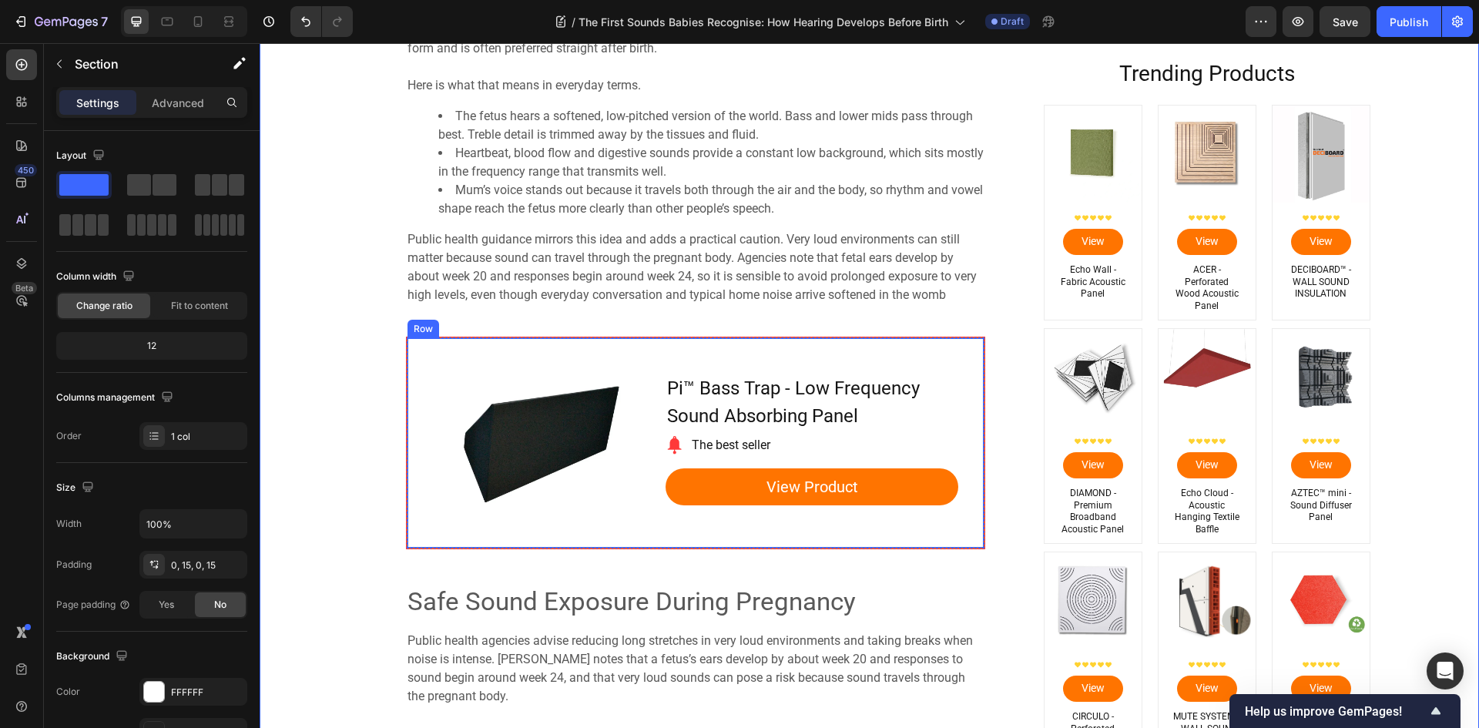
click at [420, 405] on div "Product Images Row Pi™ Bass Trap - Low Frequency Sound Absorbing Panel Product …" at bounding box center [696, 442] width 578 height 211
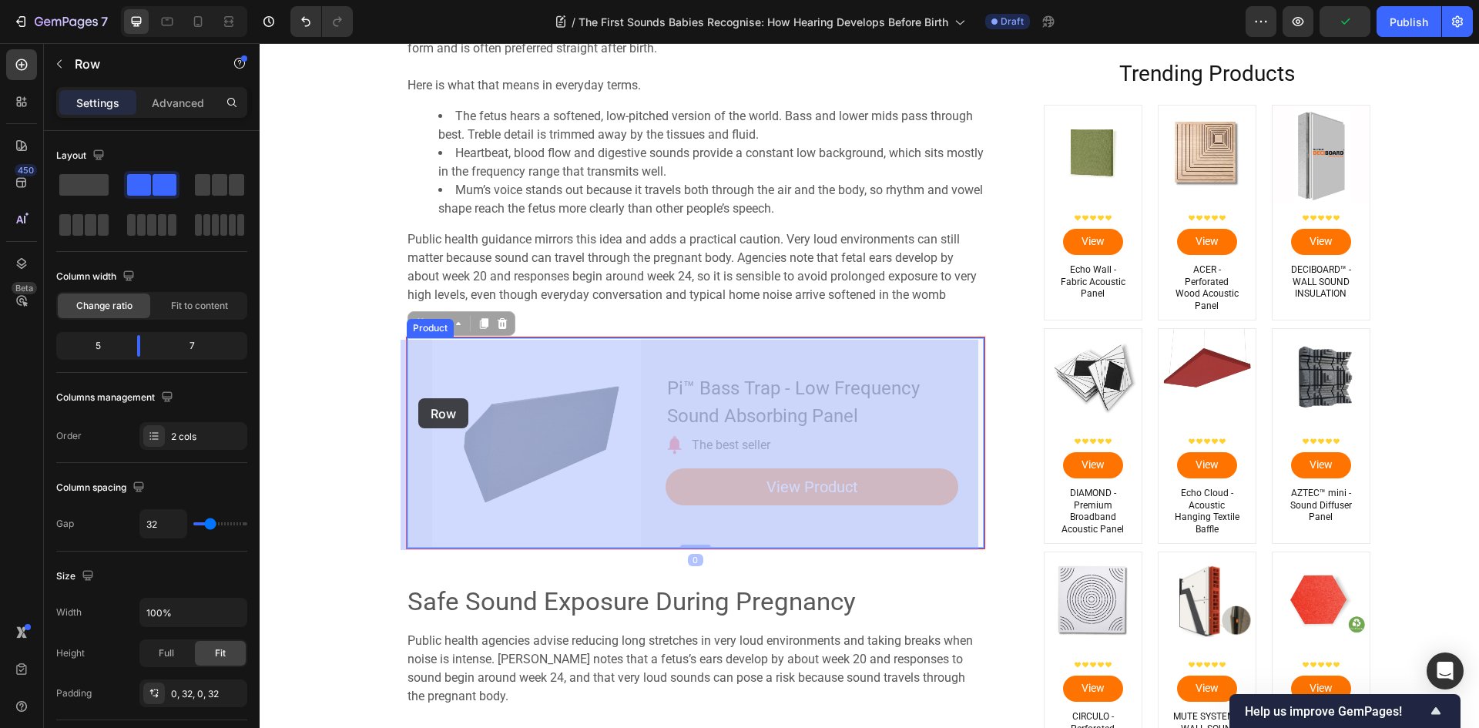
drag, startPoint x: 412, startPoint y: 326, endPoint x: 418, endPoint y: 398, distance: 72.7
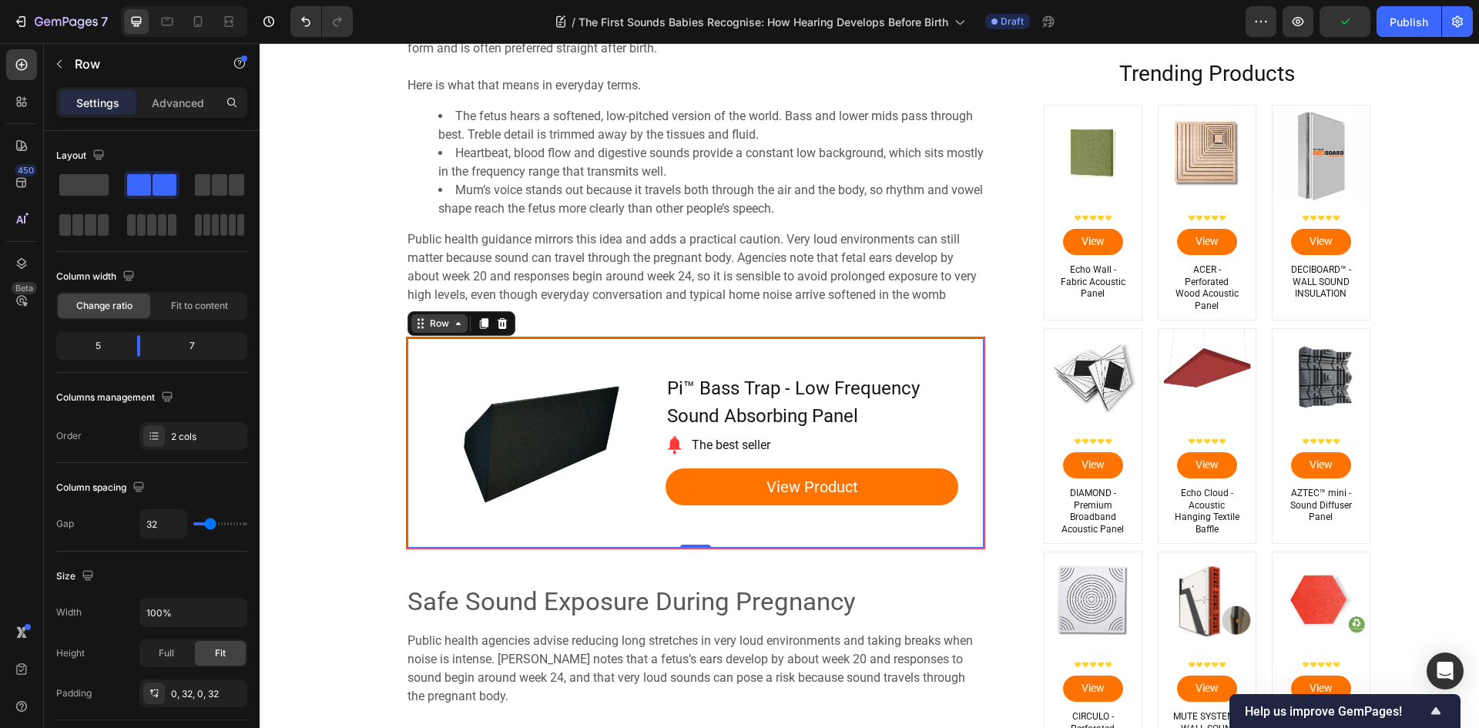
click at [436, 329] on div "Row" at bounding box center [439, 324] width 25 height 14
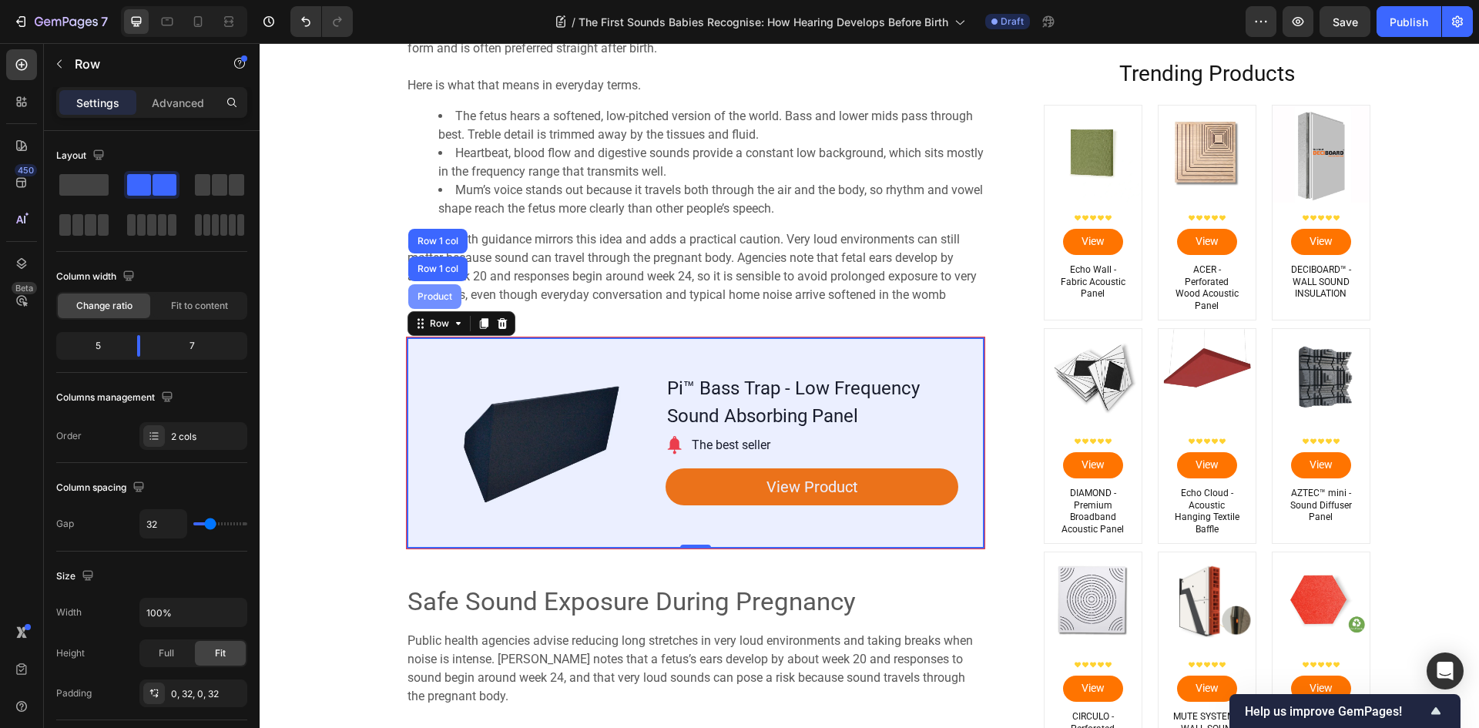
click at [440, 301] on div "Product" at bounding box center [434, 296] width 41 height 9
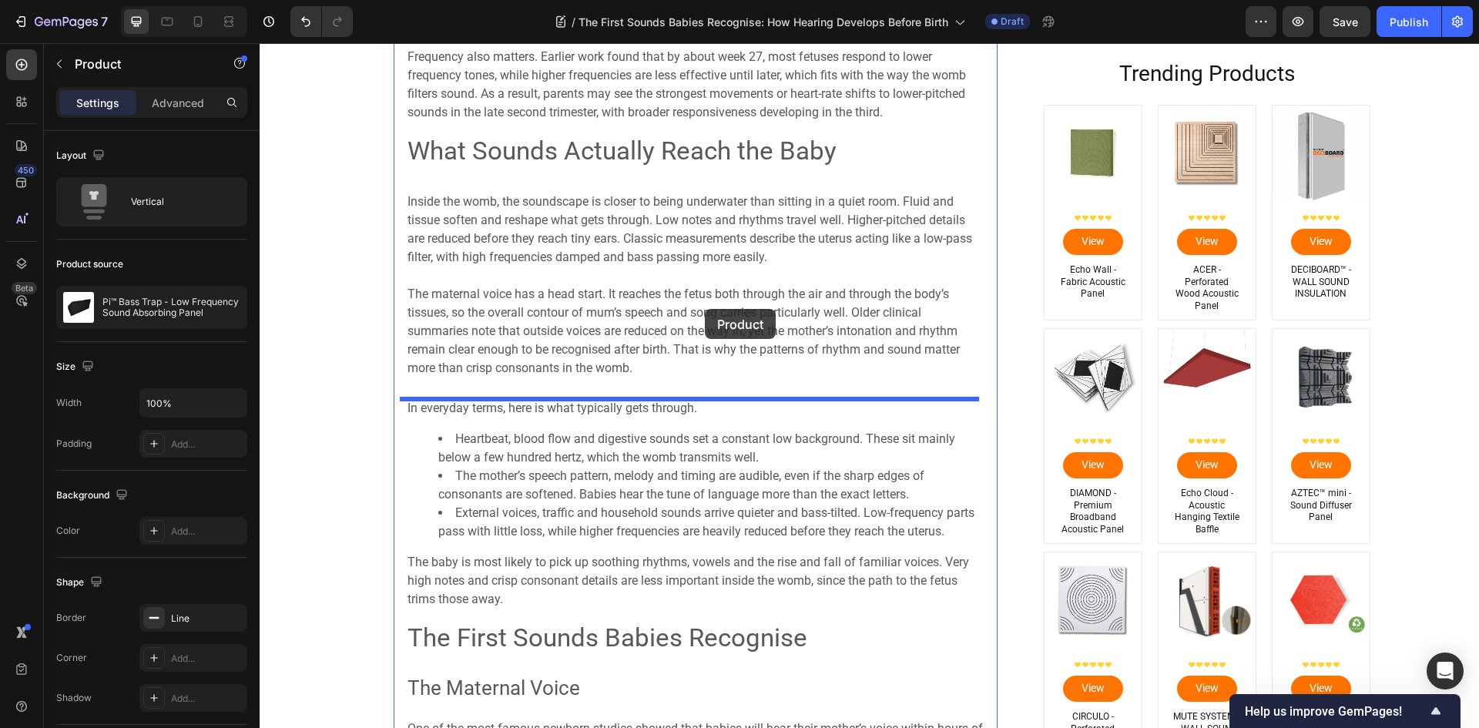
scroll to position [1403, 0]
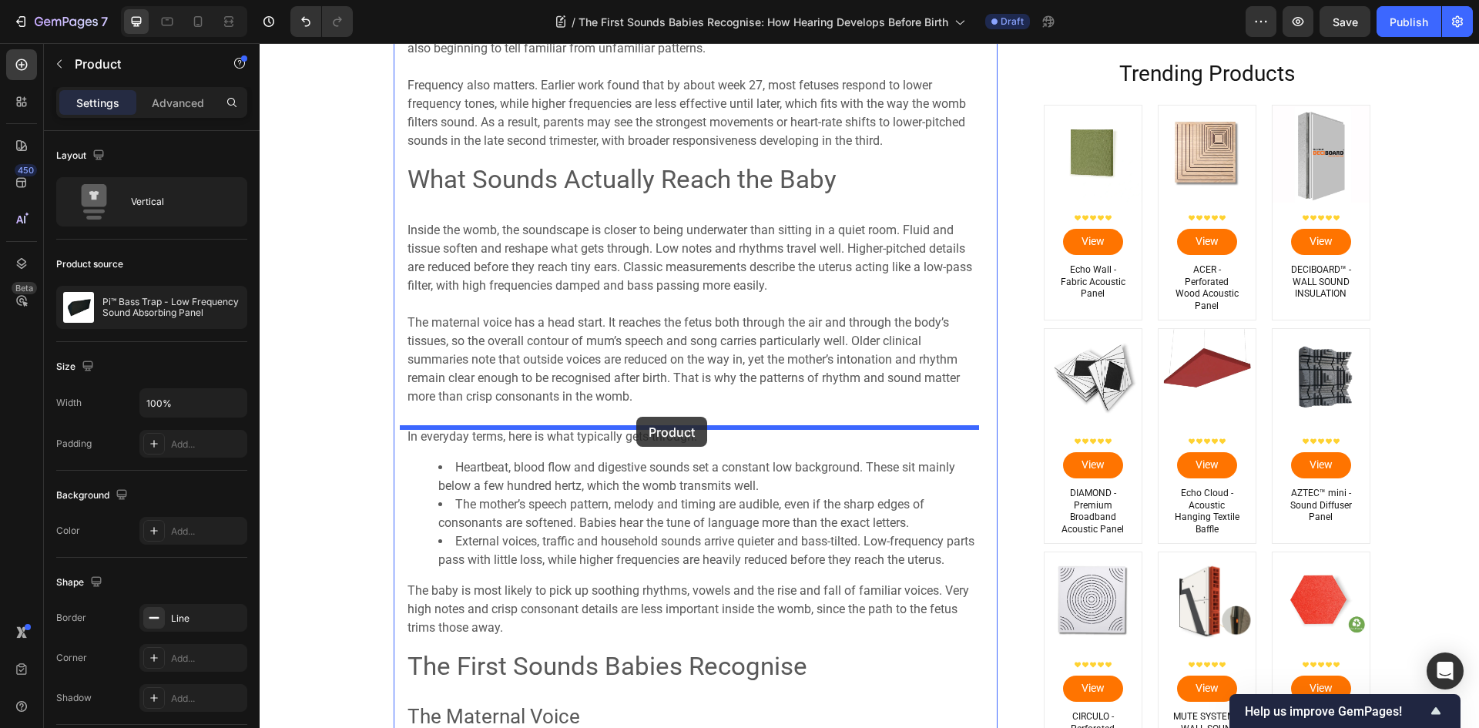
drag, startPoint x: 414, startPoint y: 325, endPoint x: 636, endPoint y: 417, distance: 240.7
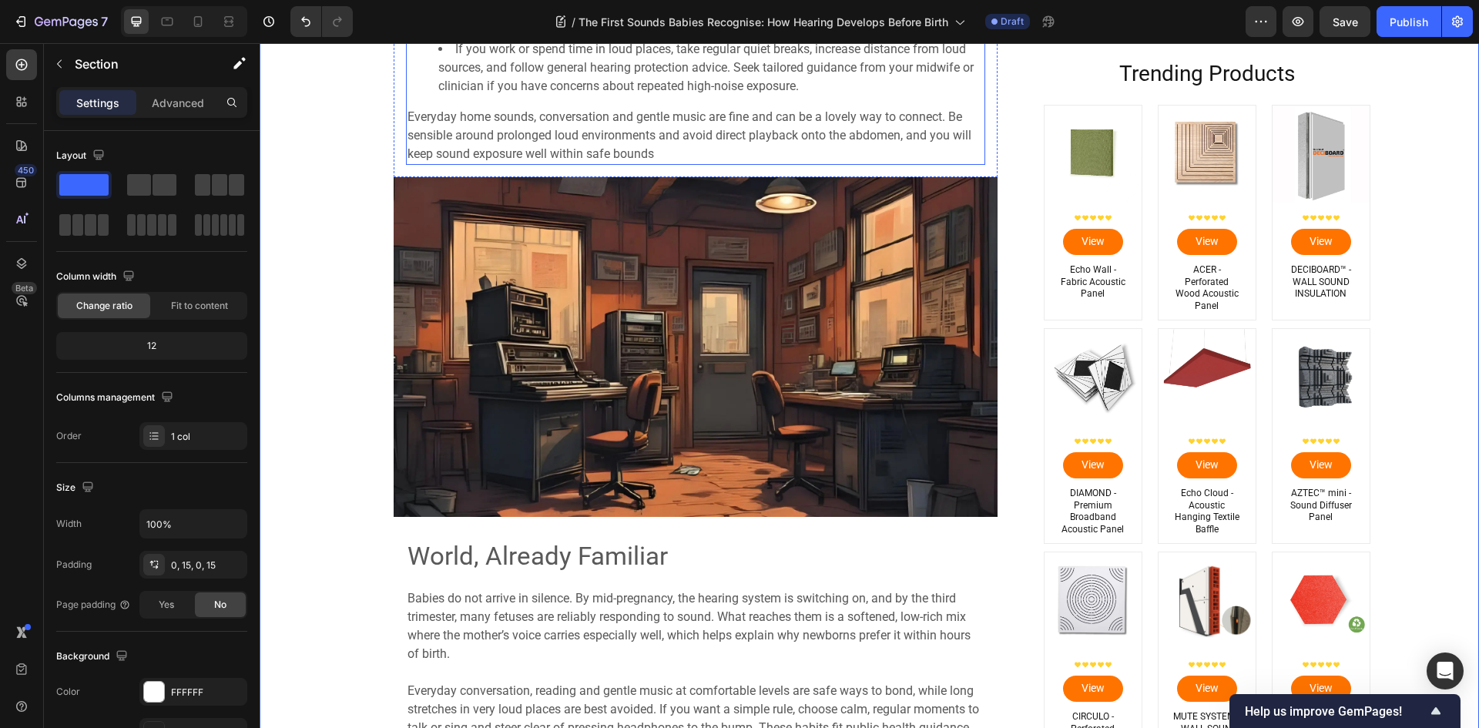
scroll to position [4330, 0]
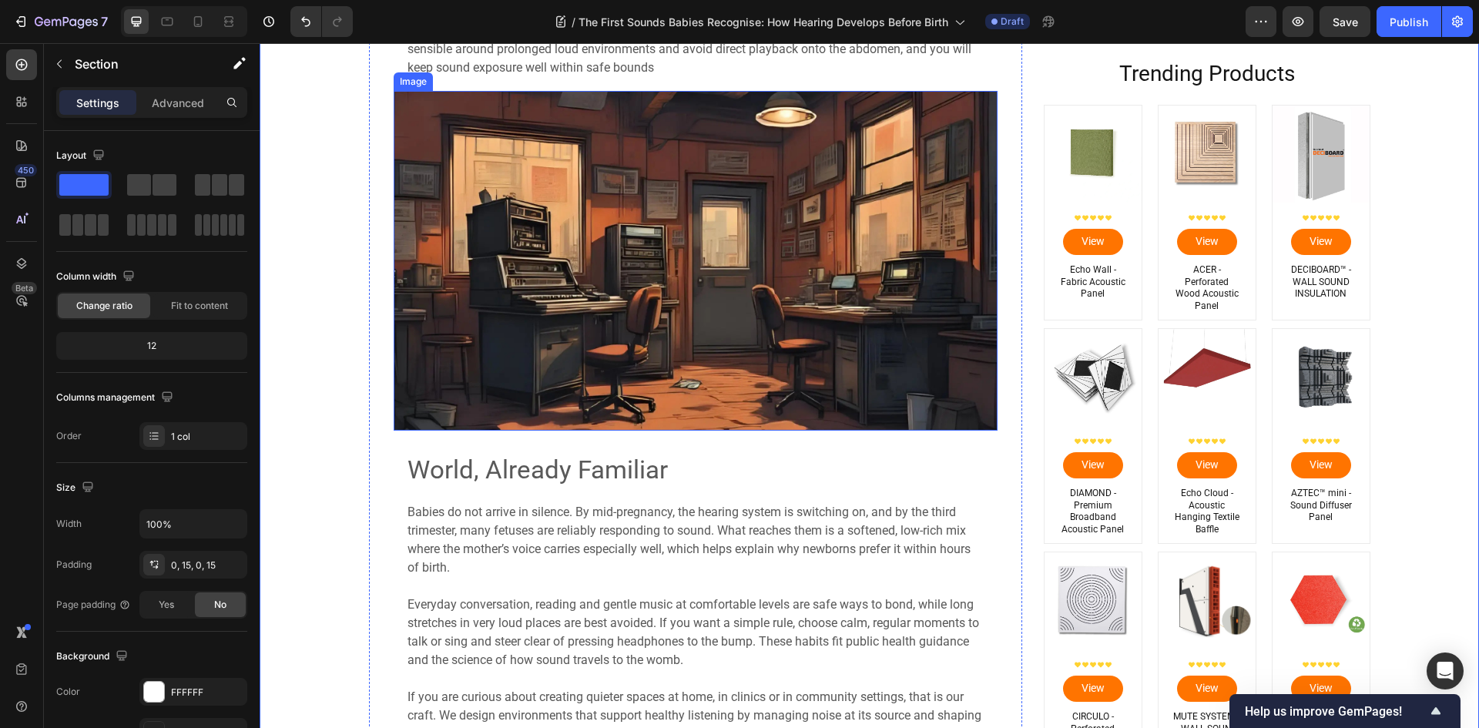
click at [578, 274] on img at bounding box center [696, 261] width 604 height 340
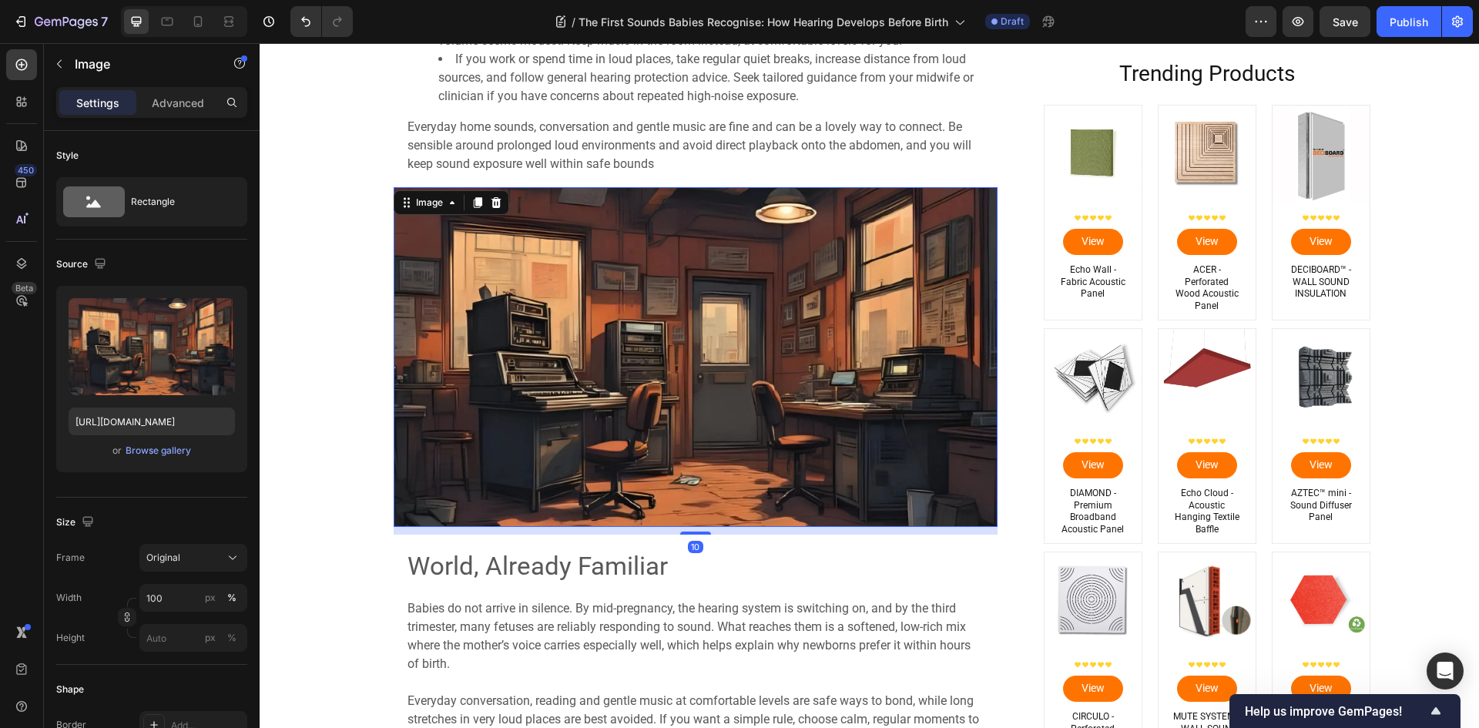
scroll to position [4176, 0]
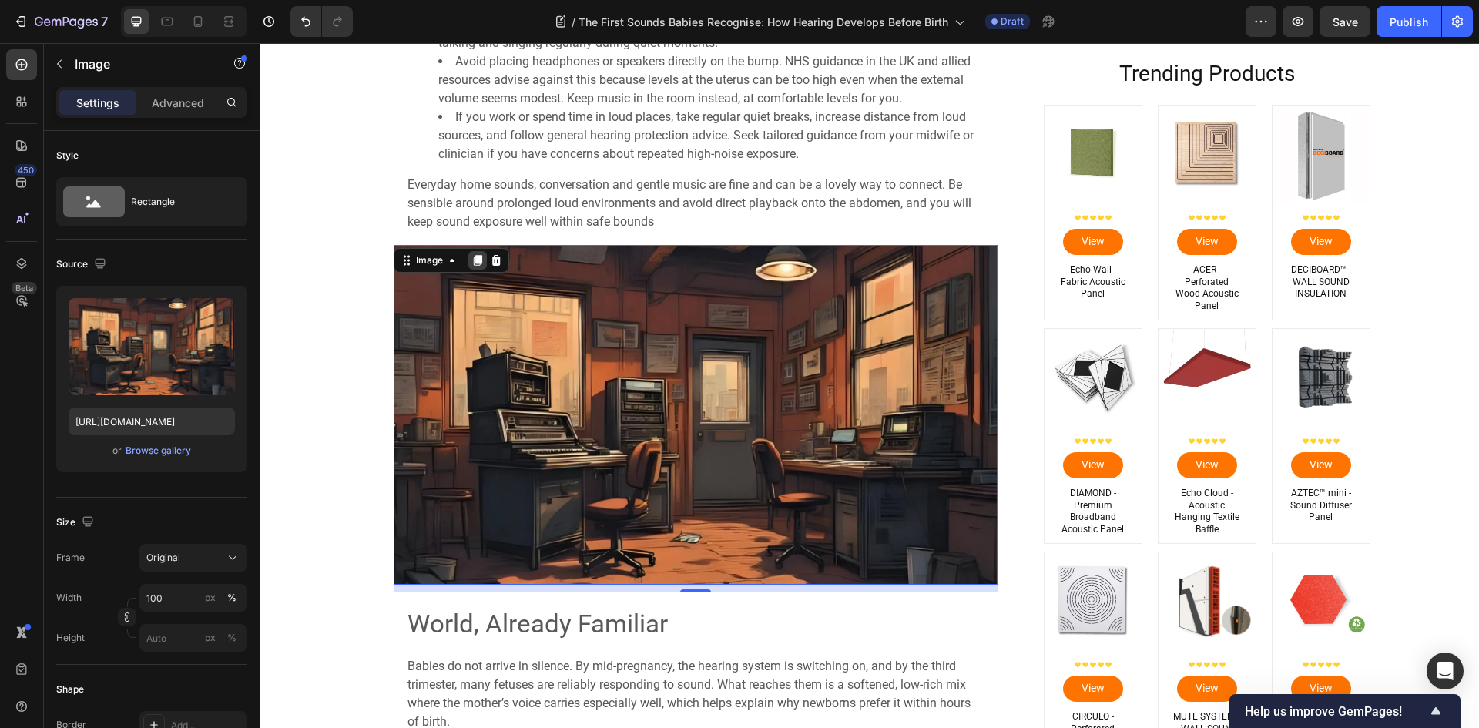
click at [473, 261] on icon at bounding box center [477, 260] width 8 height 11
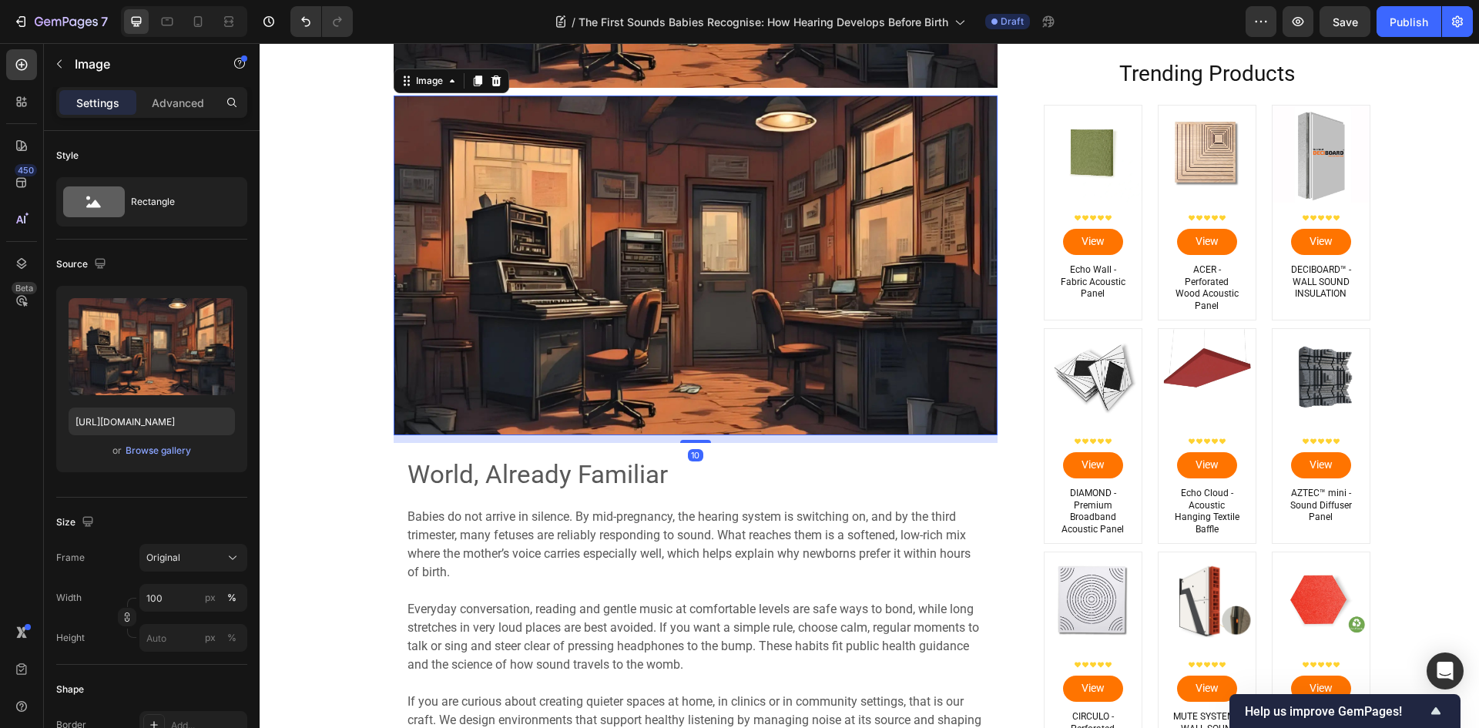
click at [546, 293] on img at bounding box center [696, 266] width 604 height 340
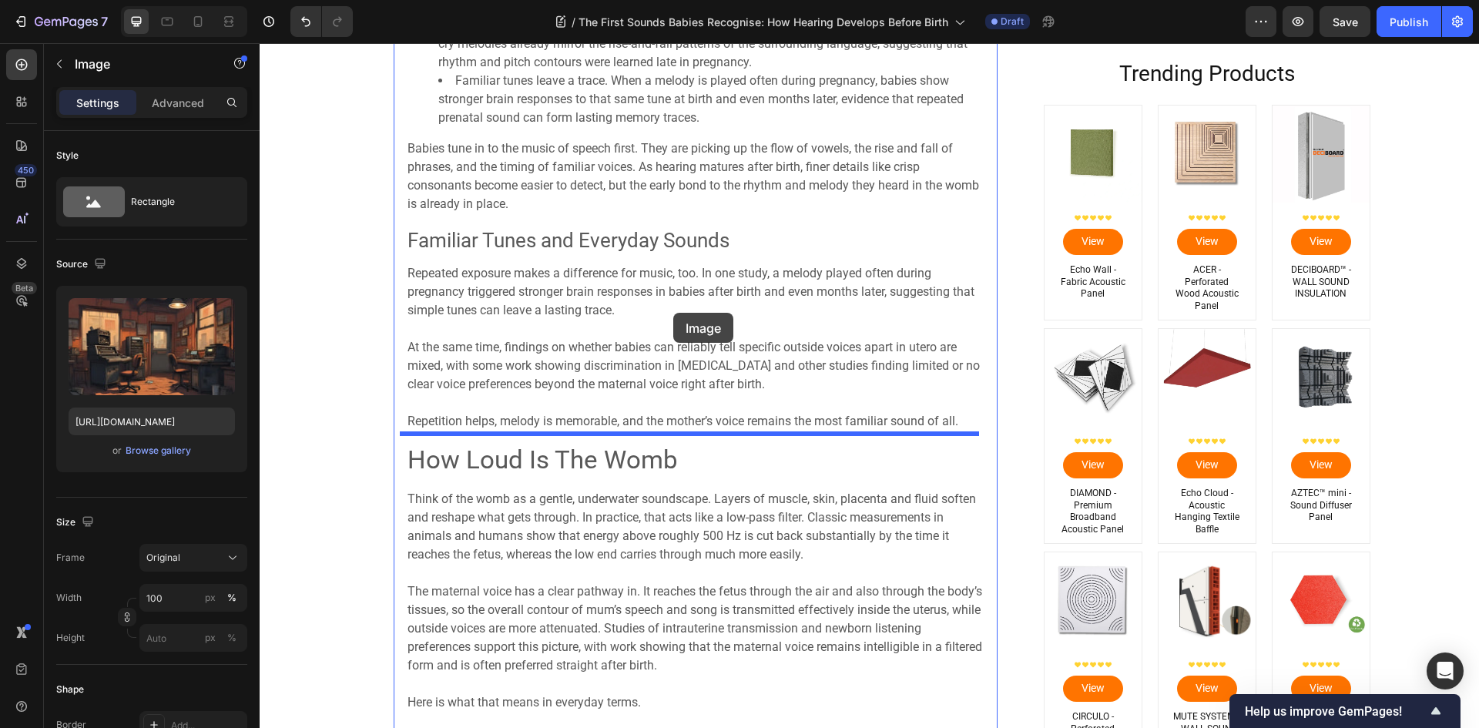
scroll to position [2824, 0]
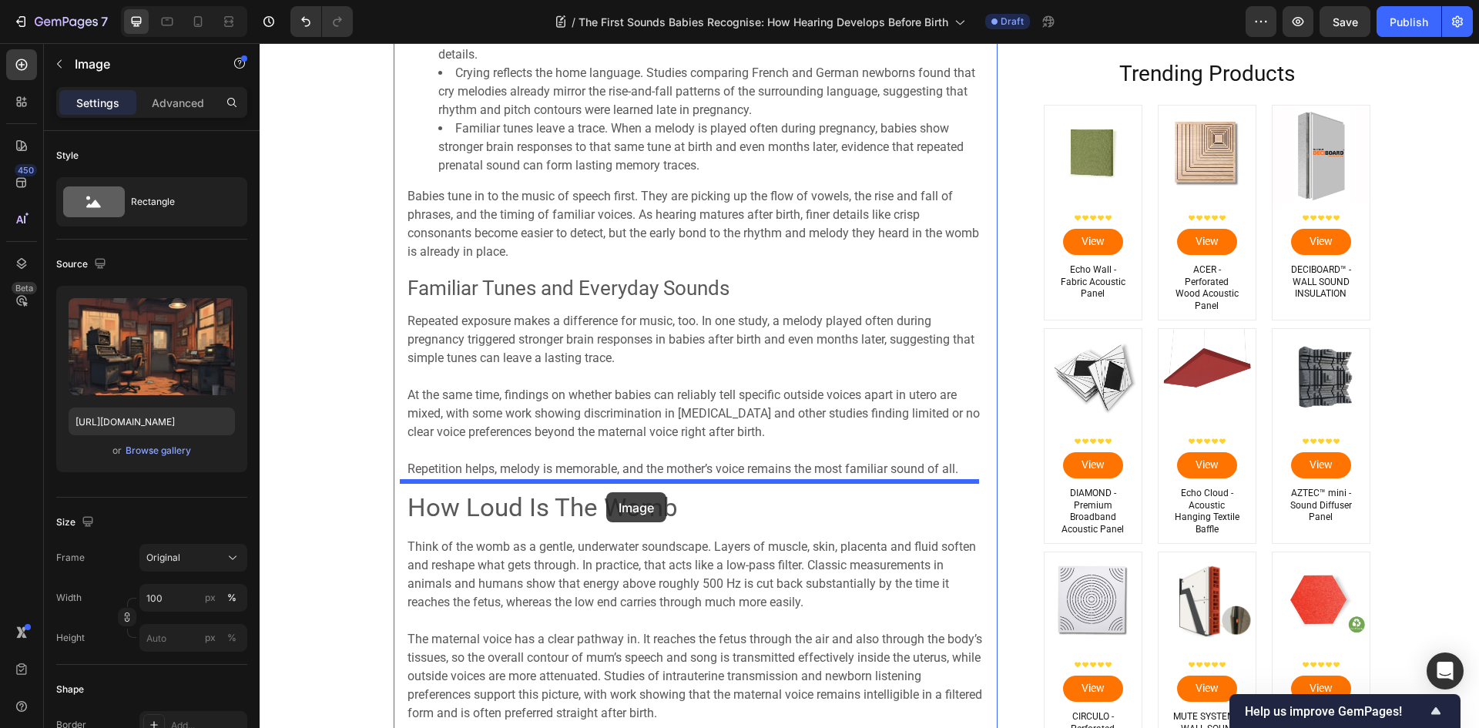
drag, startPoint x: 401, startPoint y: 240, endPoint x: 606, endPoint y: 491, distance: 324.7
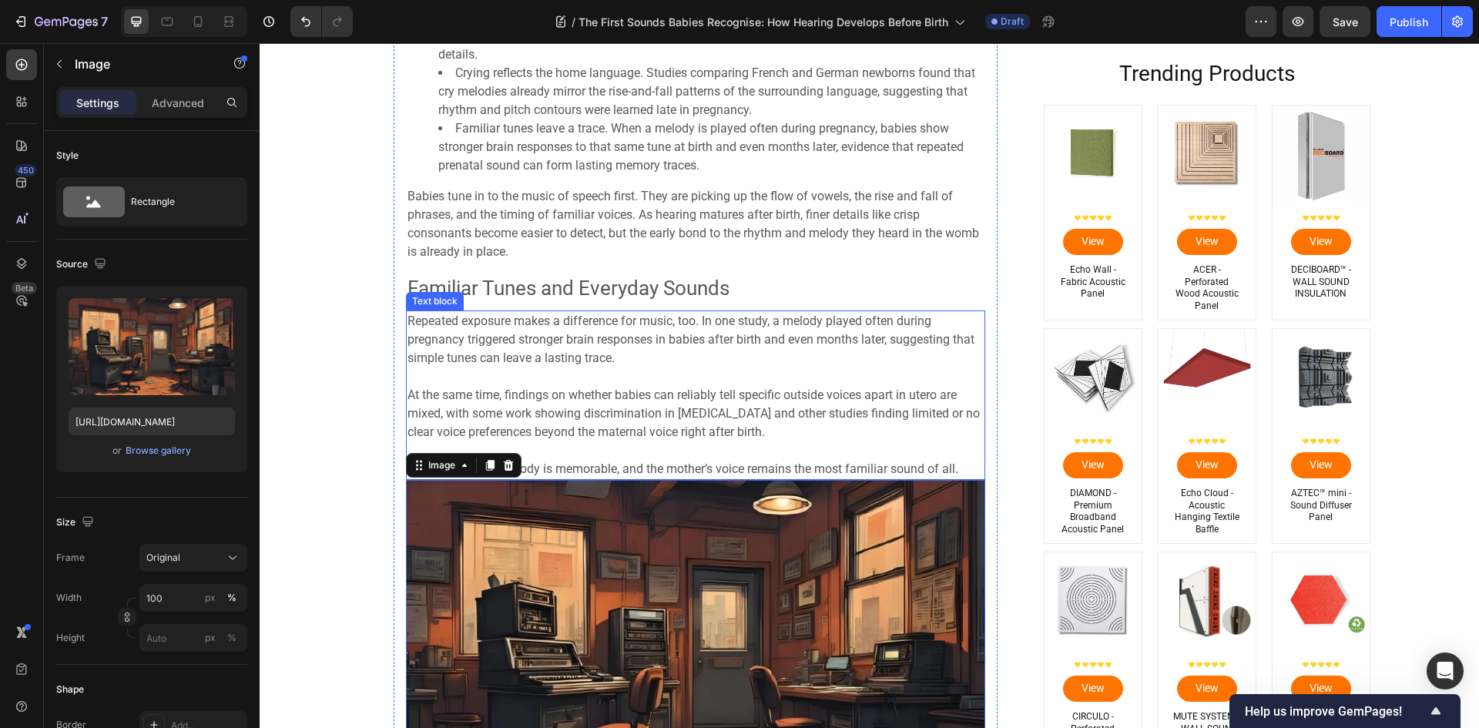
click at [722, 429] on span "At the same time, findings on whether babies can reliably tell specific outside…" at bounding box center [693, 413] width 572 height 52
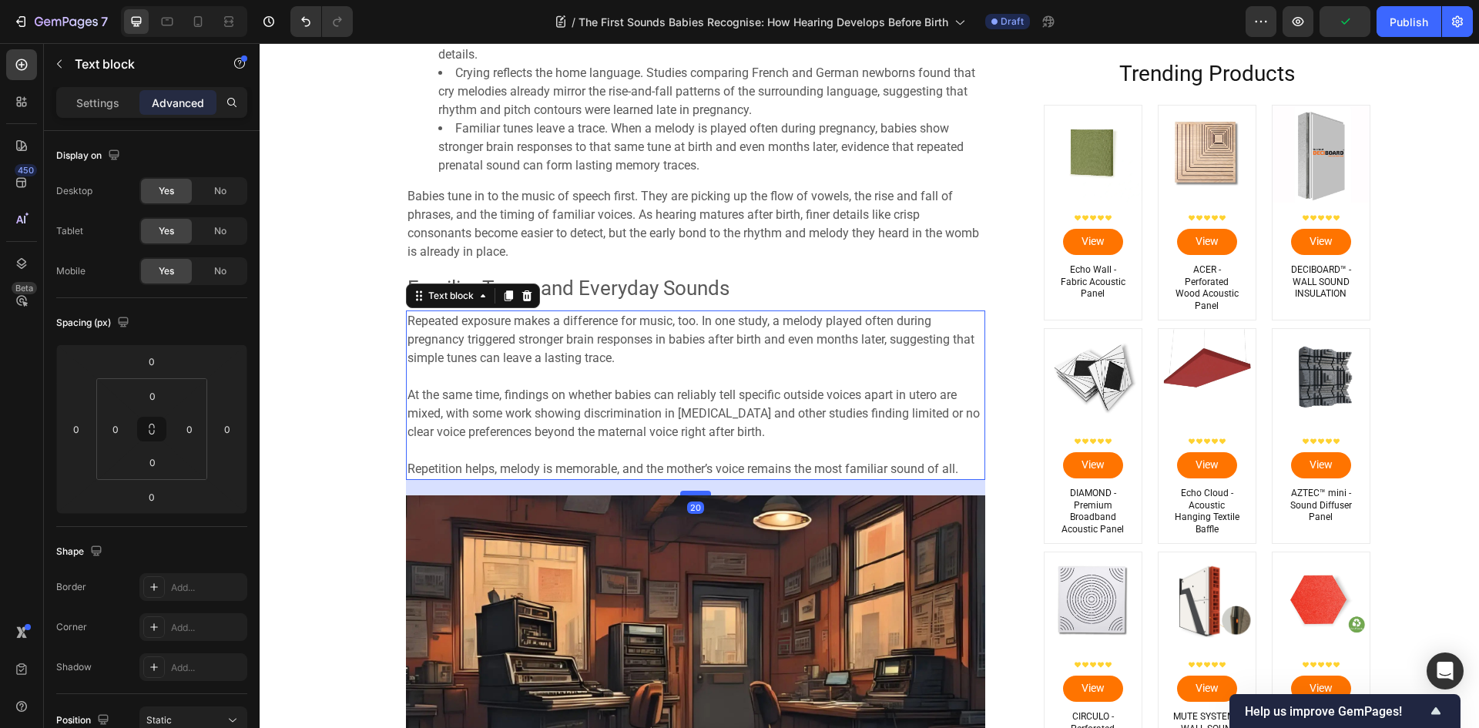
drag, startPoint x: 691, startPoint y: 487, endPoint x: 700, endPoint y: 496, distance: 13.1
click at [700, 495] on div at bounding box center [695, 493] width 31 height 5
type input "20"
click at [354, 367] on div "Image Soundproof Your Studio: Essential Tips for Musicians and Creators Heading…" at bounding box center [869, 410] width 1196 height 6321
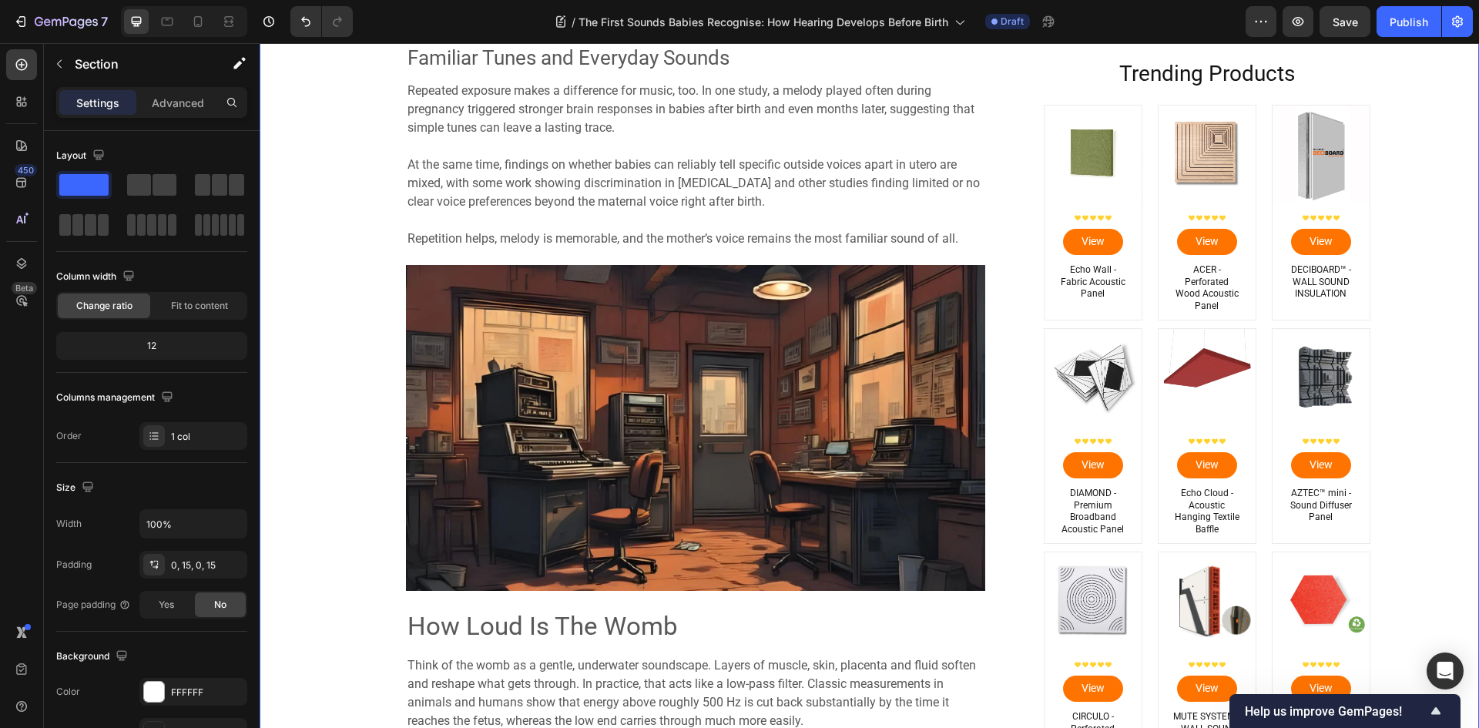
scroll to position [3056, 0]
click at [507, 566] on img at bounding box center [695, 427] width 579 height 326
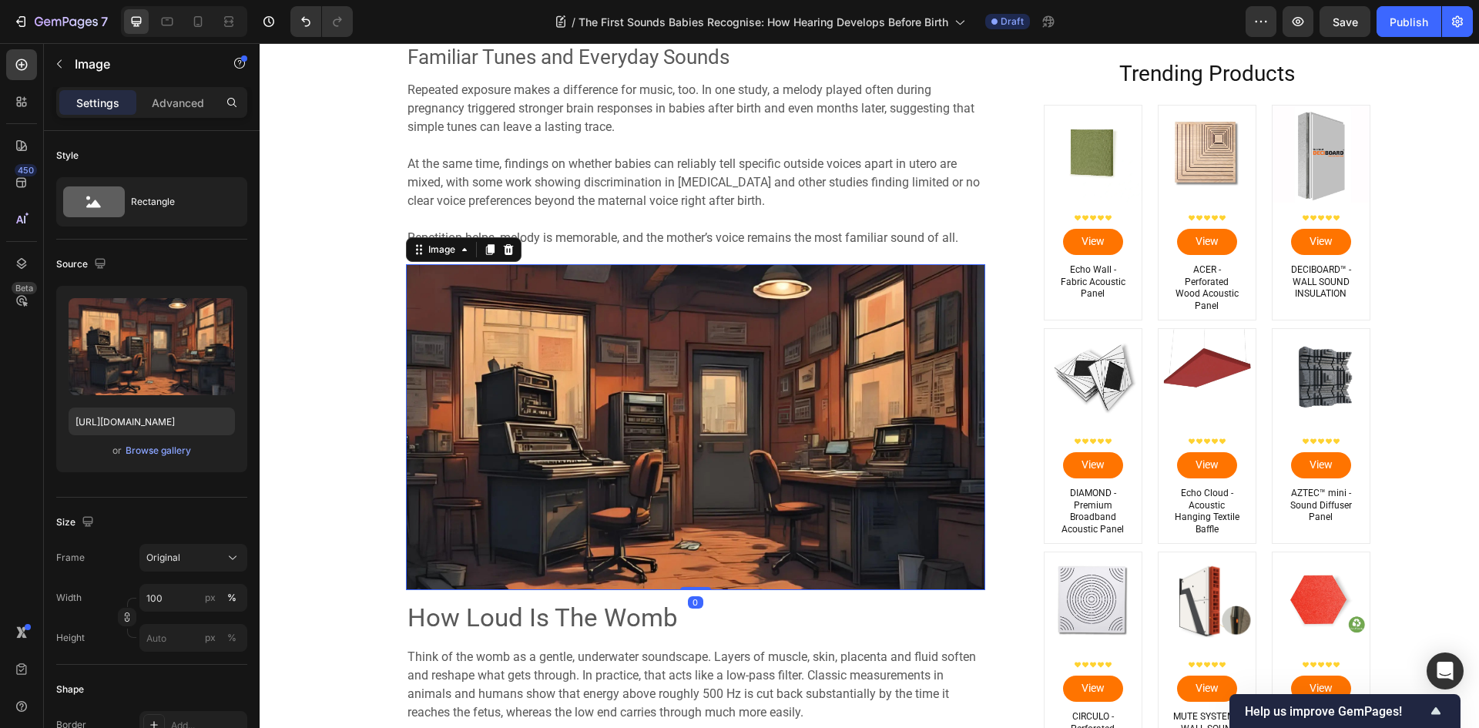
drag, startPoint x: 695, startPoint y: 595, endPoint x: 521, endPoint y: 542, distance: 181.3
click at [703, 581] on div "Image 0" at bounding box center [695, 427] width 579 height 326
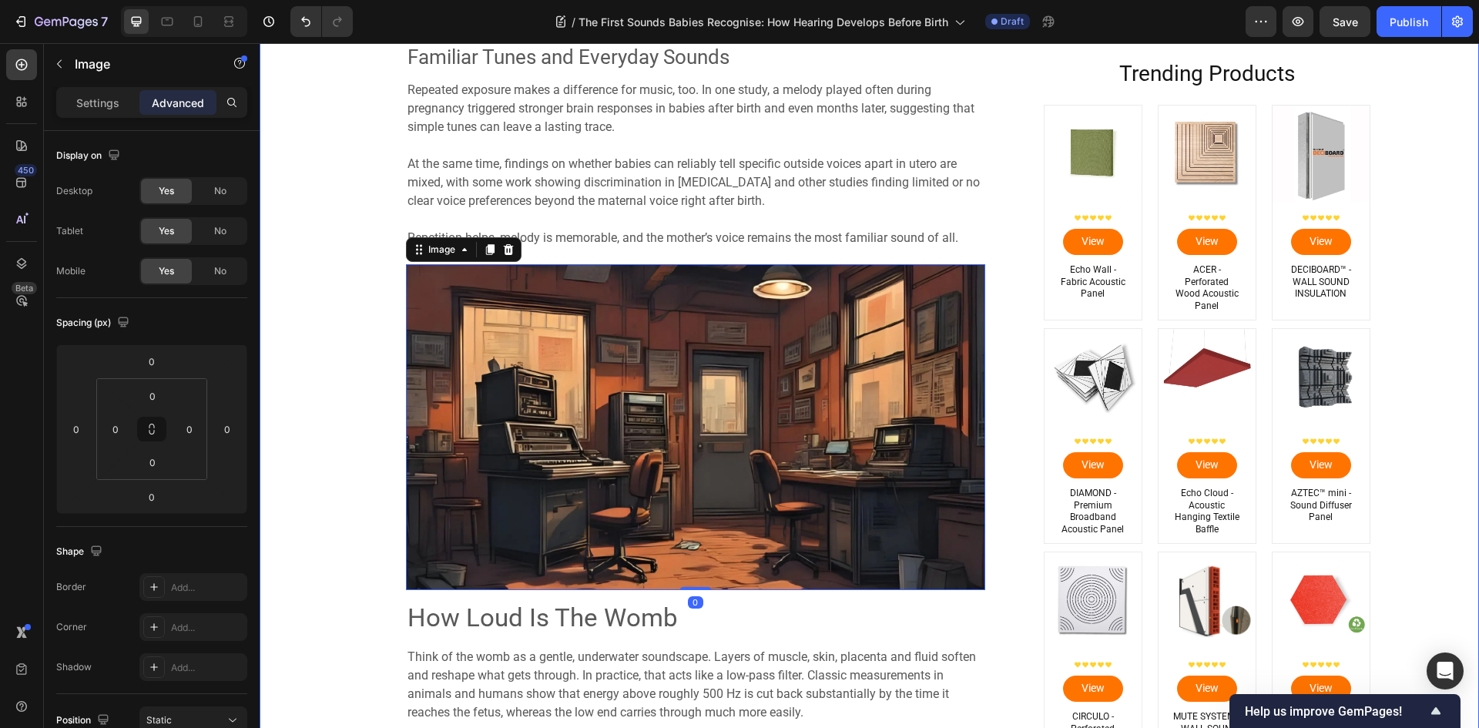
click at [306, 411] on div "Image Soundproof Your Studio: Essential Tips for Musicians and Creators Heading…" at bounding box center [869, 175] width 1196 height 6313
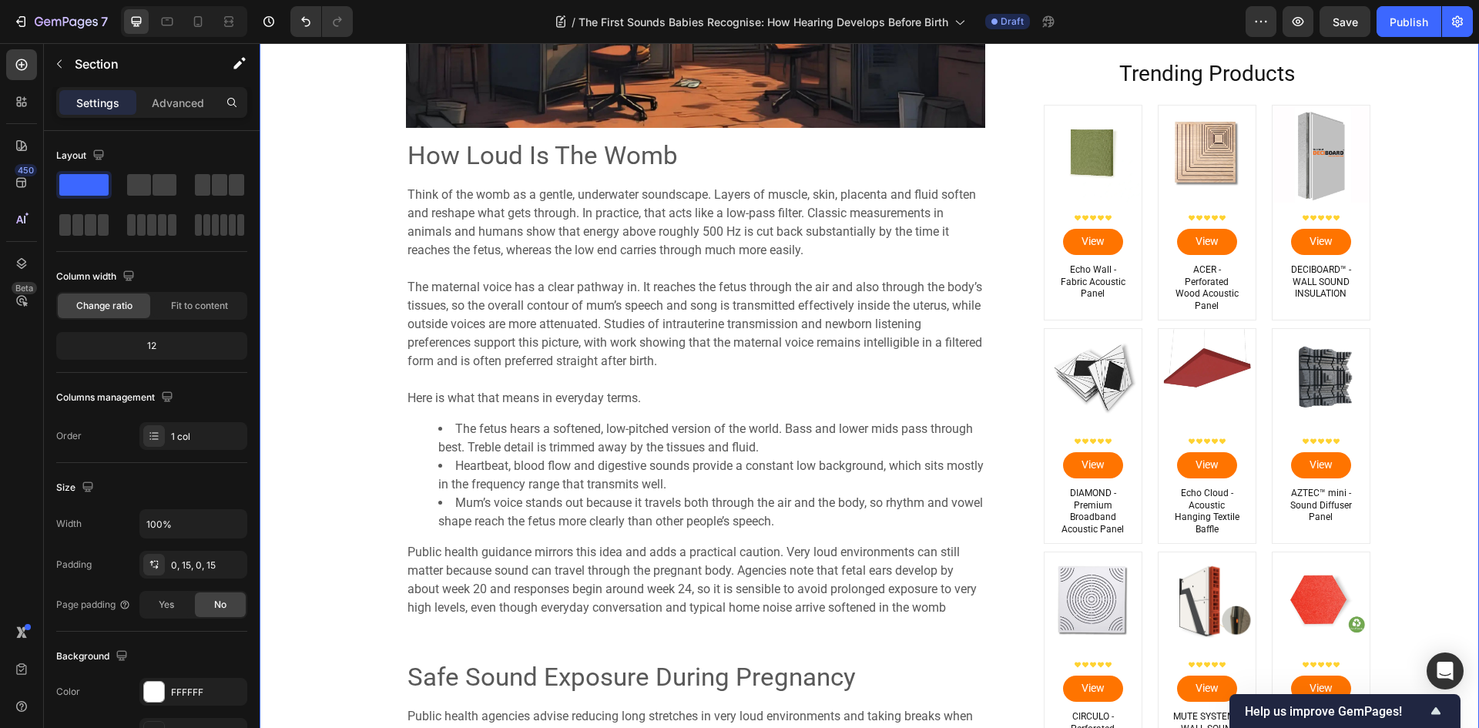
scroll to position [3595, 0]
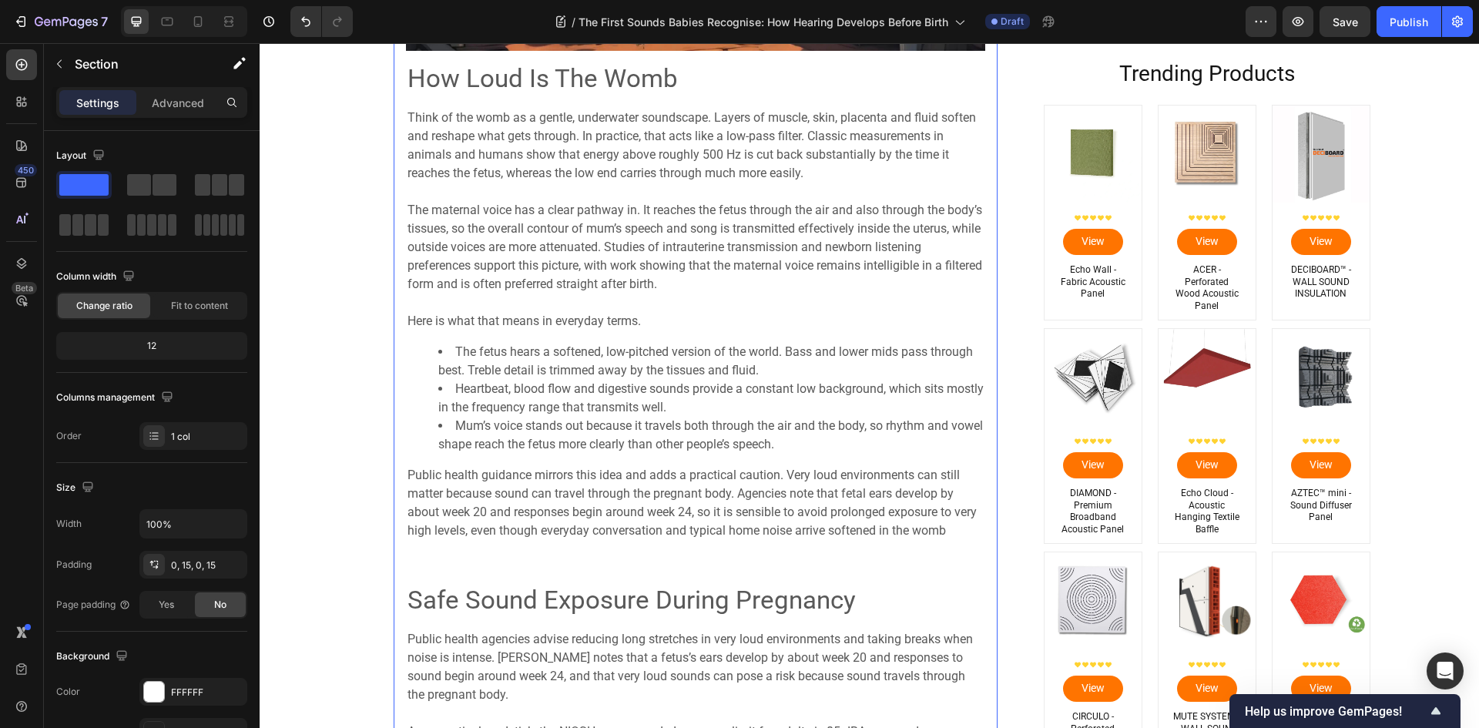
click at [501, 564] on div "⁠⁠⁠⁠⁠⁠⁠ Rhythm, Melody and Language Cues Heading Before birth, babies are bathe…" at bounding box center [695, 92] width 579 height 2127
click at [521, 559] on div "⁠⁠⁠⁠⁠⁠⁠ Rhythm, Melody and Language Cues Heading Before birth, babies are bathe…" at bounding box center [695, 92] width 579 height 2127
click at [509, 528] on span "Public health guidance mirrors this idea and adds a practical caution. Very lou…" at bounding box center [691, 503] width 569 height 70
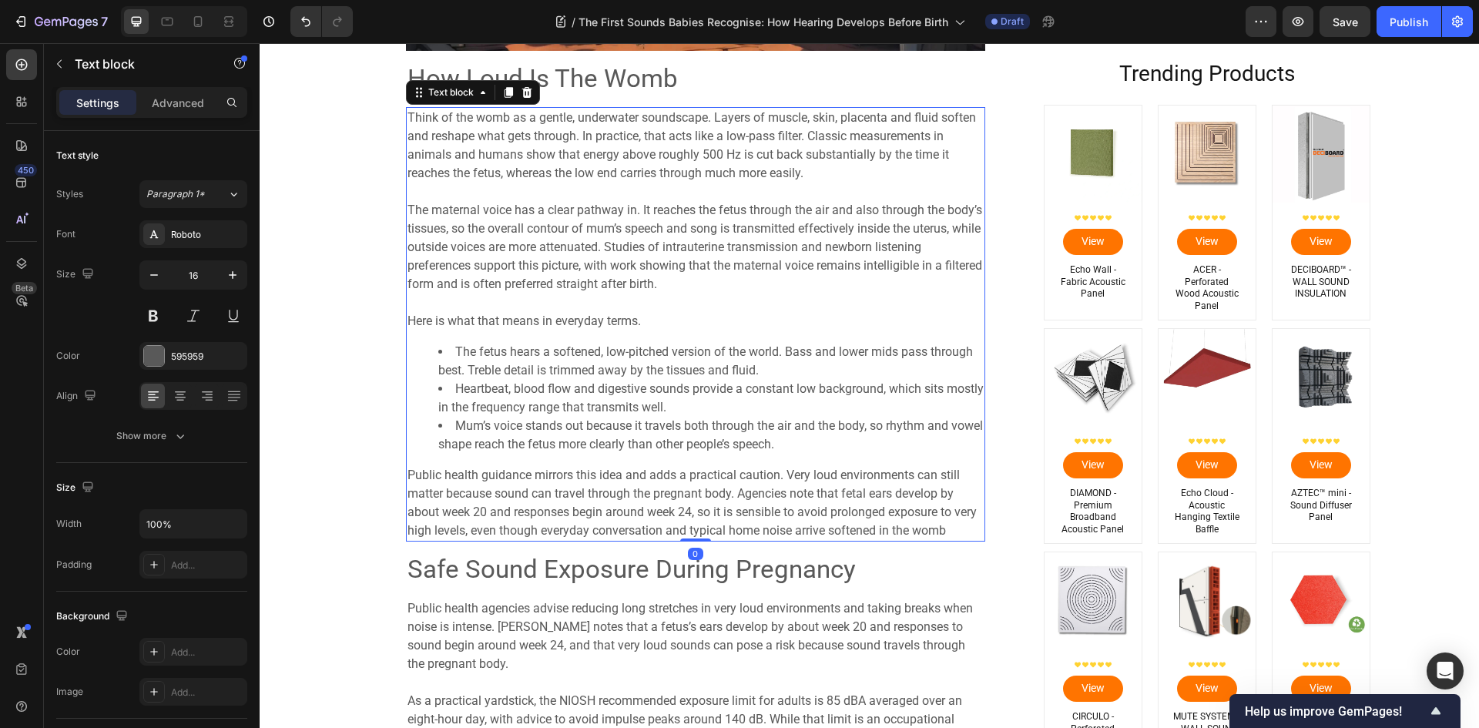
drag, startPoint x: 689, startPoint y: 572, endPoint x: 703, endPoint y: 534, distance: 40.2
click at [703, 534] on div "Think of the womb as a gentle, underwater soundscape. Layers of muscle, skin, p…" at bounding box center [695, 324] width 579 height 434
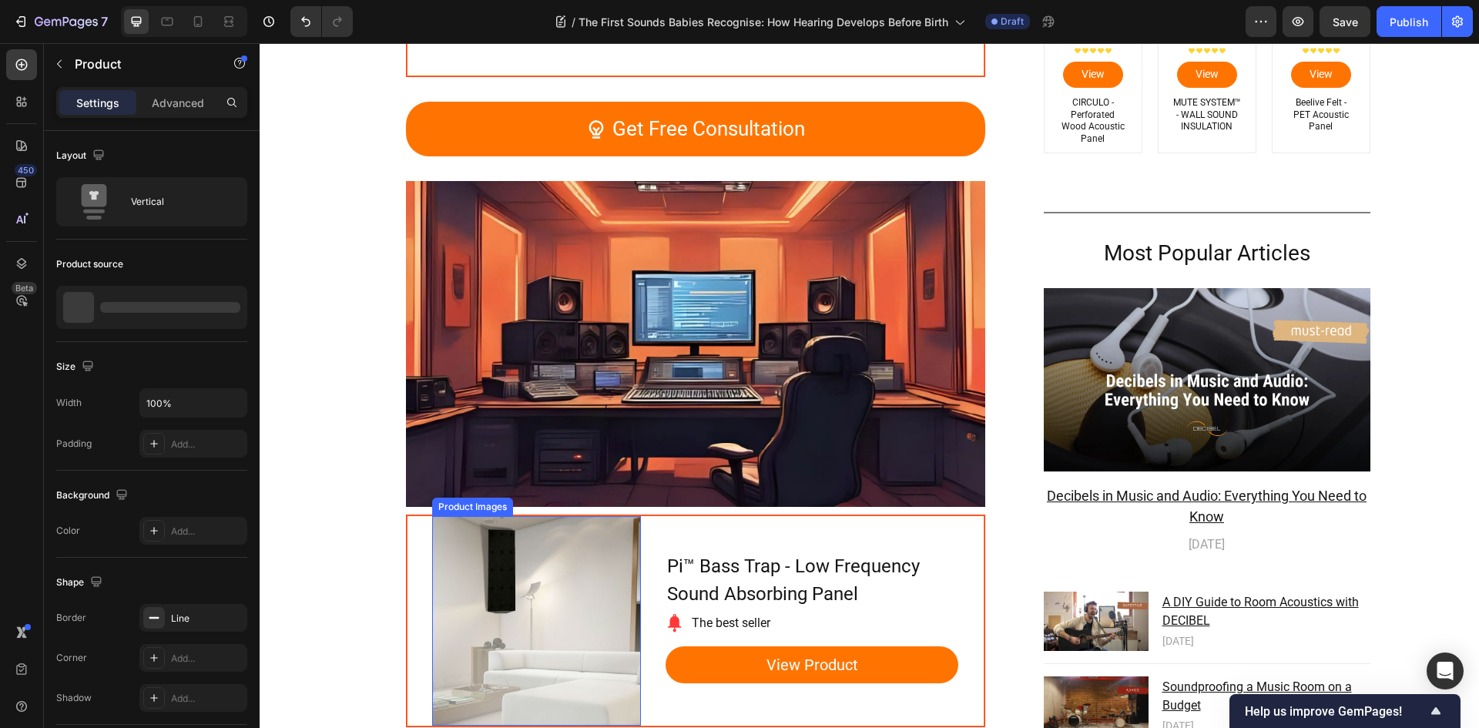
scroll to position [5751, 0]
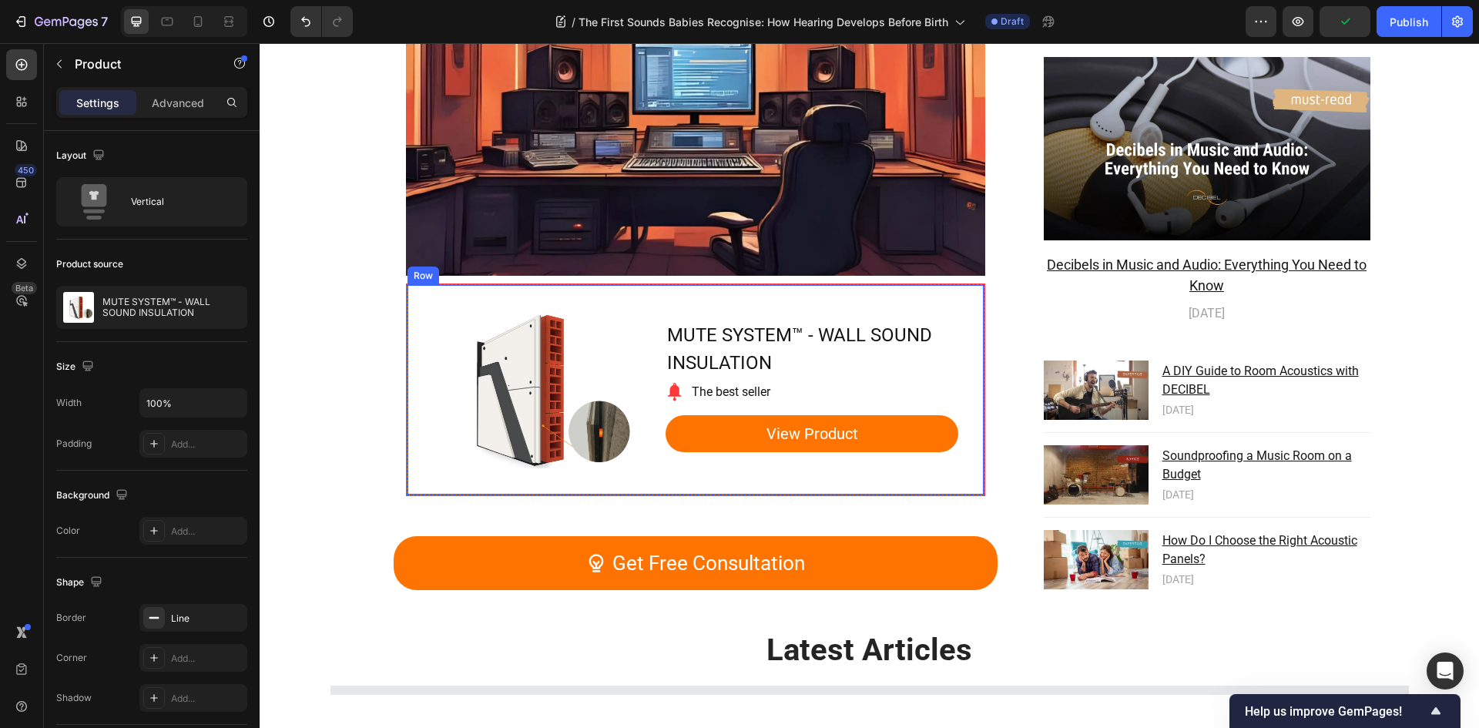
click at [420, 305] on div "Product Images Row MUTE SYSTEM™ - WALL SOUND INSULATION Product Title Image The…" at bounding box center [696, 389] width 578 height 211
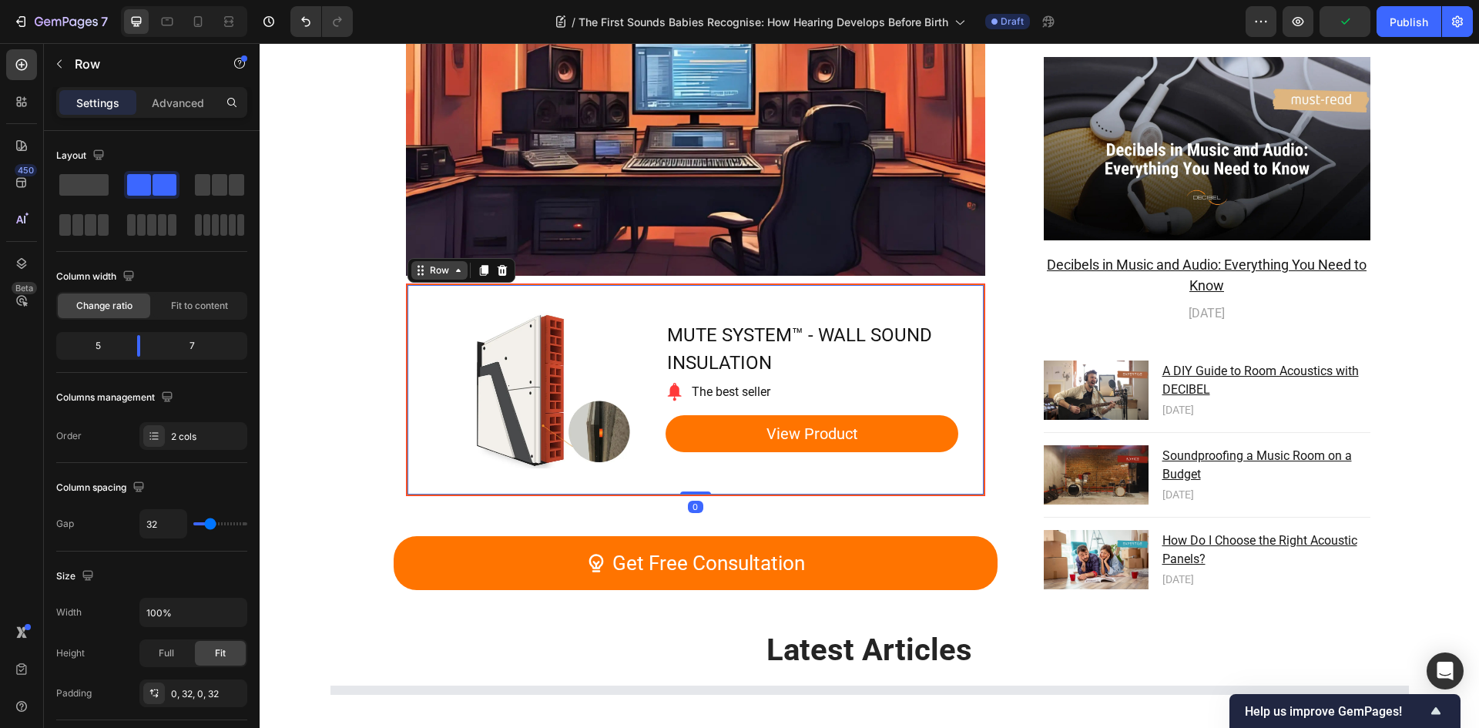
click at [438, 277] on div "Row" at bounding box center [439, 270] width 25 height 14
click at [437, 245] on div "Product" at bounding box center [434, 243] width 41 height 9
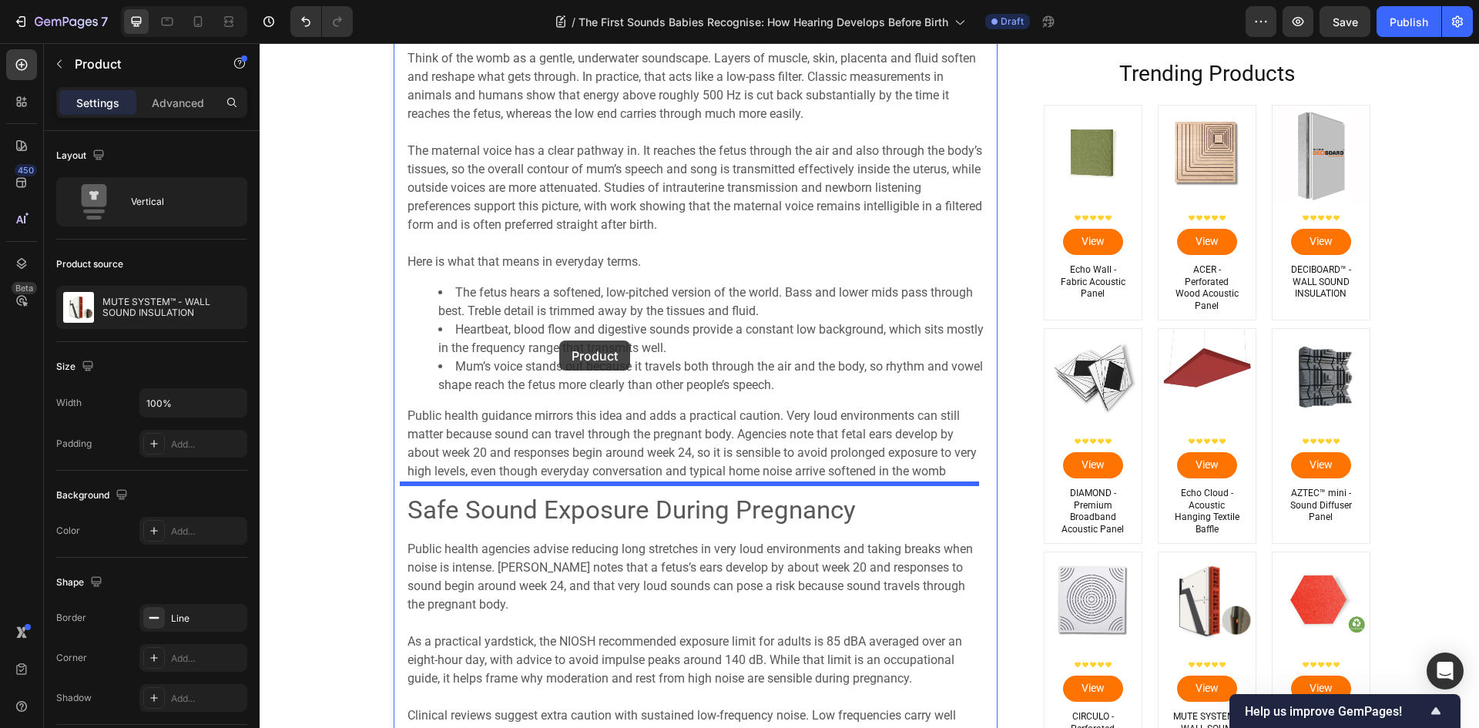
scroll to position [3595, 0]
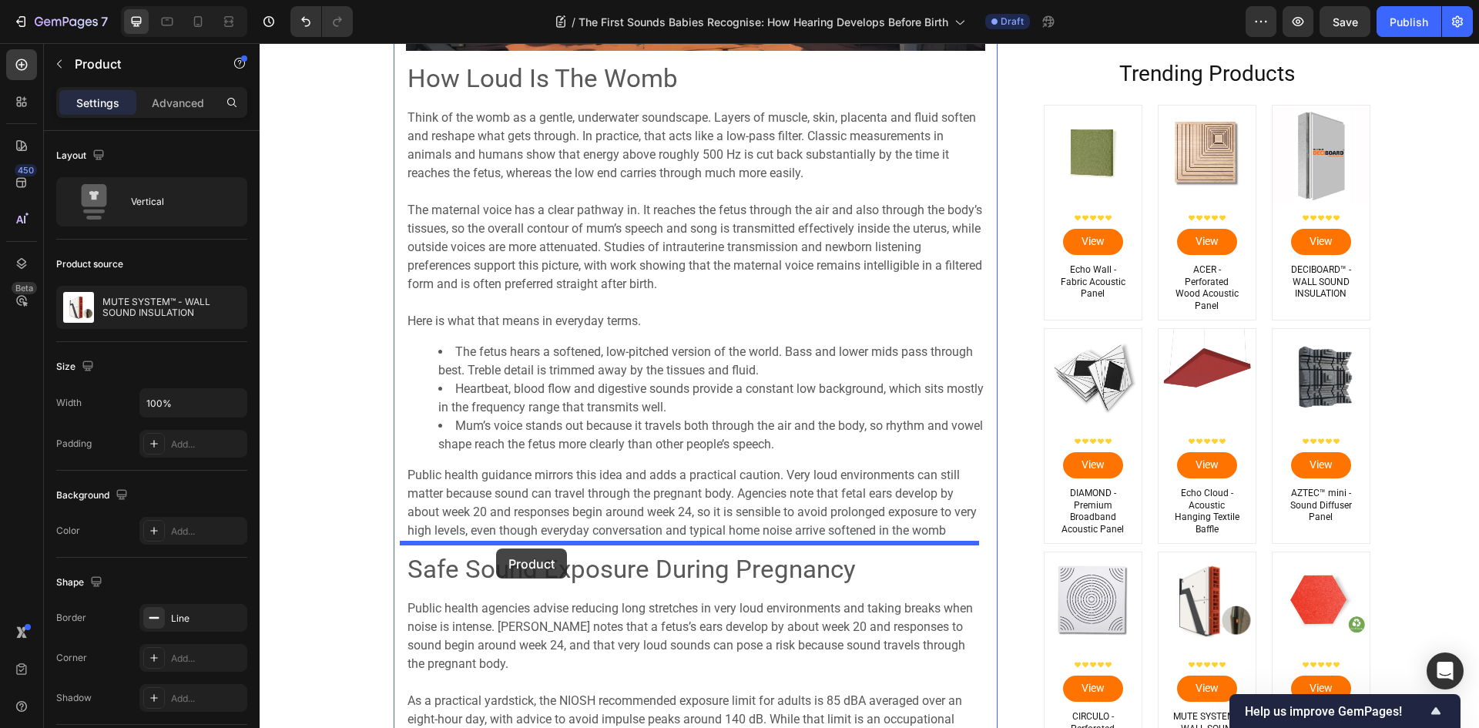
drag, startPoint x: 416, startPoint y: 265, endPoint x: 491, endPoint y: 537, distance: 282.0
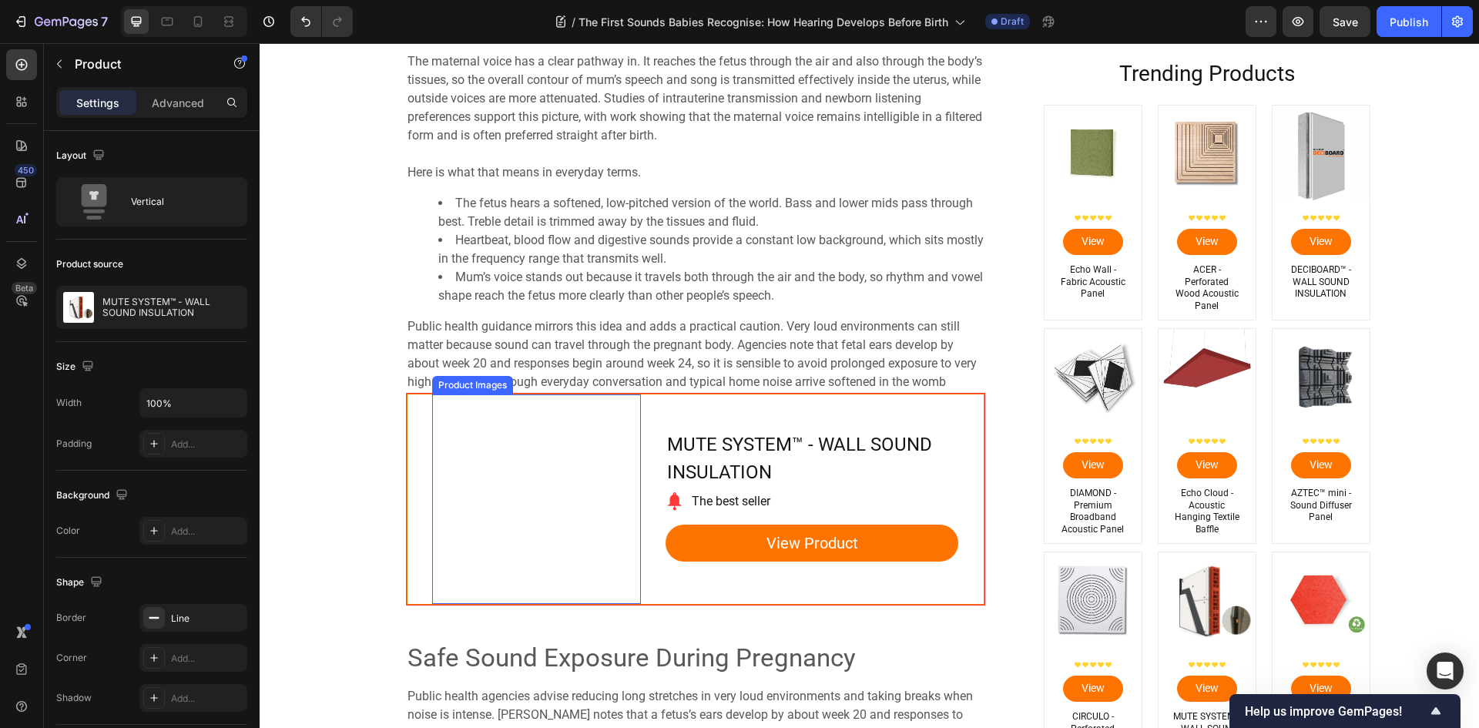
scroll to position [3749, 0]
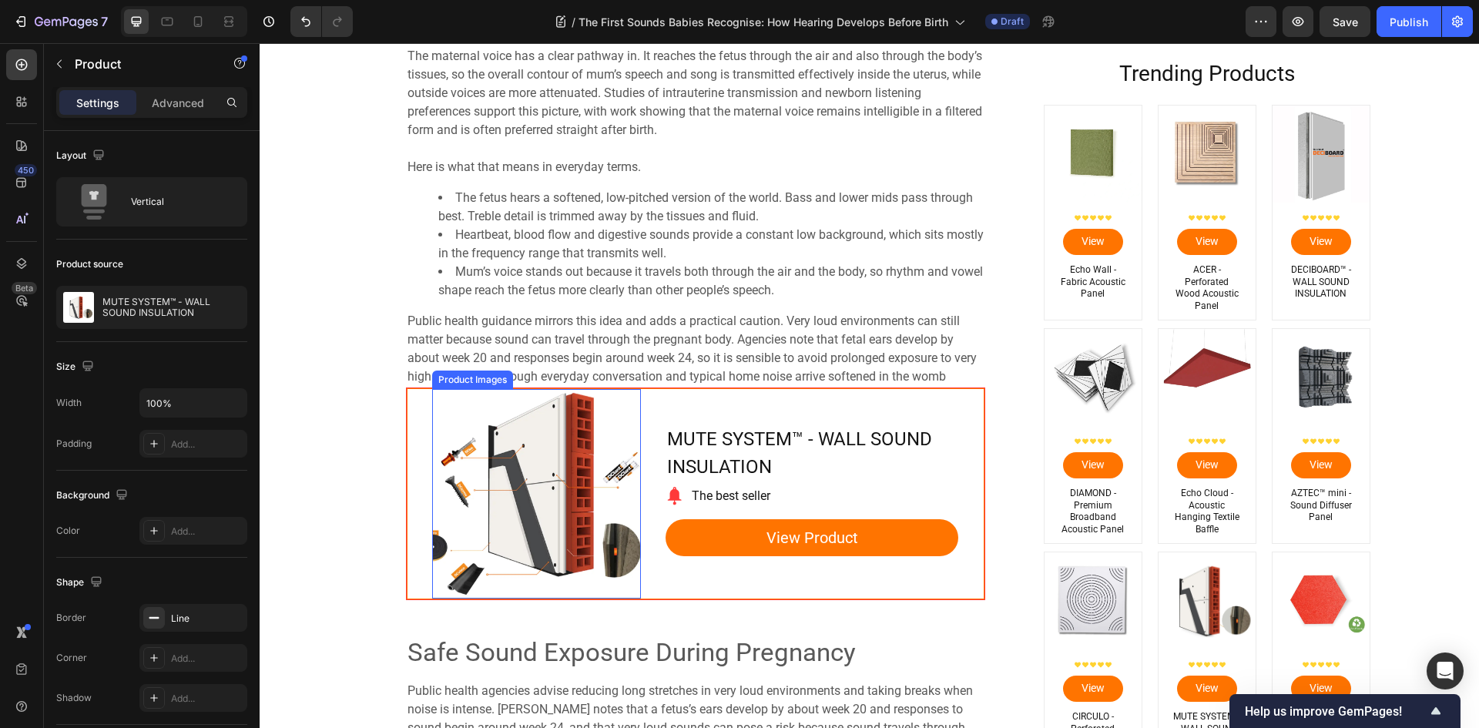
click at [566, 350] on p "Public health guidance mirrors this idea and adds a practical caution. Very lou…" at bounding box center [695, 349] width 576 height 74
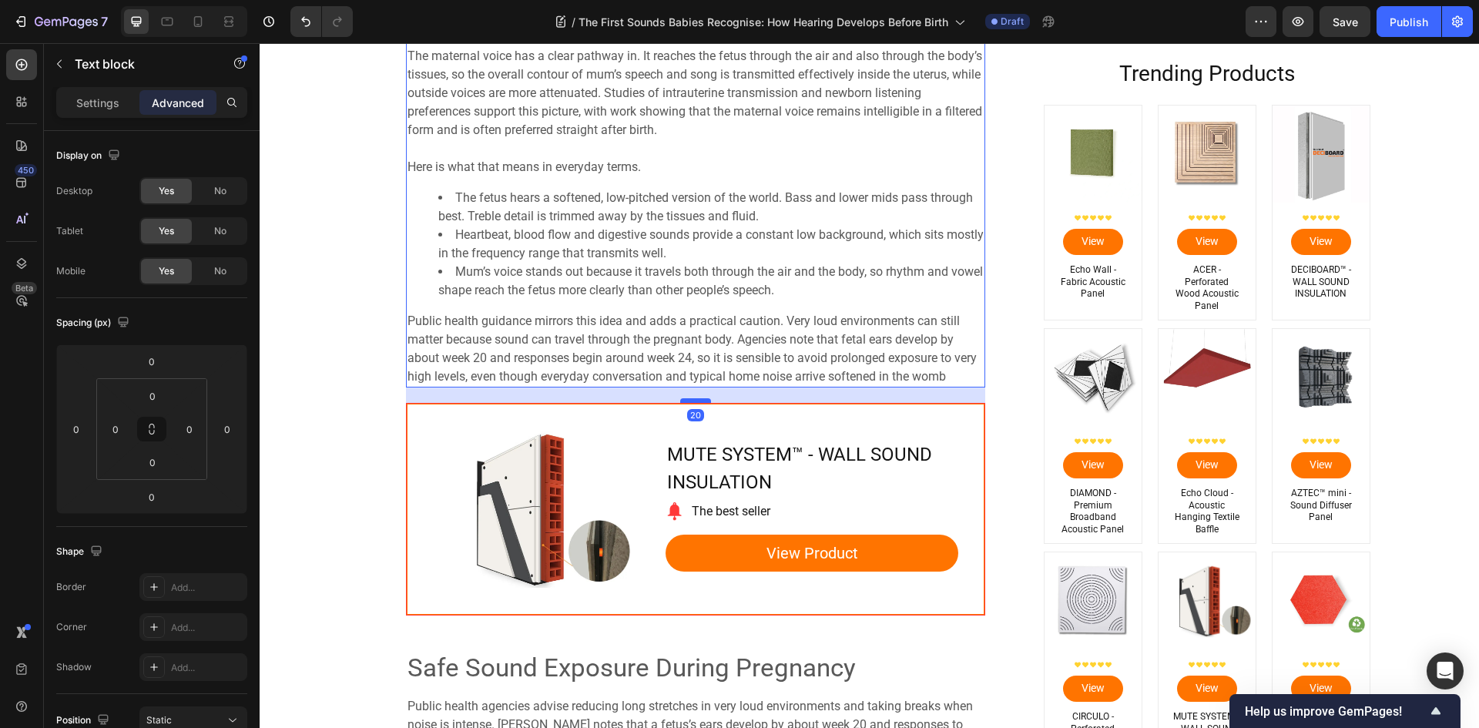
drag, startPoint x: 694, startPoint y: 387, endPoint x: 704, endPoint y: 402, distance: 17.7
click at [704, 402] on div at bounding box center [695, 400] width 31 height 5
type input "20"
click at [653, 628] on div "⁠⁠⁠⁠⁠⁠⁠ Rhythm, Melody and Language Cues Heading Before birth, babies are bathe…" at bounding box center [695, 49] width 579 height 2348
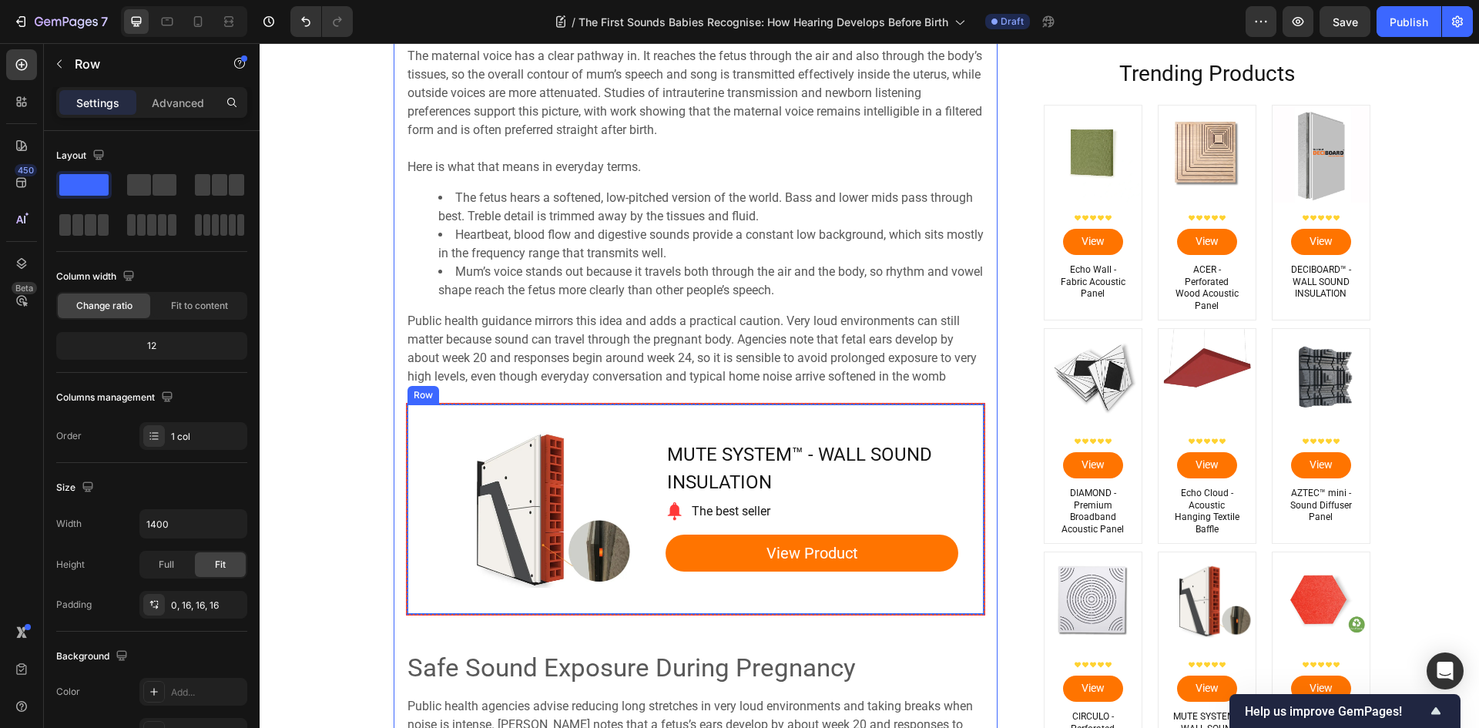
click at [665, 596] on div "MUTE SYSTEM™ - WALL SOUND INSULATION Product Title Image The best seller Text b…" at bounding box center [811, 509] width 293 height 210
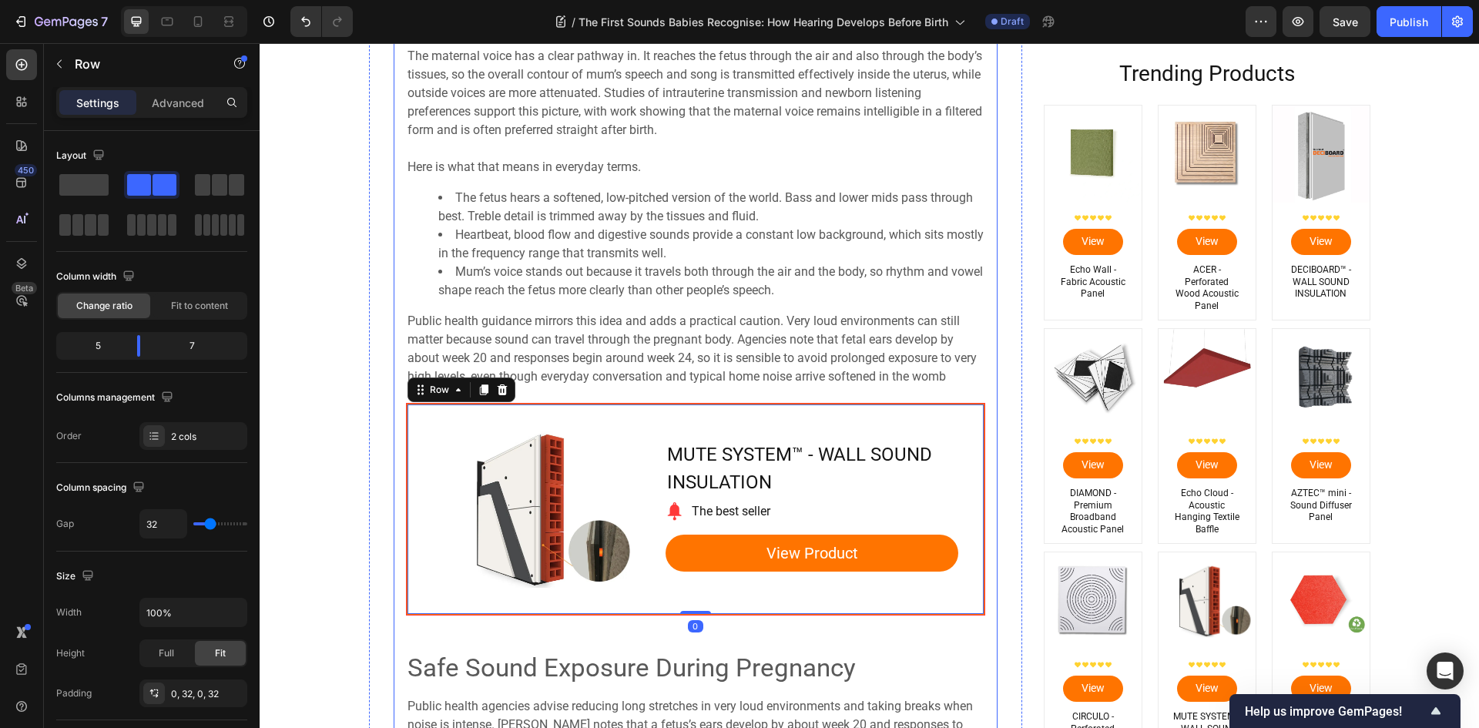
click at [679, 647] on p "⁠⁠⁠⁠⁠⁠⁠ Safe Sound Exposure During Pregnancy" at bounding box center [695, 666] width 576 height 49
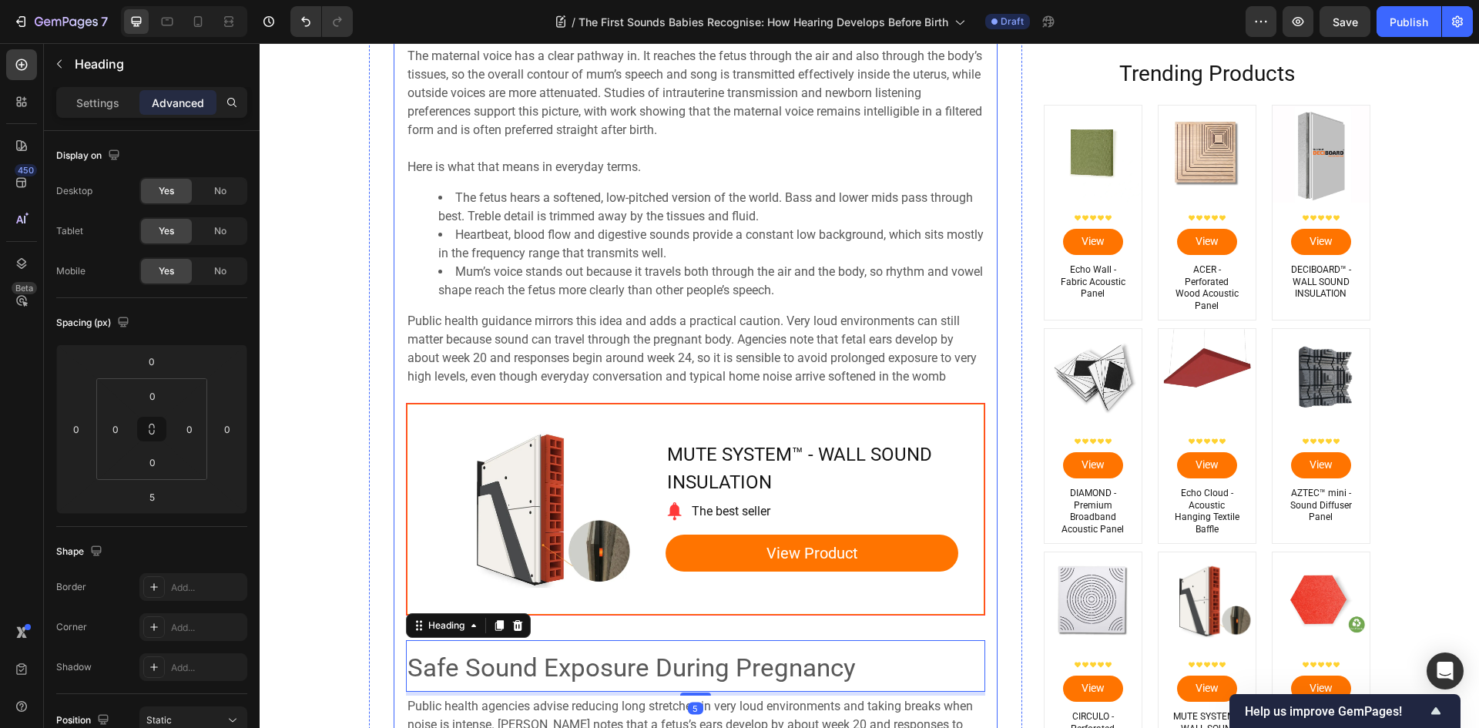
click at [651, 625] on div "⁠⁠⁠⁠⁠⁠⁠ Rhythm, Melody and Language Cues Heading Before birth, babies are bathe…" at bounding box center [695, 49] width 579 height 2348
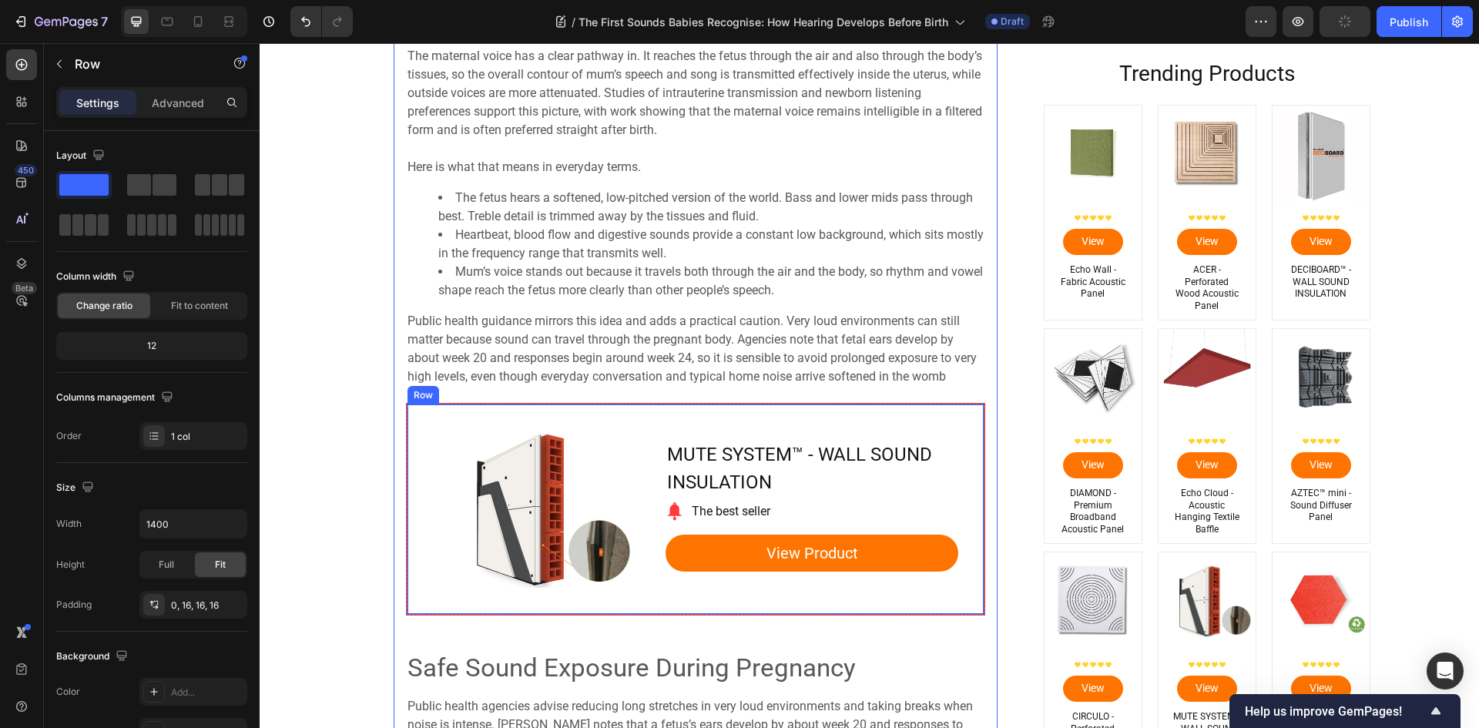
click at [652, 610] on div "Product Images Row MUTE SYSTEM™ - WALL SOUND INSULATION Product Title Image The…" at bounding box center [696, 509] width 578 height 211
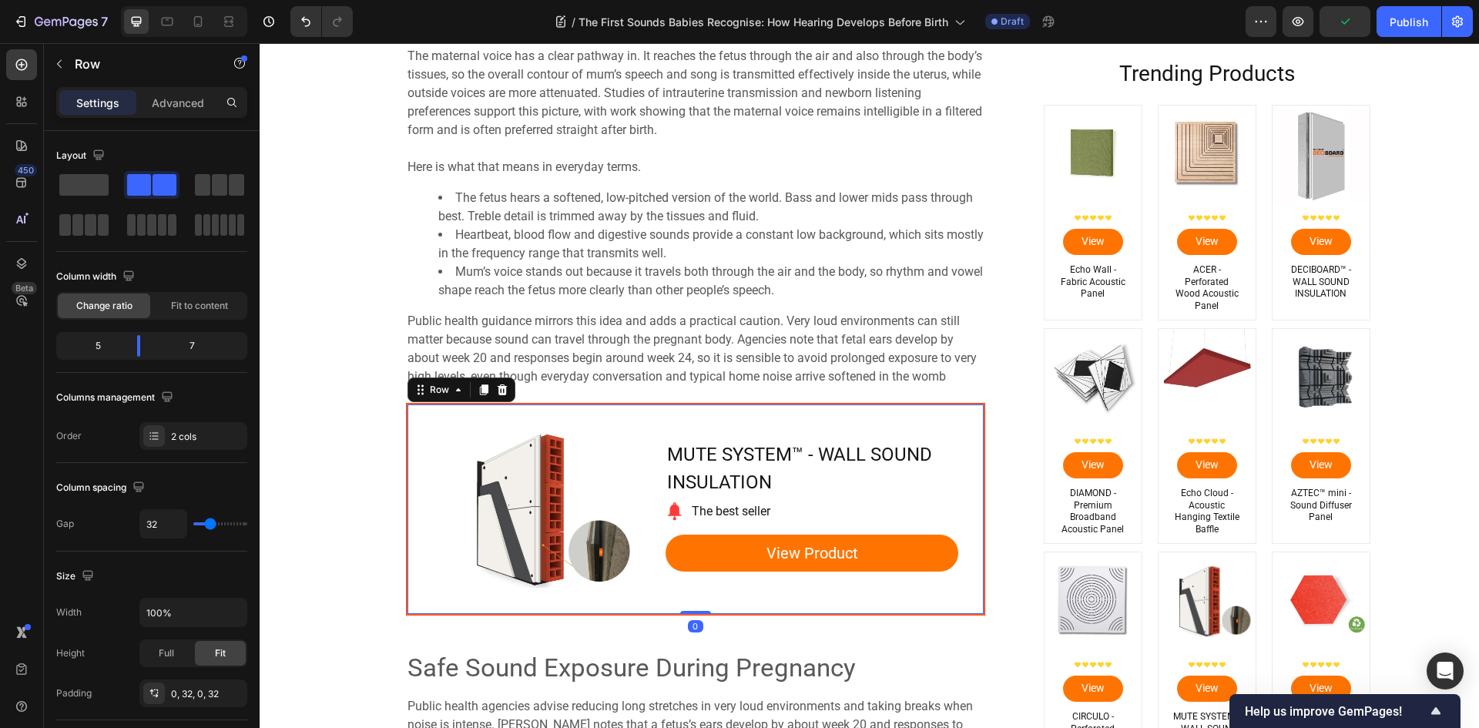
drag, startPoint x: 686, startPoint y: 607, endPoint x: 605, endPoint y: 650, distance: 92.3
click at [689, 585] on div "Product Images Row MUTE SYSTEM™ - WALL SOUND INSULATION Product Title Image The…" at bounding box center [696, 509] width 578 height 211
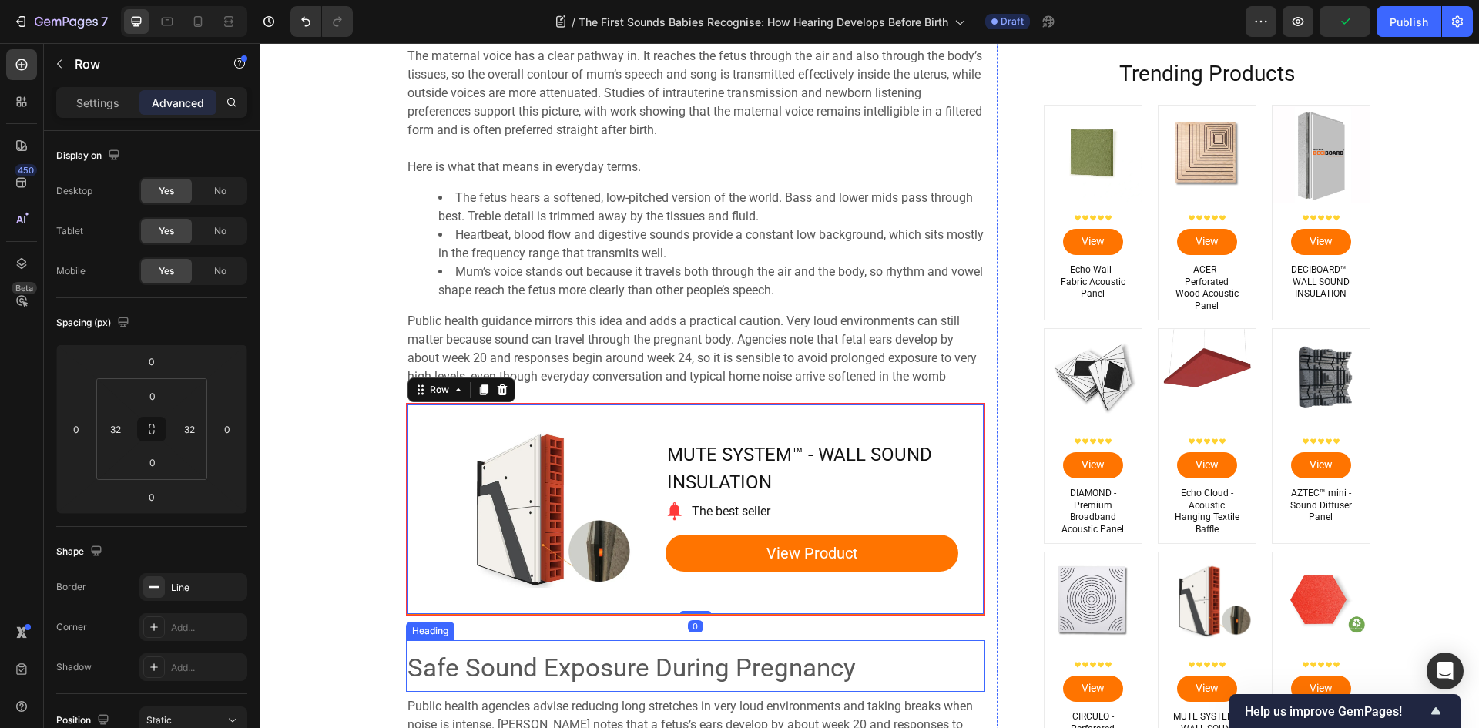
click at [598, 665] on span "Safe Sound Exposure During Pregnancy" at bounding box center [631, 667] width 448 height 30
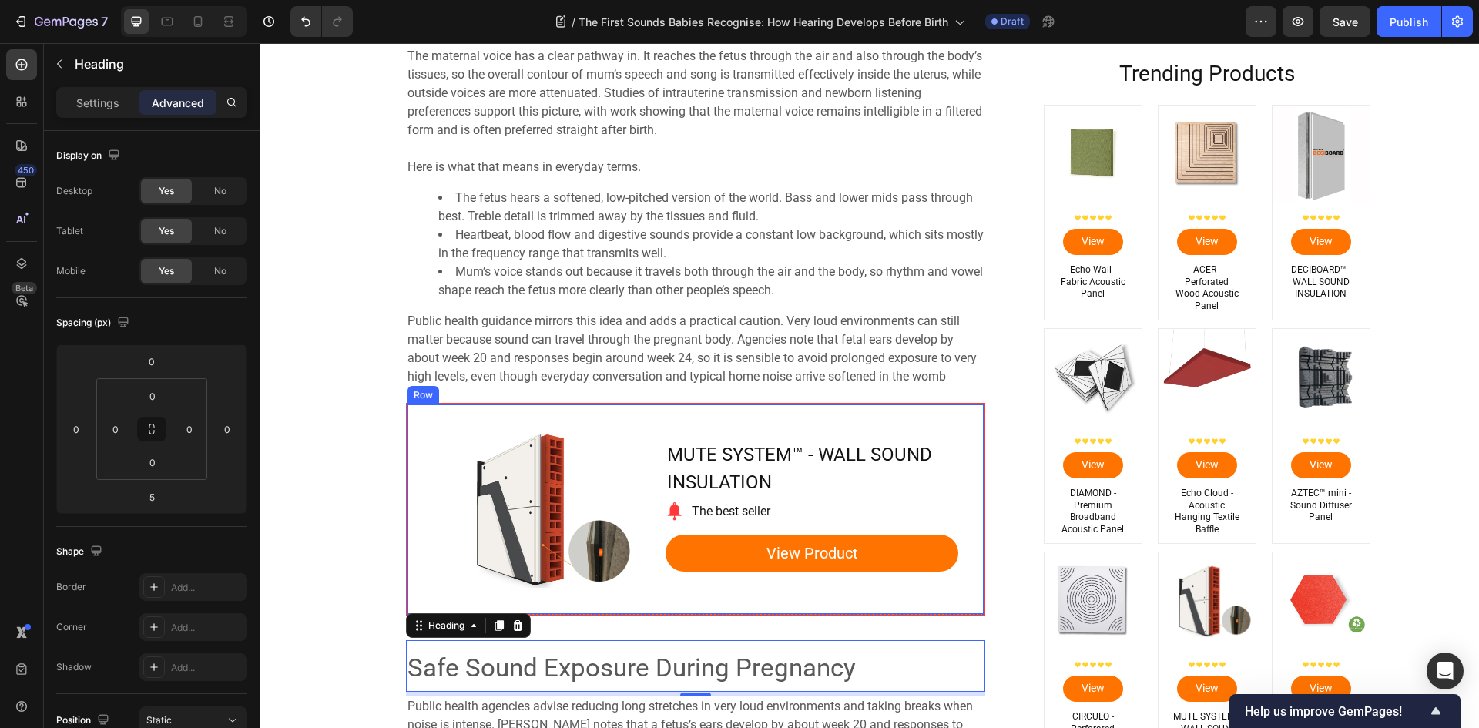
click at [656, 602] on div "Product Images Row MUTE SYSTEM™ - WALL SOUND INSULATION Product Title Image The…" at bounding box center [696, 509] width 578 height 211
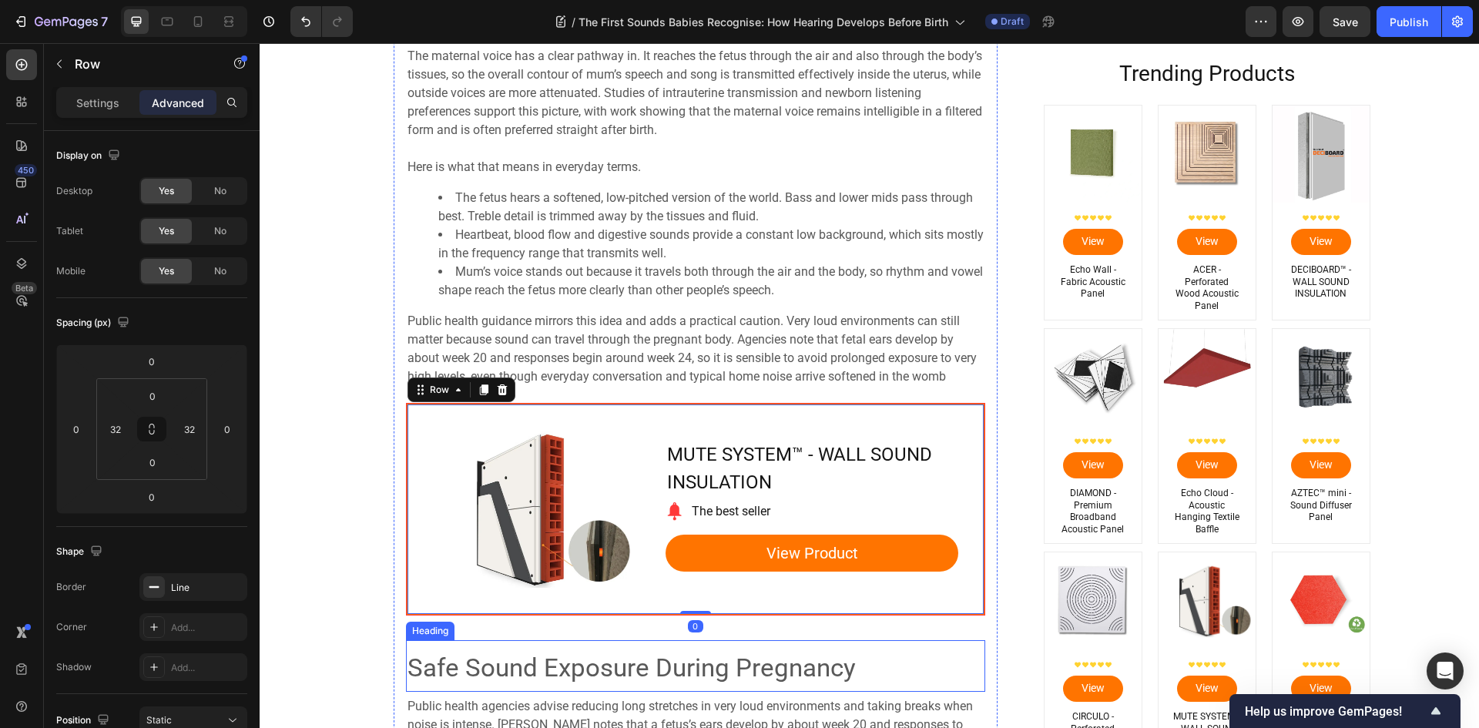
click at [659, 669] on span "Safe Sound Exposure During Pregnancy" at bounding box center [631, 667] width 448 height 30
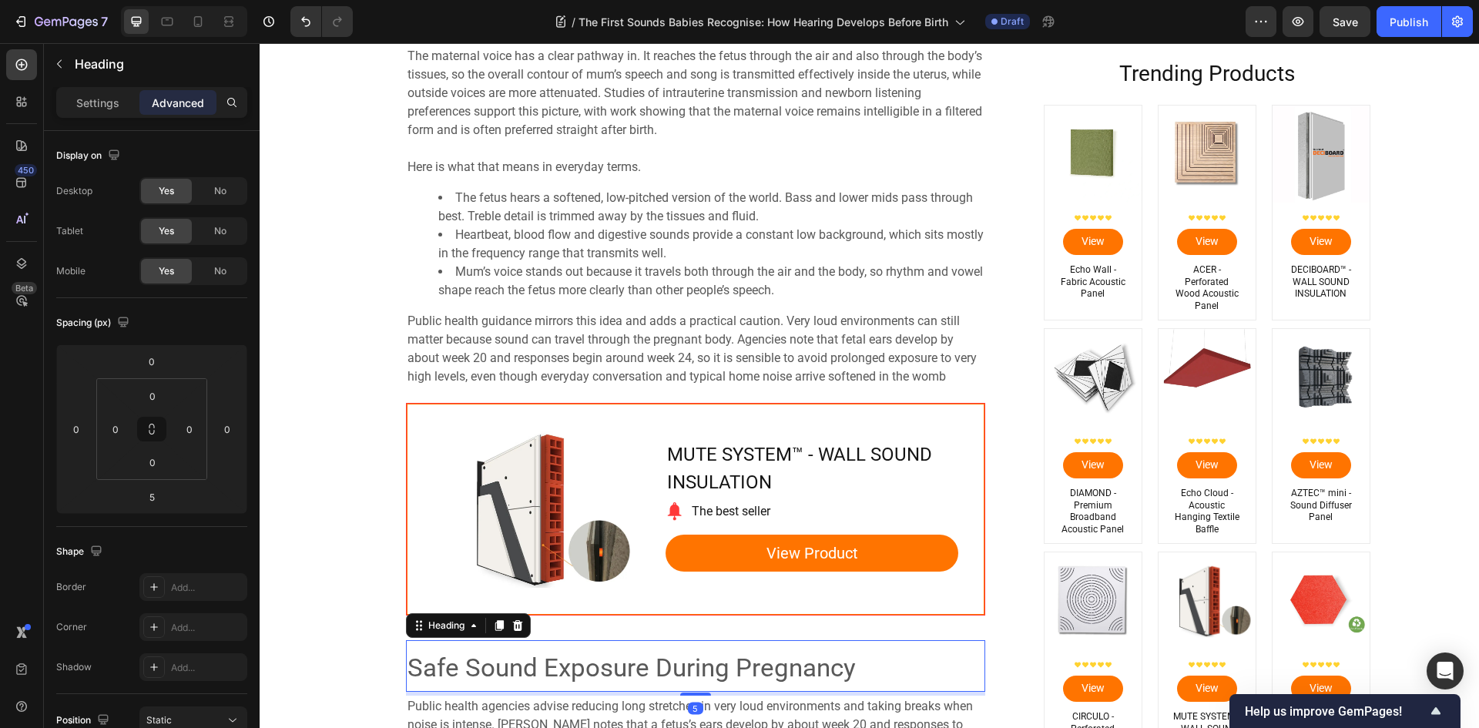
scroll to position [3903, 0]
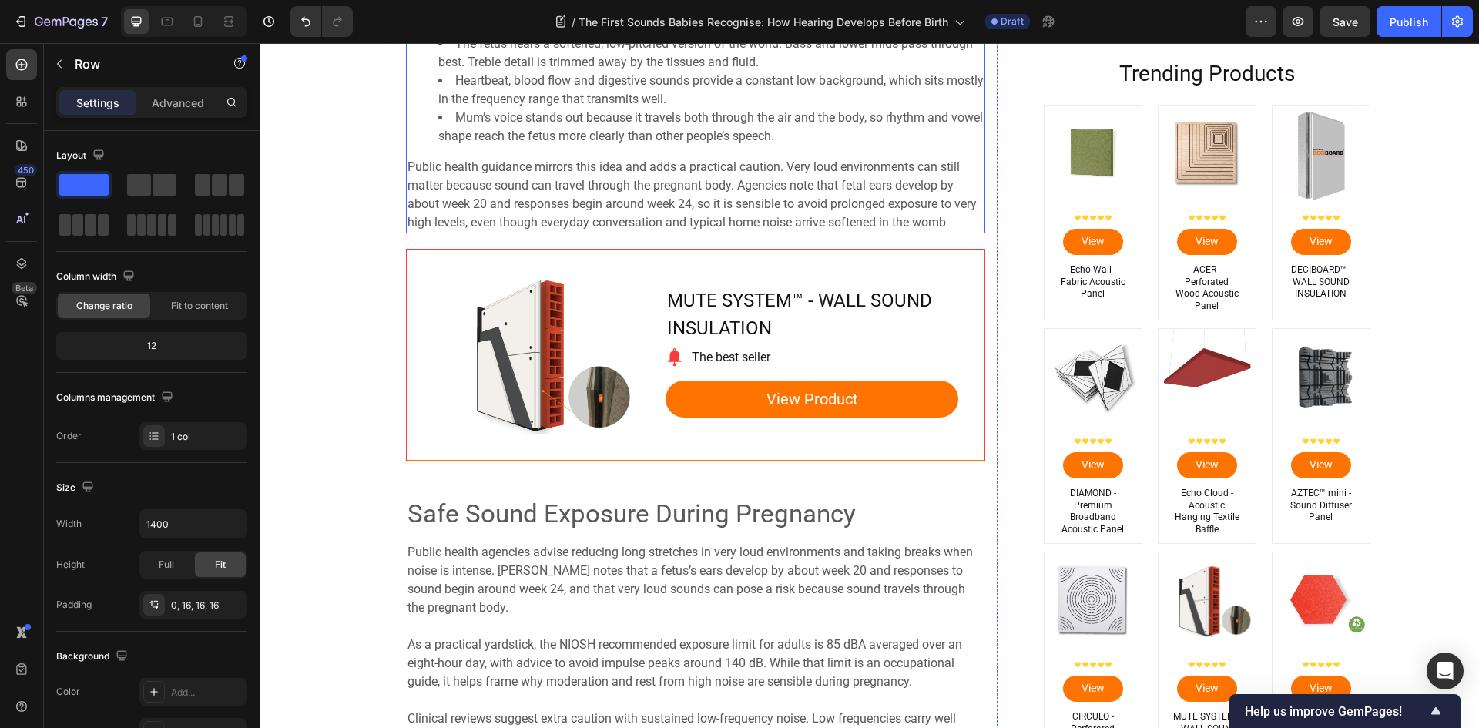
click at [728, 226] on span "Public health guidance mirrors this idea and adds a practical caution. Very lou…" at bounding box center [691, 194] width 569 height 70
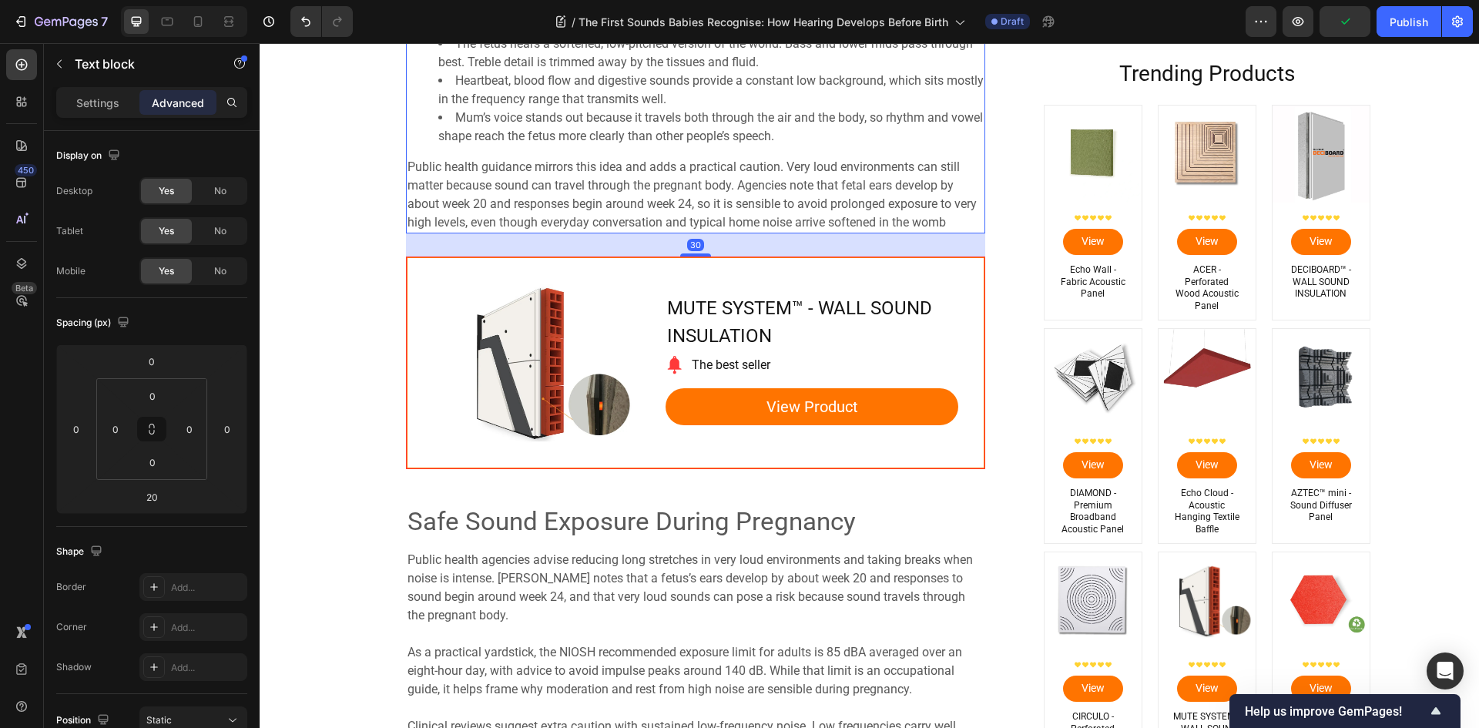
drag, startPoint x: 694, startPoint y: 250, endPoint x: 706, endPoint y: 257, distance: 14.1
click at [706, 233] on div "30" at bounding box center [695, 233] width 579 height 0
type input "30"
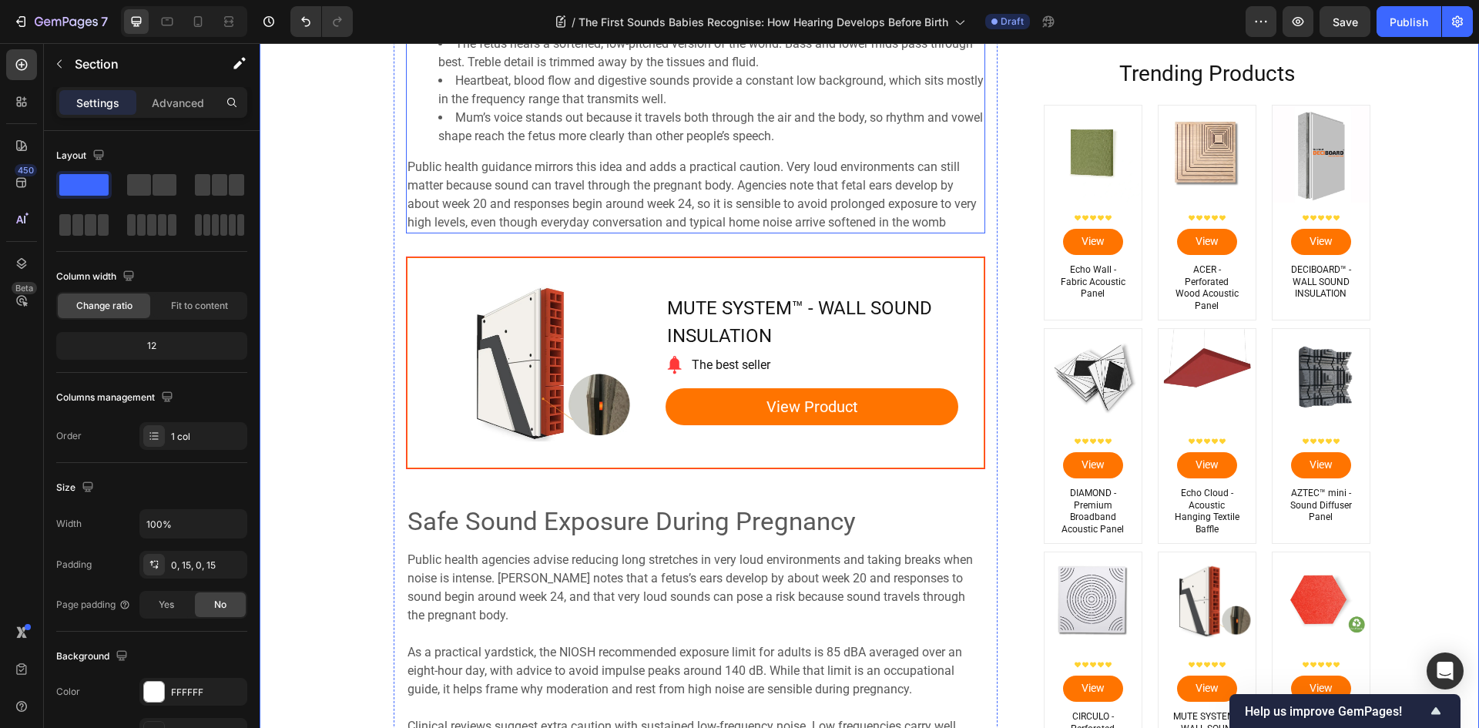
click at [668, 204] on span "Public health guidance mirrors this idea and adds a practical caution. Very lou…" at bounding box center [691, 194] width 569 height 70
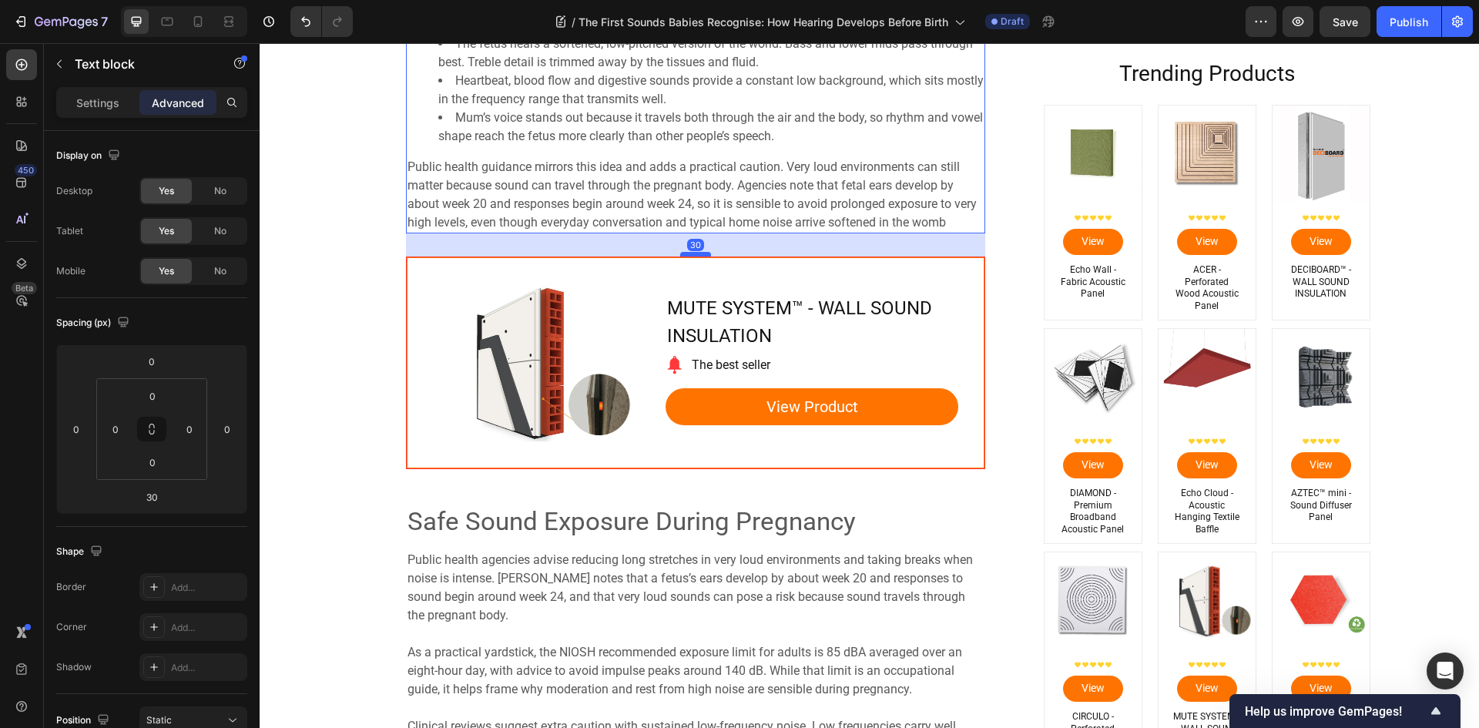
click at [697, 233] on div "30" at bounding box center [695, 233] width 579 height 0
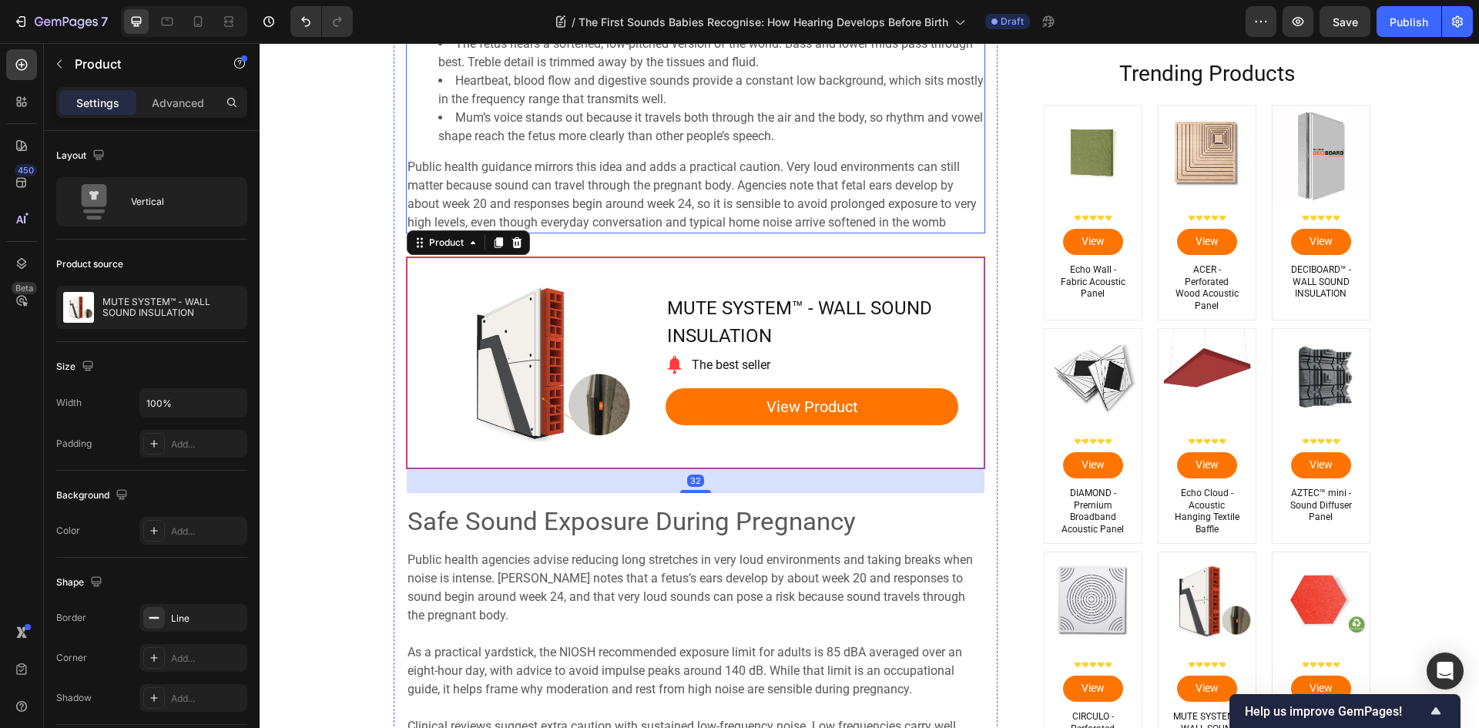
click at [700, 233] on div "Think of the womb as a gentle, underwater soundscape. Layers of muscle, skin, p…" at bounding box center [695, 16] width 579 height 434
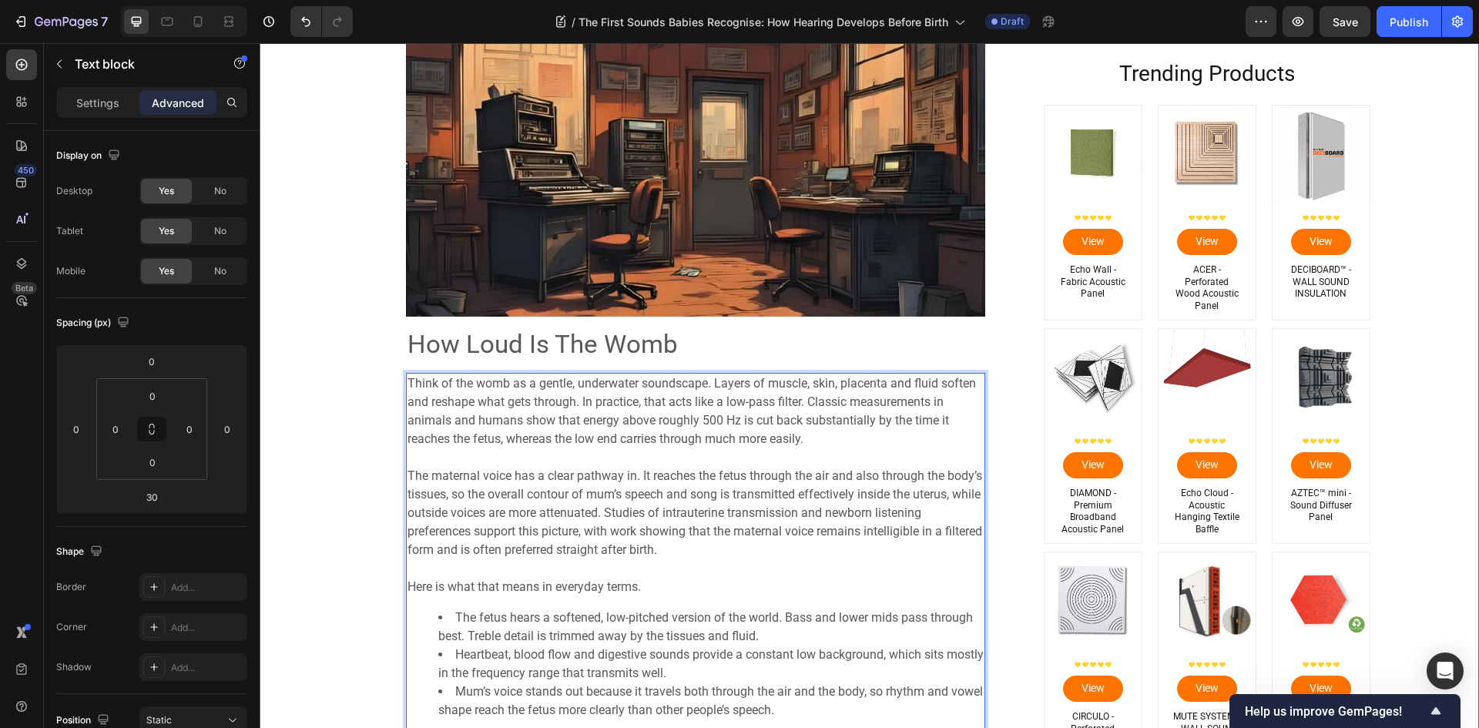
scroll to position [3637, 0]
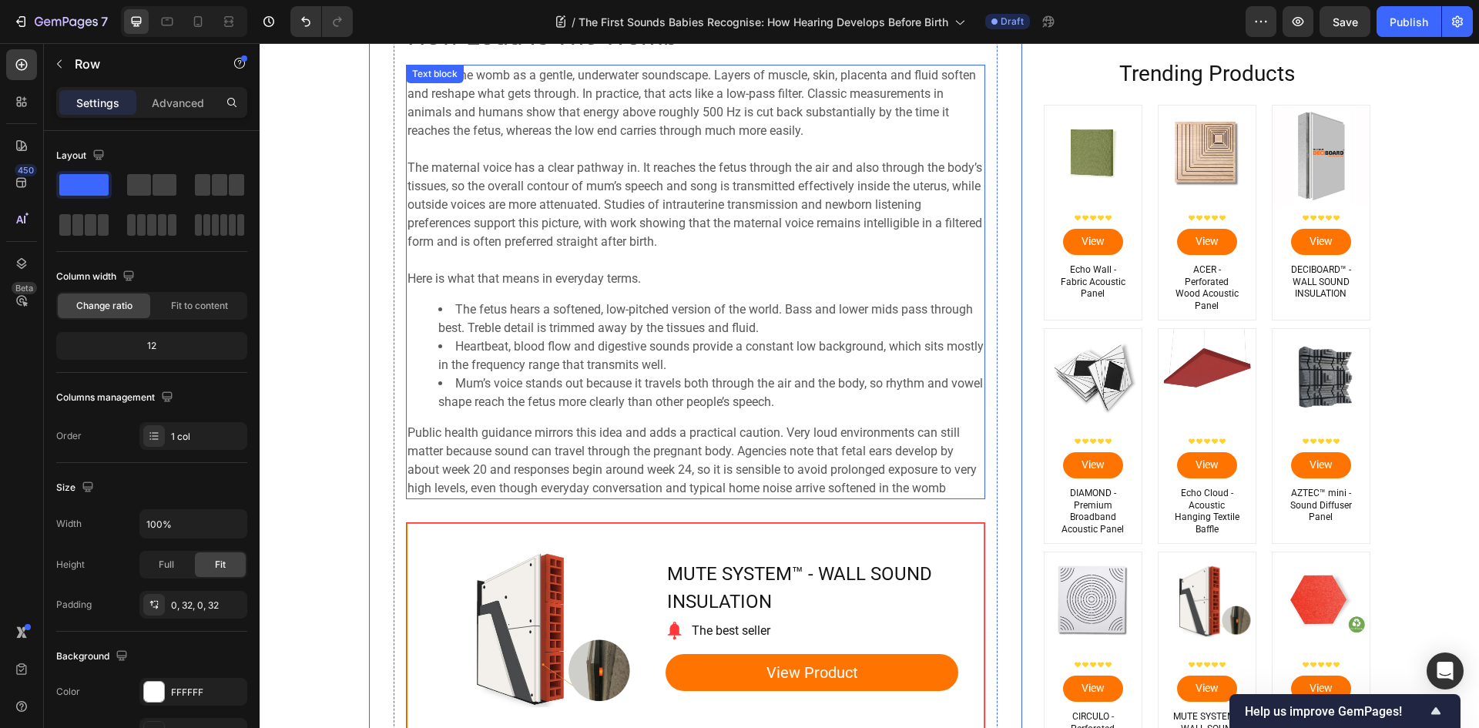
click at [665, 401] on span "Mum’s voice stands out because it travels both through the air and the body, so…" at bounding box center [710, 392] width 545 height 33
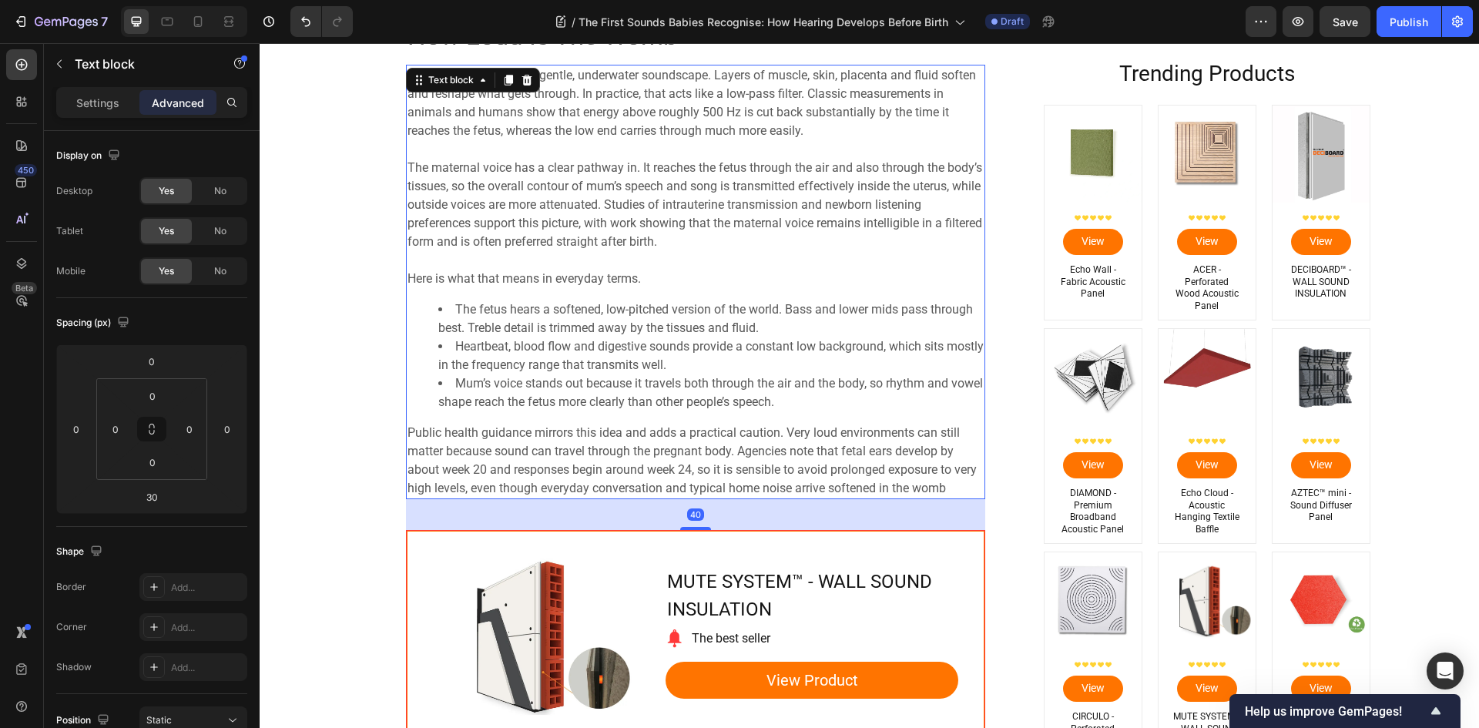
drag, startPoint x: 692, startPoint y: 523, endPoint x: 713, endPoint y: 531, distance: 22.2
click at [713, 499] on div "40" at bounding box center [695, 499] width 579 height 0
type input "40"
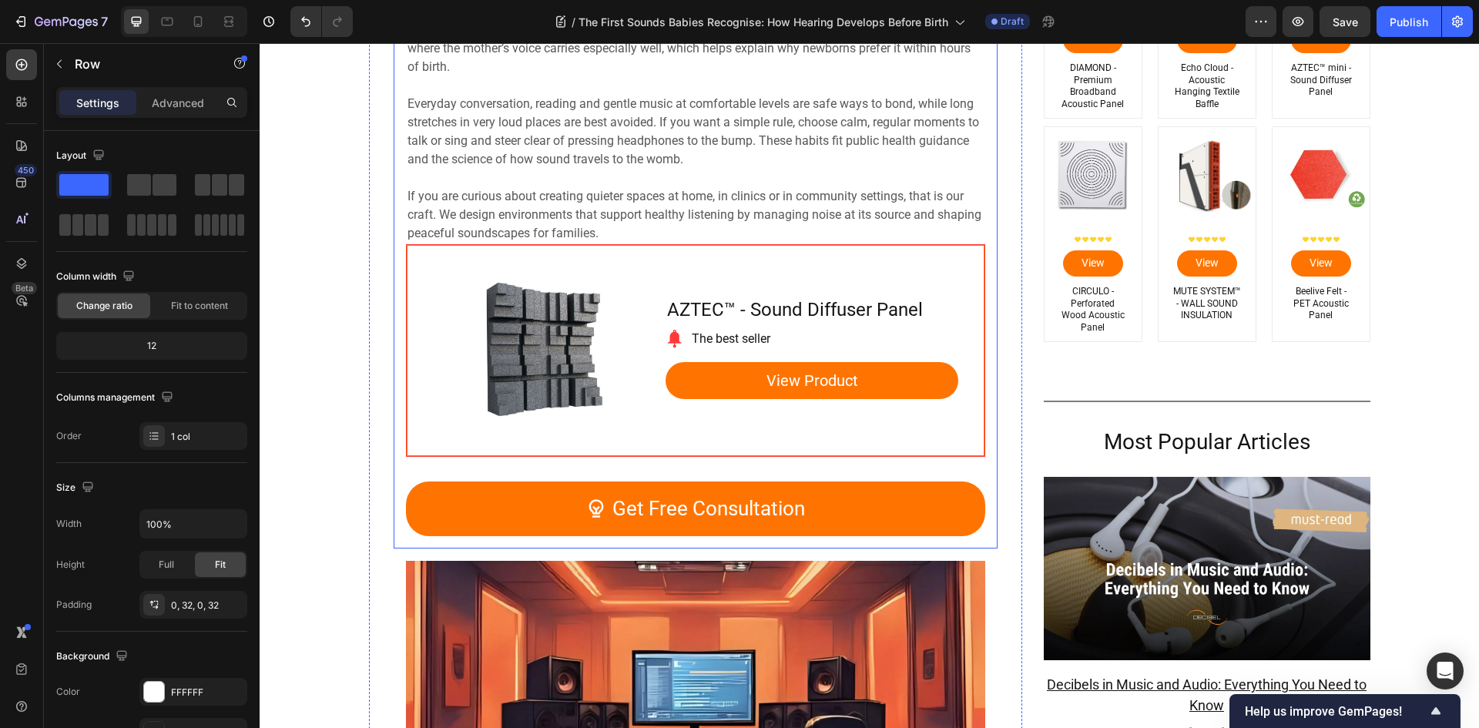
scroll to position [5409, 0]
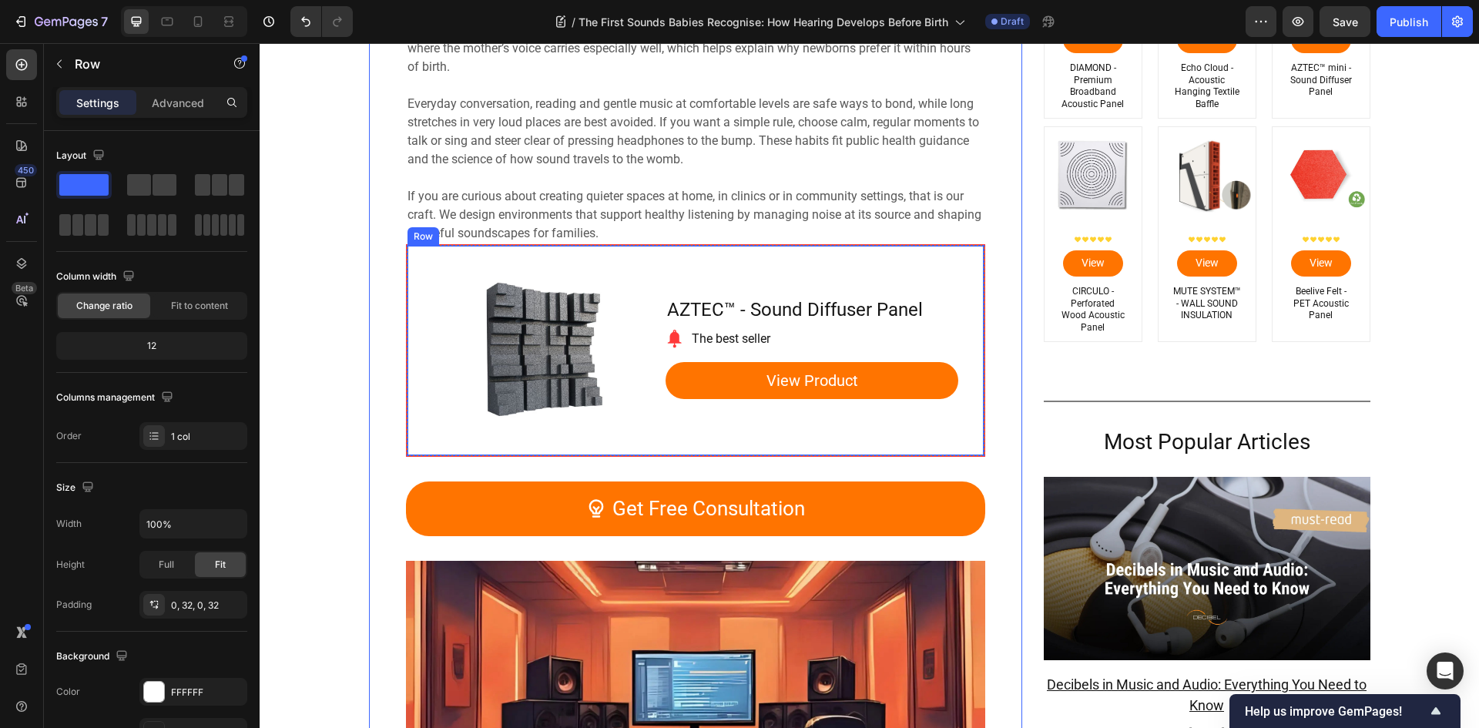
click at [418, 289] on div "Product Images Row AZTEC™ - Sound Diffuser Panel Product Title Image The best s…" at bounding box center [696, 350] width 578 height 211
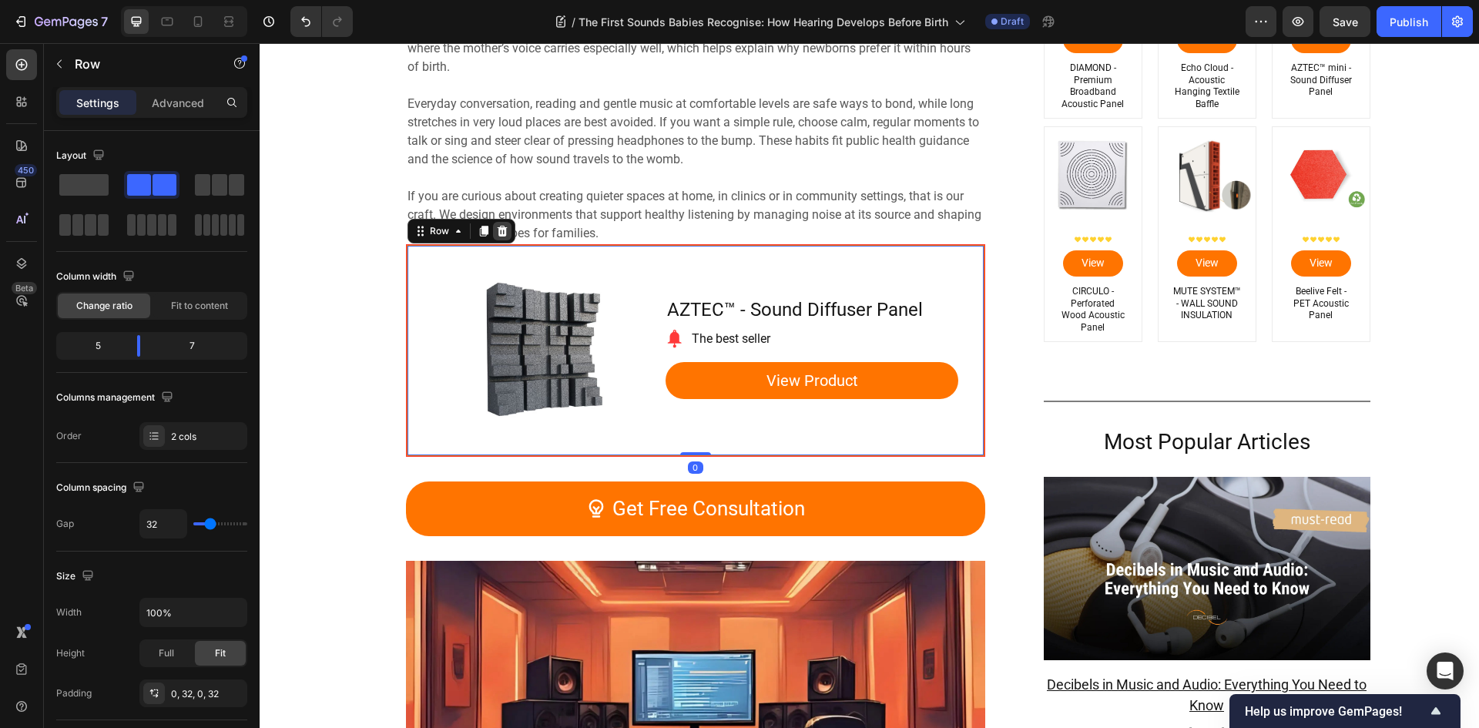
click at [497, 230] on icon at bounding box center [502, 231] width 10 height 11
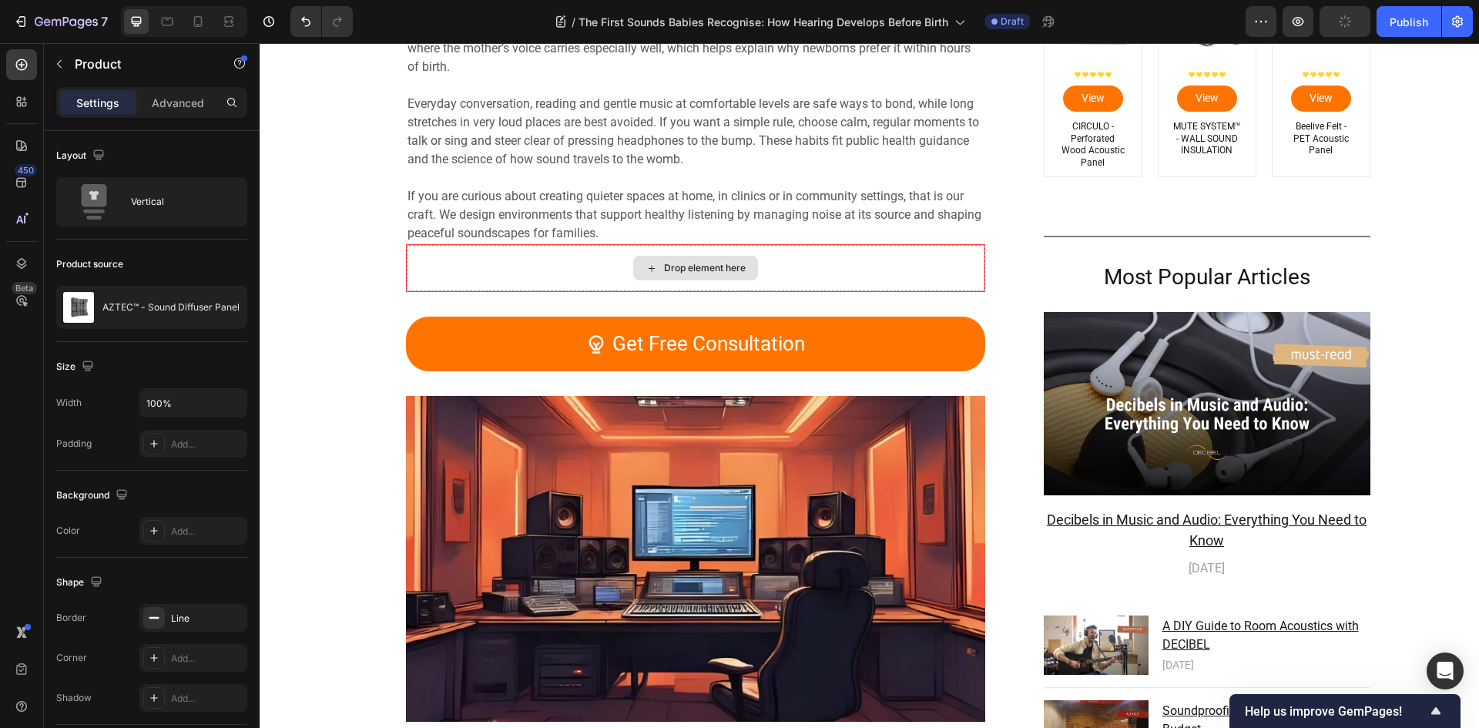
click at [823, 263] on div "Drop element here" at bounding box center [696, 268] width 578 height 46
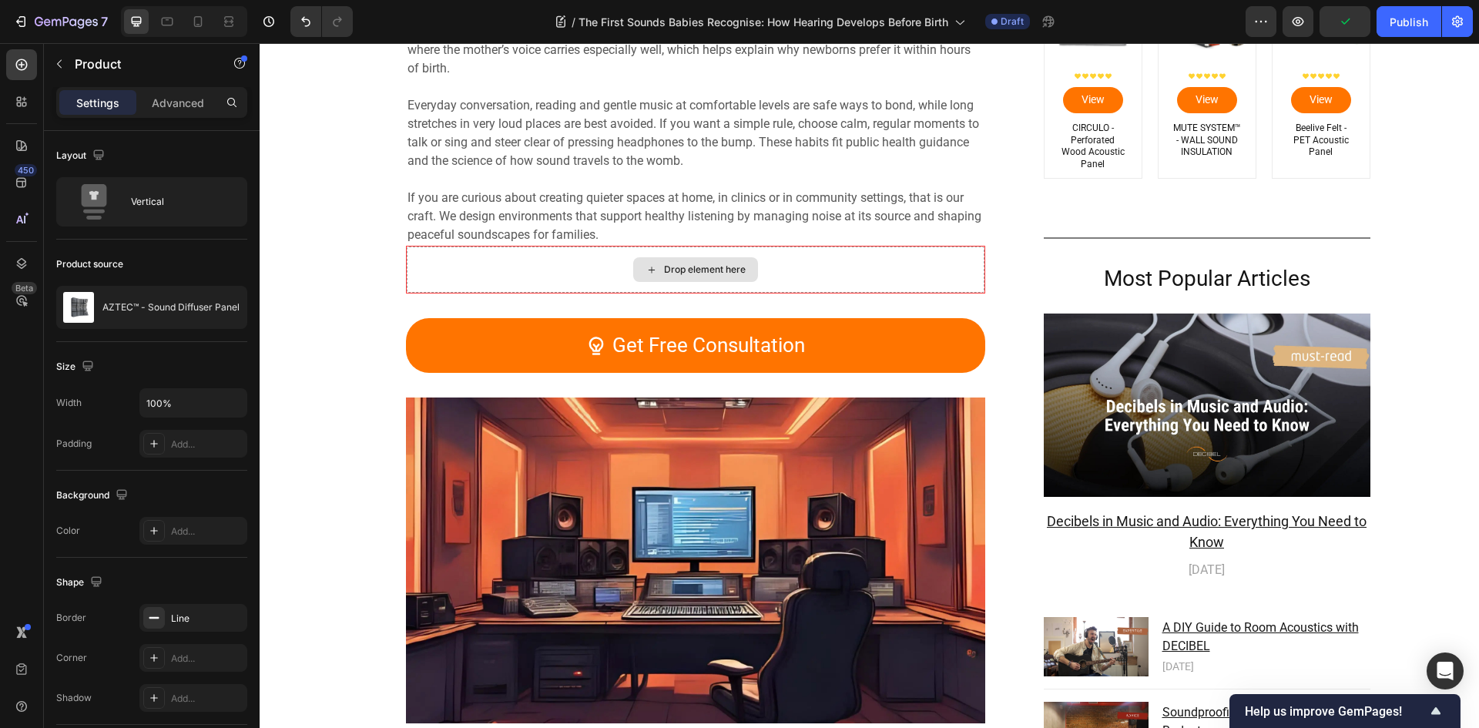
scroll to position [5255, 0]
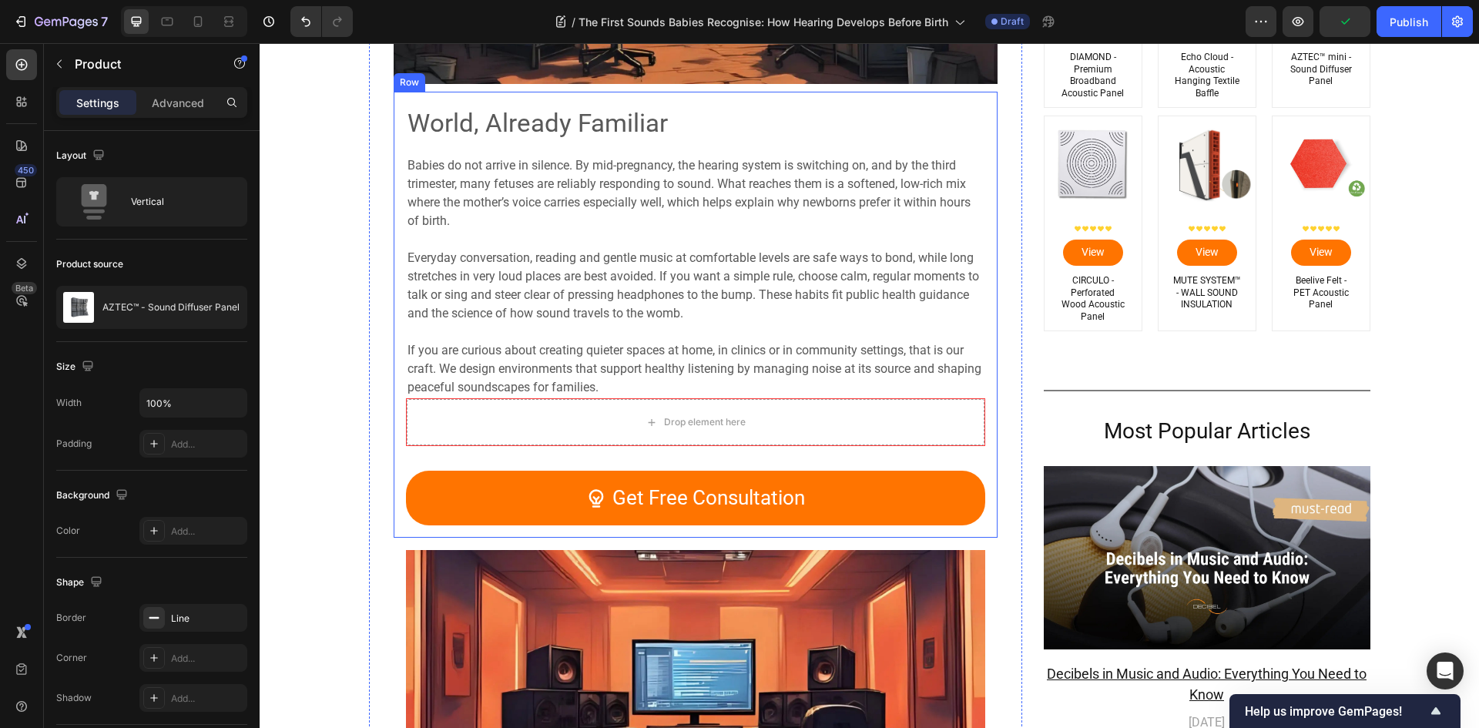
click at [396, 400] on div "⁠⁠⁠⁠⁠⁠⁠ World, Already Familiar Heading Babies do not arrive in silence. By mid…" at bounding box center [696, 315] width 604 height 446
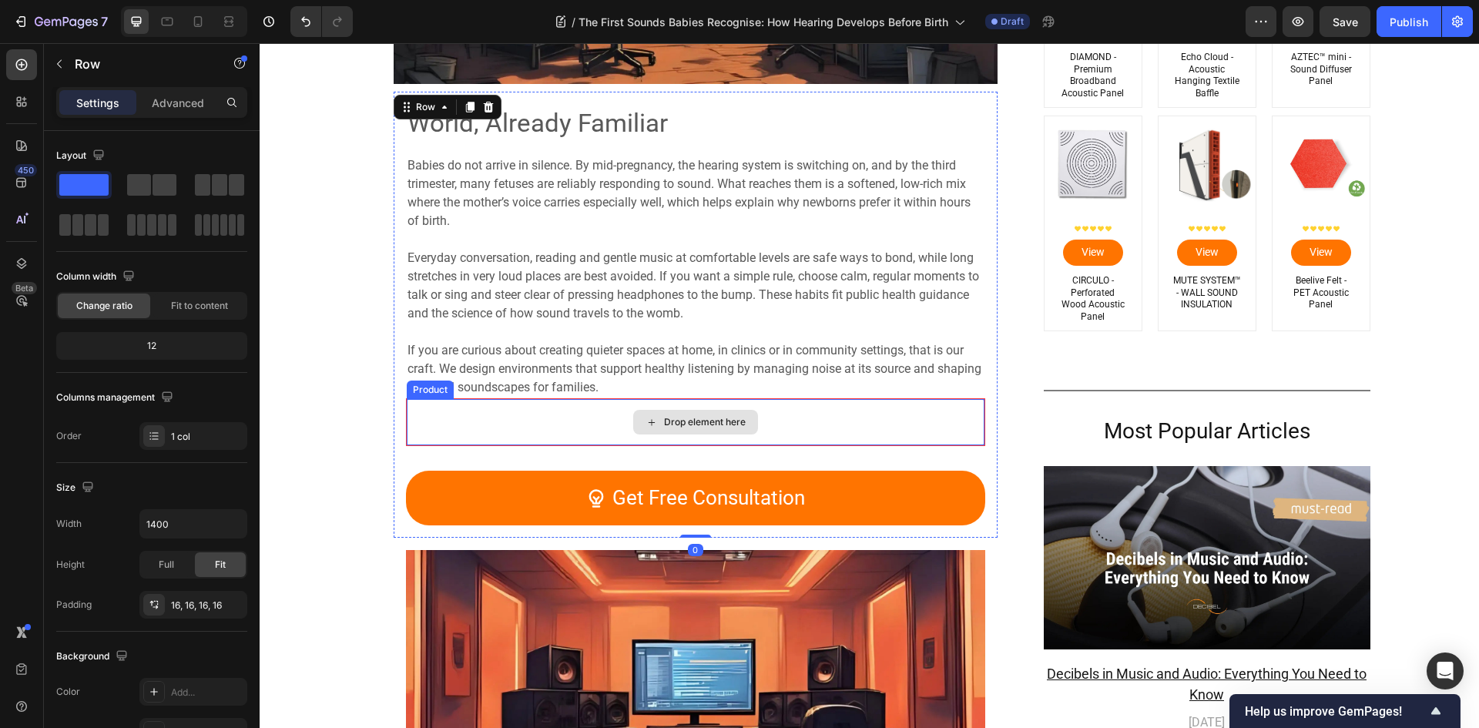
click at [856, 425] on div "Drop element here" at bounding box center [696, 422] width 578 height 46
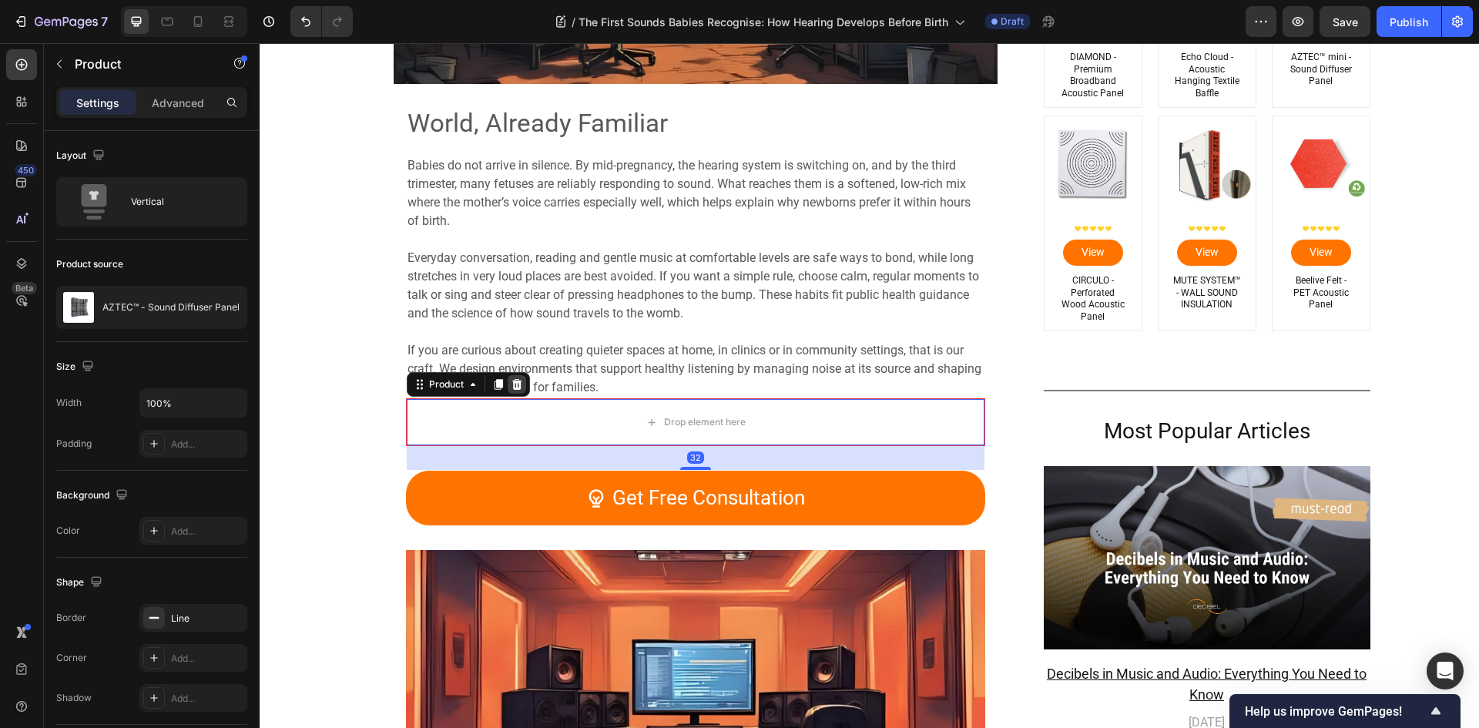
click at [511, 387] on icon at bounding box center [517, 384] width 12 height 12
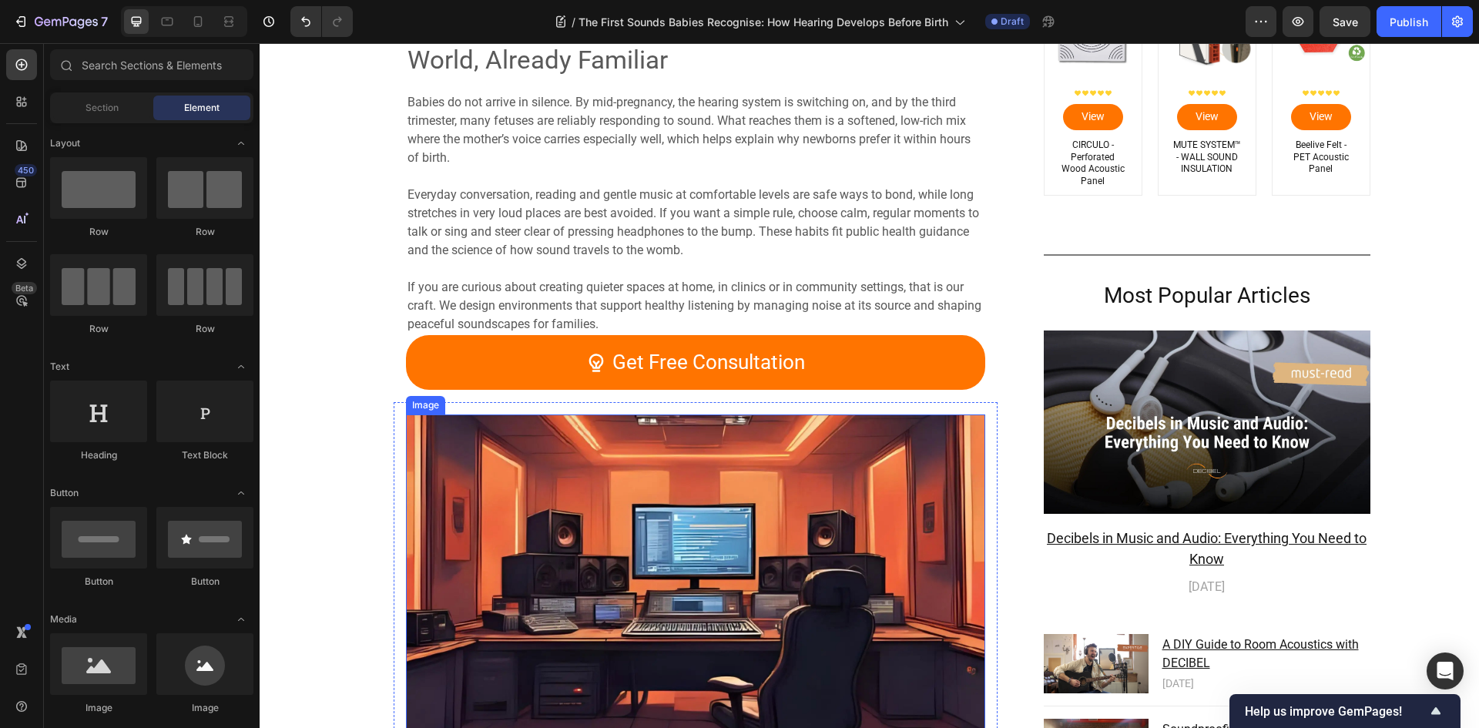
scroll to position [5409, 0]
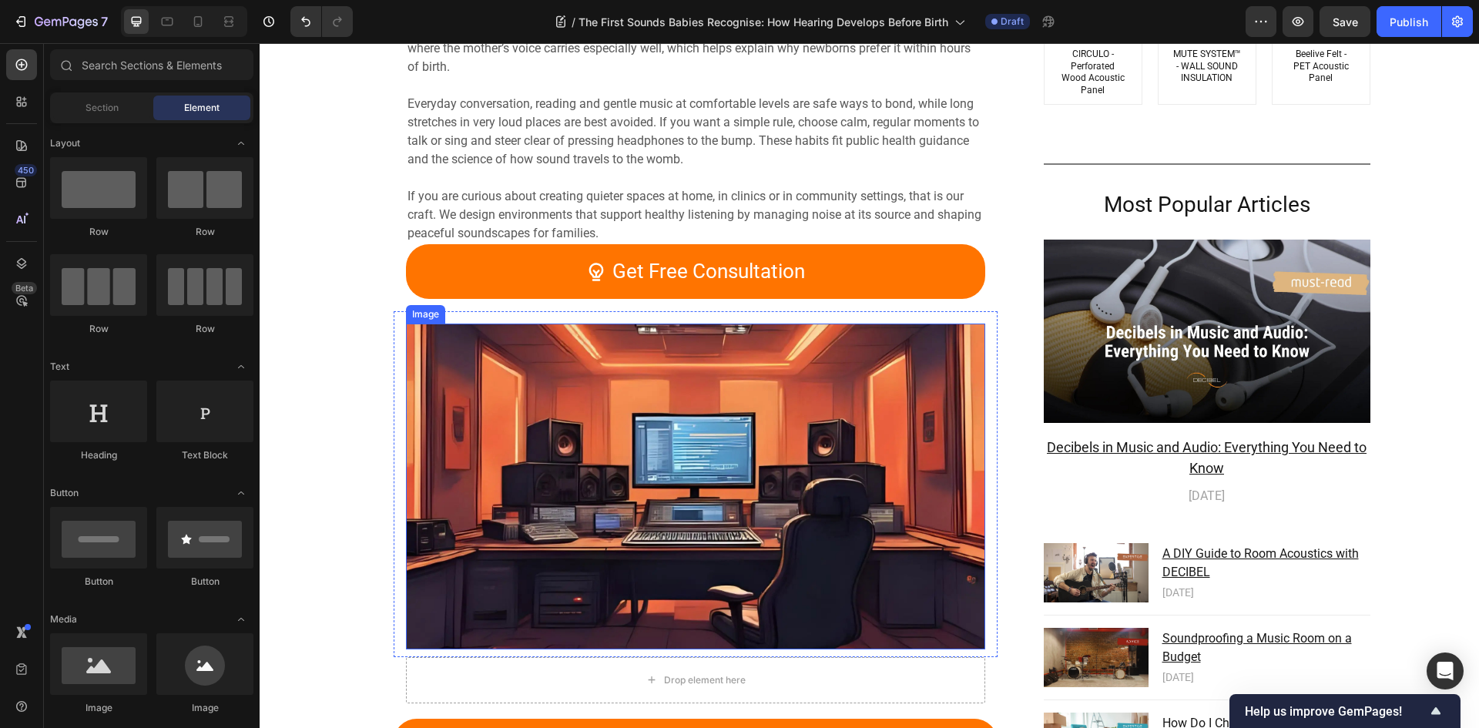
click at [623, 440] on img at bounding box center [695, 487] width 579 height 326
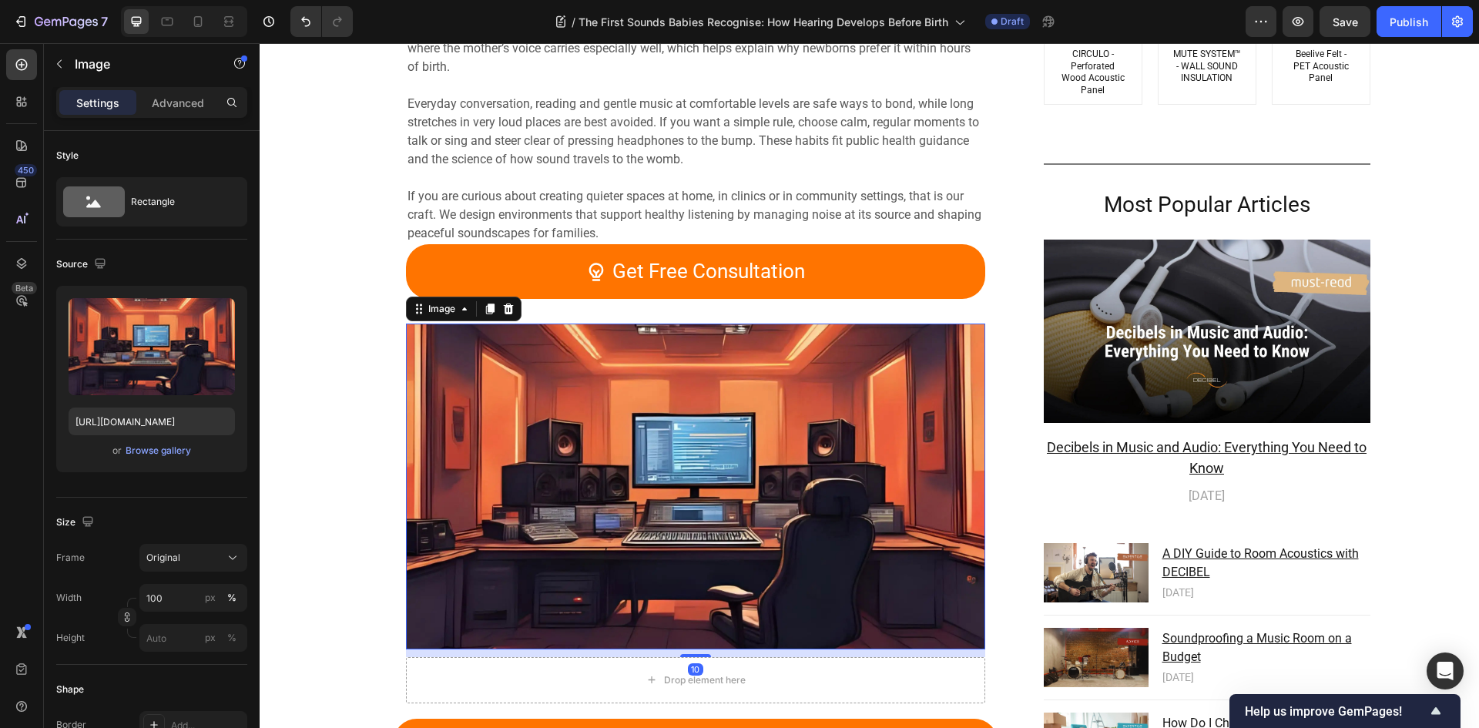
click at [507, 312] on icon at bounding box center [508, 309] width 12 height 12
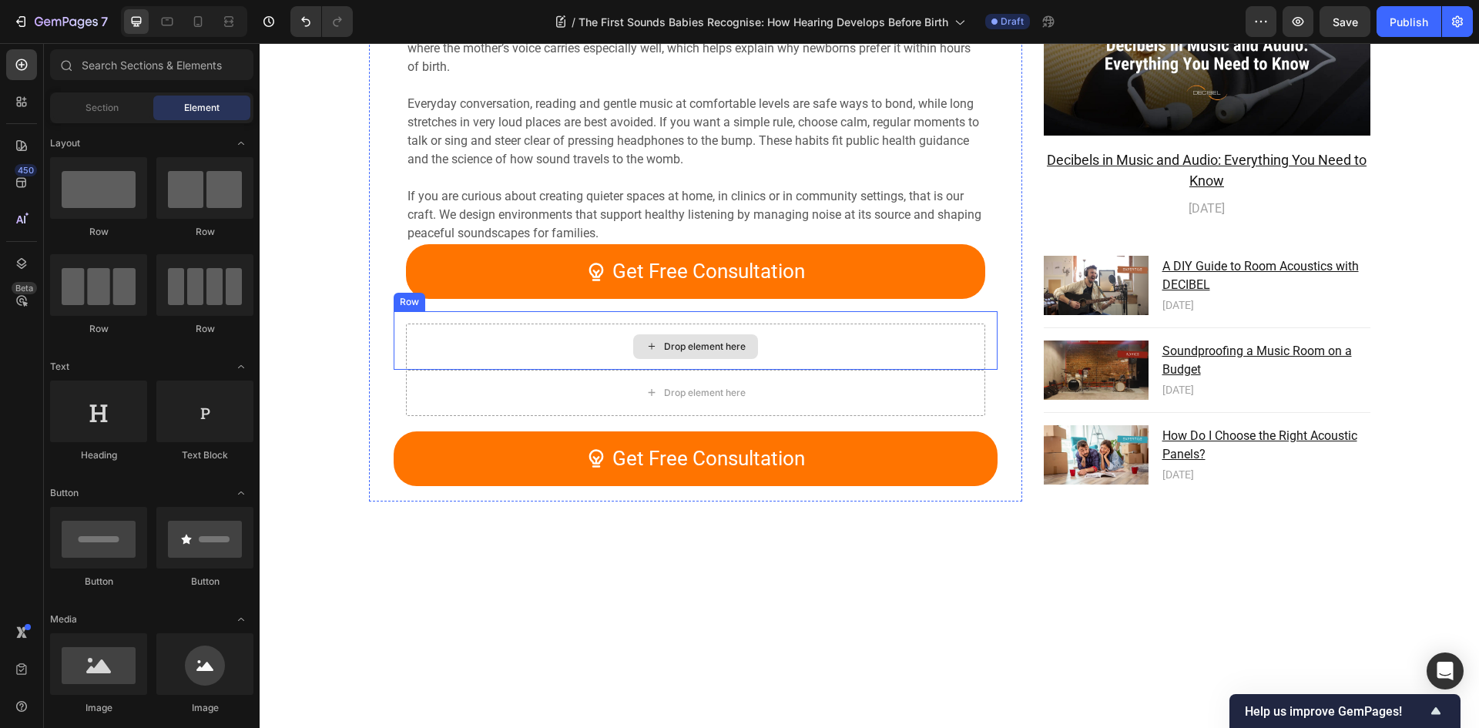
click at [876, 346] on div "Drop element here" at bounding box center [695, 347] width 579 height 46
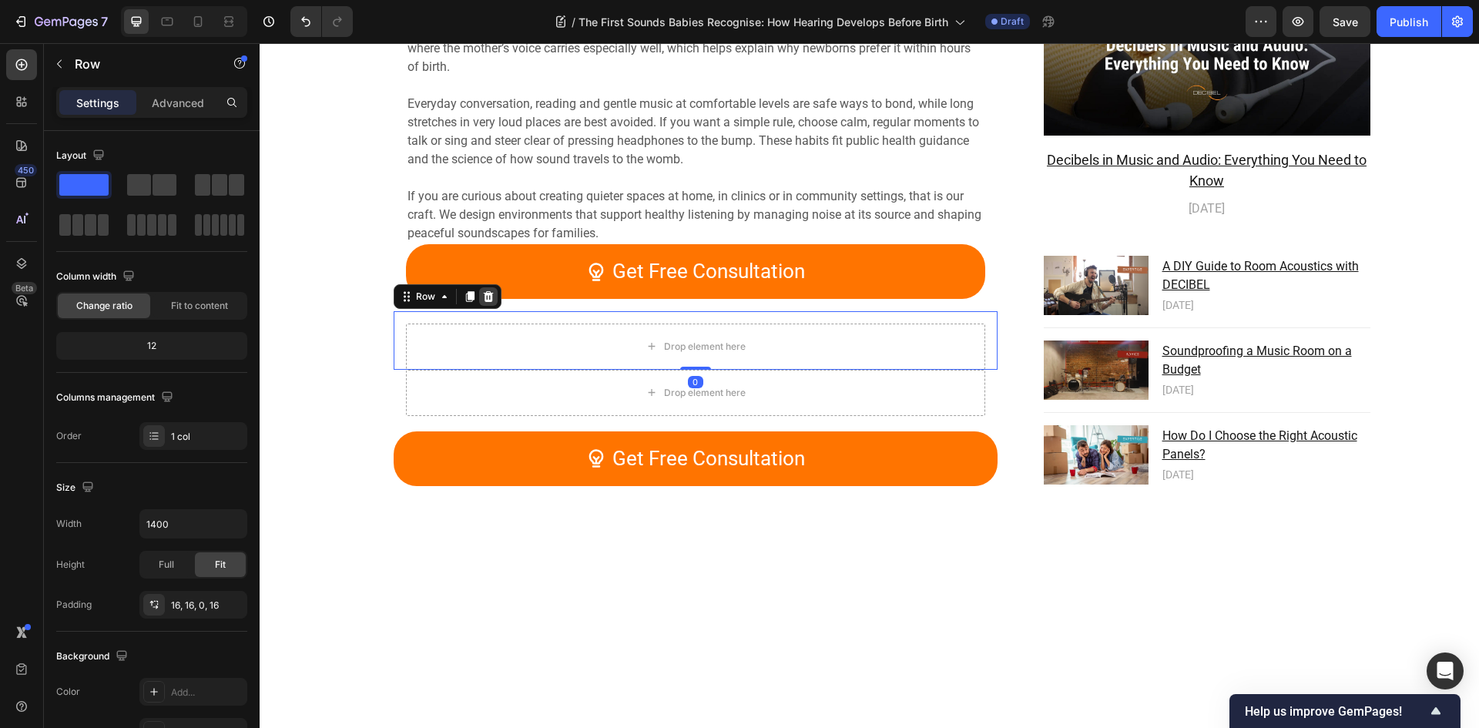
click at [482, 299] on icon at bounding box center [488, 296] width 12 height 12
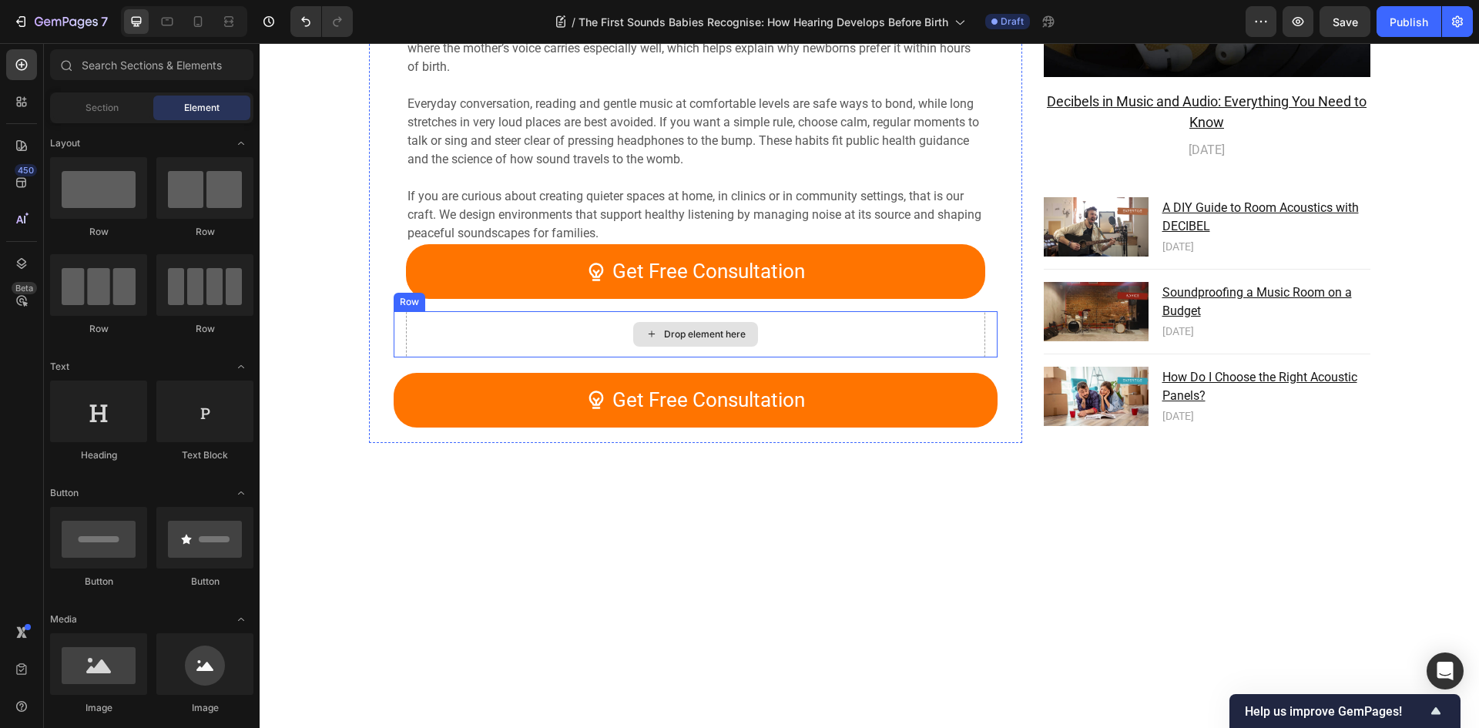
click at [844, 345] on div "Drop element here" at bounding box center [695, 334] width 579 height 46
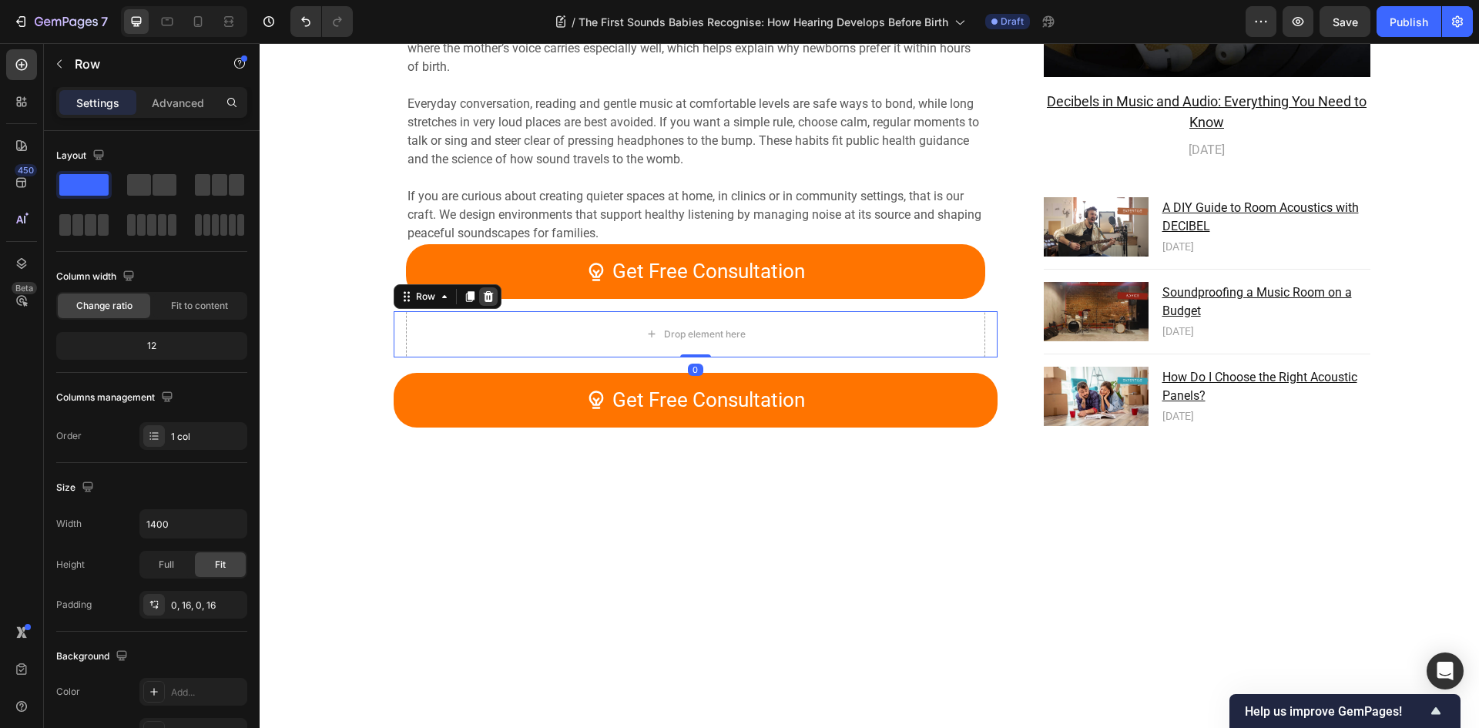
click at [483, 300] on icon at bounding box center [488, 296] width 10 height 11
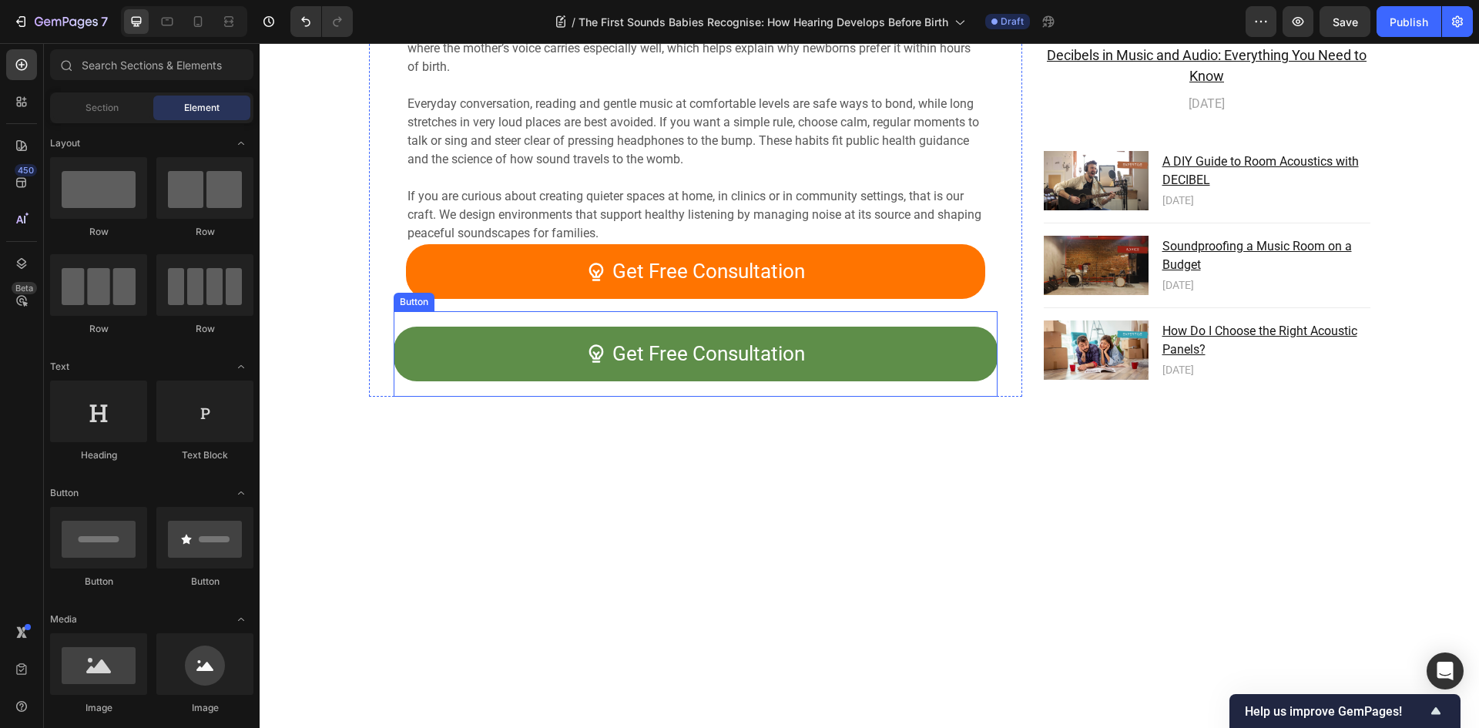
click at [856, 361] on link "Get Free Consultation" at bounding box center [696, 354] width 604 height 55
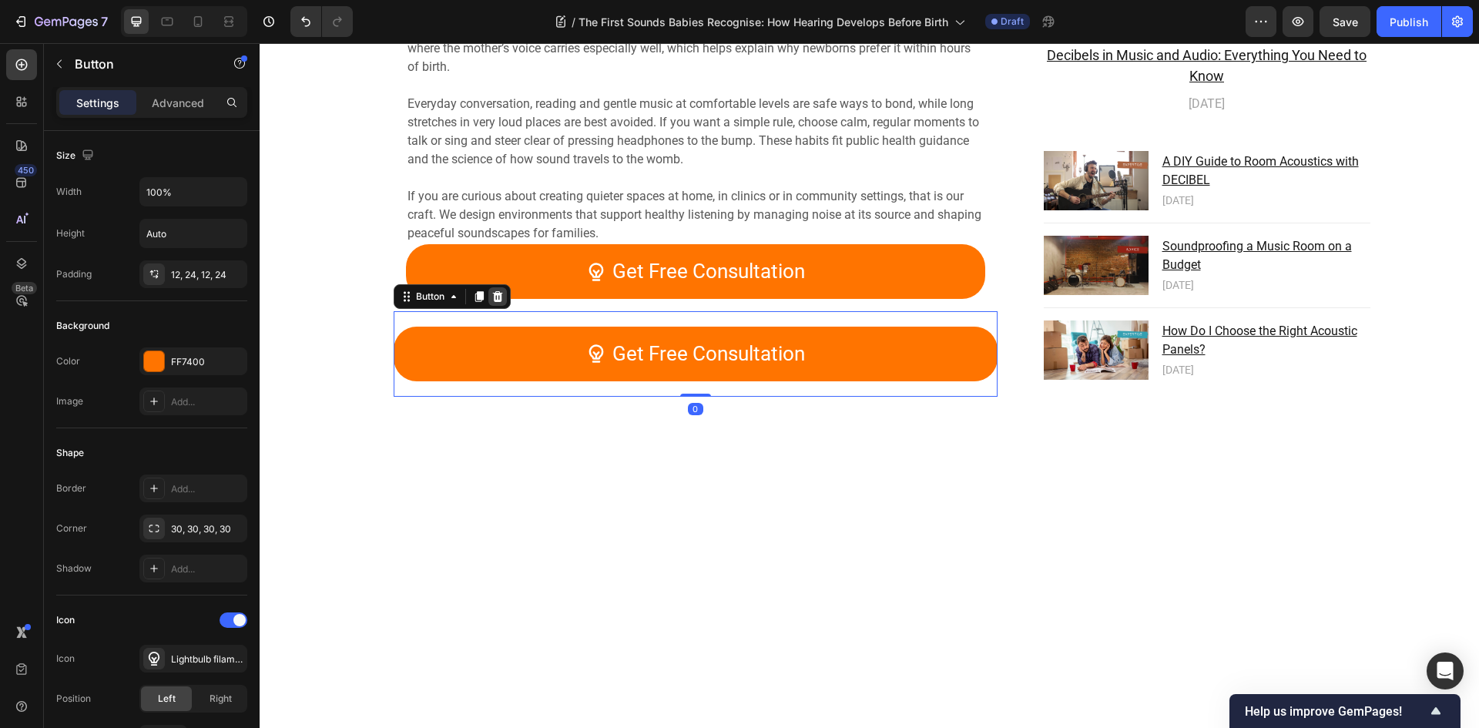
click at [498, 300] on icon at bounding box center [497, 296] width 12 height 12
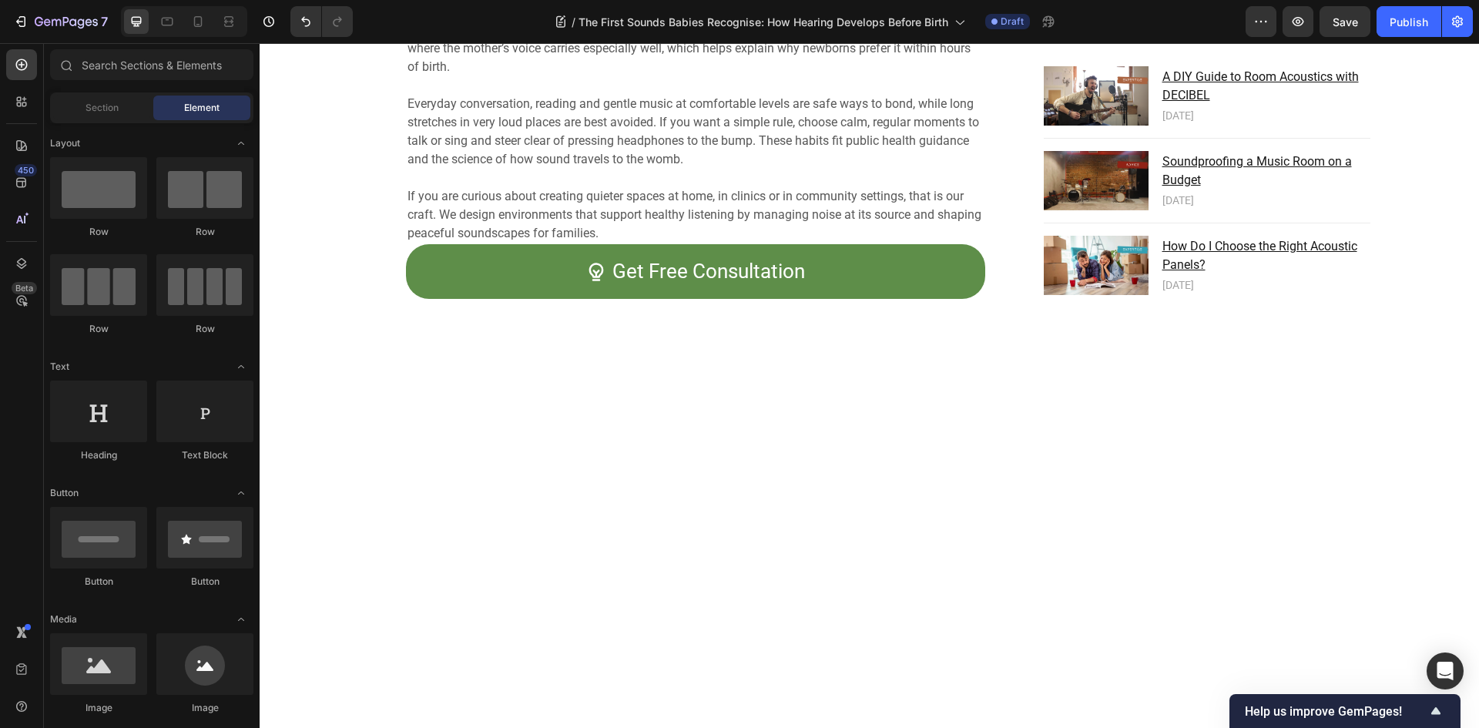
click at [632, 298] on link "Get Free Consultation" at bounding box center [695, 271] width 579 height 55
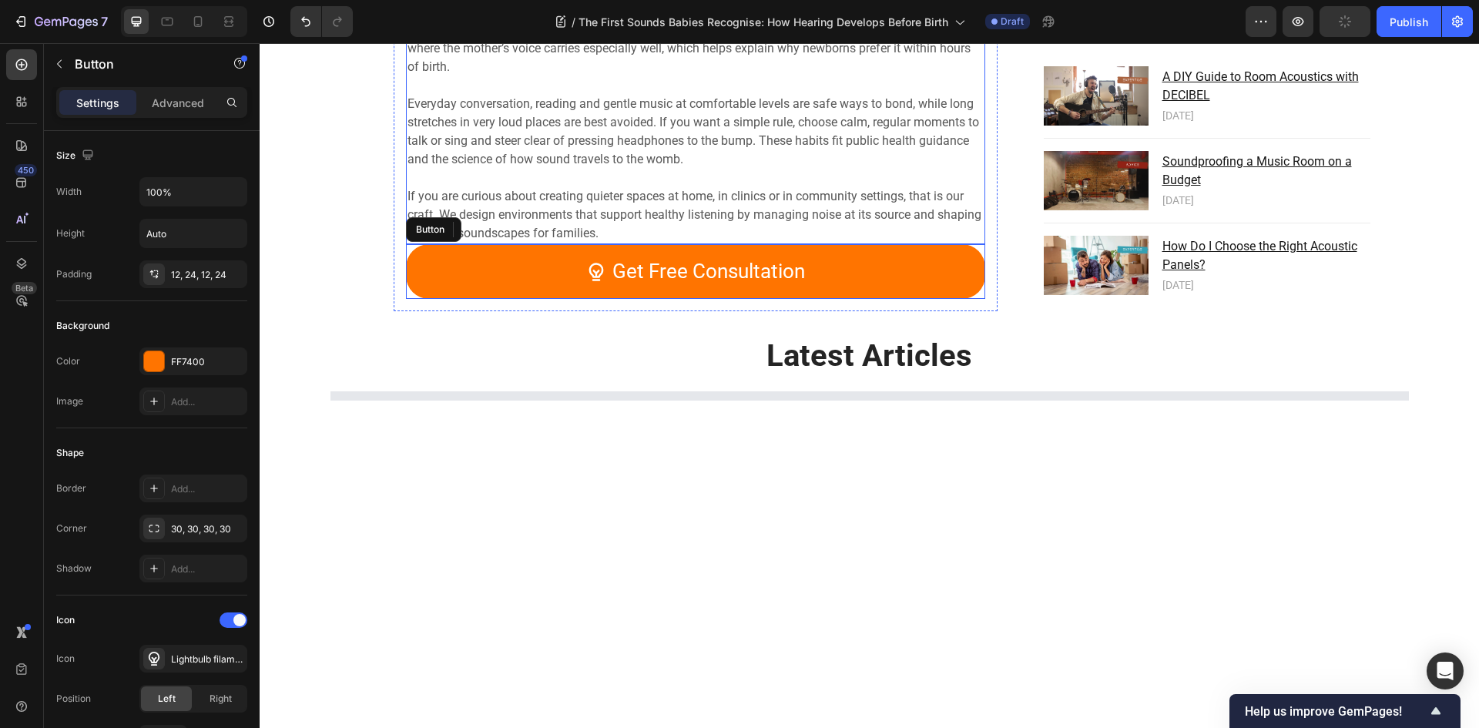
scroll to position [5332, 0]
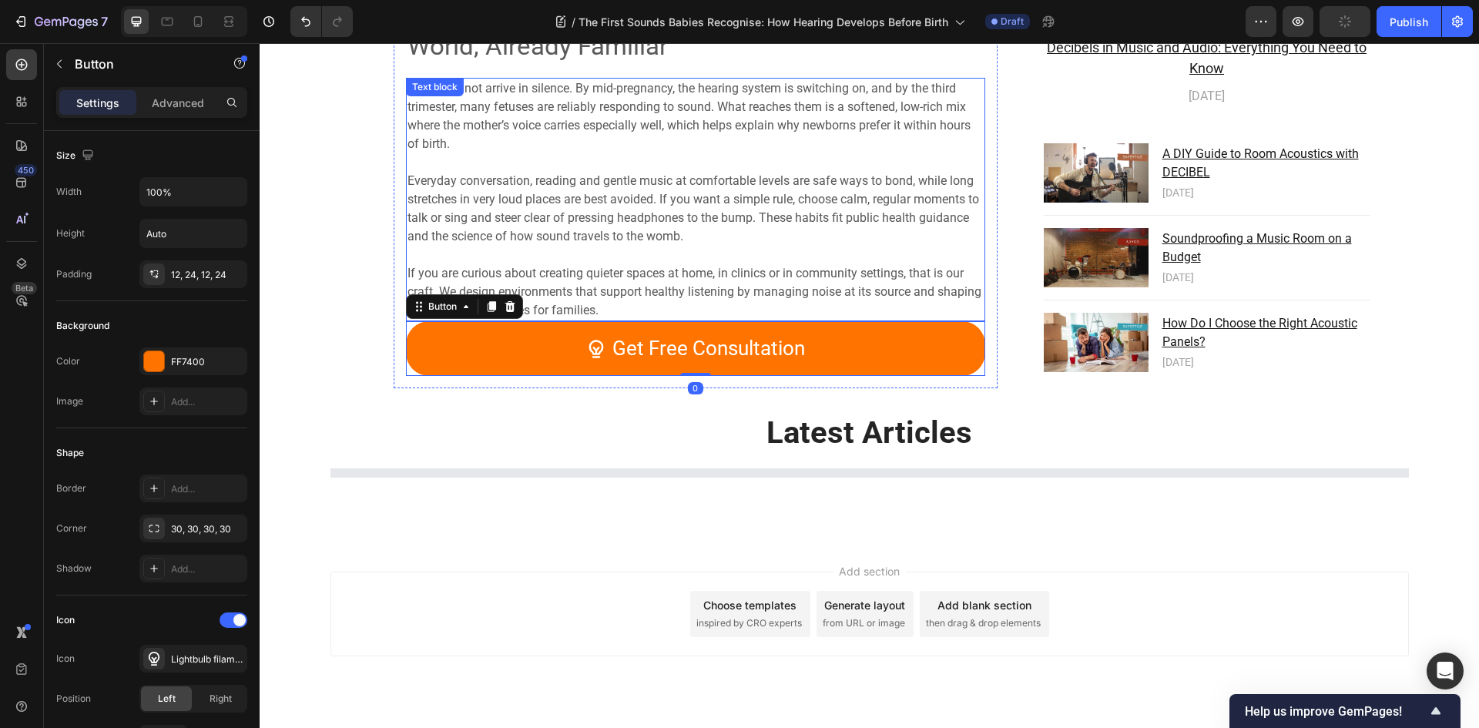
click at [639, 256] on p "If you are curious about creating quieter spaces at home, in clinics or in comm…" at bounding box center [695, 283] width 576 height 74
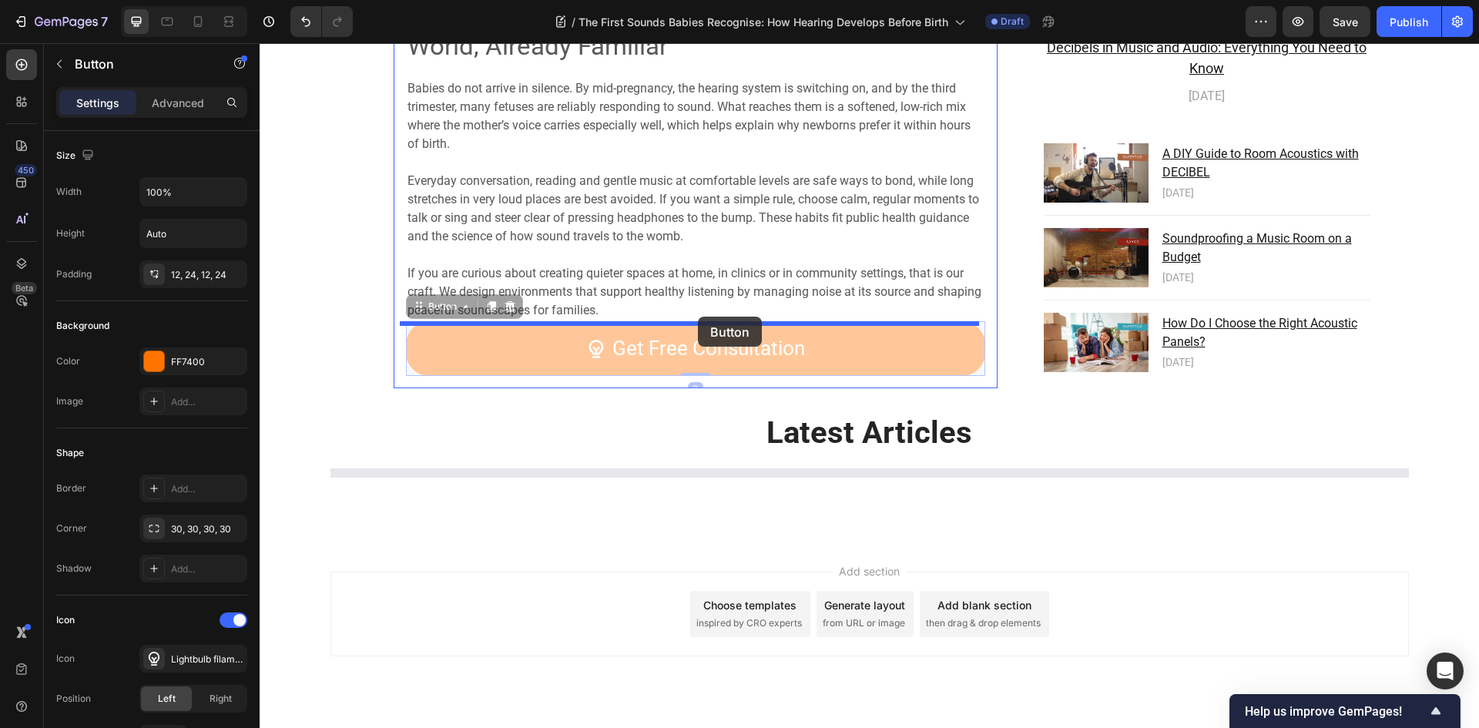
drag, startPoint x: 695, startPoint y: 330, endPoint x: 698, endPoint y: 317, distance: 13.5
click at [695, 271] on span "If you are curious about creating quieter spaces at home, in clinics or in comm…" at bounding box center [694, 292] width 574 height 52
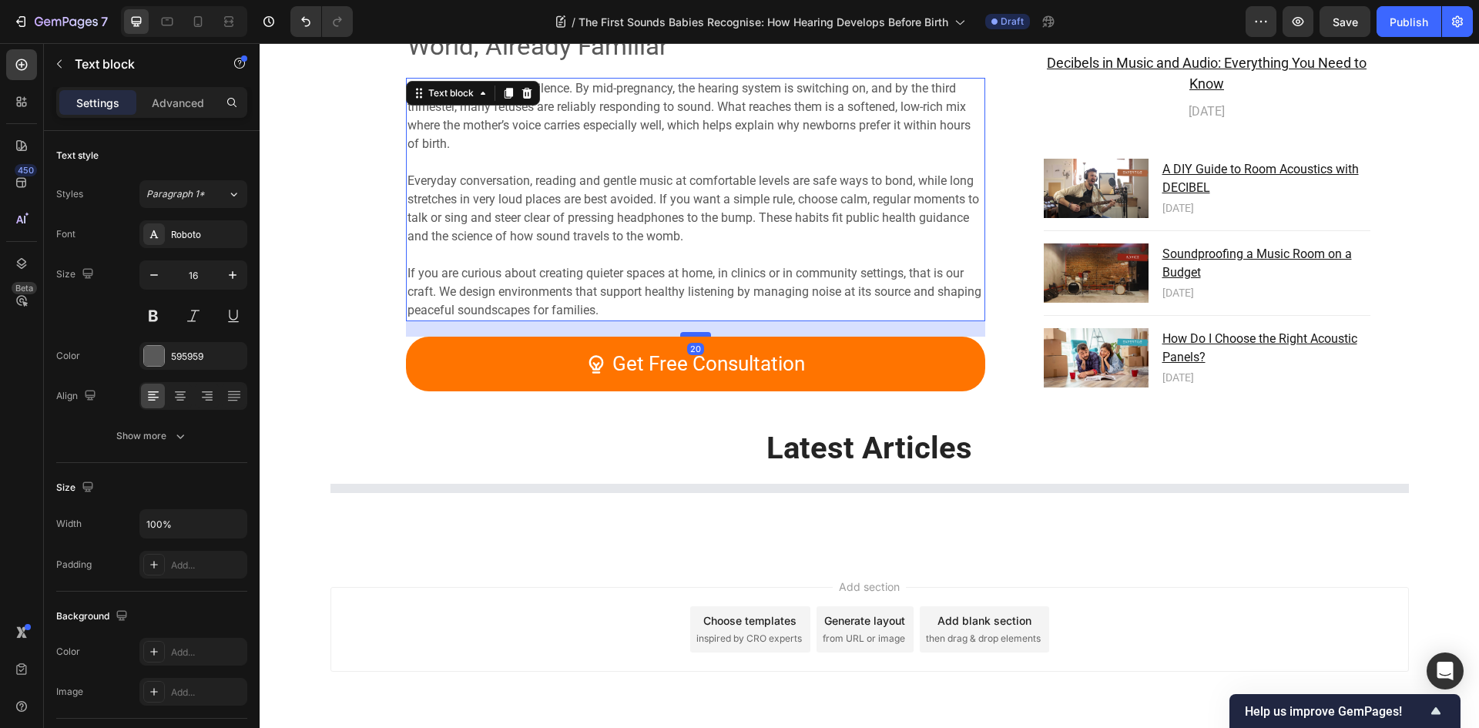
drag, startPoint x: 689, startPoint y: 327, endPoint x: 694, endPoint y: 338, distance: 12.1
click at [694, 337] on div at bounding box center [695, 334] width 31 height 5
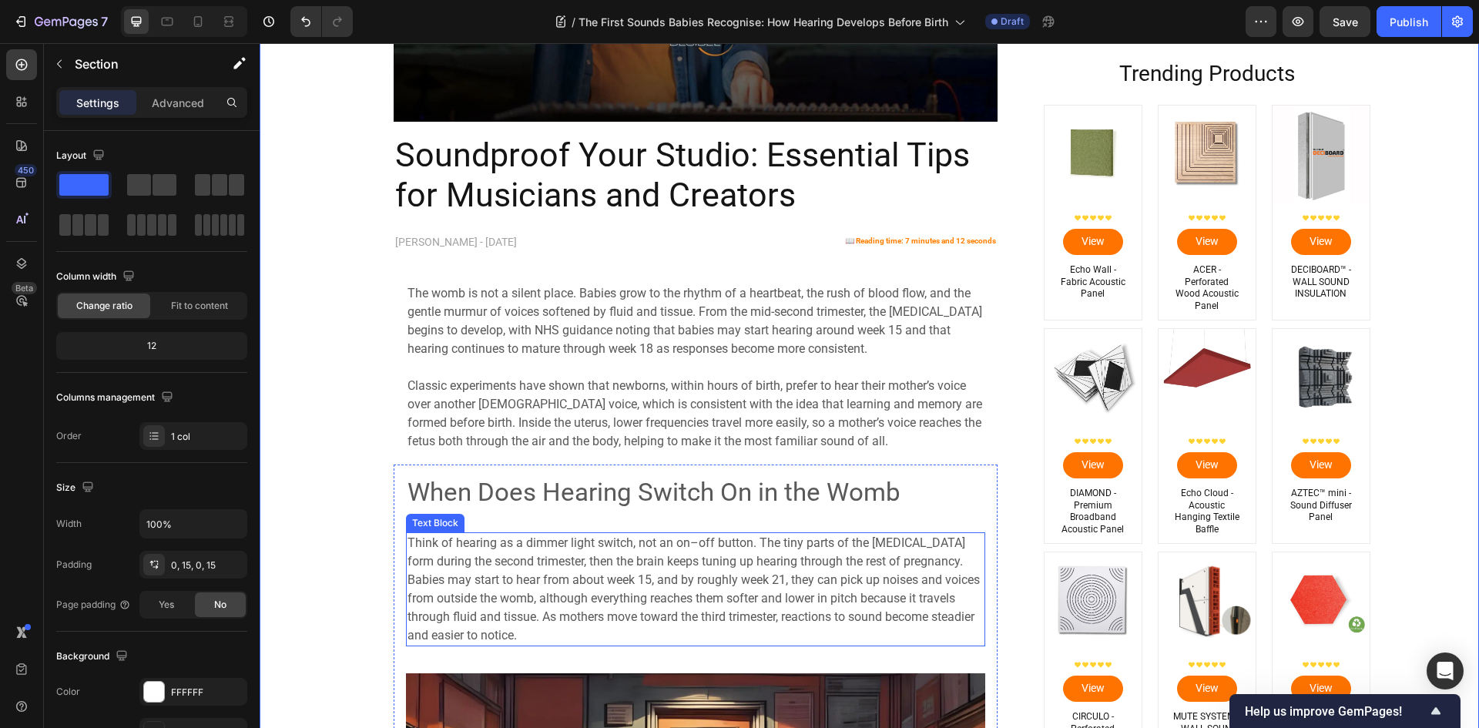
scroll to position [0, 0]
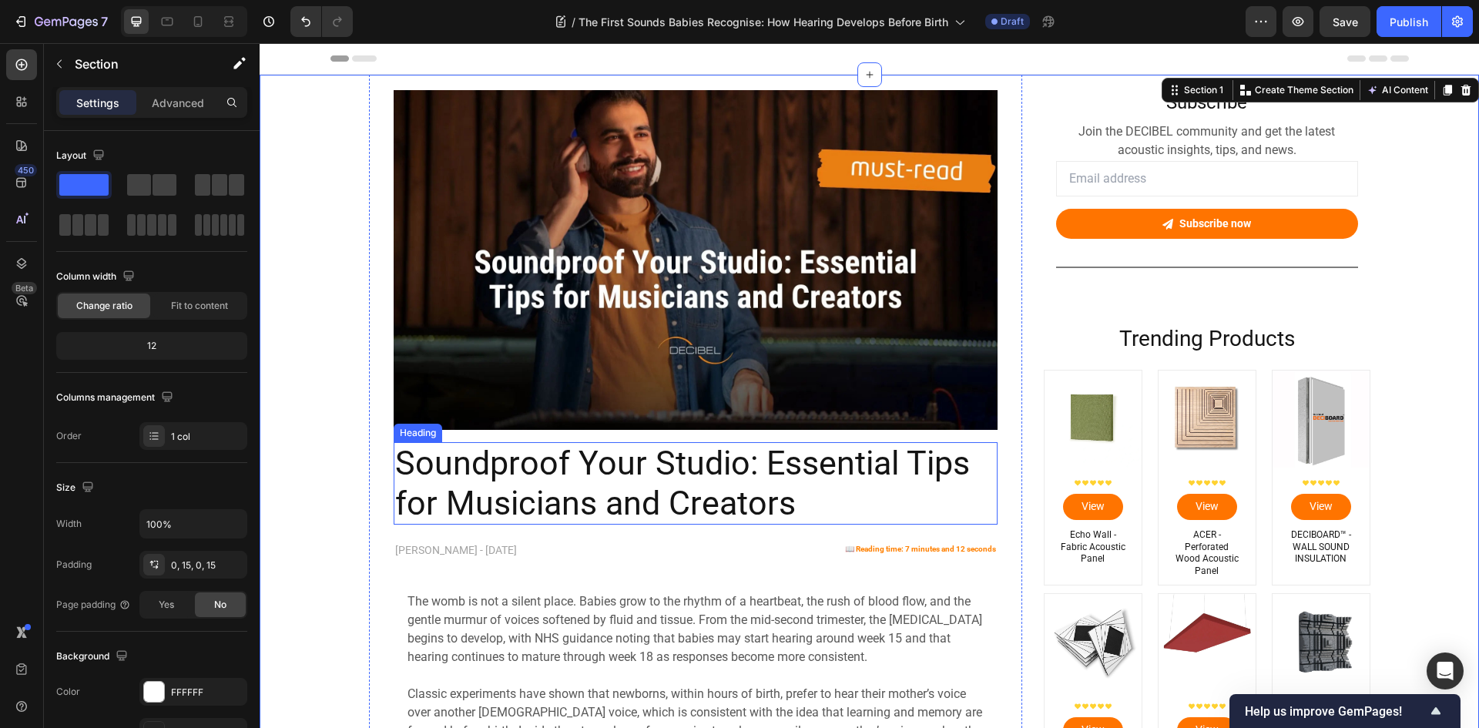
click at [441, 482] on h2 "Soundproof Your Studio: Essential Tips for Musicians and Creators" at bounding box center [696, 483] width 604 height 82
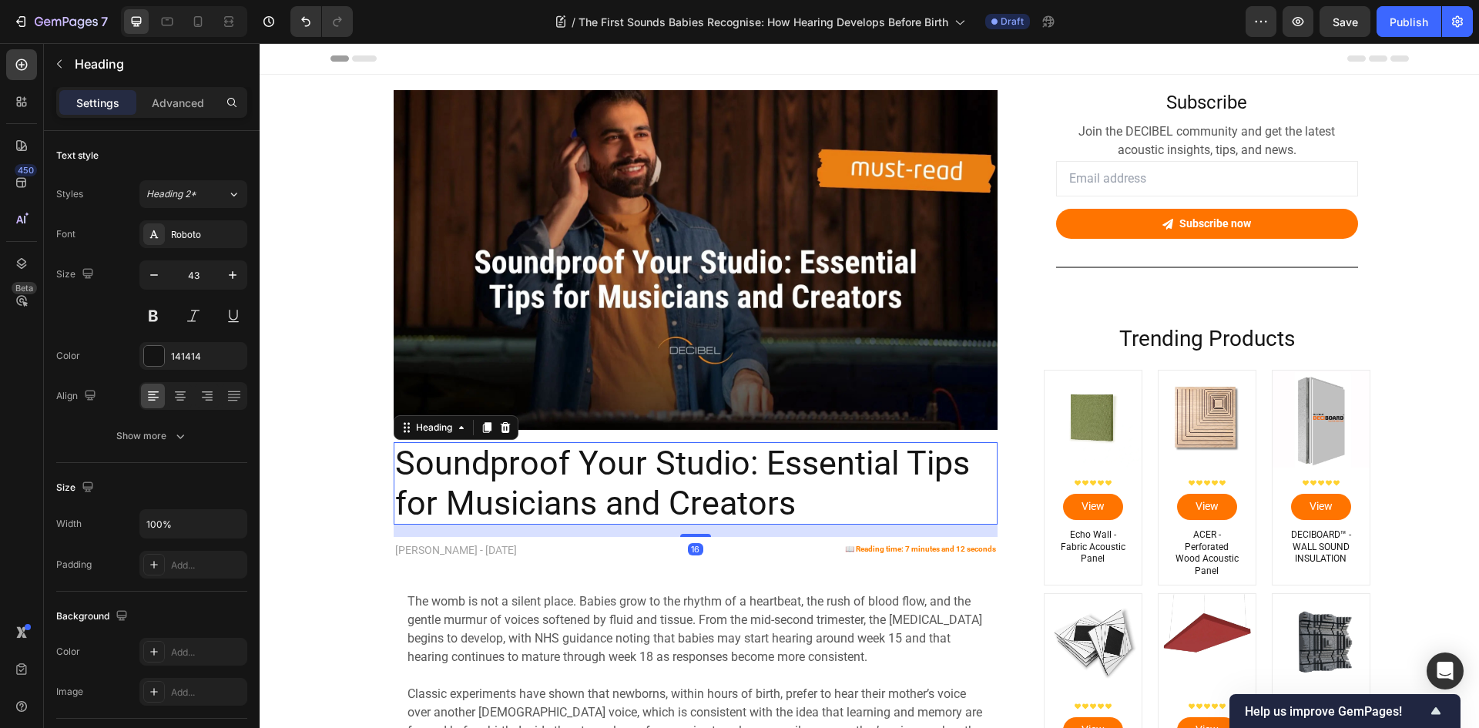
click at [441, 482] on h2 "Soundproof Your Studio: Essential Tips for Musicians and Creators" at bounding box center [696, 483] width 604 height 82
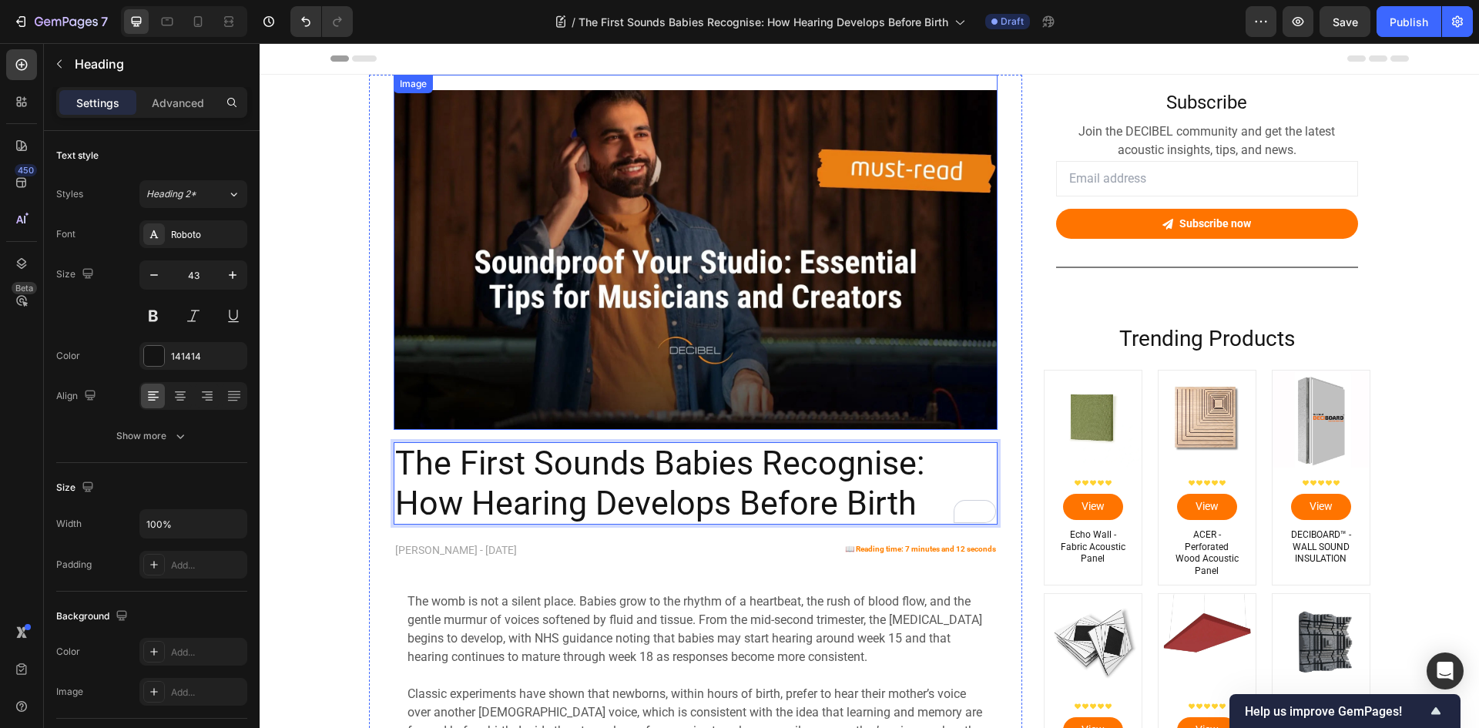
click at [615, 209] on img at bounding box center [696, 260] width 604 height 340
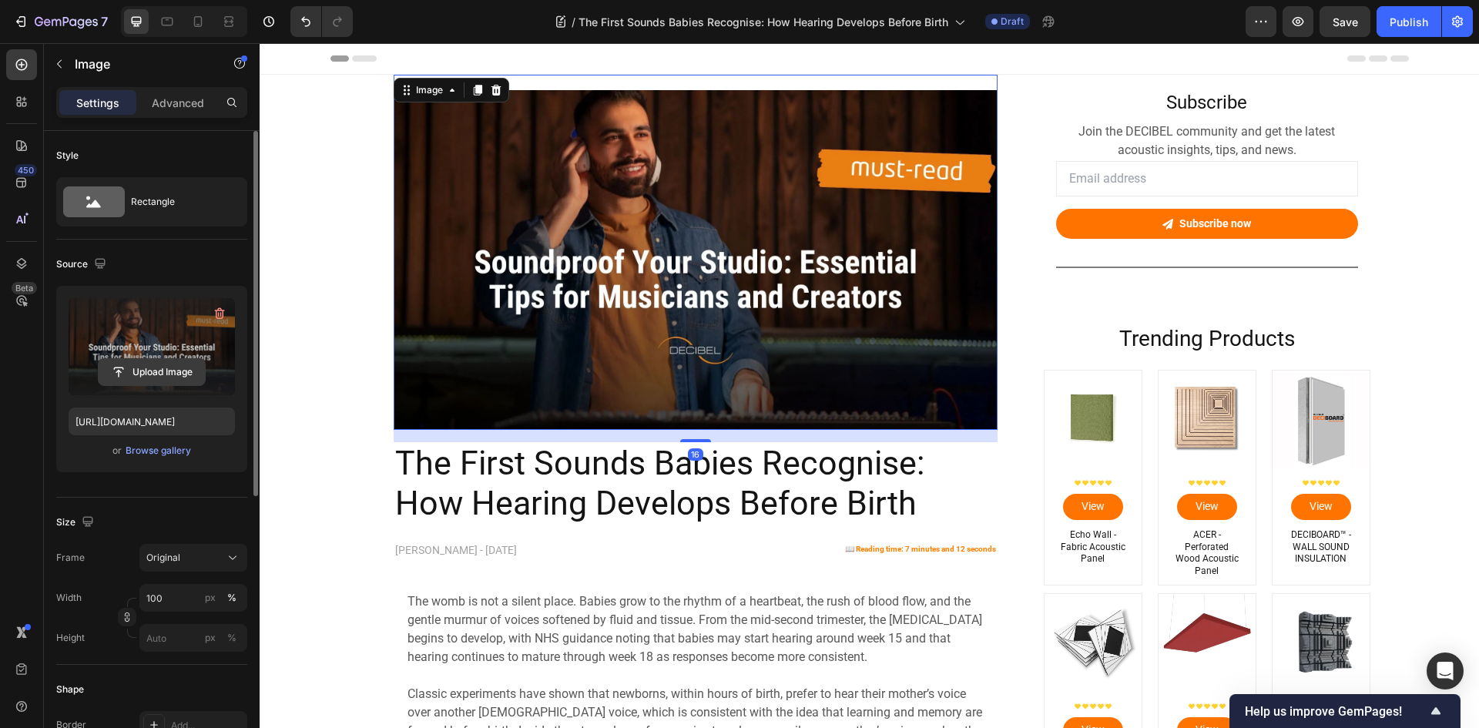
click at [149, 375] on input "file" at bounding box center [152, 372] width 106 height 26
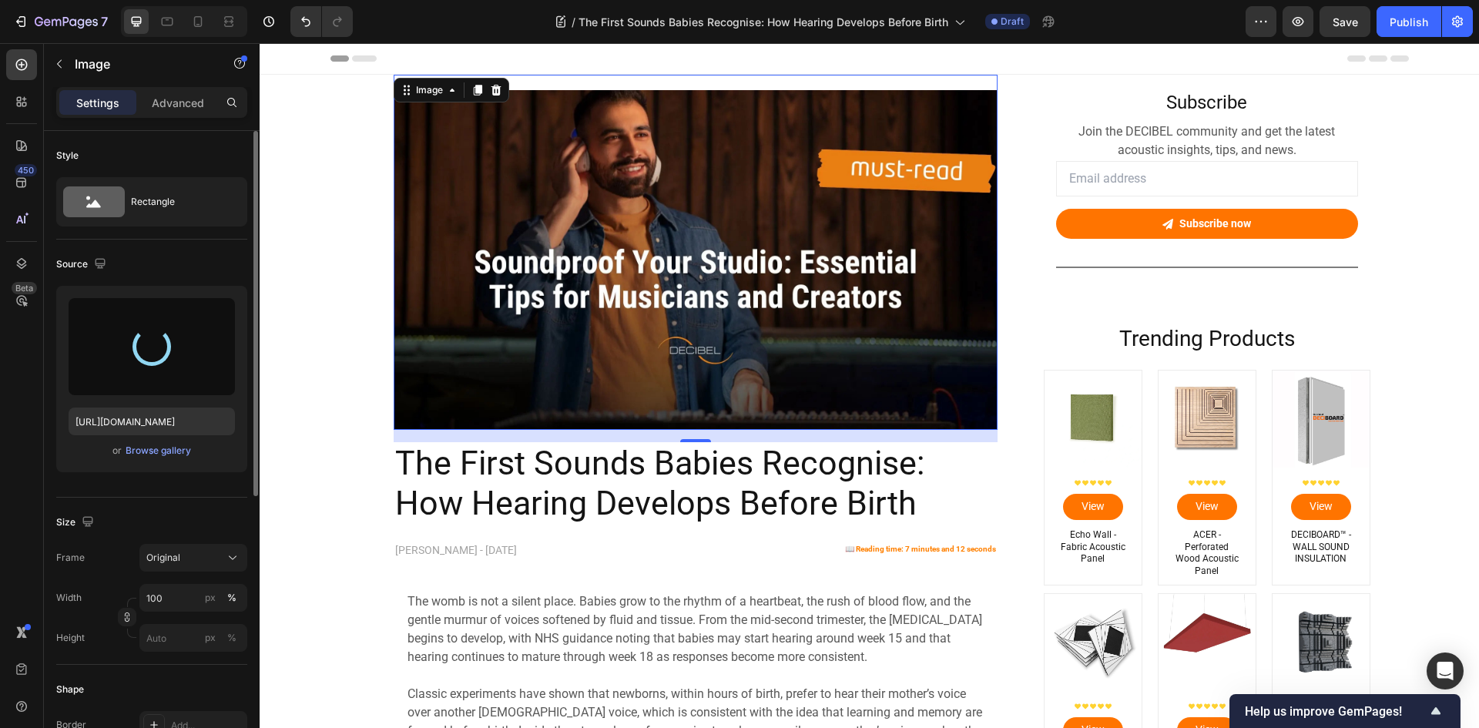
type input "https://cdn.shopify.com/s/files/1/0637/8602/5213/files/gempages_524130478567981…"
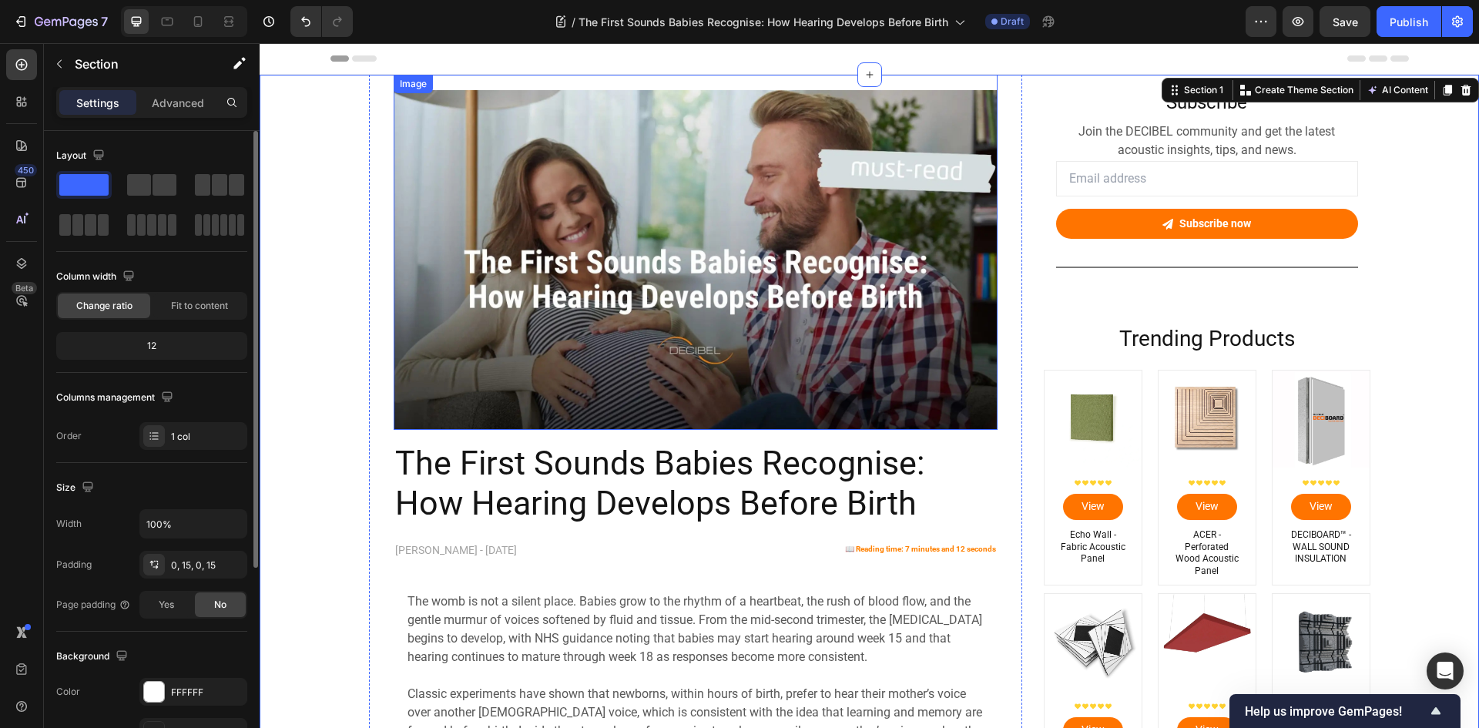
click at [444, 273] on img at bounding box center [696, 260] width 604 height 340
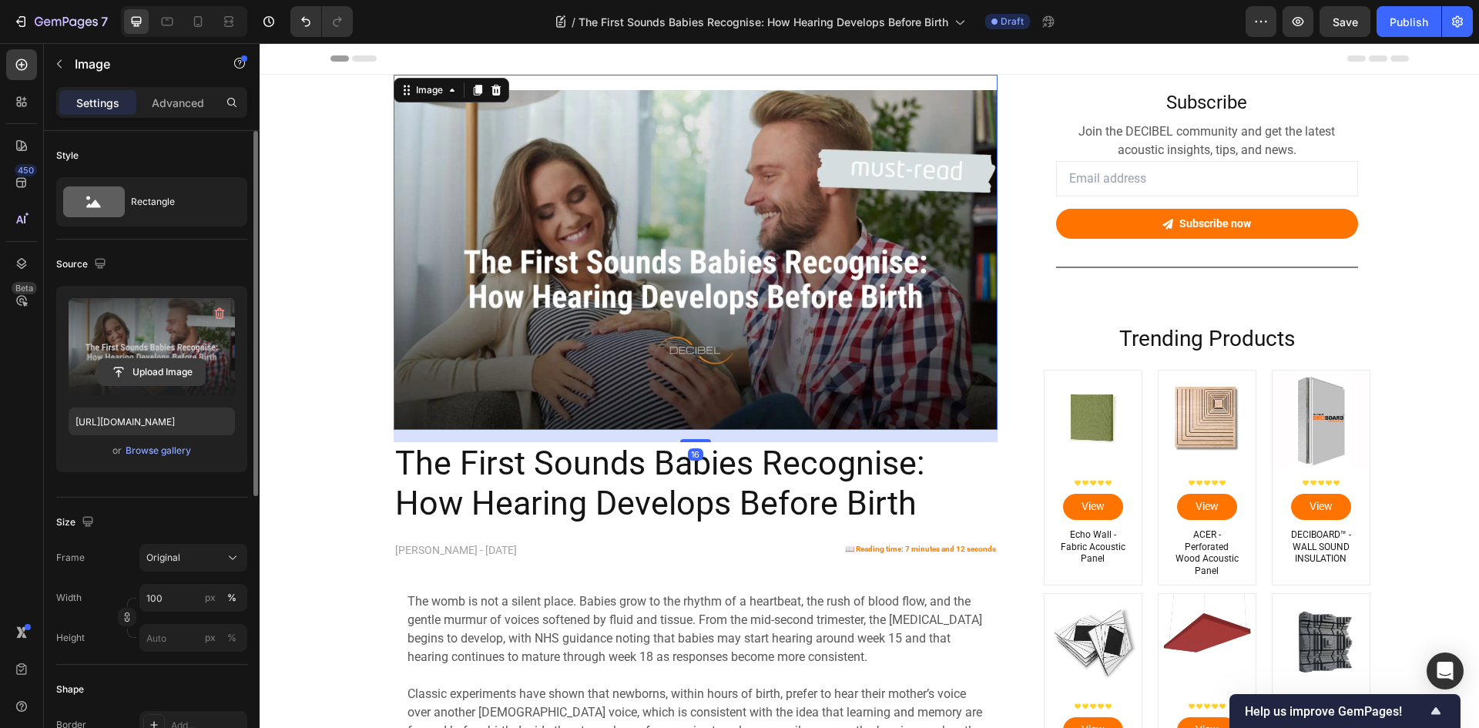
click at [119, 370] on input "file" at bounding box center [152, 372] width 106 height 26
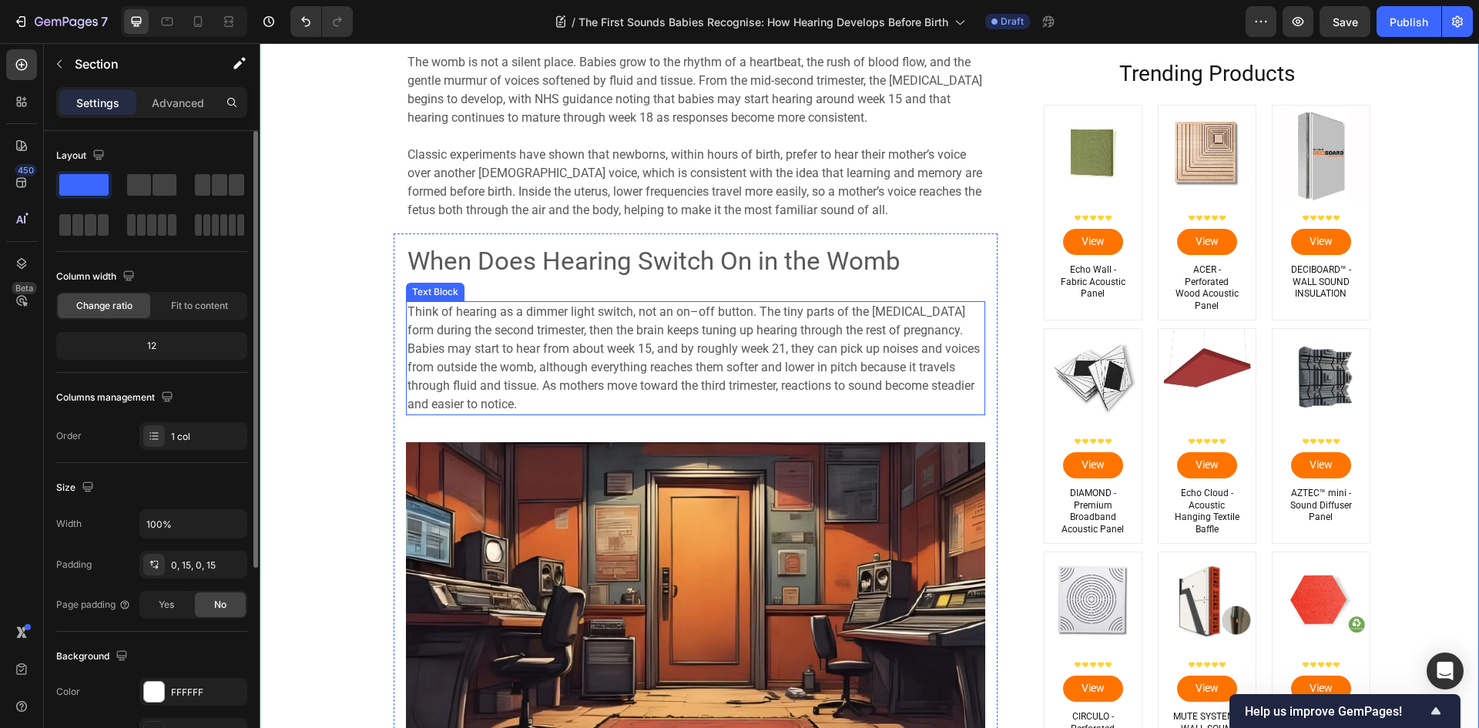
scroll to position [847, 0]
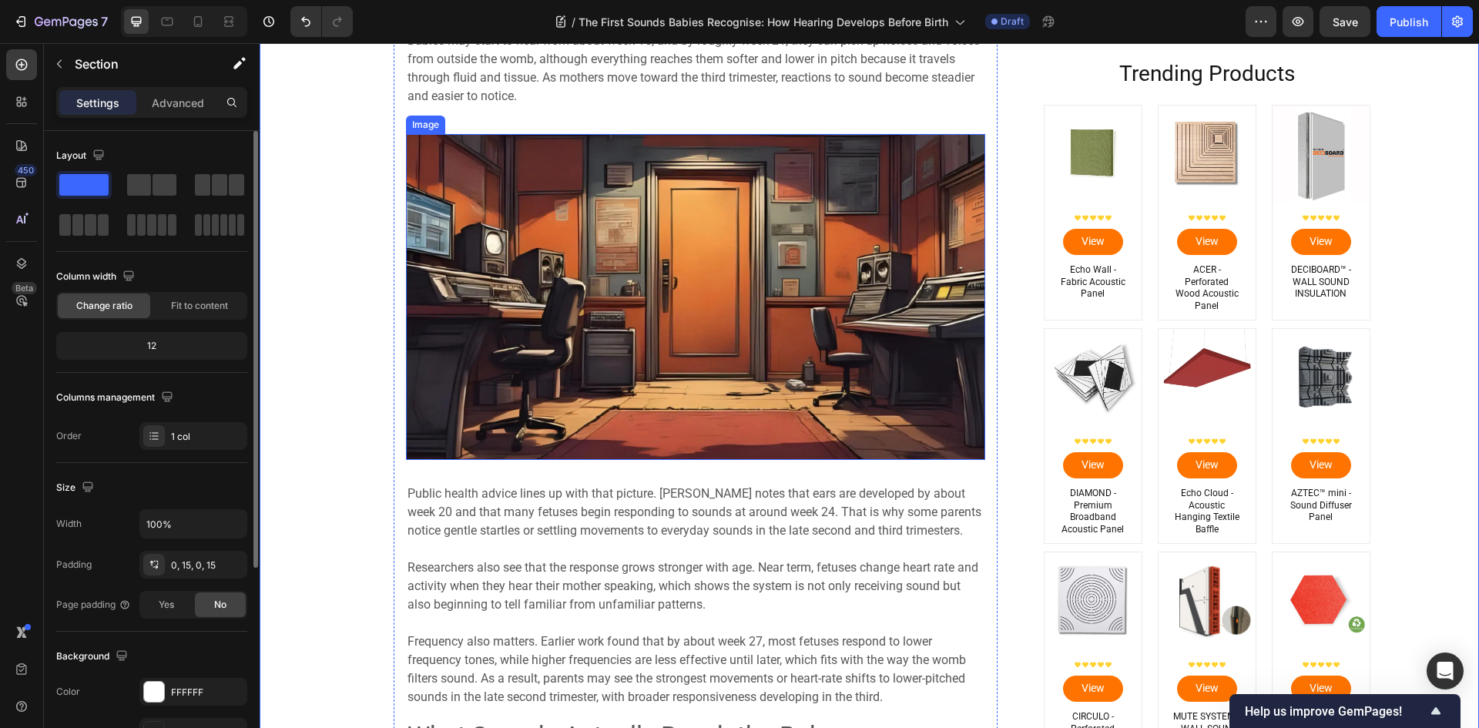
click at [590, 272] on img at bounding box center [695, 297] width 579 height 326
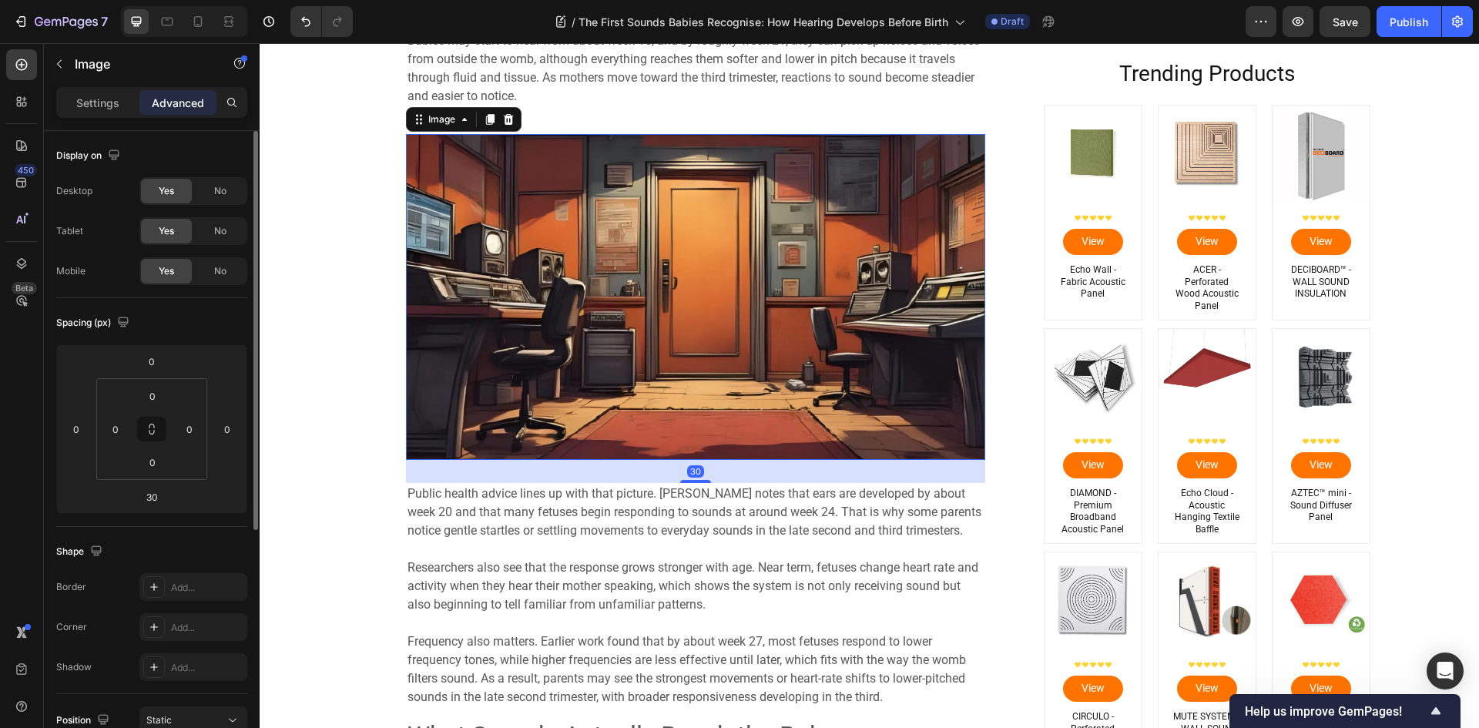
click at [665, 290] on img at bounding box center [695, 297] width 579 height 326
click at [578, 231] on img at bounding box center [695, 297] width 579 height 326
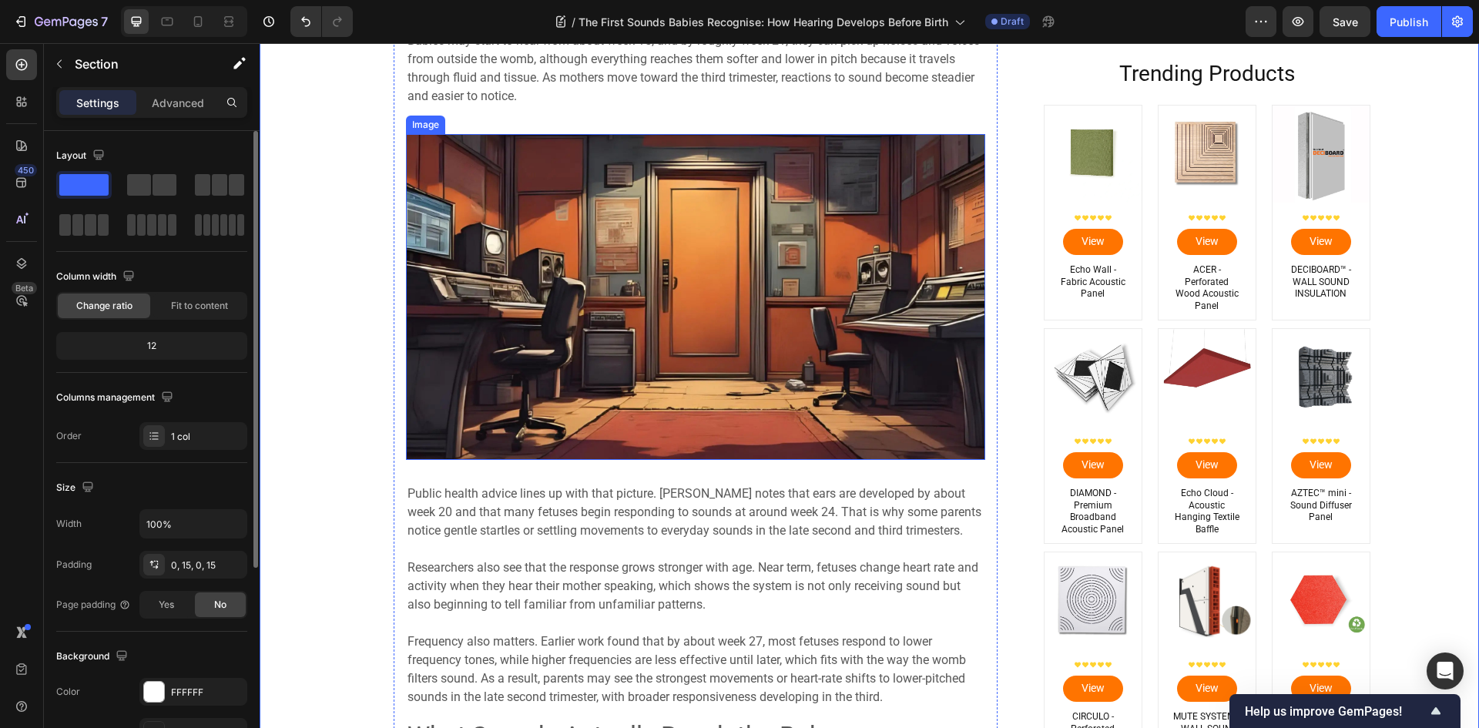
click at [583, 250] on img at bounding box center [695, 297] width 579 height 326
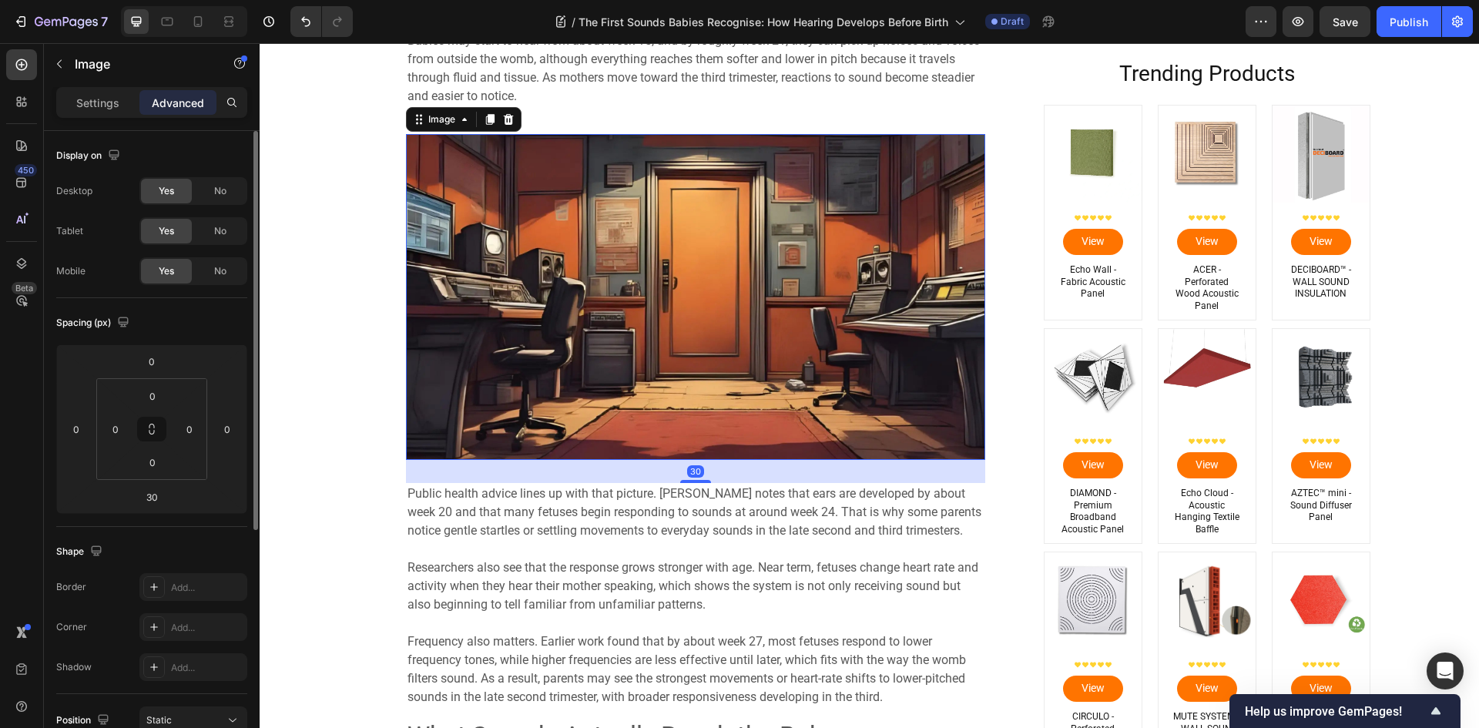
click at [517, 246] on img at bounding box center [695, 297] width 579 height 326
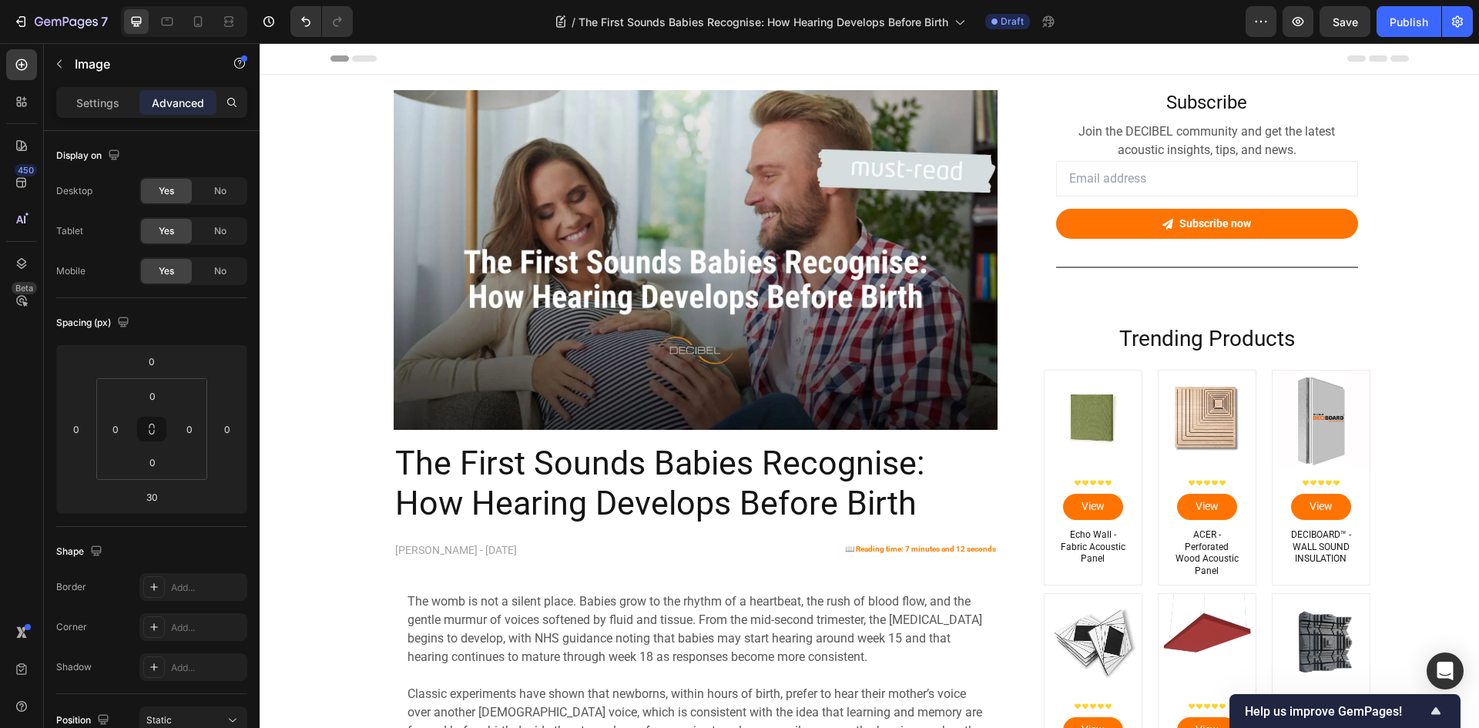
scroll to position [847, 0]
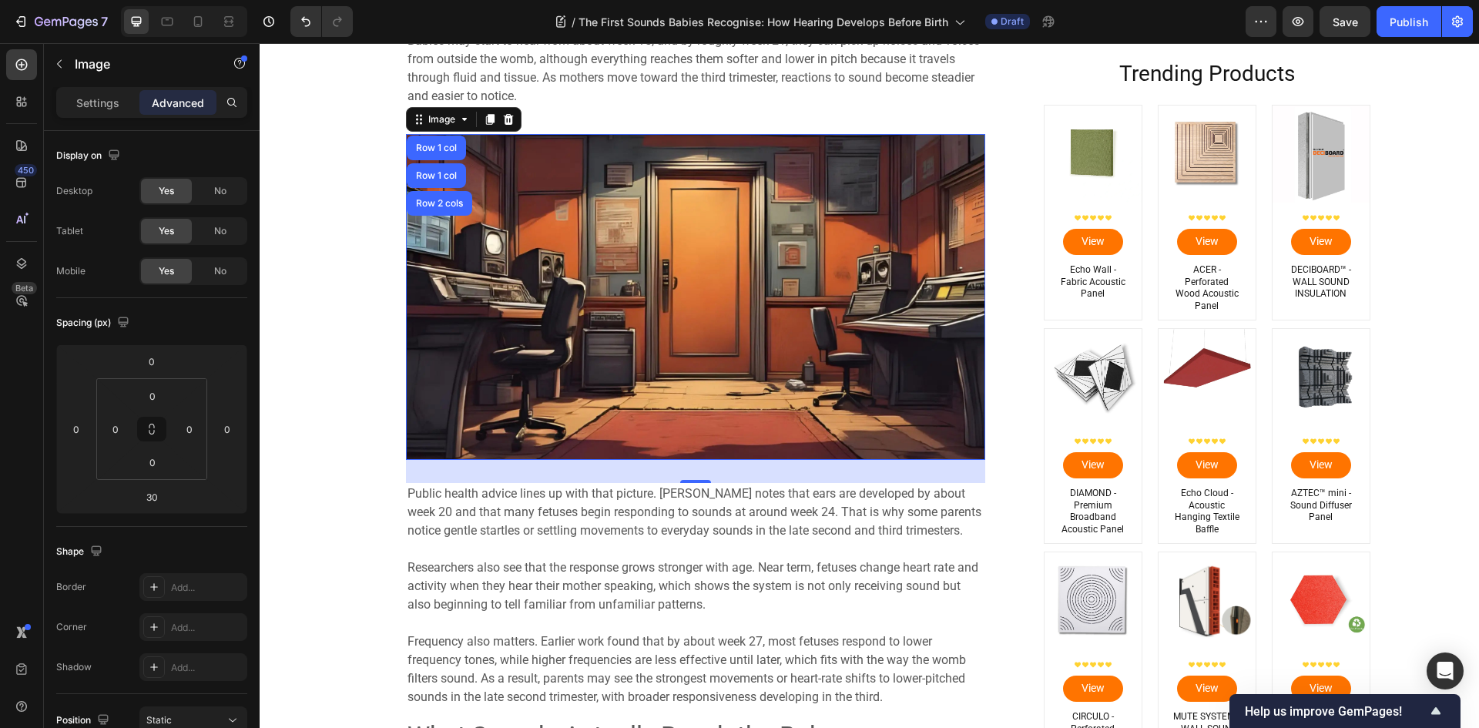
click at [646, 283] on img at bounding box center [695, 297] width 579 height 326
click at [644, 269] on img at bounding box center [695, 297] width 579 height 326
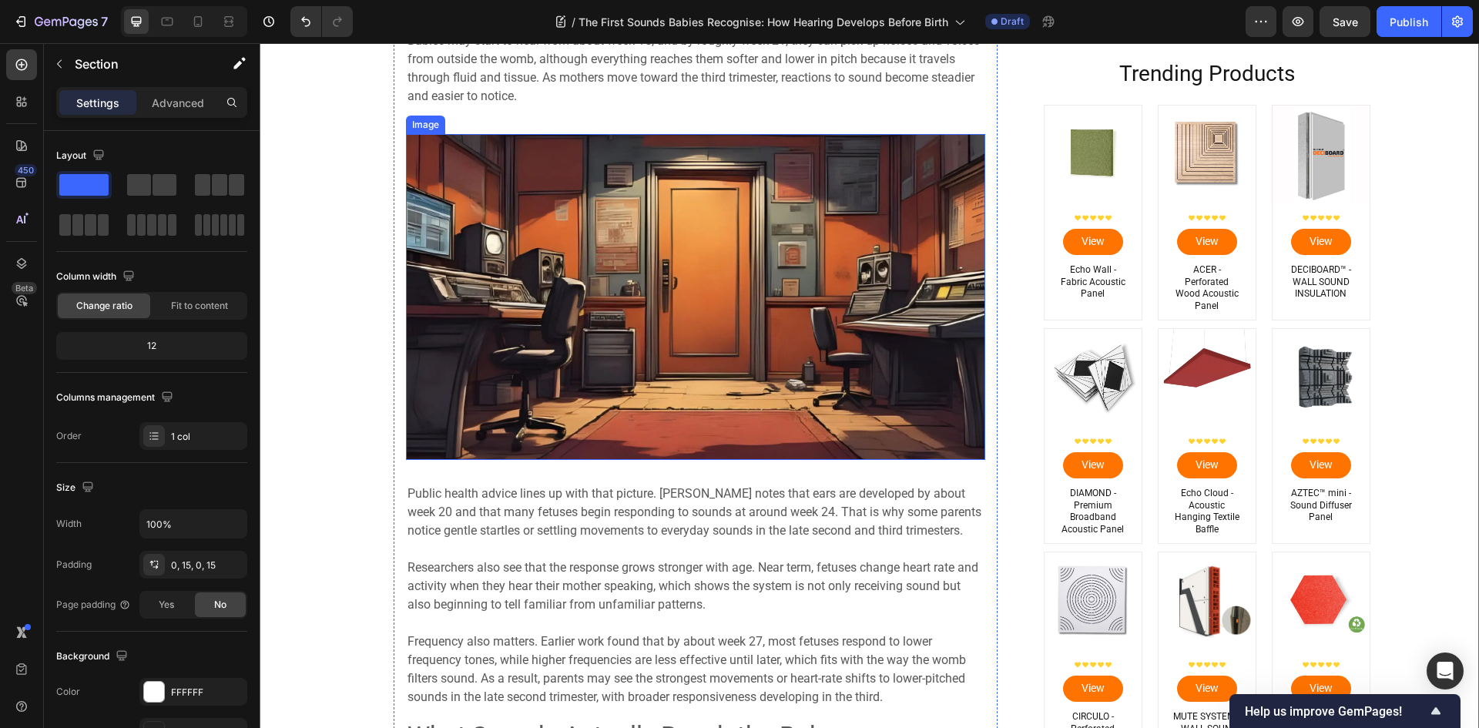
click at [636, 285] on img at bounding box center [695, 297] width 579 height 326
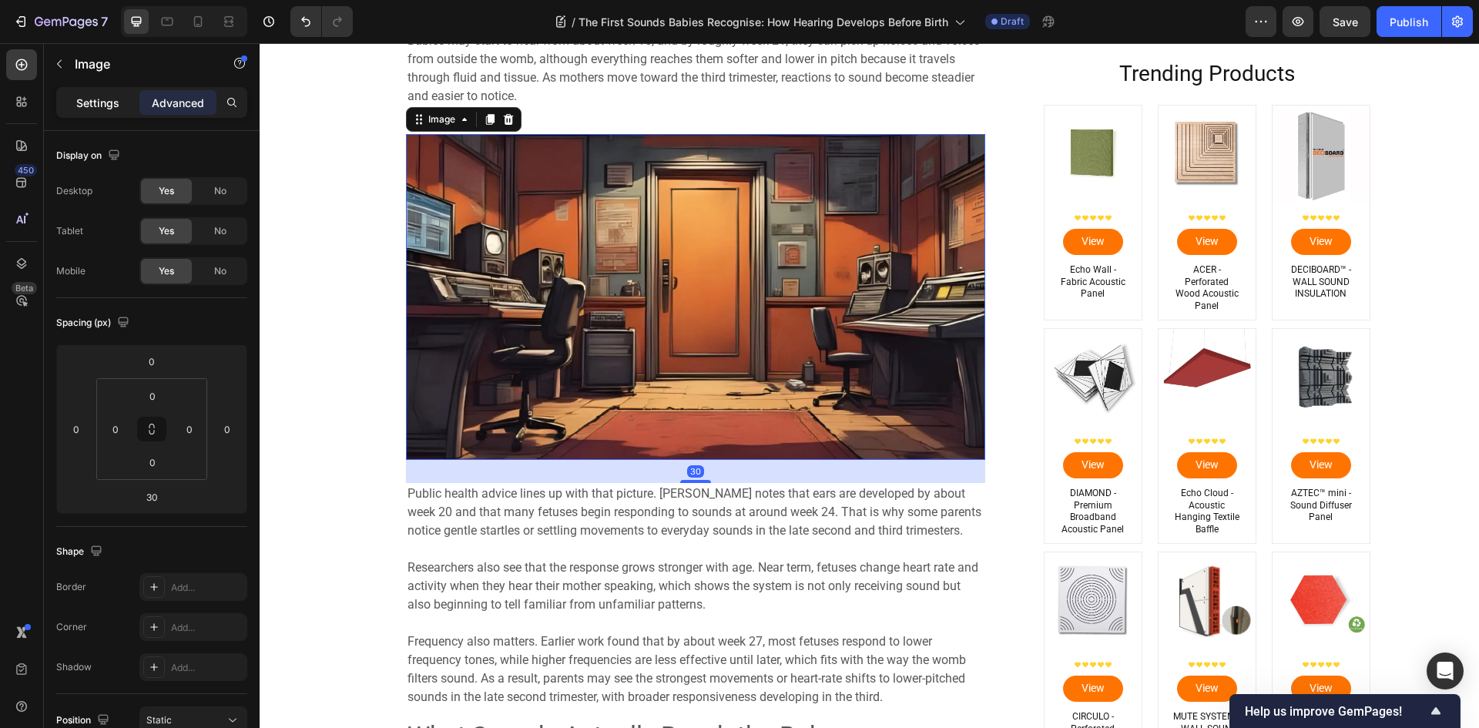
click at [96, 106] on p "Settings" at bounding box center [97, 103] width 43 height 16
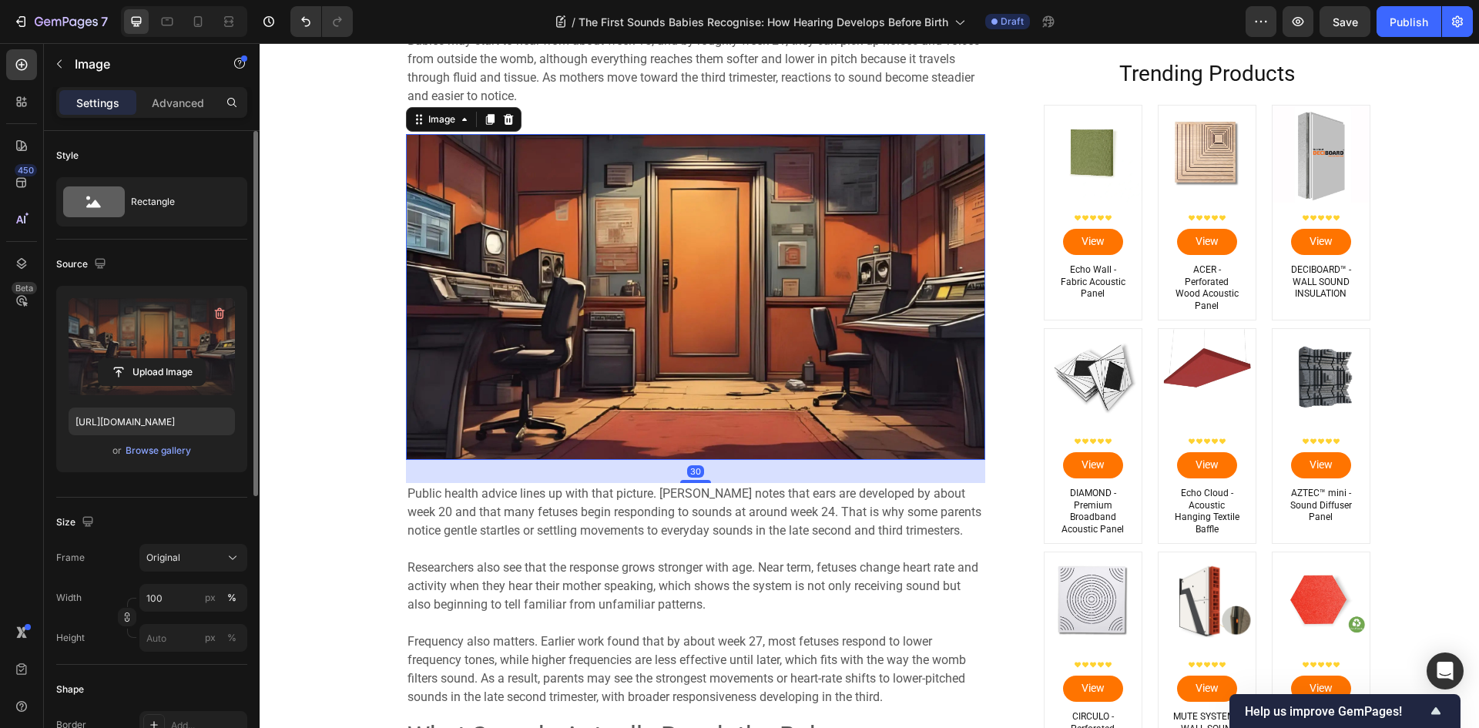
click at [146, 327] on label at bounding box center [152, 346] width 166 height 97
click at [146, 359] on input "file" at bounding box center [152, 372] width 106 height 26
type input "[URL][DOMAIN_NAME]"
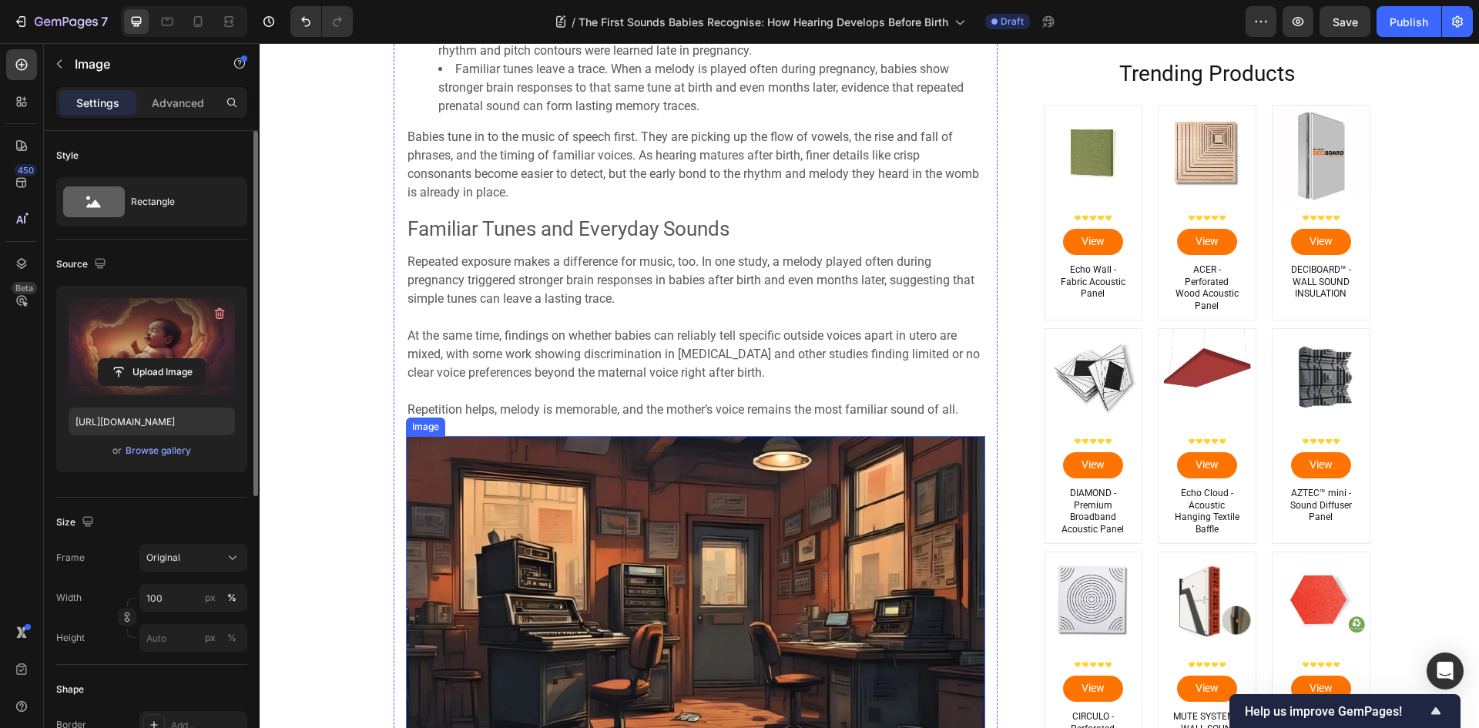
scroll to position [3004, 0]
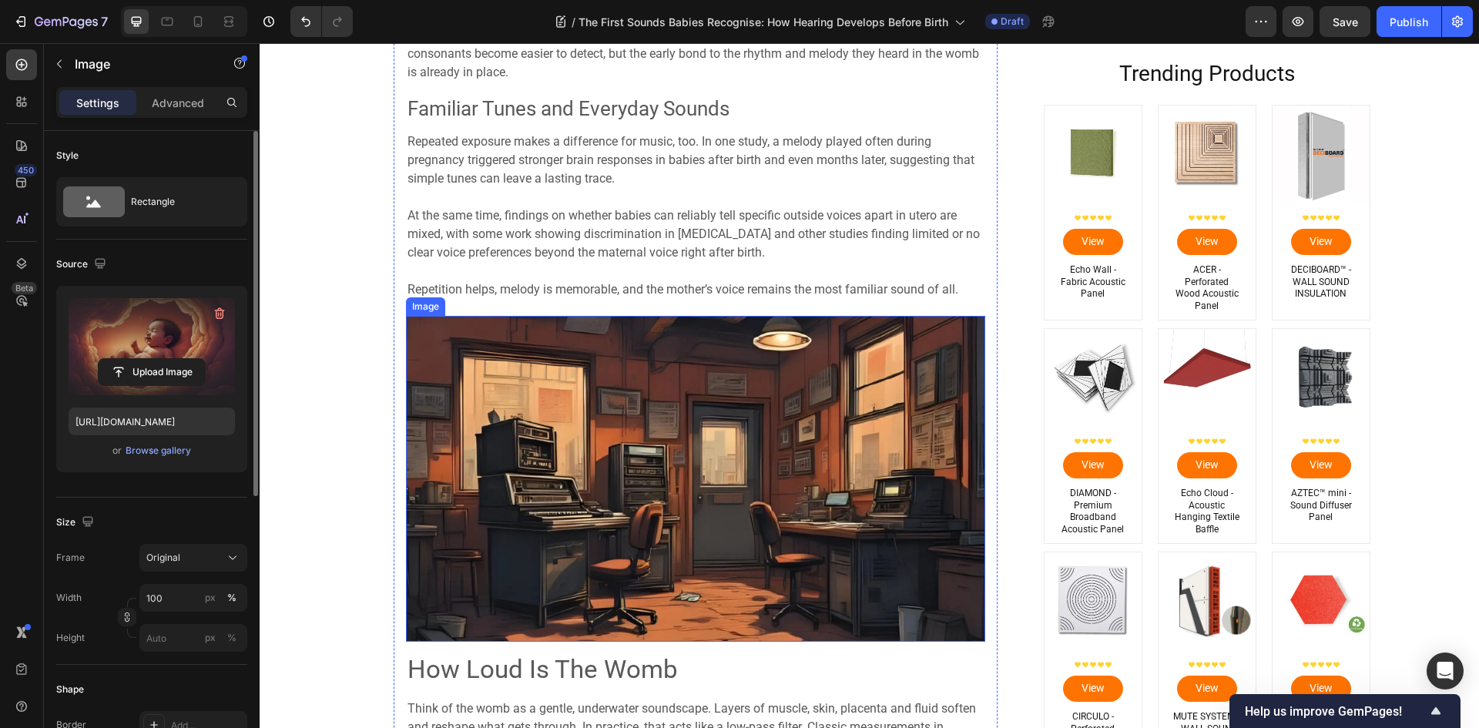
click at [618, 417] on img at bounding box center [695, 479] width 579 height 326
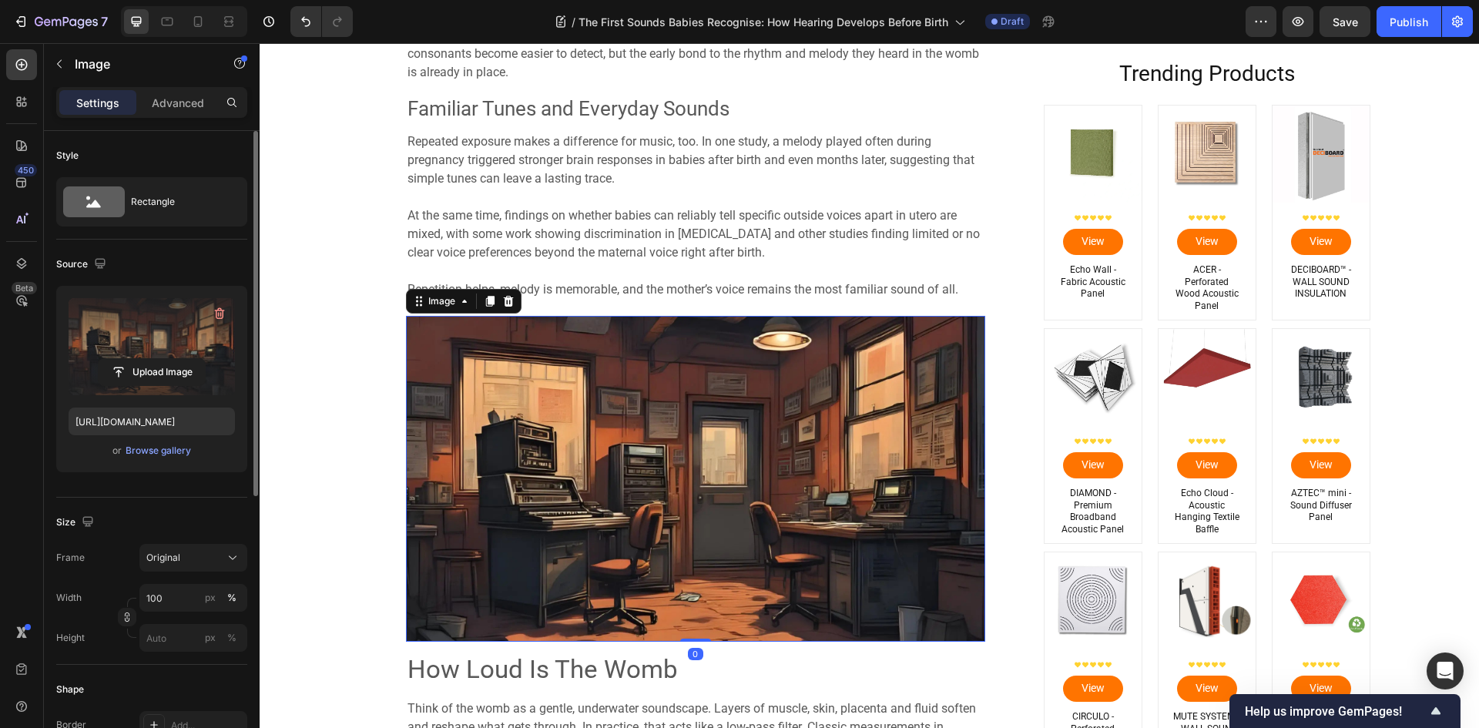
click at [191, 351] on label at bounding box center [152, 346] width 166 height 97
click at [191, 359] on input "file" at bounding box center [152, 372] width 106 height 26
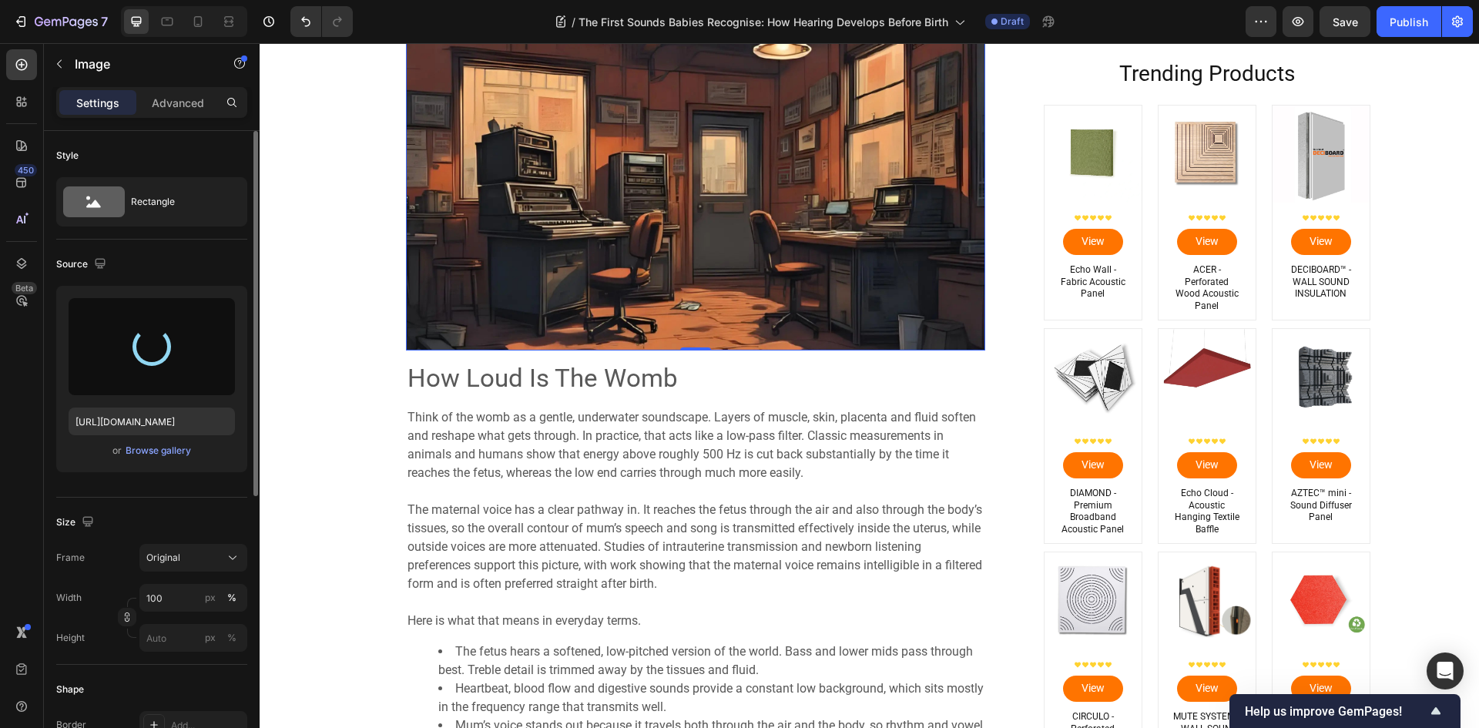
scroll to position [3312, 0]
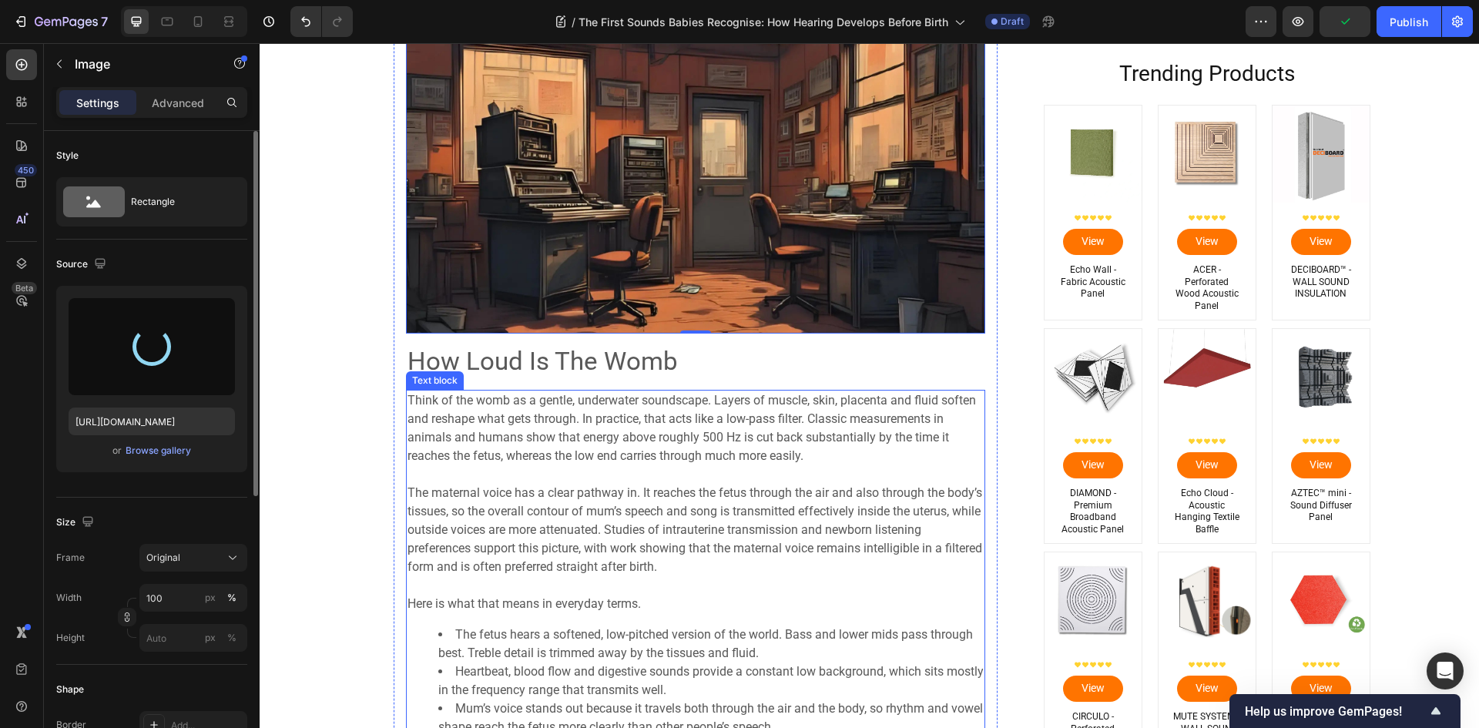
type input "[URL][DOMAIN_NAME]"
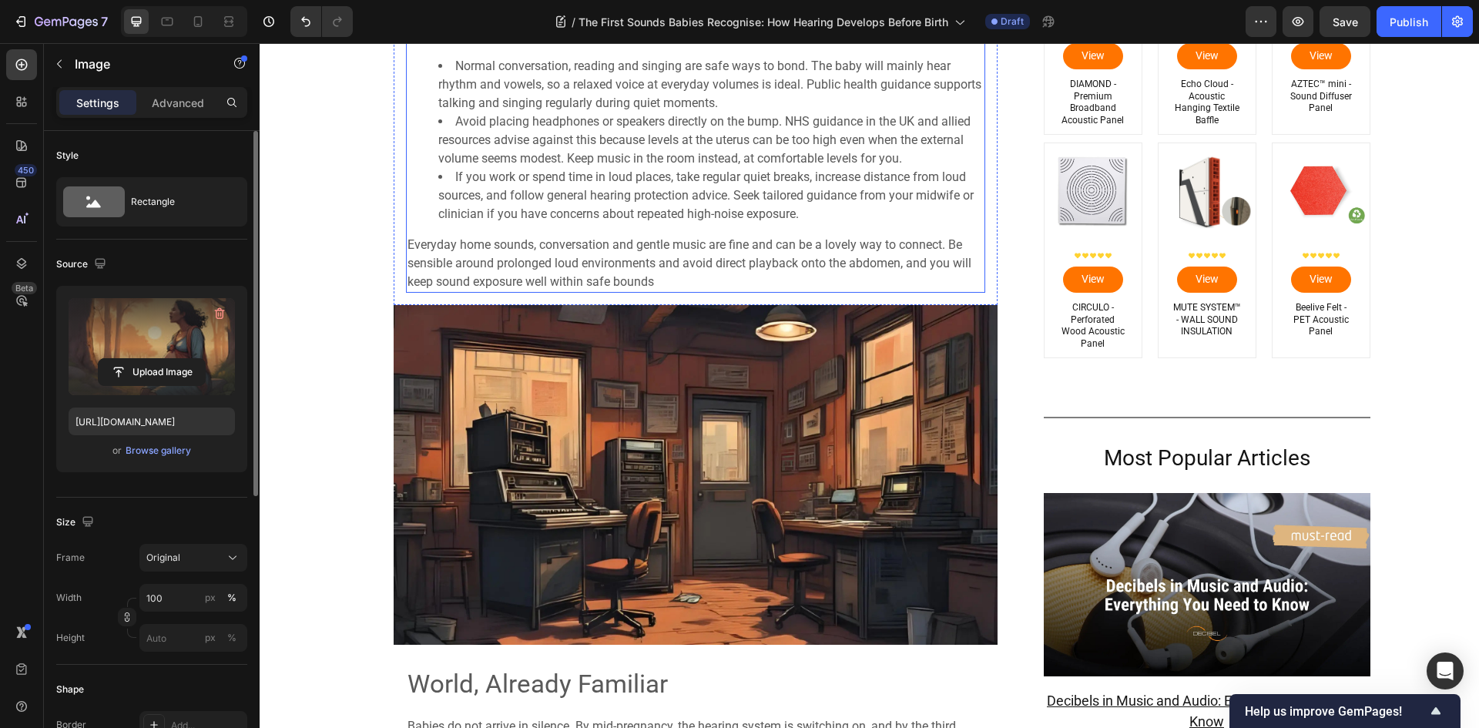
scroll to position [4698, 0]
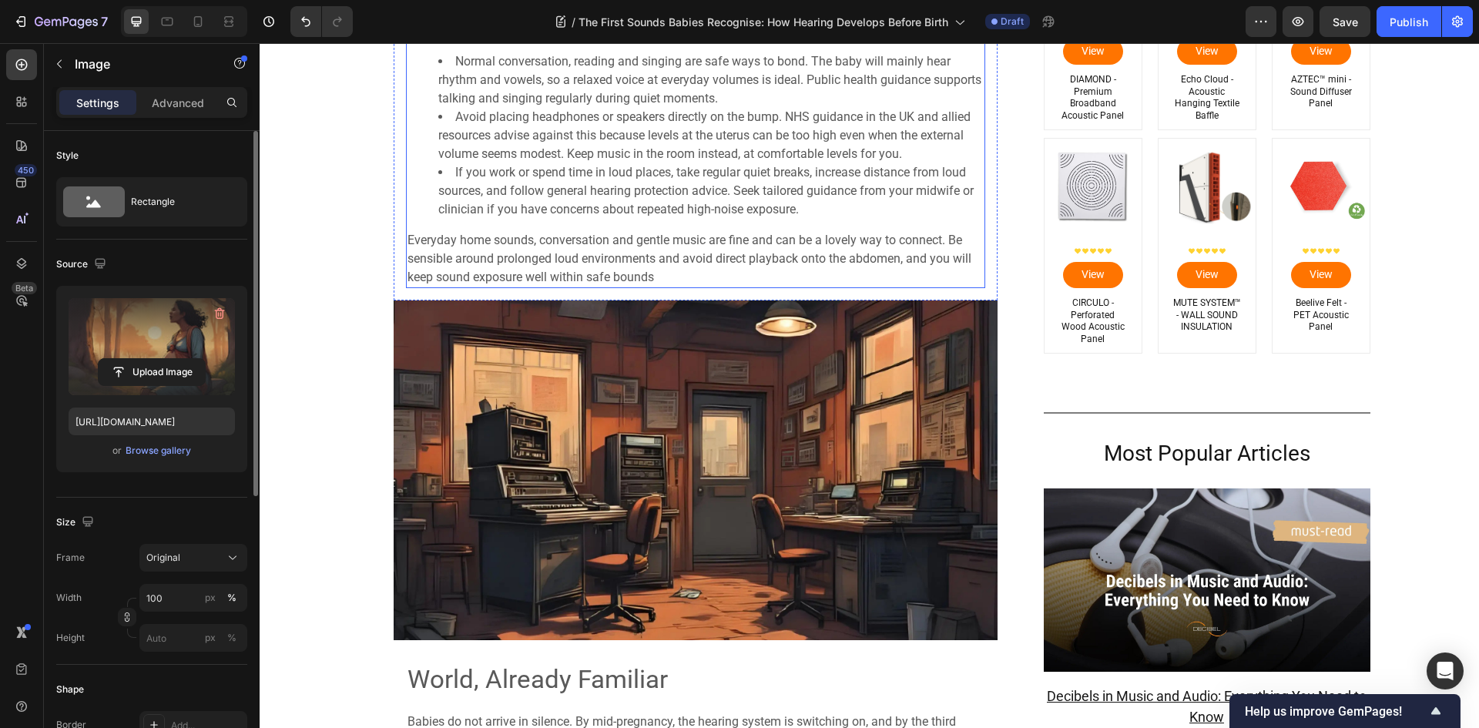
click at [722, 414] on img at bounding box center [696, 470] width 604 height 340
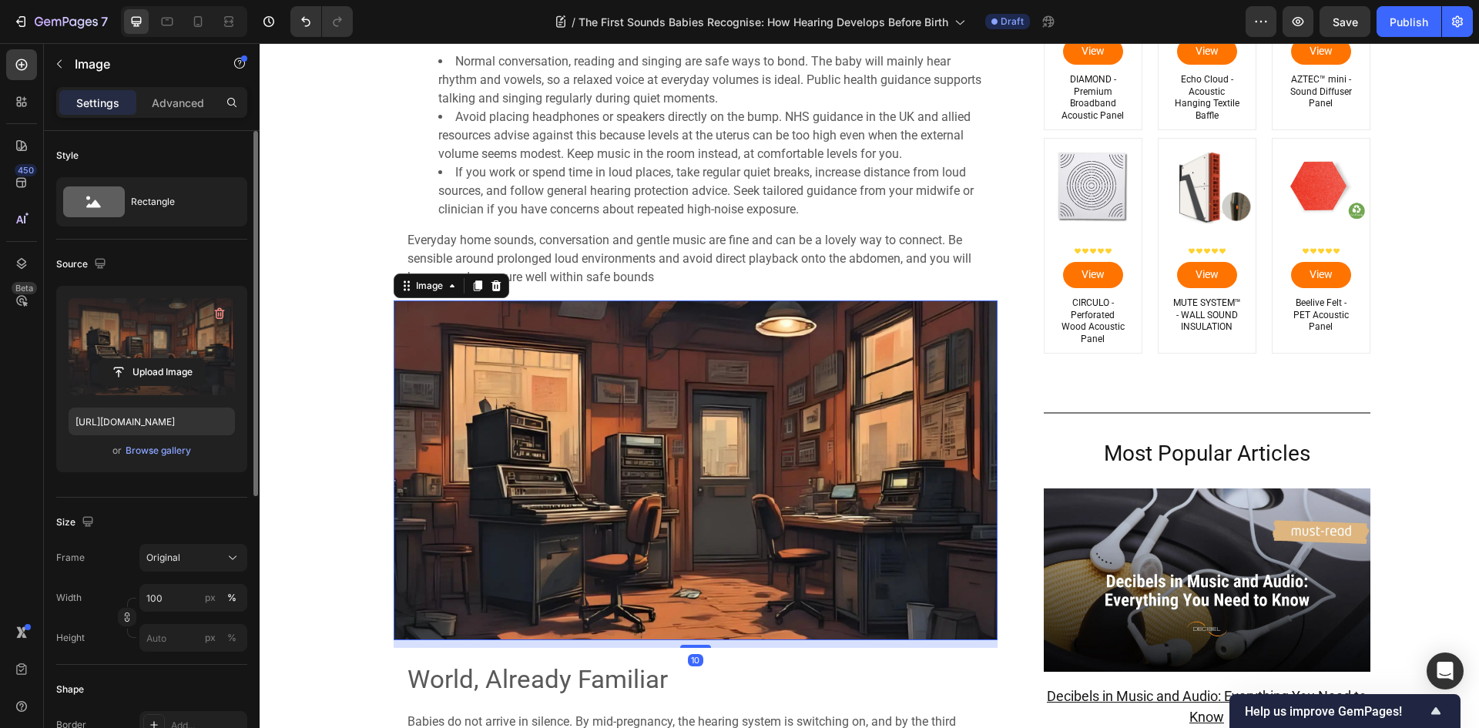
click at [162, 319] on label at bounding box center [152, 346] width 166 height 97
click at [162, 359] on input "file" at bounding box center [152, 372] width 106 height 26
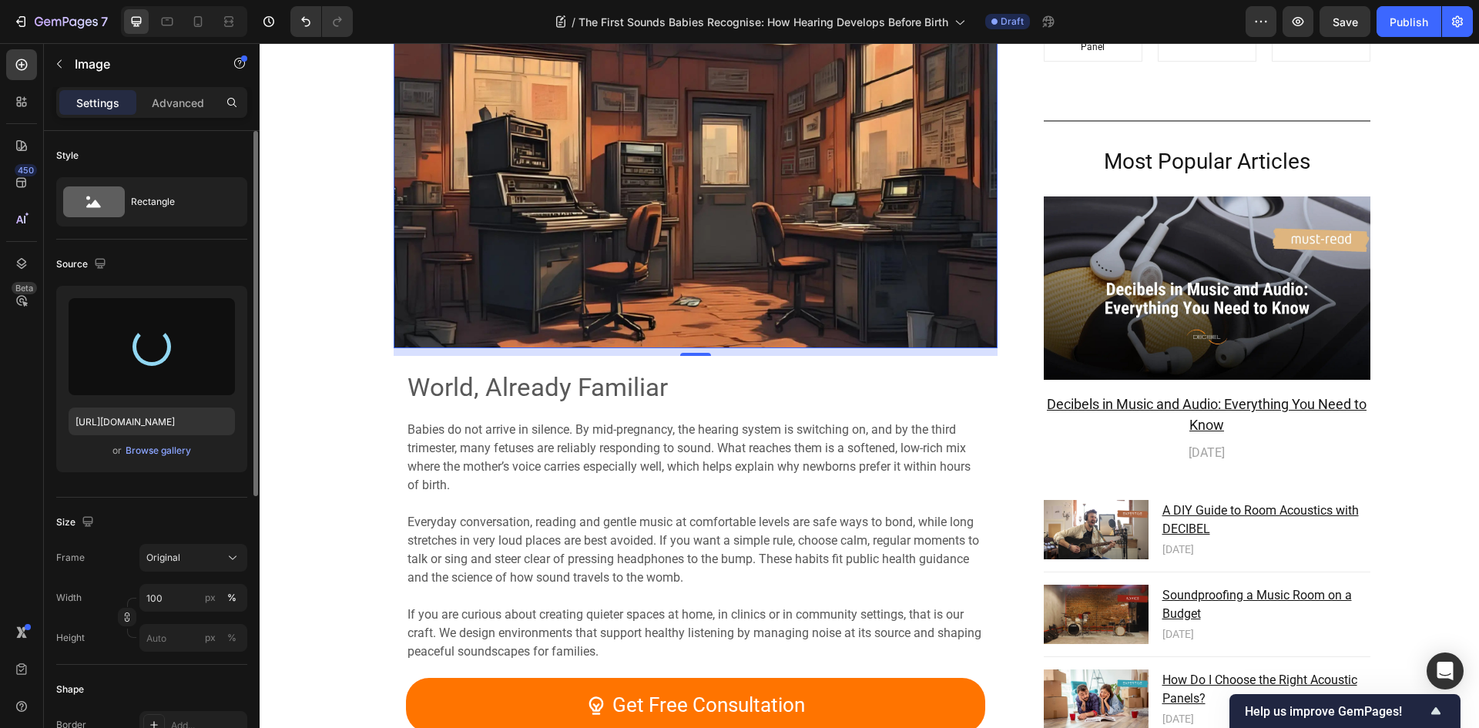
scroll to position [4853, 0]
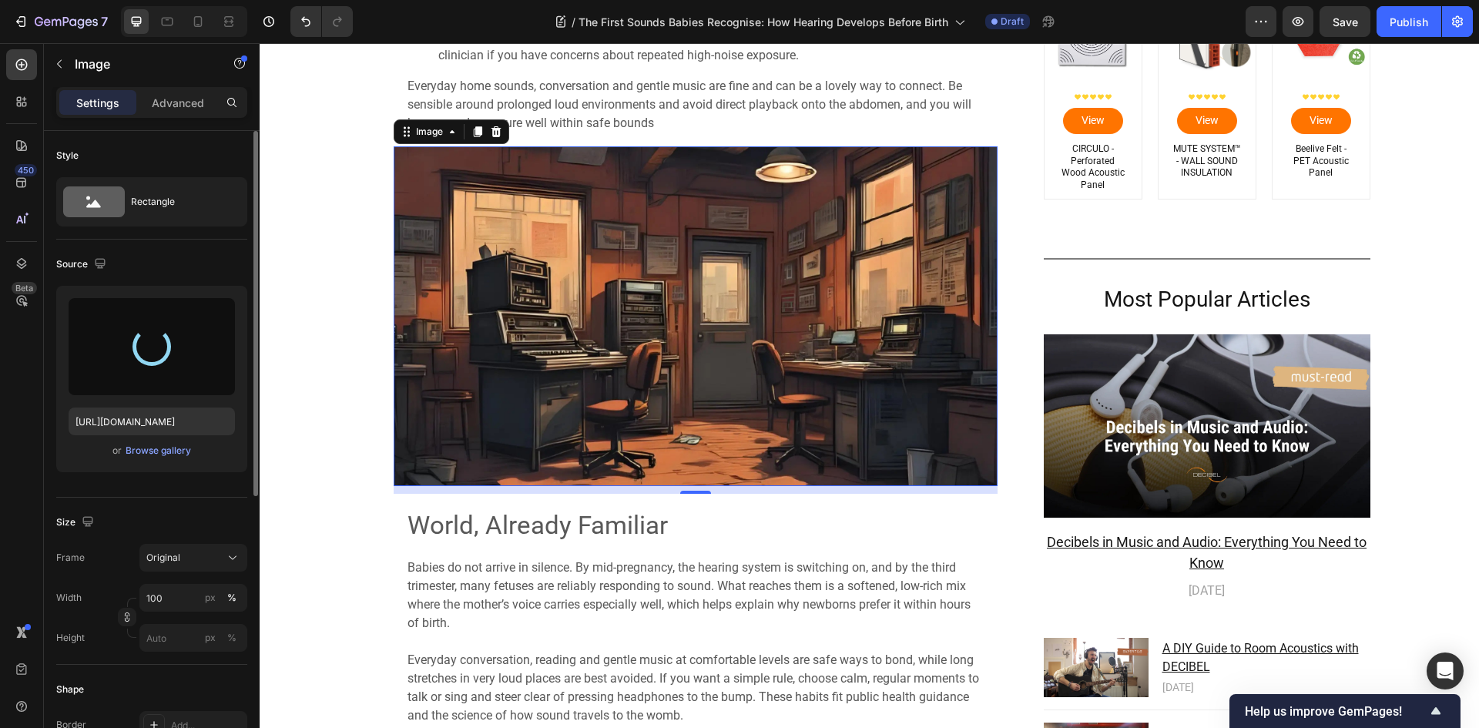
type input "[URL][DOMAIN_NAME]"
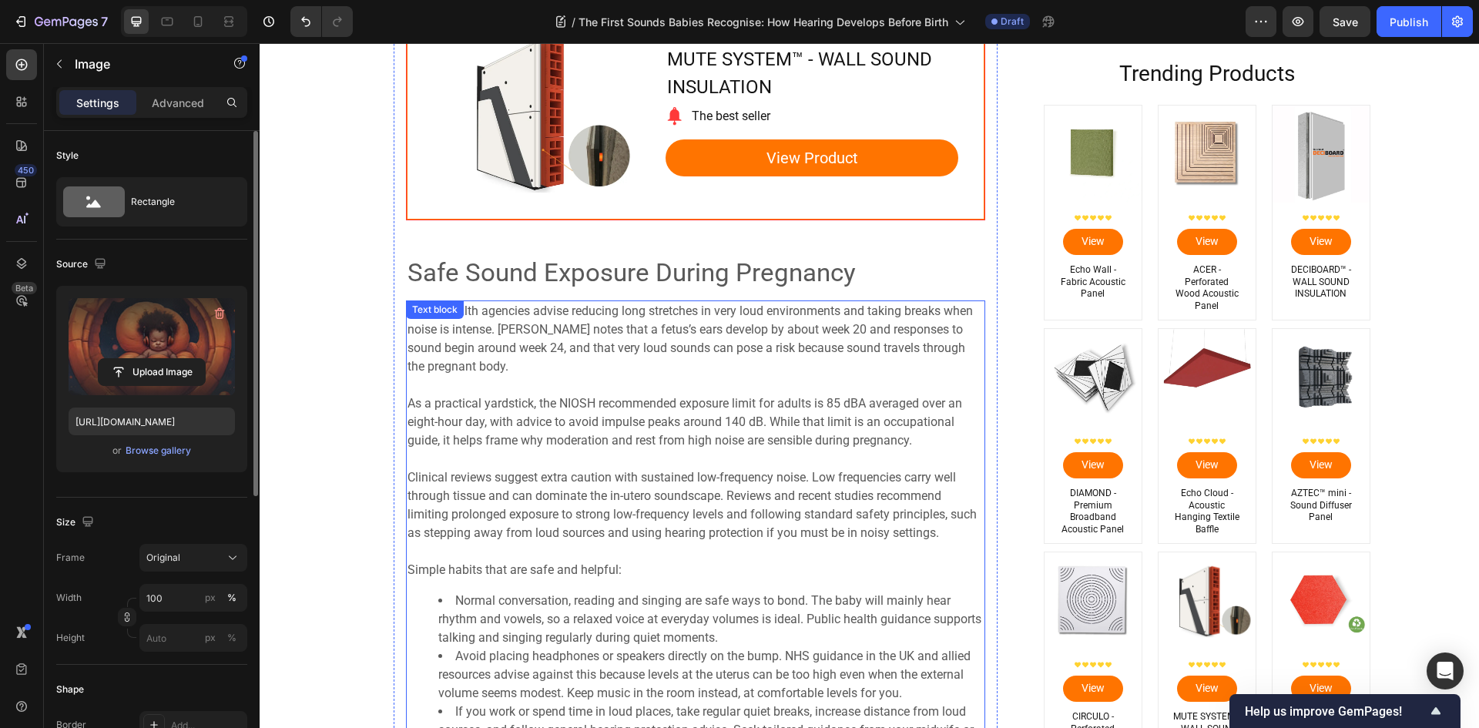
scroll to position [3851, 0]
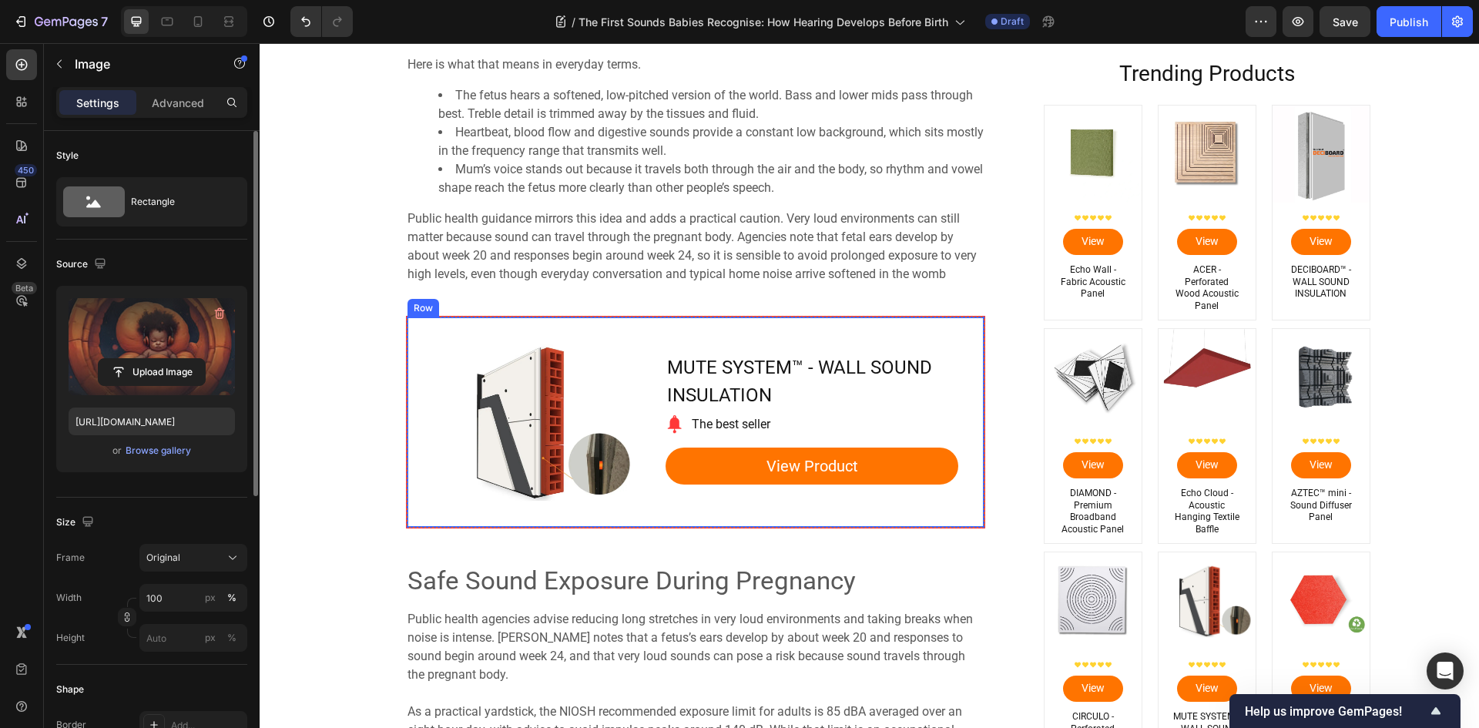
click at [702, 332] on div "MUTE SYSTEM™ - WALL SOUND INSULATION Product Title Image The best seller Text b…" at bounding box center [811, 422] width 293 height 210
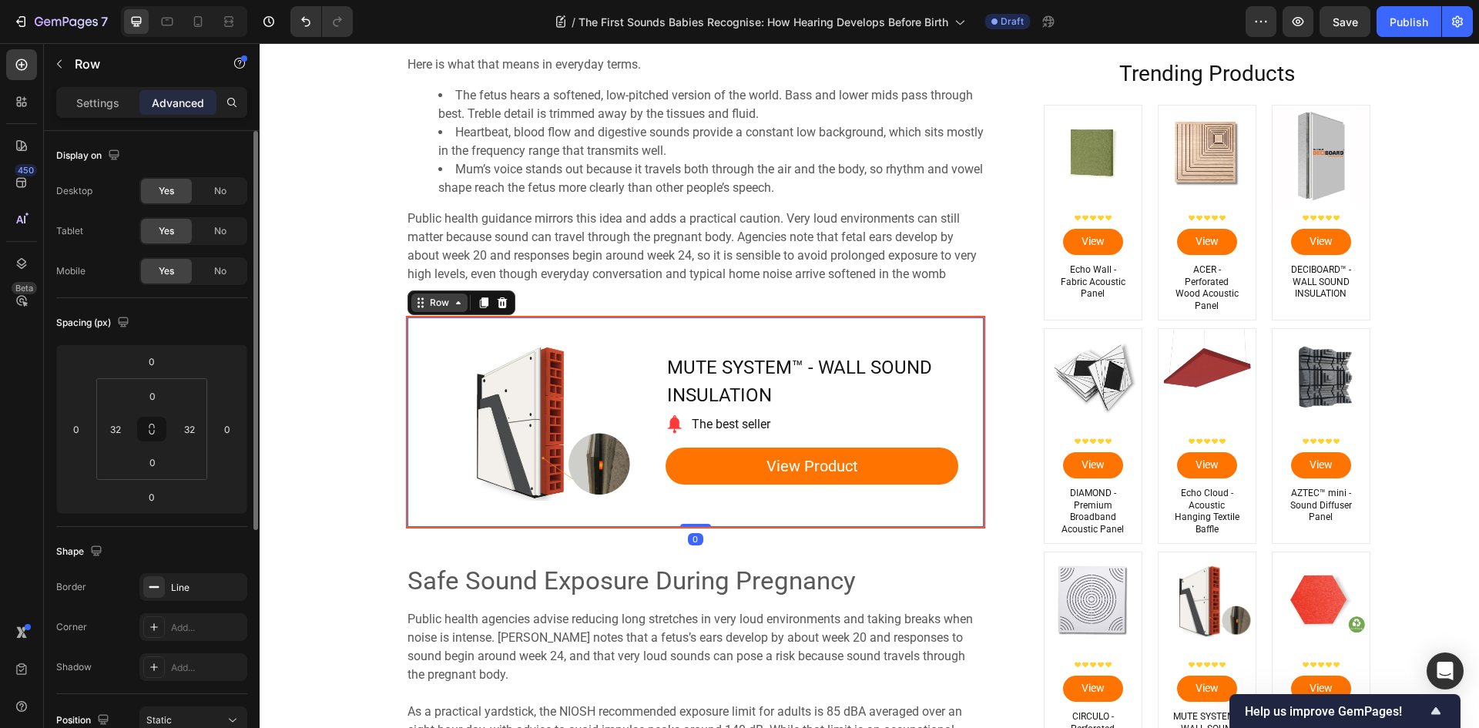
click at [454, 299] on icon at bounding box center [458, 303] width 12 height 12
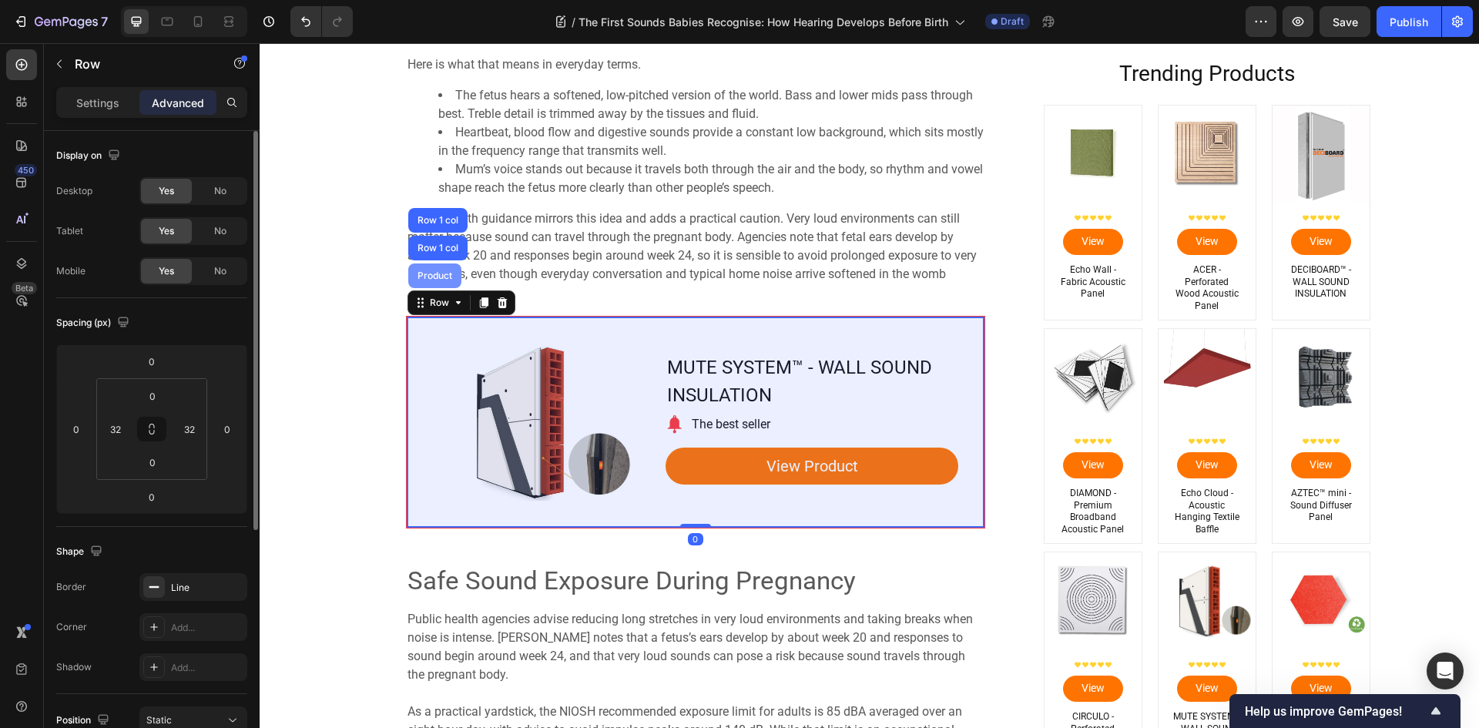
click at [435, 285] on div "Product" at bounding box center [434, 275] width 53 height 25
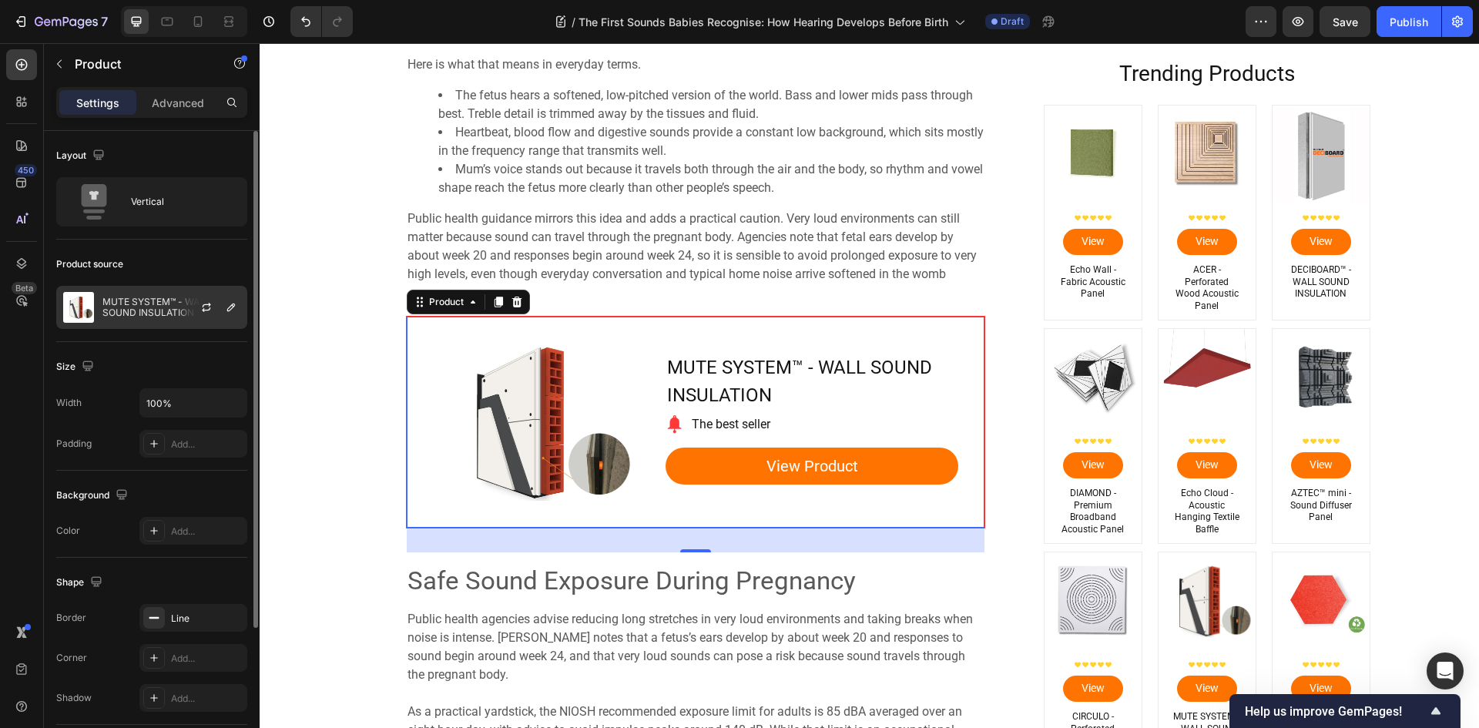
click at [123, 307] on p "MUTE SYSTEM™ - WALL SOUND INSULATION" at bounding box center [171, 308] width 138 height 22
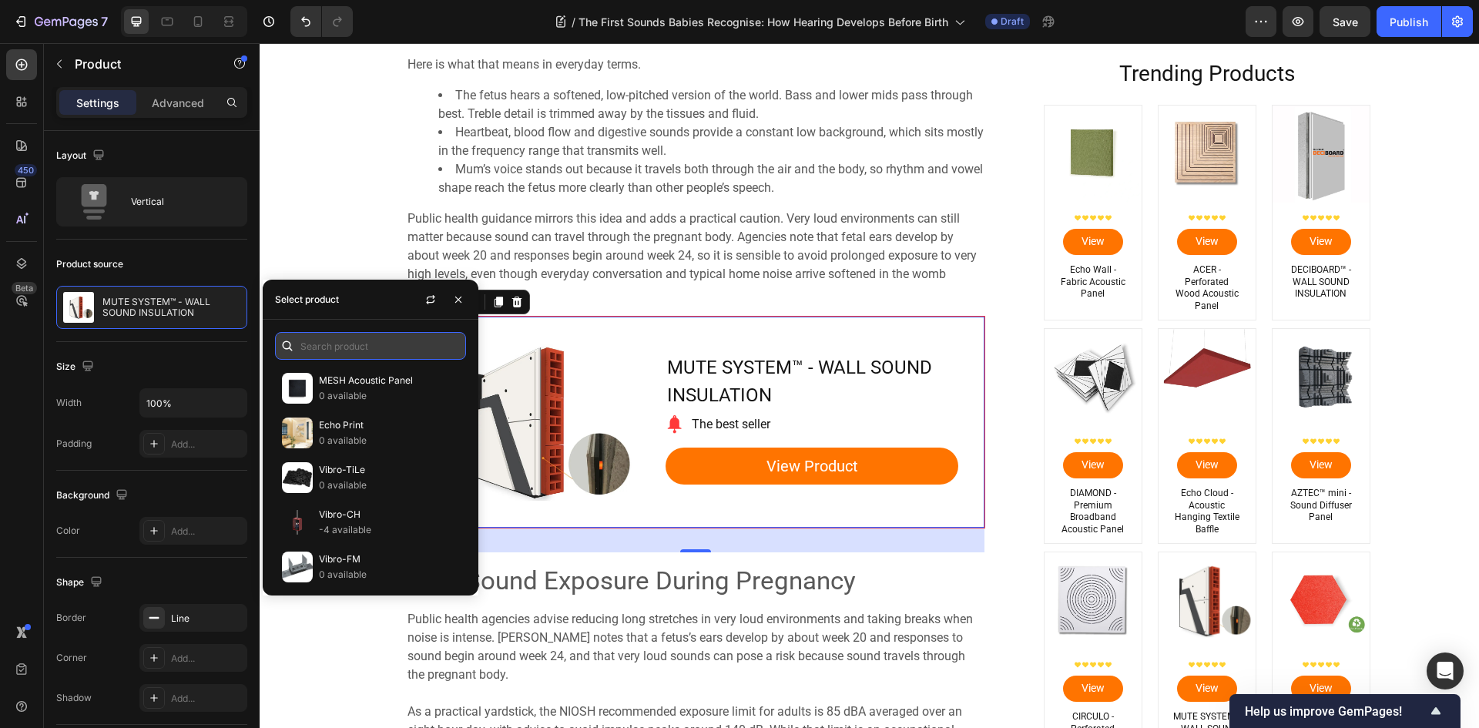
click at [347, 342] on input "text" at bounding box center [370, 346] width 191 height 28
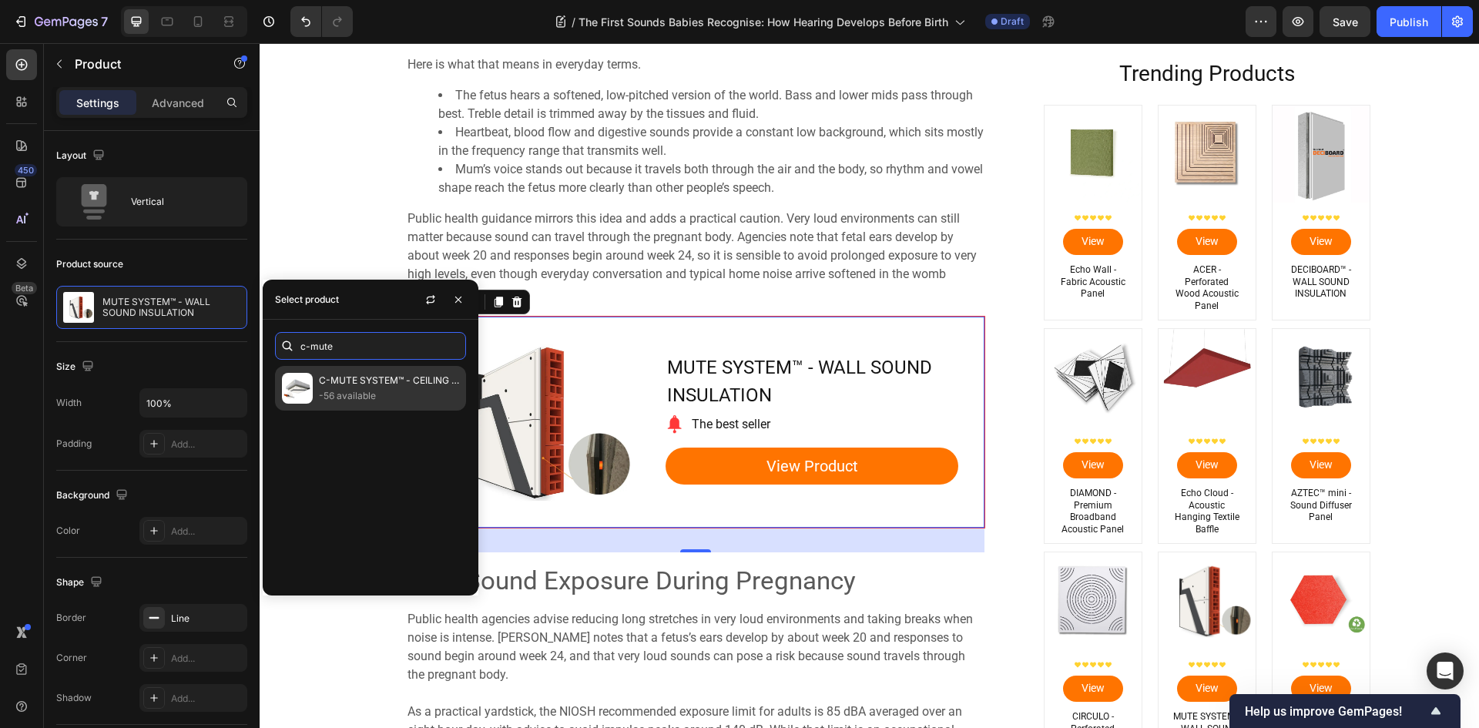
type input "c-mute"
click at [384, 381] on p "C-MUTE SYSTEM™ - CEILING SOUND INSULATION" at bounding box center [389, 380] width 140 height 15
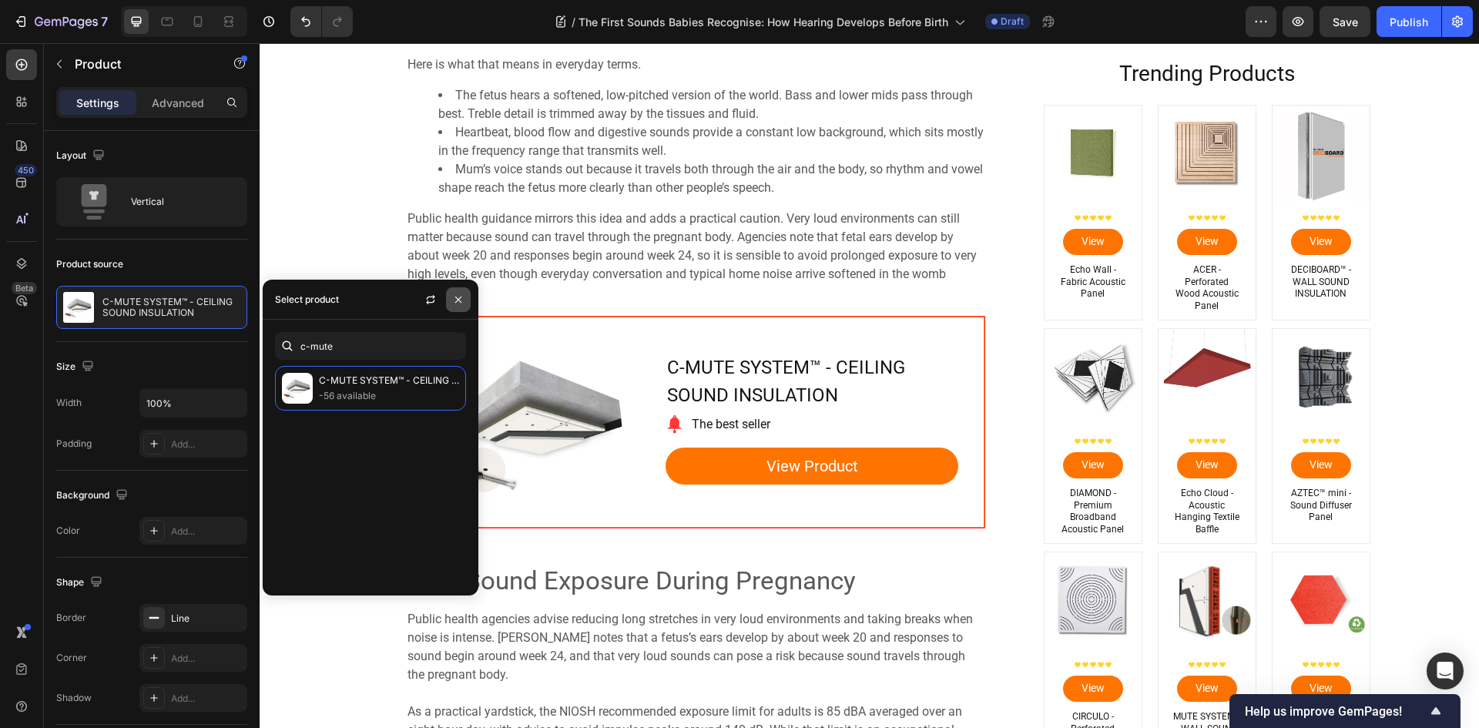
click at [462, 301] on icon "button" at bounding box center [458, 299] width 12 height 12
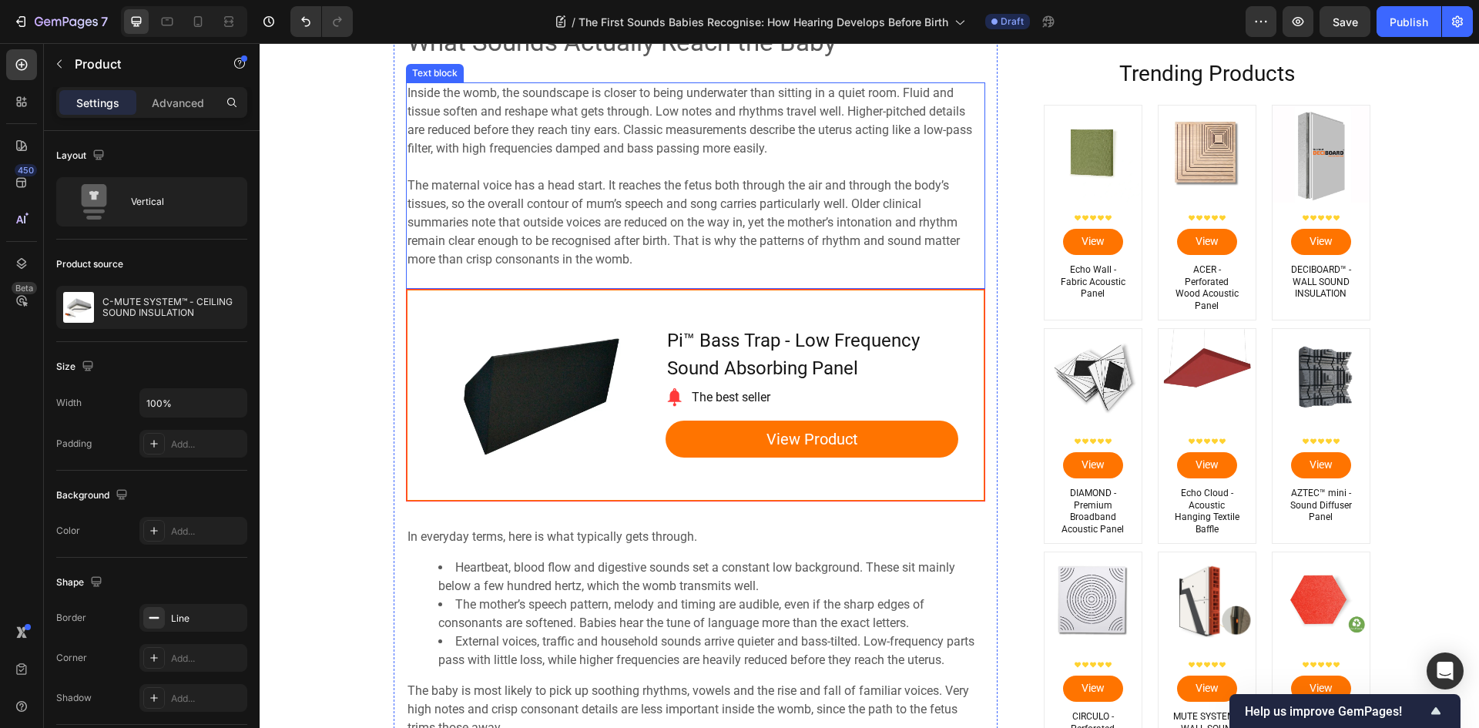
scroll to position [1463, 0]
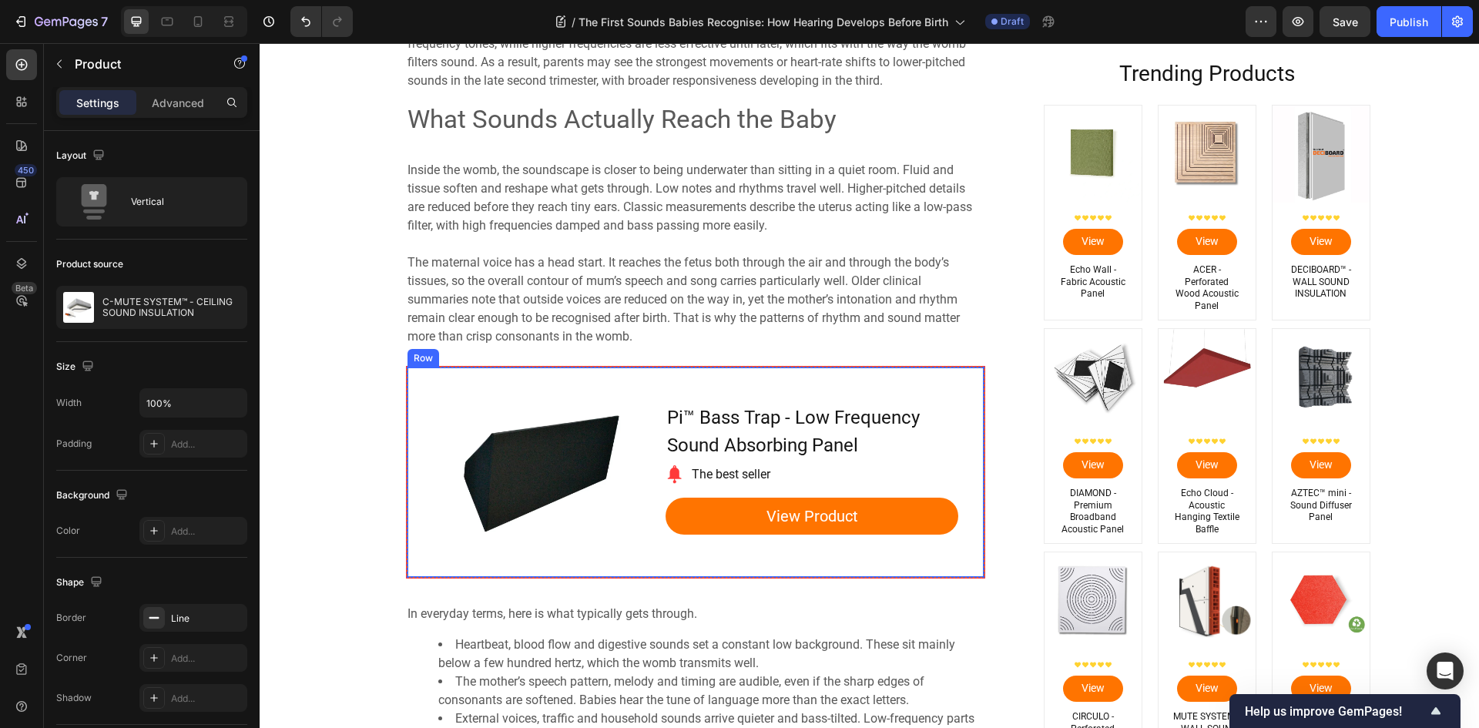
click at [680, 383] on div "Pi™ Bass Trap - Low Frequency Sound Absorbing Panel Product Title Image The bes…" at bounding box center [811, 472] width 293 height 210
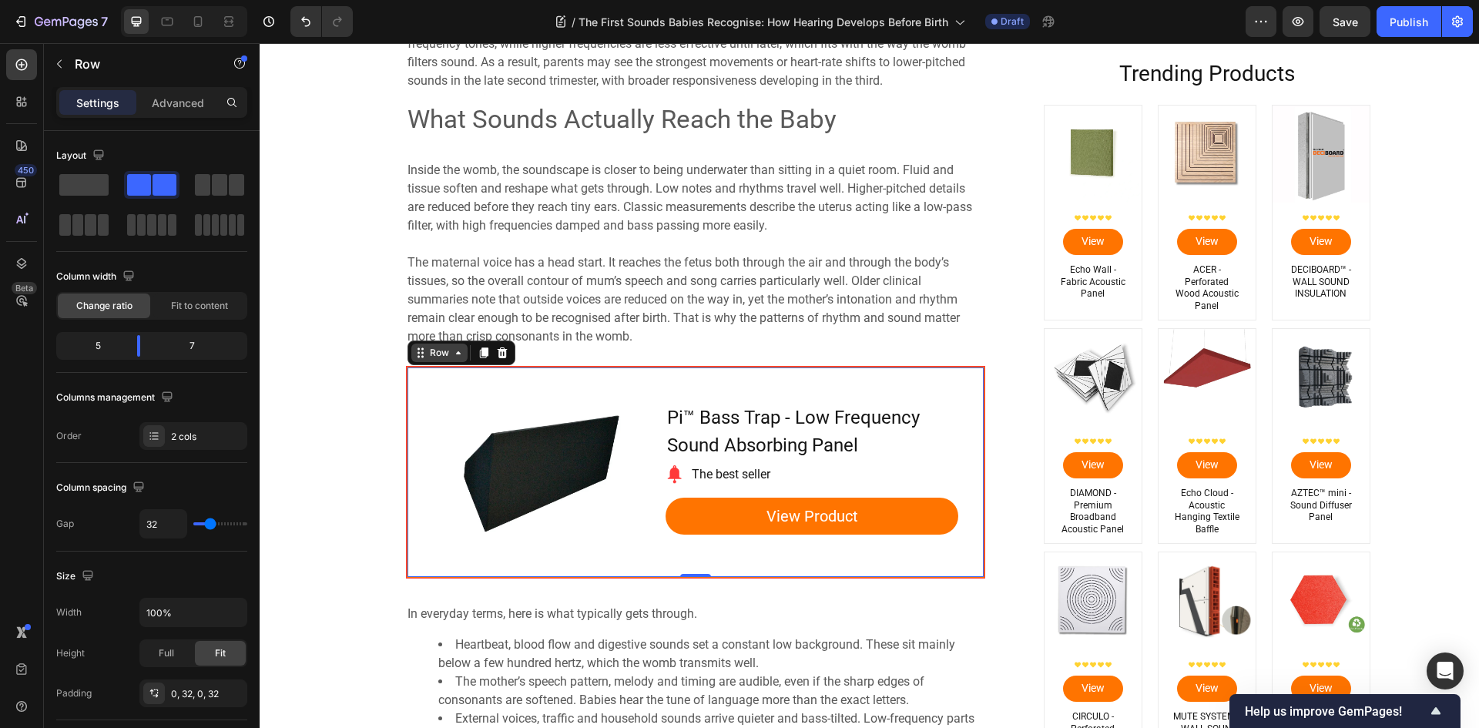
click at [434, 353] on div "Row" at bounding box center [439, 353] width 25 height 14
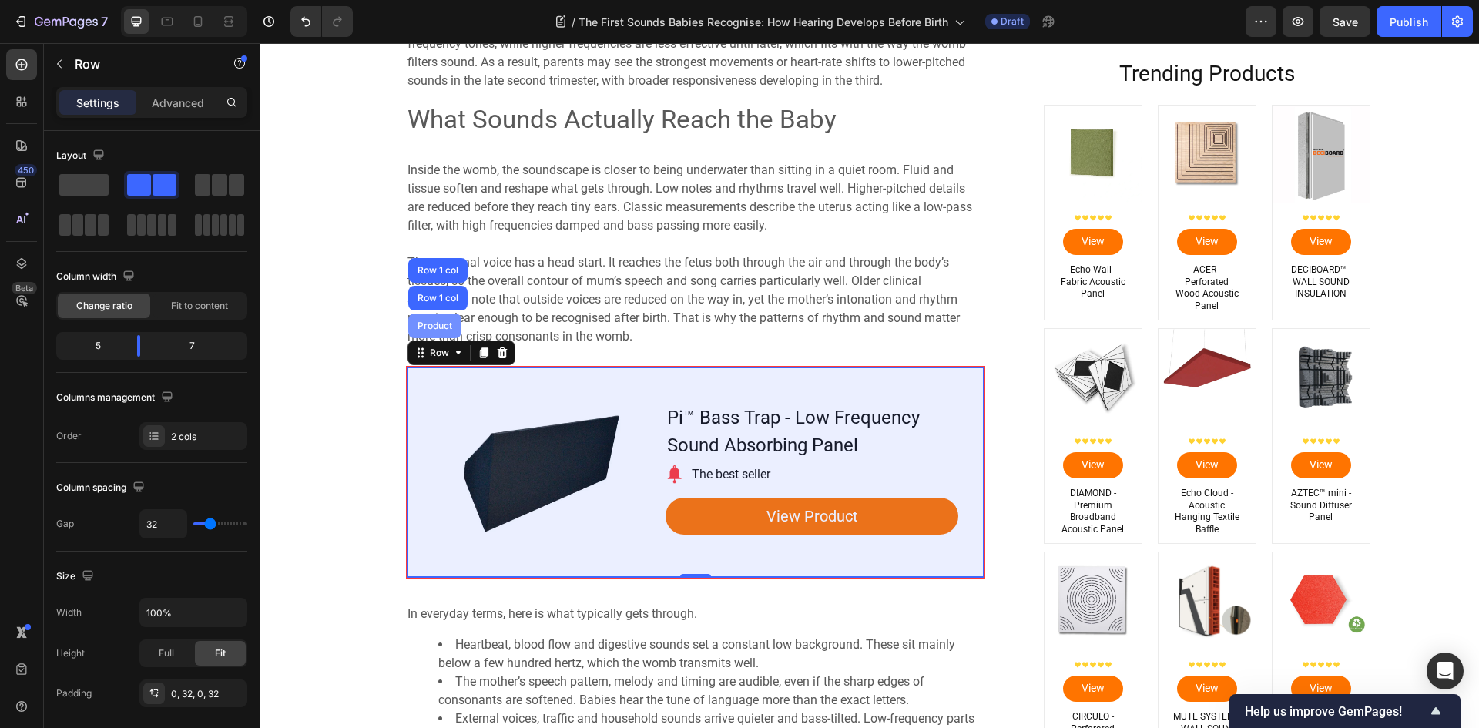
click at [437, 330] on div "Product" at bounding box center [434, 325] width 41 height 9
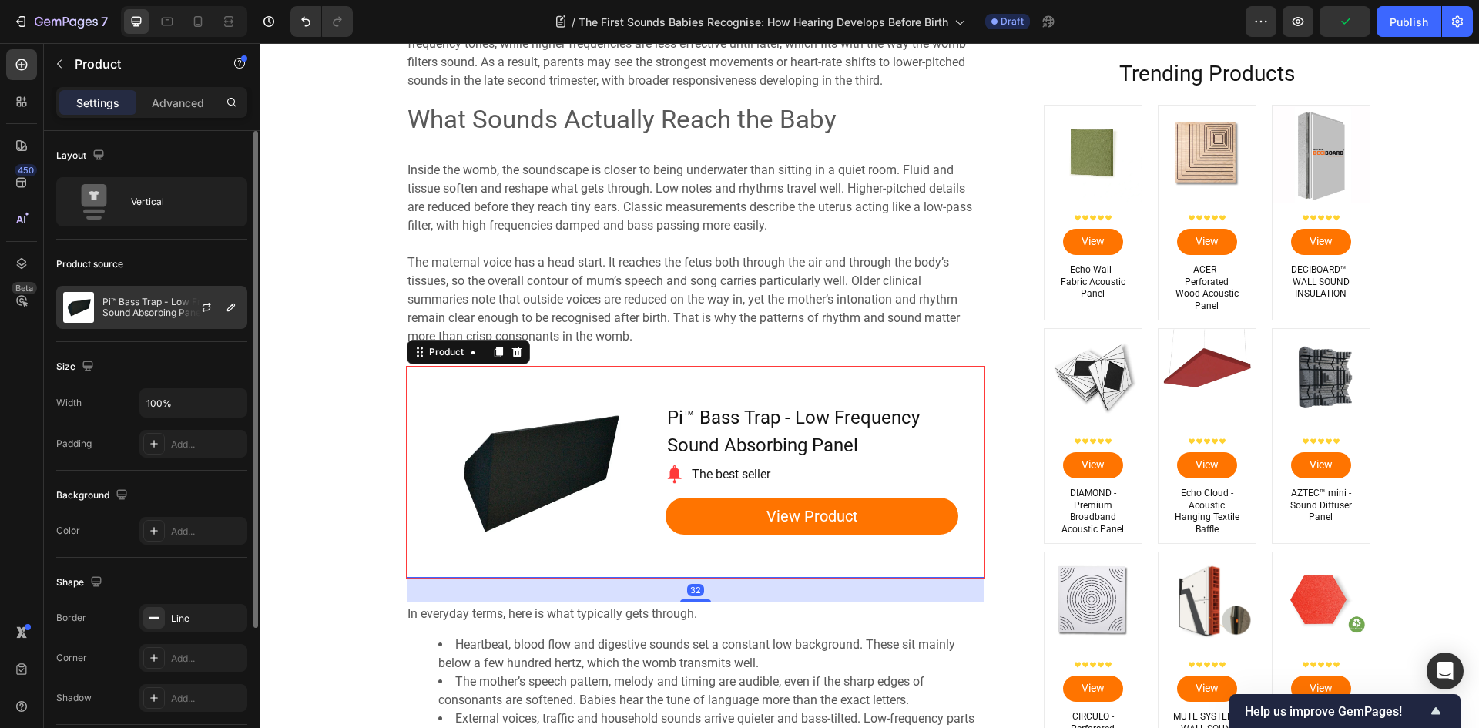
click at [119, 300] on p "Pi™ Bass Trap - Low Frequency Sound Absorbing Panel" at bounding box center [171, 308] width 138 height 22
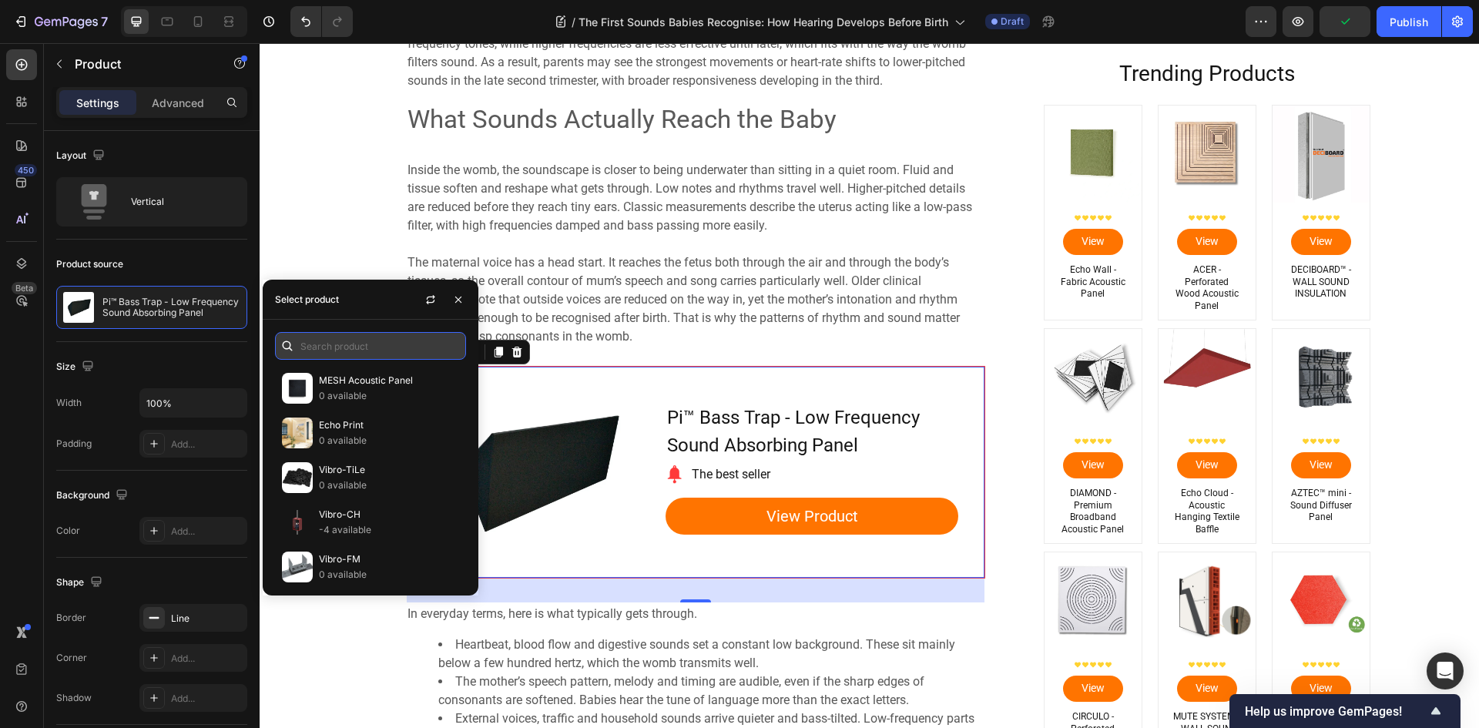
drag, startPoint x: 344, startPoint y: 344, endPoint x: 338, endPoint y: 357, distance: 15.2
click at [340, 353] on input "text" at bounding box center [370, 346] width 191 height 28
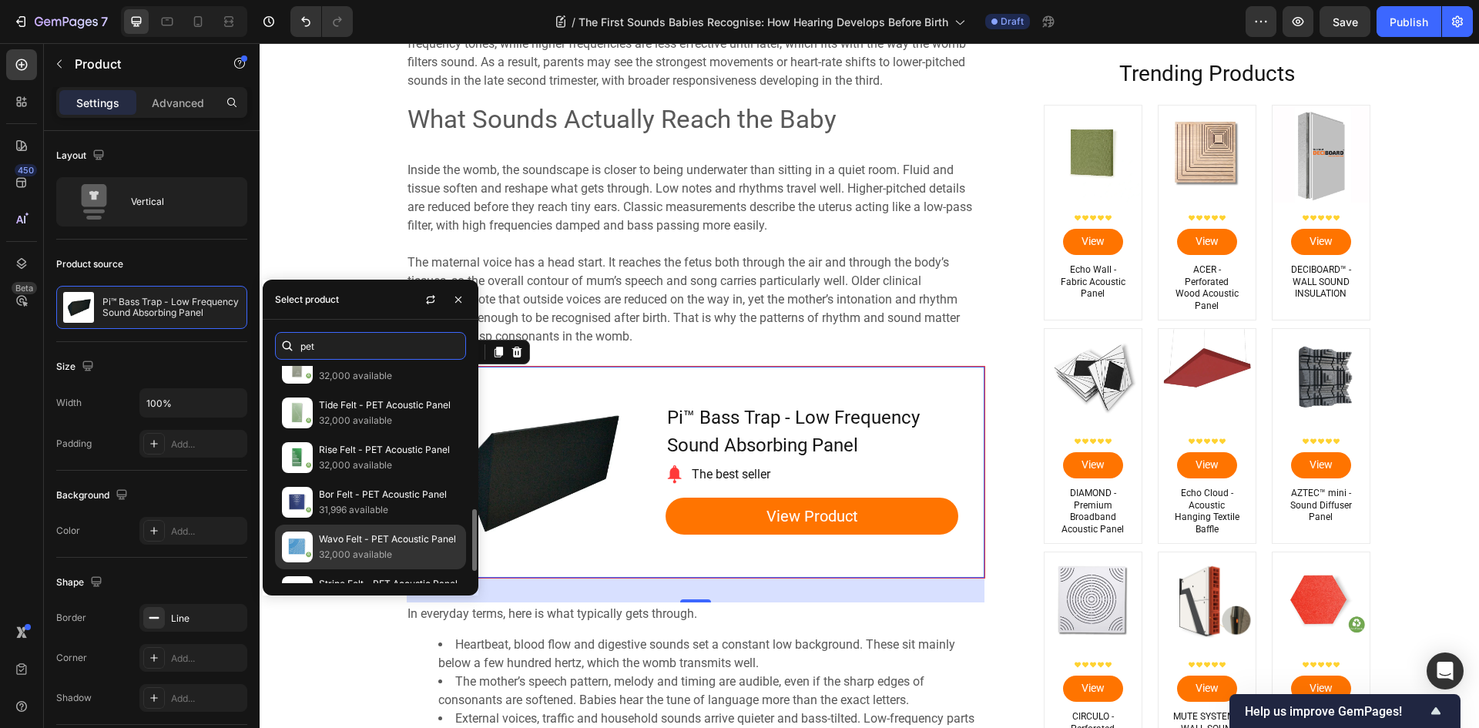
scroll to position [231, 0]
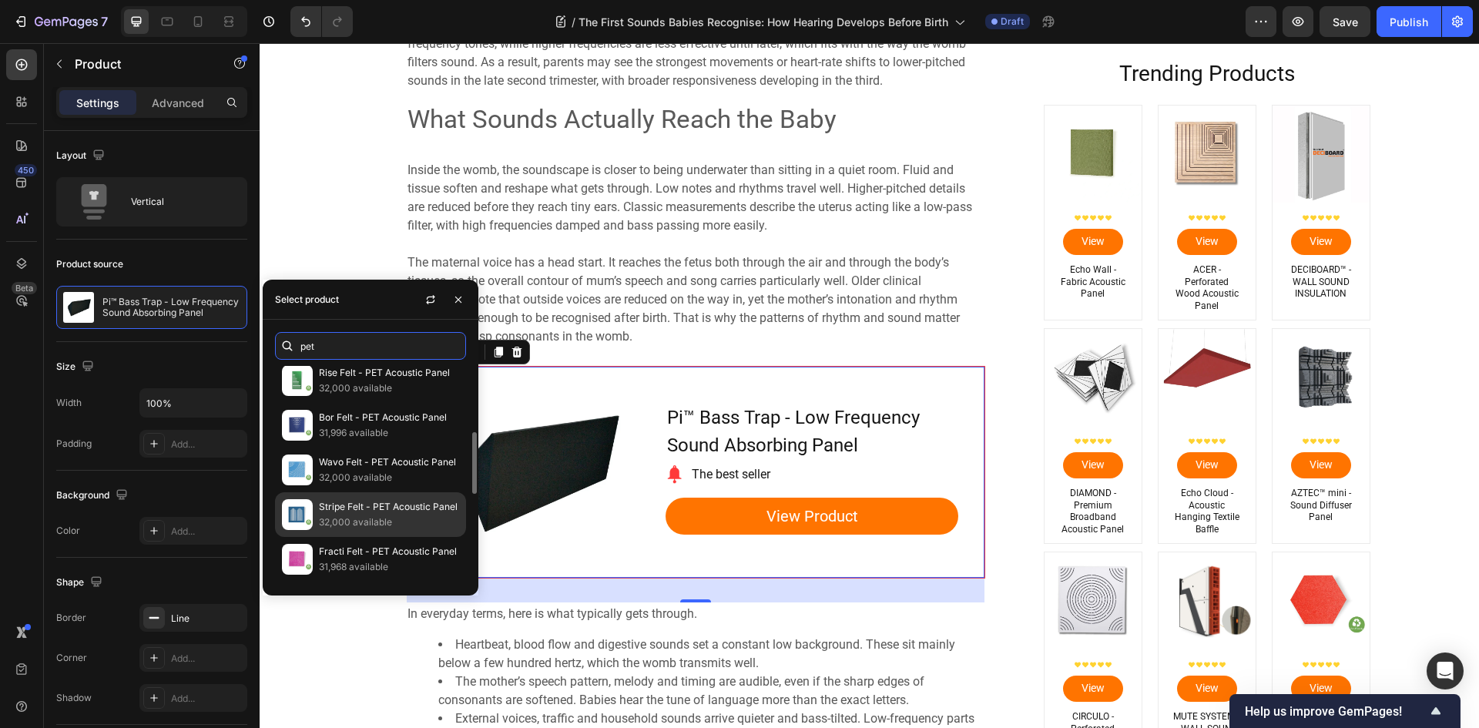
type input "pet"
click at [411, 515] on p "32,000 available" at bounding box center [389, 522] width 140 height 15
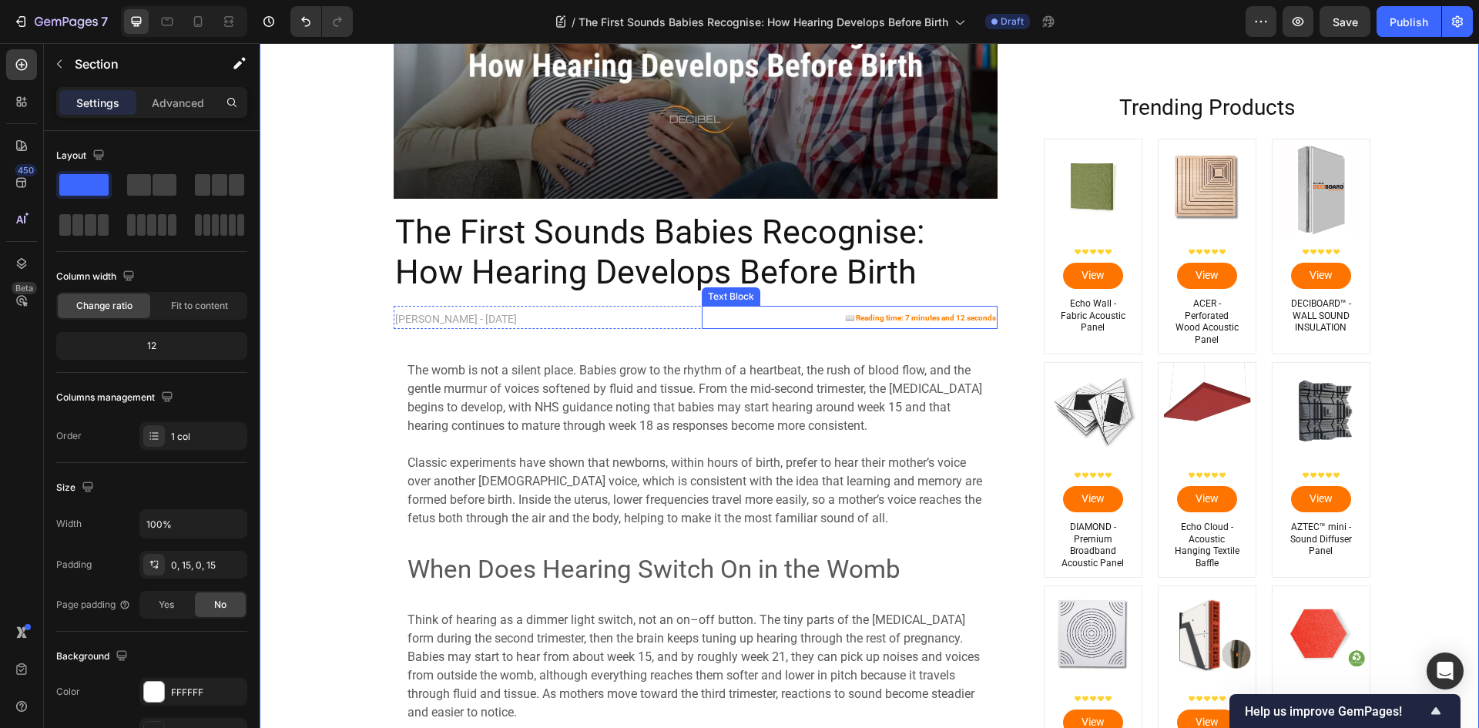
click at [914, 319] on strong "📖 Reading time: 7 minutes and 12 seconds" at bounding box center [920, 317] width 151 height 8
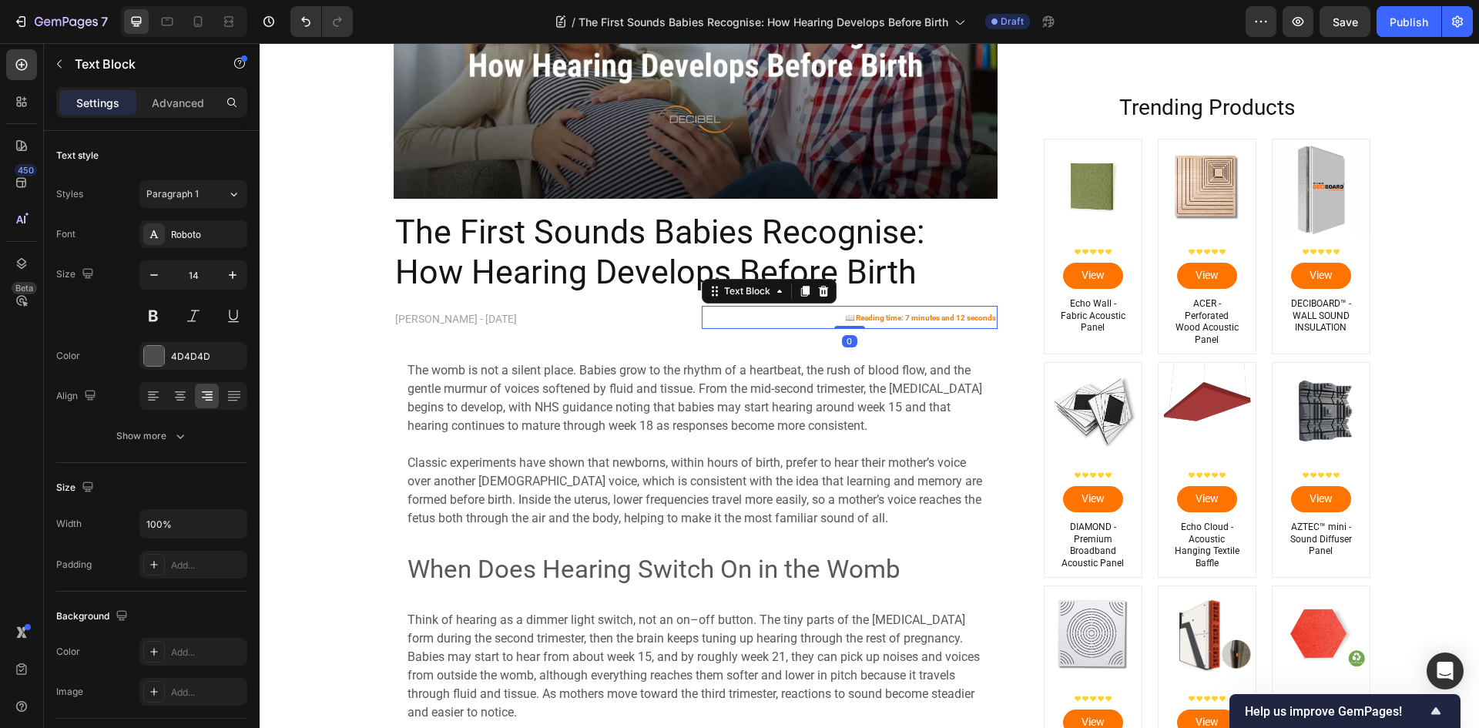
click at [903, 319] on strong "📖 Reading time: 7 minutes and 12 seconds" at bounding box center [920, 317] width 151 height 8
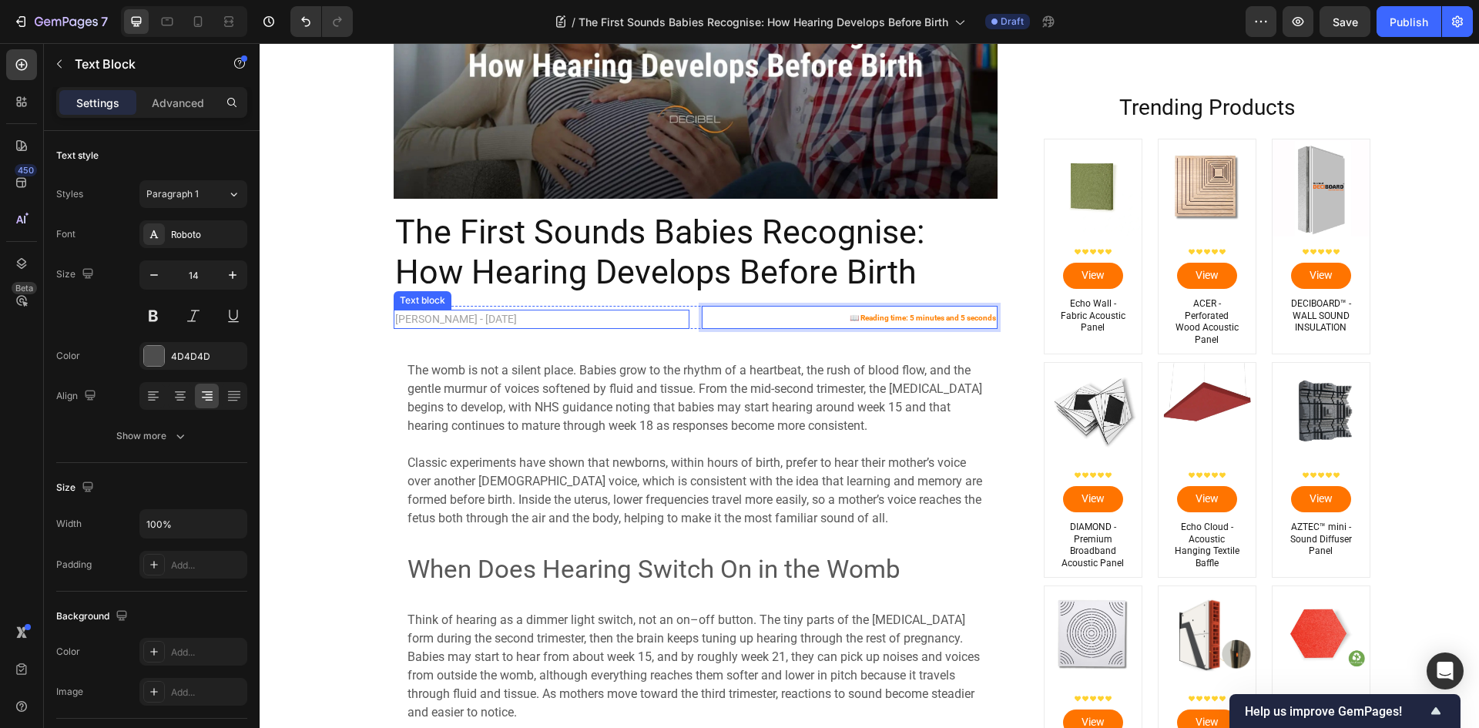
click at [532, 321] on p "[PERSON_NAME] - [DATE]" at bounding box center [541, 319] width 293 height 16
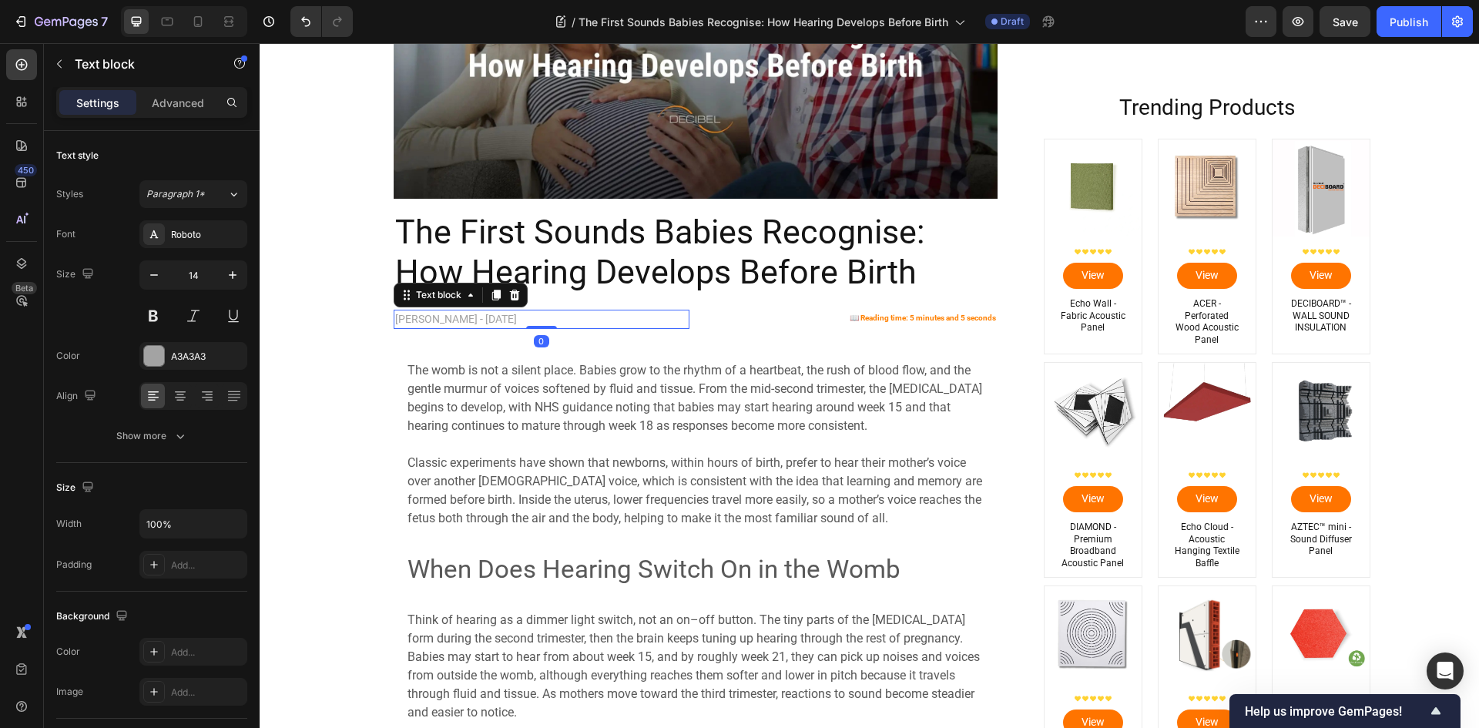
click at [534, 320] on p "[PERSON_NAME] - [DATE]" at bounding box center [541, 319] width 293 height 16
click at [548, 318] on p "[PERSON_NAME] - [DATE]" at bounding box center [541, 319] width 293 height 16
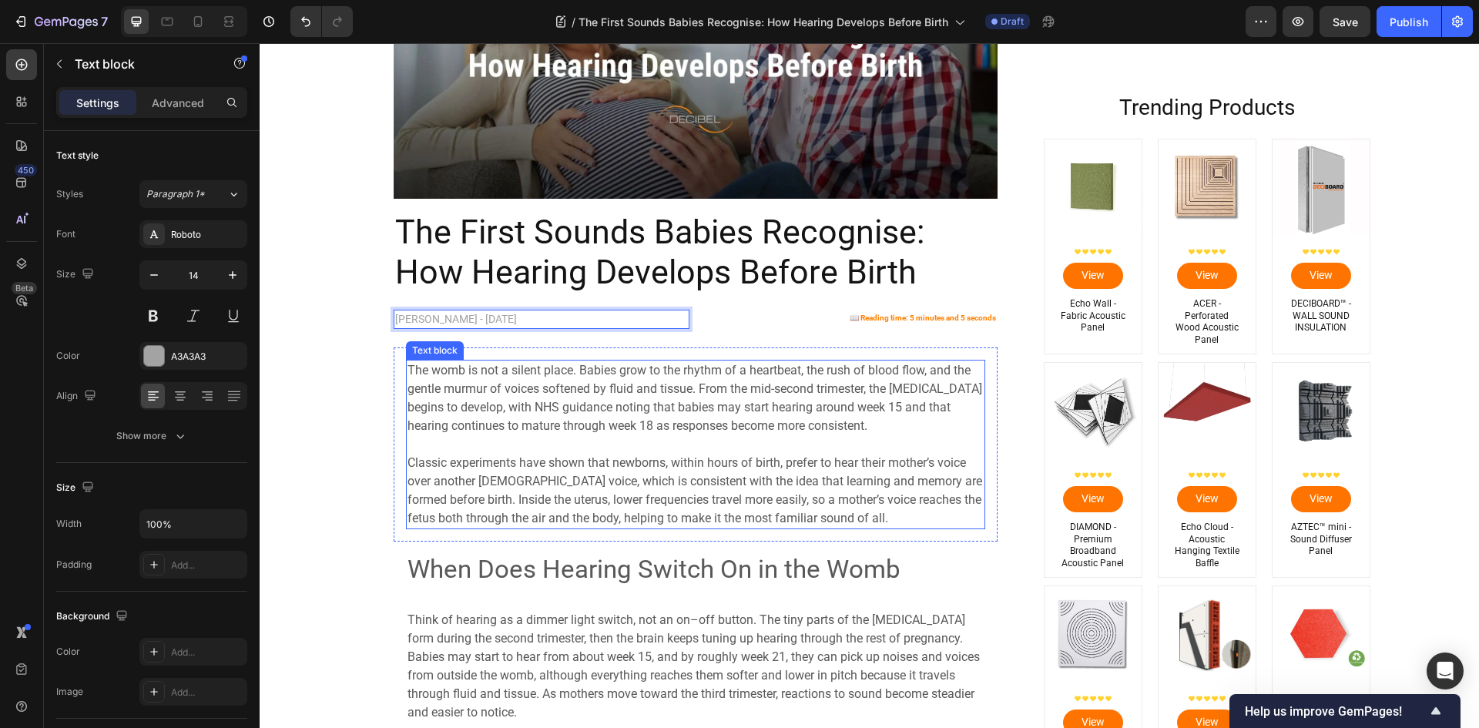
click at [614, 478] on span "Classic experiments have shown that newborns, within hours of birth, prefer to …" at bounding box center [694, 490] width 575 height 70
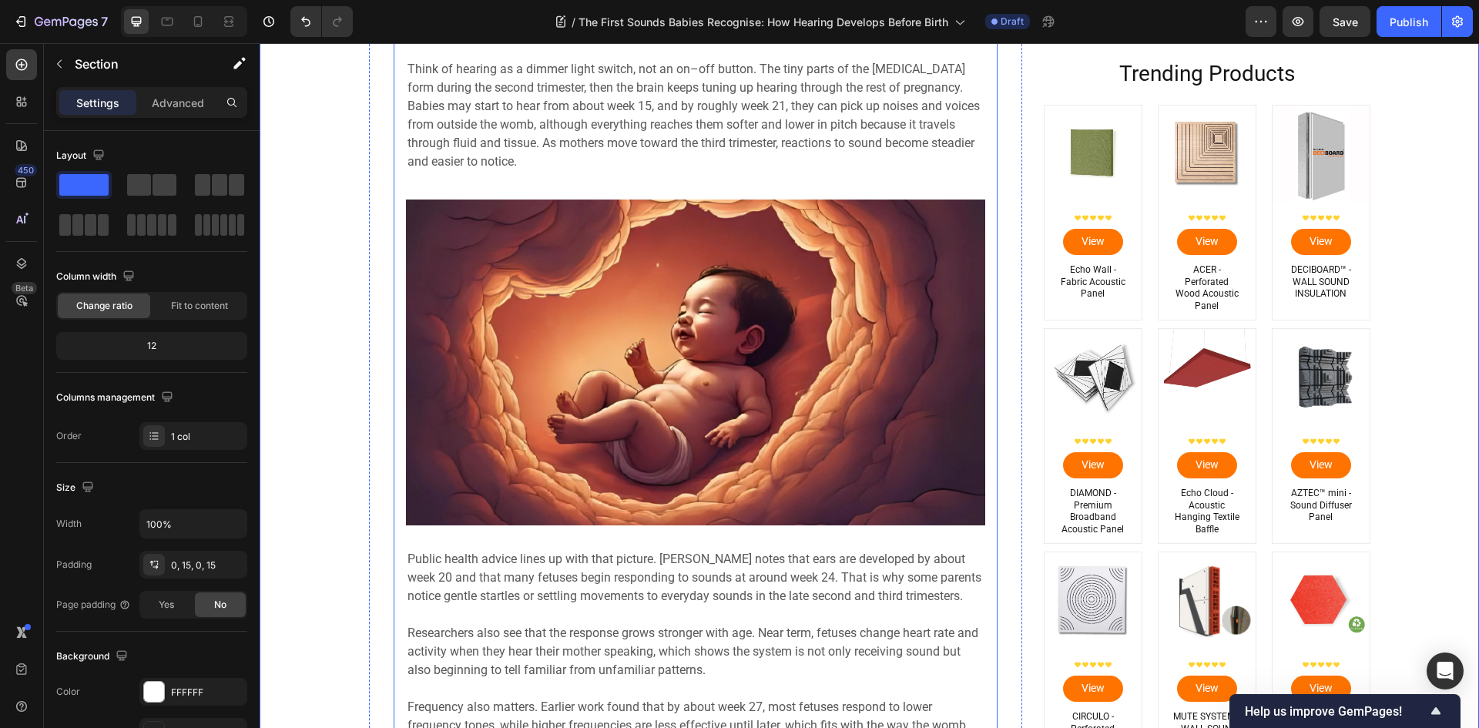
scroll to position [847, 0]
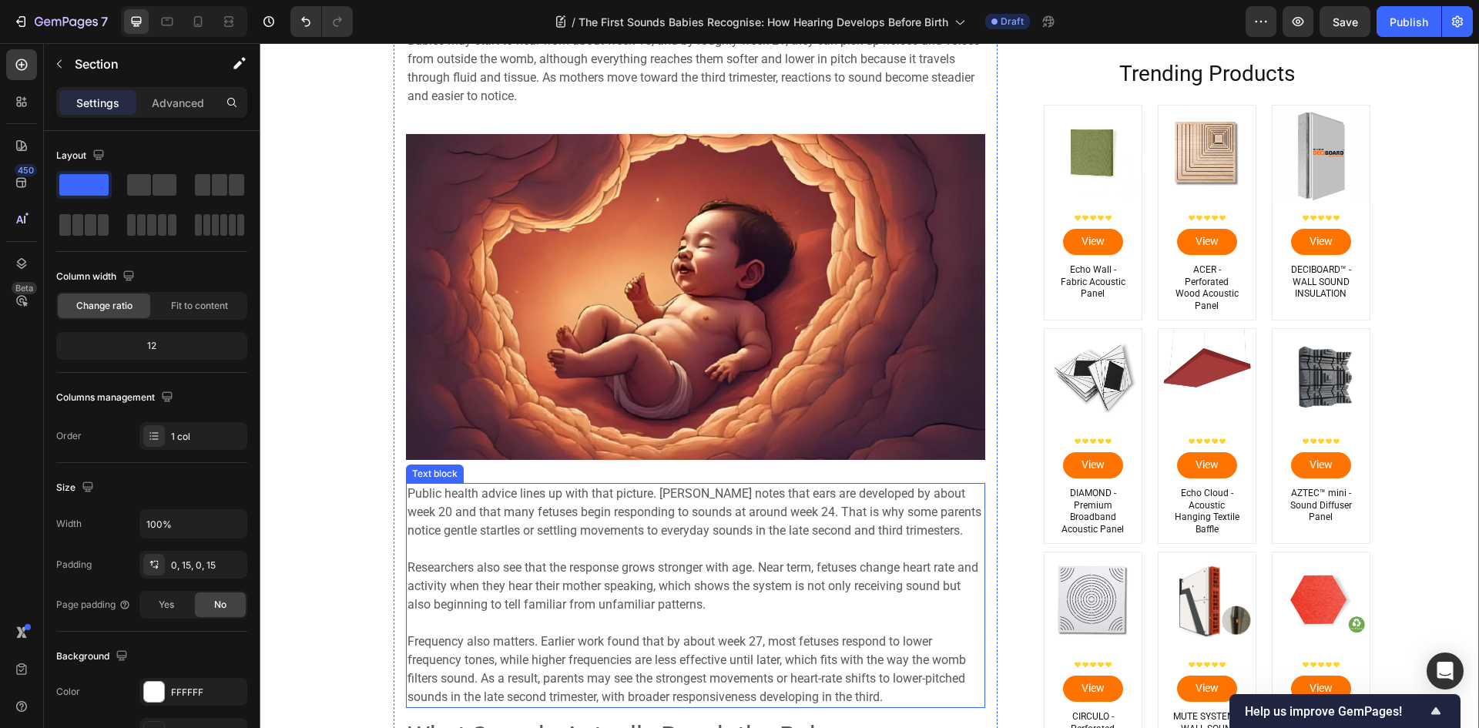
click at [696, 510] on span "Public health advice lines up with that picture. [PERSON_NAME] notes that ears …" at bounding box center [694, 512] width 574 height 52
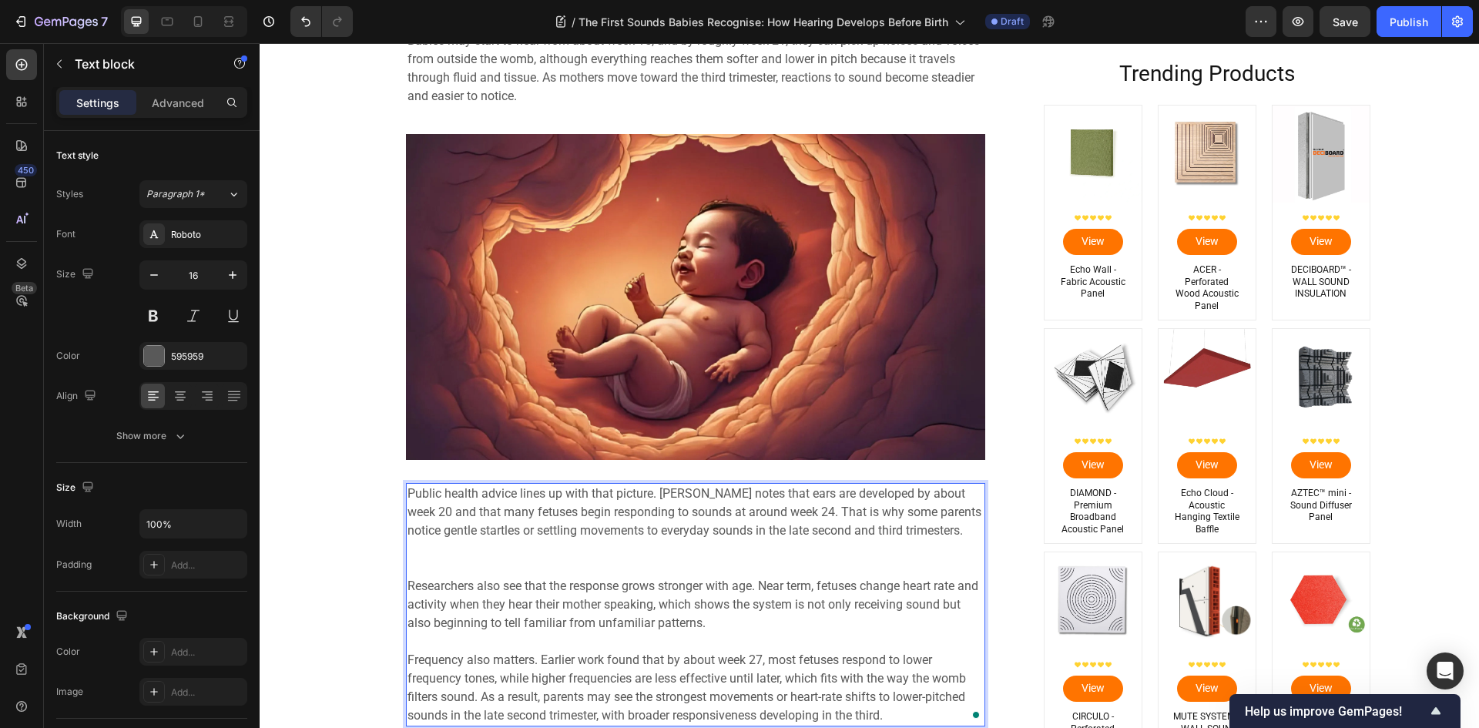
click at [672, 493] on span "Public health advice lines up with that picture. [PERSON_NAME] notes that ears …" at bounding box center [694, 512] width 574 height 52
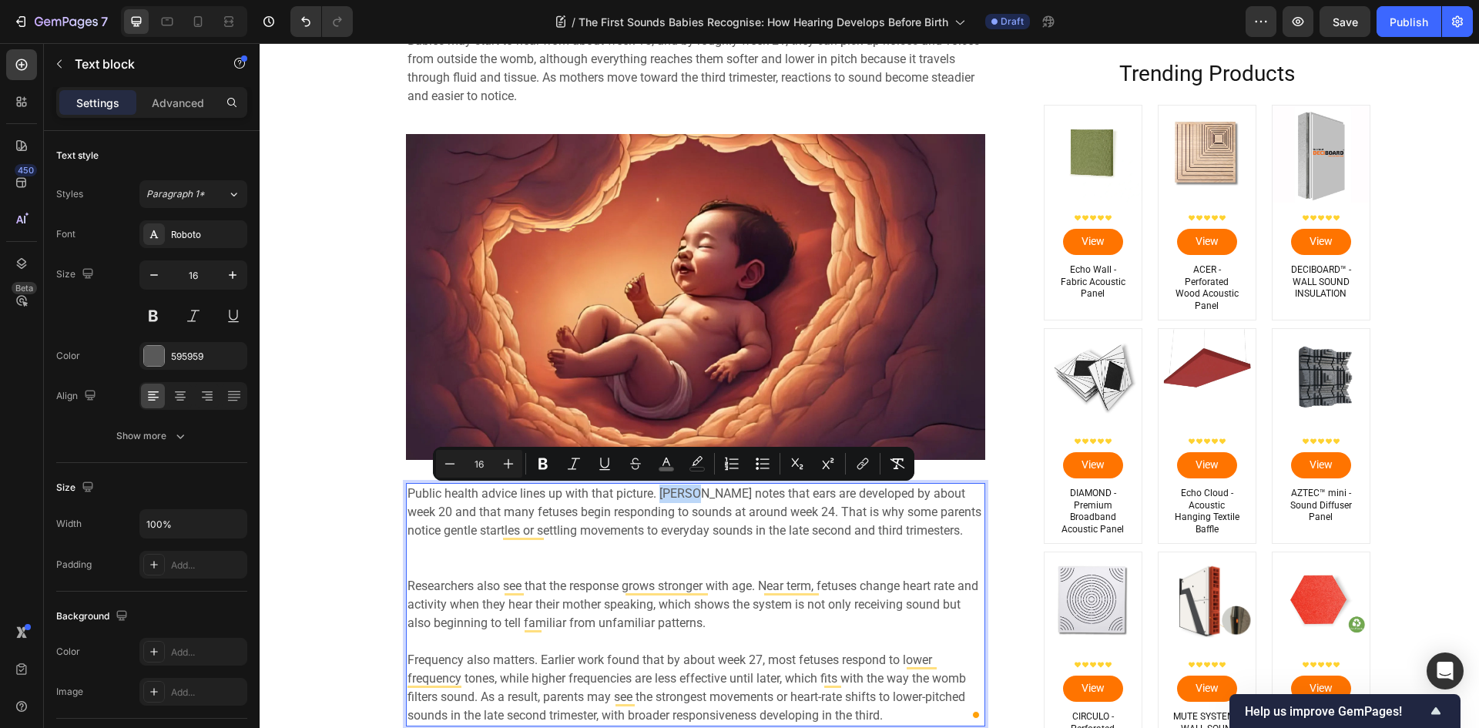
click at [669, 494] on span "Public health advice lines up with that picture. [PERSON_NAME] notes that ears …" at bounding box center [694, 512] width 574 height 52
click at [867, 464] on icon "Editor contextual toolbar" at bounding box center [862, 463] width 15 height 15
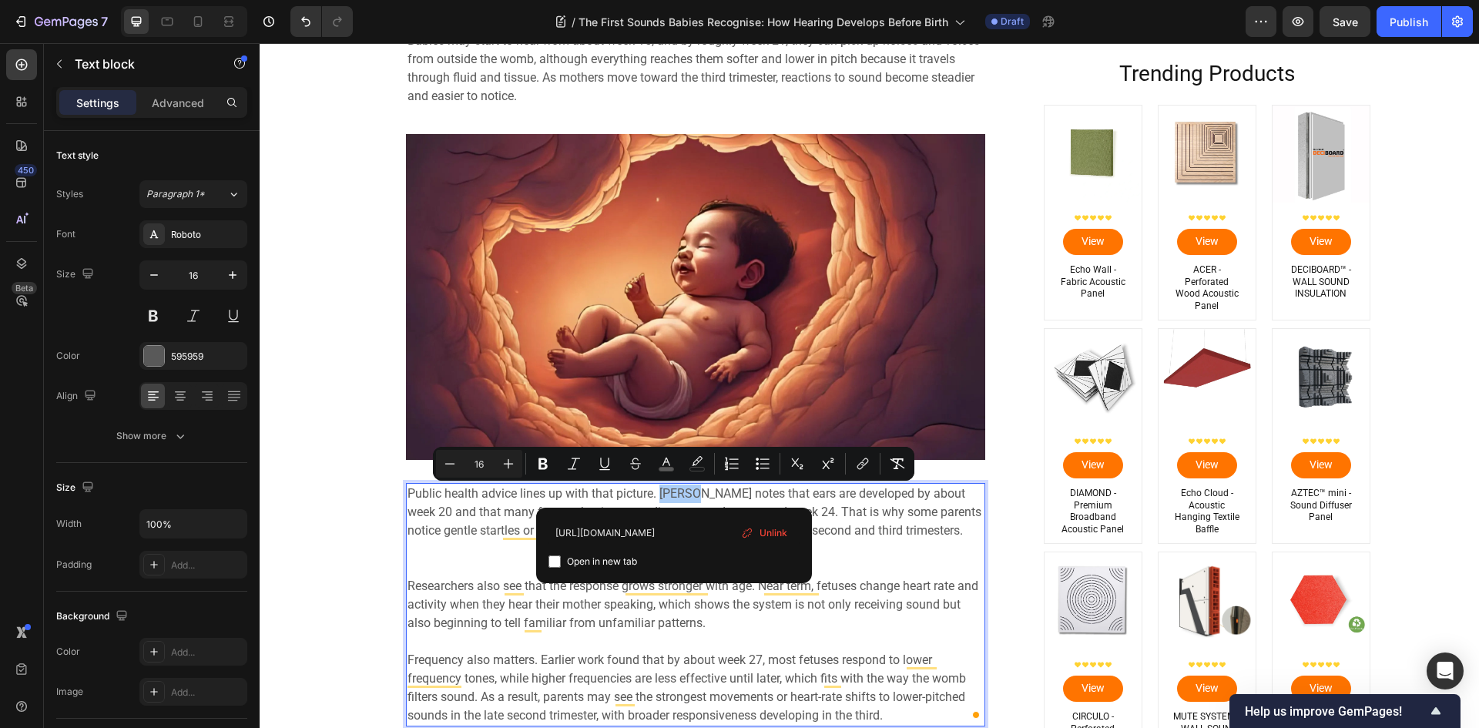
type input "[URL][DOMAIN_NAME]"
click at [552, 562] on input "Editor contextual toolbar" at bounding box center [554, 561] width 12 height 12
checkbox input "true"
click at [886, 558] on p "Public health advice lines up with that picture. [PERSON_NAME] notes that ears …" at bounding box center [695, 530] width 576 height 92
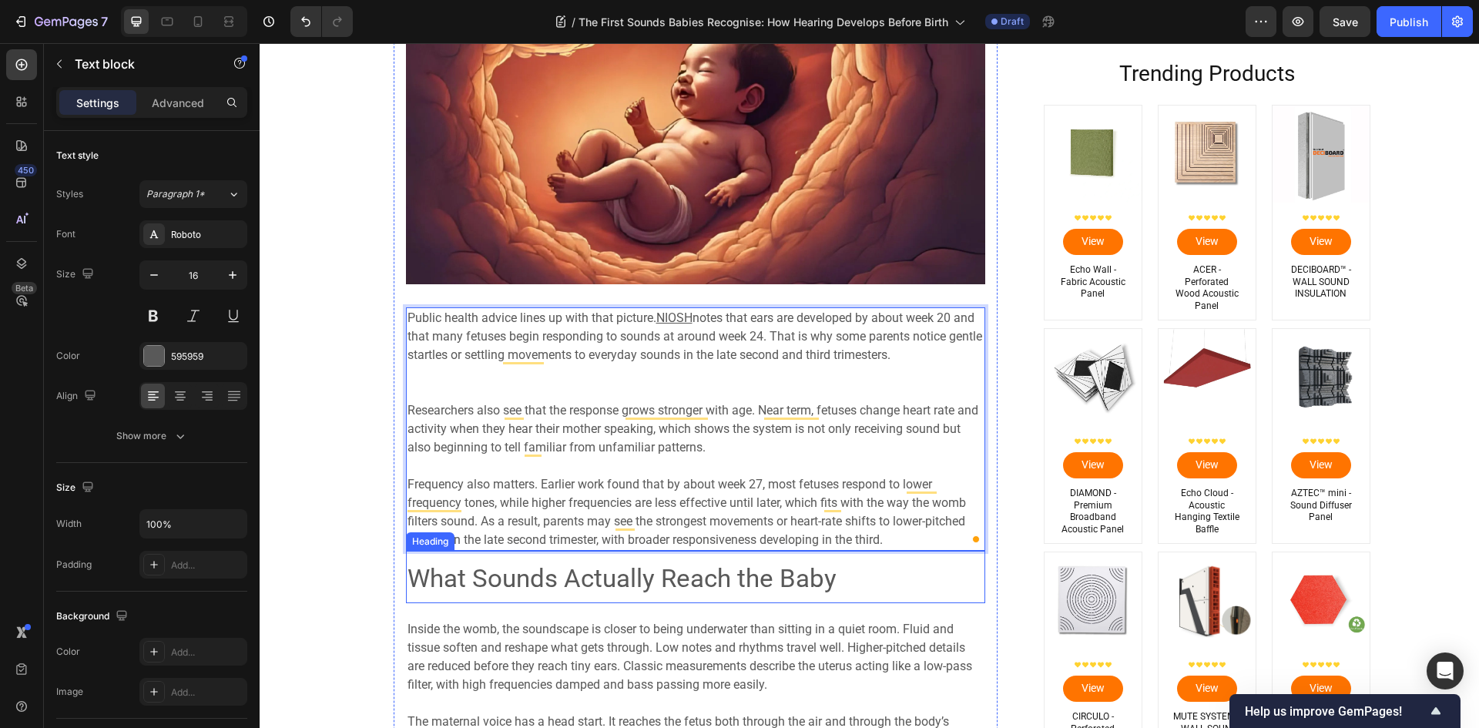
scroll to position [1078, 0]
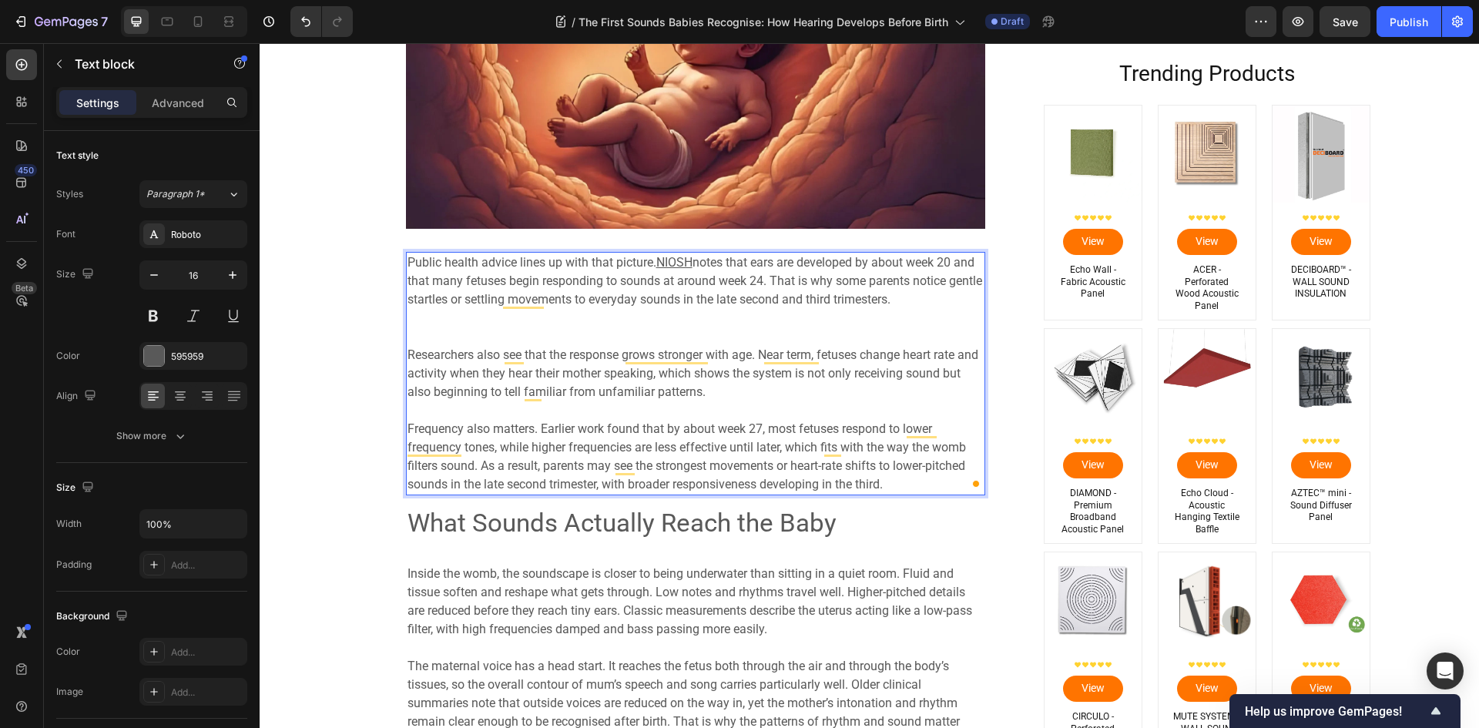
click at [538, 428] on span "Frequency also matters. Earlier work found that by about week 27, most fetuses …" at bounding box center [686, 456] width 558 height 70
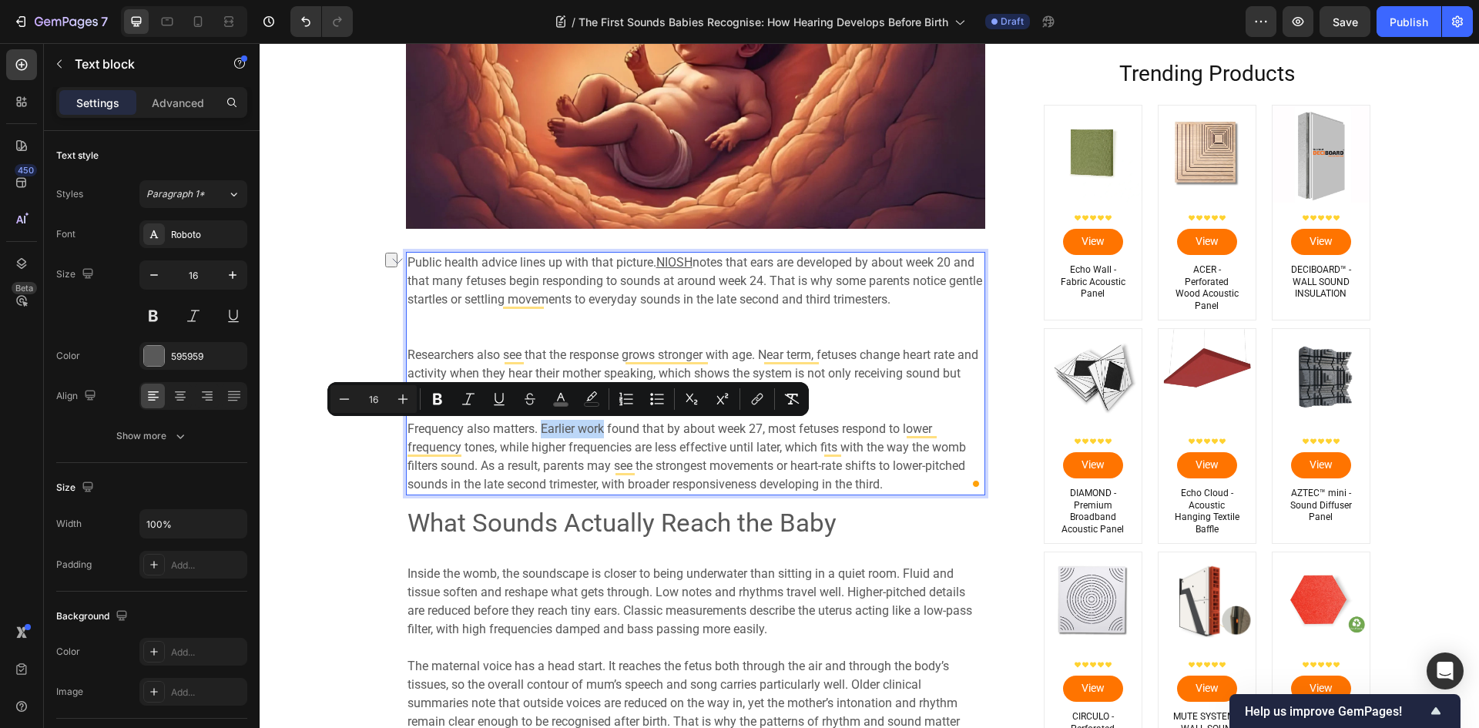
drag, startPoint x: 538, startPoint y: 428, endPoint x: 600, endPoint y: 437, distance: 62.2
click at [600, 437] on span "Frequency also matters. Earlier work found that by about week 27, most fetuses …" at bounding box center [686, 456] width 558 height 70
click at [765, 400] on button "link" at bounding box center [757, 399] width 28 height 28
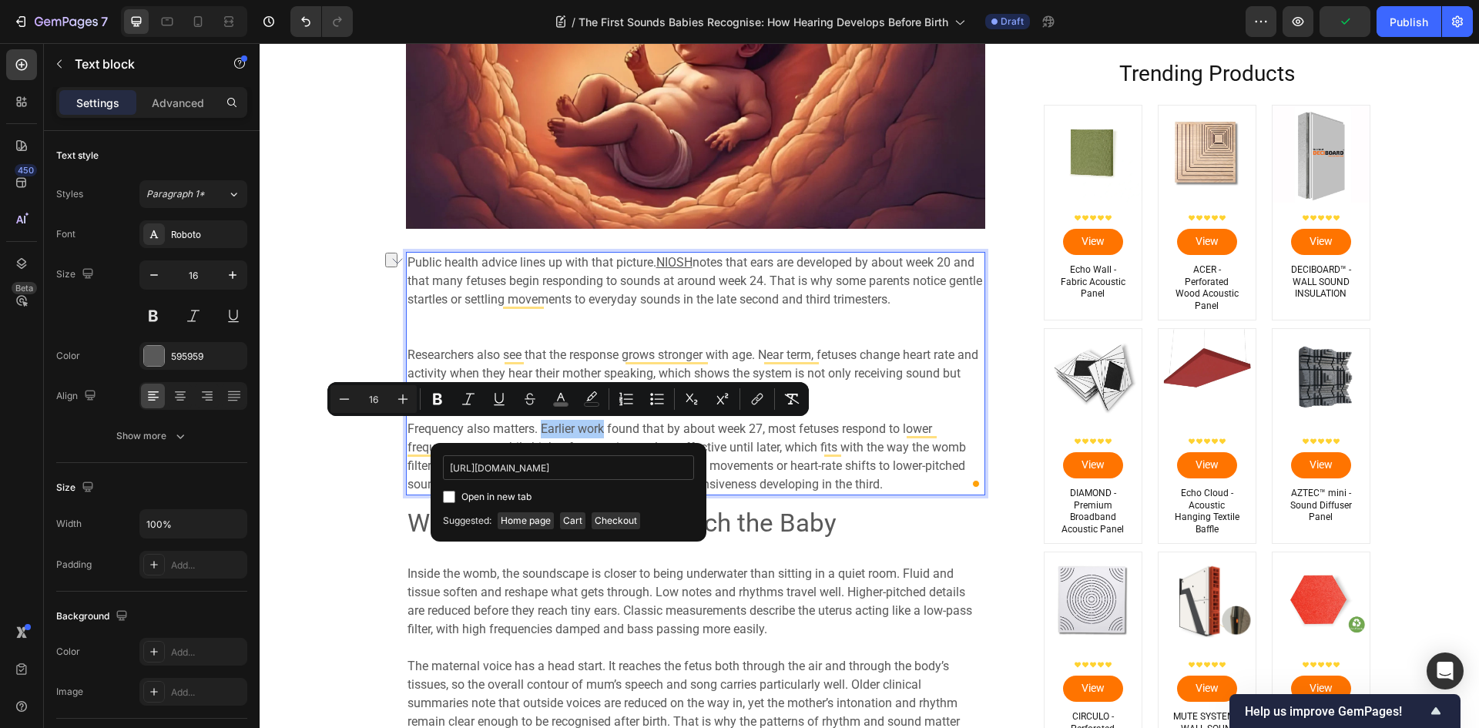
scroll to position [0, 51]
type input "[URL][DOMAIN_NAME]"
click at [458, 496] on label "Open in new tab" at bounding box center [493, 497] width 76 height 18
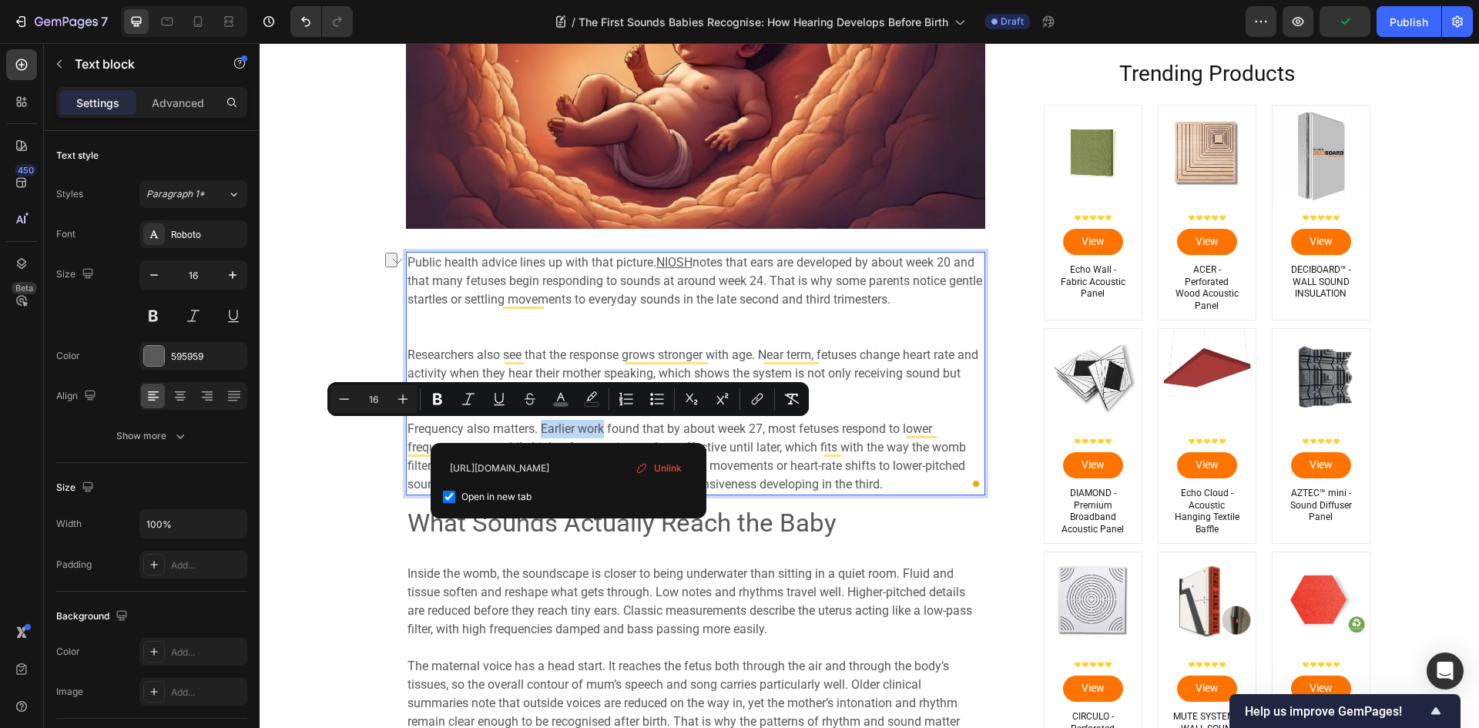
checkbox input "true"
click at [842, 455] on span "found that by about week 27, most fetuses respond to lower frequency tones, whi…" at bounding box center [694, 456] width 575 height 70
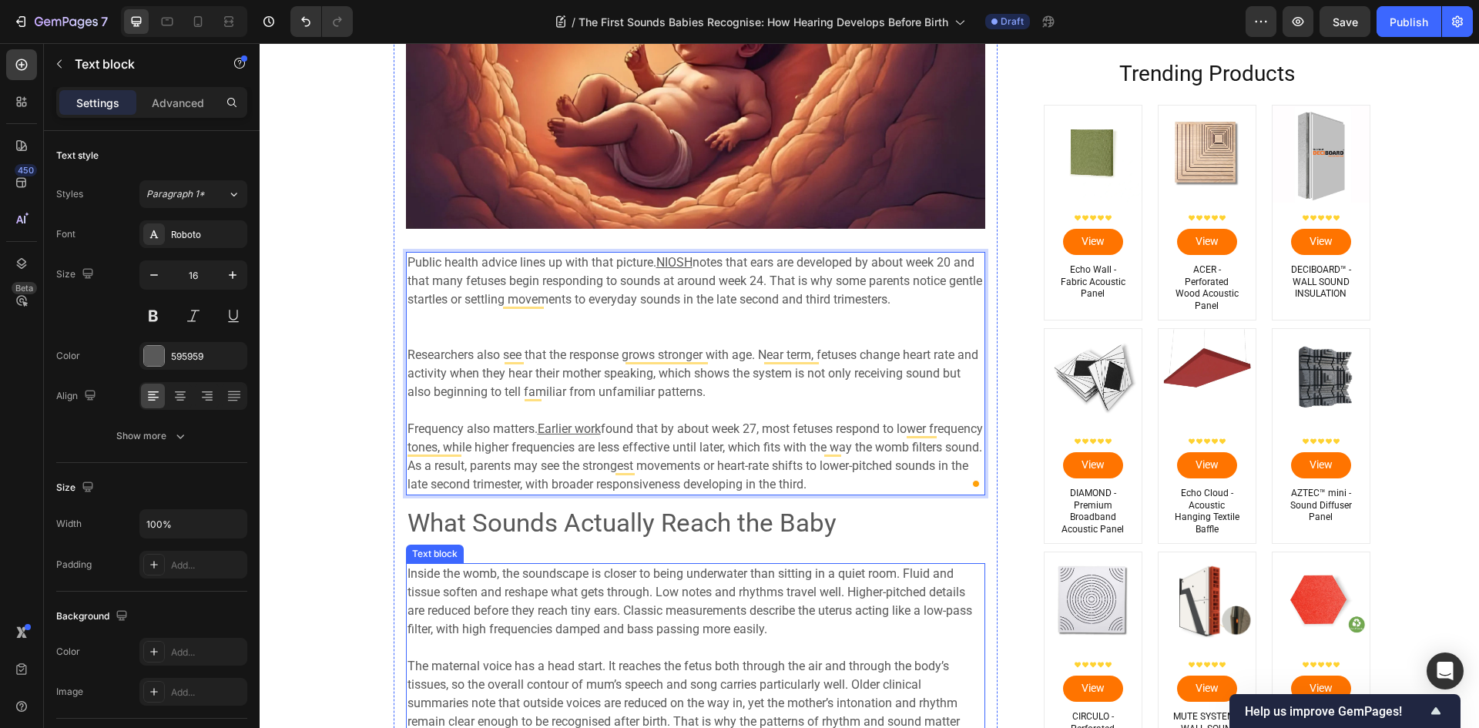
click at [769, 619] on p "Inside the womb, the soundscape is closer to being underwater than sitting in a…" at bounding box center [695, 602] width 576 height 74
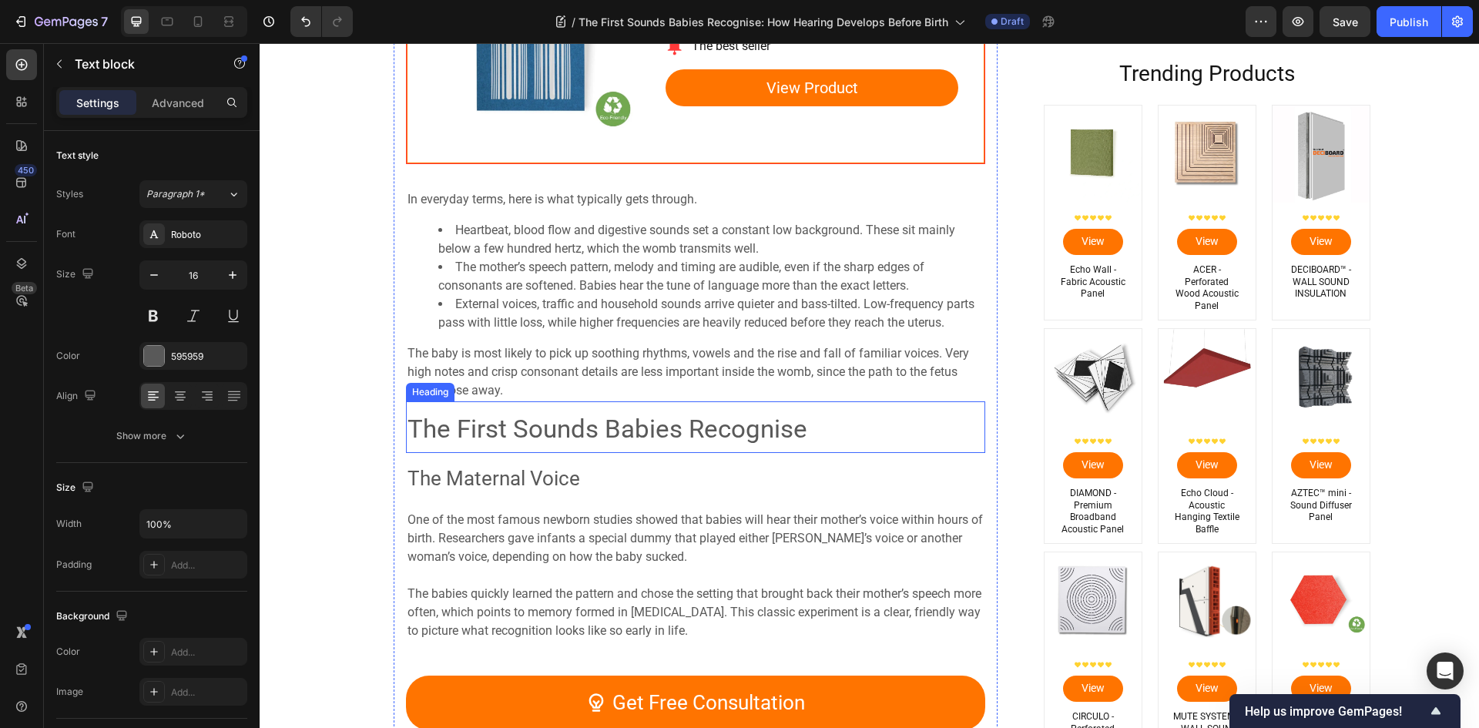
scroll to position [2003, 0]
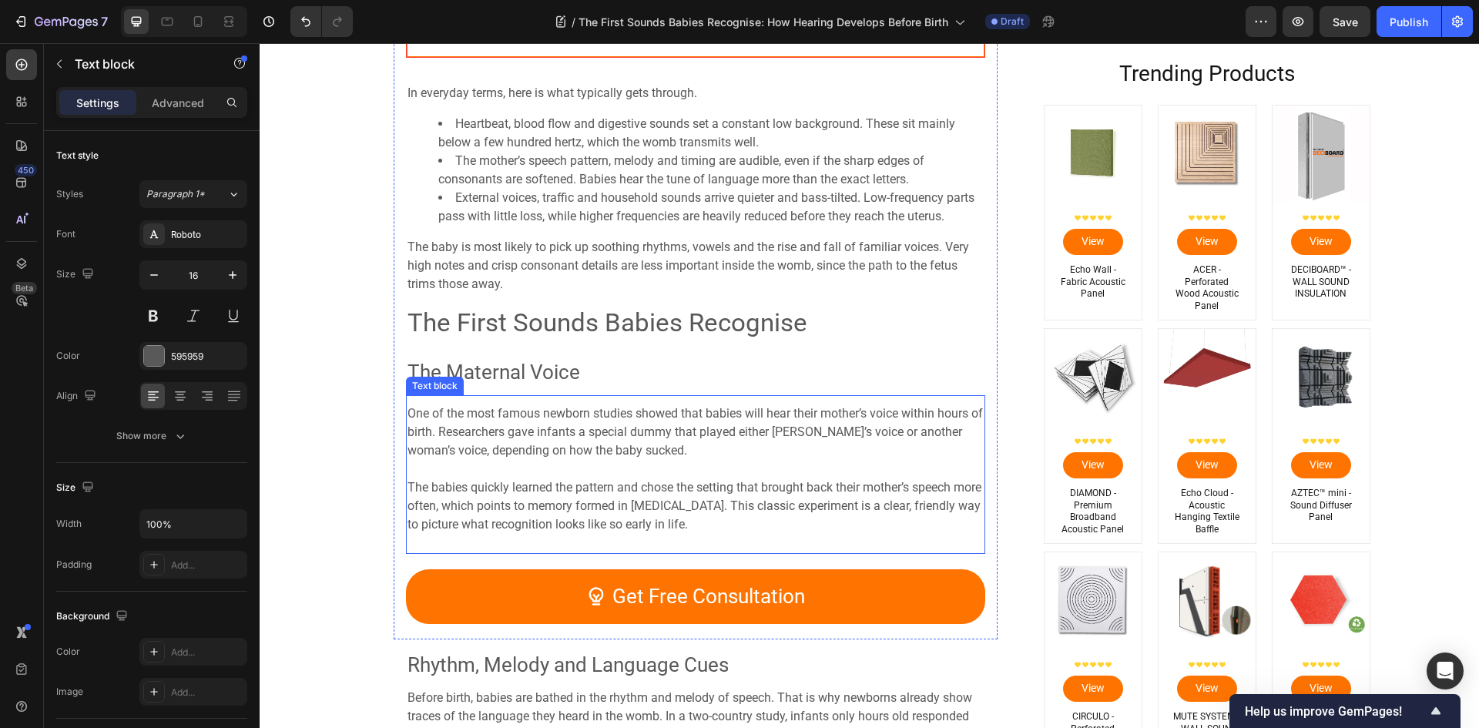
click at [600, 427] on span "One of the most famous newborn studies showed that babies will hear their mothe…" at bounding box center [694, 432] width 575 height 52
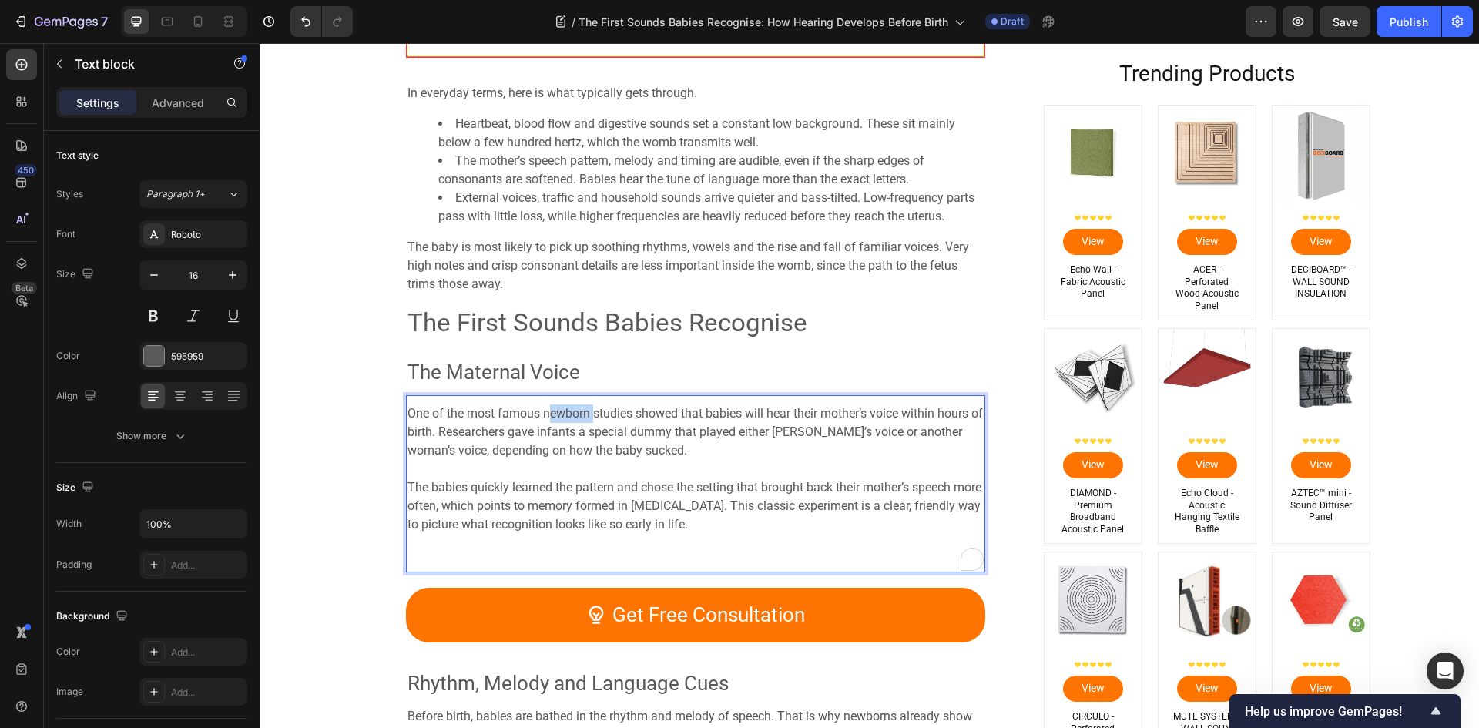
drag, startPoint x: 542, startPoint y: 413, endPoint x: 588, endPoint y: 413, distance: 46.2
click at [588, 413] on span "One of the most famous newborn studies showed that babies will hear their mothe…" at bounding box center [694, 432] width 575 height 52
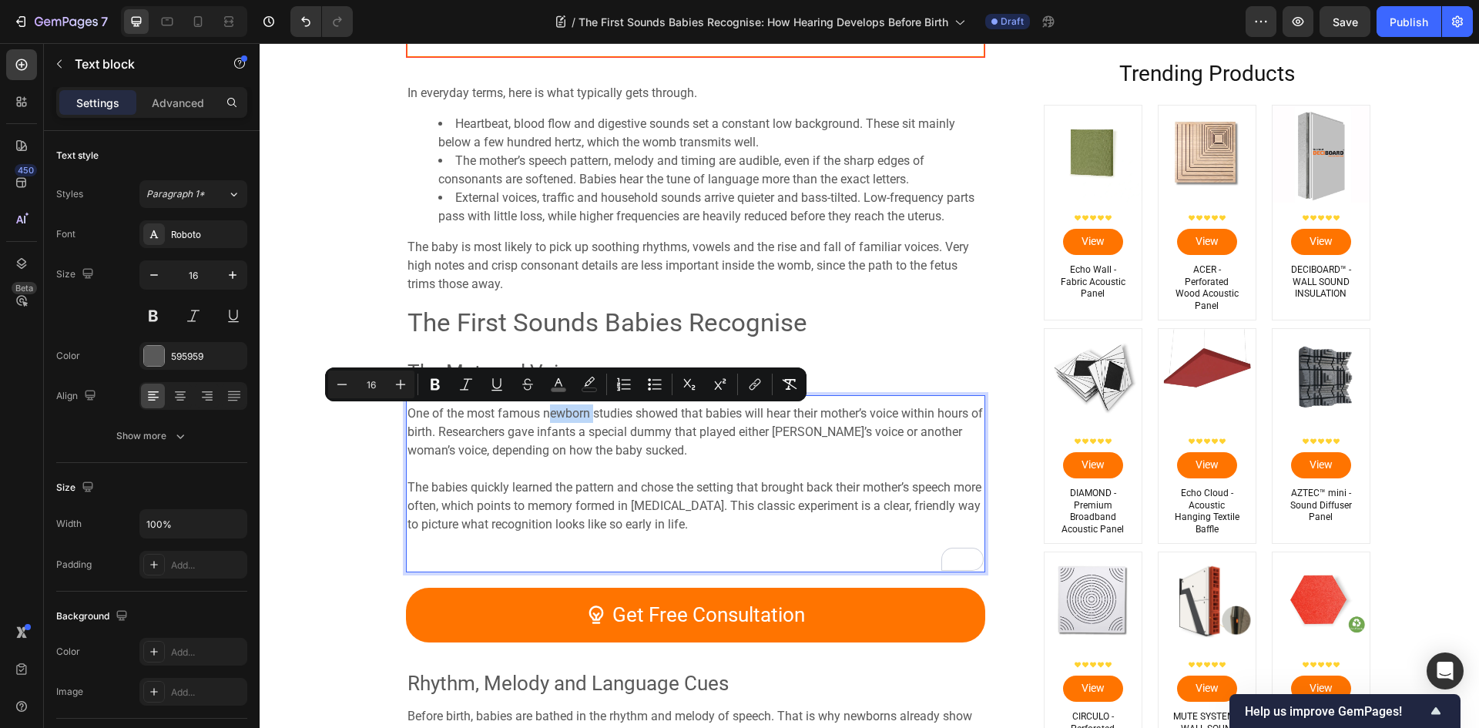
click at [570, 413] on span "One of the most famous newborn studies showed that babies will hear their mothe…" at bounding box center [694, 432] width 575 height 52
drag, startPoint x: 539, startPoint y: 414, endPoint x: 628, endPoint y: 407, distance: 88.8
click at [628, 407] on span "One of the most famous newborn studies showed that babies will hear their mothe…" at bounding box center [694, 432] width 575 height 52
click at [769, 384] on icon "Editor contextual toolbar" at bounding box center [770, 384] width 15 height 15
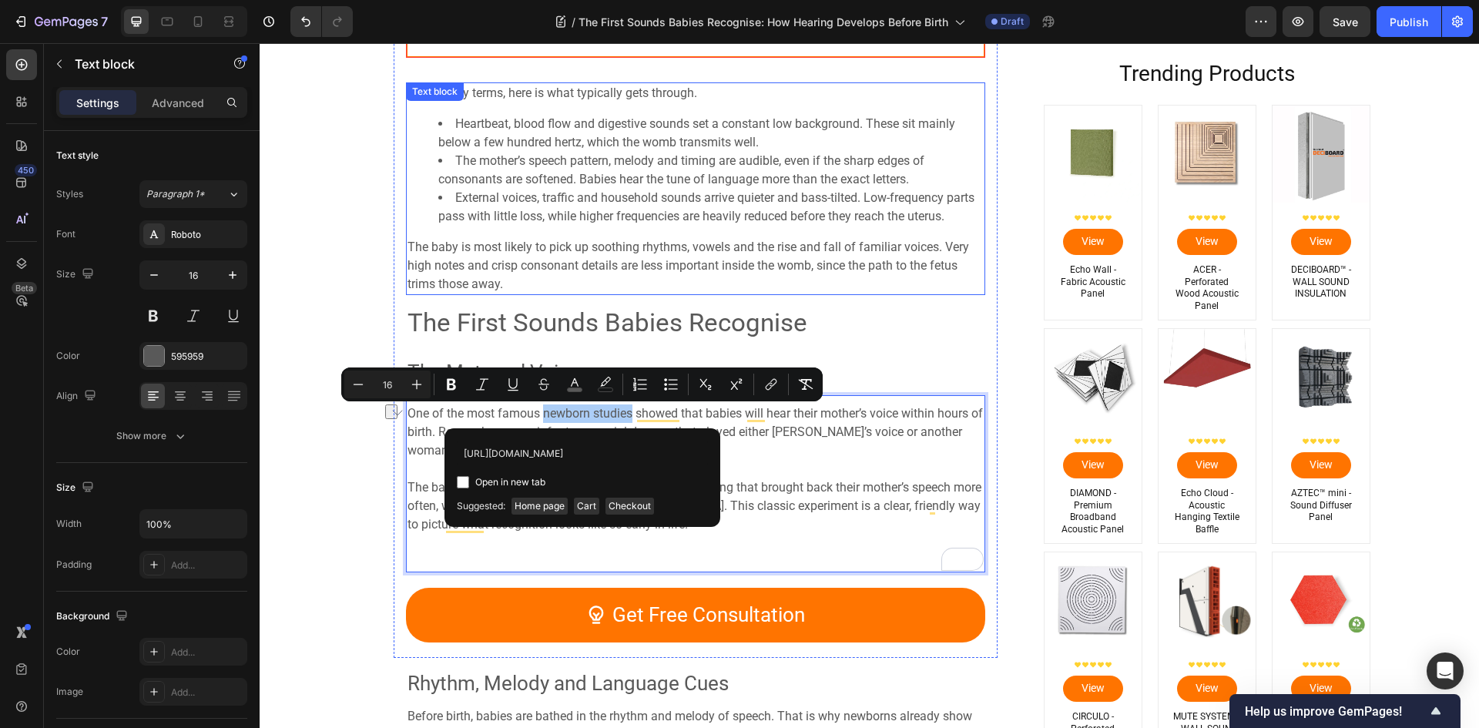
scroll to position [0, 62]
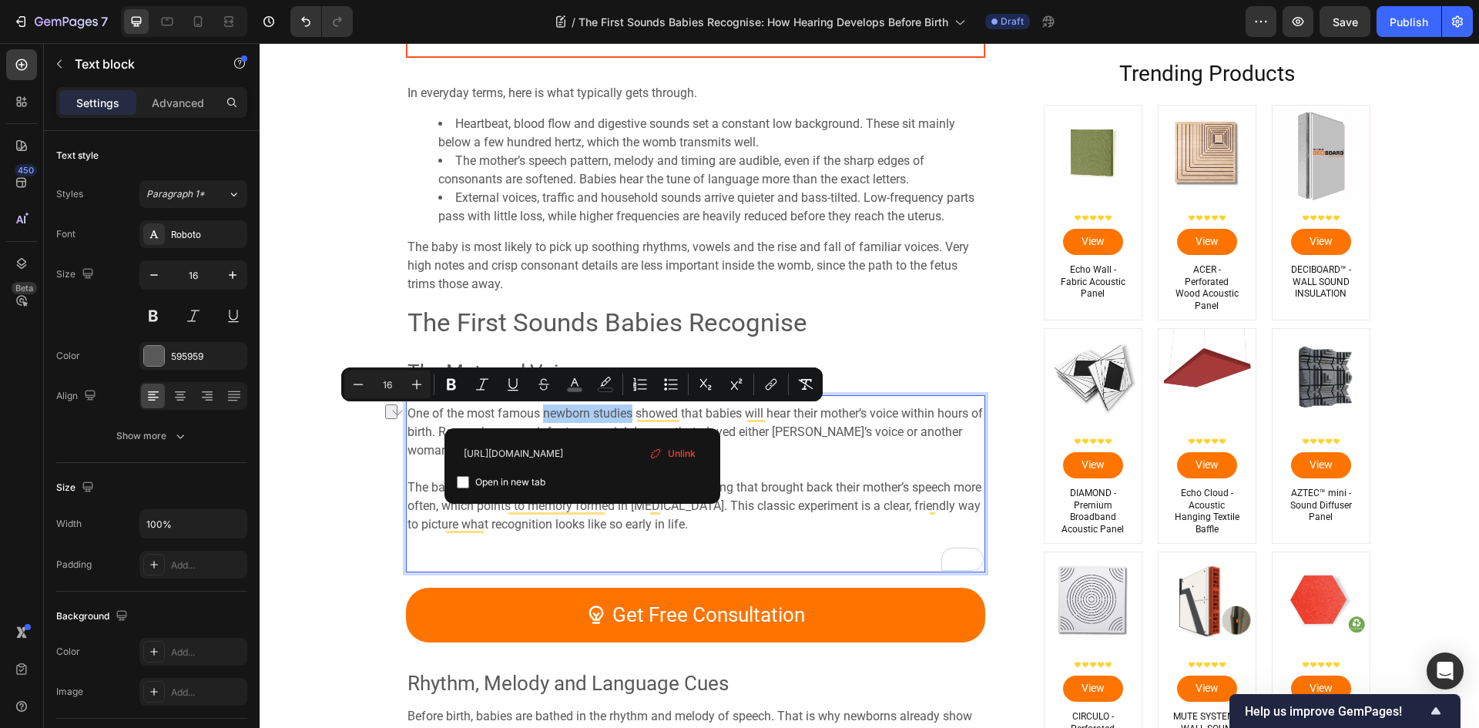
type input "[URL][DOMAIN_NAME]"
click at [471, 490] on label "Open in new tab" at bounding box center [507, 482] width 76 height 18
checkbox input "true"
click at [794, 488] on span "The babies quickly learned the pattern and chose the setting that brought back …" at bounding box center [694, 506] width 574 height 52
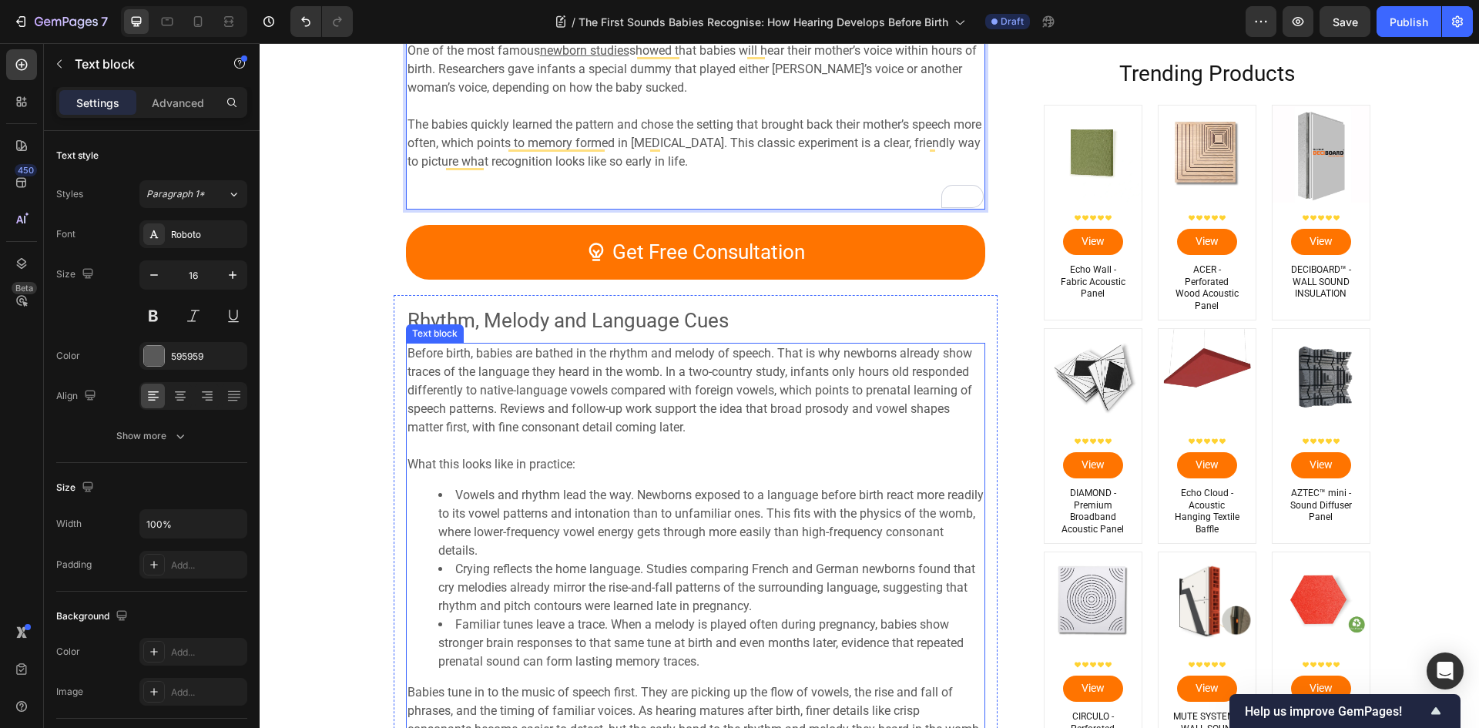
scroll to position [2388, 0]
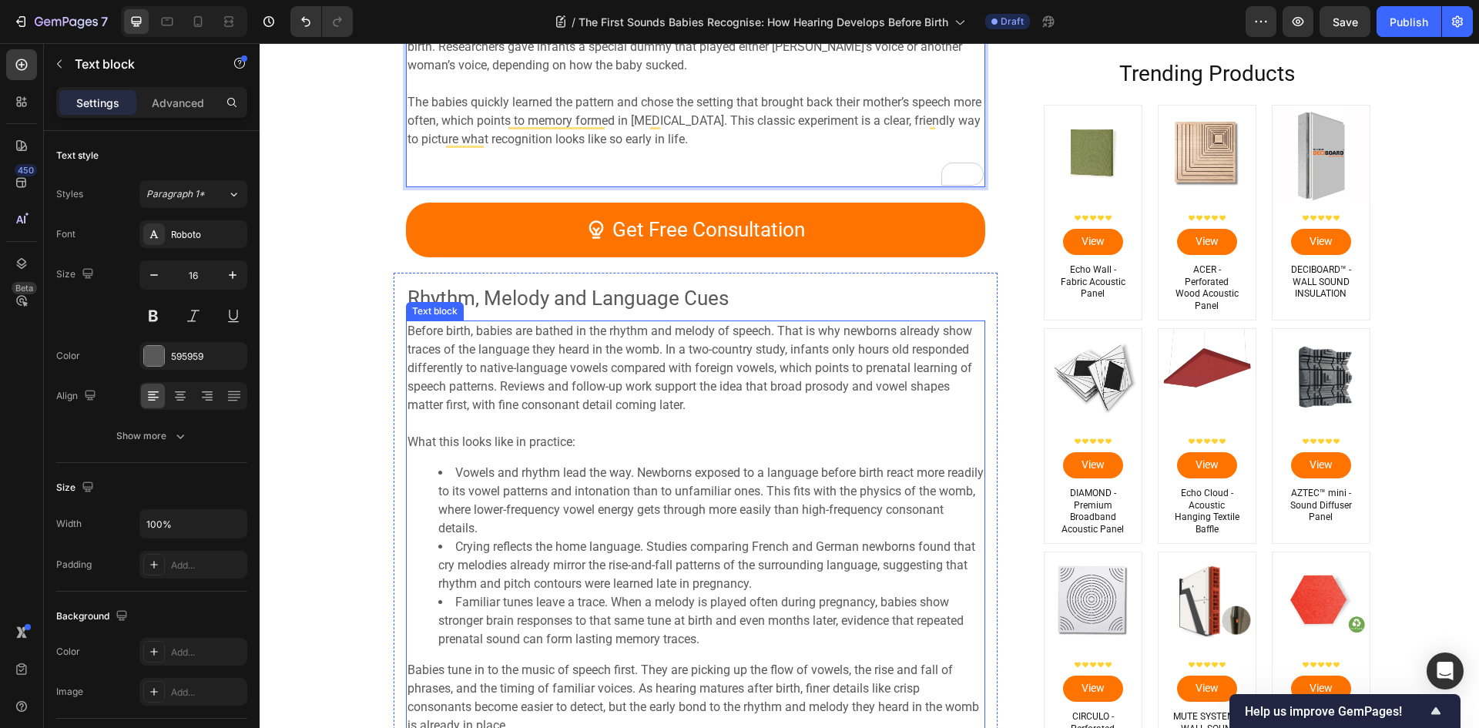
click at [501, 371] on span "Before birth, babies are bathed in the rhythm and melody of speech. That is why…" at bounding box center [689, 368] width 565 height 89
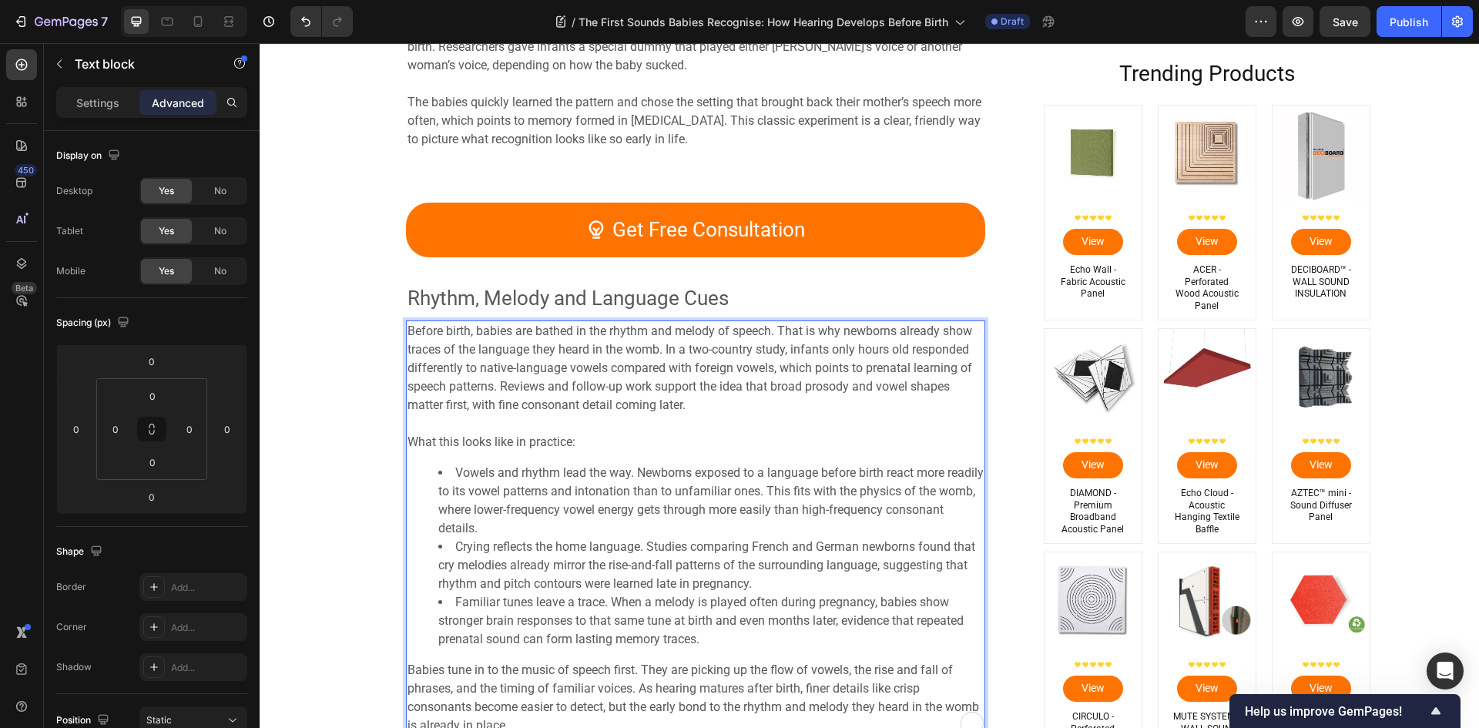
click at [668, 347] on span "Before birth, babies are bathed in the rhythm and melody of speech. That is why…" at bounding box center [689, 368] width 565 height 89
drag, startPoint x: 661, startPoint y: 351, endPoint x: 779, endPoint y: 355, distance: 118.7
click at [779, 355] on span "Before birth, babies are bathed in the rhythm and melody of speech. That is why…" at bounding box center [689, 368] width 565 height 89
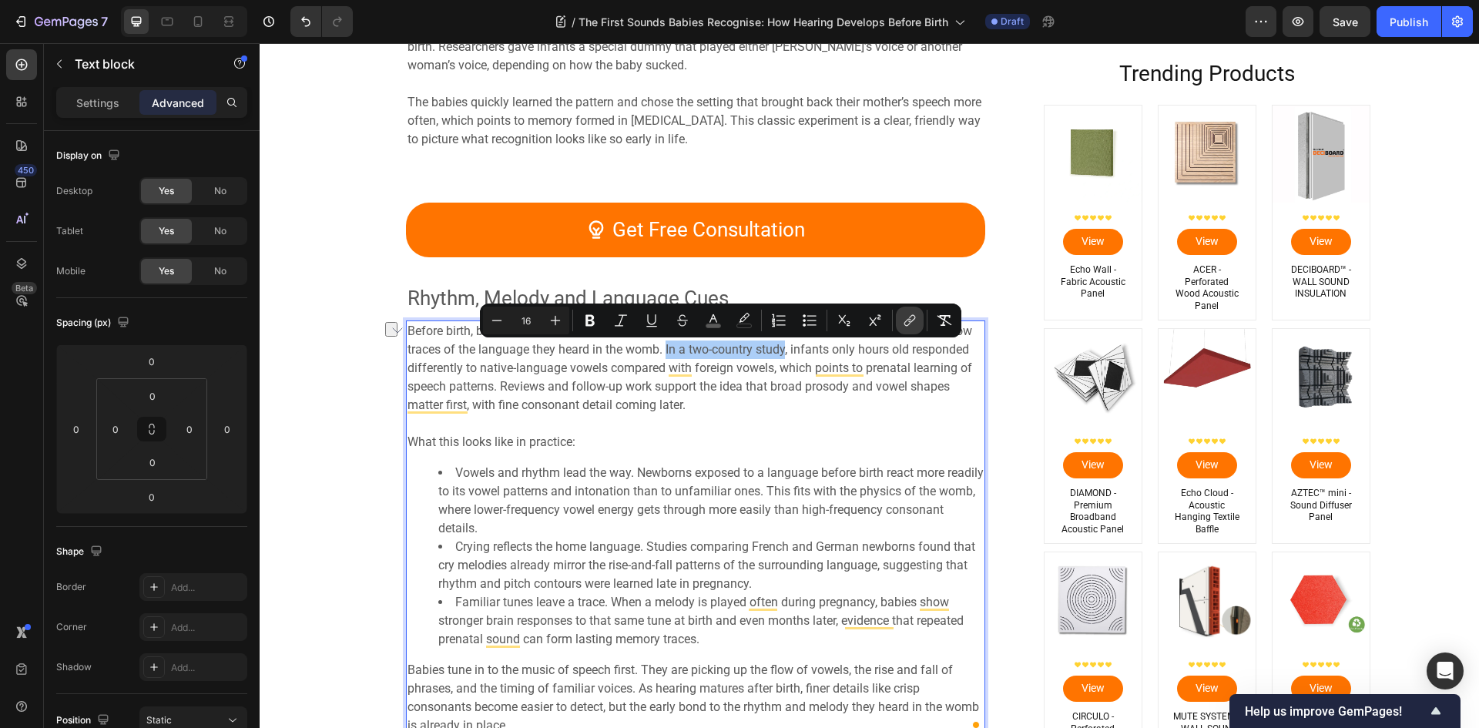
click at [907, 317] on icon "Editor contextual toolbar" at bounding box center [909, 320] width 15 height 15
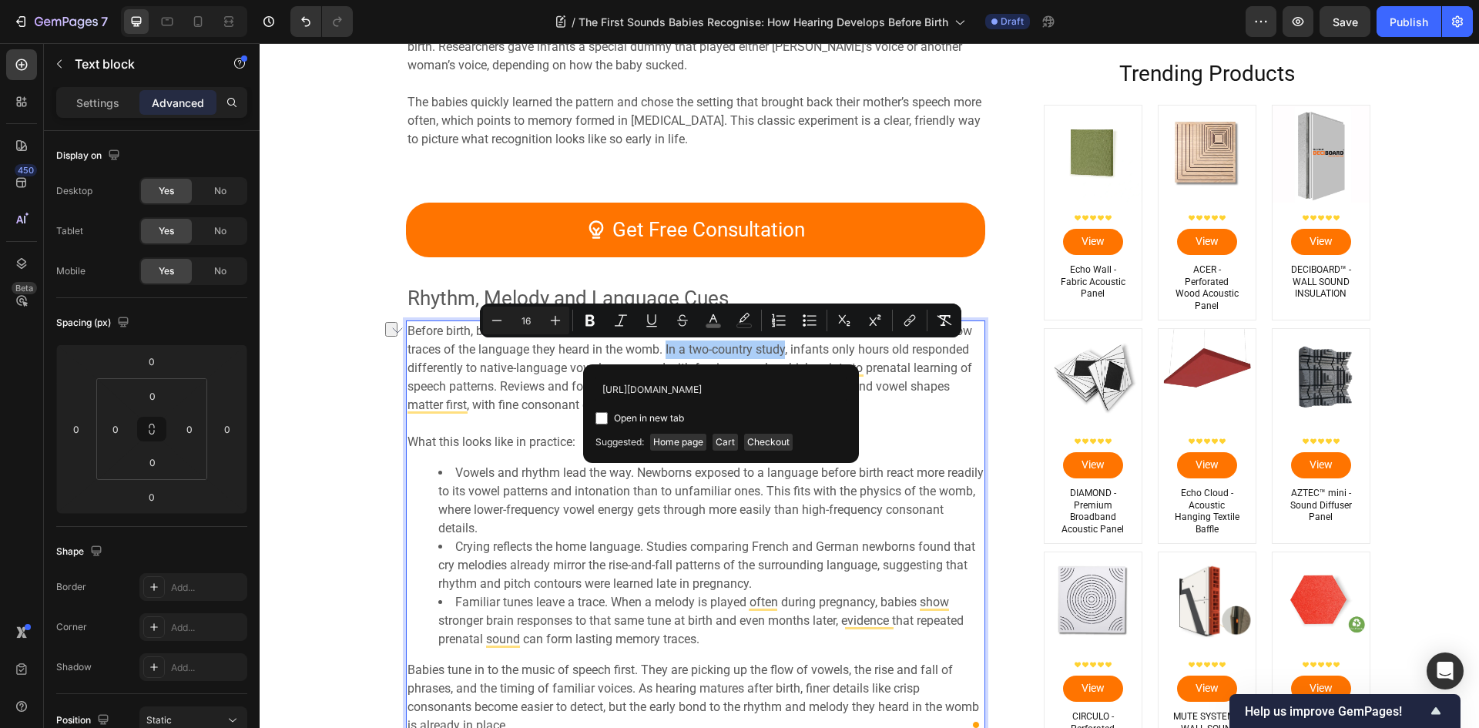
scroll to position [0, 54]
type input "[URL][DOMAIN_NAME]"
click at [610, 419] on label "Open in new tab" at bounding box center [646, 418] width 76 height 18
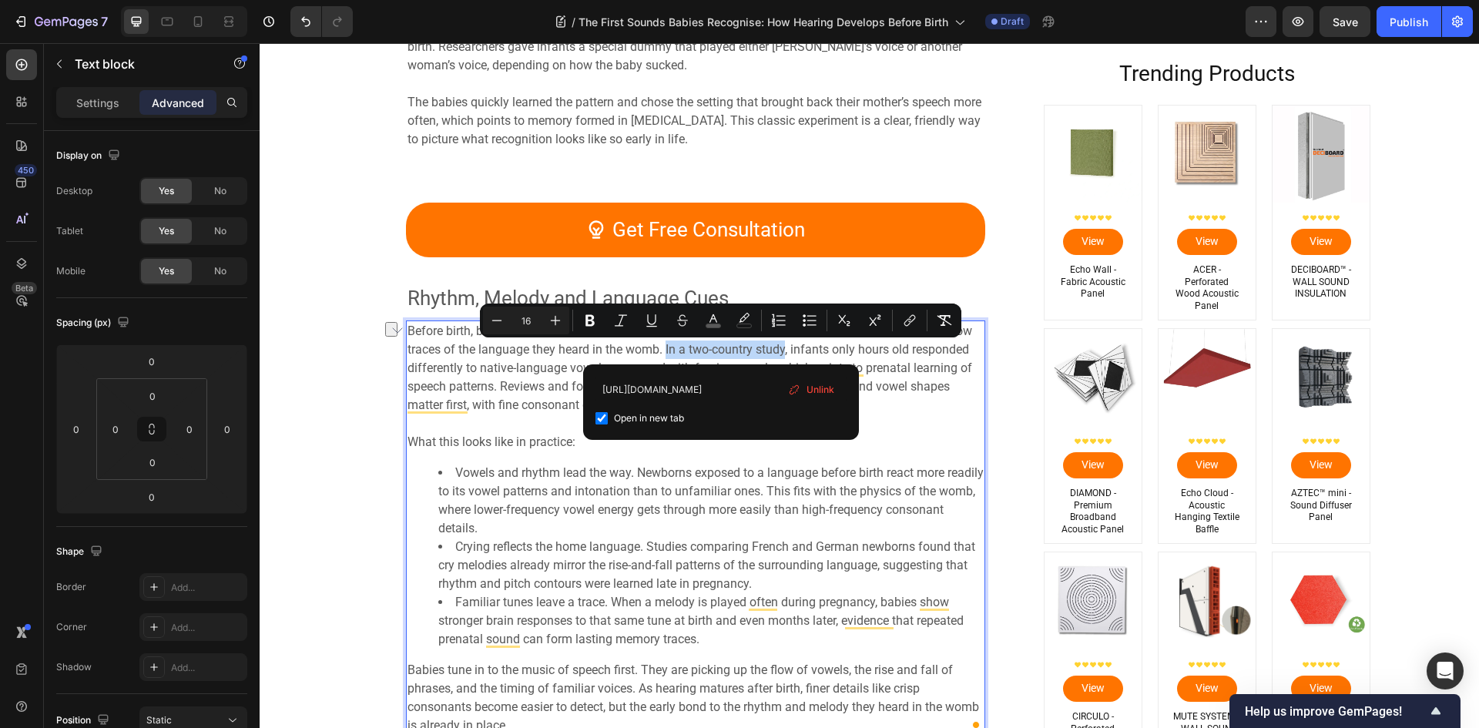
checkbox input "true"
click at [812, 494] on span "Vowels and rhythm lead the way. Newborns exposed to a language before birth rea…" at bounding box center [710, 500] width 545 height 70
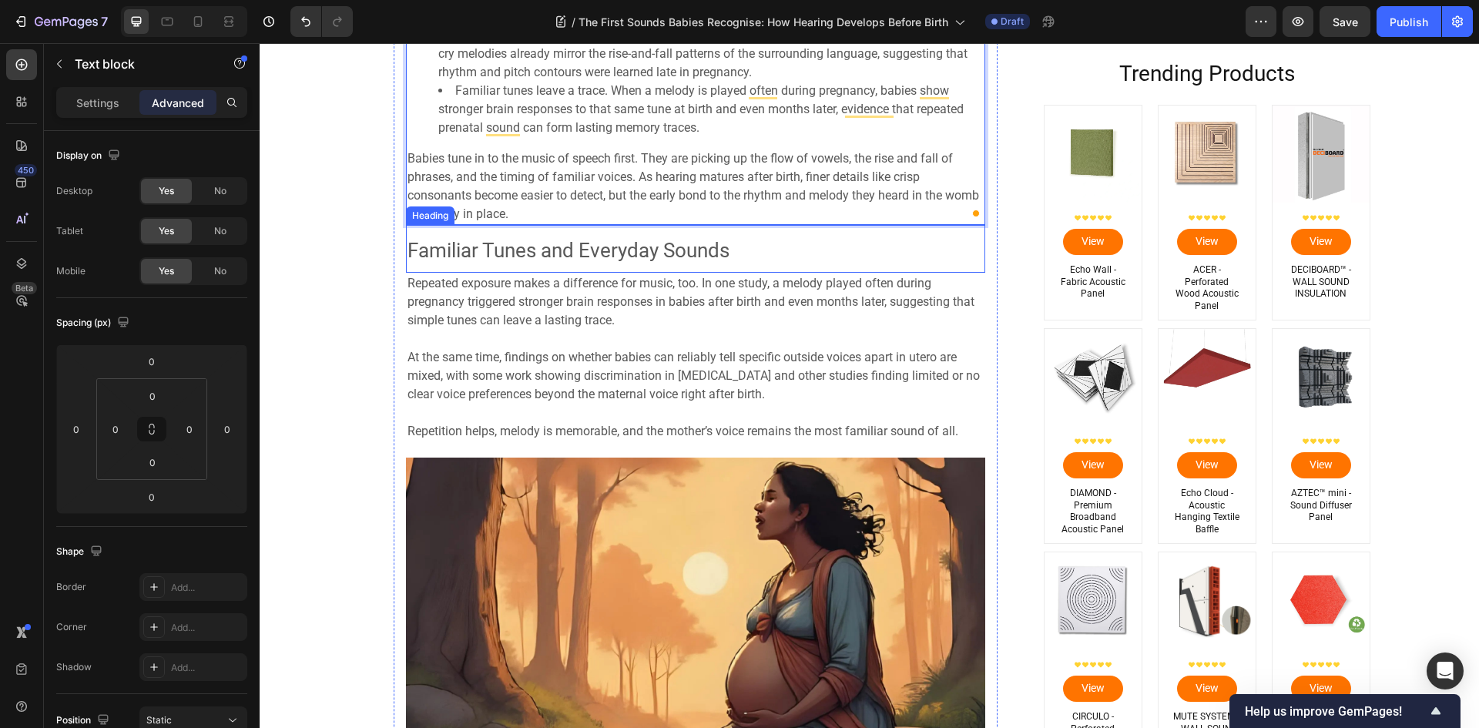
scroll to position [2927, 0]
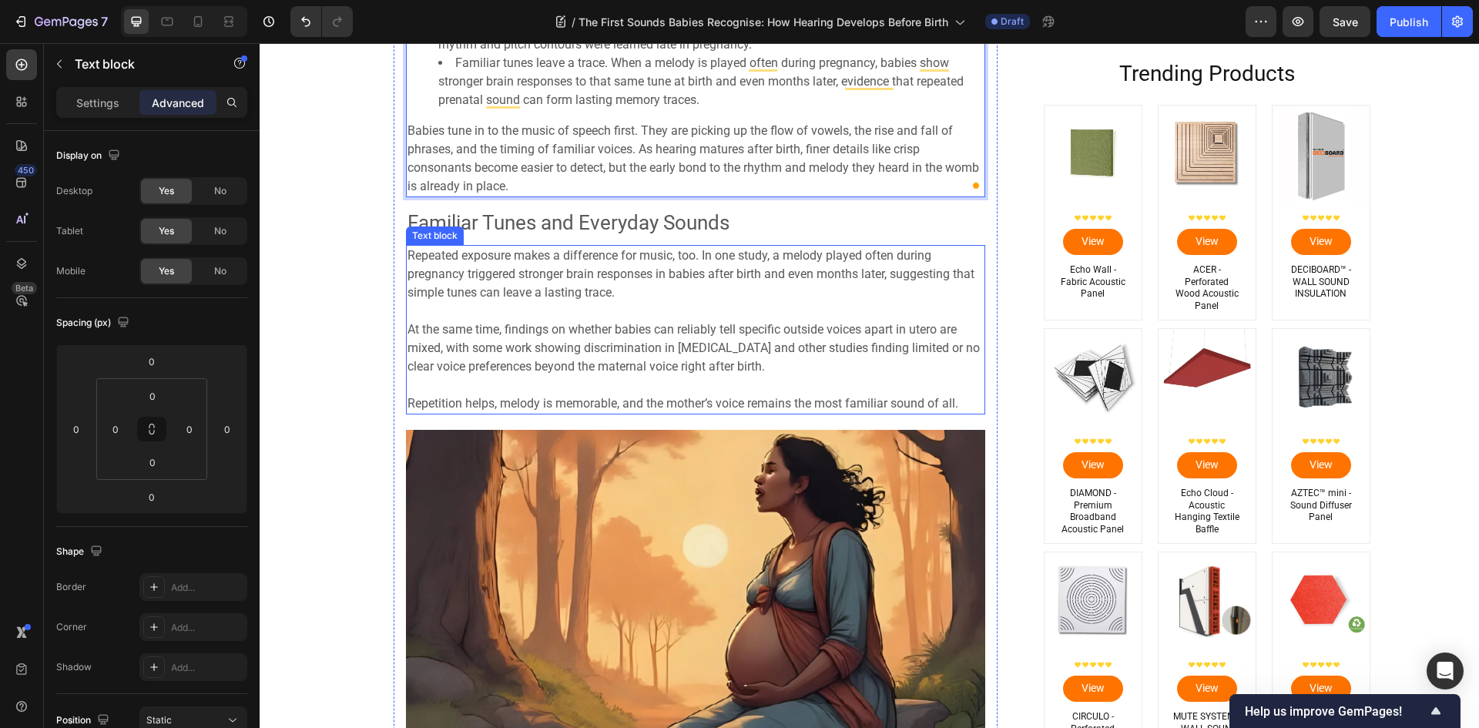
click at [665, 265] on p "Repeated exposure makes a difference for music, too. In one study, a melody pla…" at bounding box center [695, 273] width 576 height 55
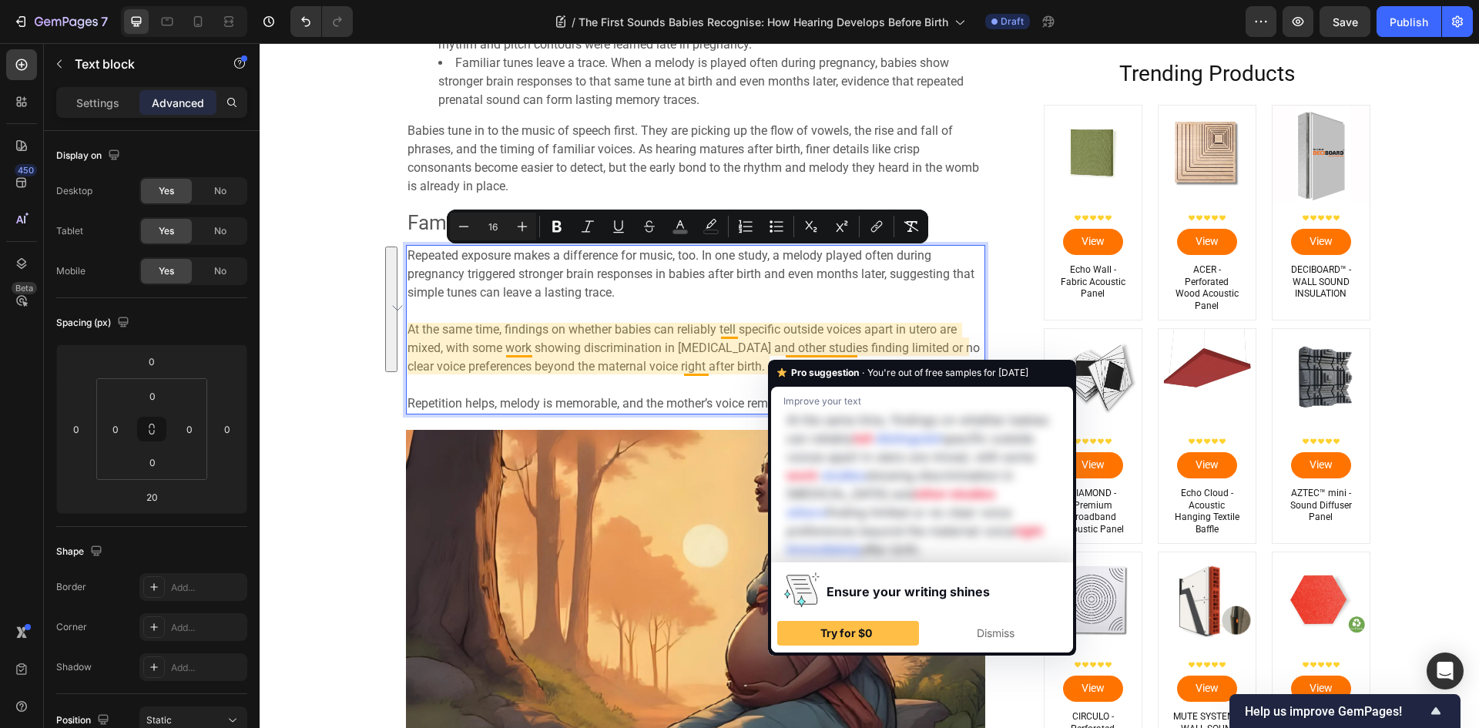
drag, startPoint x: 698, startPoint y: 256, endPoint x: 805, endPoint y: 360, distance: 149.2
click at [805, 360] on div "Repeated exposure makes a difference for music, too. In one study, a melody pla…" at bounding box center [695, 329] width 579 height 169
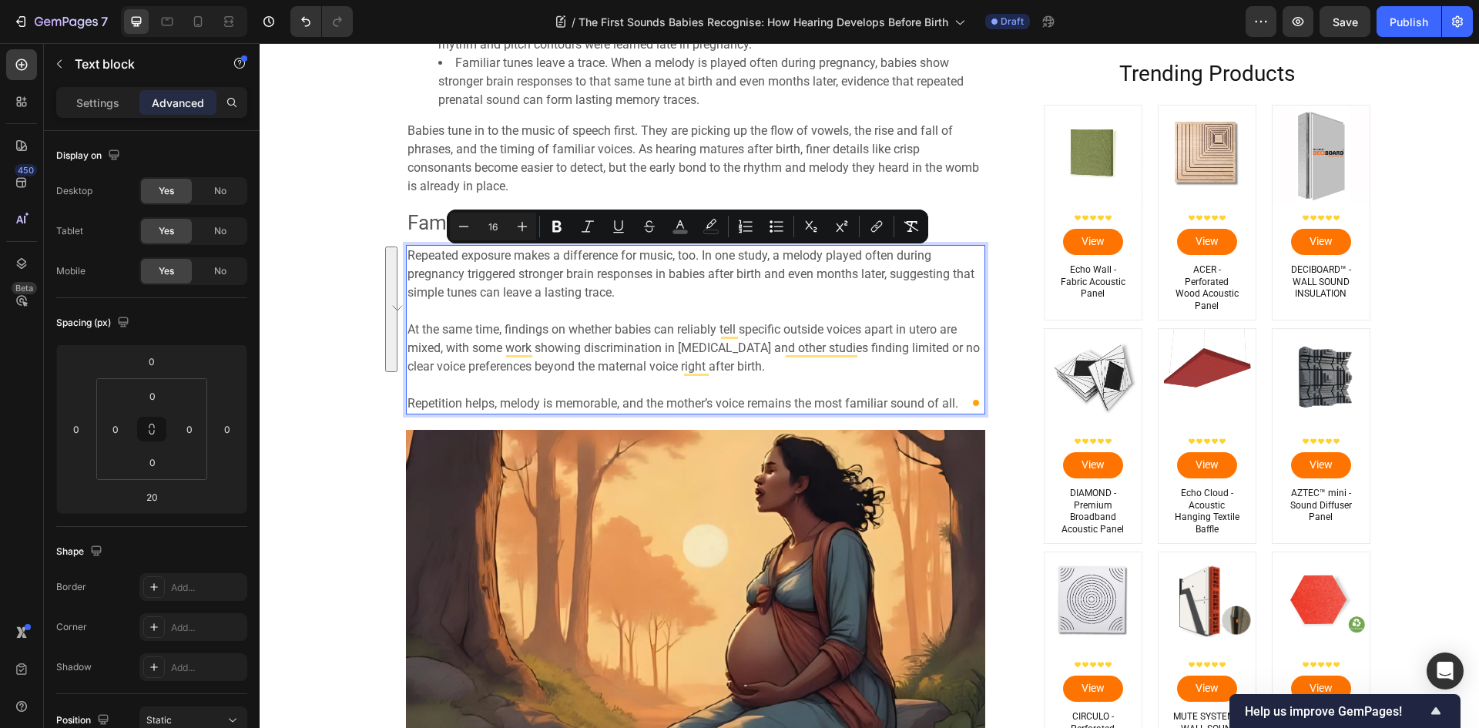
copy div "In one study, a melody played often during pregnancy triggered stronger brain r…"
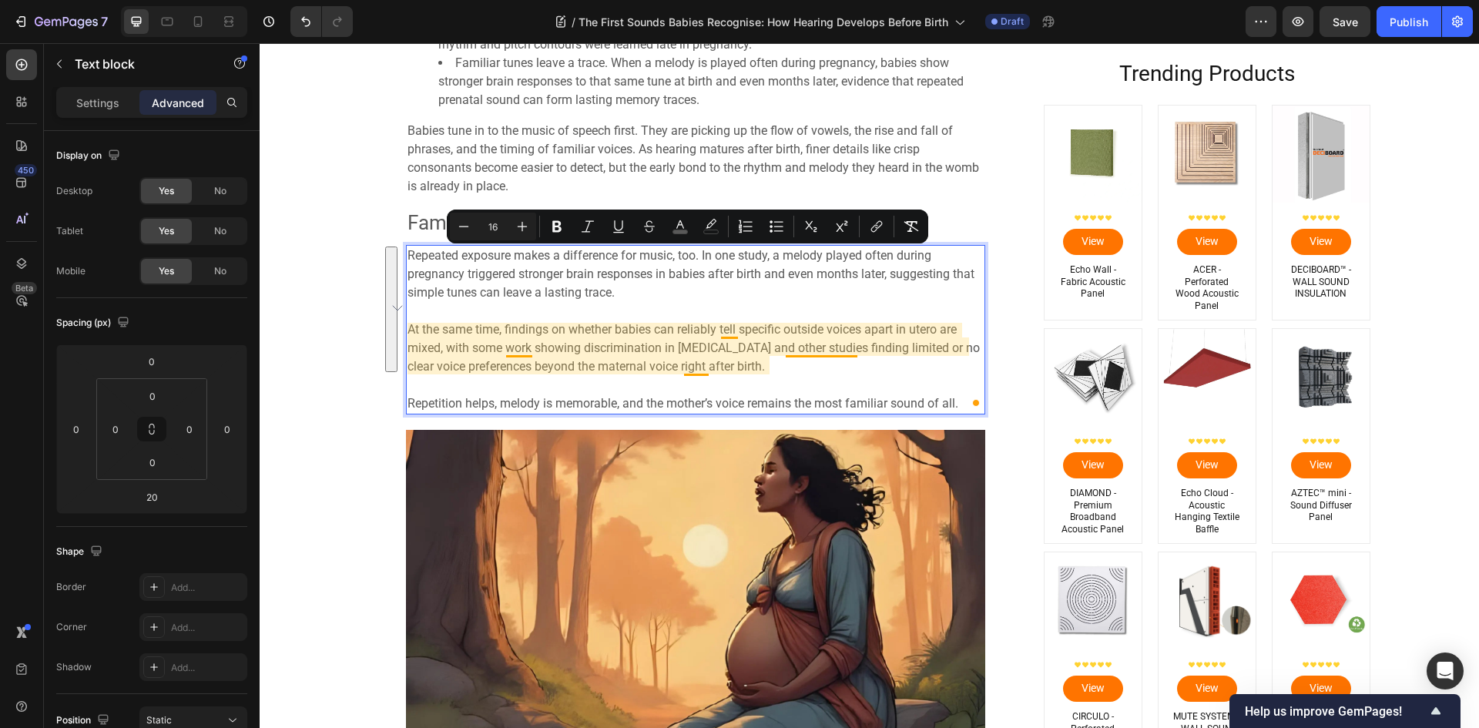
click at [515, 347] on span "At the same time, findings on whether babies can reliably tell specific outside…" at bounding box center [693, 348] width 572 height 52
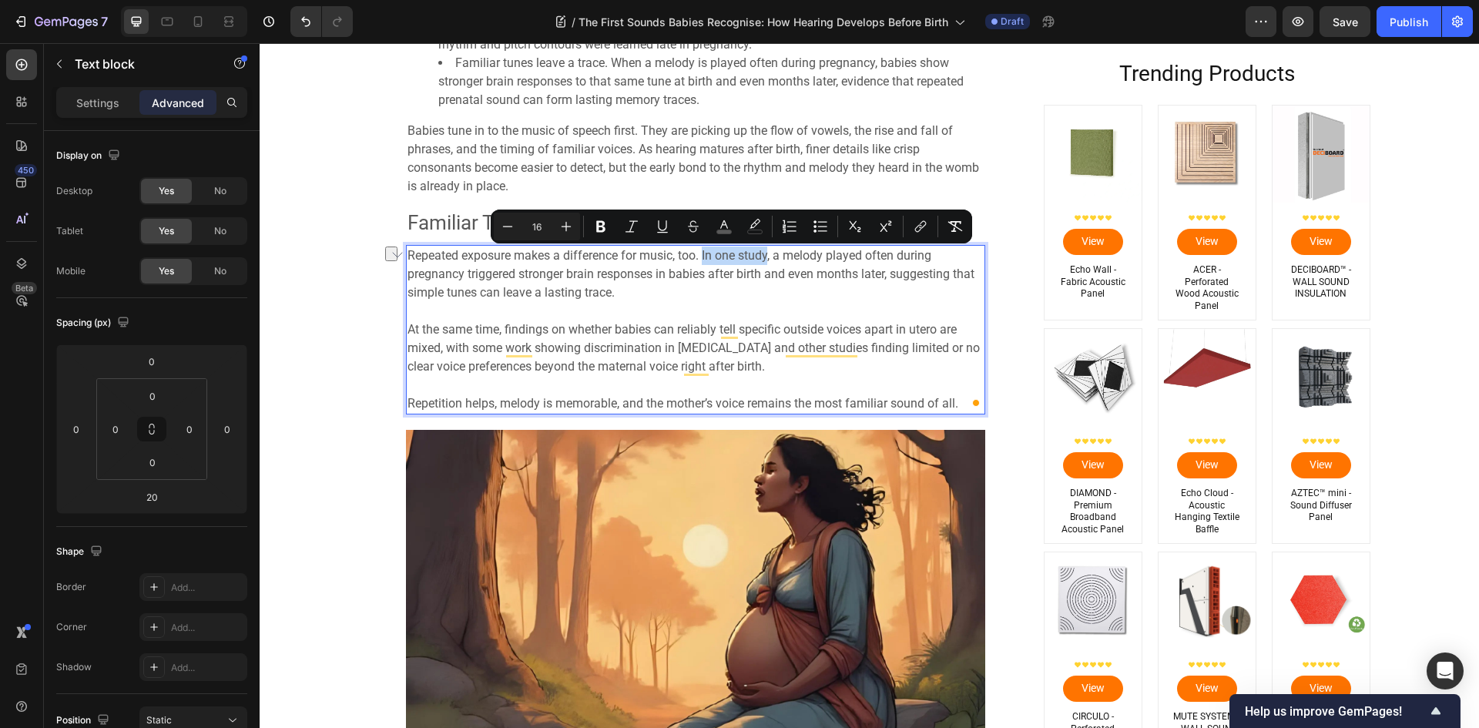
drag, startPoint x: 699, startPoint y: 255, endPoint x: 765, endPoint y: 263, distance: 66.0
click at [765, 263] on span "Repeated exposure makes a difference for music, too. In one study, a melody pla…" at bounding box center [690, 274] width 567 height 52
click at [924, 229] on icon "Editor contextual toolbar" at bounding box center [920, 226] width 15 height 15
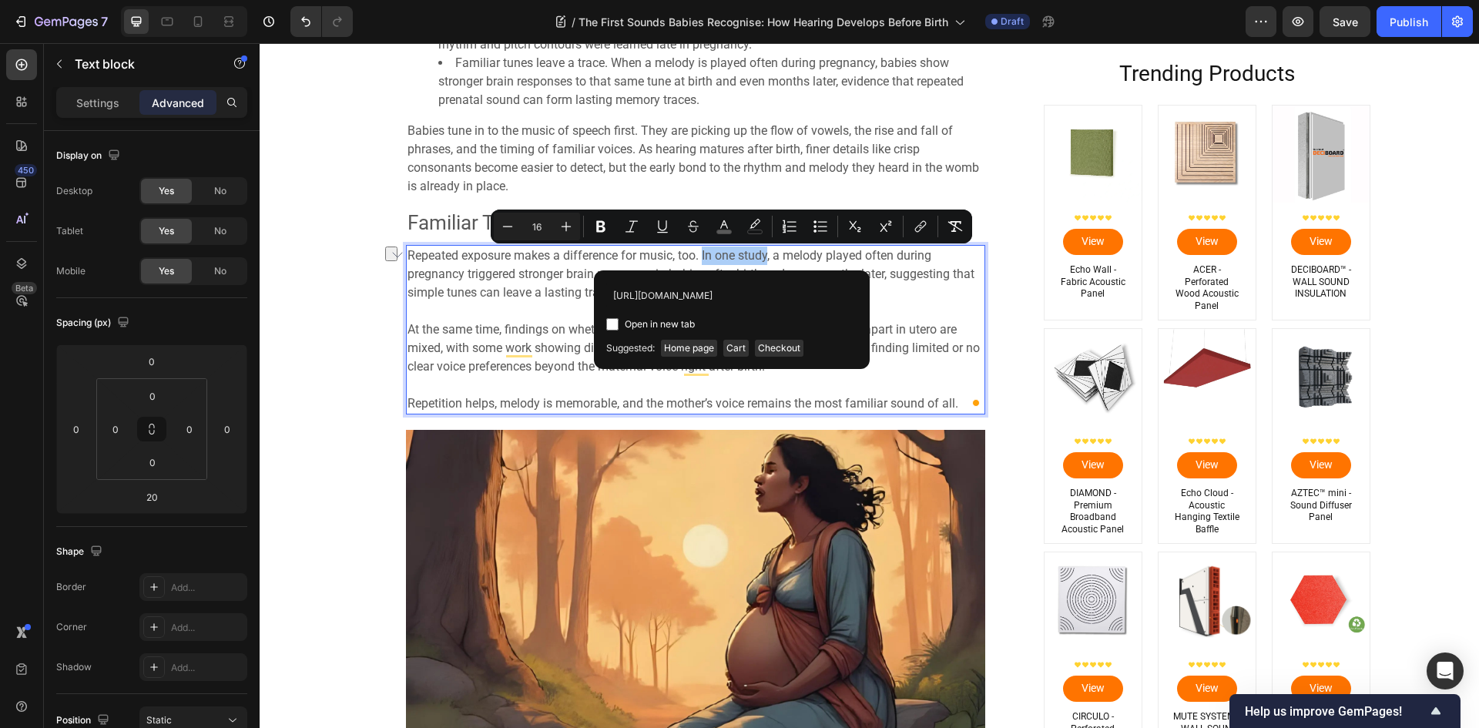
scroll to position [0, 50]
type input "[URL][DOMAIN_NAME]"
click at [606, 324] on input "Editor contextual toolbar" at bounding box center [612, 324] width 12 height 12
checkbox input "true"
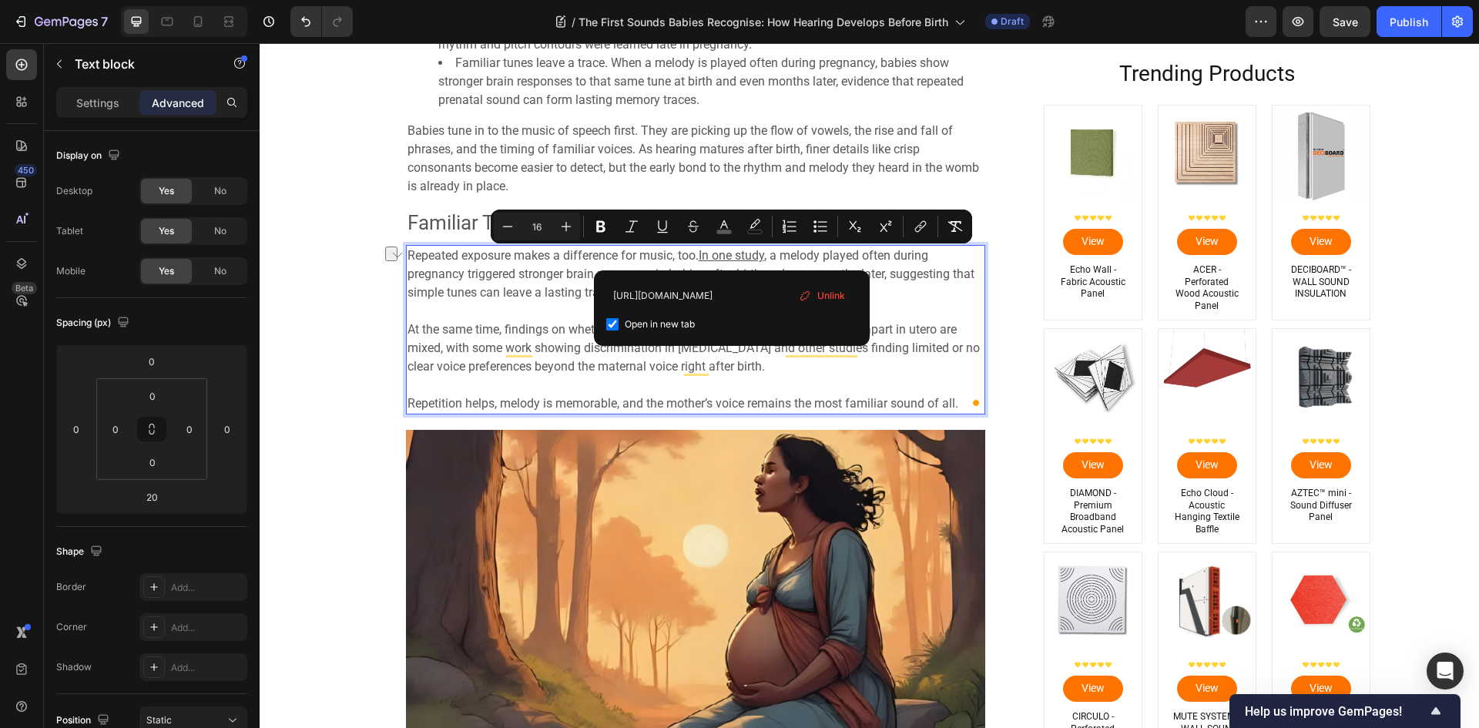
scroll to position [0, 0]
click at [925, 303] on p "At the same time, findings on whether babies can reliably tell specific outside…" at bounding box center [695, 339] width 576 height 74
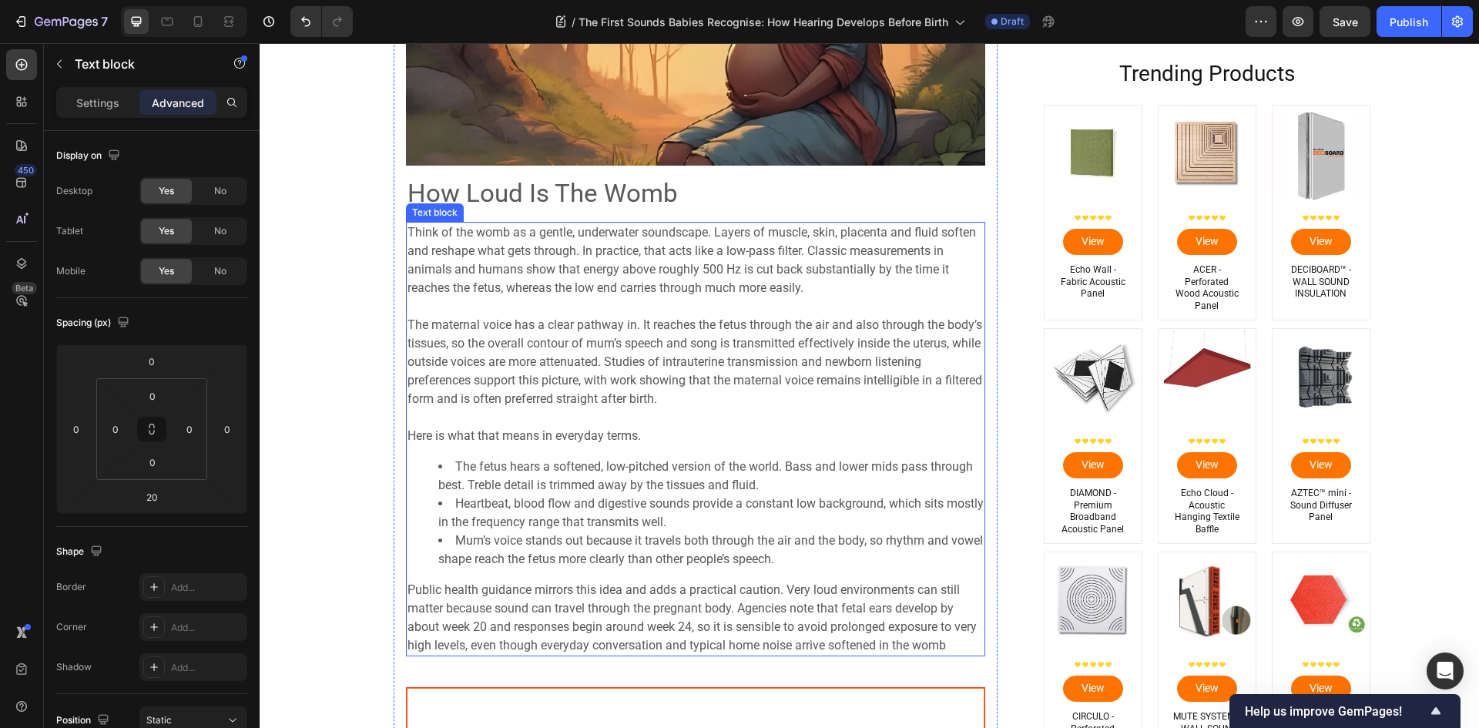
scroll to position [3235, 0]
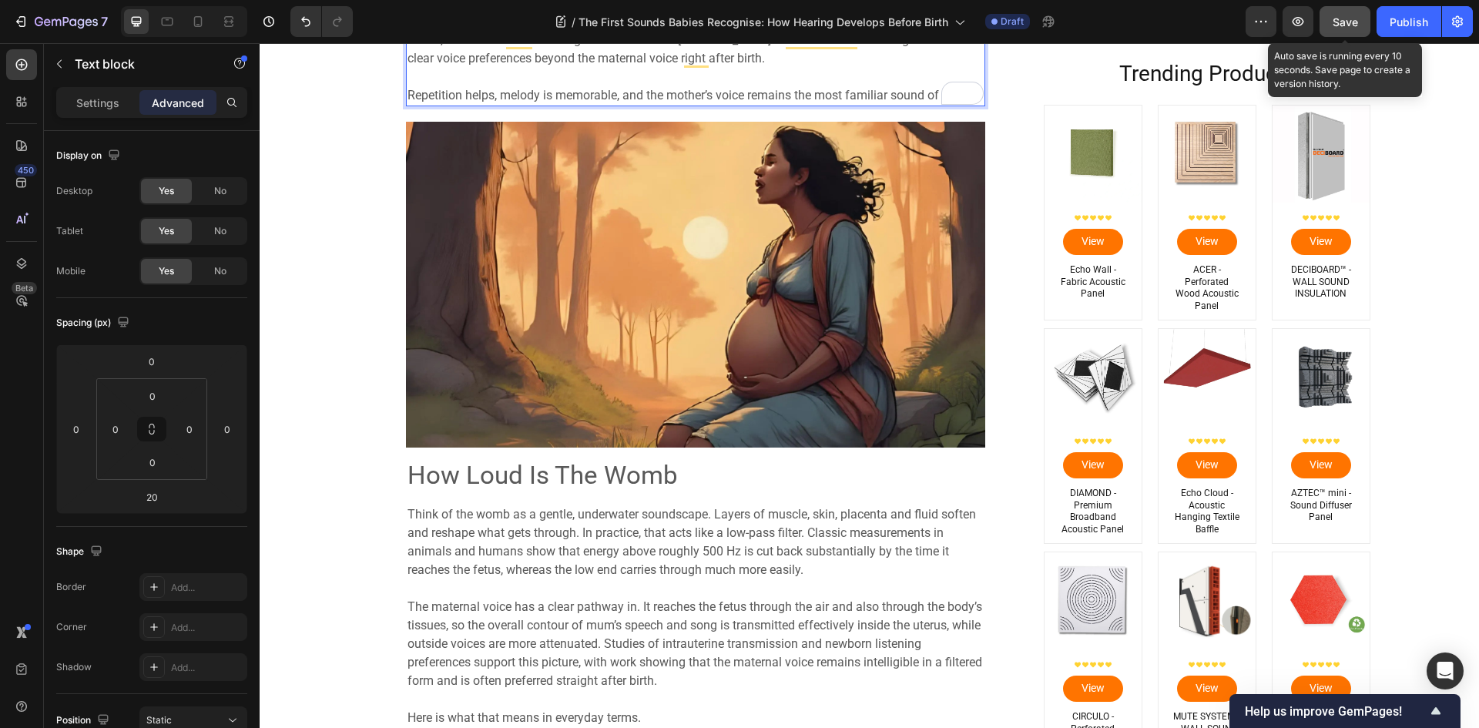
click at [1351, 22] on span "Save" at bounding box center [1345, 21] width 25 height 13
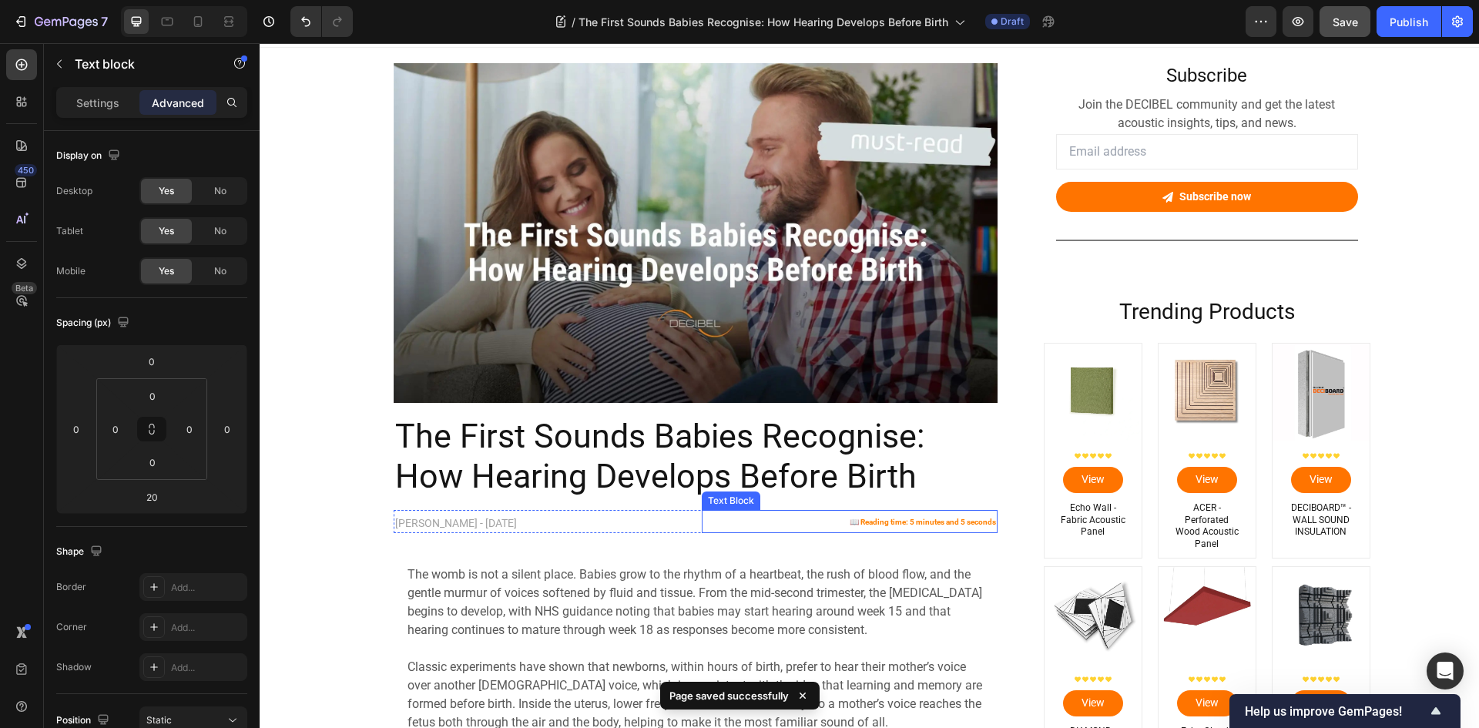
scroll to position [0, 0]
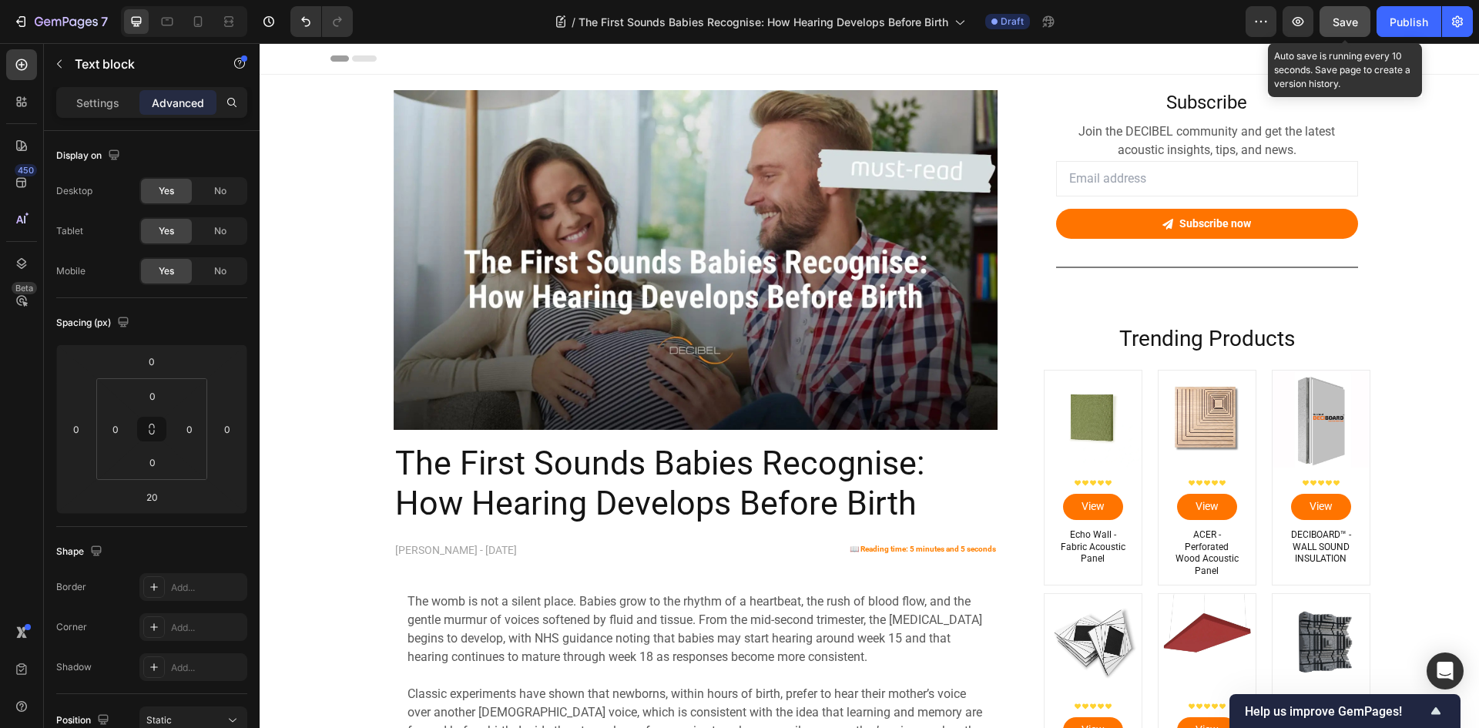
click at [1348, 18] on span "Save" at bounding box center [1345, 21] width 25 height 13
